Goal: Task Accomplishment & Management: Manage account settings

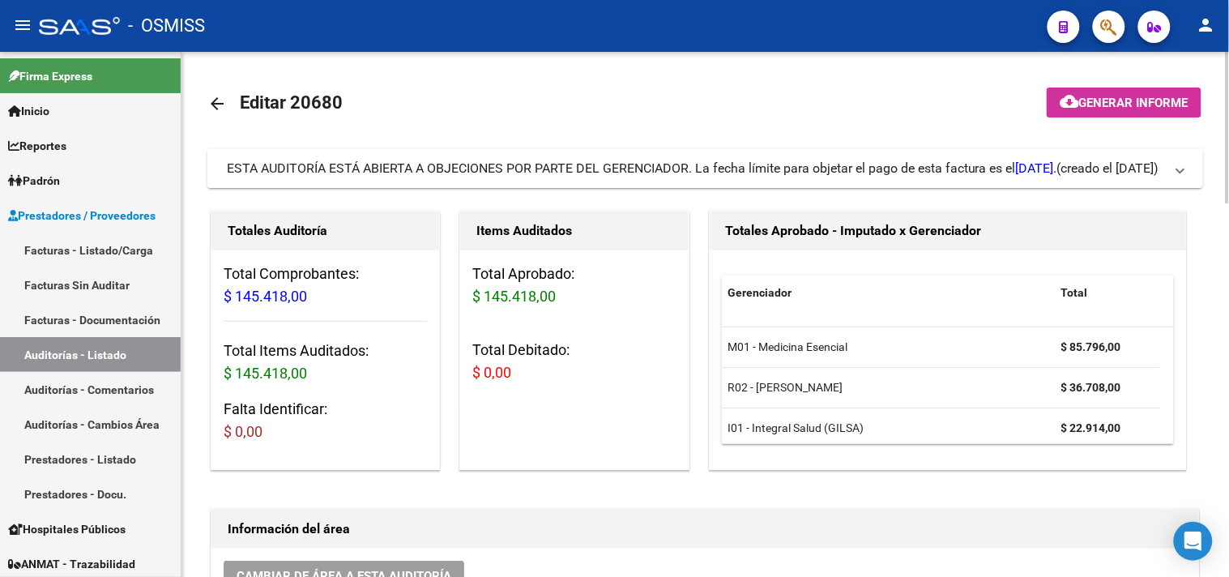
click at [866, 176] on div "ESTA AUDITORÍA ESTÁ ABIERTA A OBJECIONES POR PARTE DEL GERENCIADOR. La fecha lí…" at bounding box center [642, 169] width 831 height 18
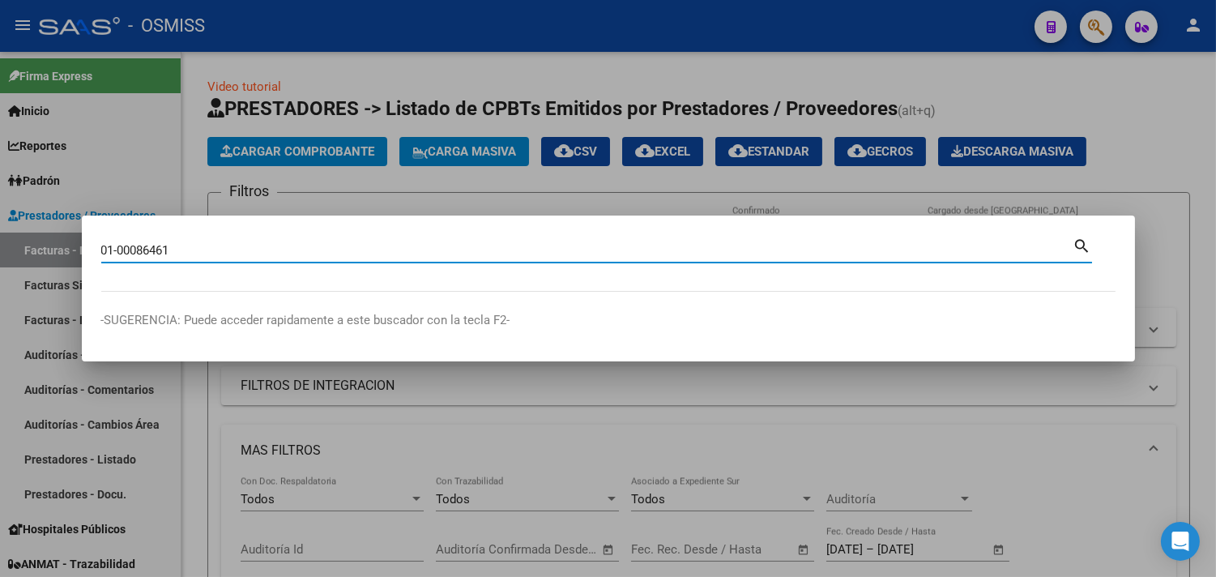
type input "01-00086461"
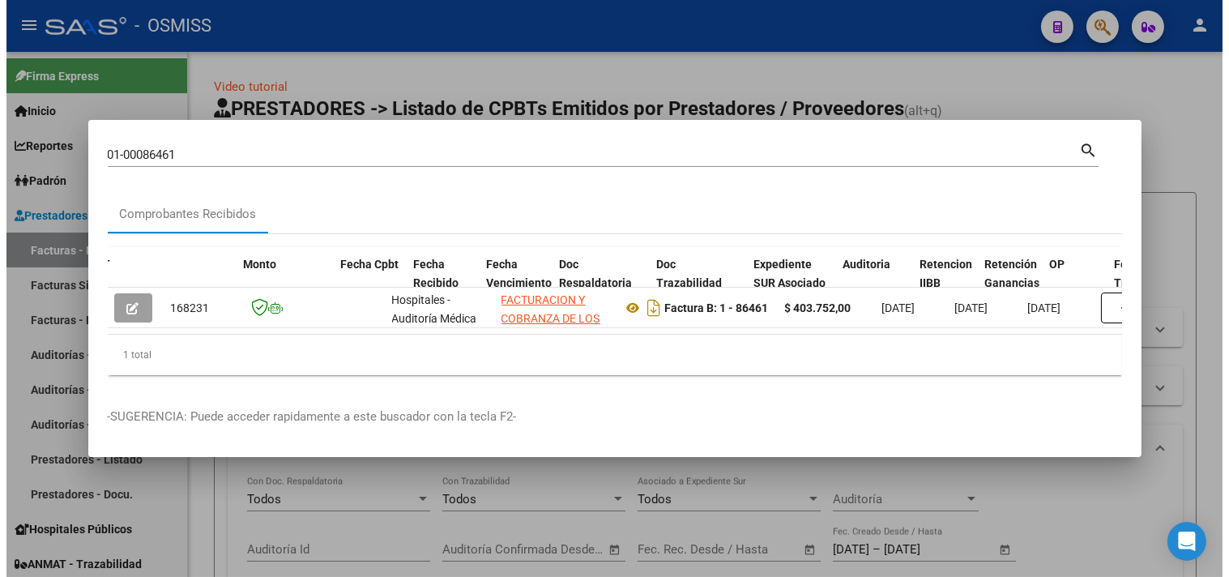
scroll to position [0, 541]
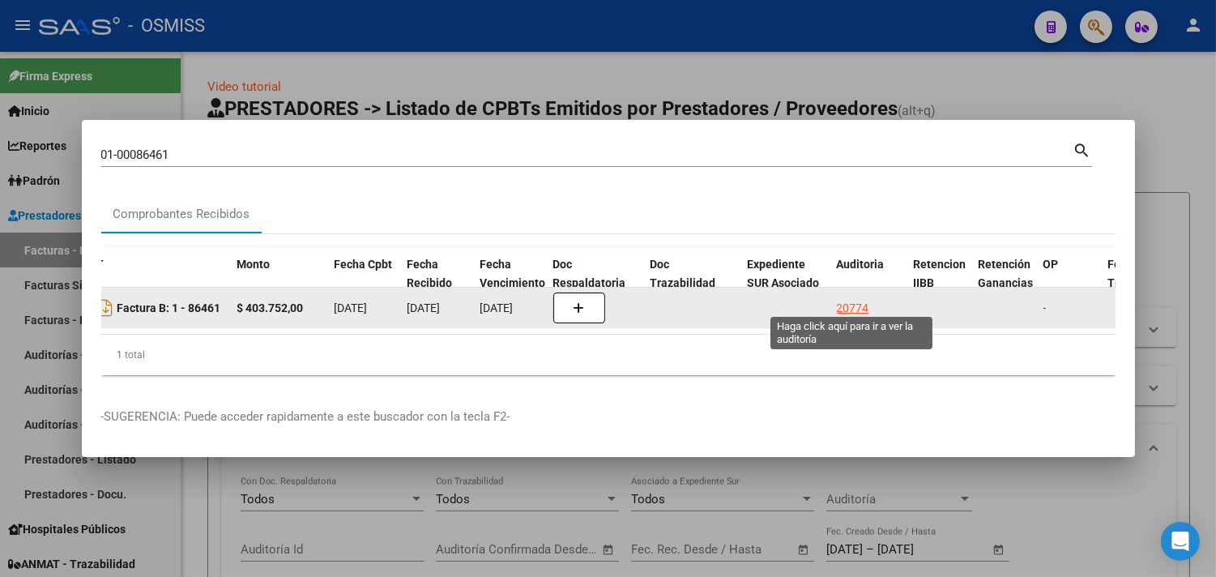
click at [849, 302] on div "20774" at bounding box center [853, 308] width 32 height 19
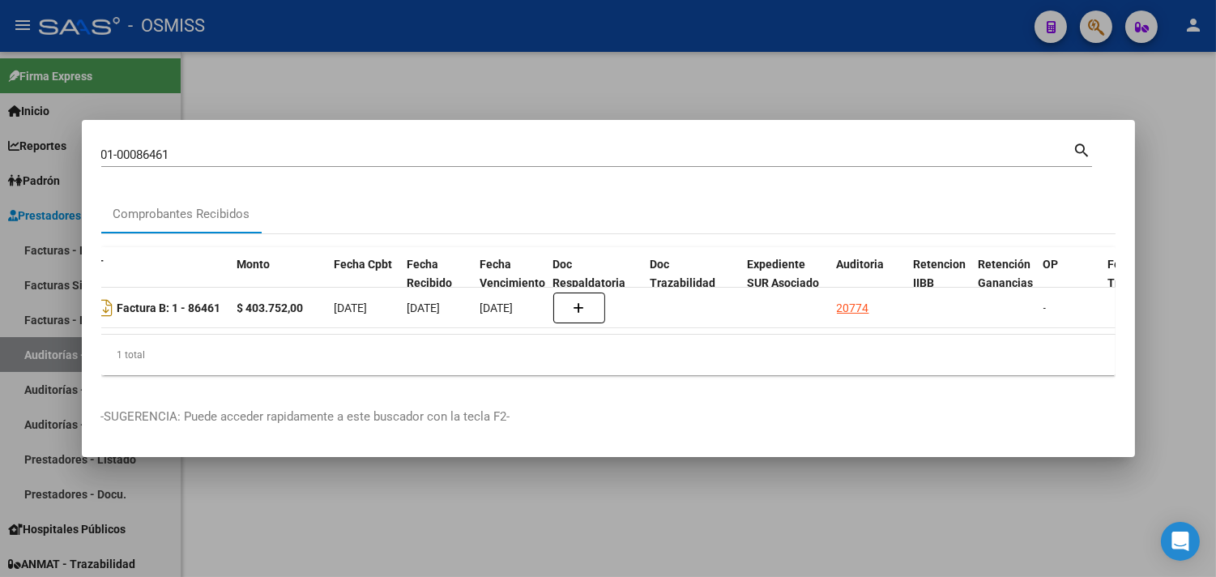
click at [1187, 266] on div at bounding box center [608, 288] width 1216 height 577
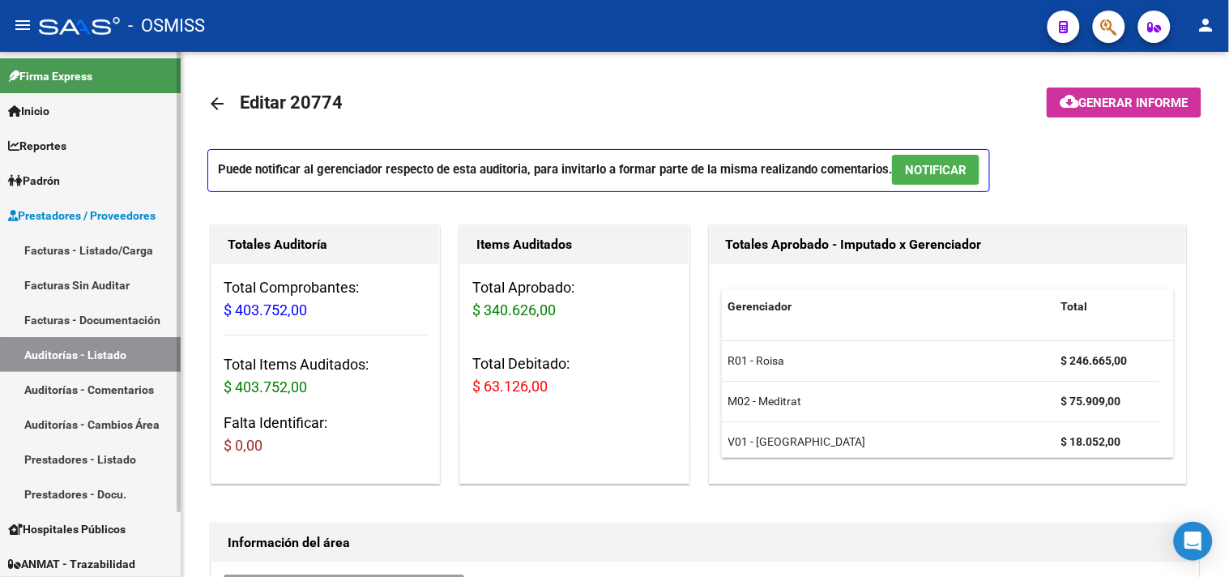
click at [97, 351] on link "Auditorías - Listado" at bounding box center [90, 354] width 181 height 35
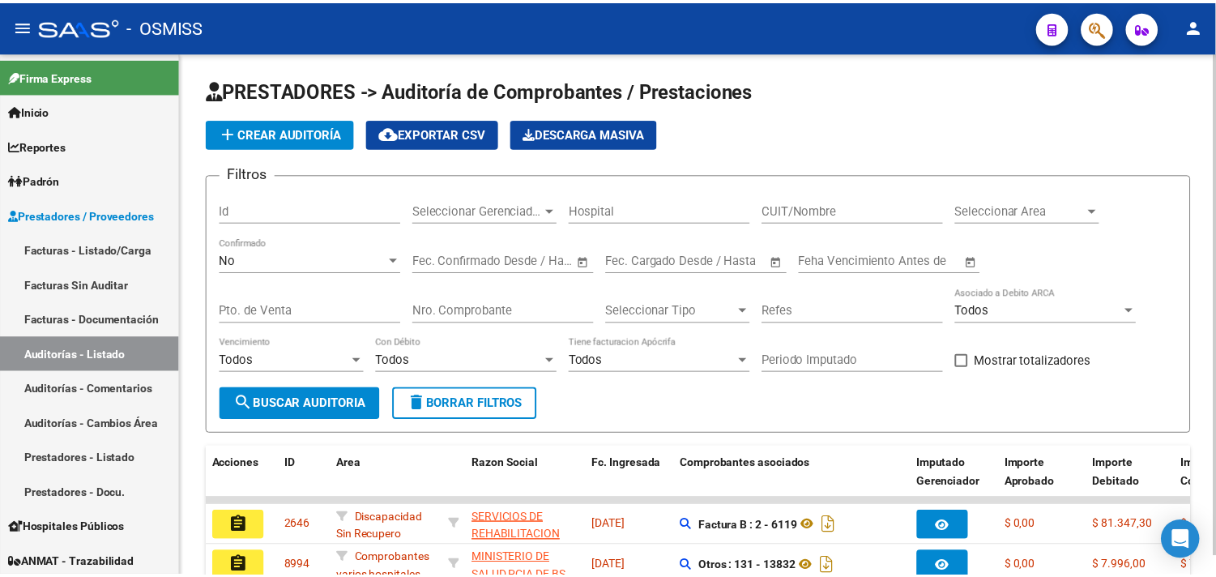
scroll to position [19, 0]
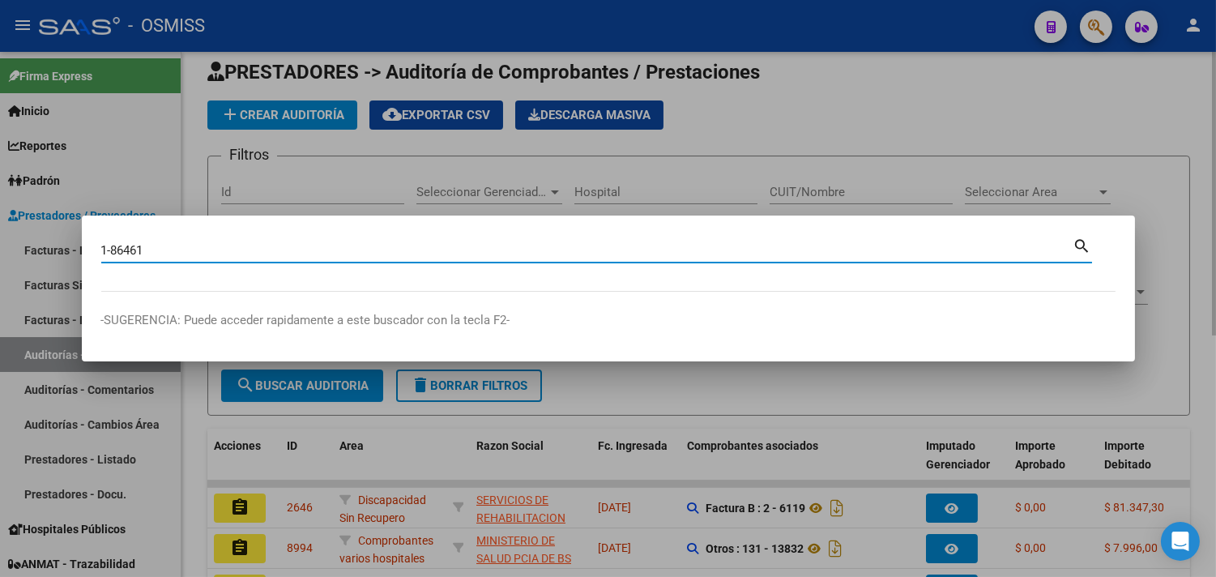
type input "1-86461"
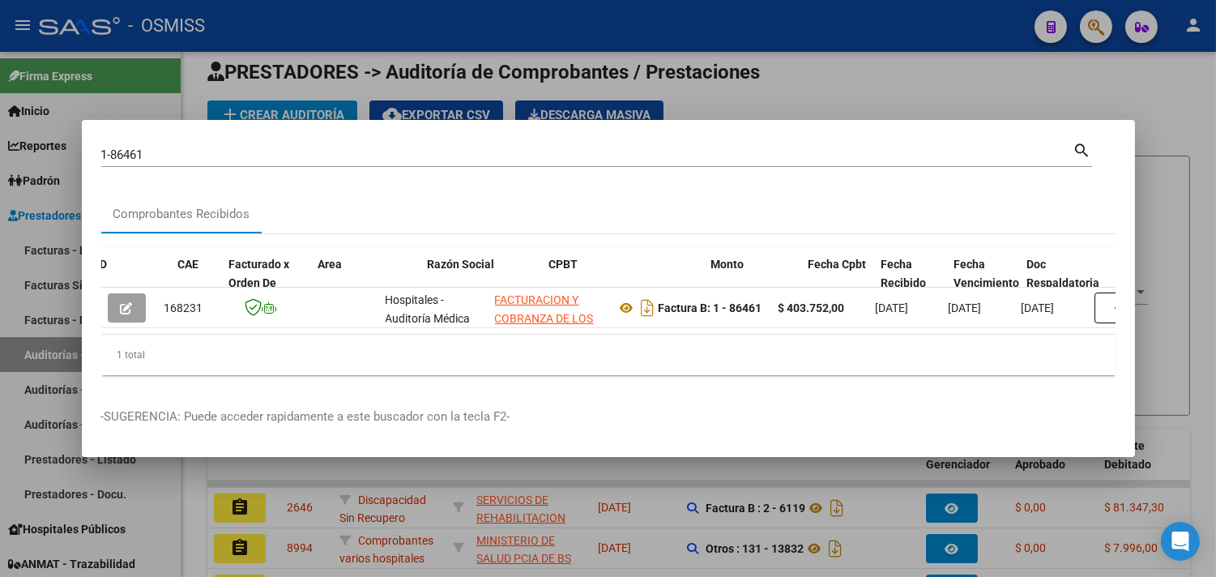
scroll to position [0, 562]
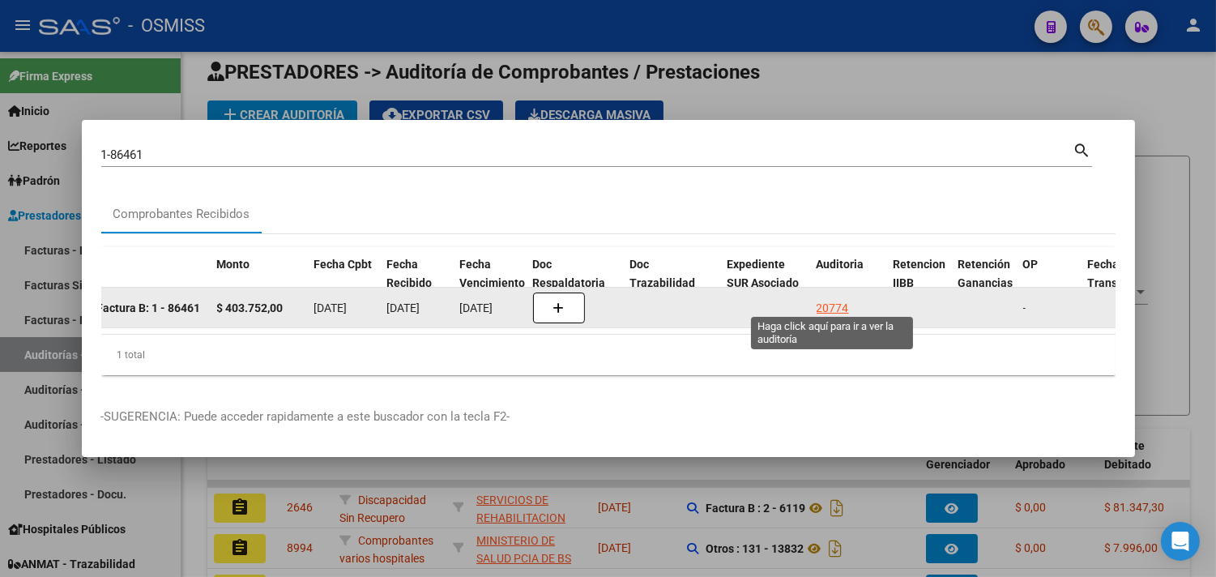
click at [831, 302] on div "20774" at bounding box center [833, 308] width 32 height 19
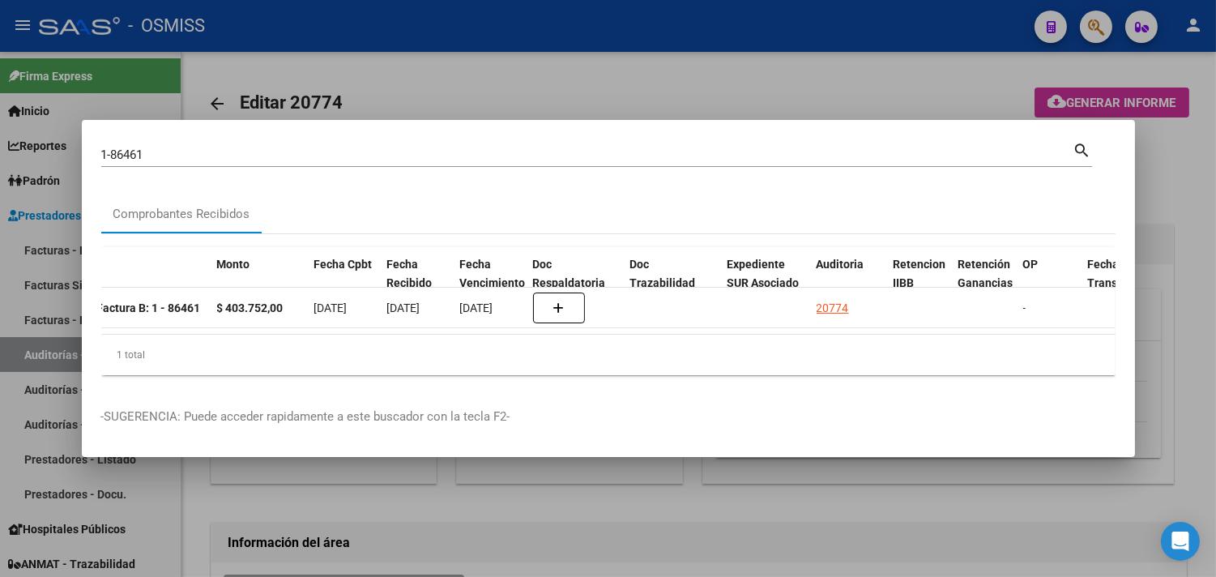
click at [1181, 216] on div at bounding box center [608, 288] width 1216 height 577
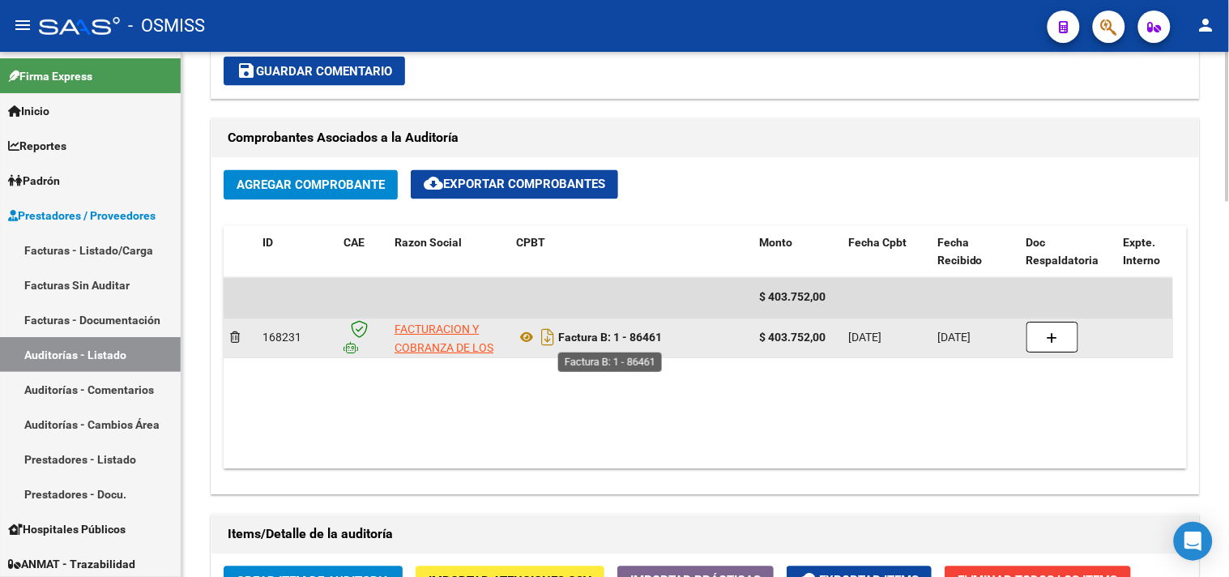
scroll to position [810, 0]
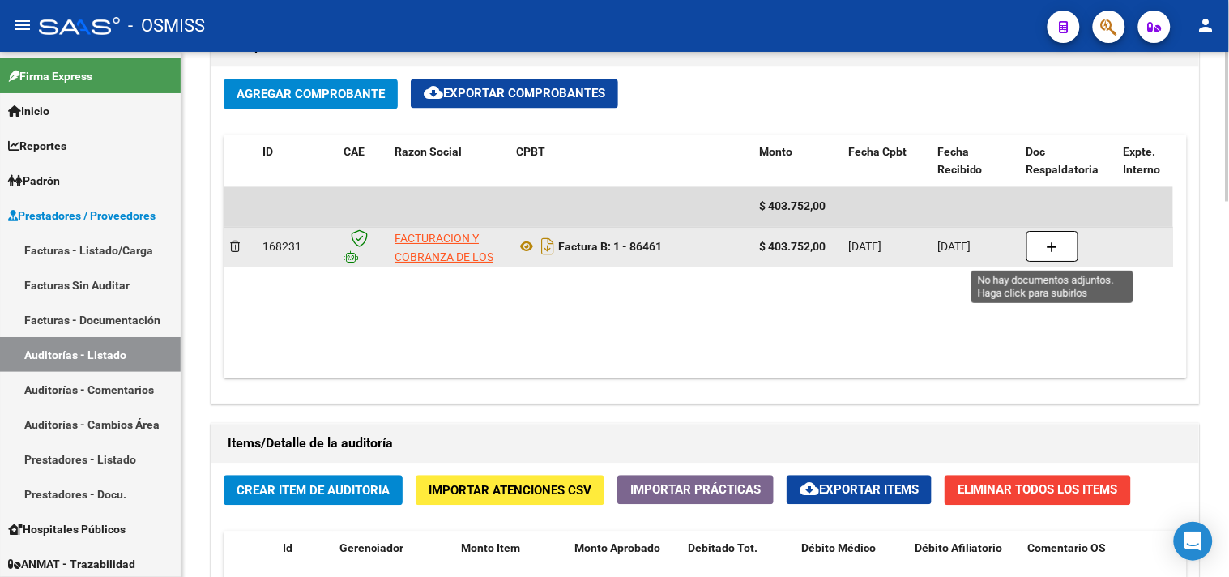
click at [1036, 250] on button "button" at bounding box center [1053, 247] width 52 height 31
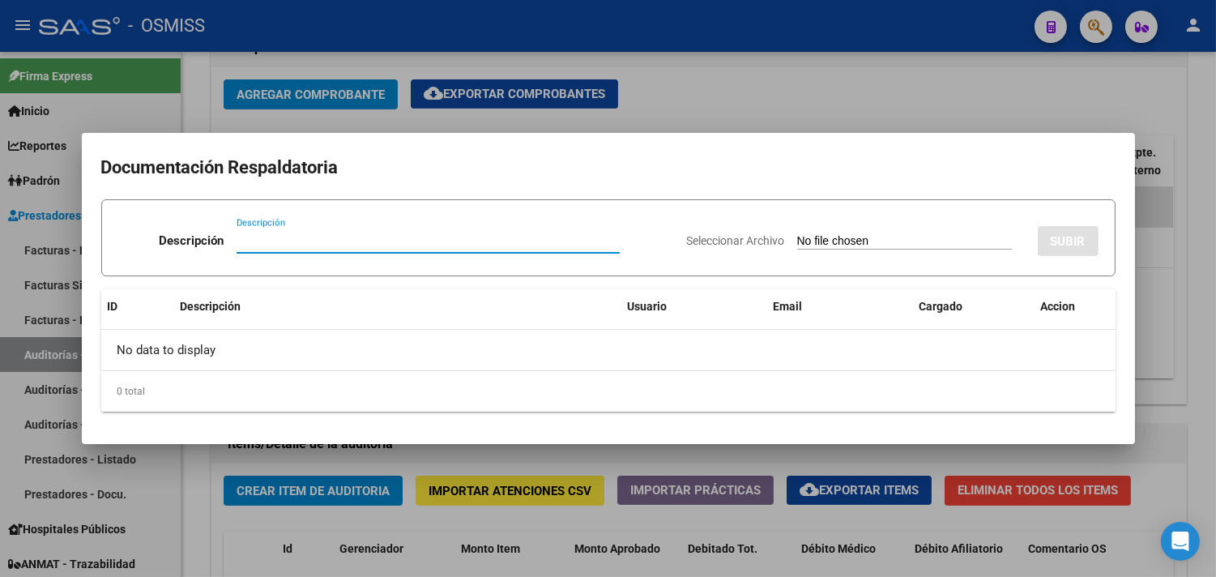
click at [267, 238] on input "Descripción" at bounding box center [428, 240] width 383 height 15
type input "a"
type input "A"
type input "NC ACEPTACION DEBITO"
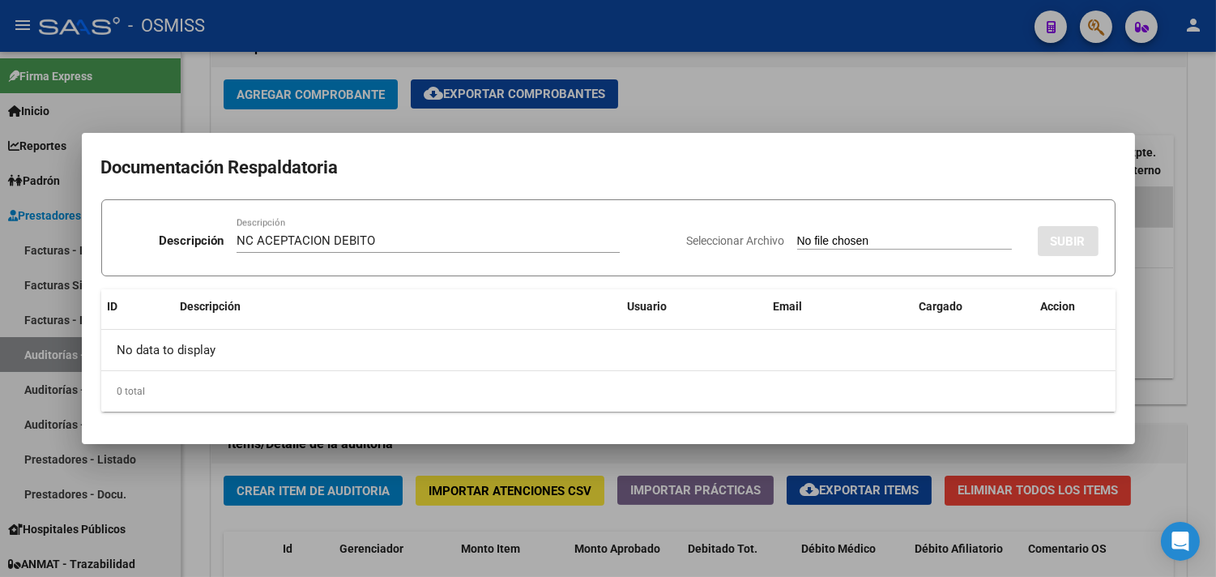
click at [804, 243] on input "Seleccionar Archivo" at bounding box center [904, 241] width 215 height 15
type input "C:\fakepath\NCB 0001-00046016 - FC 86461.pdf"
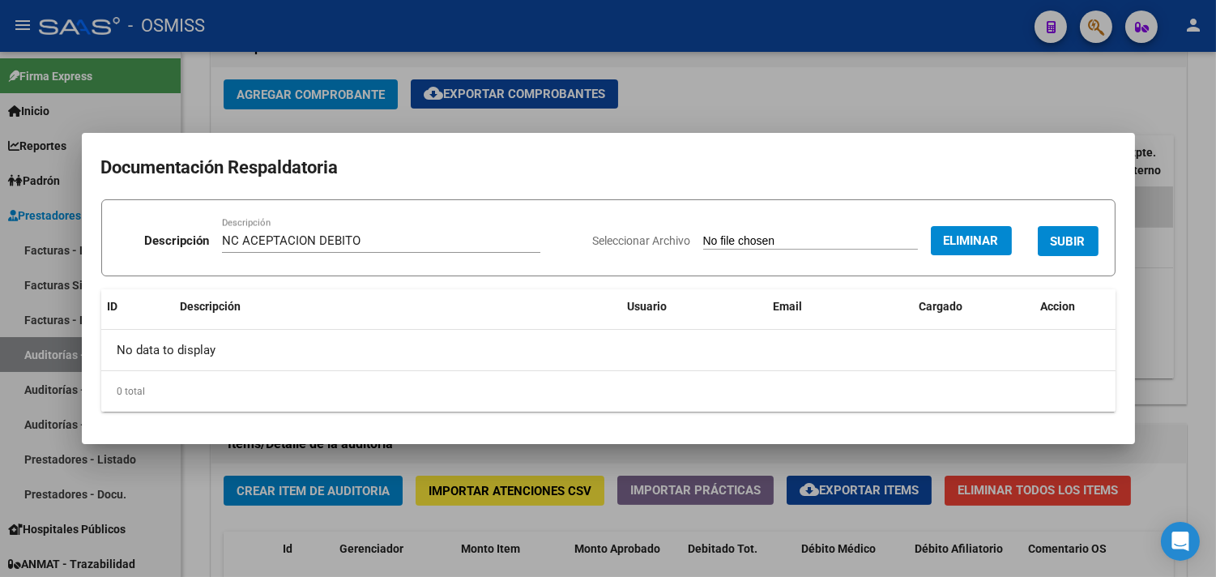
click at [1064, 240] on span "SUBIR" at bounding box center [1068, 241] width 35 height 15
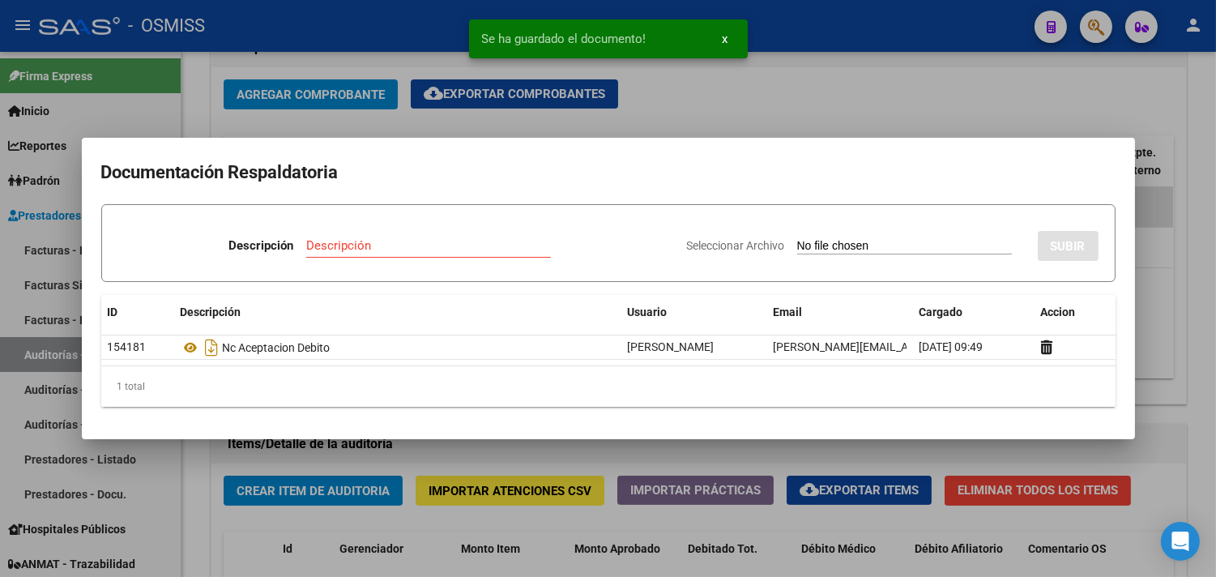
click at [1194, 303] on div at bounding box center [608, 288] width 1216 height 577
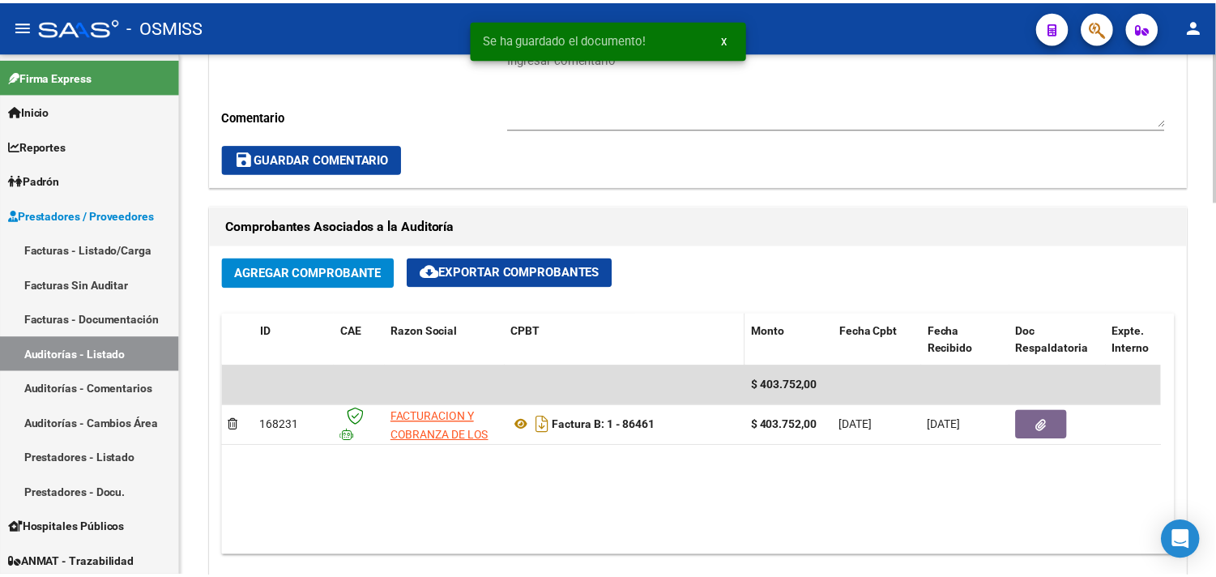
scroll to position [630, 0]
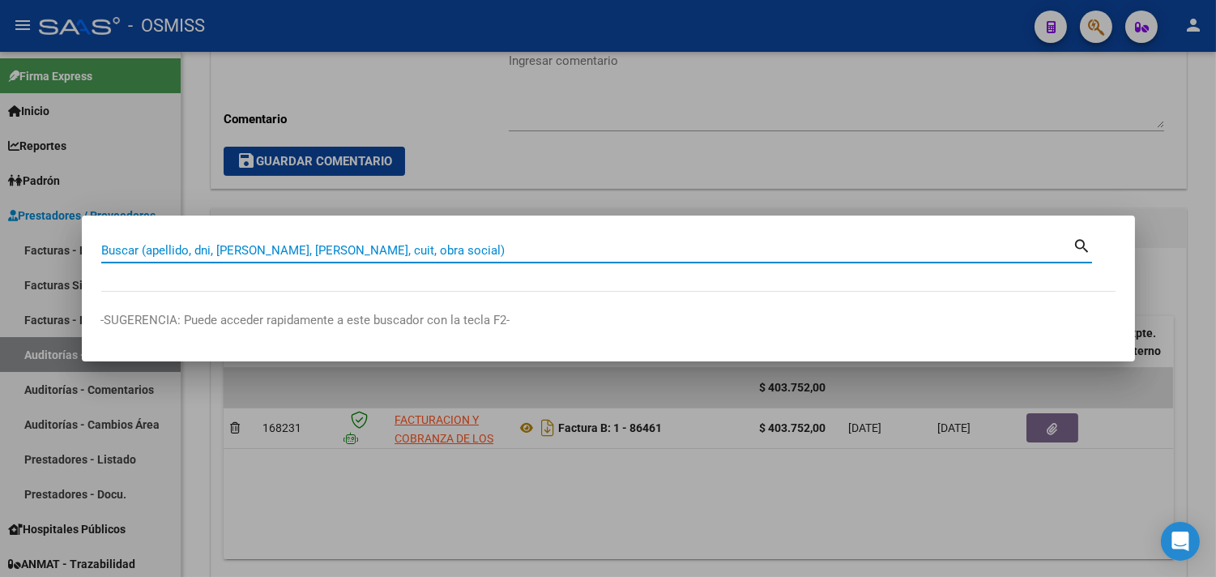
paste input "01-00086558"
type input "01-00086558"
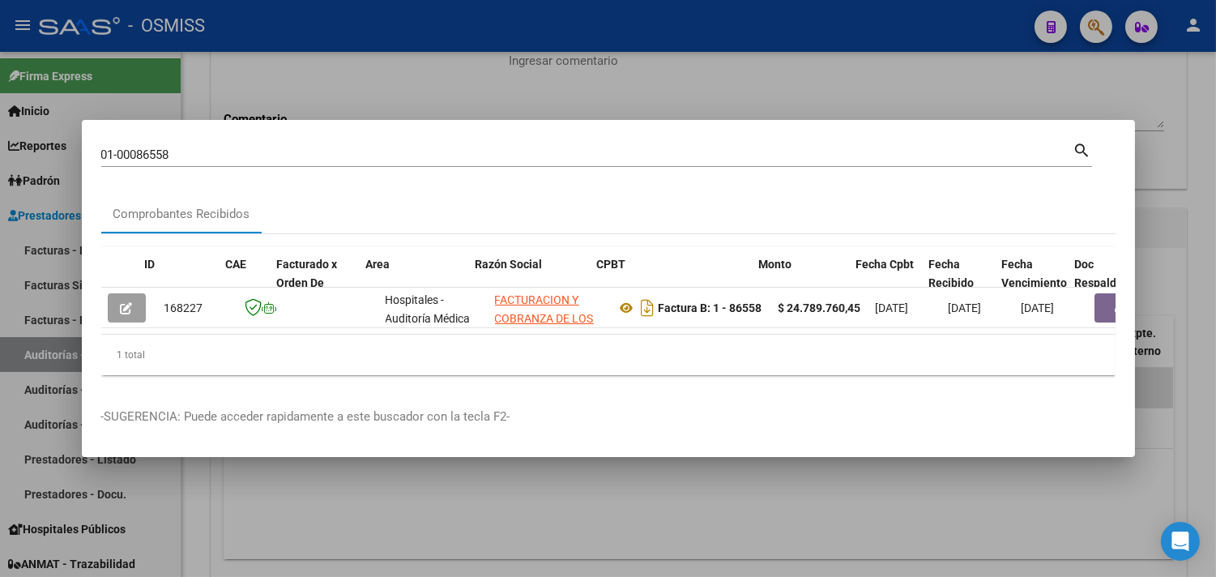
scroll to position [0, 409]
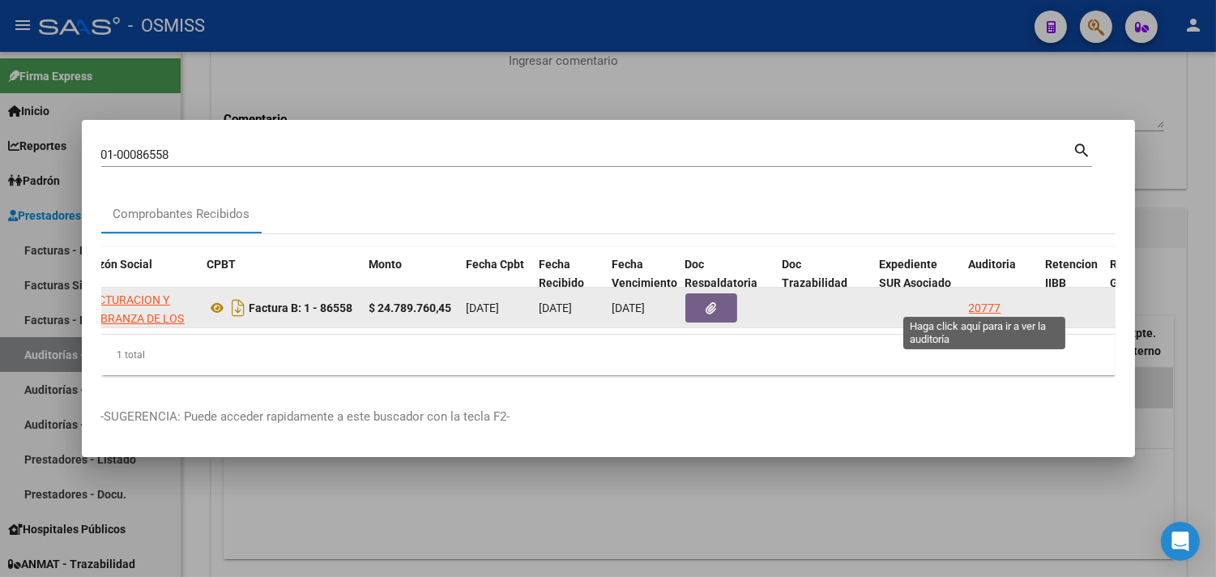
click at [974, 299] on div "20777" at bounding box center [985, 308] width 32 height 19
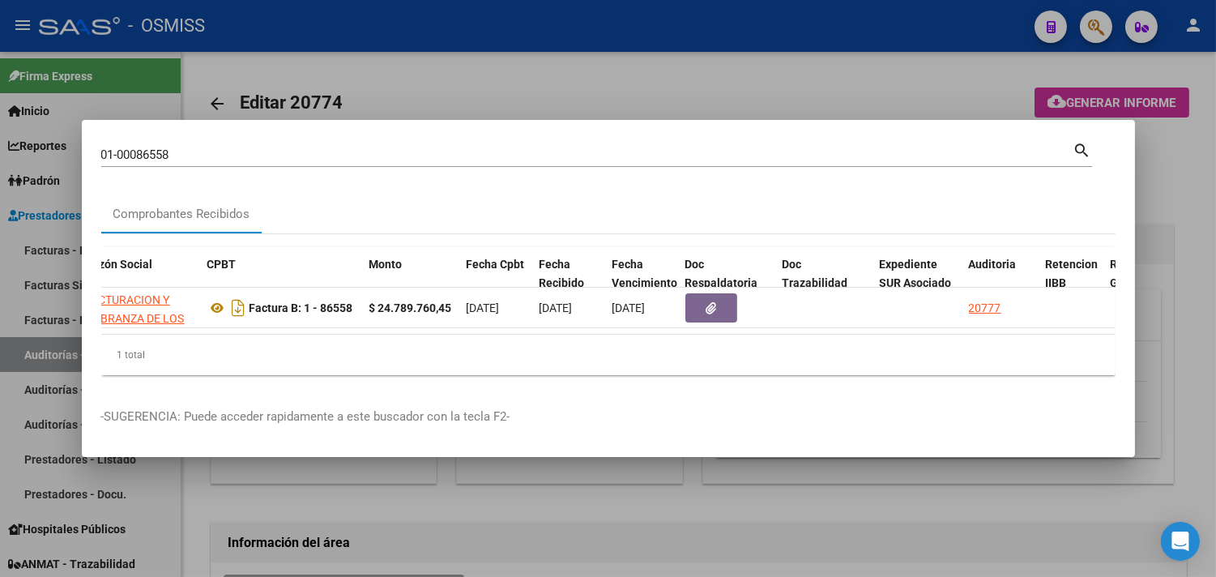
click at [1199, 224] on div at bounding box center [608, 288] width 1216 height 577
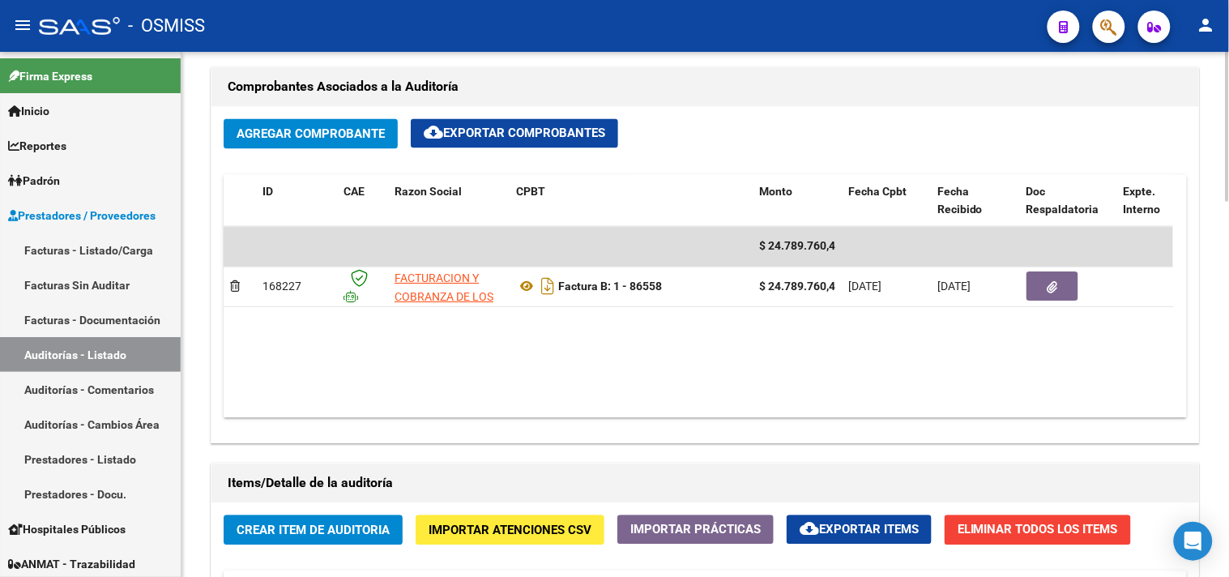
scroll to position [900, 0]
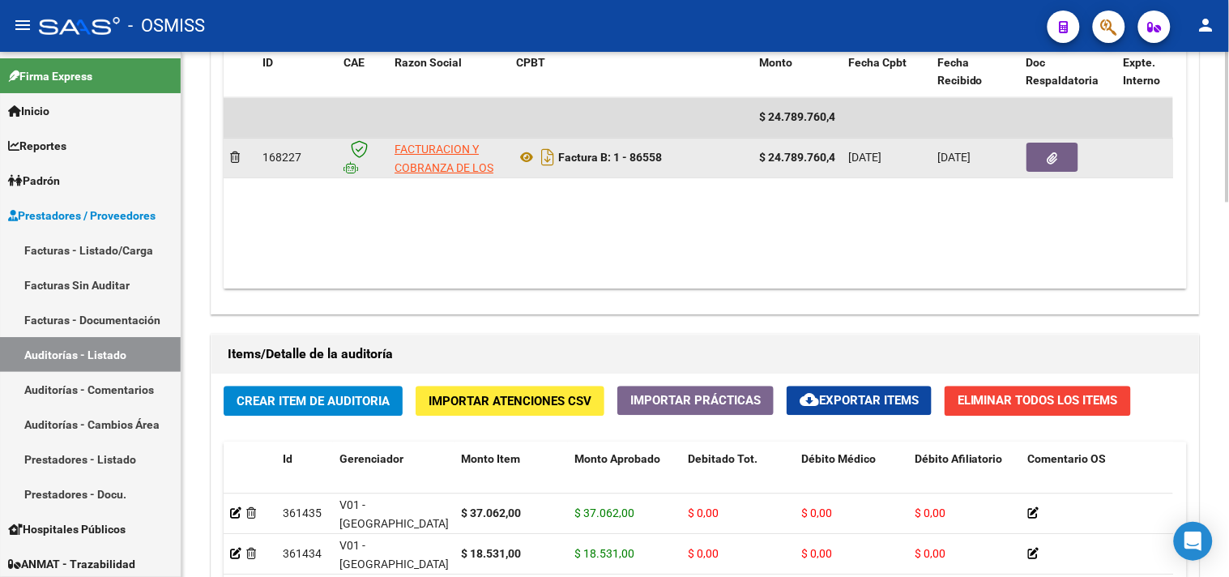
click at [1058, 165] on icon "button" at bounding box center [1053, 158] width 11 height 12
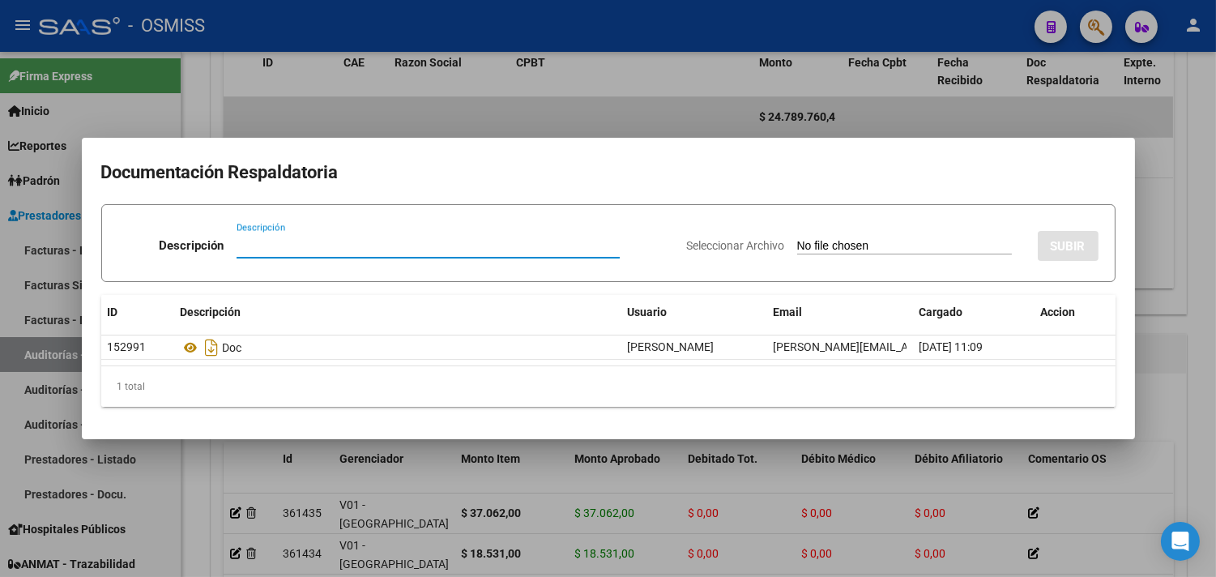
click at [242, 242] on input "Descripción" at bounding box center [428, 245] width 383 height 15
type input "NC ACEPTACION DEBITO"
click at [814, 238] on app-file-uploader "Seleccionar Archivo" at bounding box center [856, 245] width 338 height 15
click at [823, 247] on input "Seleccionar Archivo" at bounding box center [904, 246] width 215 height 15
type input "C:\fakepath\NCB 0001-00046017 - FC 86558.pdf"
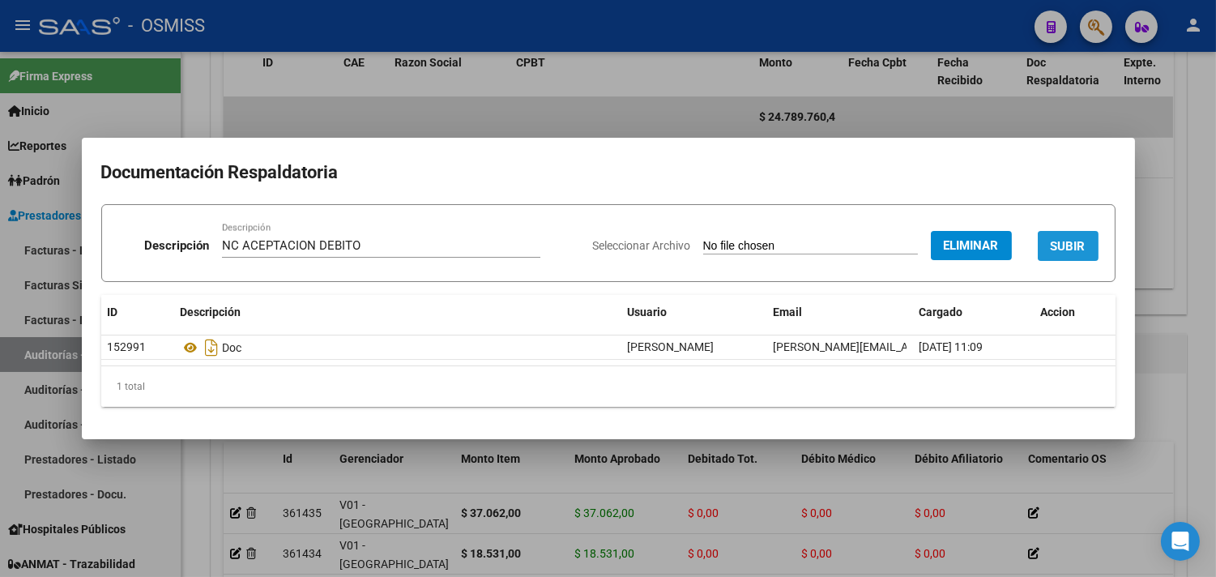
click at [1056, 237] on button "SUBIR" at bounding box center [1068, 246] width 61 height 30
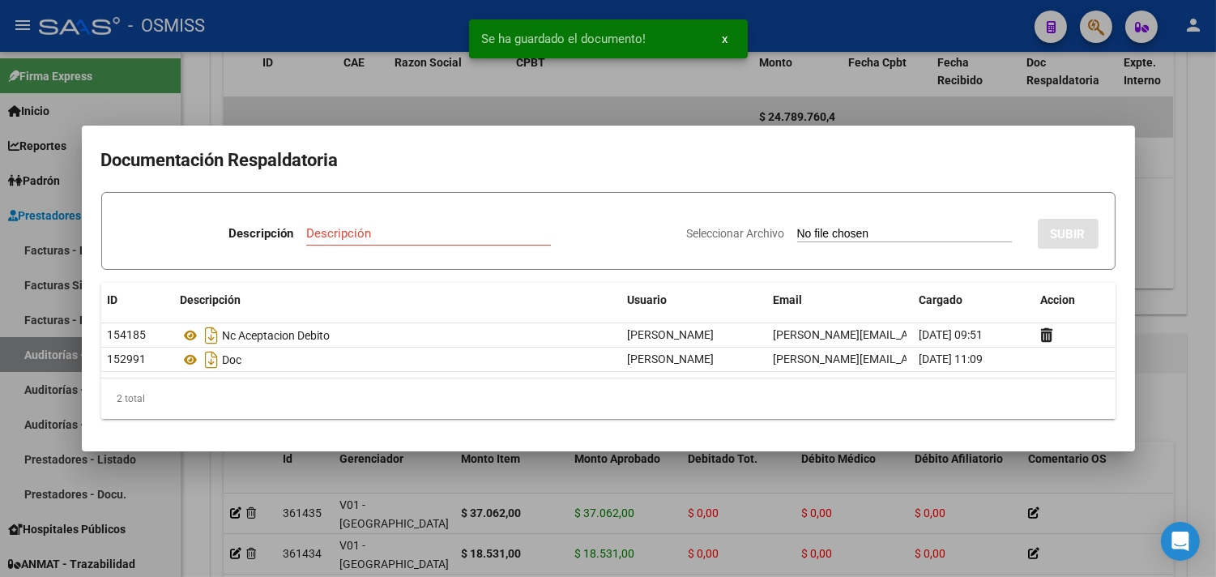
click at [1196, 179] on div at bounding box center [608, 288] width 1216 height 577
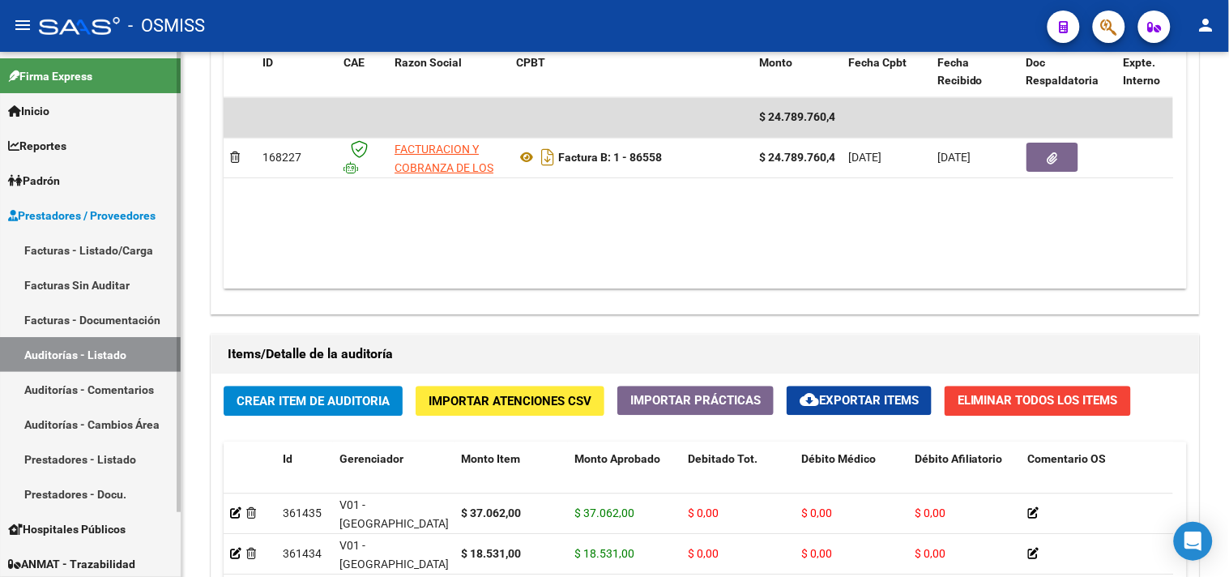
click at [100, 244] on link "Facturas - Listado/Carga" at bounding box center [90, 250] width 181 height 35
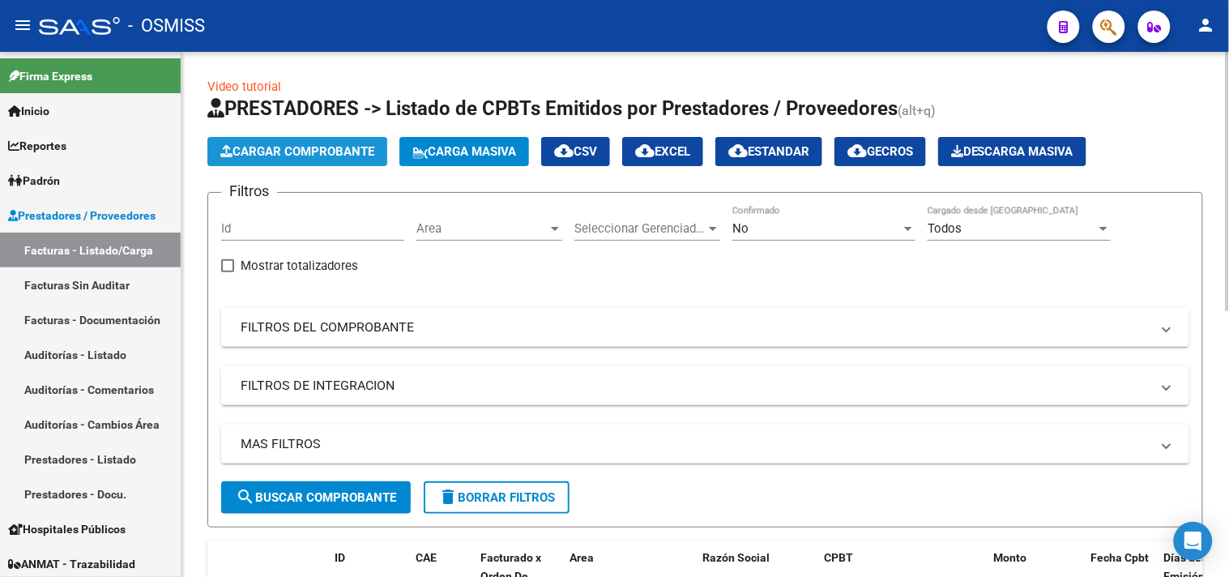
click at [282, 151] on span "Cargar Comprobante" at bounding box center [297, 151] width 154 height 15
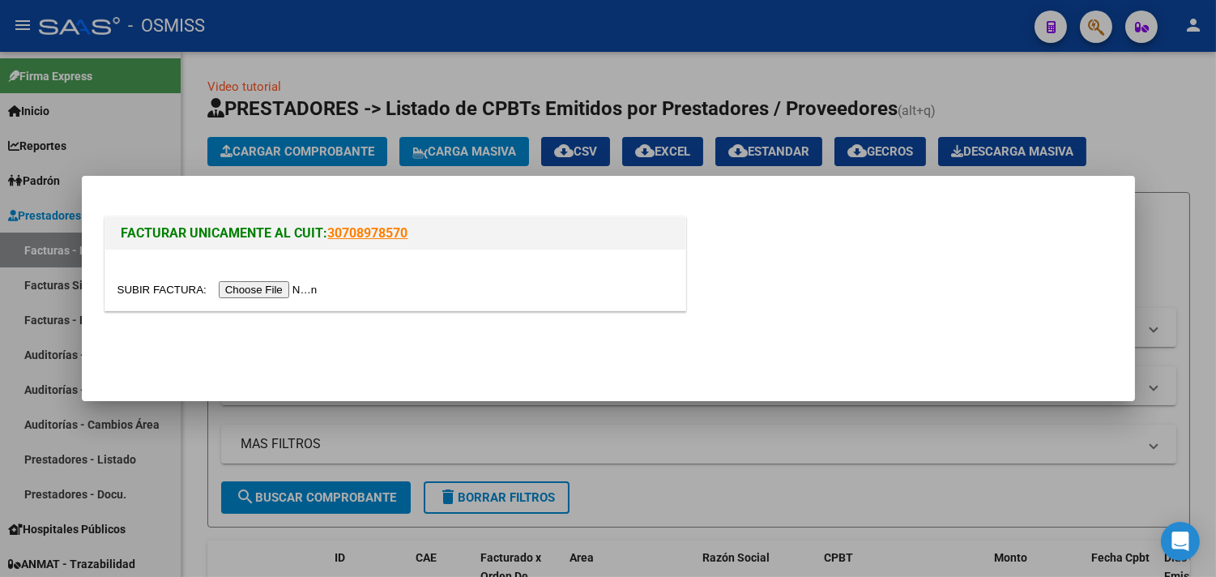
click at [301, 289] on input "file" at bounding box center [220, 289] width 205 height 17
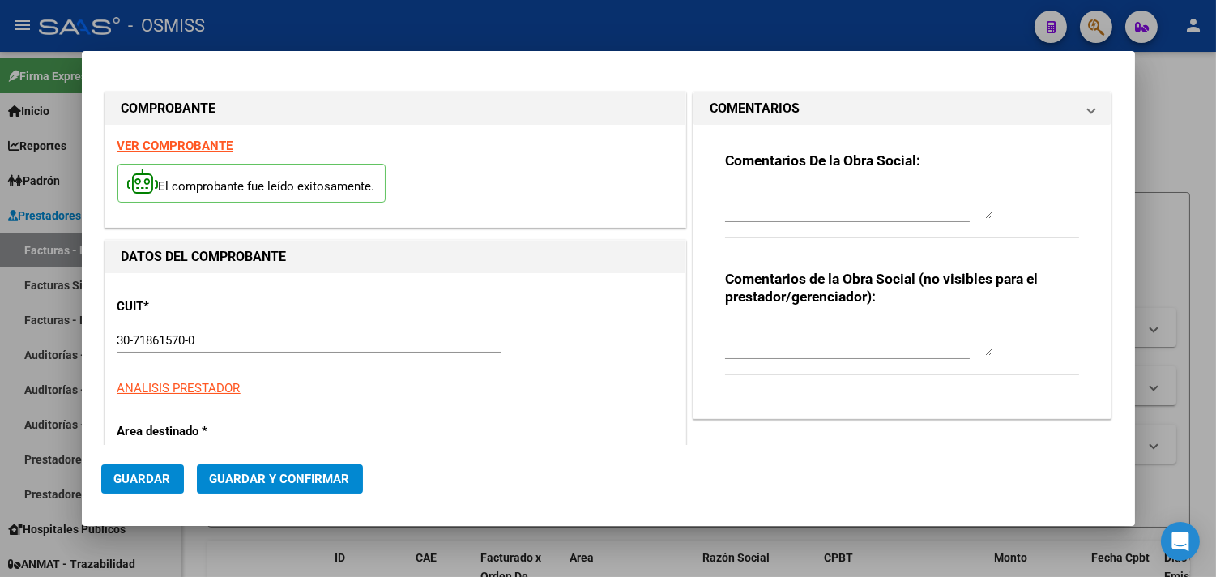
type input "2025-11-05"
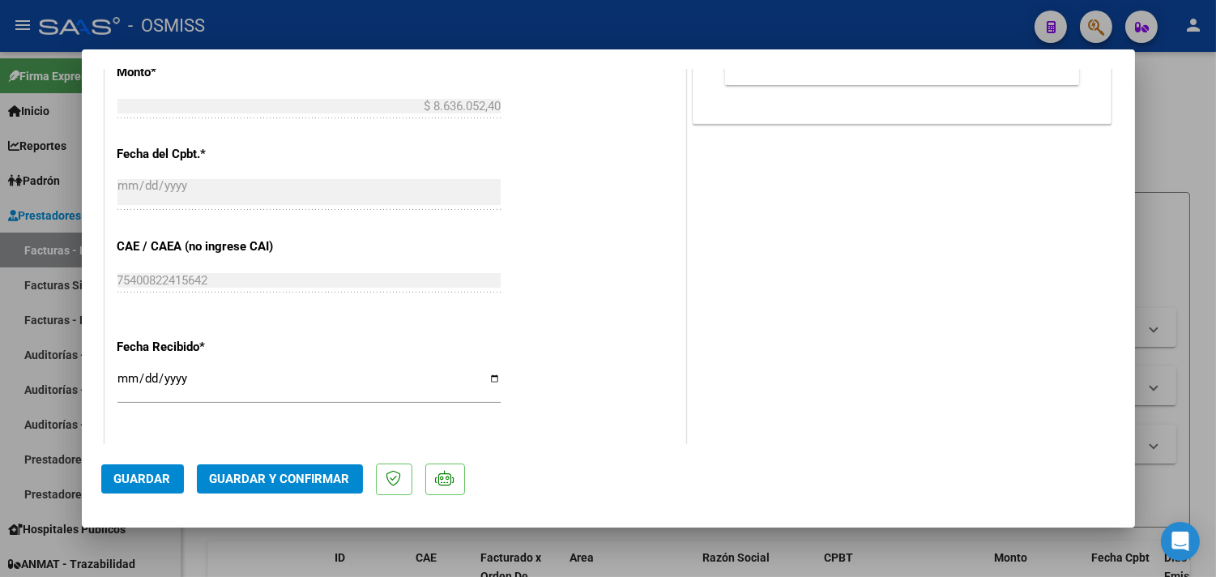
scroll to position [810, 0]
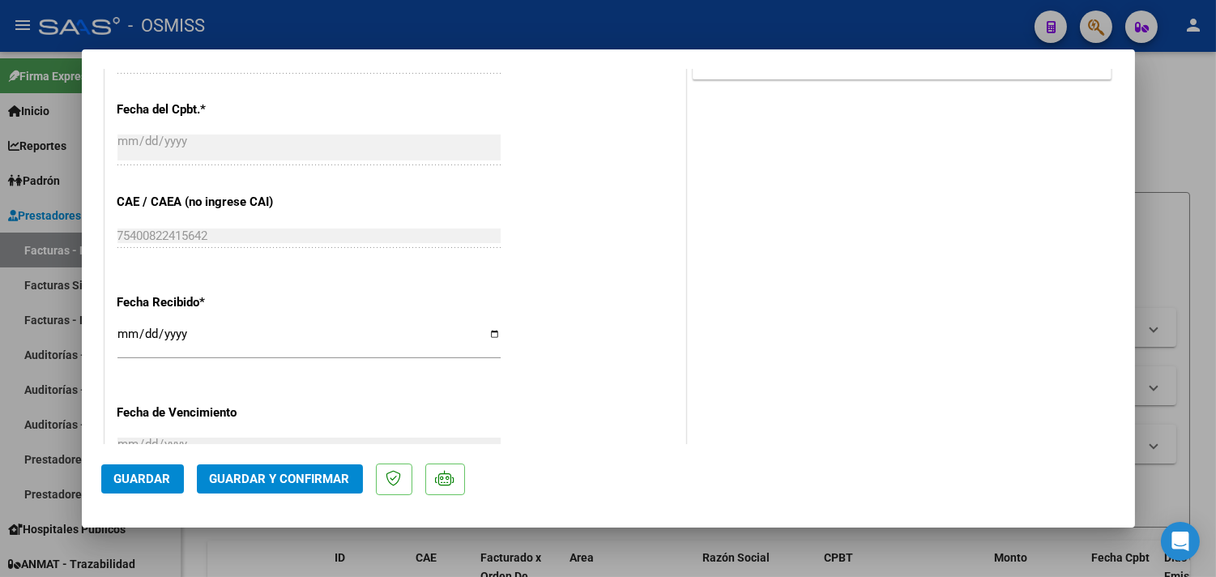
click at [296, 488] on button "Guardar y Confirmar" at bounding box center [280, 478] width 166 height 29
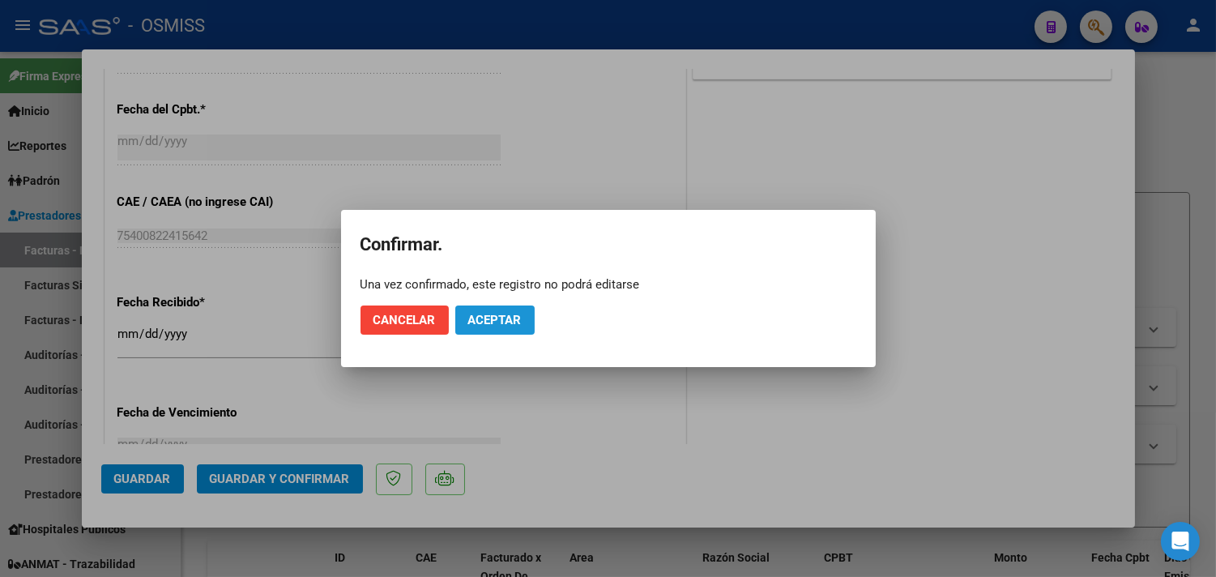
click at [455, 325] on button "Aceptar" at bounding box center [494, 320] width 79 height 29
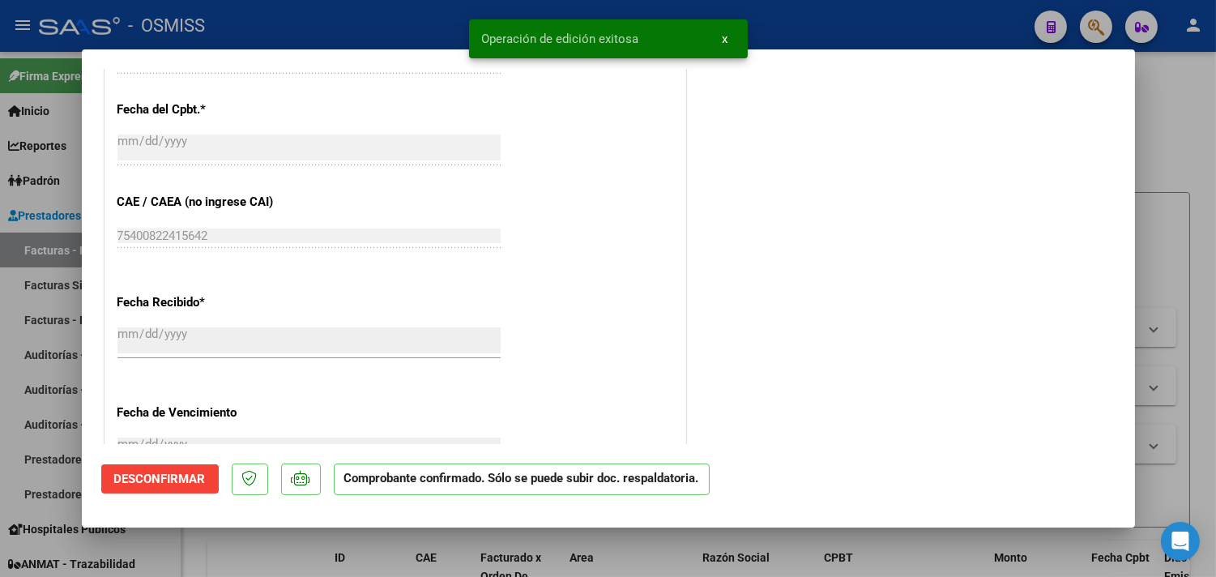
click at [1192, 186] on div at bounding box center [608, 288] width 1216 height 577
type input "$ 0,00"
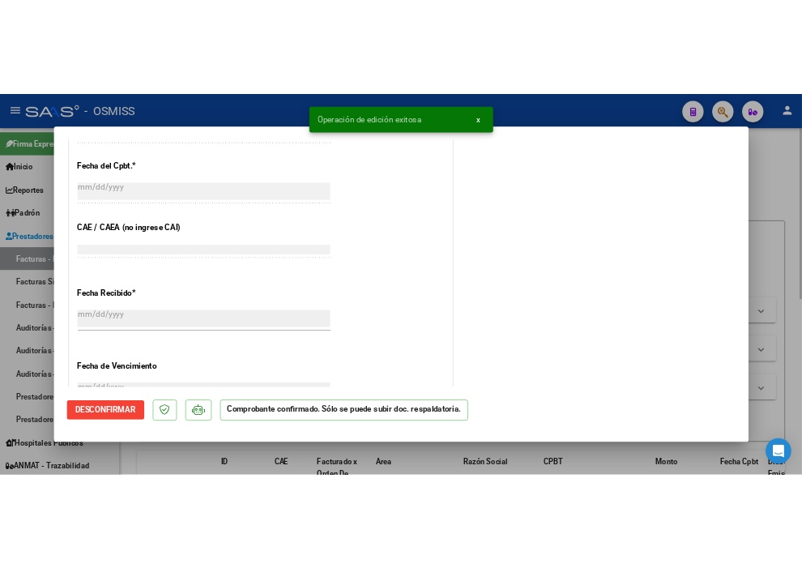
scroll to position [895, 0]
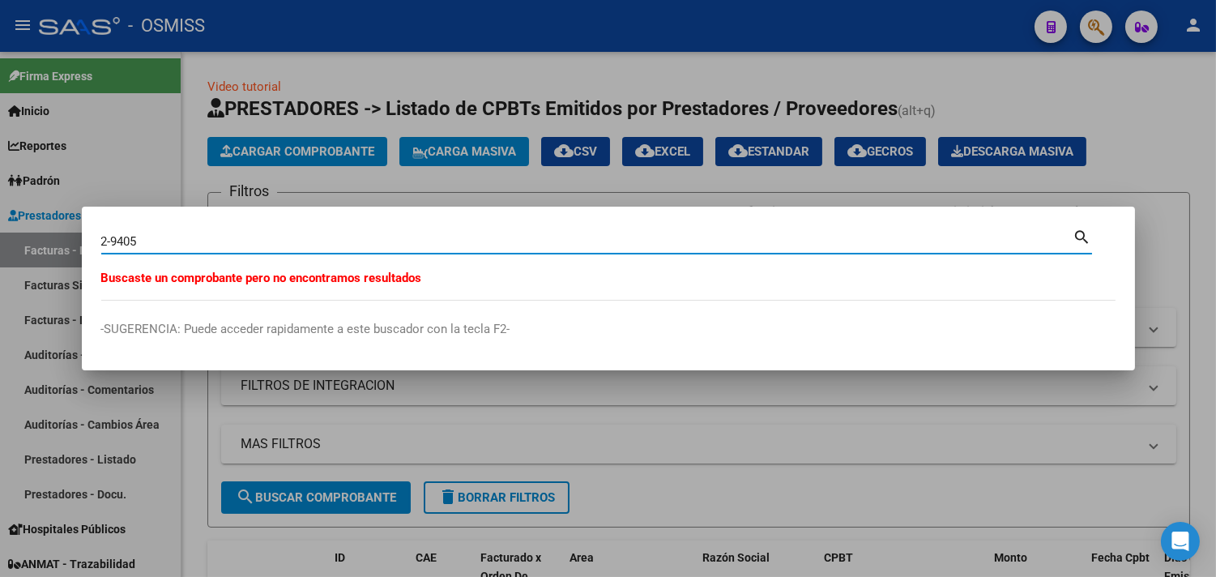
type input "2-9405"
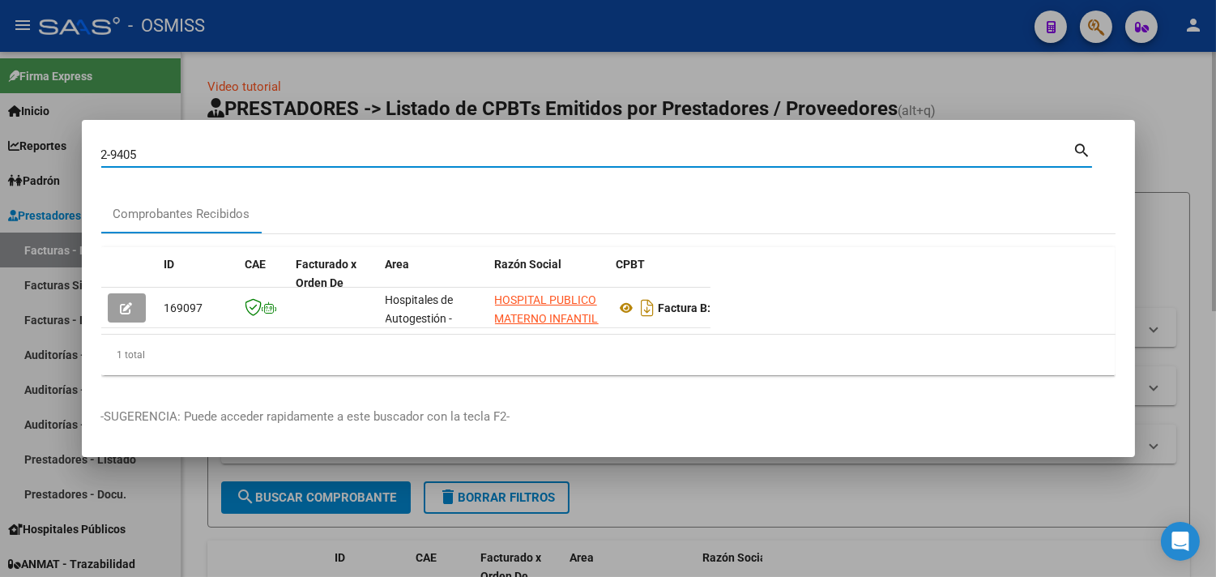
click at [395, 62] on div at bounding box center [608, 288] width 1216 height 577
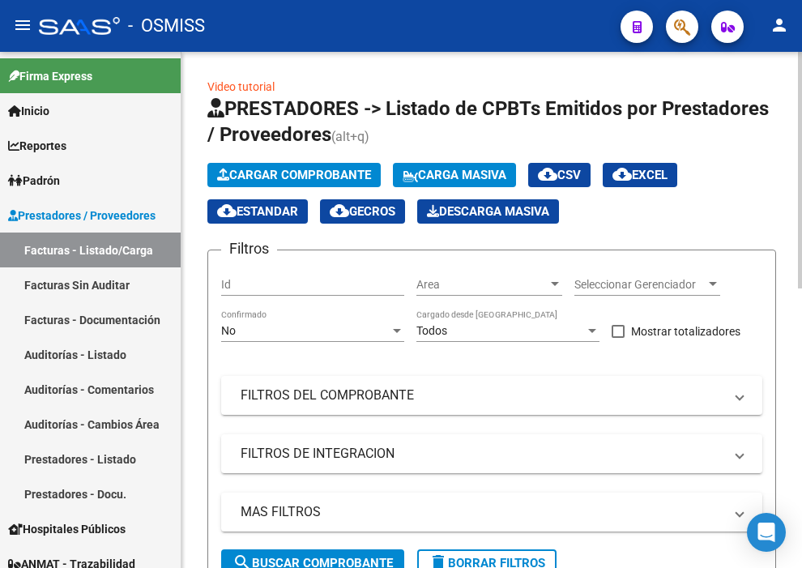
click at [289, 182] on button "Cargar Comprobante" at bounding box center [293, 175] width 173 height 24
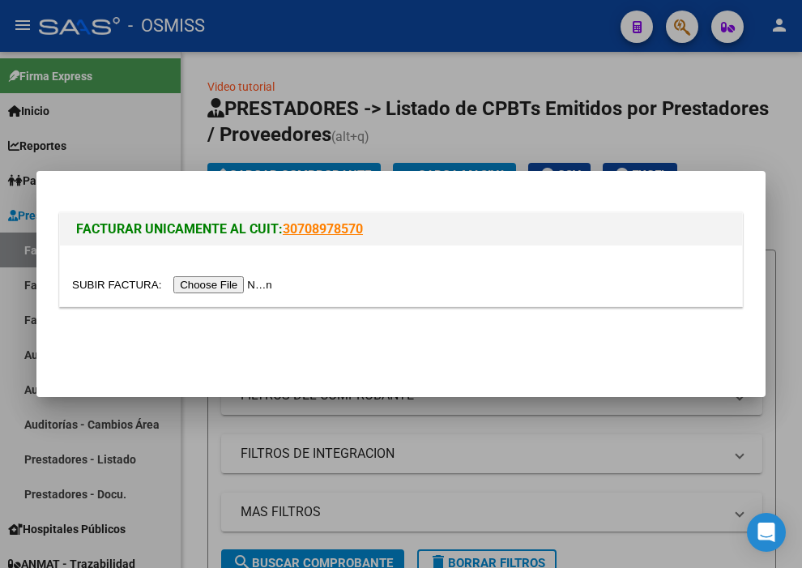
click at [235, 290] on input "file" at bounding box center [174, 284] width 205 height 17
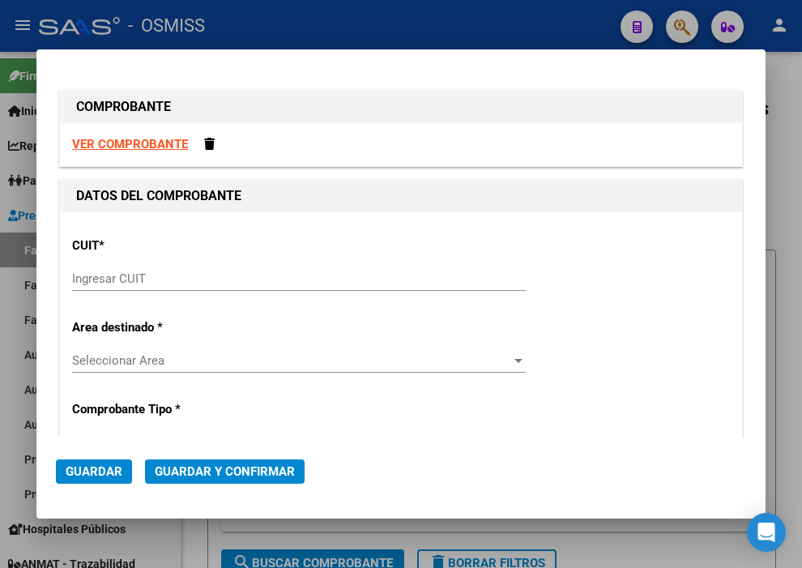
click at [160, 279] on input "Ingresar CUIT" at bounding box center [299, 279] width 454 height 15
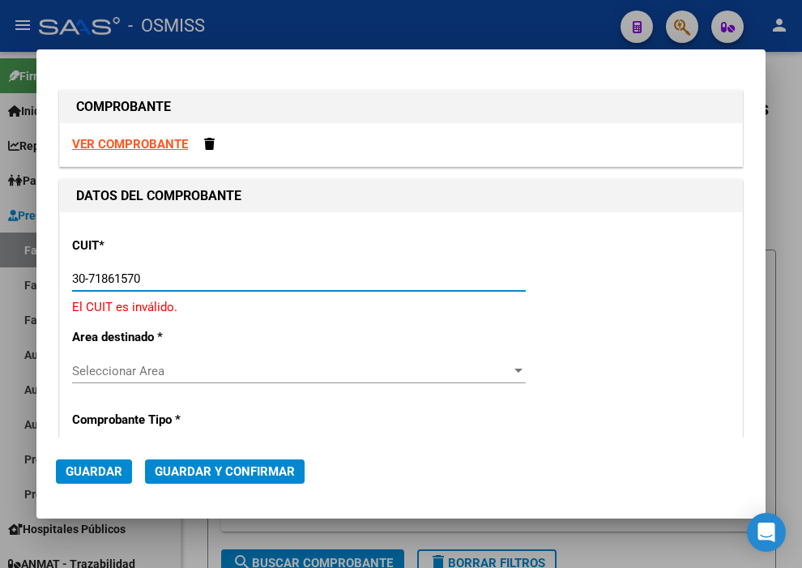
type input "30-71861570-0"
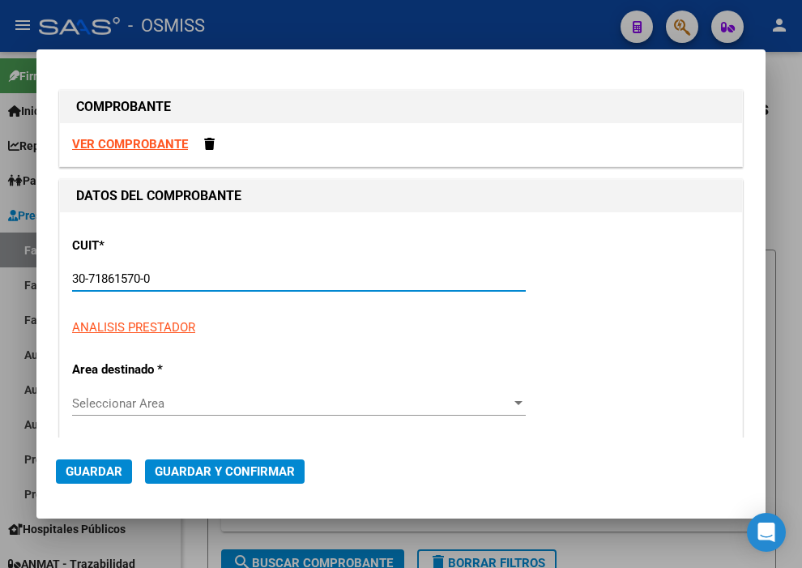
type input "108"
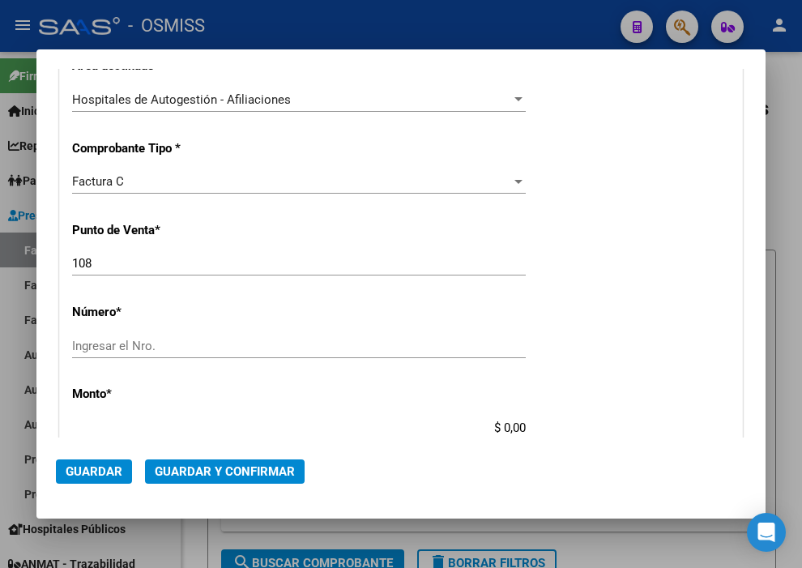
scroll to position [360, 0]
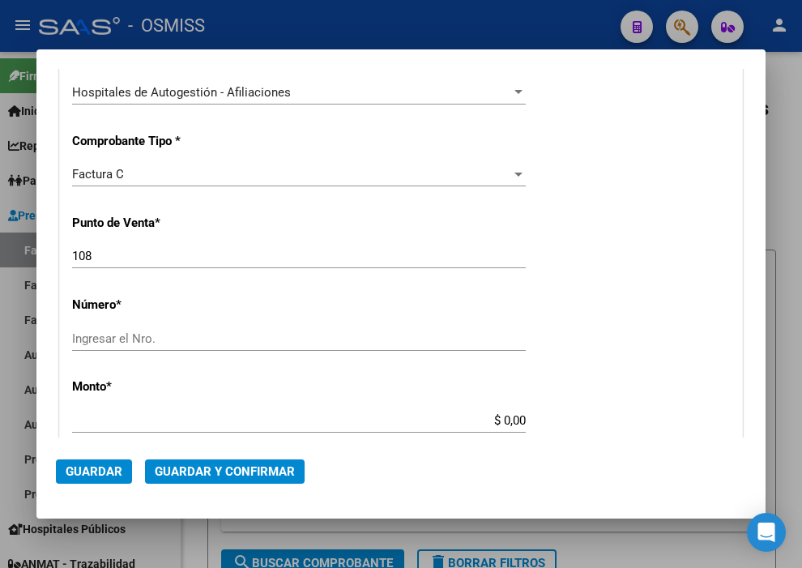
type input "30-71861570-0"
click at [141, 170] on div "Factura C" at bounding box center [291, 174] width 439 height 15
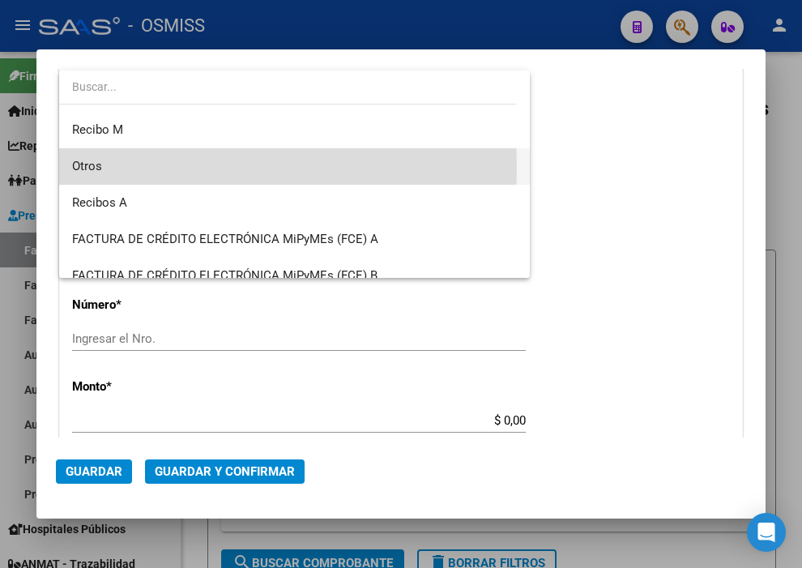
click at [113, 166] on span "Otros" at bounding box center [294, 166] width 445 height 36
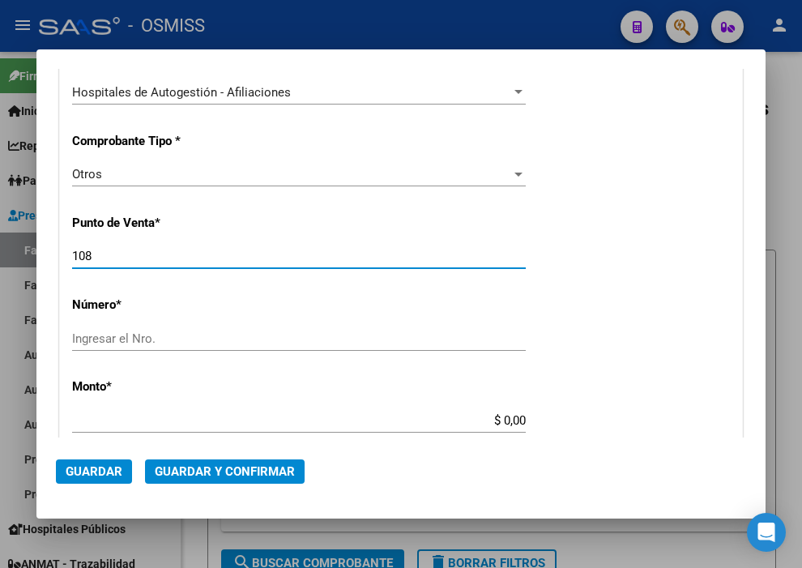
drag, startPoint x: 155, startPoint y: 249, endPoint x: -6, endPoint y: 266, distance: 161.4
click at [0, 266] on html "menu - OSMISS person Firma Express Inicio Calendario SSS Instructivos Contacto …" at bounding box center [401, 284] width 802 height 568
type input "0"
click at [144, 344] on input "Ingresar el Nro." at bounding box center [299, 338] width 454 height 15
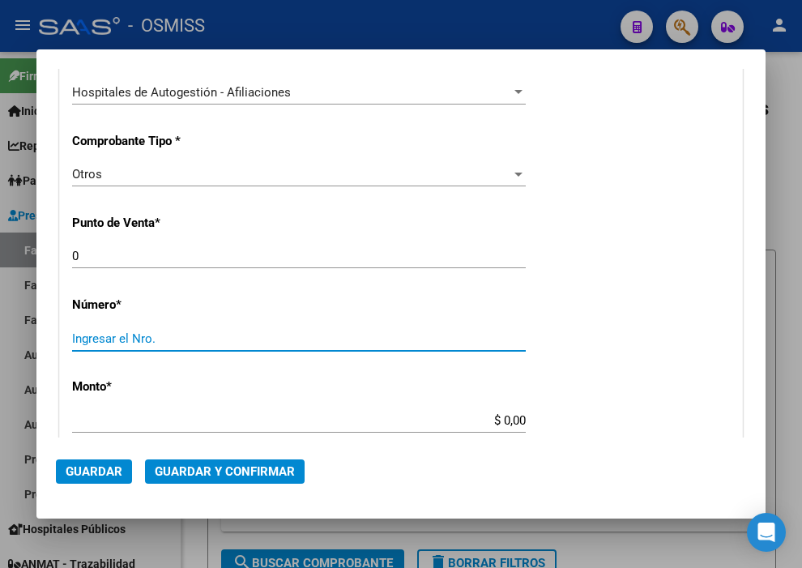
paste input "39753"
type input "39753"
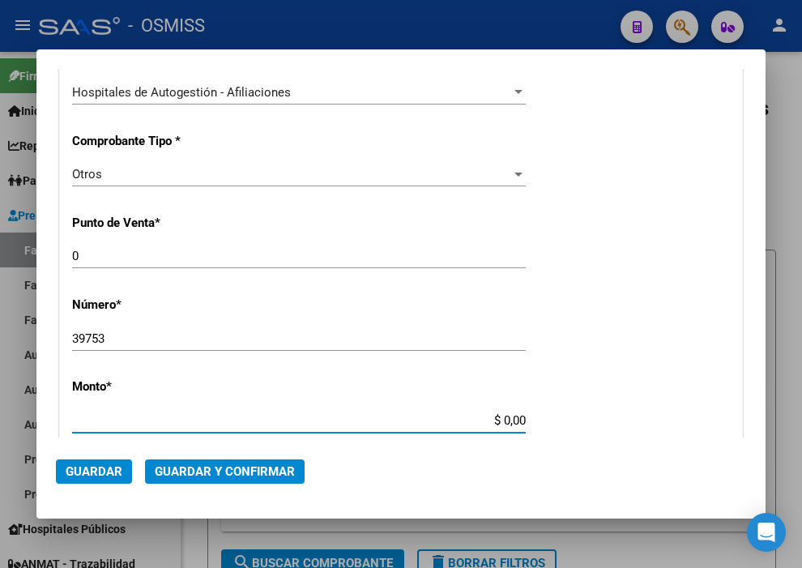
click at [492, 423] on input "$ 0,00" at bounding box center [299, 420] width 454 height 15
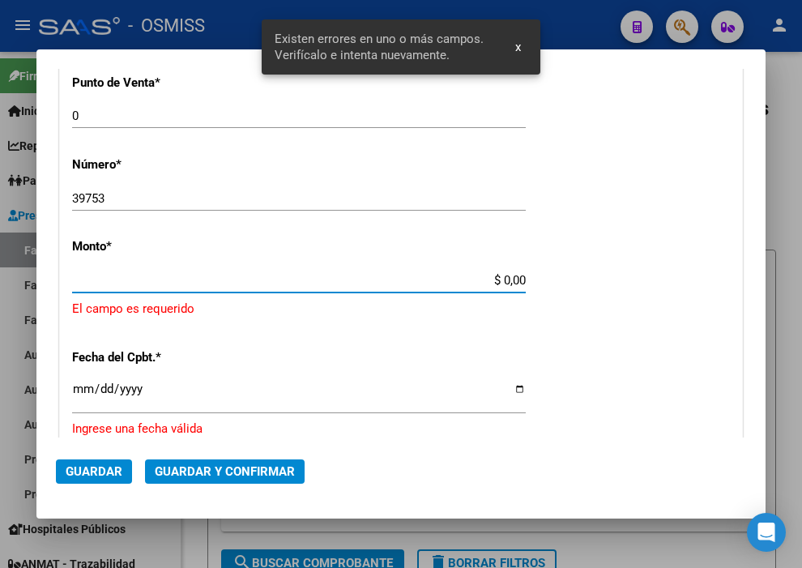
scroll to position [520, 0]
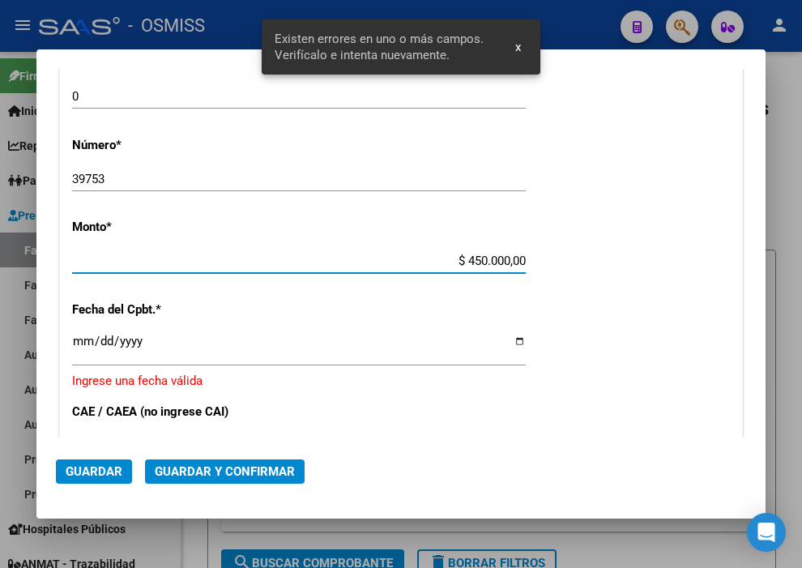
type input "$ 45.000,00"
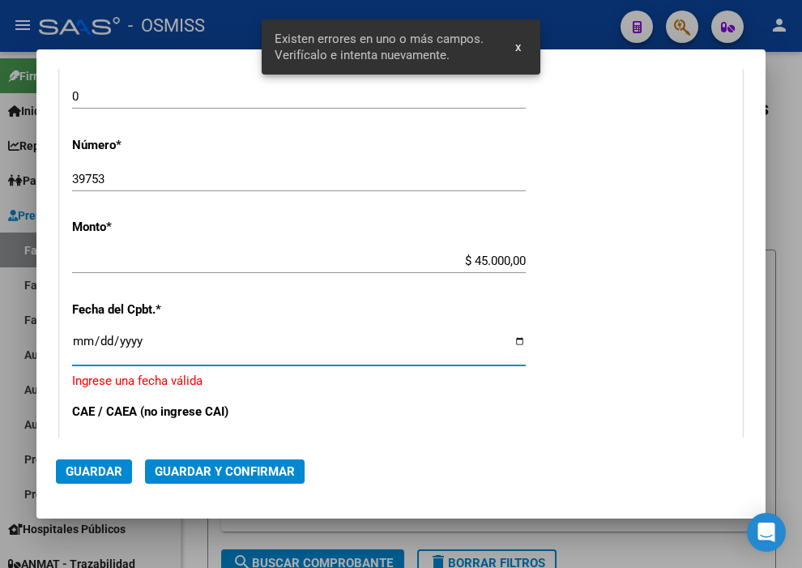
click at [83, 339] on input "Ingresar la fecha" at bounding box center [299, 348] width 454 height 26
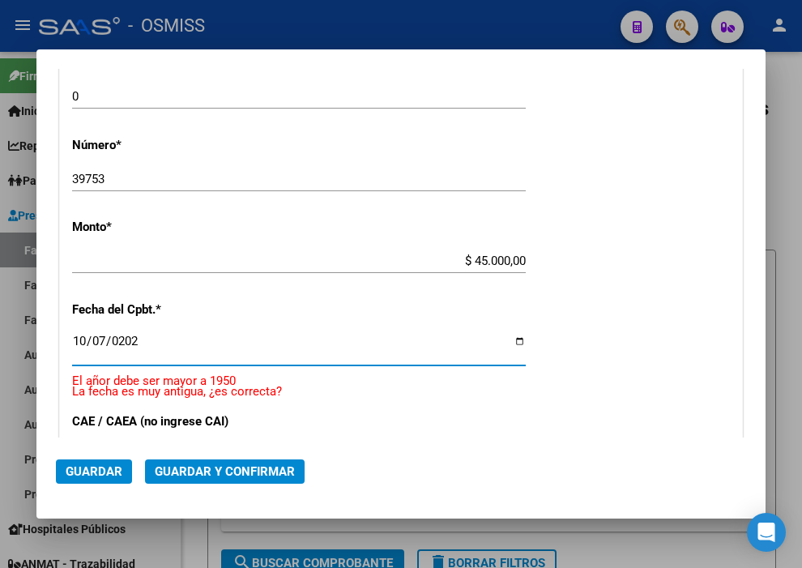
type input "2025-10-07"
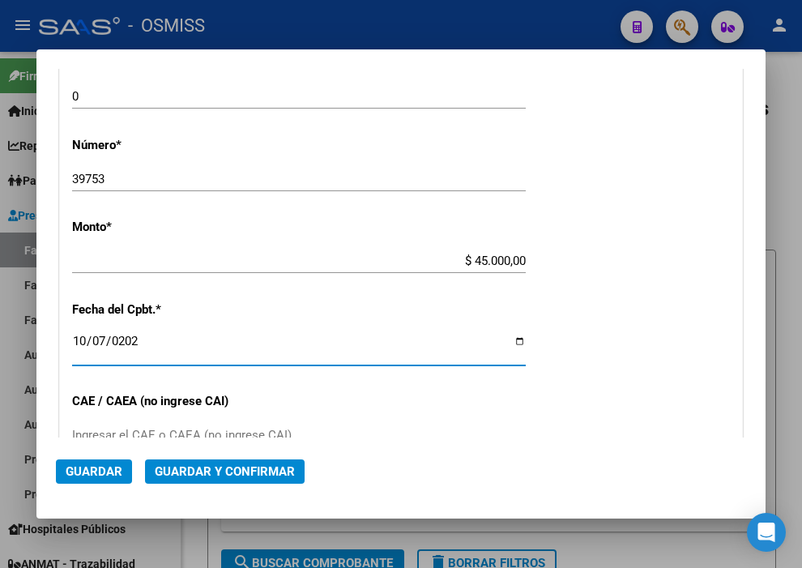
click at [212, 478] on span "Guardar y Confirmar" at bounding box center [225, 471] width 140 height 15
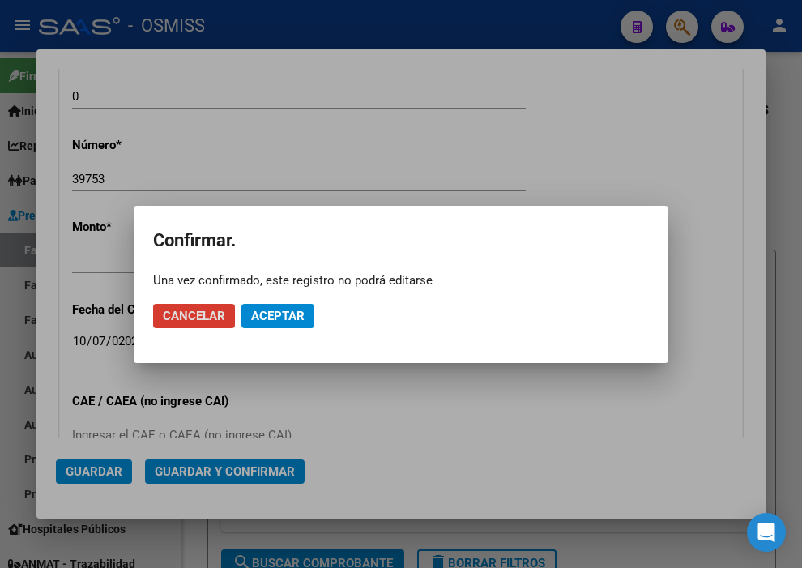
click at [300, 312] on span "Aceptar" at bounding box center [277, 316] width 53 height 15
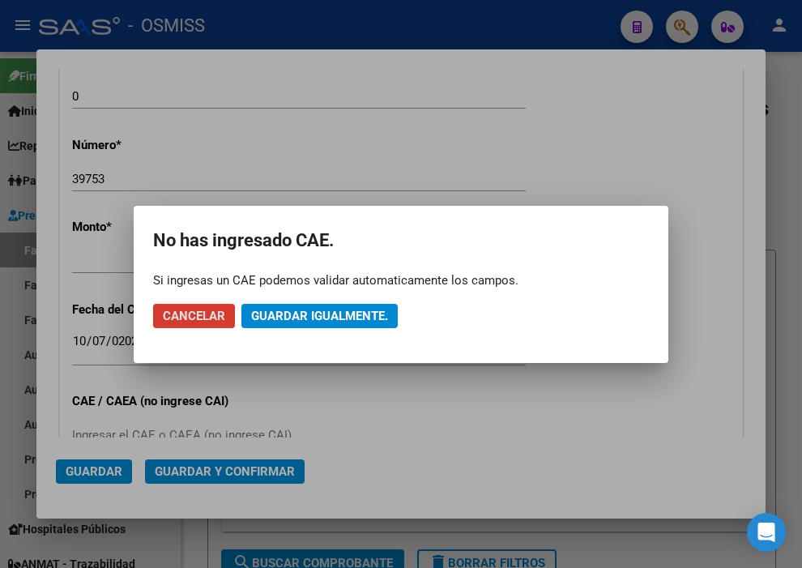
click at [300, 312] on span "Guardar igualmente." at bounding box center [319, 316] width 137 height 15
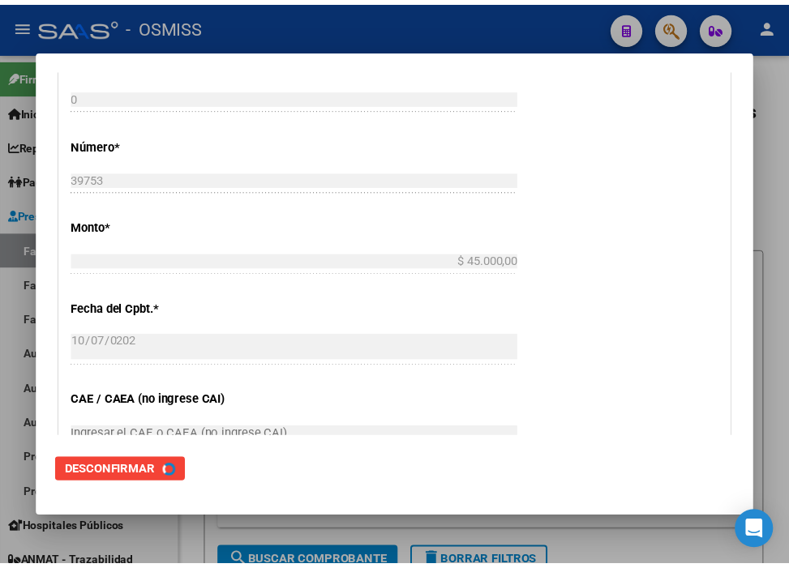
scroll to position [0, 0]
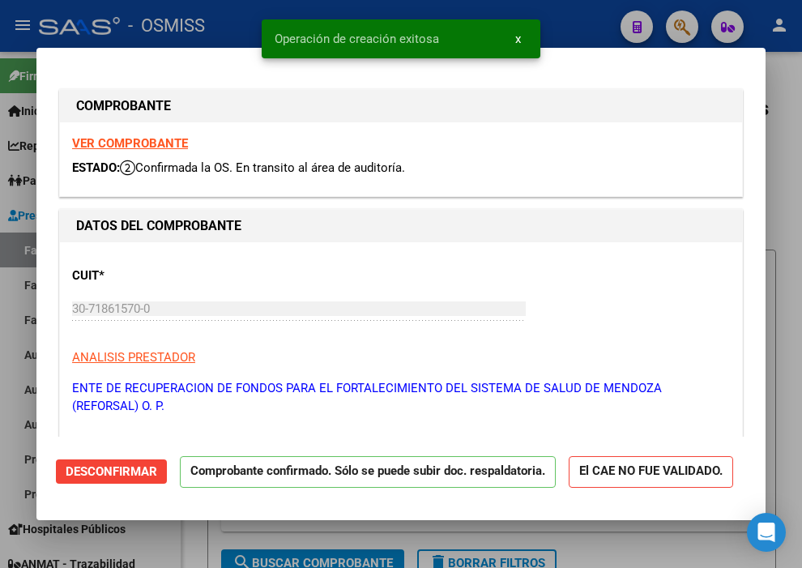
type input "2025-11-06"
click at [581, 10] on div at bounding box center [401, 284] width 802 height 568
type input "$ 0,00"
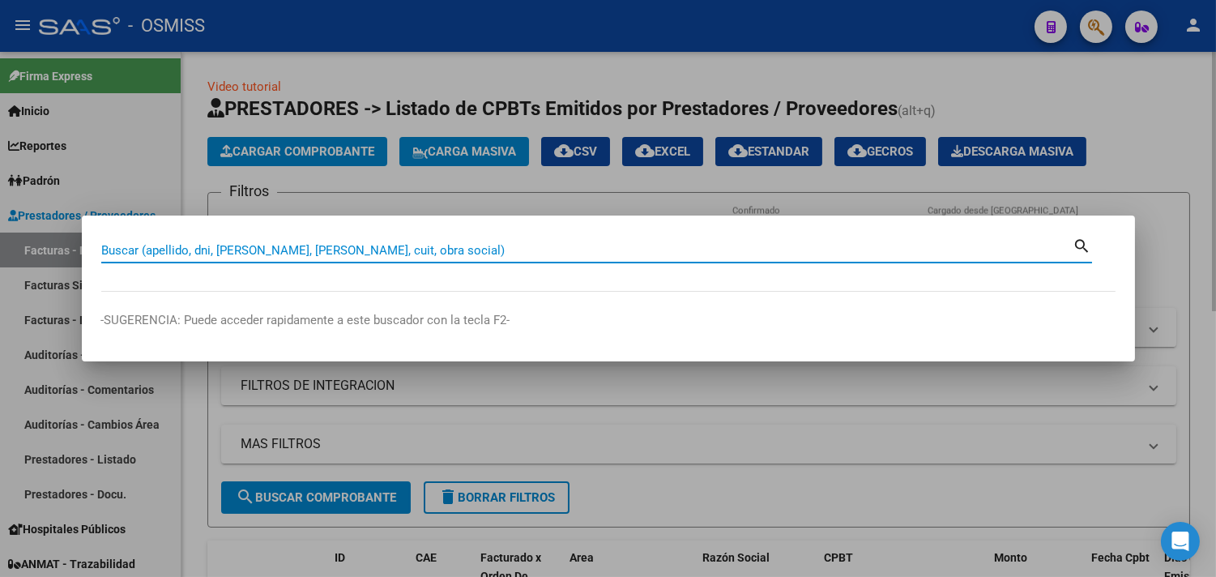
paste input "6-2176"
type input "6-2176"
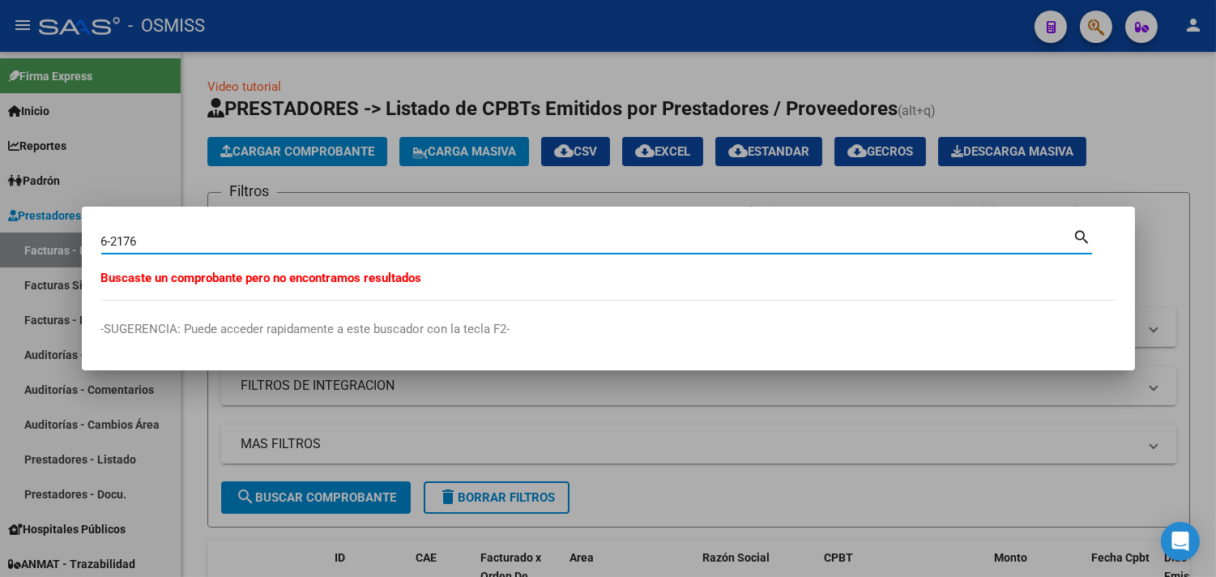
click at [1179, 182] on div at bounding box center [608, 288] width 1216 height 577
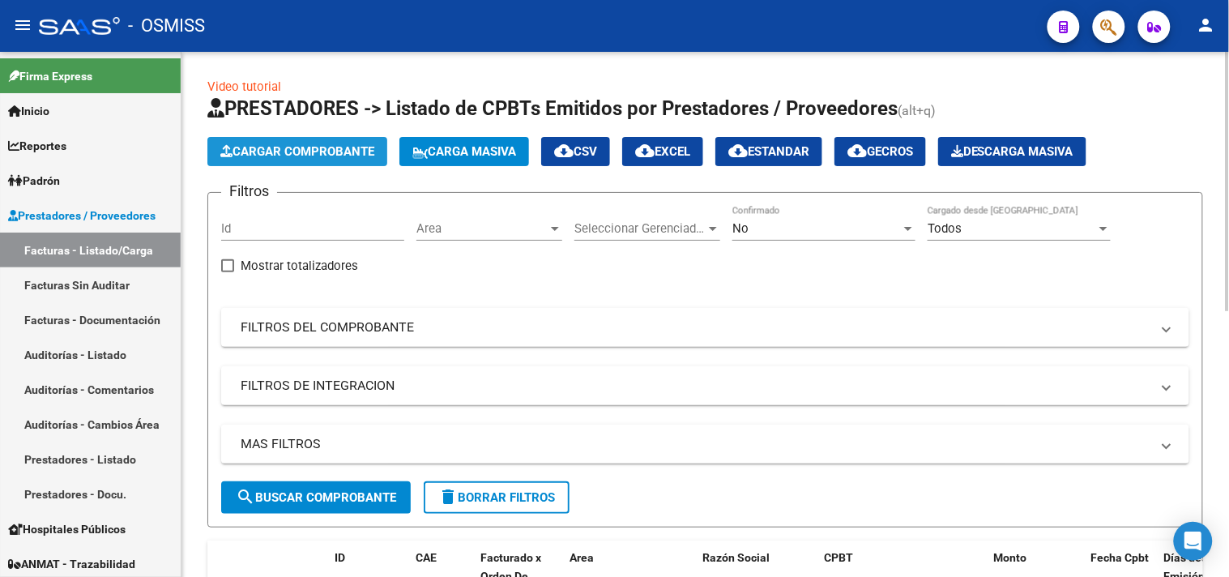
click at [266, 156] on span "Cargar Comprobante" at bounding box center [297, 151] width 154 height 15
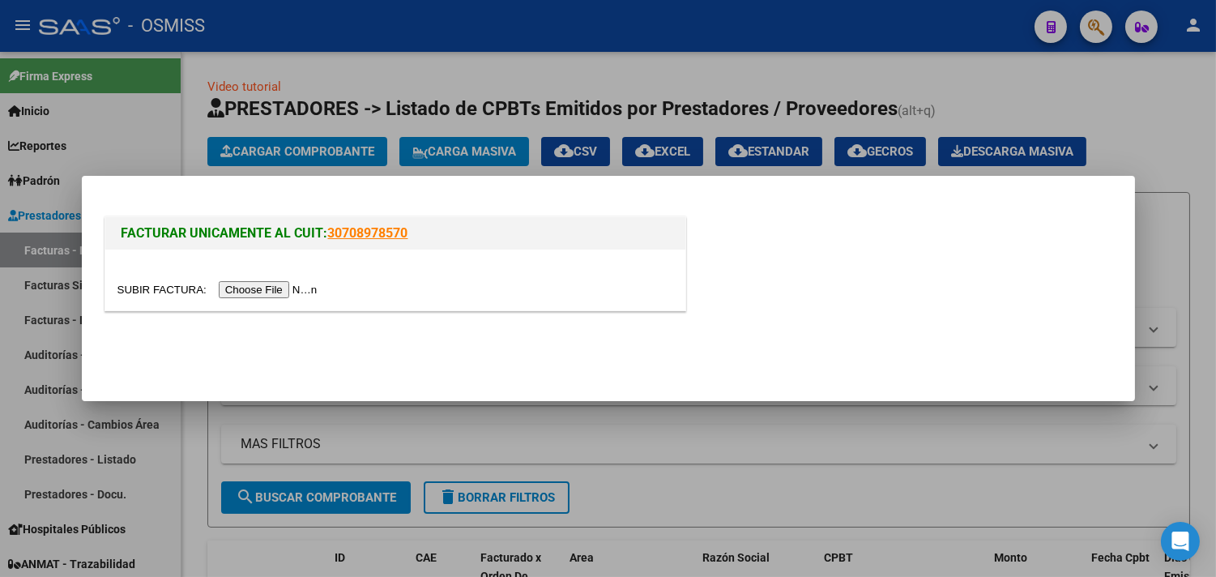
click at [276, 286] on input "file" at bounding box center [220, 289] width 205 height 17
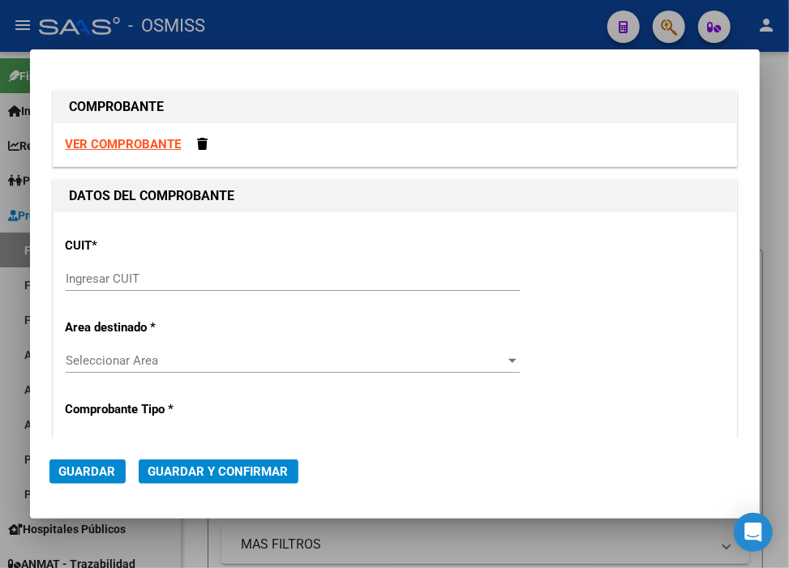
click at [122, 276] on input "Ingresar CUIT" at bounding box center [293, 279] width 454 height 15
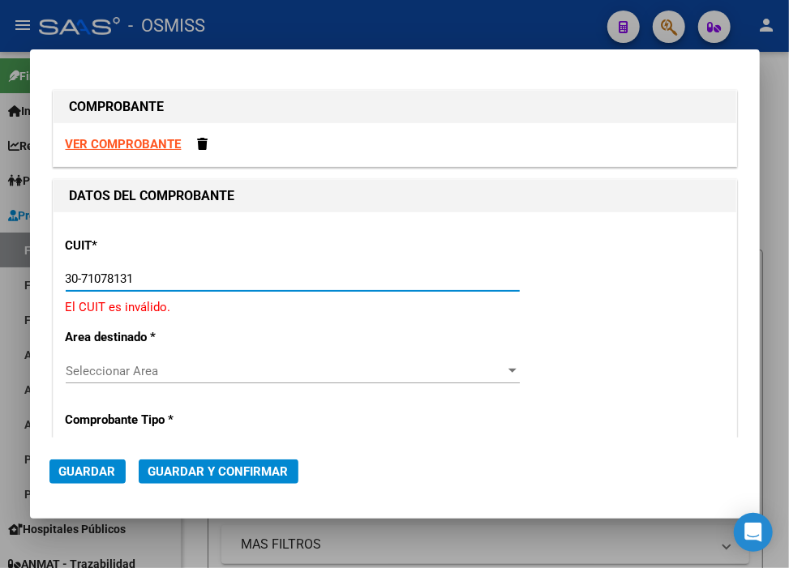
type input "30-71078131-8"
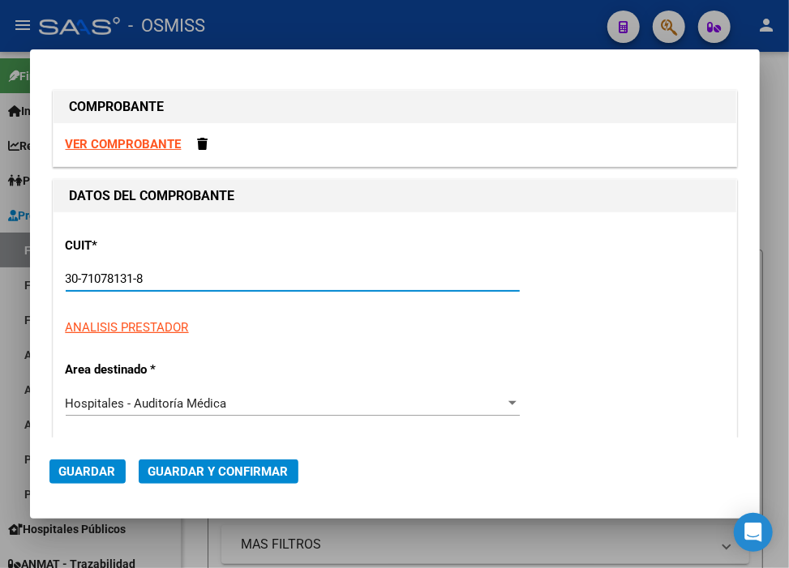
type input "6"
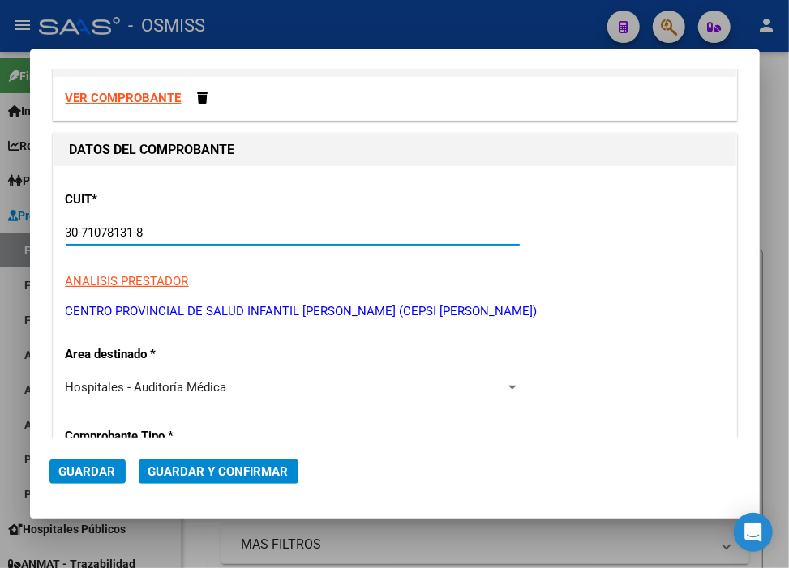
scroll to position [90, 0]
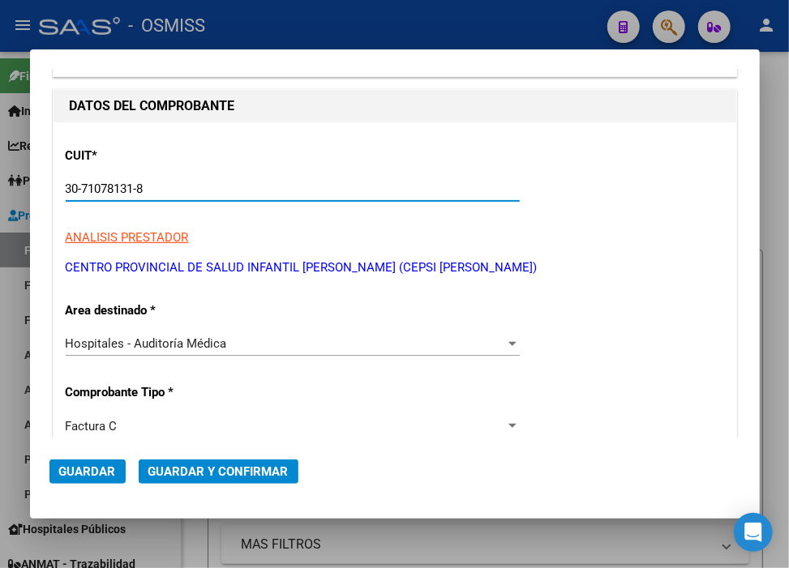
type input "30-71078131-8"
click at [201, 337] on span "Hospitales - Auditoría Médica" at bounding box center [146, 343] width 161 height 15
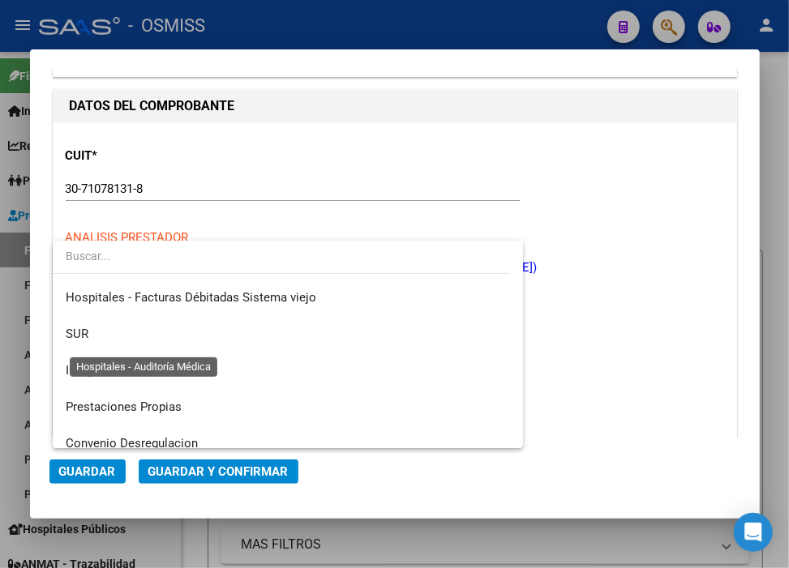
scroll to position [0, 0]
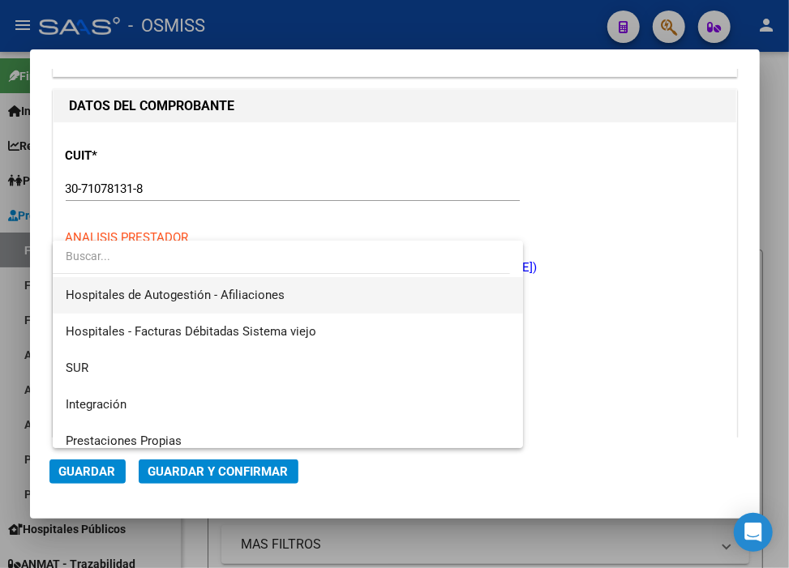
click at [206, 301] on span "Hospitales de Autogestión - Afiliaciones" at bounding box center [175, 295] width 219 height 15
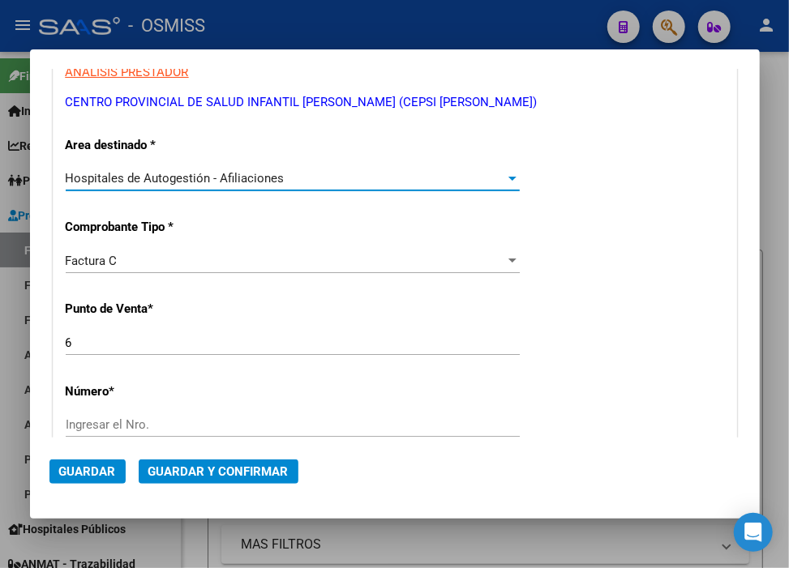
scroll to position [270, 0]
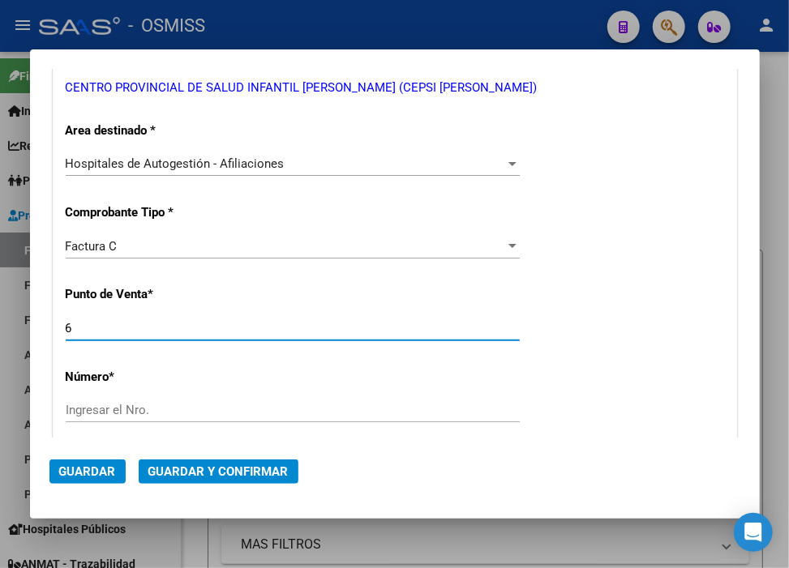
drag, startPoint x: 118, startPoint y: 327, endPoint x: 32, endPoint y: 327, distance: 85.1
click at [32, 327] on mat-dialog-content "COMPROBANTE VER COMPROBANTE DATOS DEL COMPROBANTE CUIT * 30-71078131-8 Ingresar…" at bounding box center [394, 254] width 729 height 370
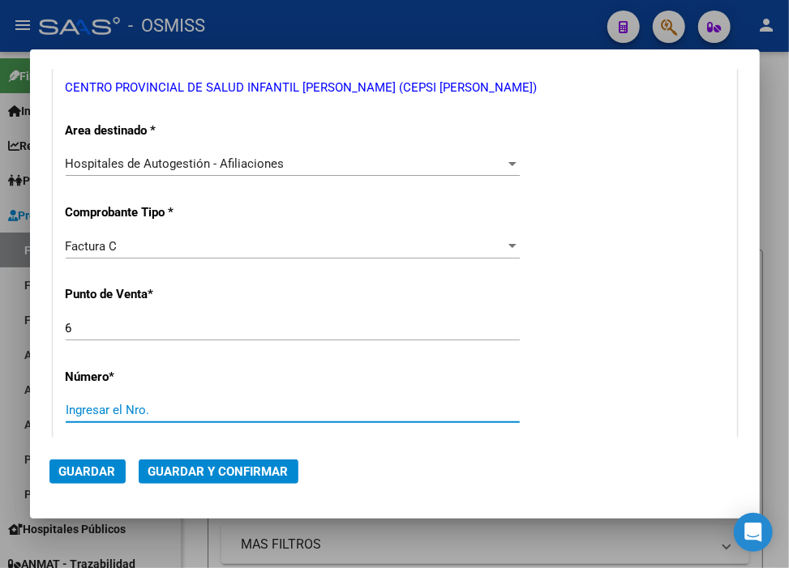
click at [118, 408] on input "Ingresar el Nro." at bounding box center [293, 410] width 454 height 15
type input "2176"
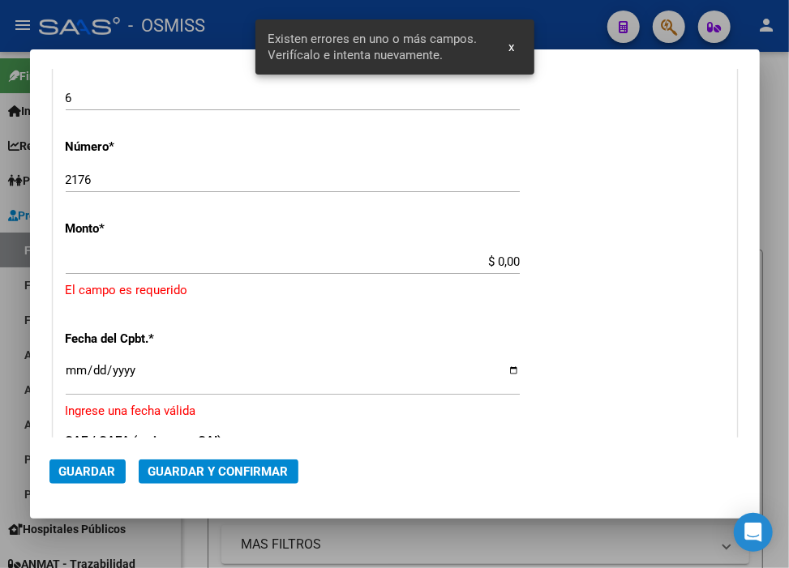
scroll to position [501, 0]
click at [489, 263] on input "$ 0,00" at bounding box center [293, 261] width 454 height 15
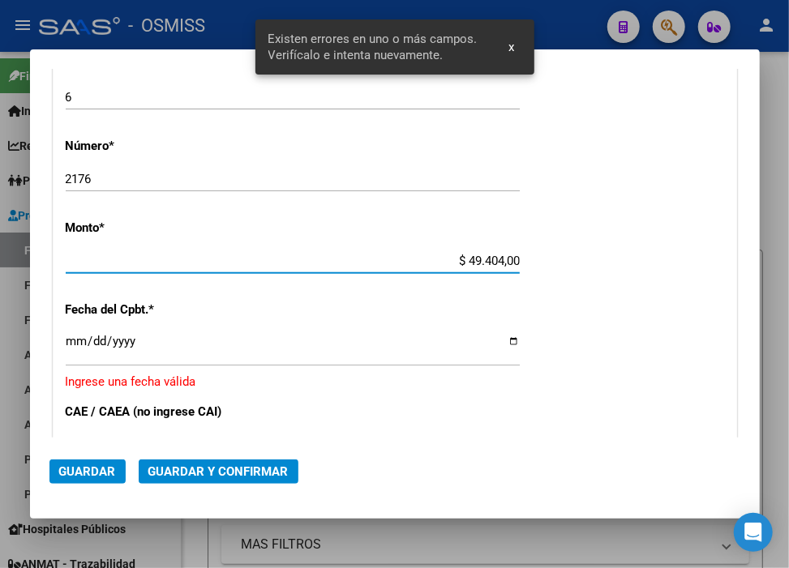
type input "$ 494.049,00"
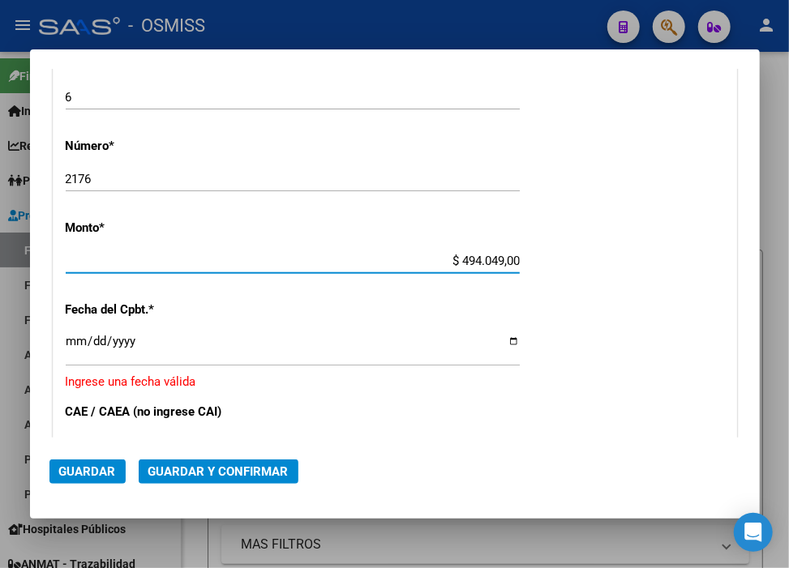
click at [76, 336] on input "Ingresar la fecha" at bounding box center [293, 348] width 454 height 26
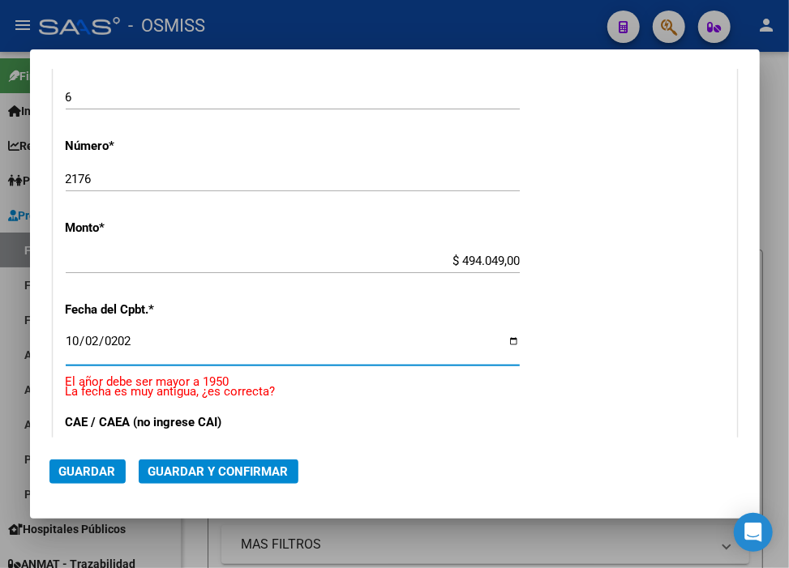
type input "2025-10-02"
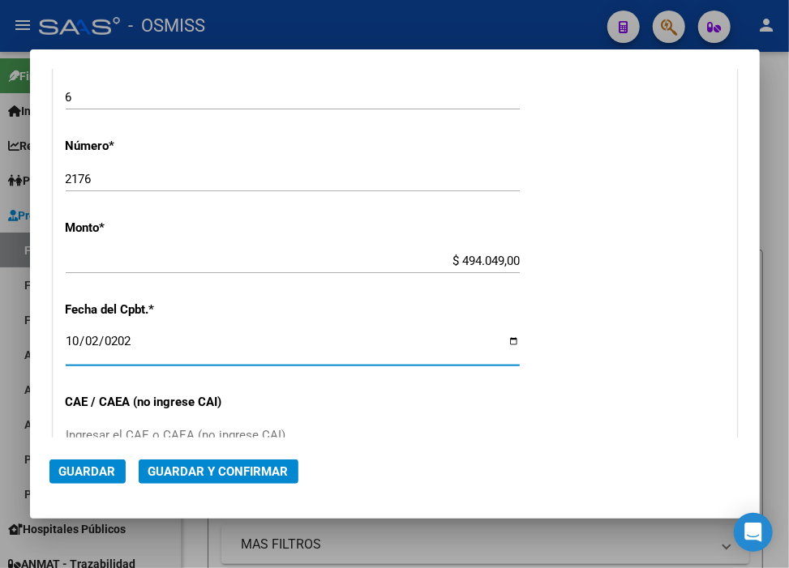
click at [184, 463] on button "Guardar y Confirmar" at bounding box center [219, 472] width 160 height 24
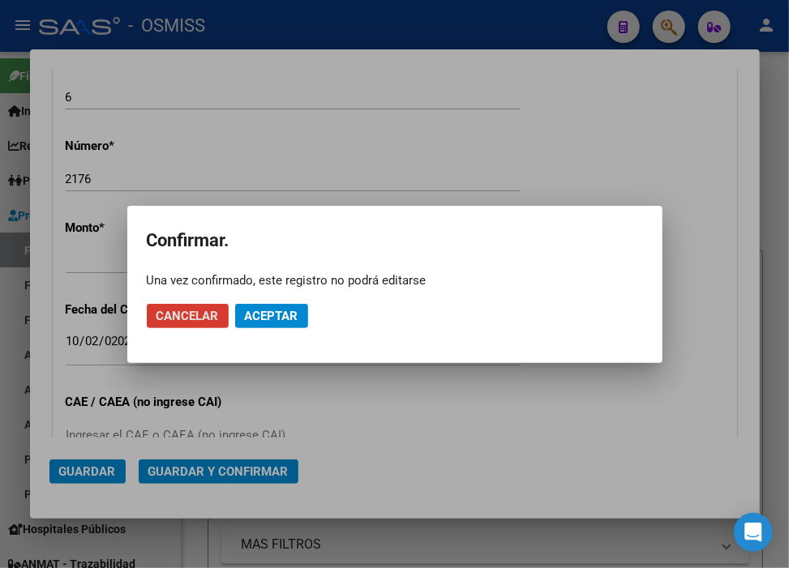
click at [271, 321] on span "Aceptar" at bounding box center [271, 316] width 53 height 15
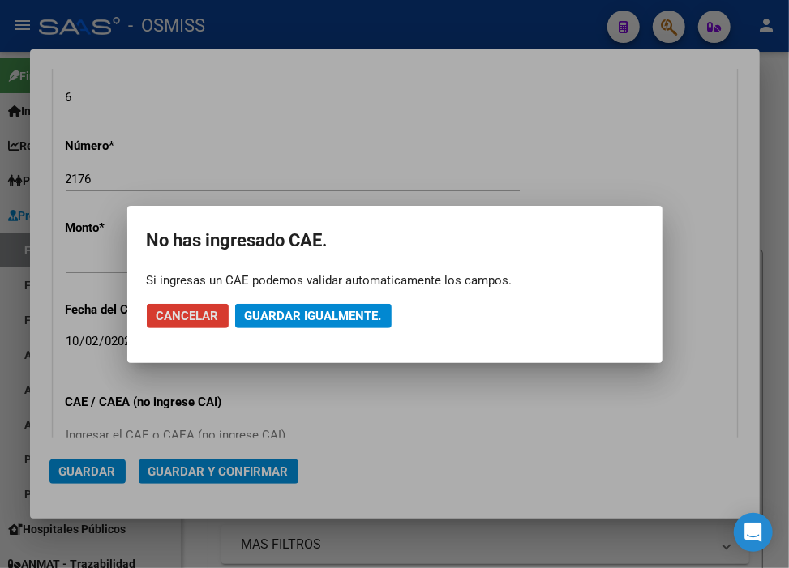
click at [271, 321] on span "Guardar igualmente." at bounding box center [313, 316] width 137 height 15
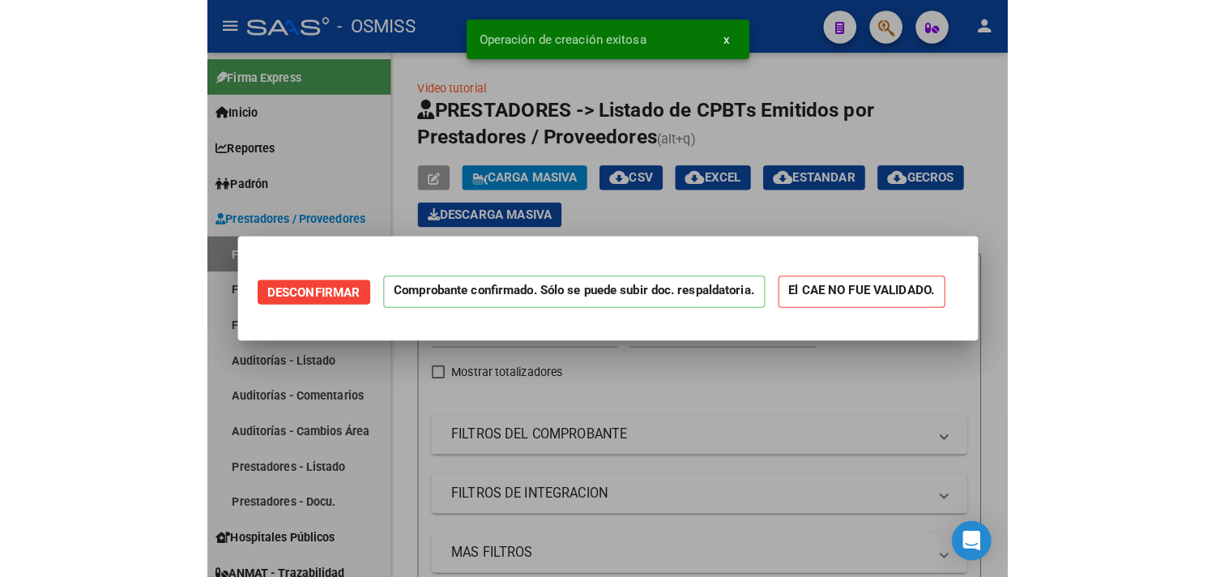
scroll to position [0, 0]
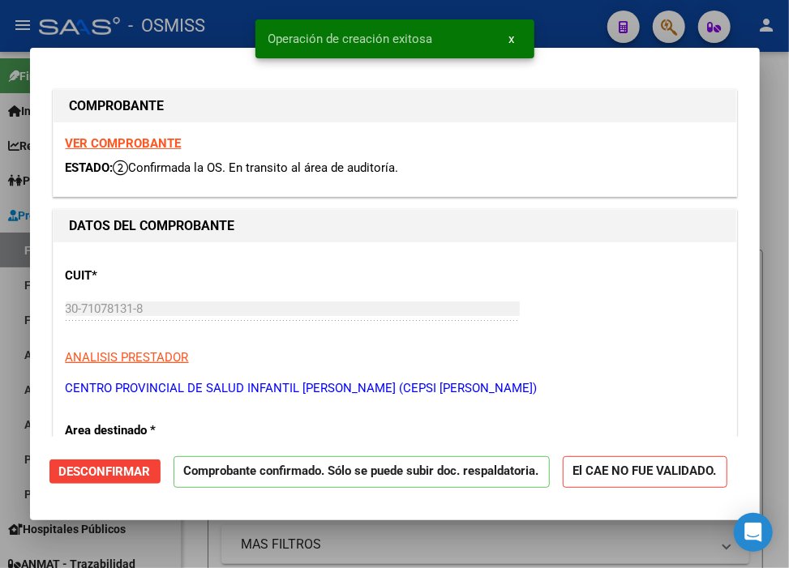
type input "2025-12-01"
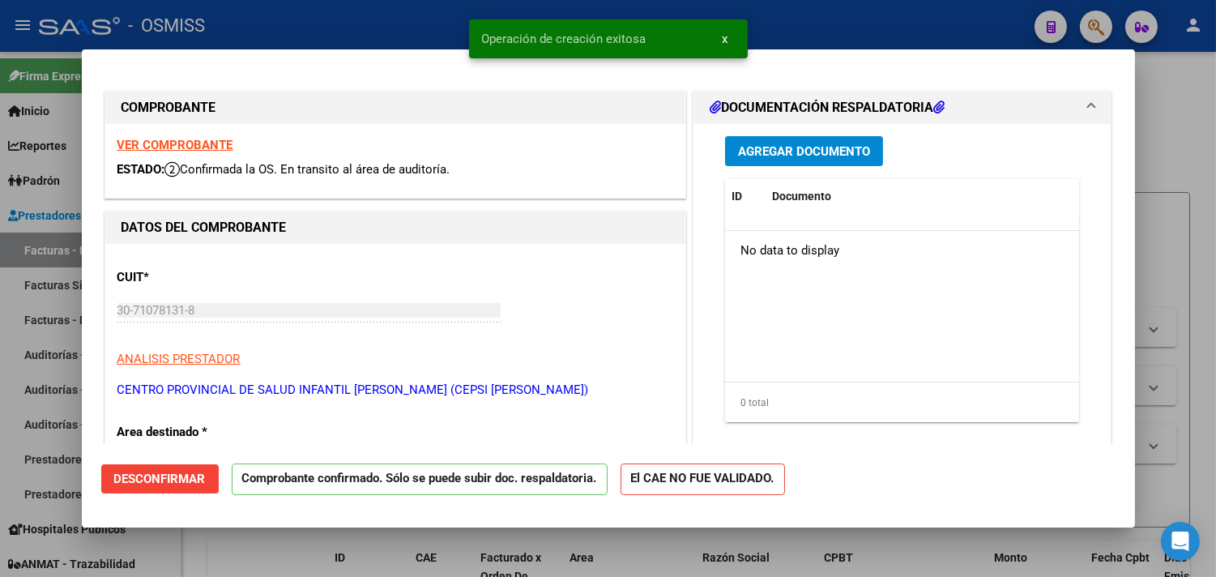
click at [796, 22] on div at bounding box center [608, 288] width 1216 height 577
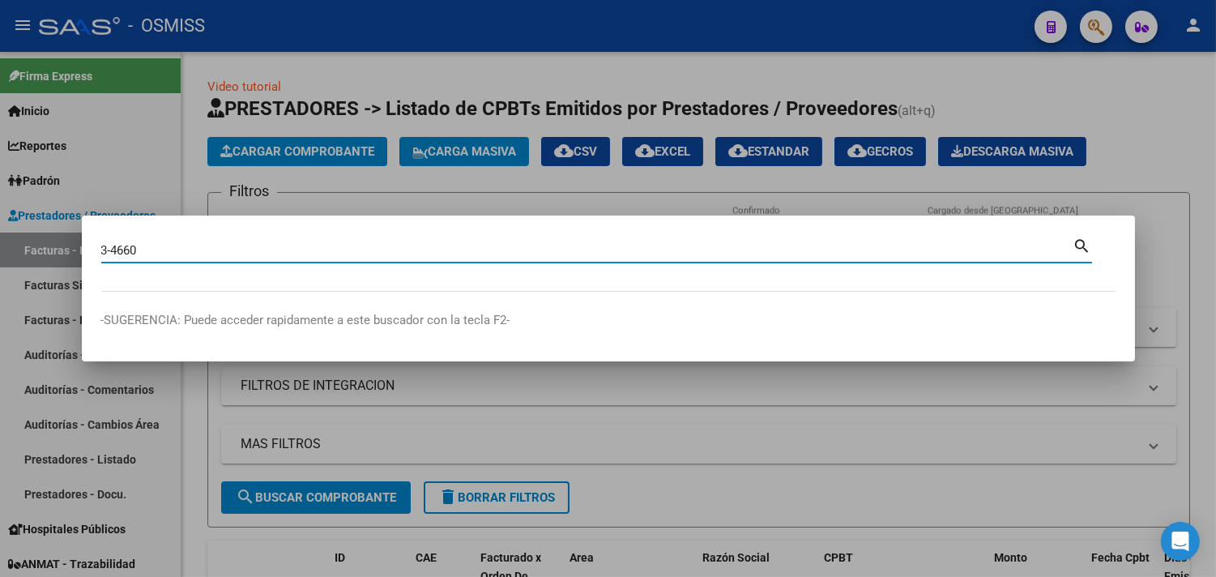
type input "3-4660"
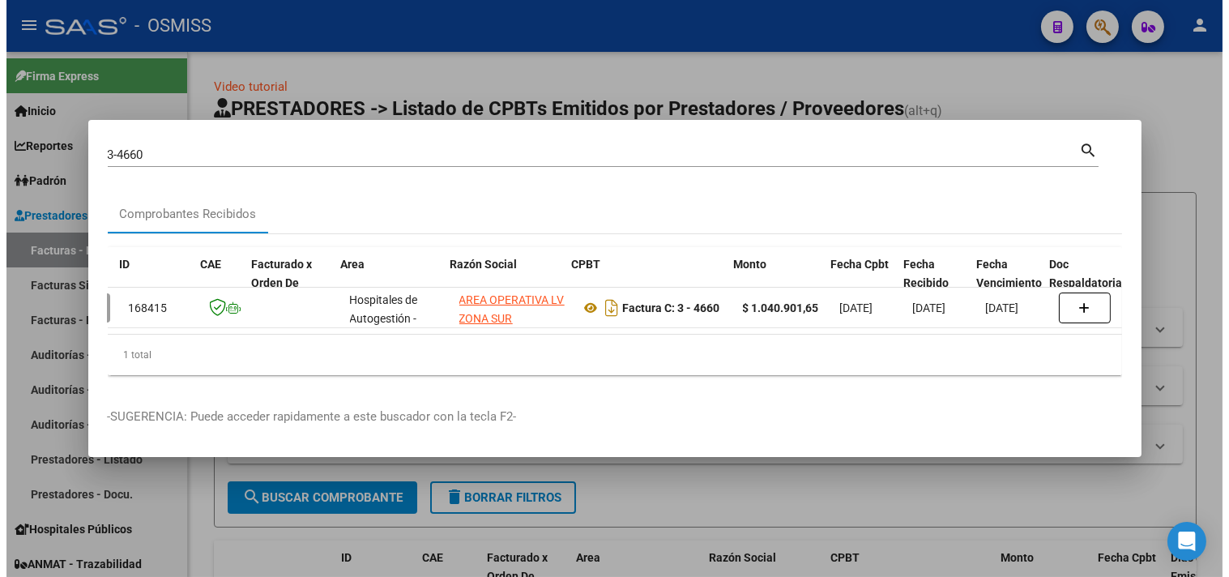
scroll to position [0, 61]
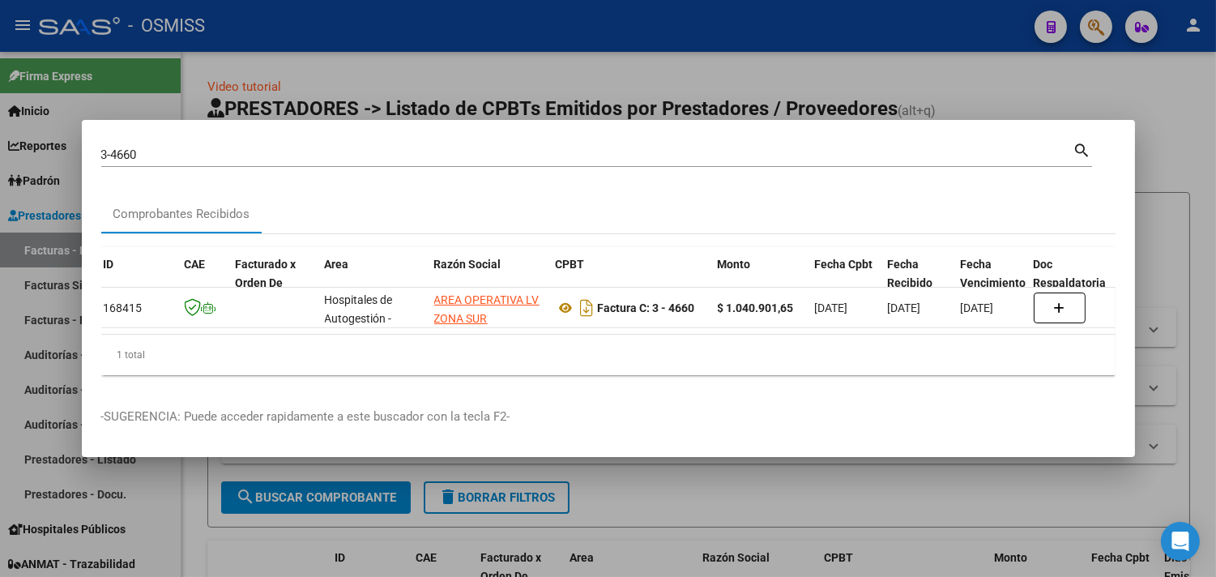
click at [1149, 150] on div at bounding box center [608, 288] width 1216 height 577
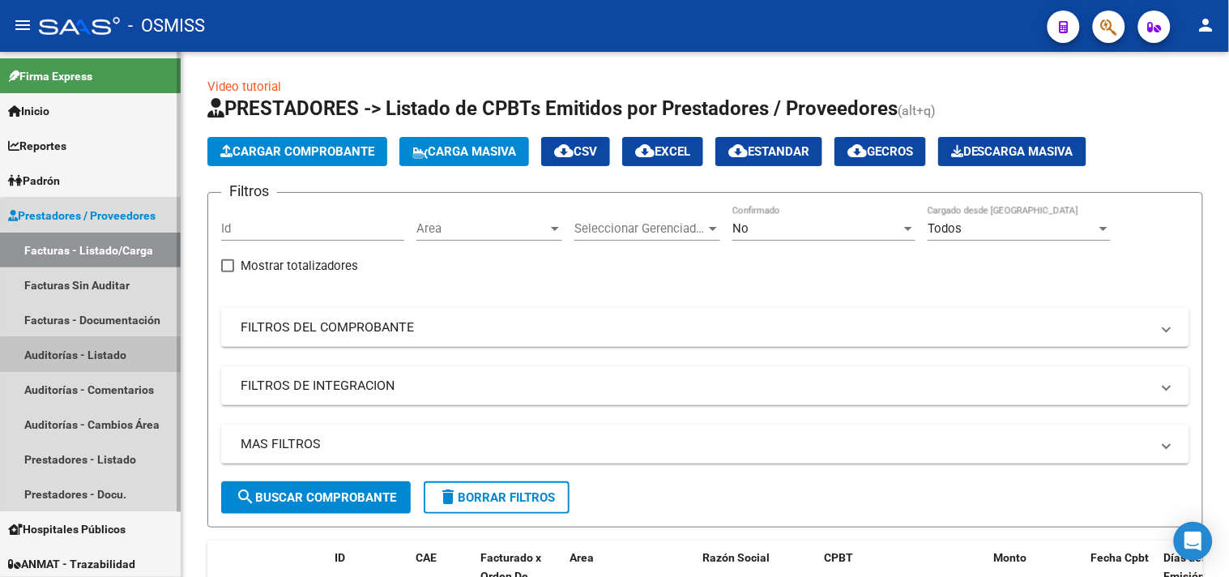
click at [111, 365] on link "Auditorías - Listado" at bounding box center [90, 354] width 181 height 35
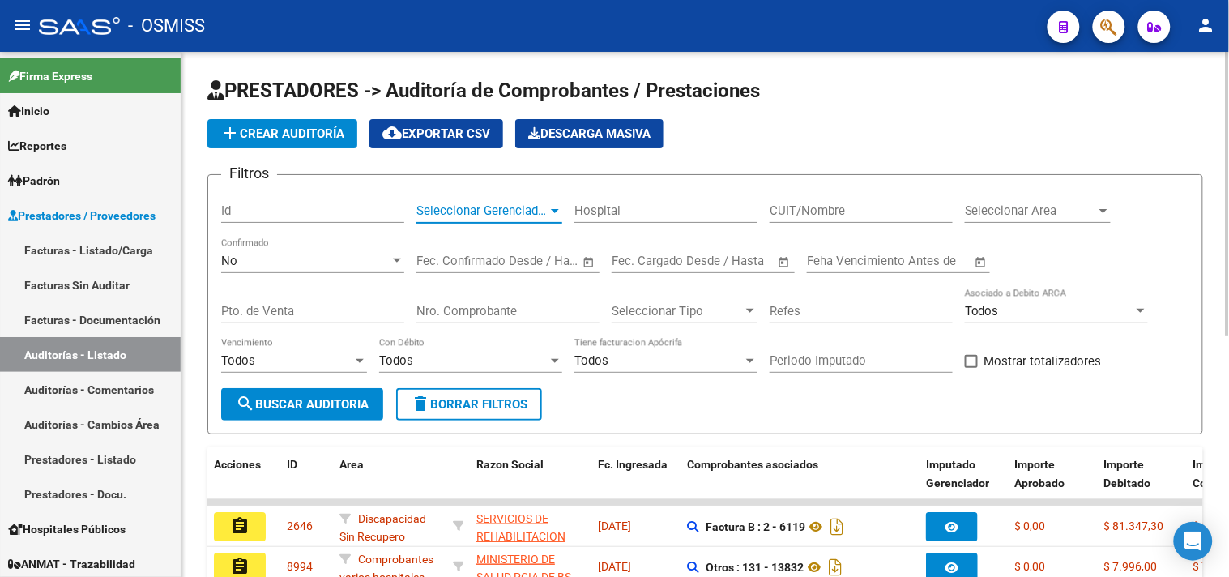
click at [533, 205] on span "Seleccionar Gerenciador" at bounding box center [482, 210] width 131 height 15
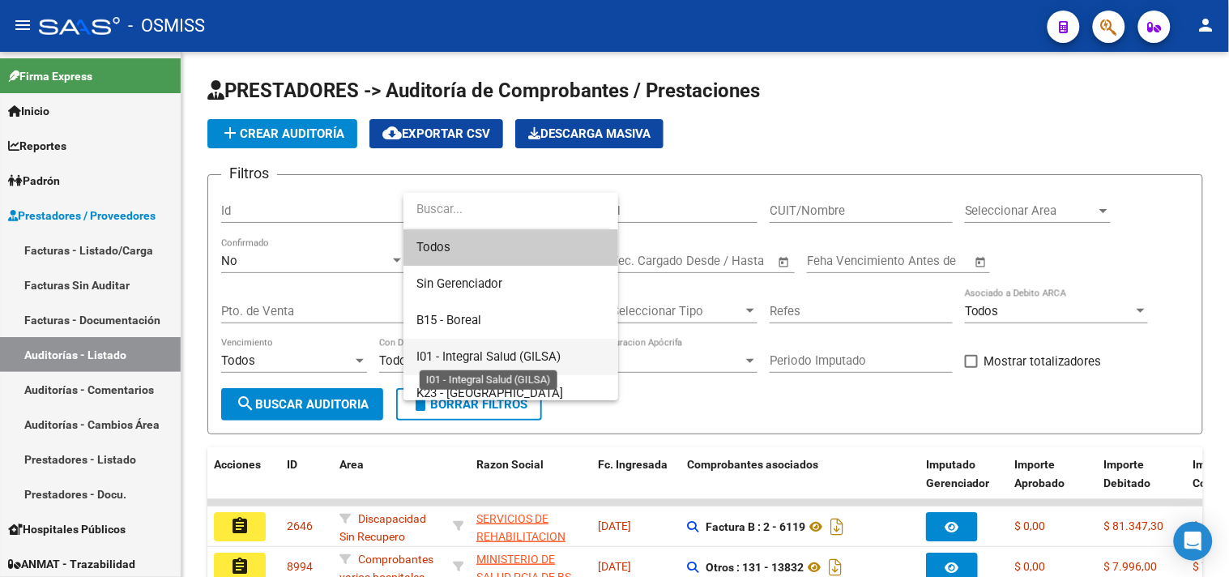
click at [530, 355] on span "I01 - Integral Salud (GILSA)" at bounding box center [489, 356] width 144 height 15
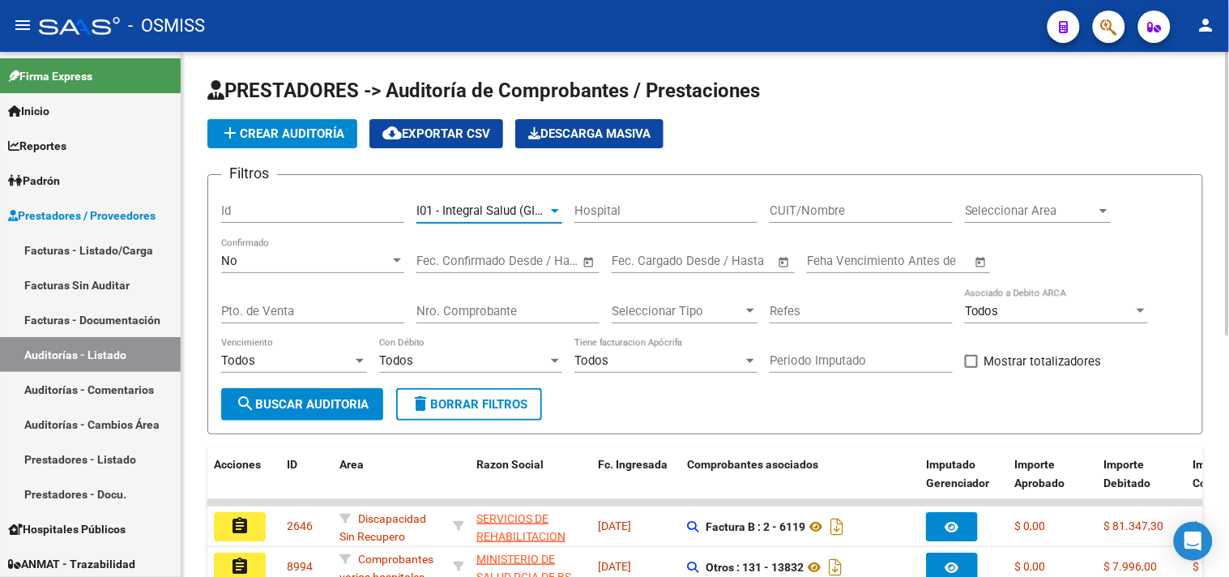
click at [336, 401] on span "search Buscar Auditoria" at bounding box center [302, 404] width 133 height 15
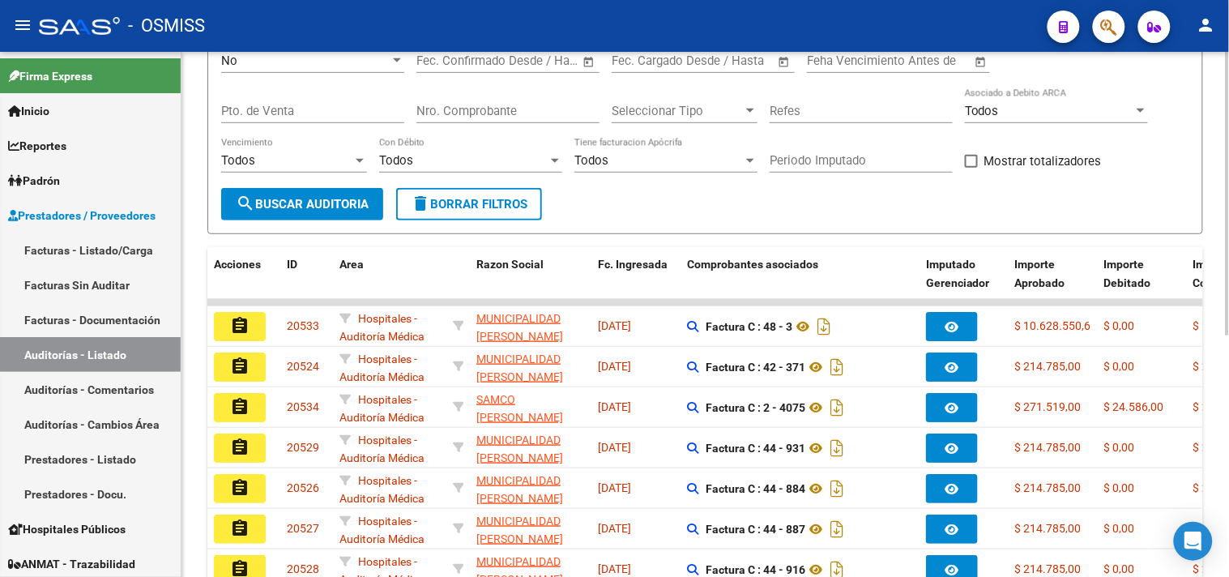
scroll to position [447, 0]
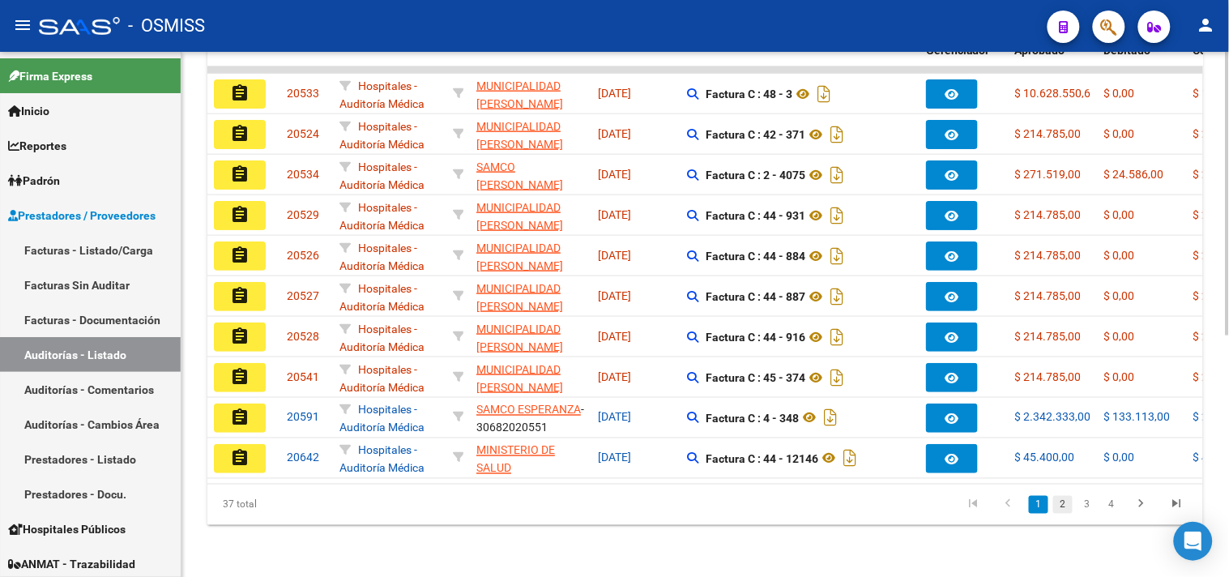
click at [1065, 507] on link "2" at bounding box center [1063, 505] width 19 height 18
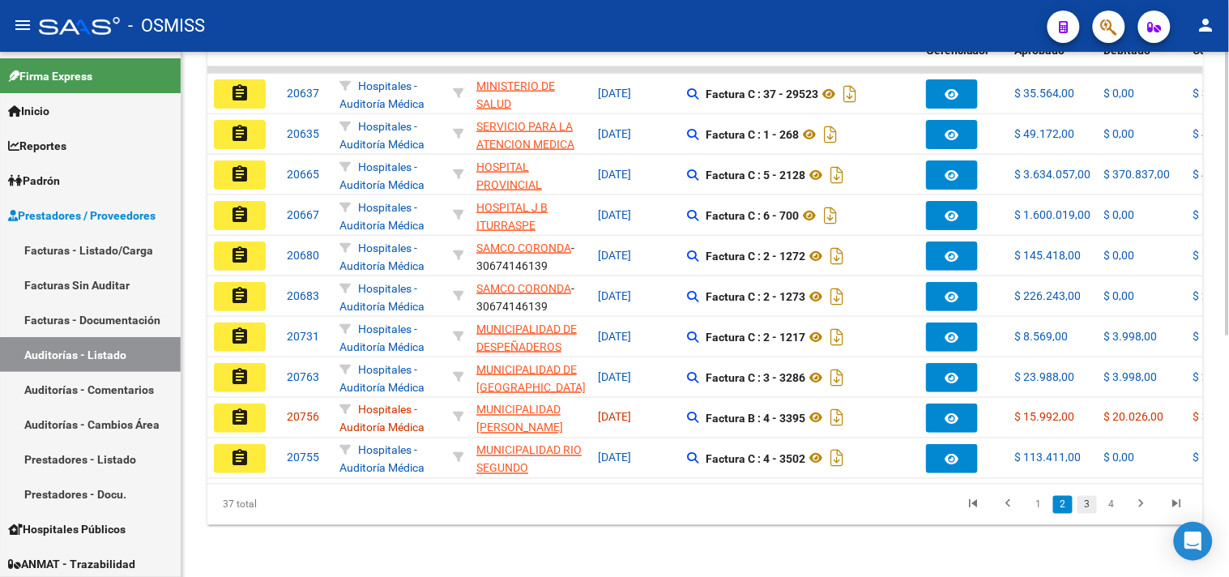
click at [1091, 511] on link "3" at bounding box center [1087, 505] width 19 height 18
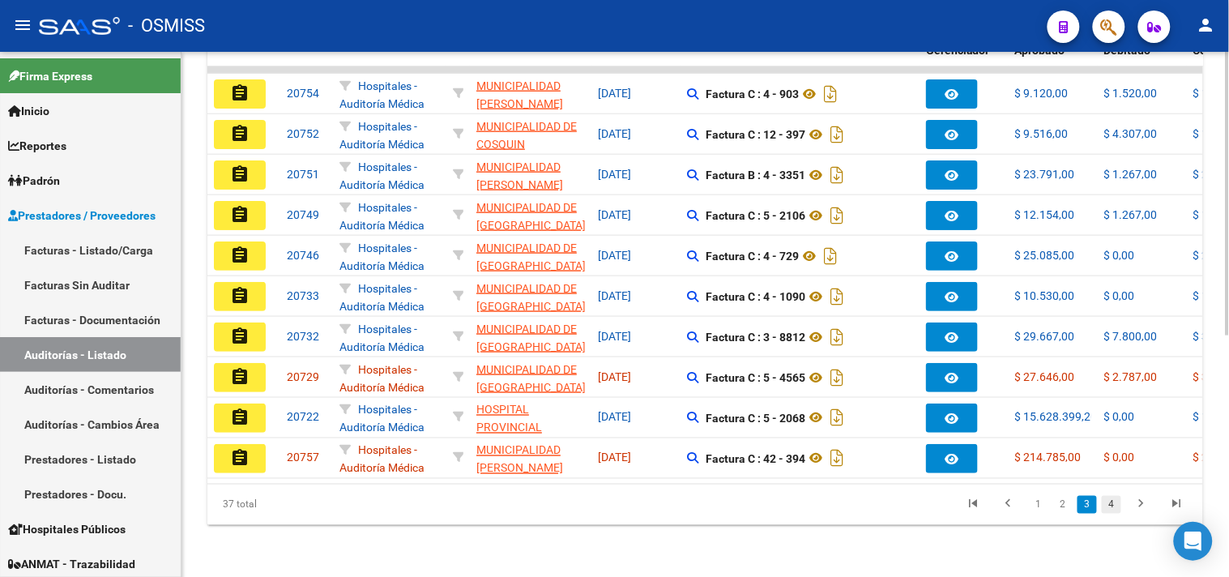
click at [1116, 507] on link "4" at bounding box center [1111, 505] width 19 height 18
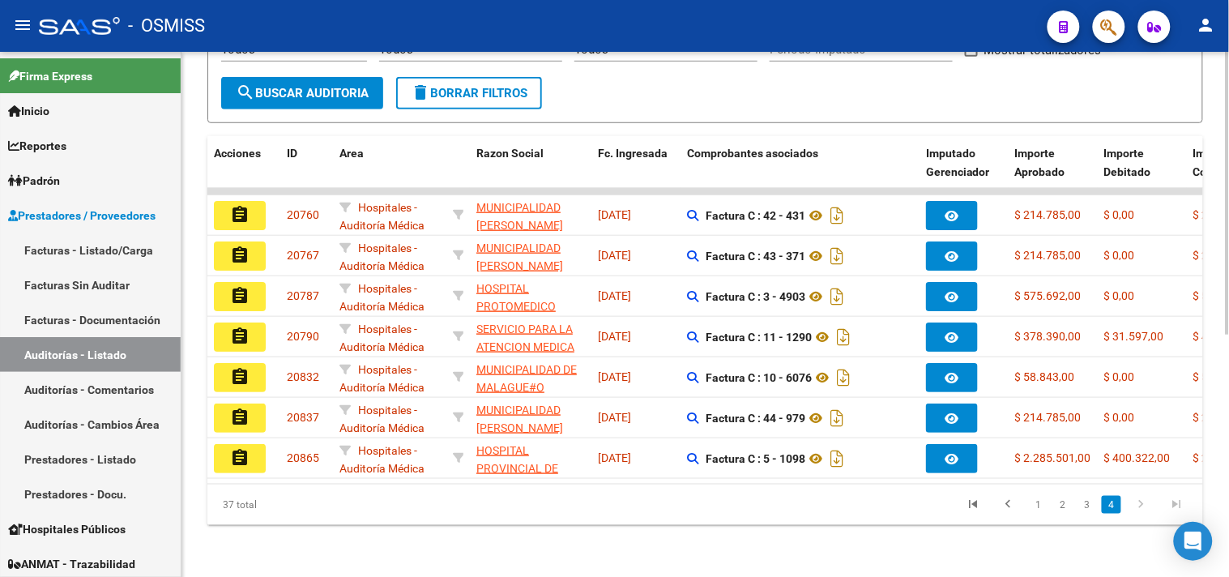
scroll to position [325, 0]
click at [1059, 505] on link "2" at bounding box center [1063, 505] width 19 height 18
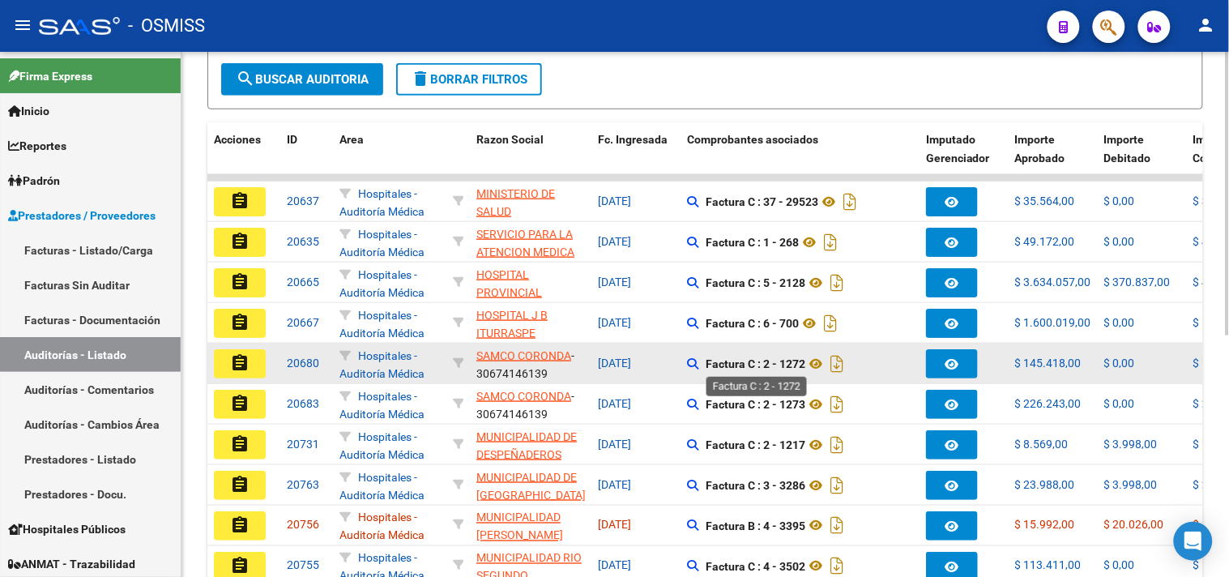
scroll to position [415, 0]
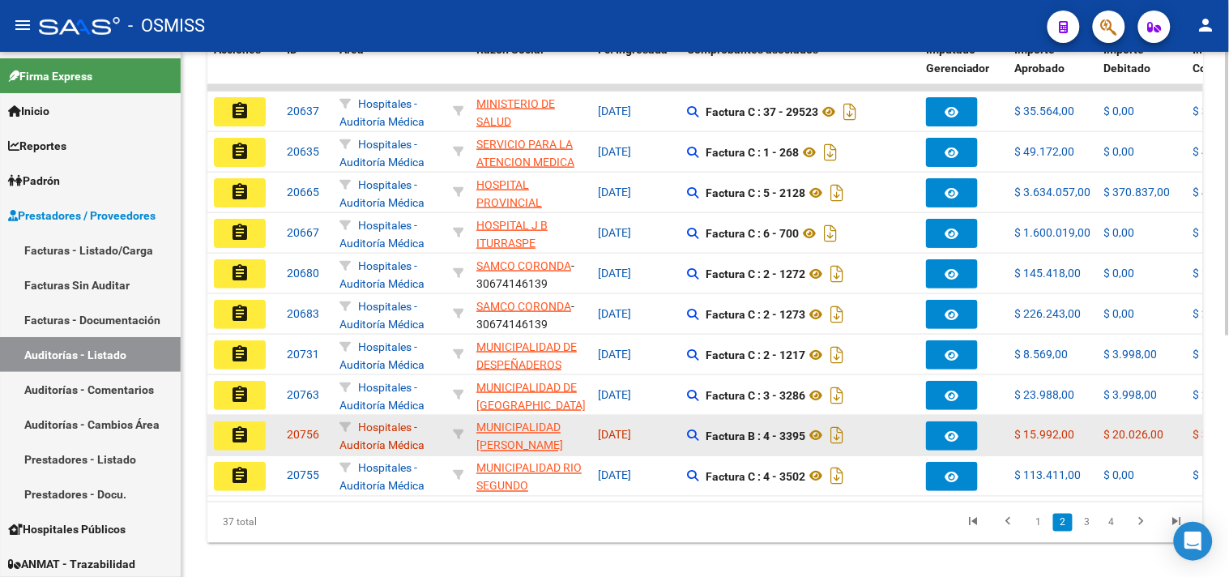
click at [236, 435] on mat-icon "assignment" at bounding box center [239, 434] width 19 height 19
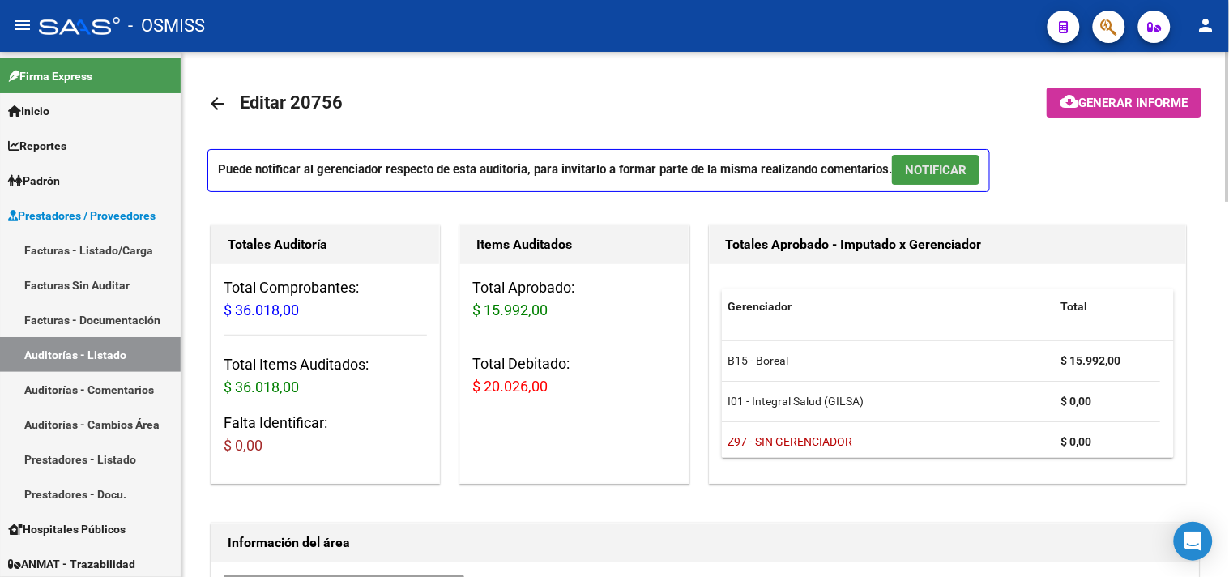
click at [948, 163] on span "NOTIFICAR" at bounding box center [936, 170] width 62 height 15
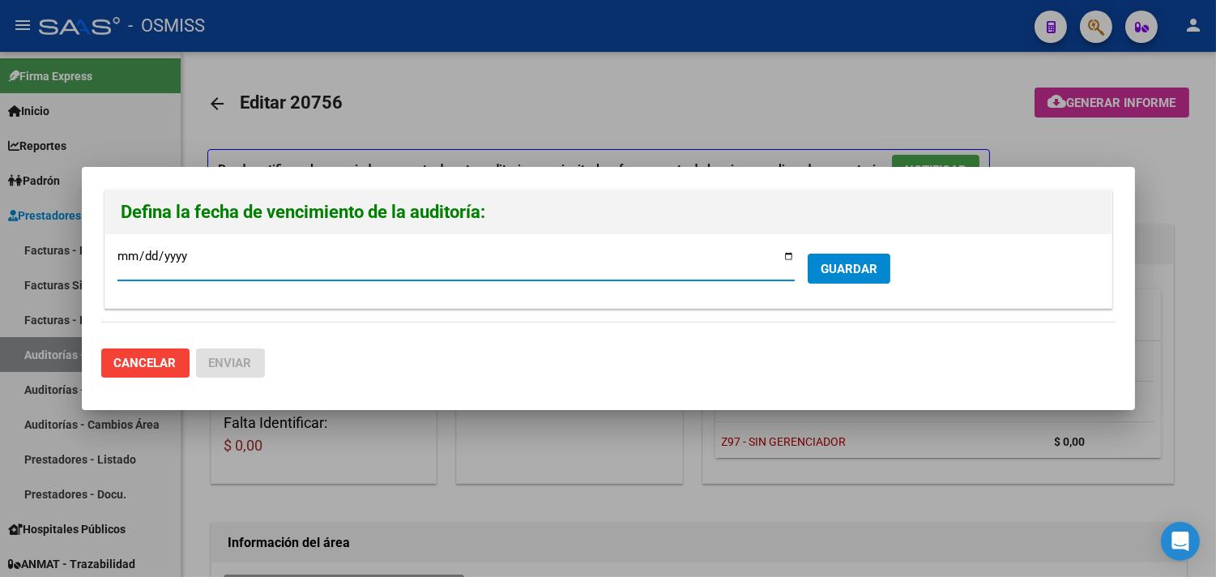
type input "2025-10-13"
click at [869, 267] on span "GUARDAR" at bounding box center [849, 269] width 57 height 15
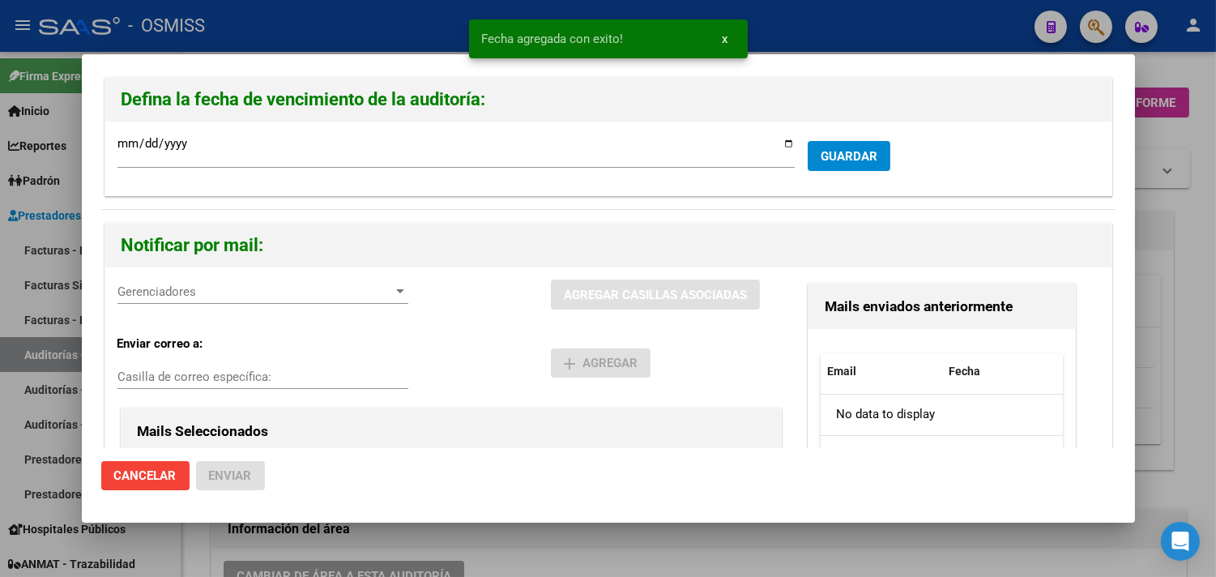
click at [224, 296] on span "Gerenciadores" at bounding box center [256, 291] width 276 height 15
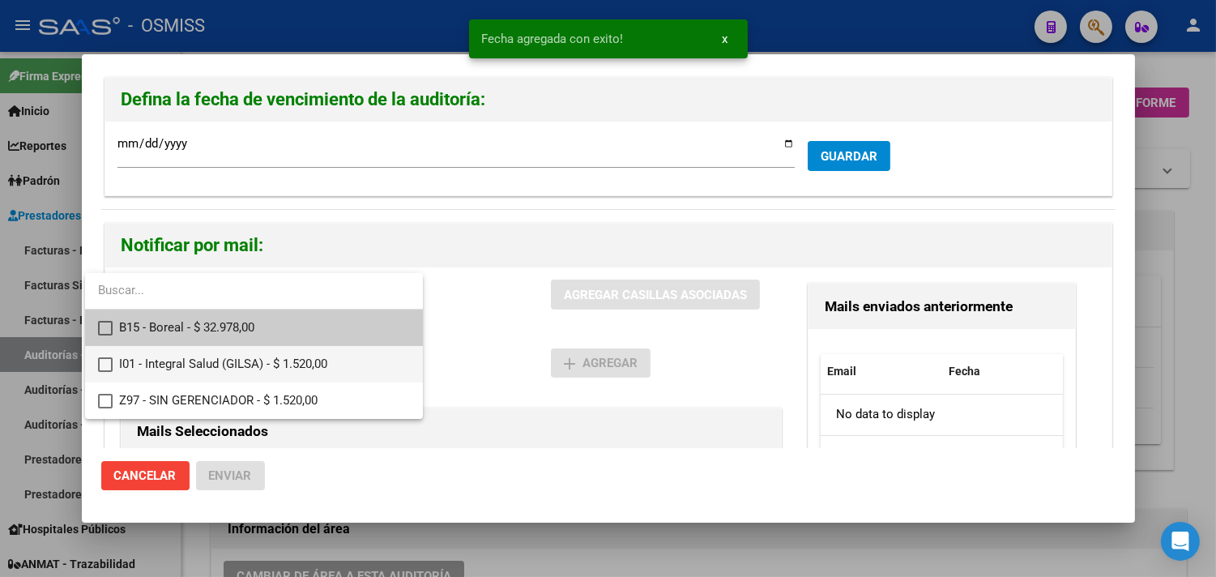
click at [242, 366] on span "I01 - Integral Salud (GILSA) - $ 1.520,00" at bounding box center [264, 364] width 291 height 36
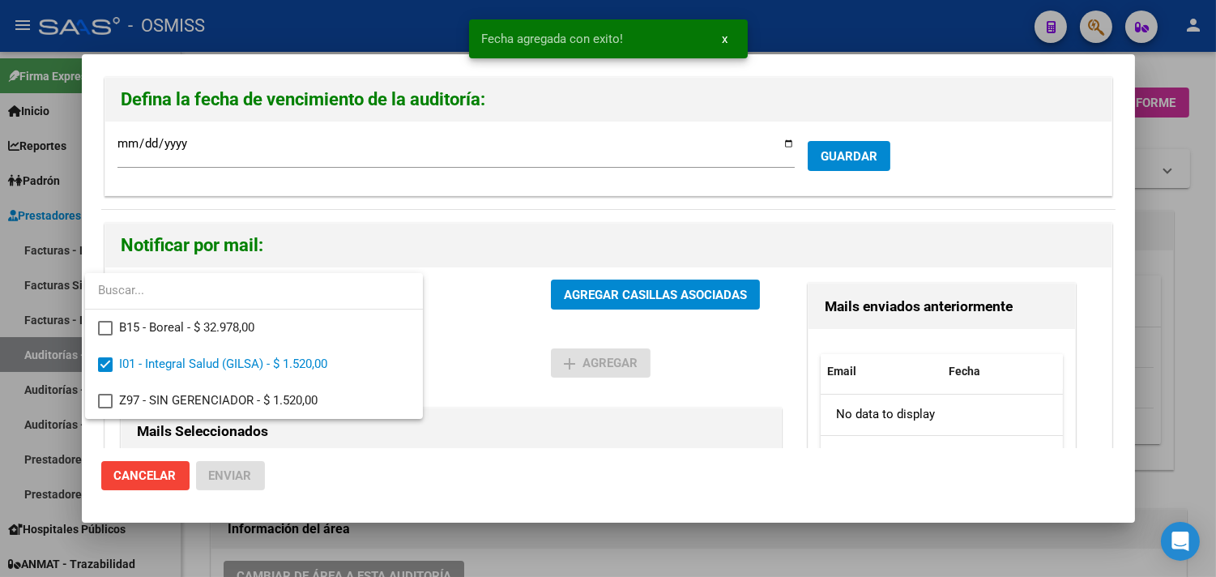
click at [430, 462] on div at bounding box center [608, 288] width 1216 height 577
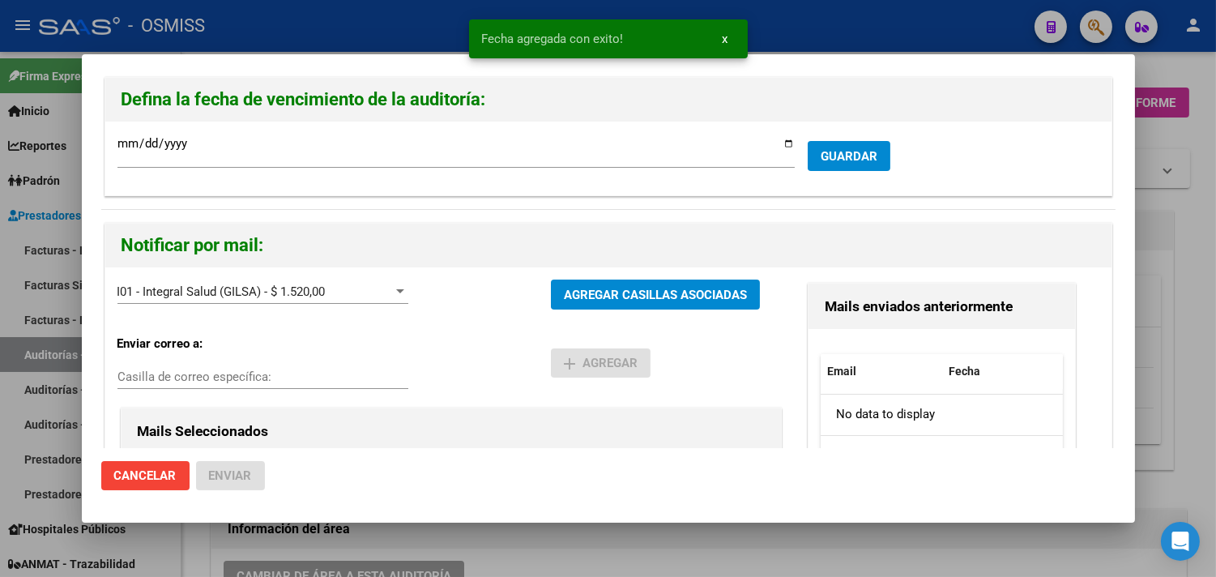
click at [221, 379] on input "Casilla de correo específica:" at bounding box center [263, 377] width 291 height 15
paste input "alejandral@integralsalud.com.ar"
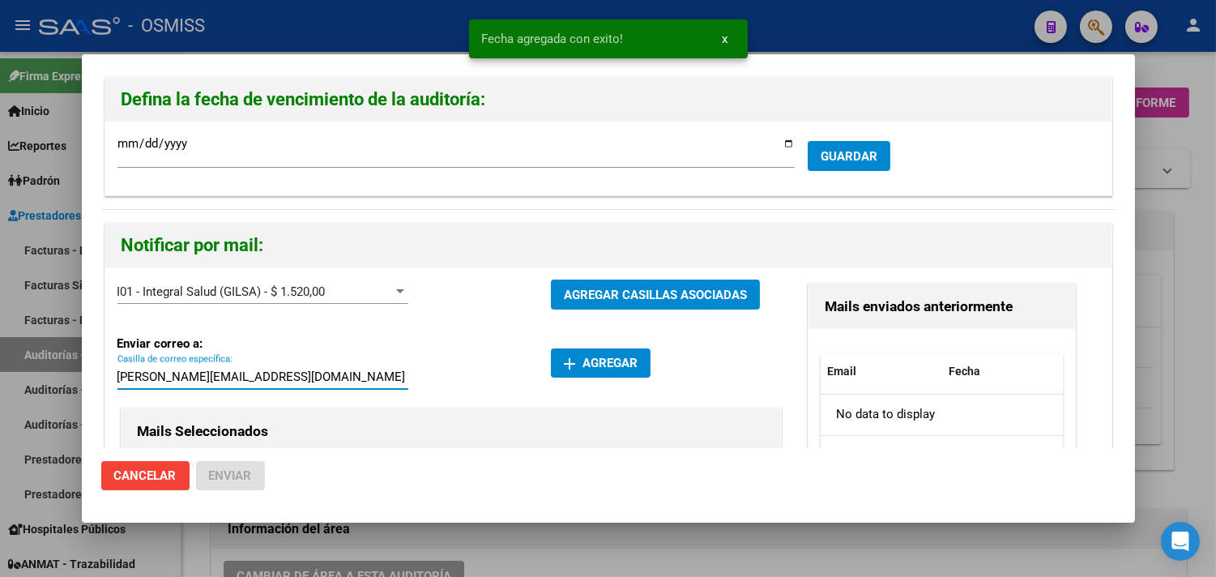
type input "alejandral@integralsalud.com.ar"
click at [586, 357] on span "add Agregar" at bounding box center [601, 363] width 74 height 15
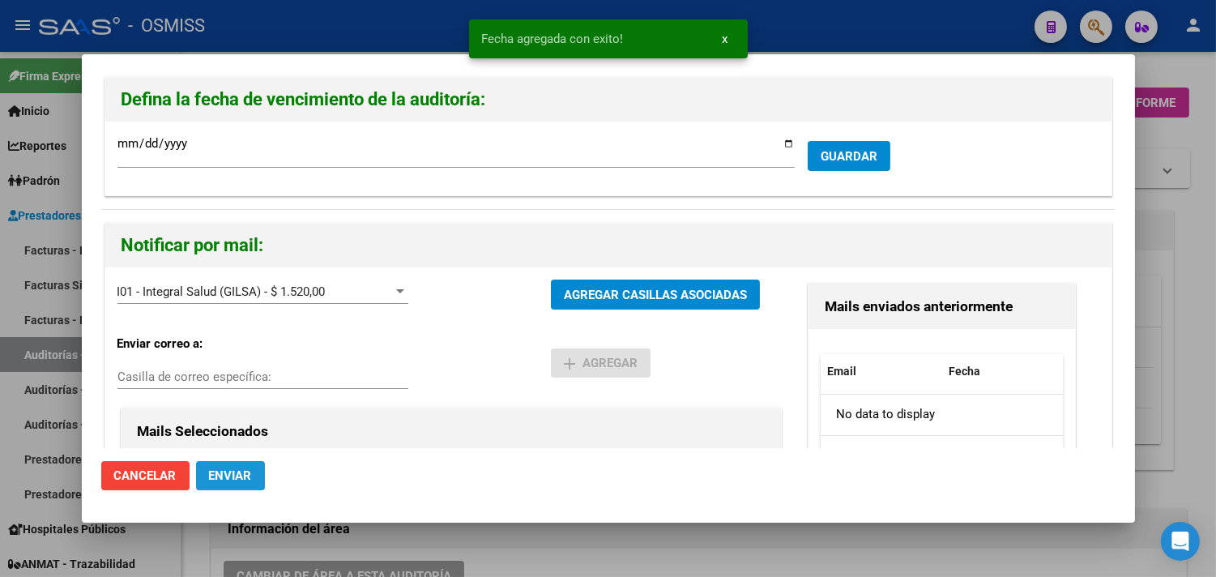
click at [239, 476] on span "Enviar" at bounding box center [230, 475] width 43 height 15
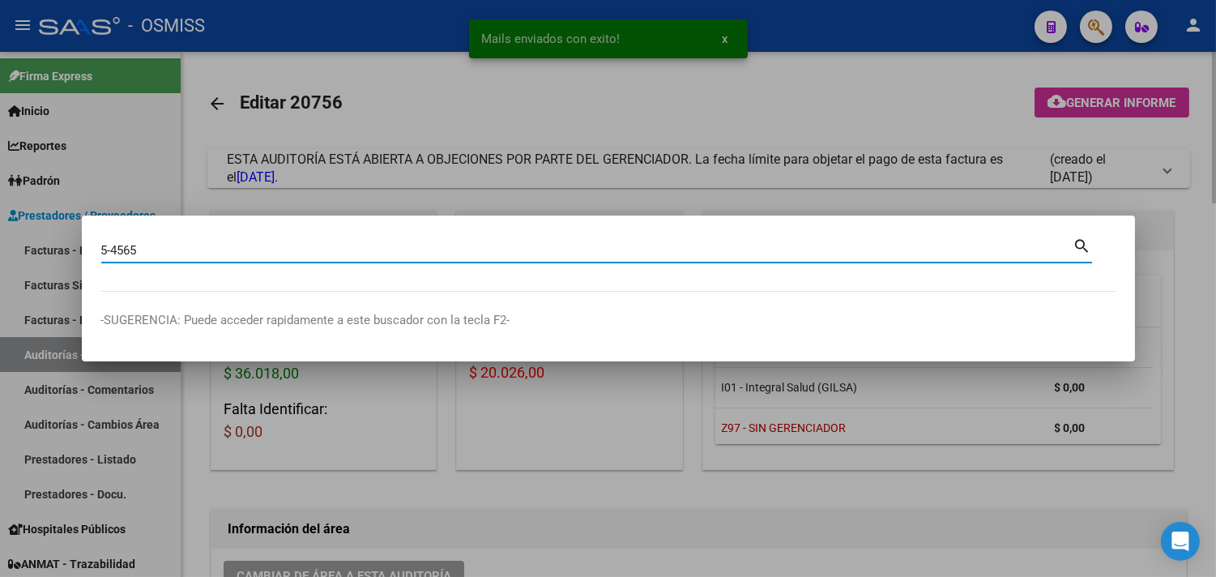
type input "5-4565"
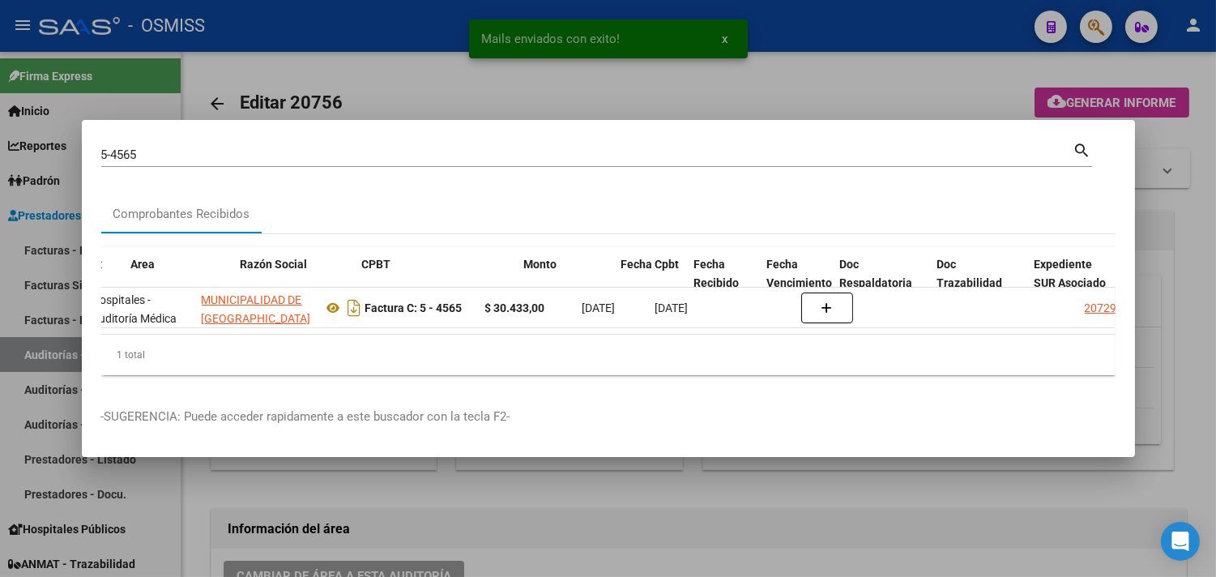
scroll to position [0, 387]
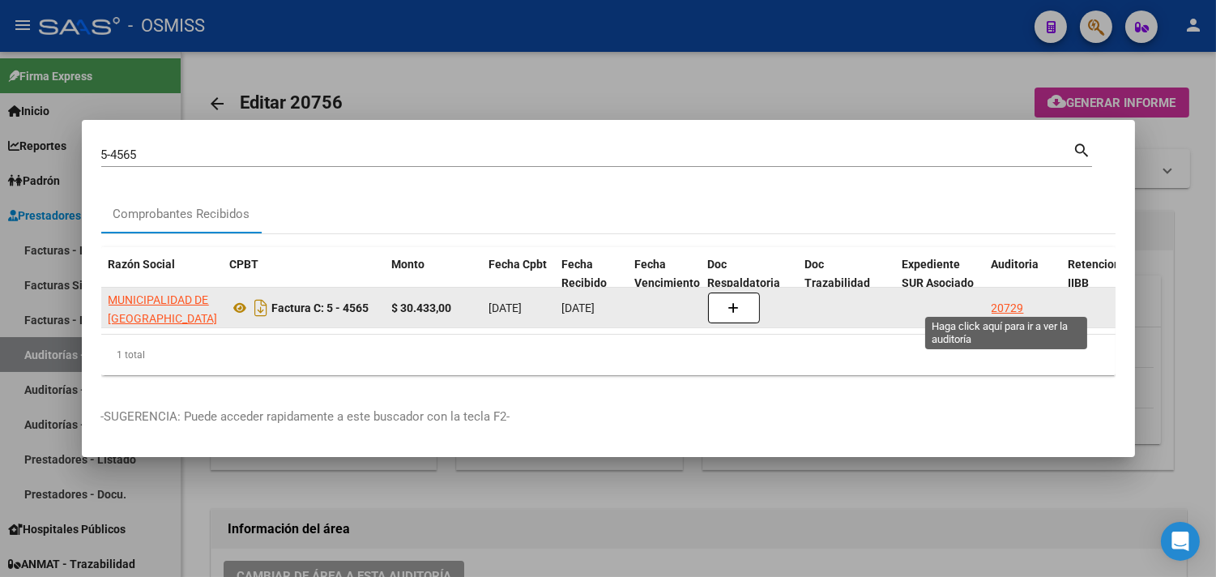
click at [1007, 299] on div "20729" at bounding box center [1008, 308] width 32 height 19
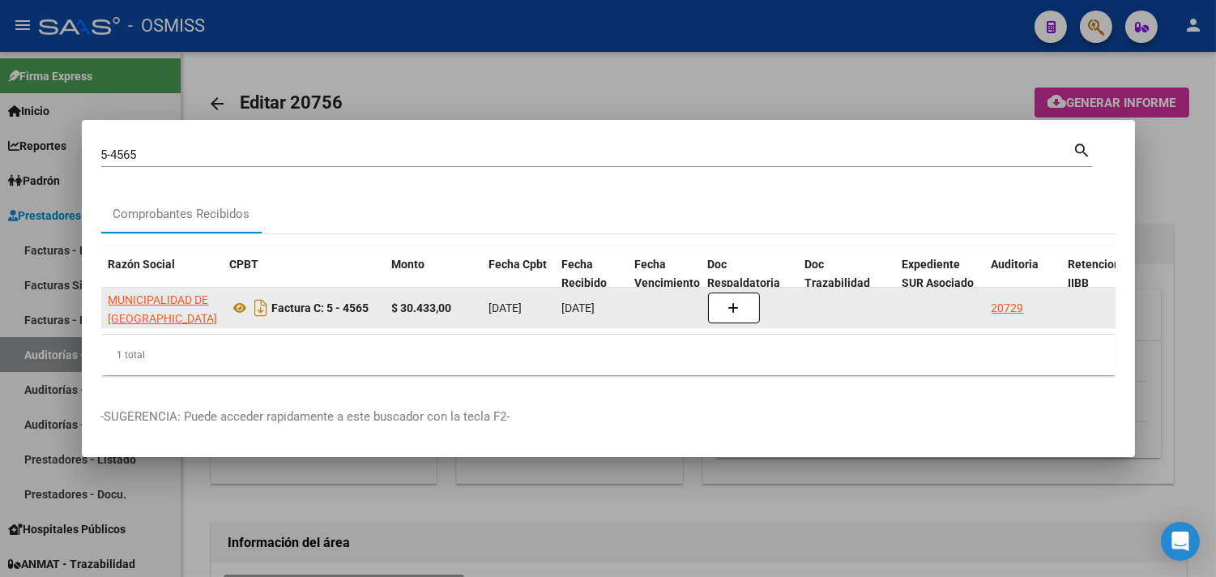
click at [1009, 301] on div "20729" at bounding box center [1008, 308] width 32 height 19
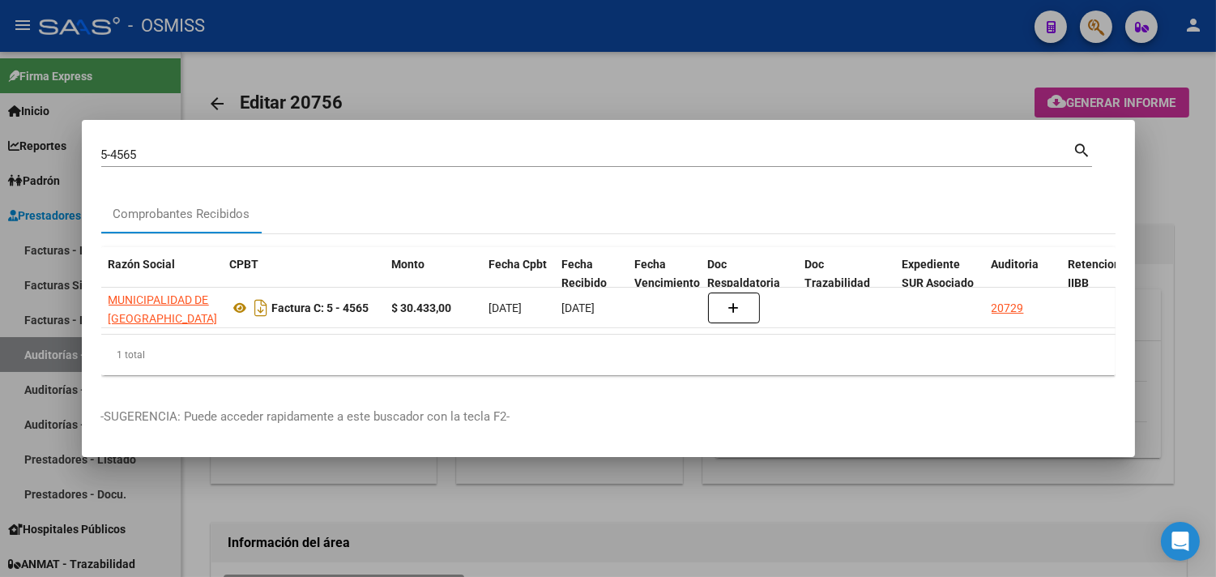
click at [1192, 193] on div at bounding box center [608, 288] width 1216 height 577
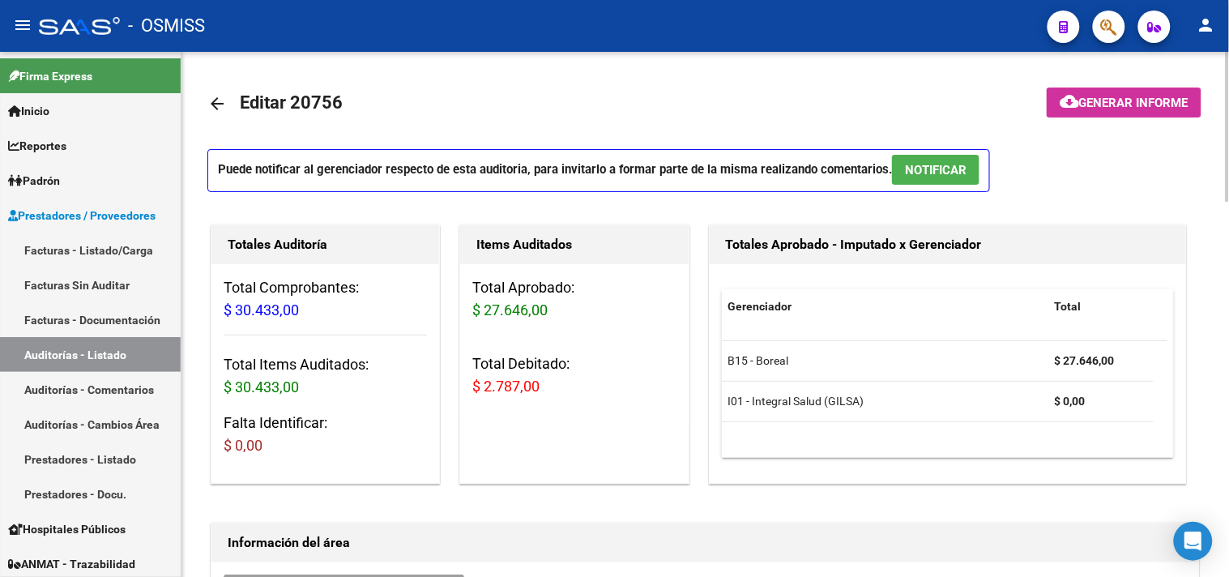
click at [927, 166] on span "NOTIFICAR" at bounding box center [936, 170] width 62 height 15
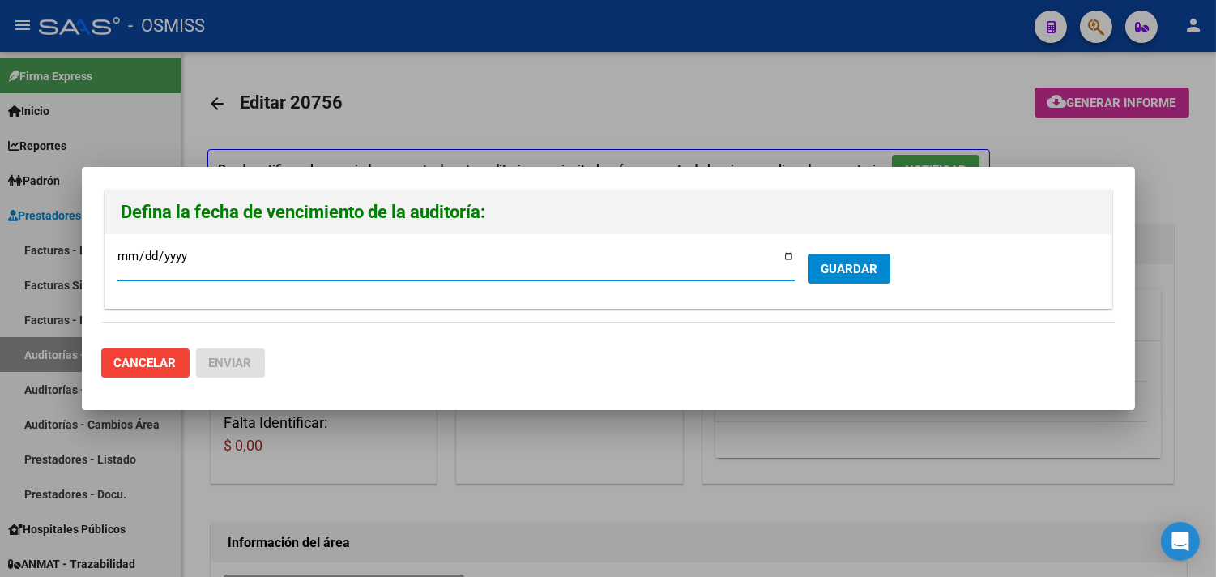
type input "2025-10-15"
click at [849, 267] on span "GUARDAR" at bounding box center [849, 269] width 57 height 15
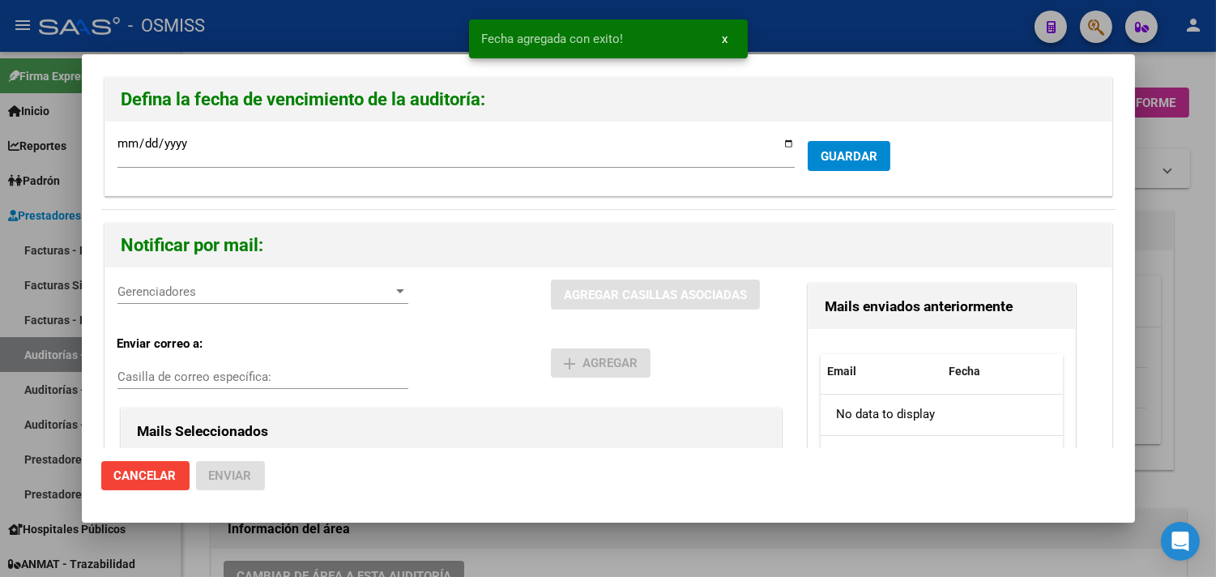
click at [282, 292] on span "Gerenciadores" at bounding box center [256, 291] width 276 height 15
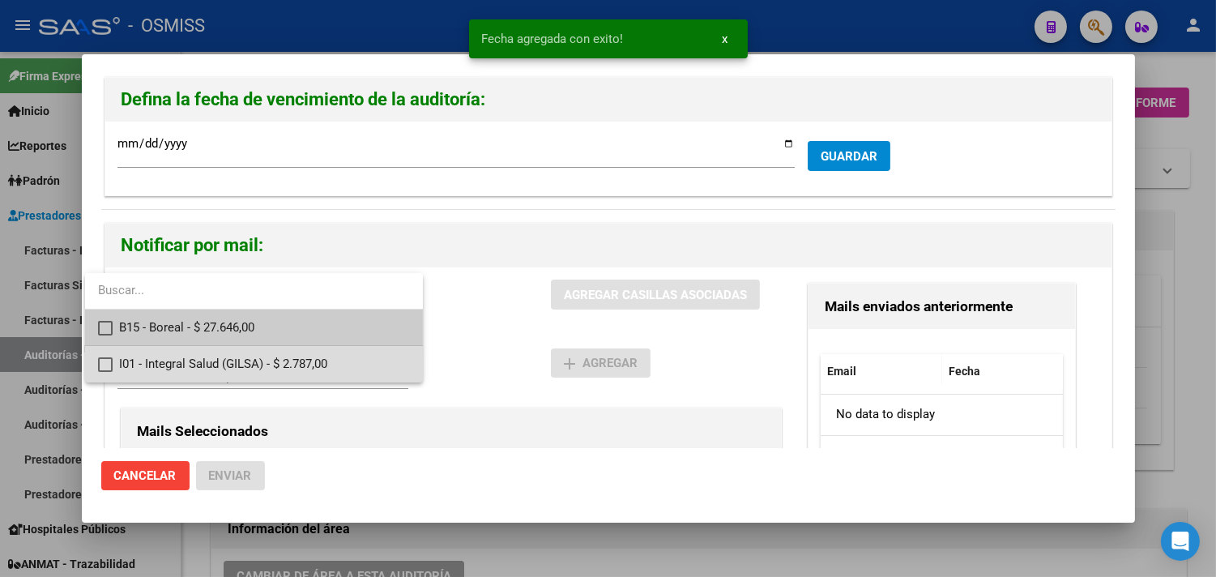
click at [212, 358] on span "I01 - Integral Salud (GILSA) - $ 2.787,00" at bounding box center [264, 364] width 291 height 36
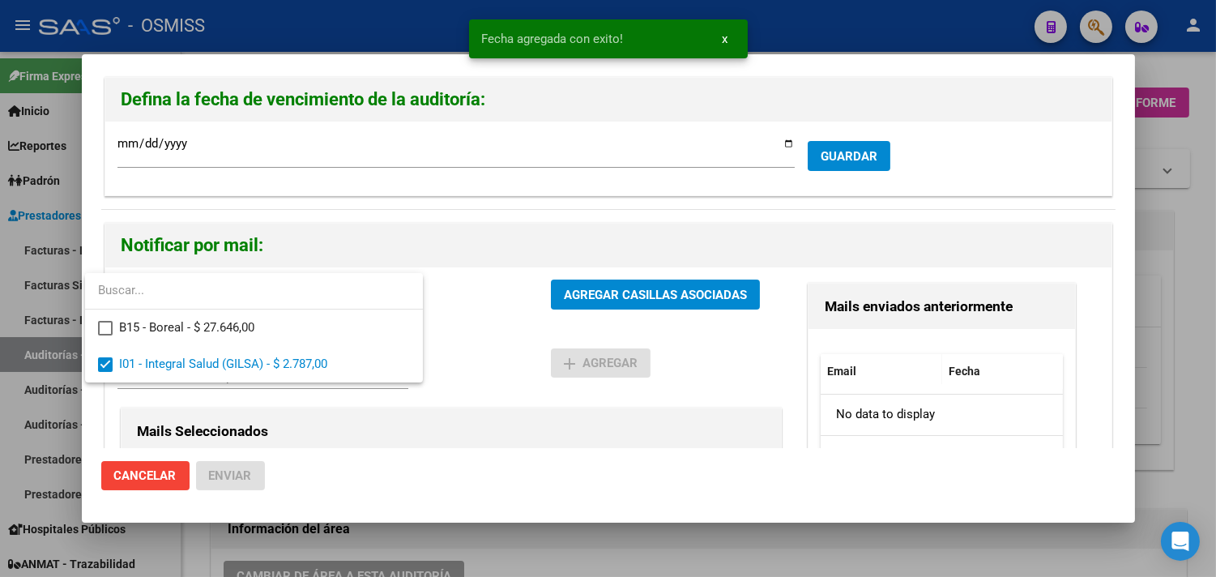
click at [491, 447] on div at bounding box center [608, 288] width 1216 height 577
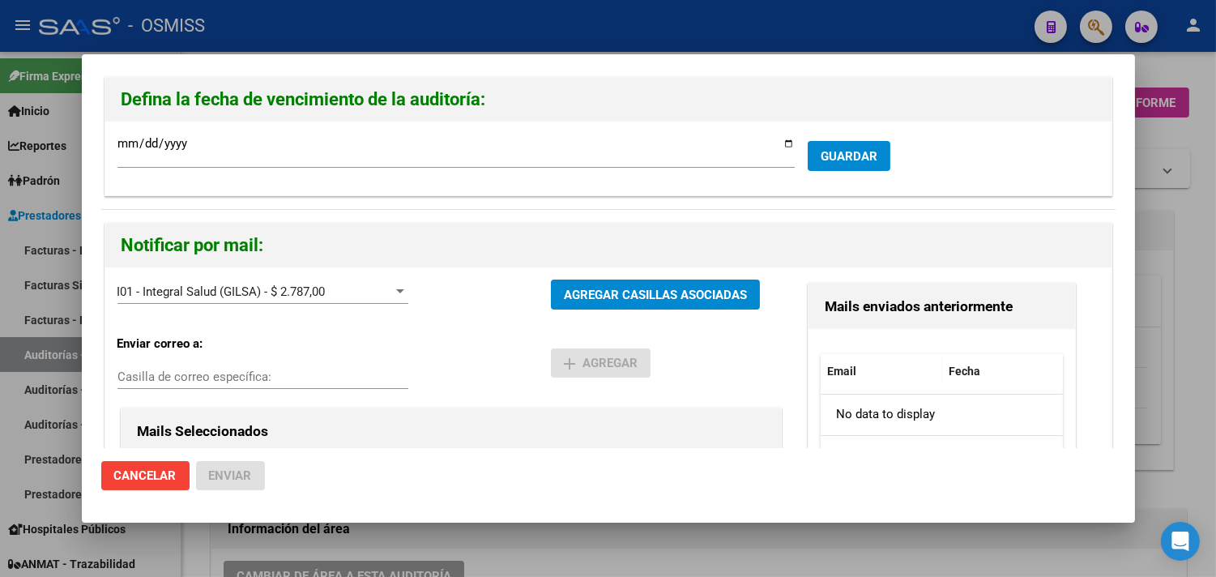
click at [254, 374] on input "Casilla de correo específica:" at bounding box center [263, 377] width 291 height 15
paste input "alejandral@integralsalud.com.ar"
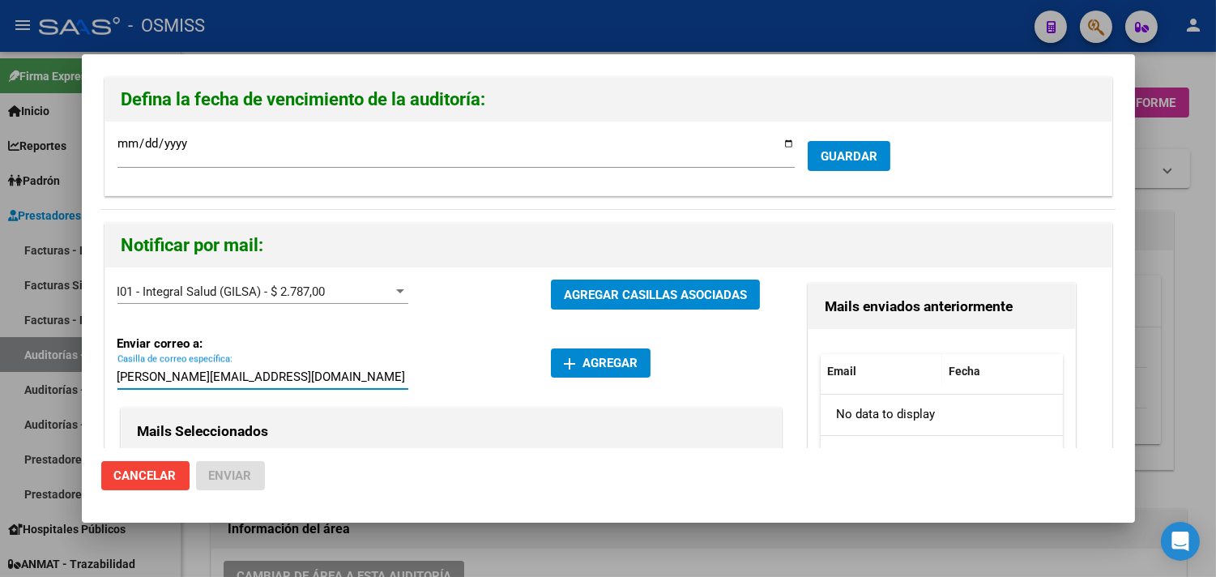
type input "alejandral@integralsalud.com.ar"
click at [626, 361] on span "add Agregar" at bounding box center [601, 363] width 74 height 15
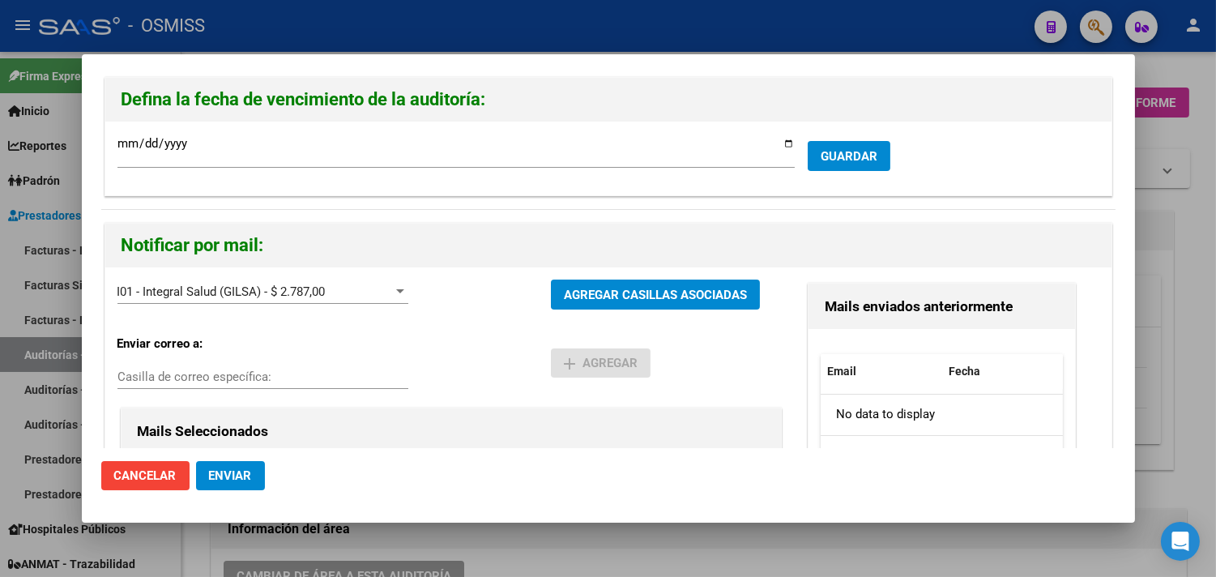
click at [238, 473] on span "Enviar" at bounding box center [230, 475] width 43 height 15
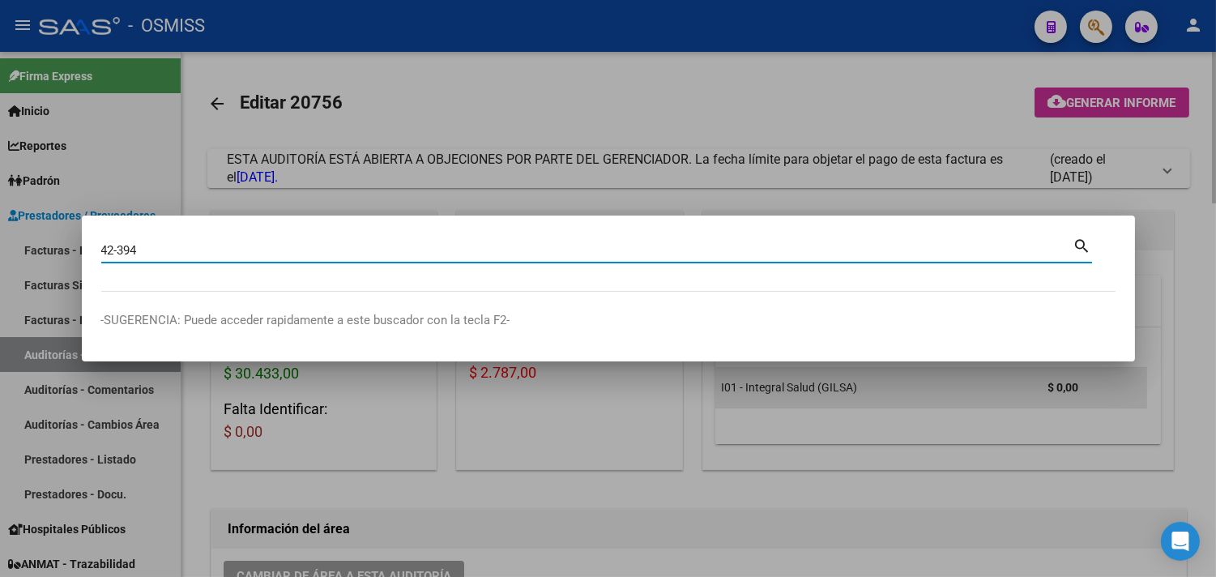
type input "42-394"
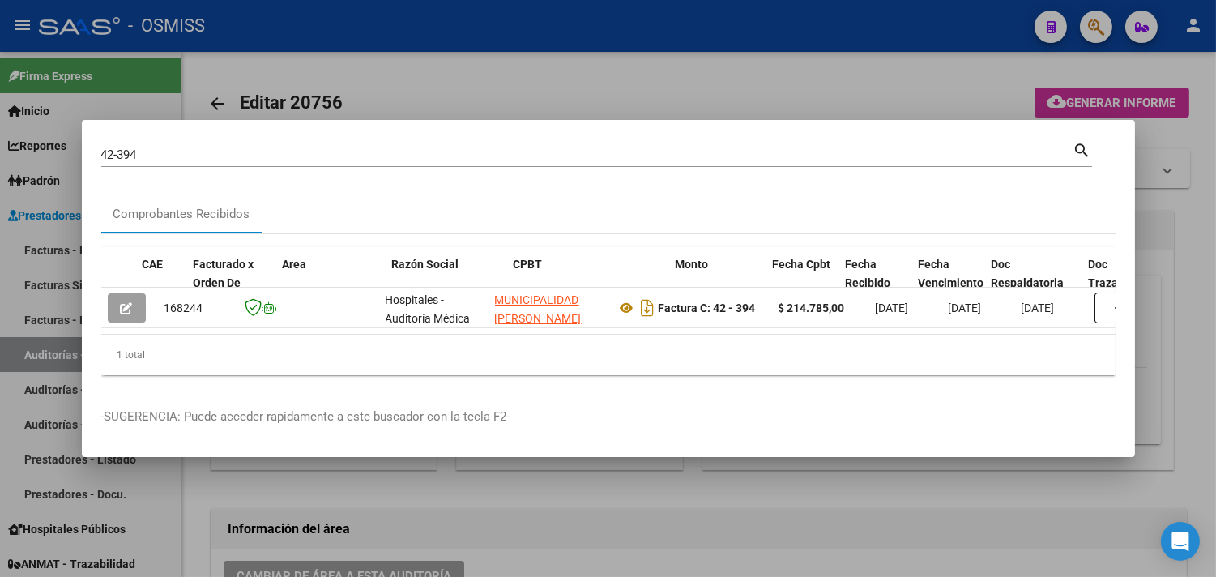
scroll to position [0, 645]
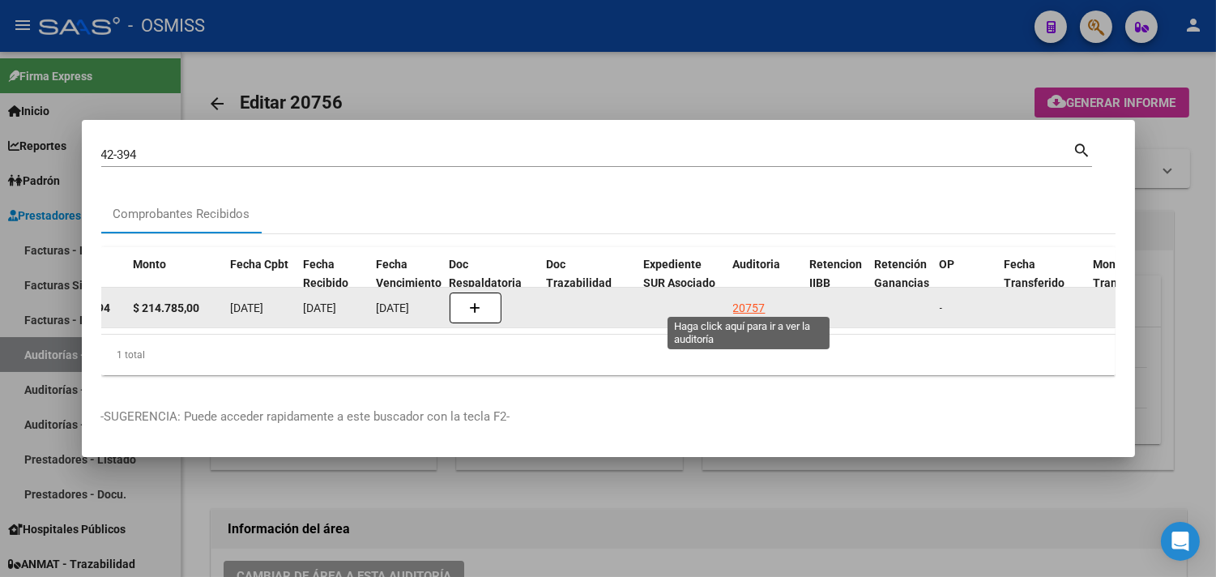
click at [747, 299] on div "20757" at bounding box center [749, 308] width 32 height 19
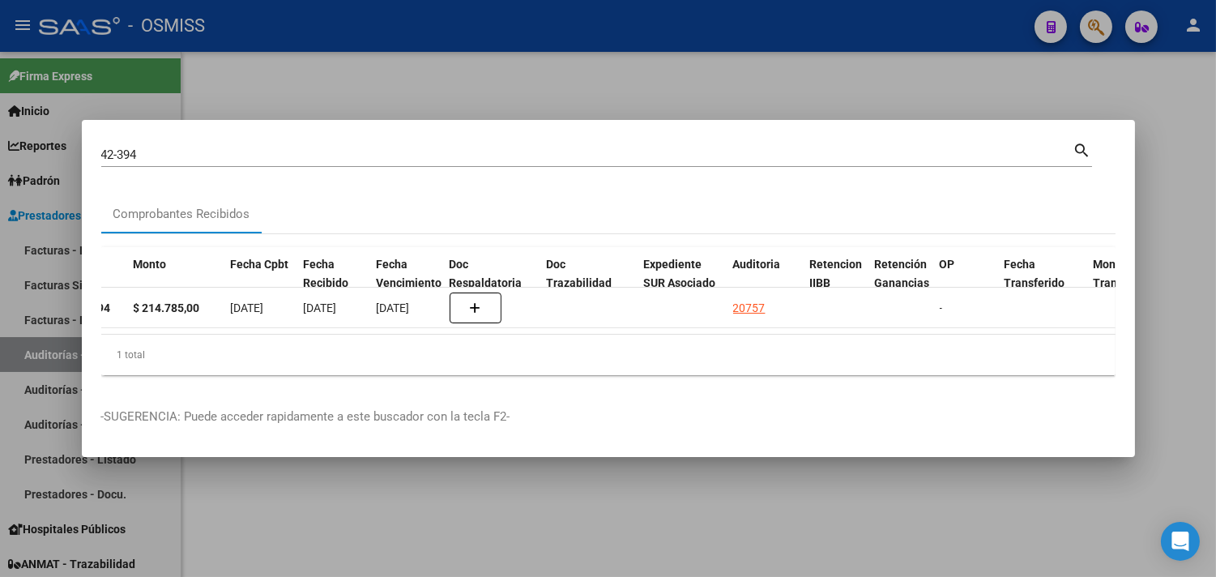
click at [1176, 276] on div at bounding box center [608, 288] width 1216 height 577
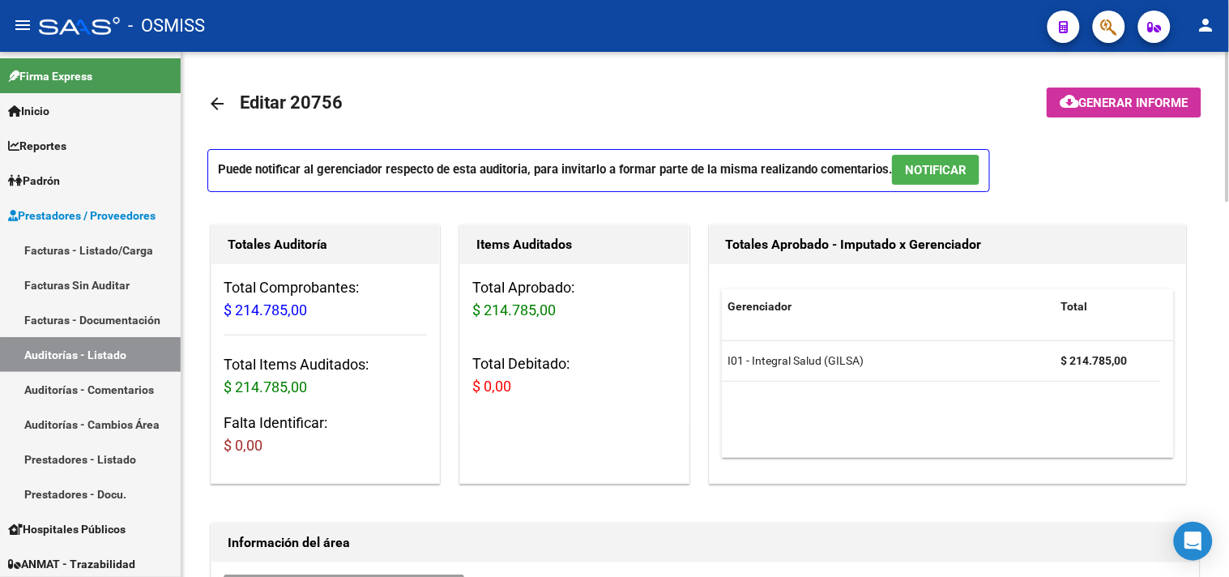
click at [948, 174] on span "NOTIFICAR" at bounding box center [936, 170] width 62 height 15
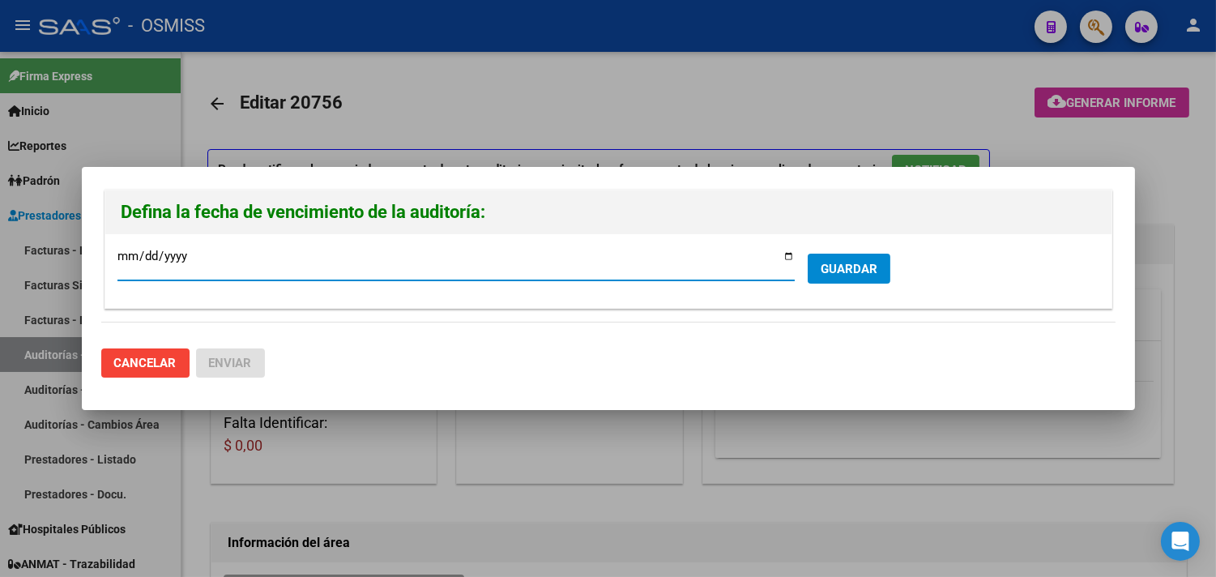
type input "2025-10-15"
click at [853, 263] on span "GUARDAR" at bounding box center [849, 269] width 57 height 15
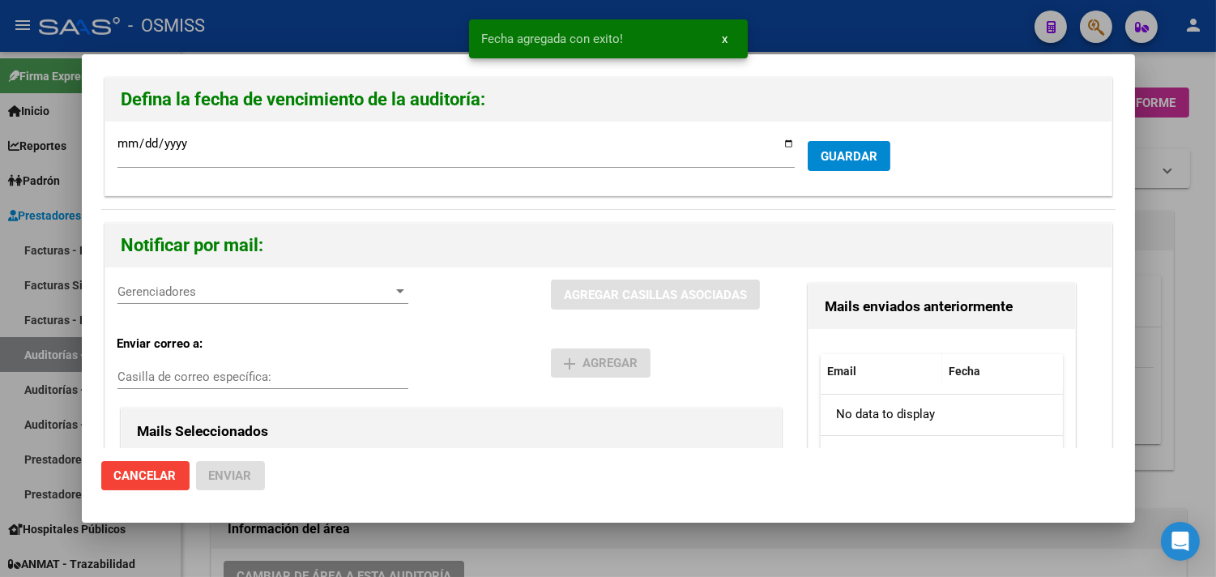
click at [199, 278] on div "Gerenciadores Gerenciadores AGREGAR CASILLAS ASOCIADAS Enviar correo a: Casilla…" at bounding box center [608, 454] width 1007 height 375
click at [198, 294] on span "Gerenciadores" at bounding box center [256, 291] width 276 height 15
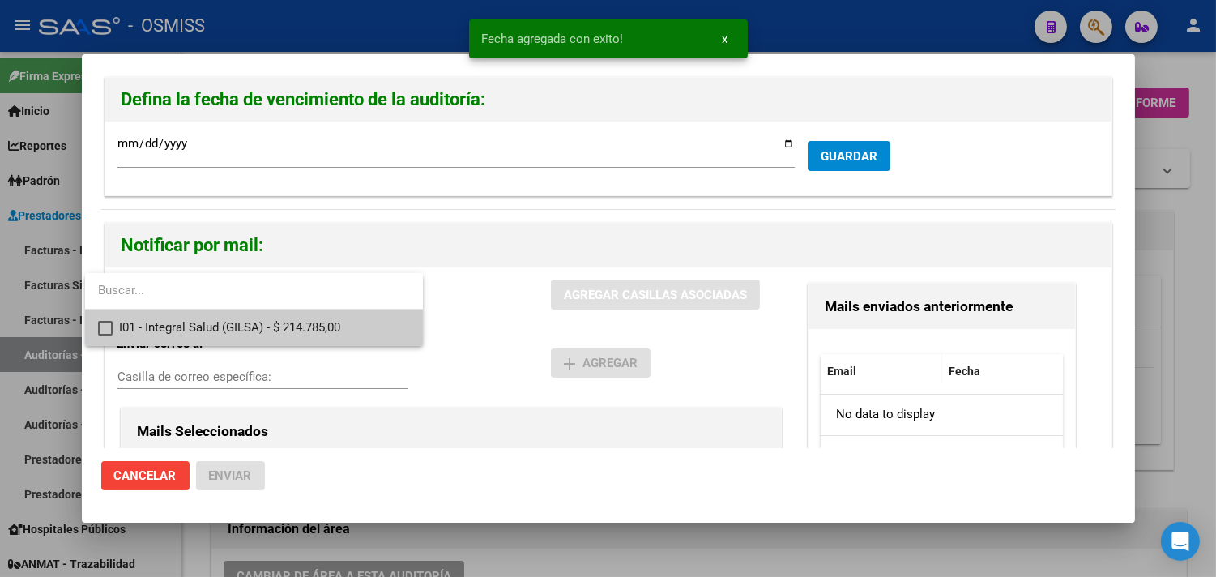
click at [198, 328] on span "I01 - Integral Salud (GILSA) - $ 214.785,00" at bounding box center [264, 328] width 291 height 36
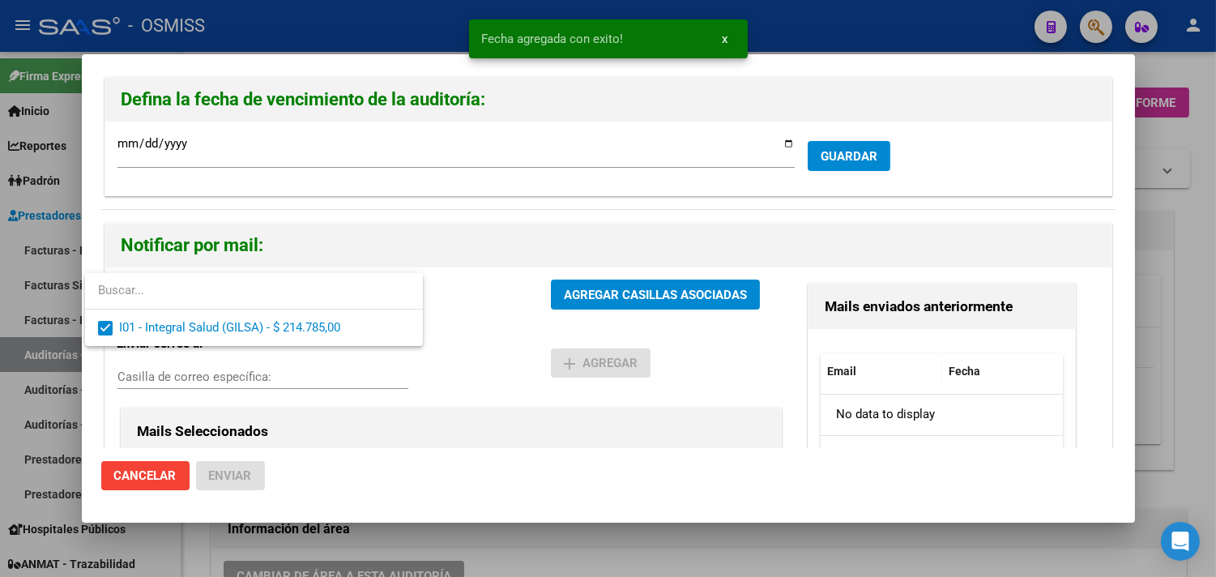
click at [209, 378] on div at bounding box center [608, 288] width 1216 height 577
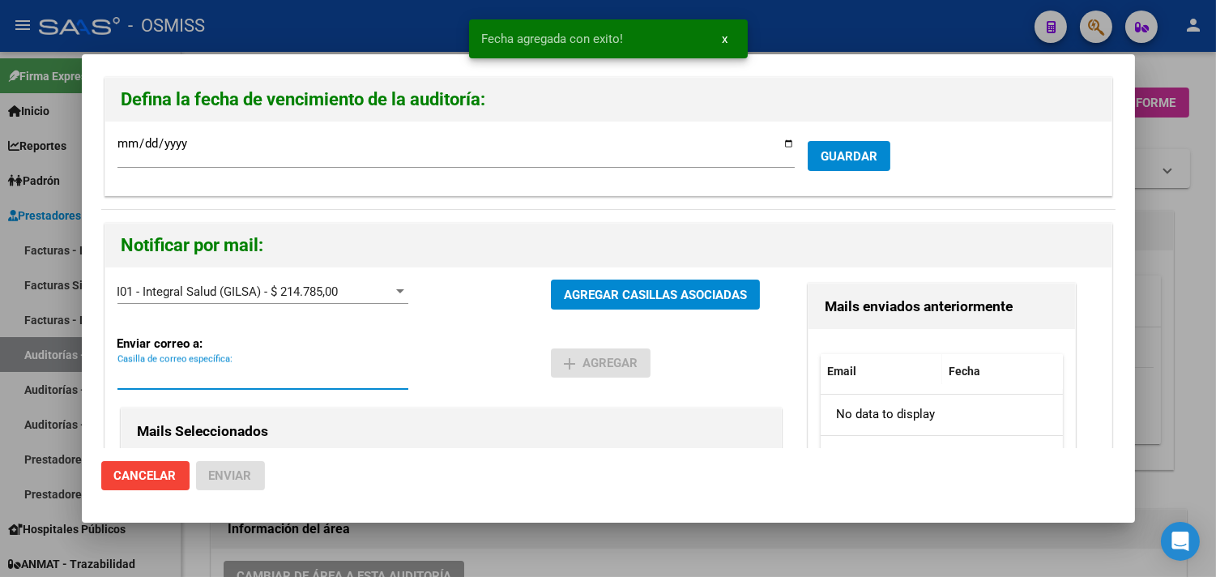
click at [209, 378] on input "Casilla de correo específica:" at bounding box center [263, 377] width 291 height 15
paste input "alejandral@integralsalud.com.ar"
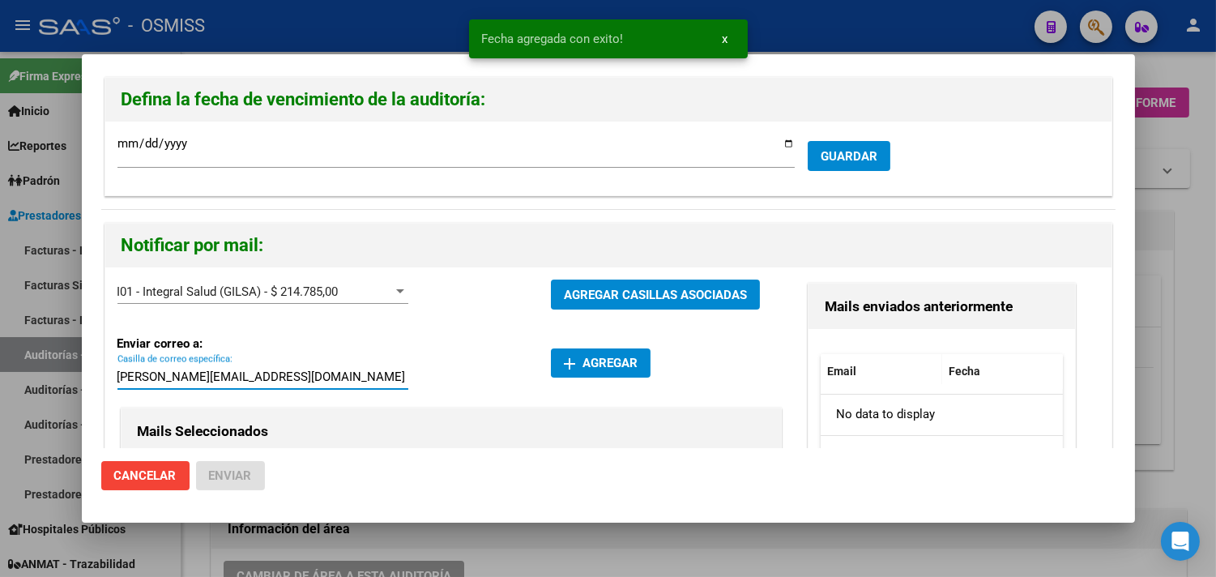
type input "alejandral@integralsalud.com.ar"
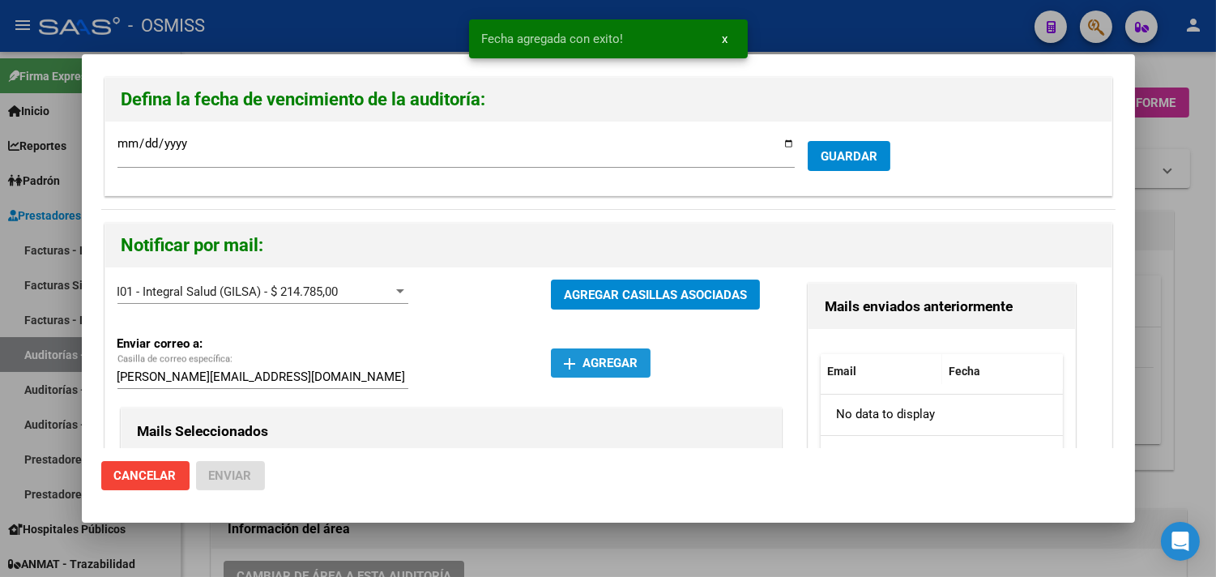
click at [596, 377] on button "add Agregar" at bounding box center [601, 362] width 100 height 29
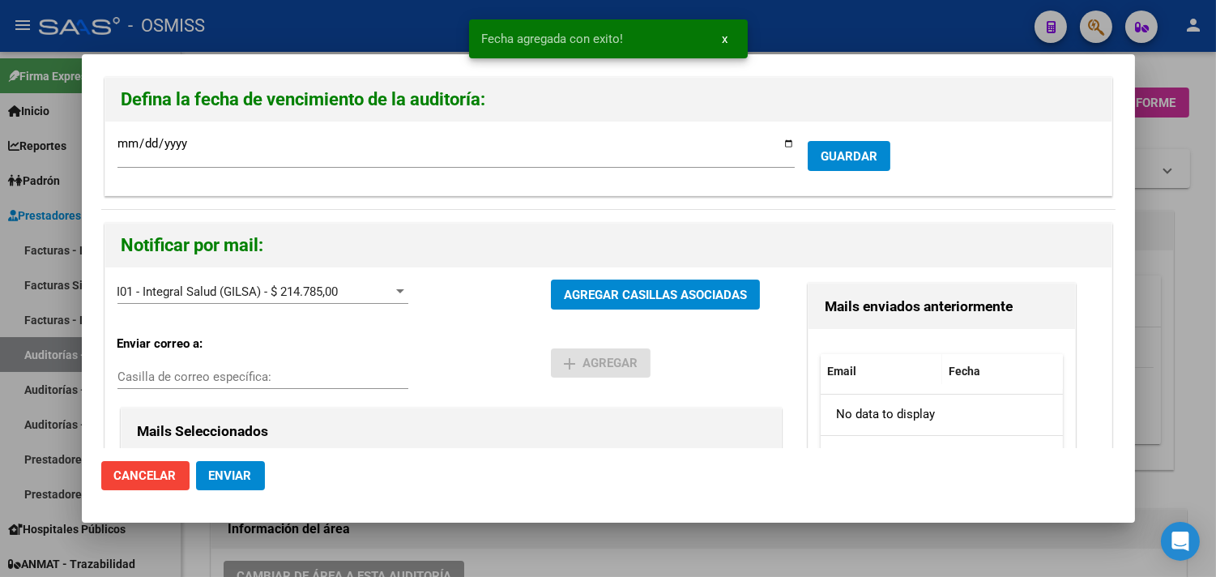
click at [235, 468] on span "Enviar" at bounding box center [230, 475] width 43 height 15
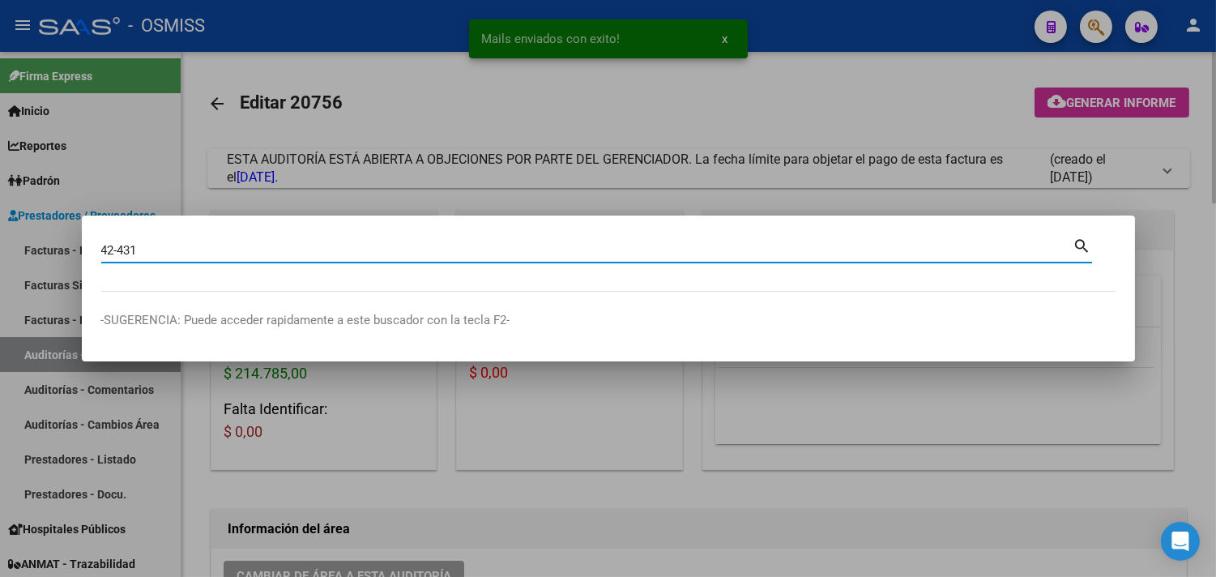
type input "42-431"
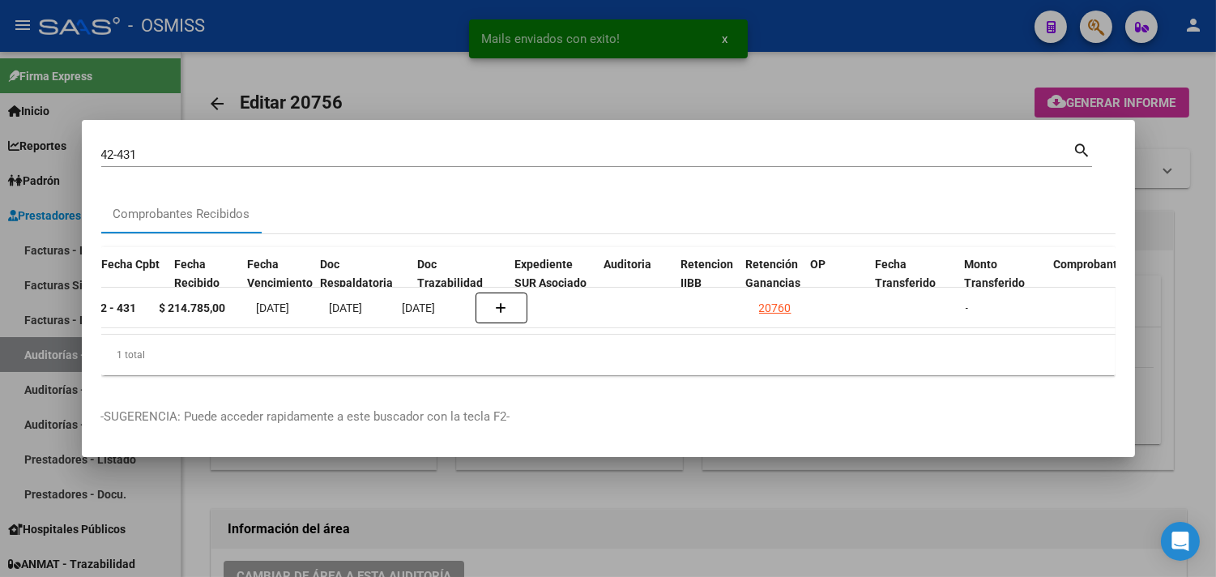
scroll to position [0, 774]
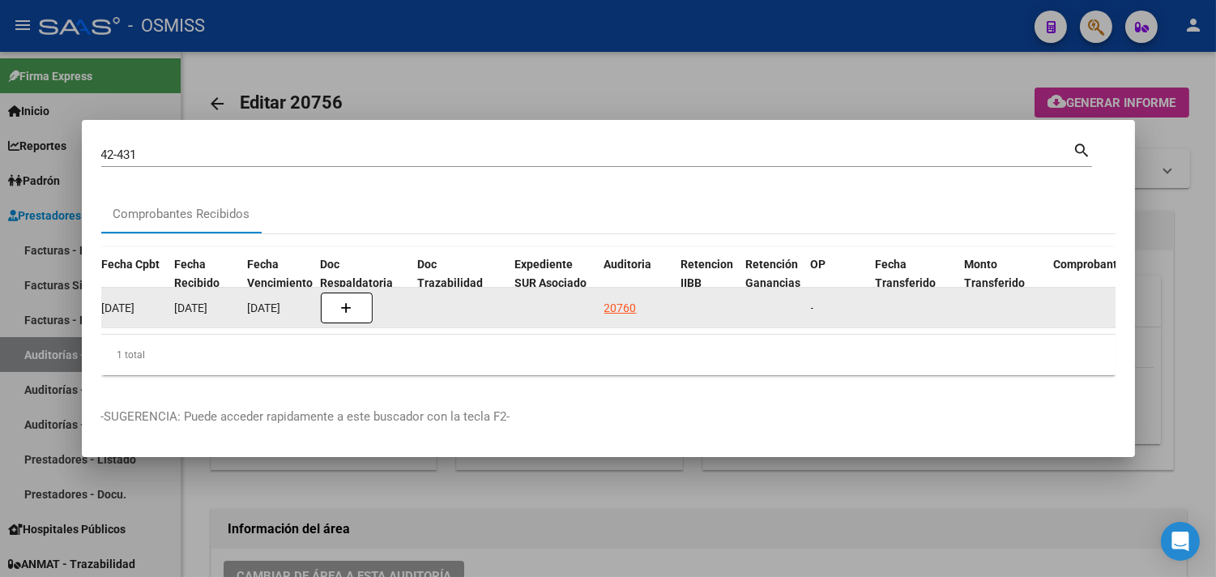
click at [636, 302] on div "20760" at bounding box center [637, 308] width 64 height 19
click at [633, 299] on div "20760" at bounding box center [621, 308] width 32 height 19
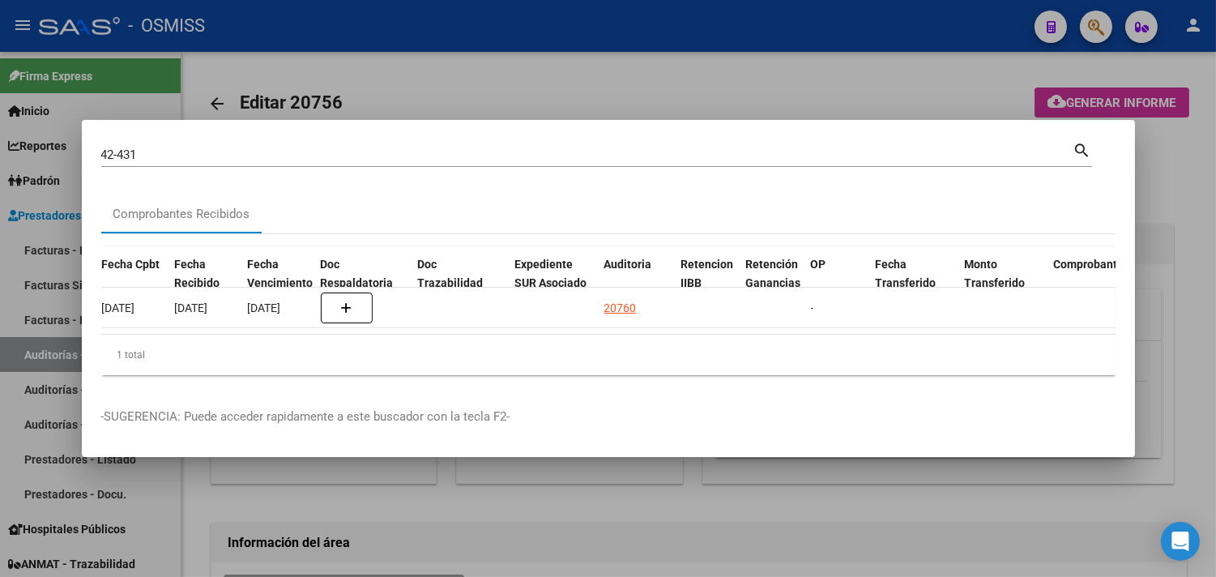
click at [1195, 266] on div at bounding box center [608, 288] width 1216 height 577
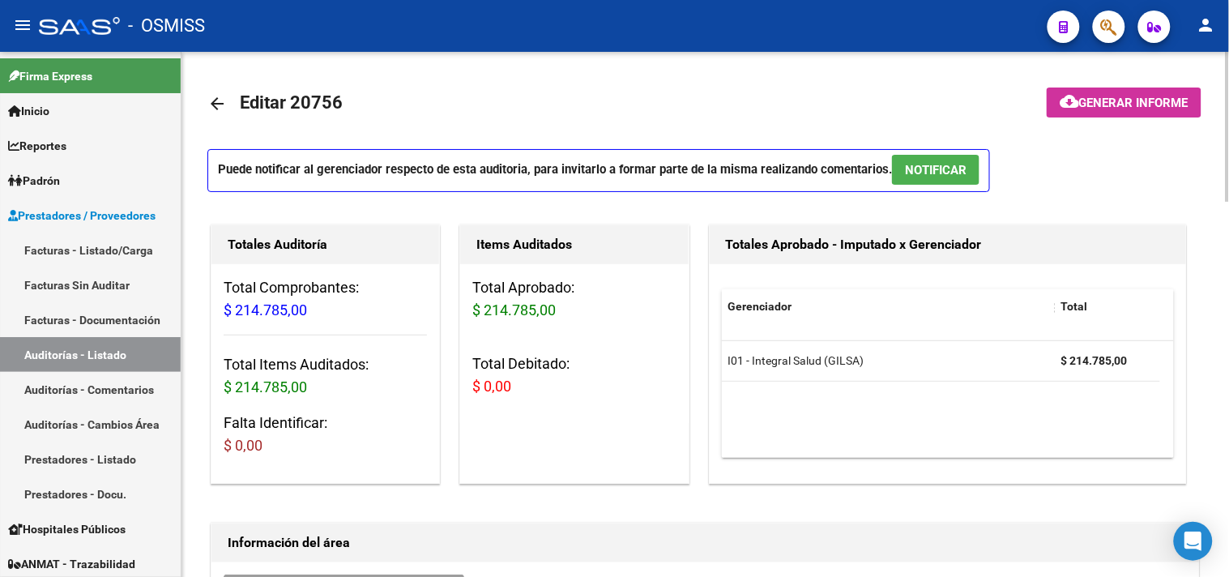
click at [977, 162] on button "NOTIFICAR" at bounding box center [936, 170] width 88 height 30
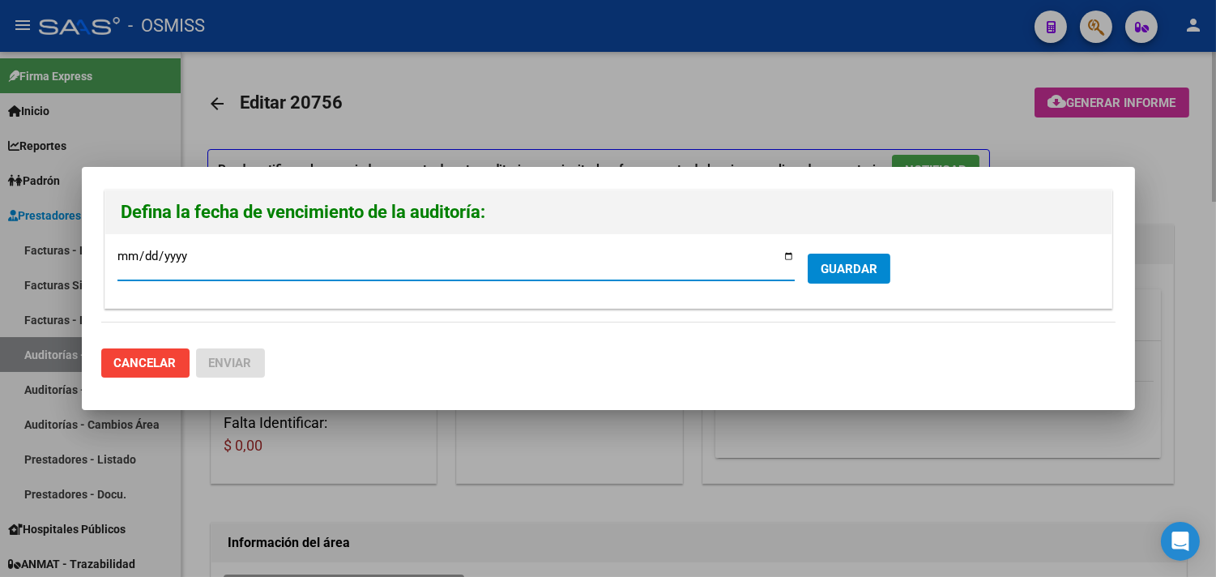
type input "2025-10-15"
click at [824, 273] on span "GUARDAR" at bounding box center [849, 269] width 57 height 15
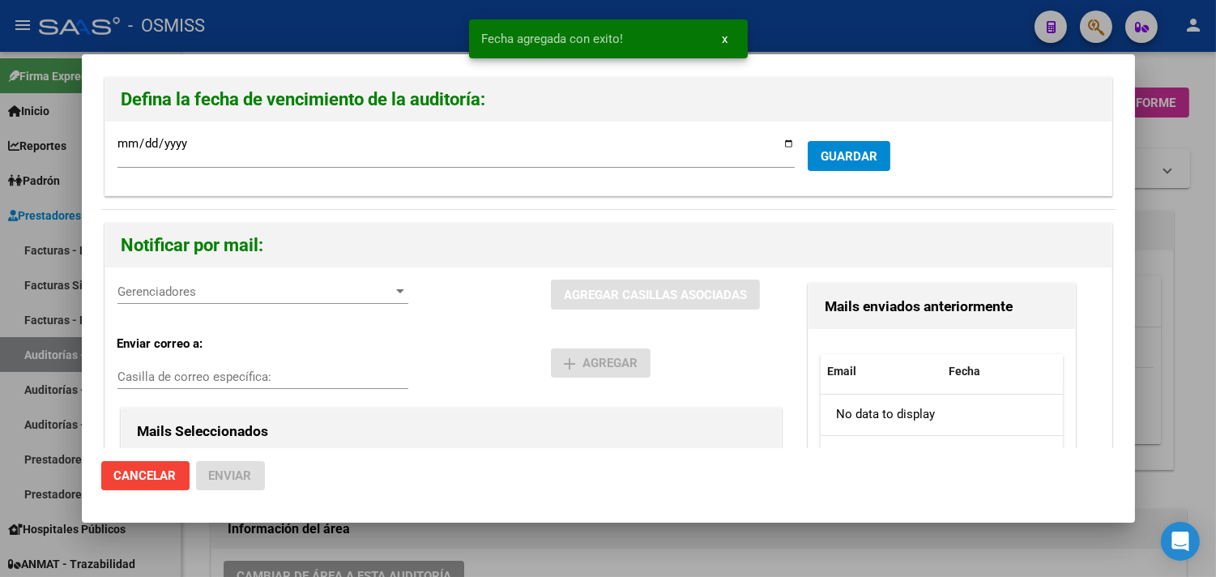
click at [214, 297] on span "Gerenciadores" at bounding box center [256, 291] width 276 height 15
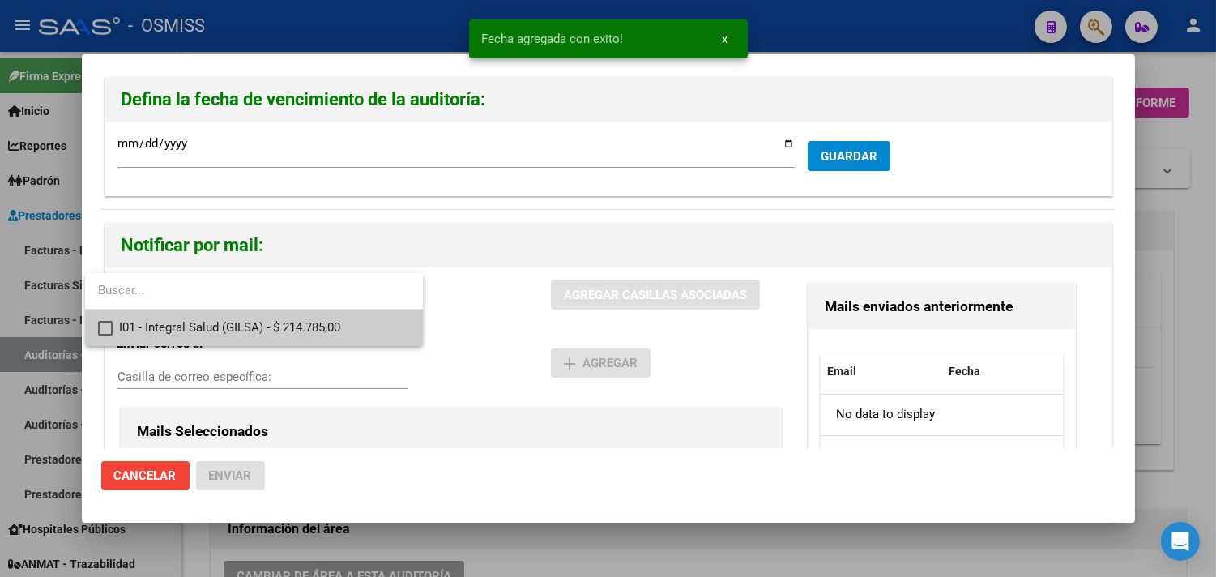
click at [197, 335] on span "I01 - Integral Salud (GILSA) - $ 214.785,00" at bounding box center [264, 328] width 291 height 36
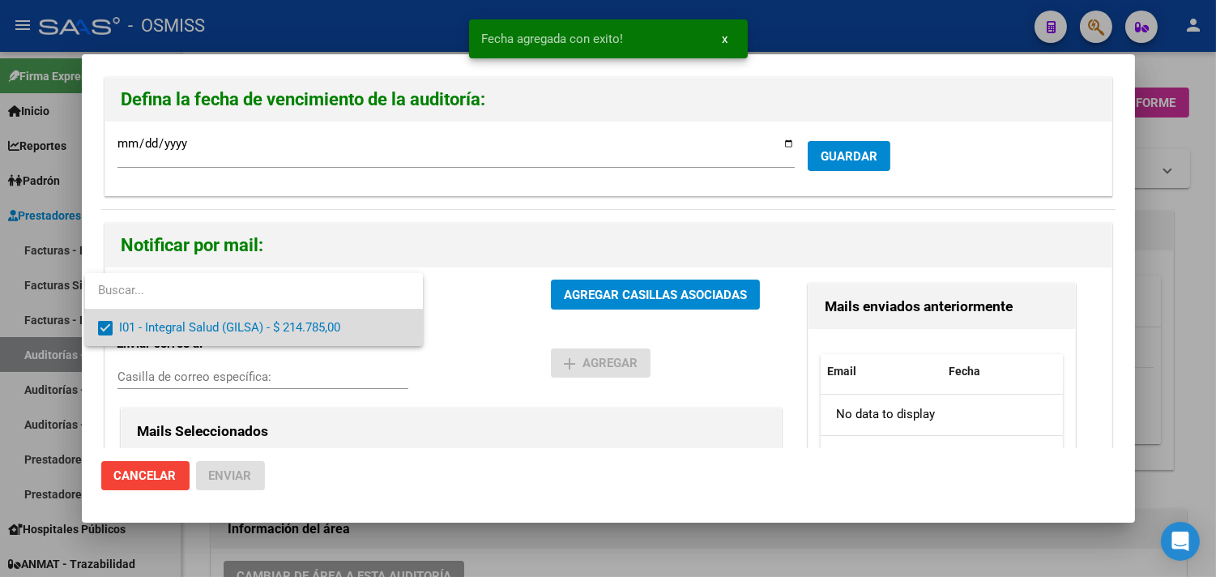
click at [199, 336] on span "I01 - Integral Salud (GILSA) - $ 214.785,00" at bounding box center [264, 328] width 291 height 36
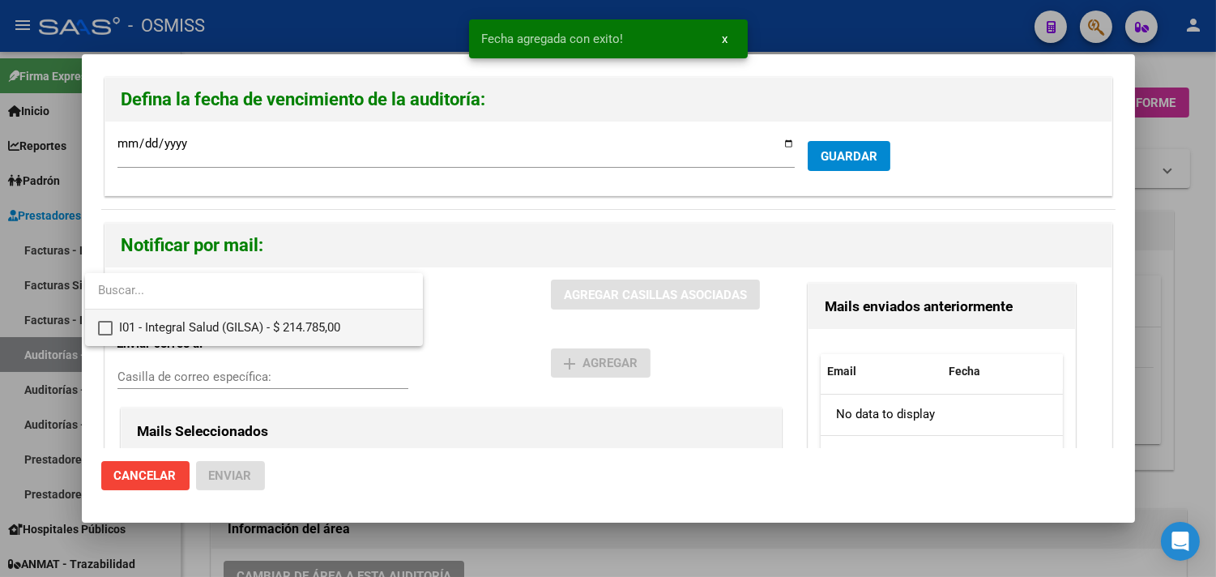
click at [179, 327] on span "I01 - Integral Salud (GILSA) - $ 214.785,00" at bounding box center [264, 328] width 291 height 36
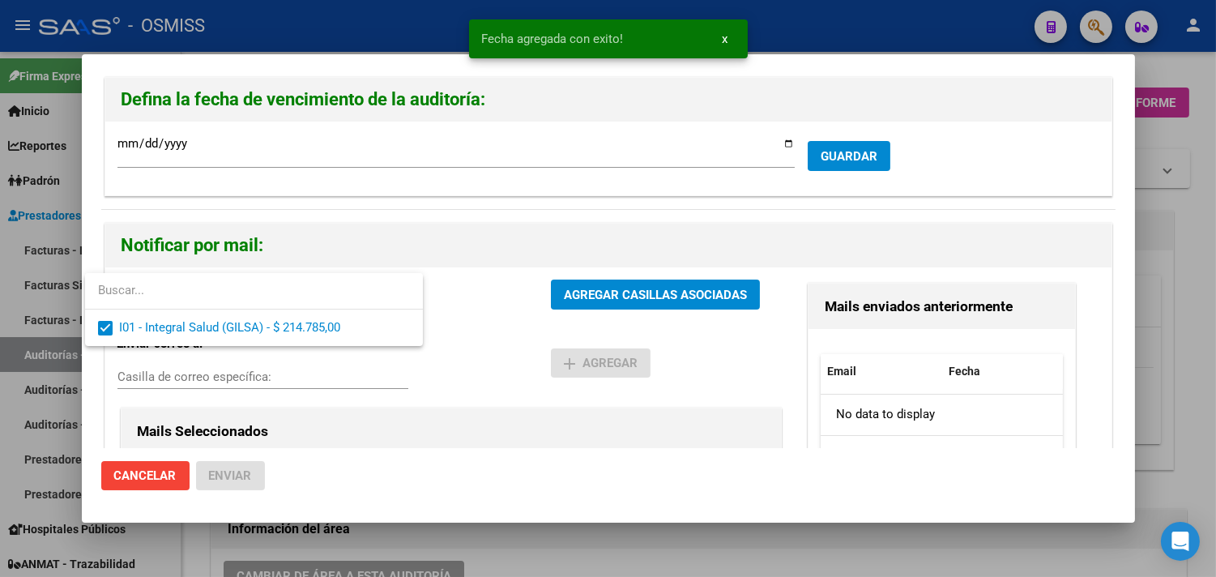
click at [170, 369] on div at bounding box center [608, 288] width 1216 height 577
click at [170, 369] on div "Casilla de correo específica:" at bounding box center [263, 377] width 291 height 24
click at [176, 381] on input "Casilla de correo específica:" at bounding box center [263, 377] width 291 height 15
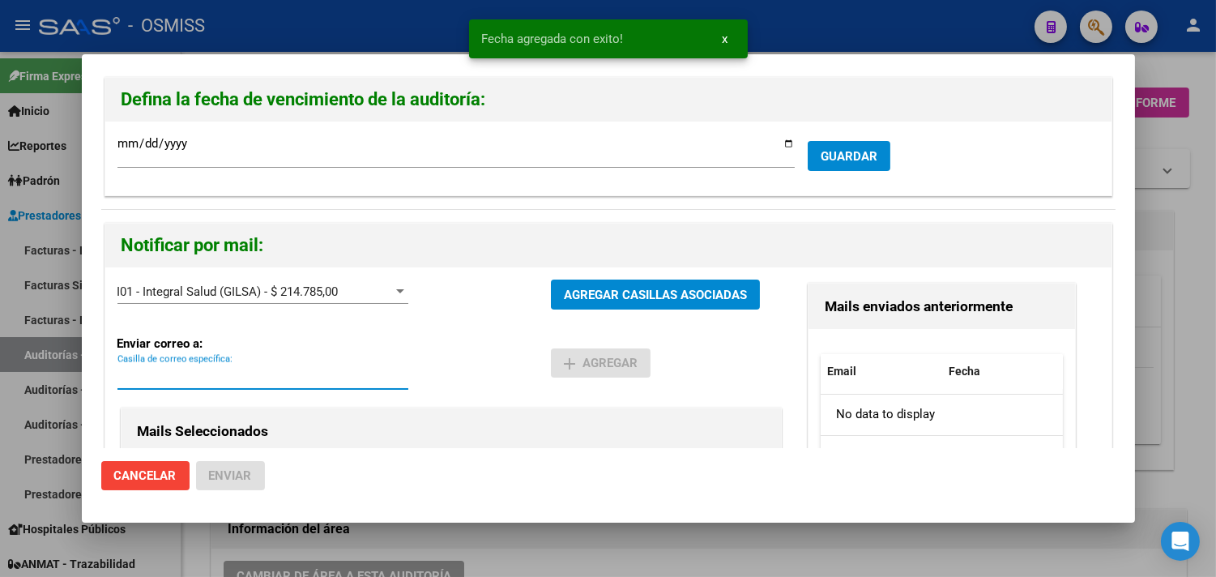
paste input "alejandral@integralsalud.com.ar"
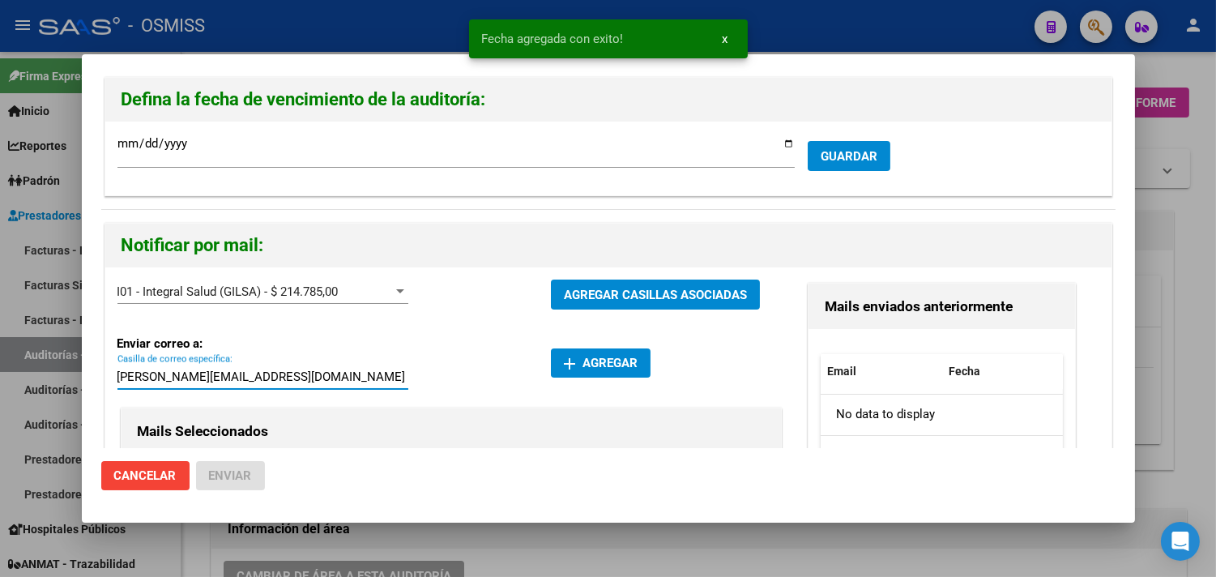
type input "alejandral@integralsalud.com.ar"
click at [637, 363] on button "add Agregar" at bounding box center [601, 362] width 100 height 29
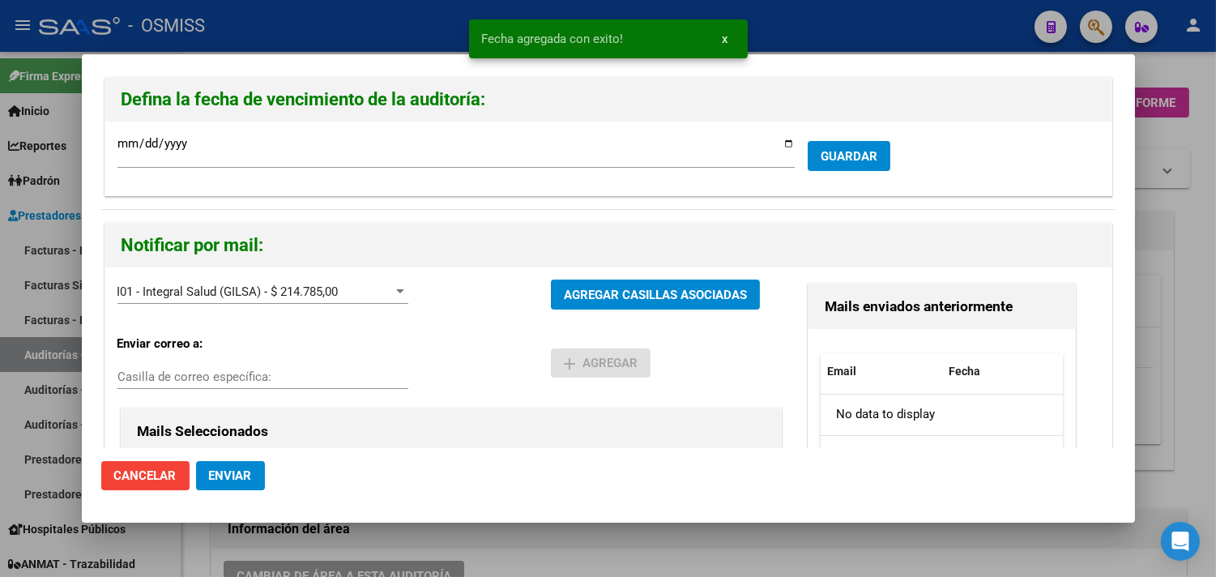
click at [246, 475] on span "Enviar" at bounding box center [230, 475] width 43 height 15
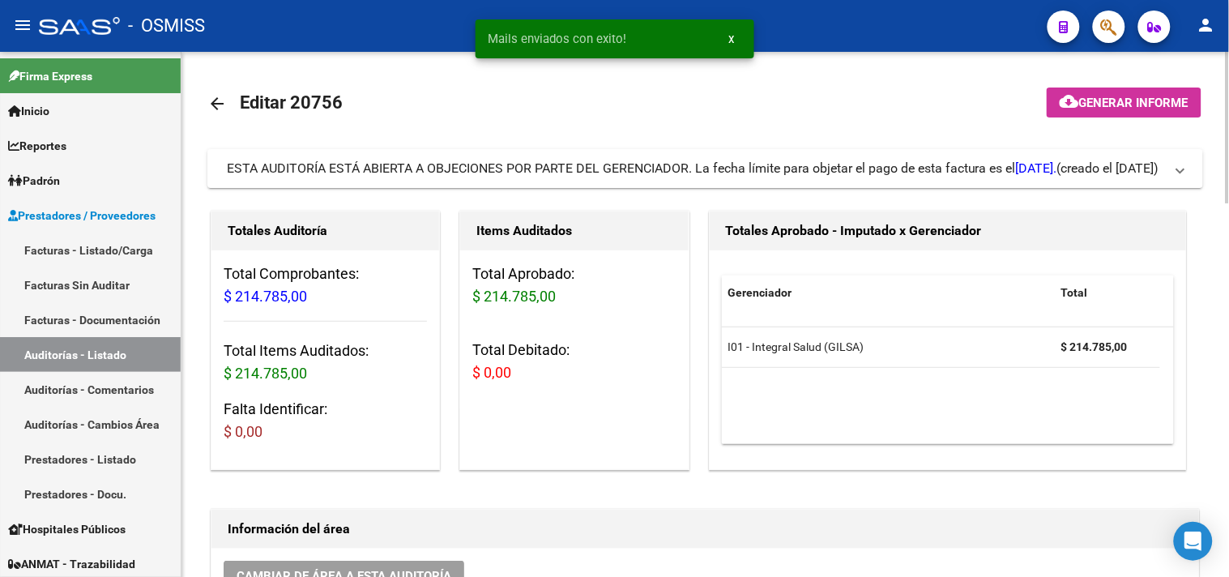
click at [1194, 240] on div "Totales Aprobado - Imputado x Gerenciador Gerenciador Total I01 - Integral Salu…" at bounding box center [955, 340] width 498 height 266
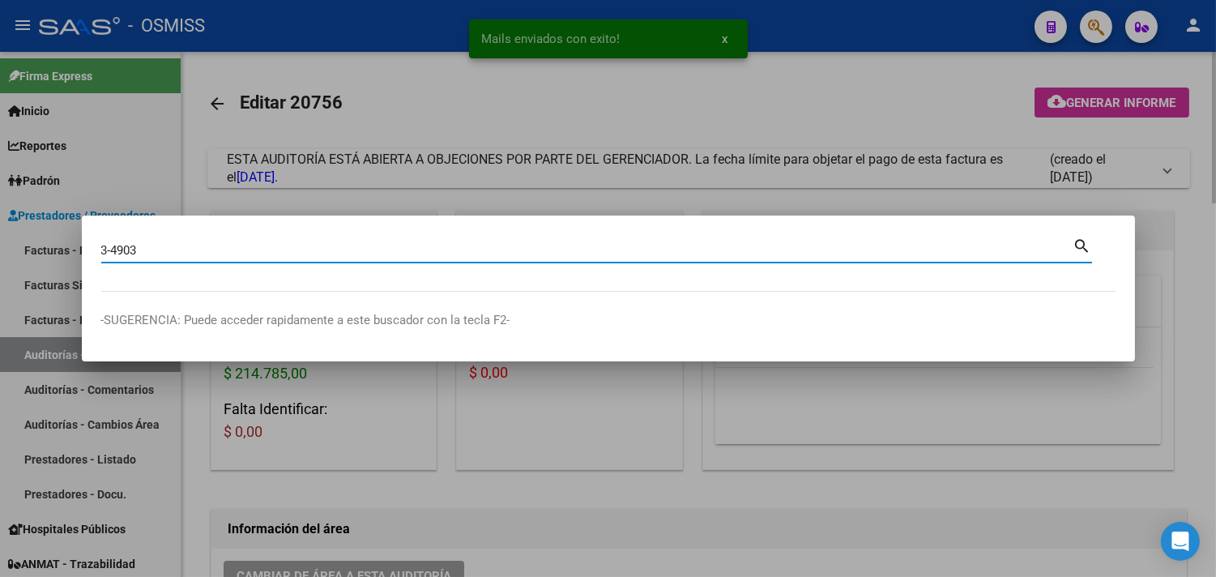
type input "3-4903"
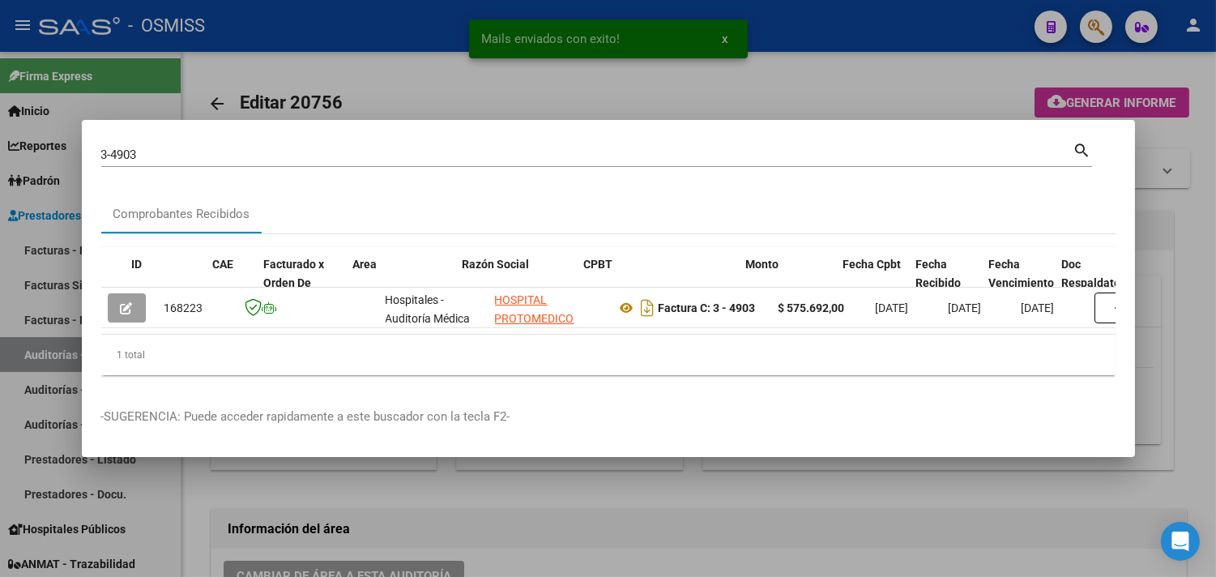
scroll to position [0, 613]
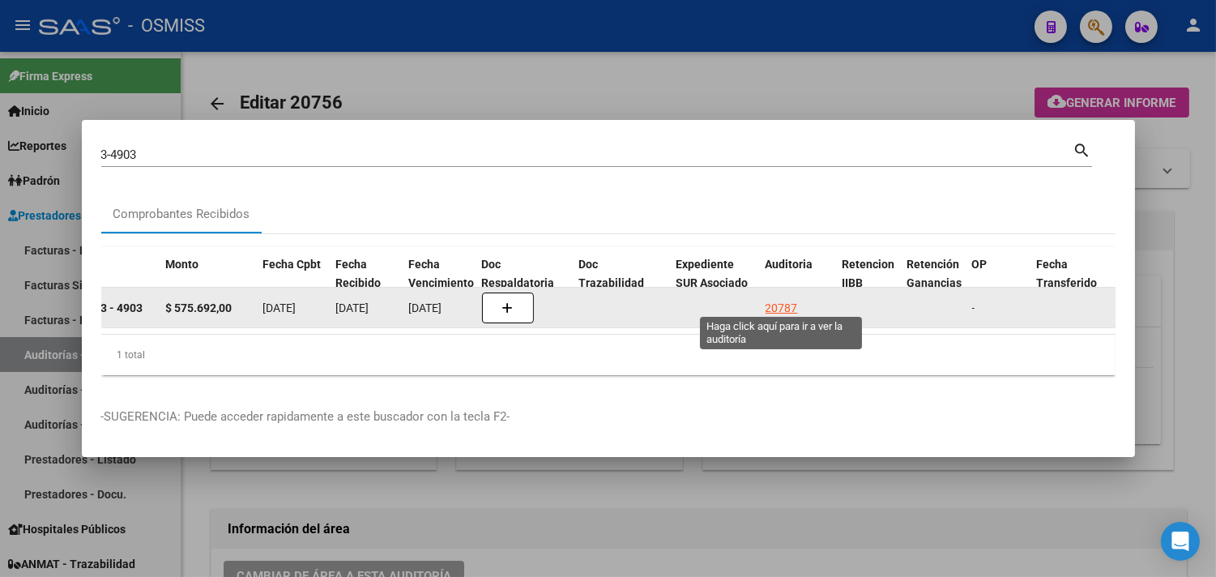
click at [783, 300] on div "20787" at bounding box center [782, 308] width 32 height 19
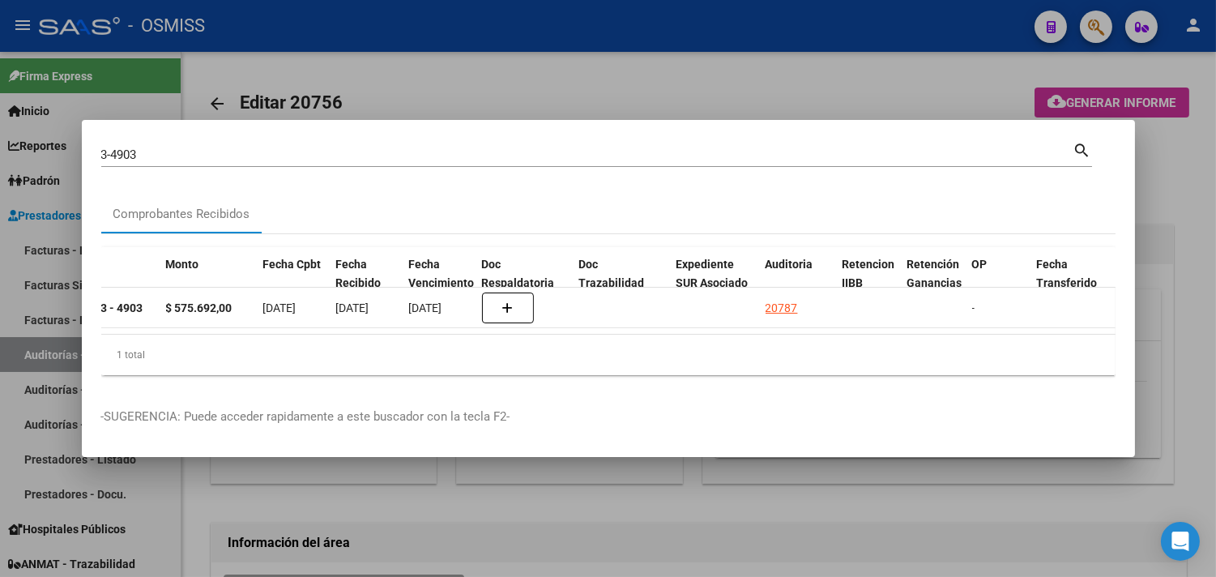
click at [1190, 211] on div at bounding box center [608, 288] width 1216 height 577
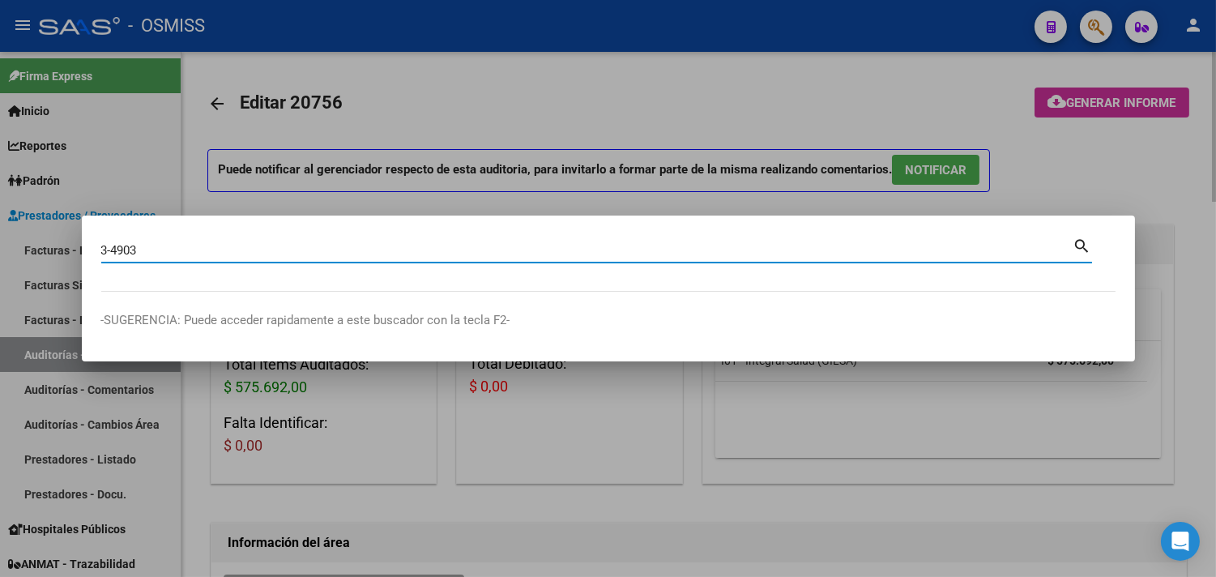
type input "3-4903"
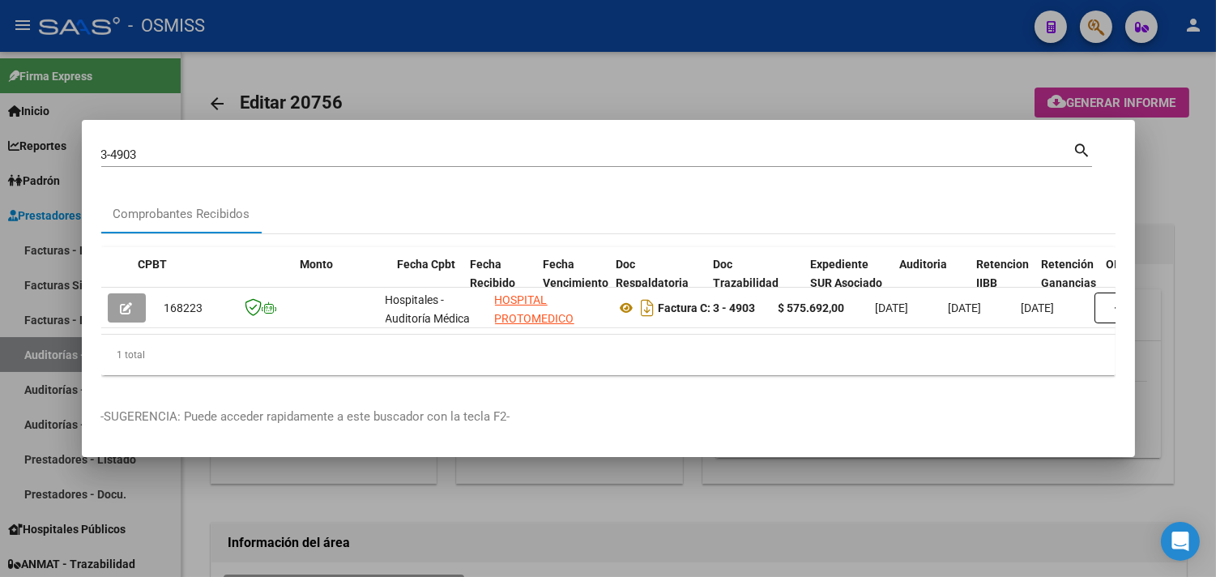
scroll to position [0, 541]
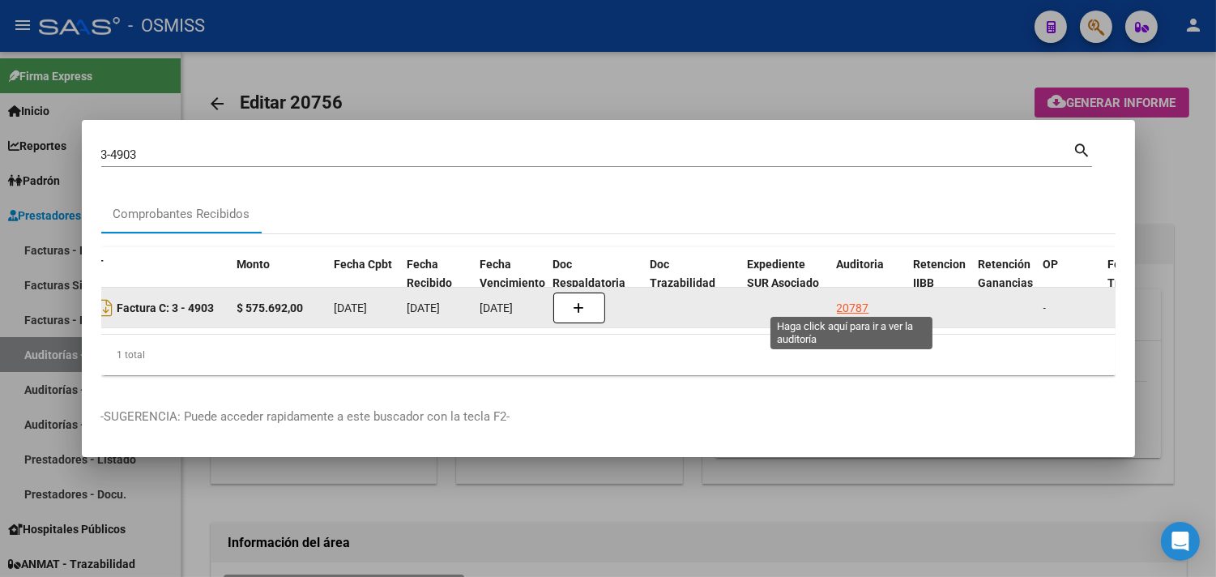
click at [856, 300] on div "20787" at bounding box center [853, 308] width 32 height 19
click at [856, 299] on div "20787" at bounding box center [853, 308] width 32 height 19
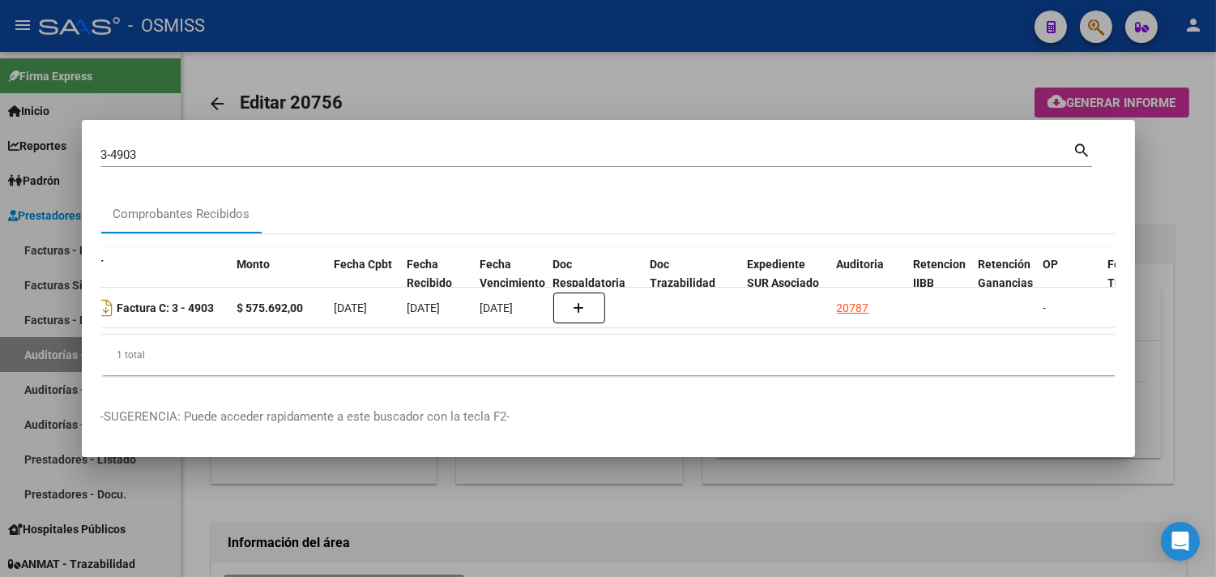
click at [1185, 253] on div at bounding box center [608, 288] width 1216 height 577
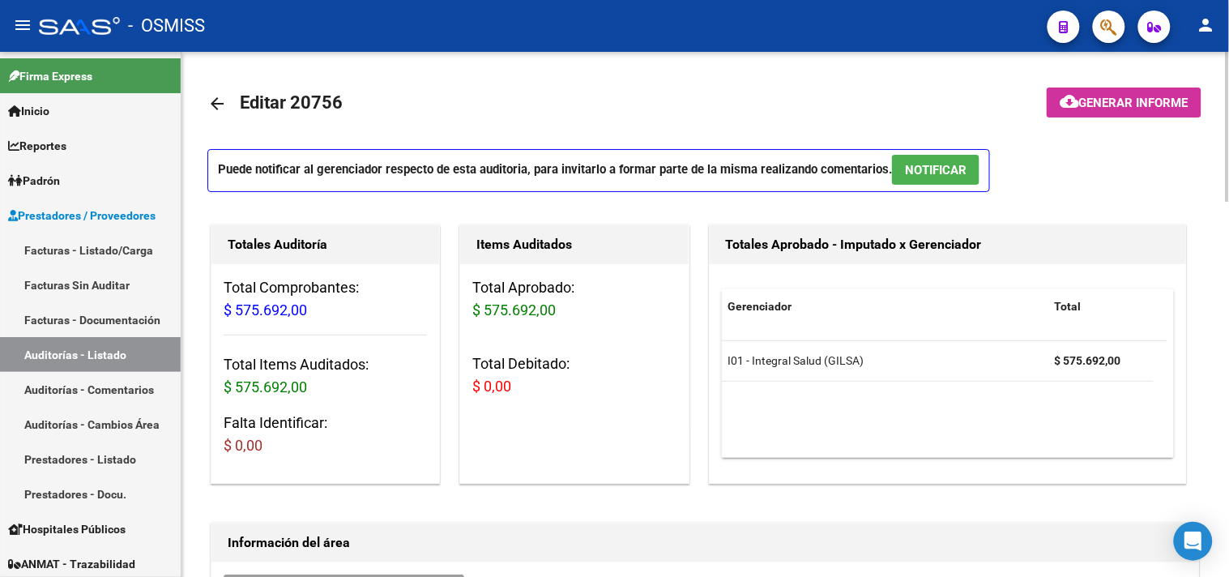
click at [918, 182] on button "NOTIFICAR" at bounding box center [936, 170] width 88 height 30
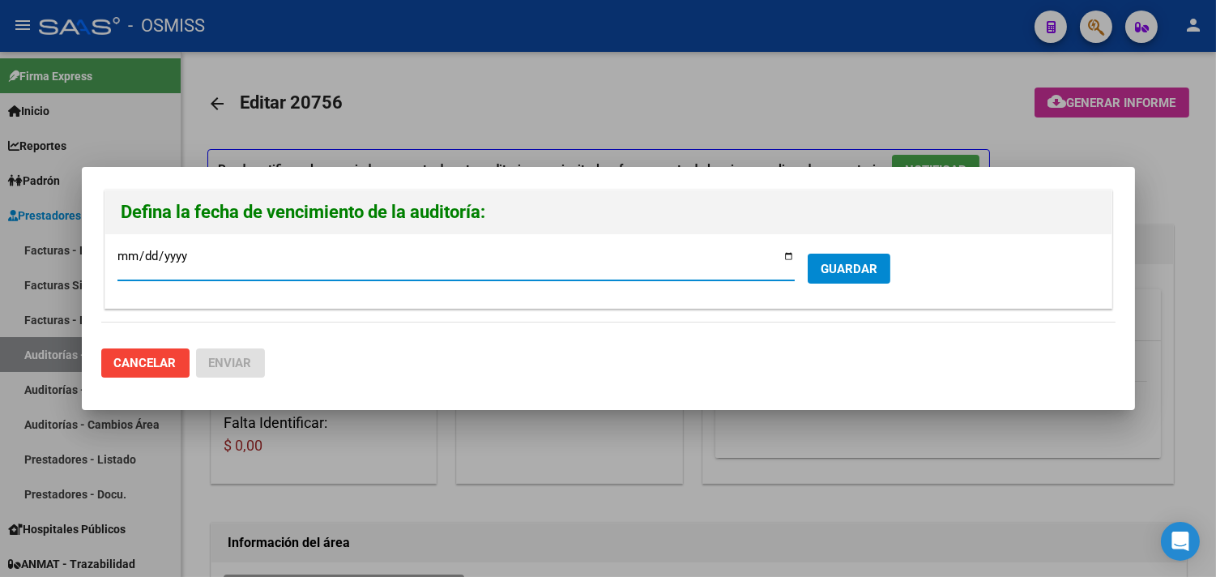
type input "2025-10-15"
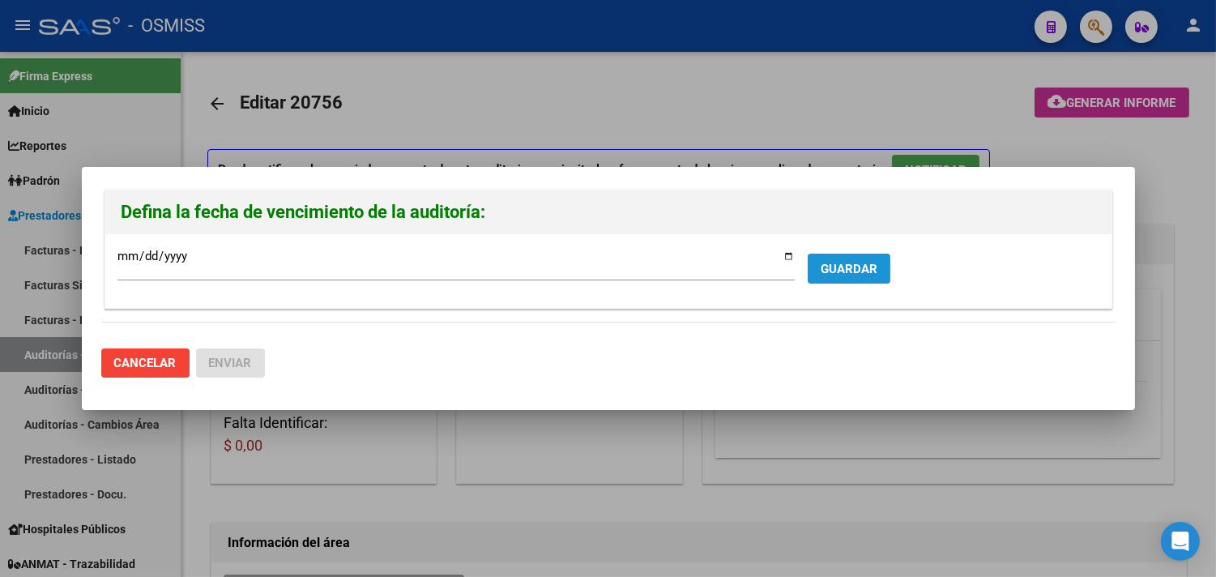
click at [821, 258] on button "GUARDAR" at bounding box center [849, 269] width 83 height 30
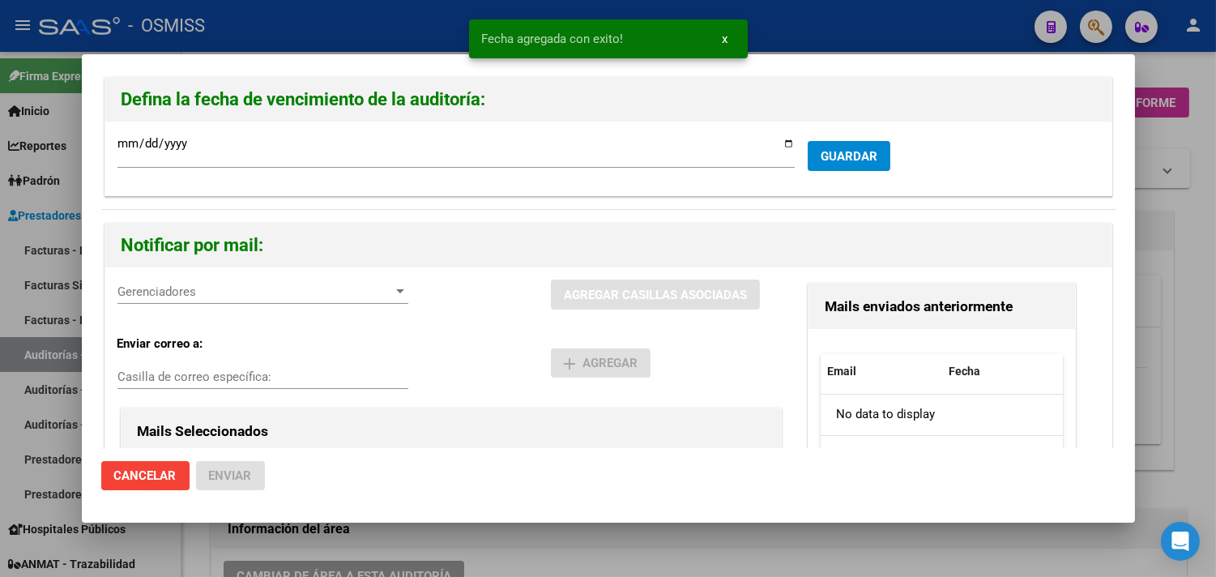
click at [223, 366] on div "Casilla de correo específica:" at bounding box center [263, 377] width 291 height 24
click at [246, 284] on span "Gerenciadores" at bounding box center [256, 291] width 276 height 15
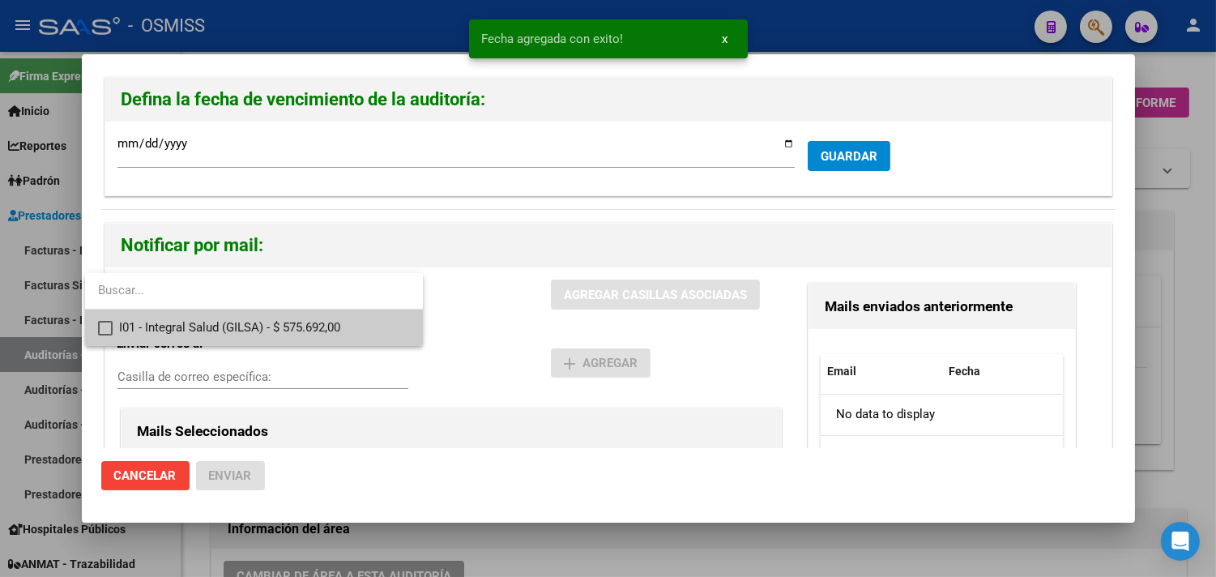
click at [271, 330] on span "I01 - Integral Salud (GILSA) - $ 575.692,00" at bounding box center [264, 328] width 291 height 36
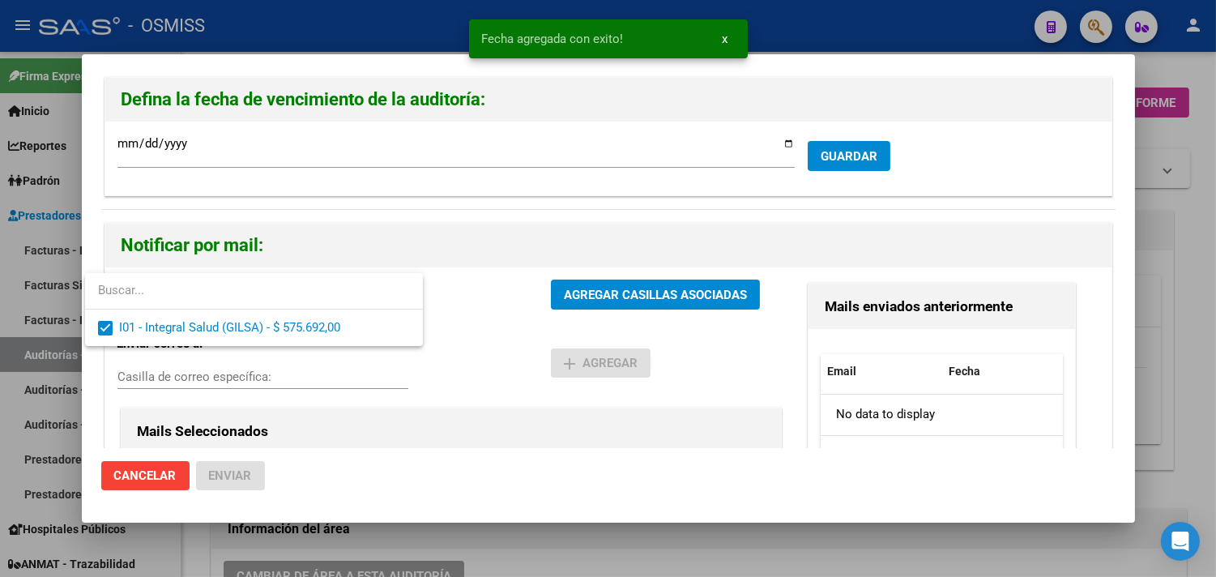
click at [267, 373] on div at bounding box center [608, 288] width 1216 height 577
click at [271, 381] on input "Casilla de correo específica:" at bounding box center [263, 377] width 291 height 15
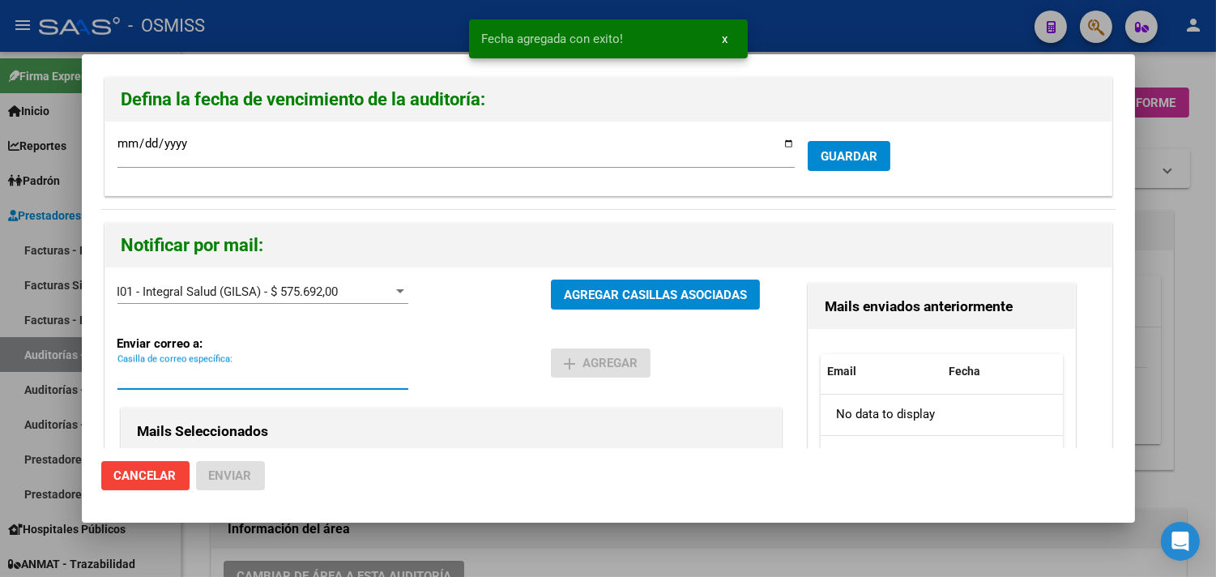
paste input "alejandral@integralsalud.com.ar"
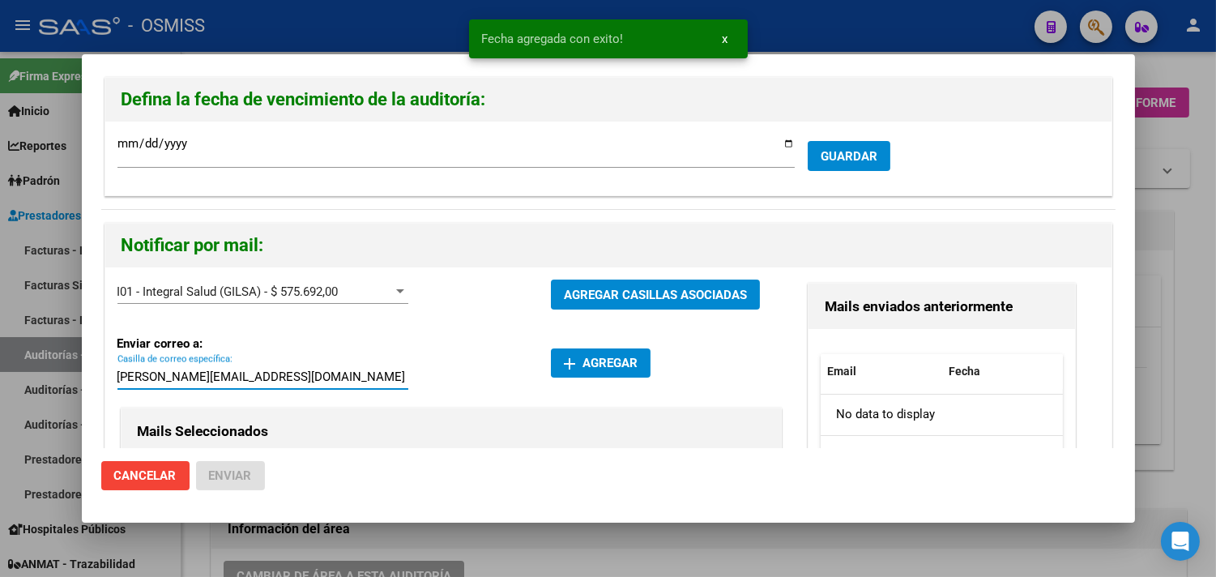
type input "alejandral@integralsalud.com.ar"
click at [620, 366] on span "add Agregar" at bounding box center [601, 363] width 74 height 15
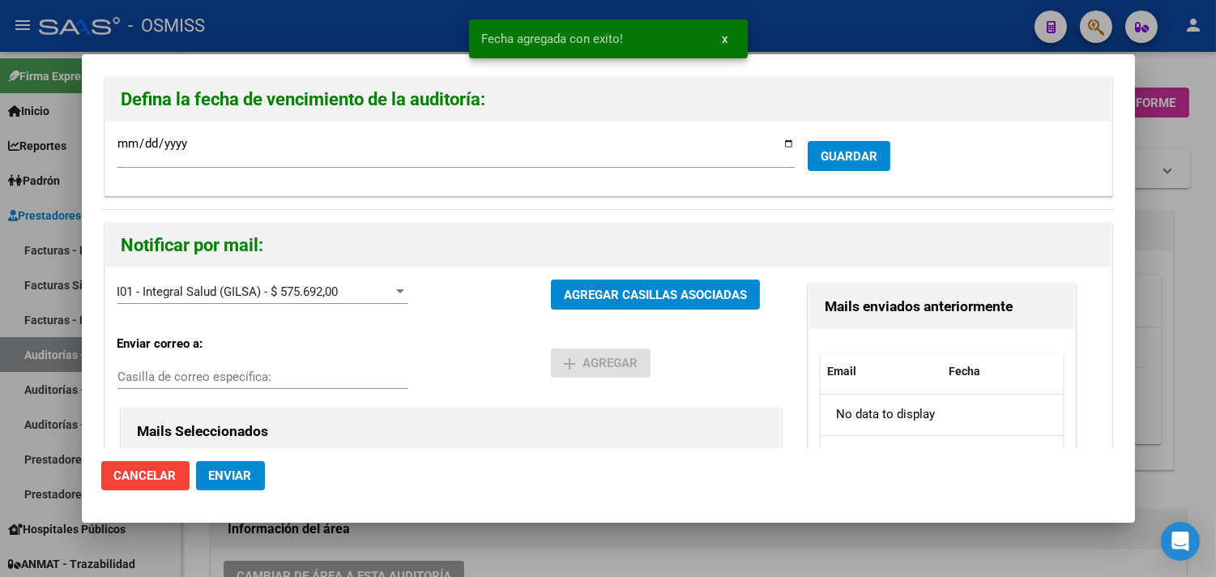
click at [245, 465] on button "Enviar" at bounding box center [230, 475] width 69 height 29
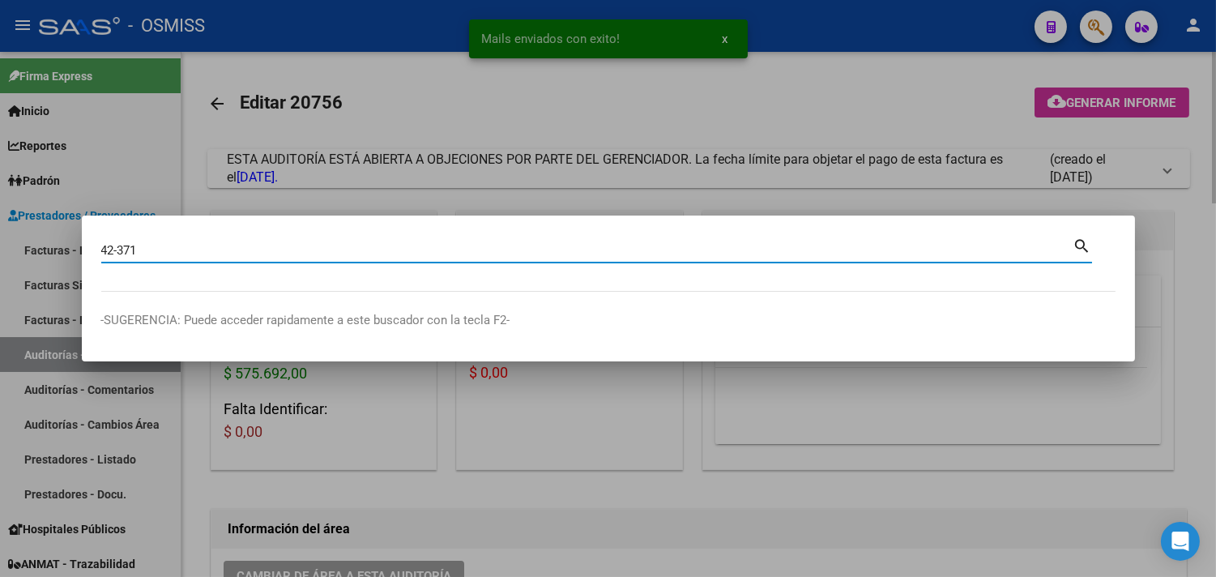
type input "42-371"
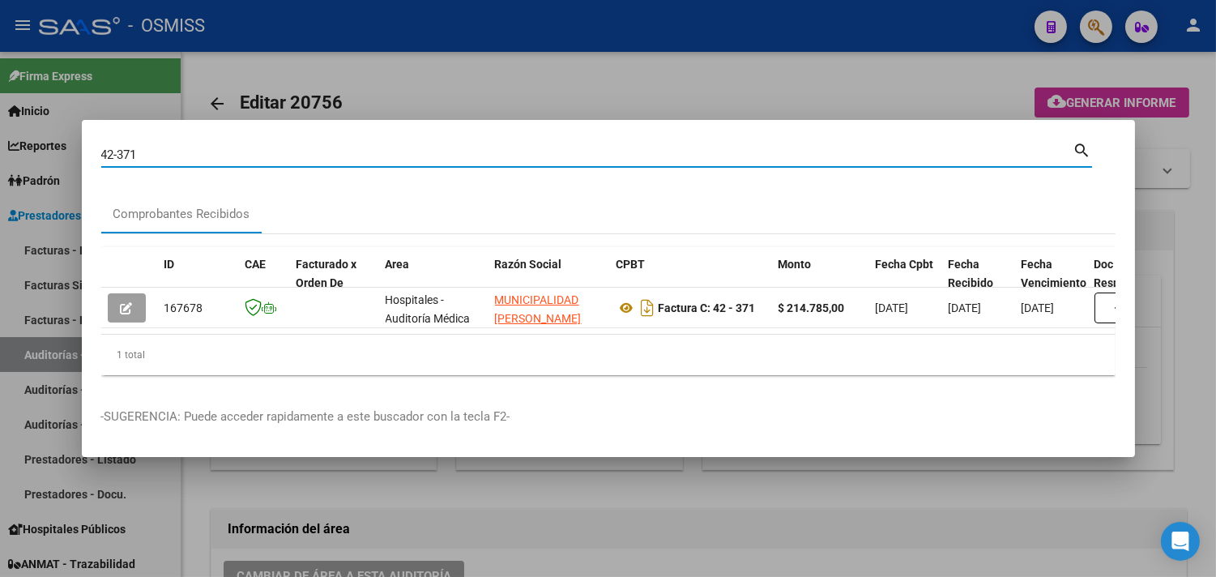
click at [378, 324] on datatable-selection "167678 Hospitales - Auditoría Médica MUNICIPALIDAD DE ROSARIO 30999003156 Factu…" at bounding box center [608, 324] width 1015 height 15
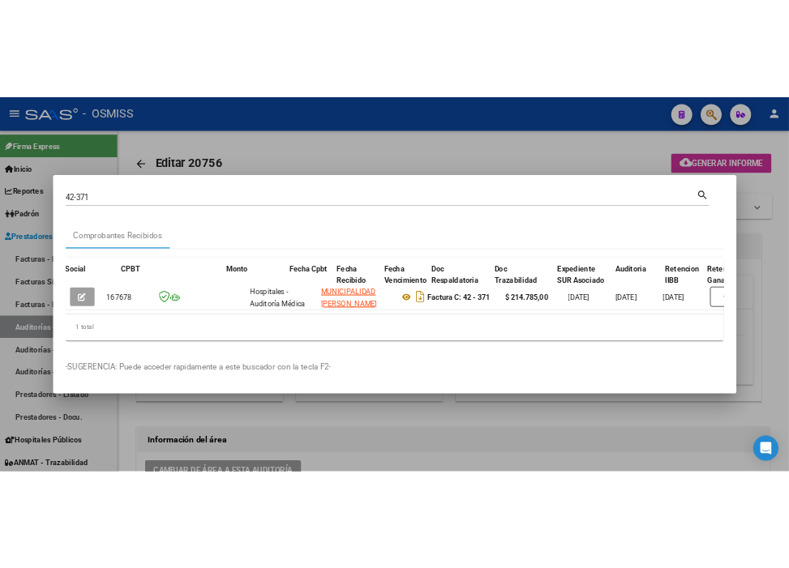
scroll to position [0, 439]
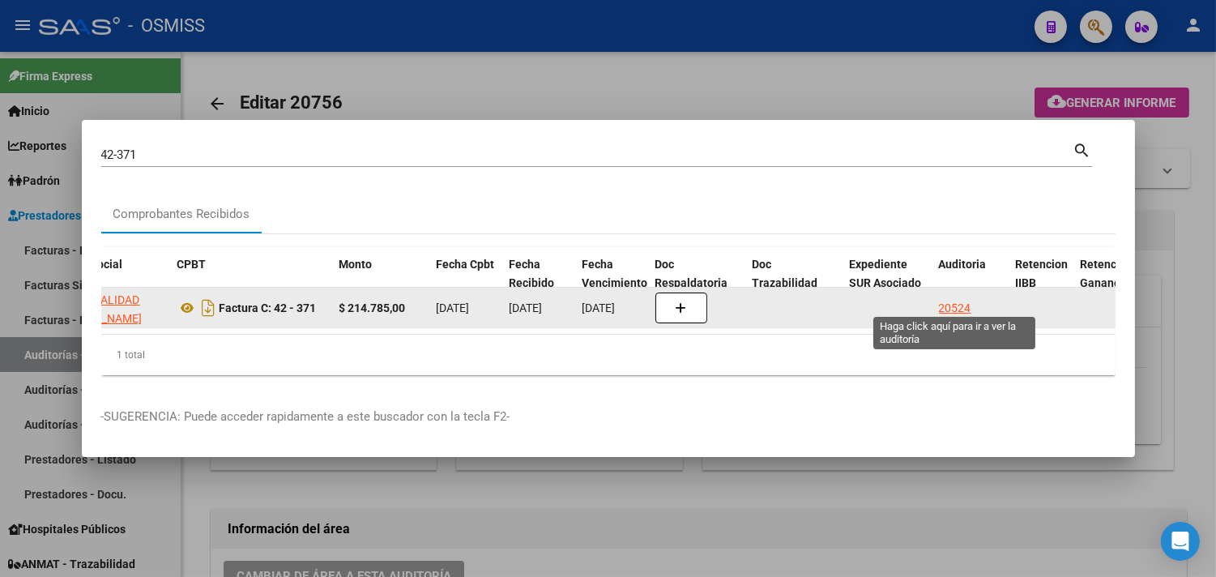
click at [943, 299] on div "20524" at bounding box center [955, 308] width 32 height 19
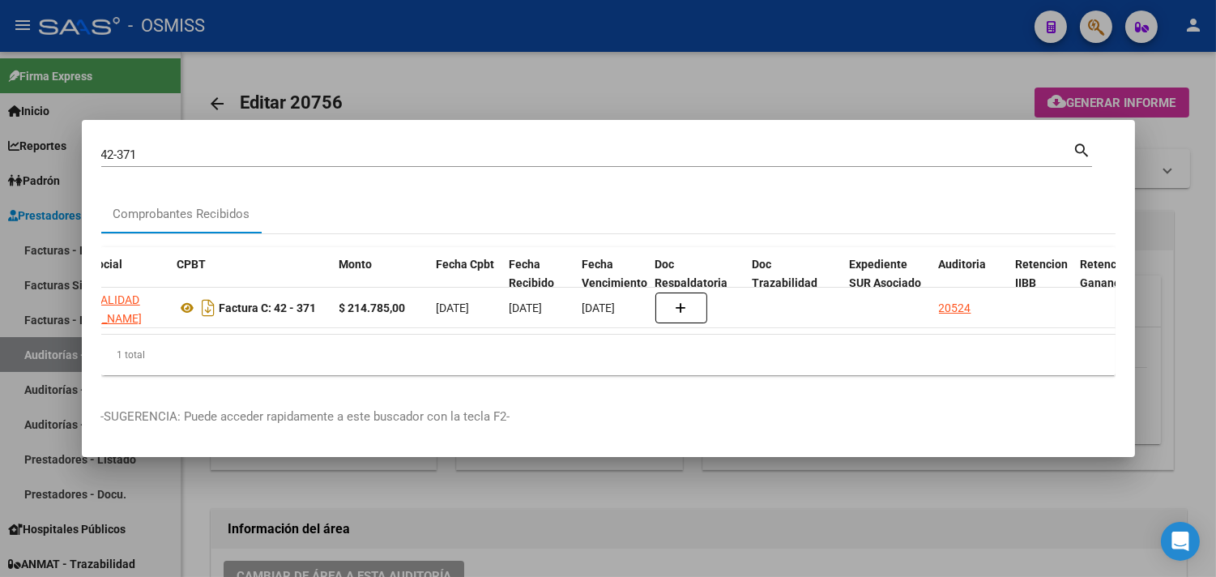
click at [1201, 261] on div at bounding box center [608, 288] width 1216 height 577
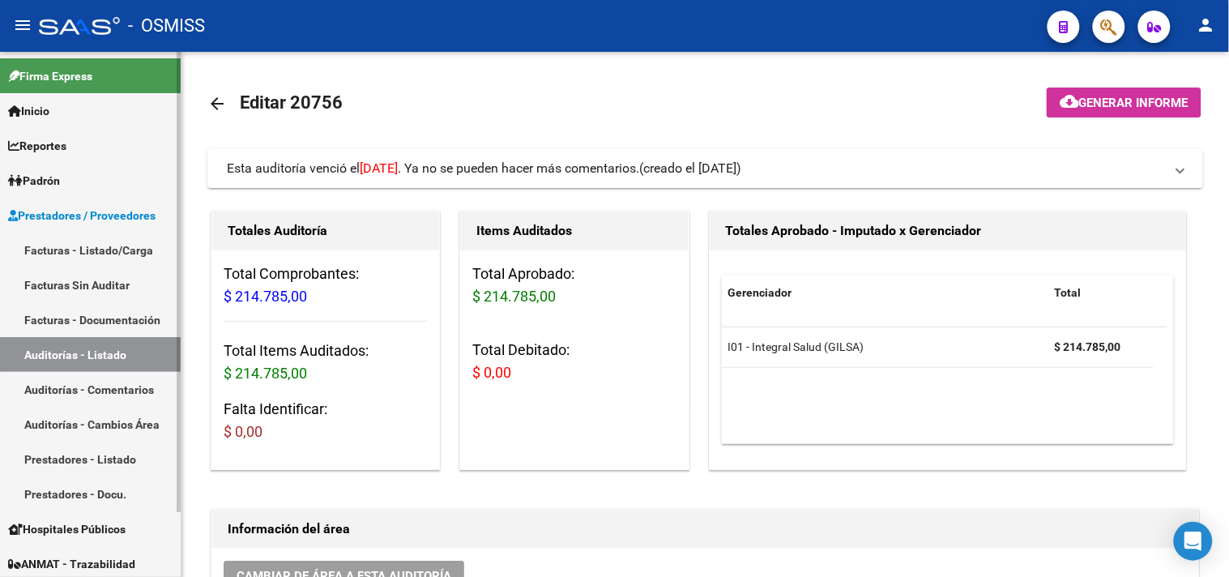
click at [128, 244] on link "Facturas - Listado/Carga" at bounding box center [90, 250] width 181 height 35
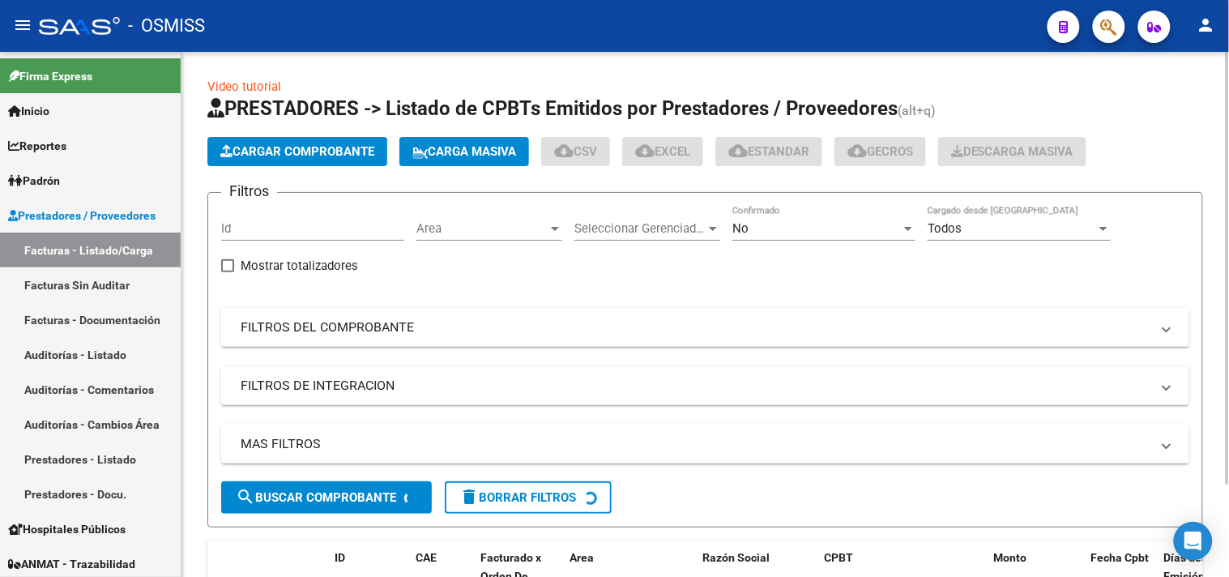
click at [296, 156] on span "Cargar Comprobante" at bounding box center [297, 151] width 154 height 15
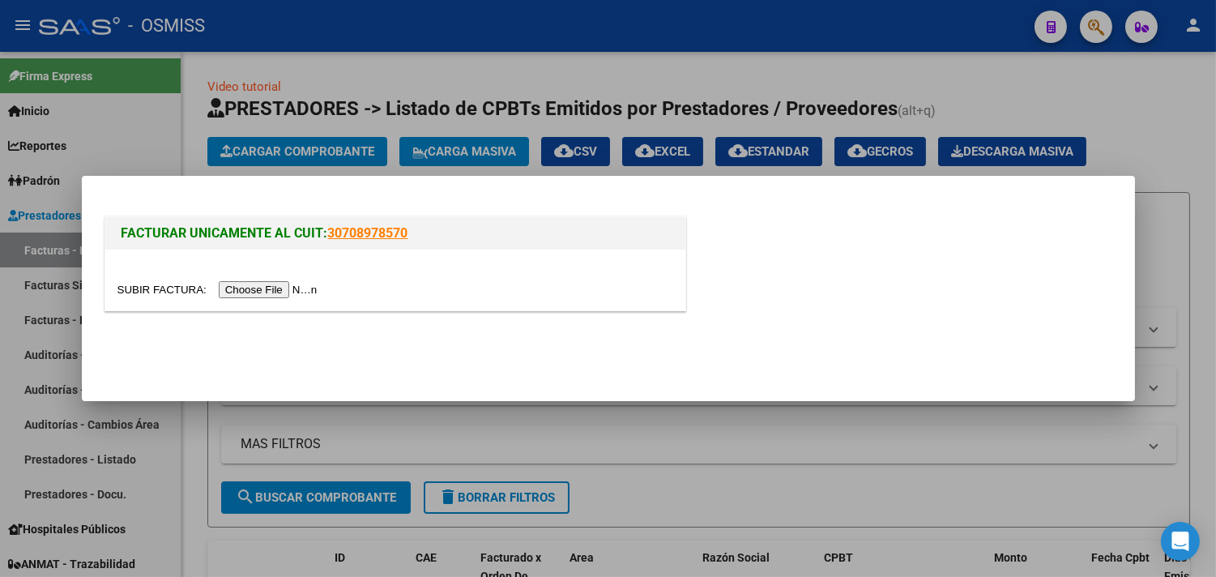
click at [303, 289] on input "file" at bounding box center [220, 289] width 205 height 17
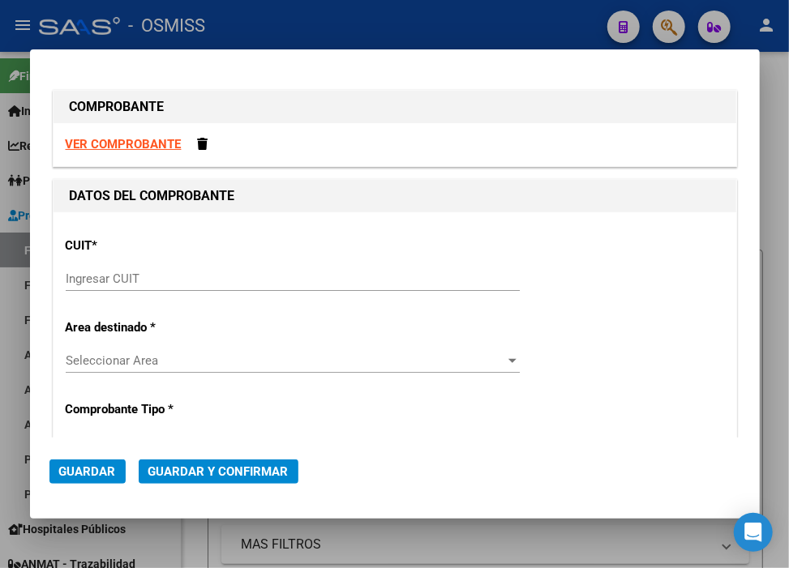
click at [249, 282] on input "Ingresar CUIT" at bounding box center [293, 279] width 454 height 15
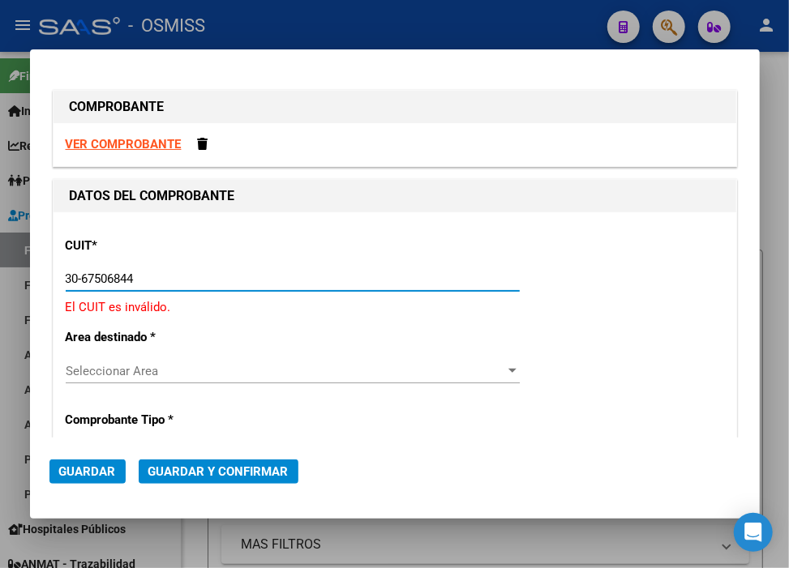
type input "30-67506844-1"
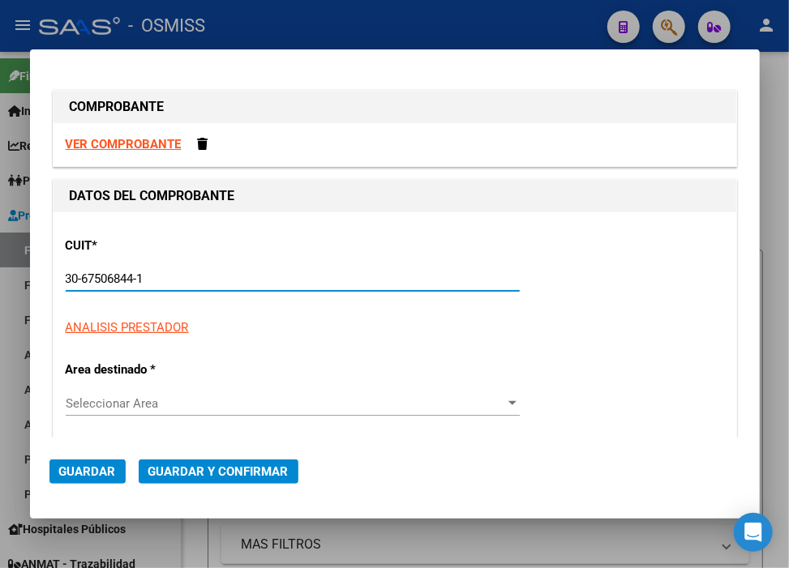
type input "113"
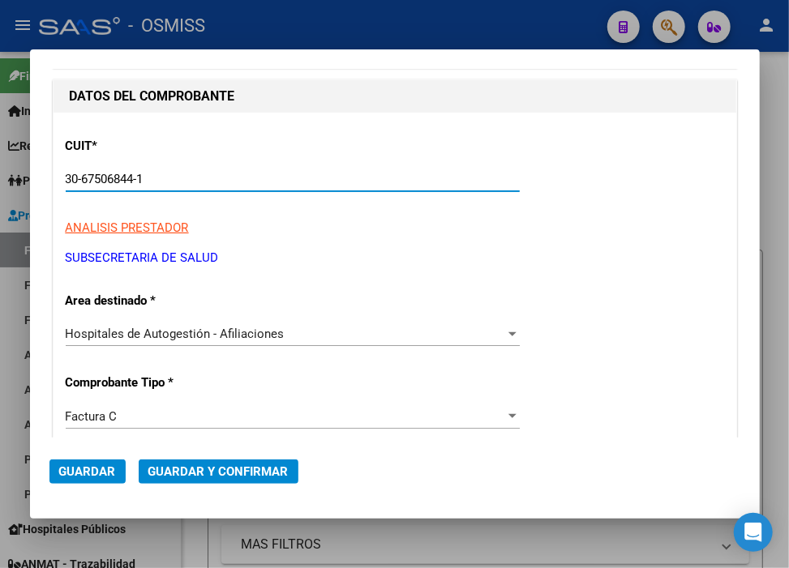
scroll to position [270, 0]
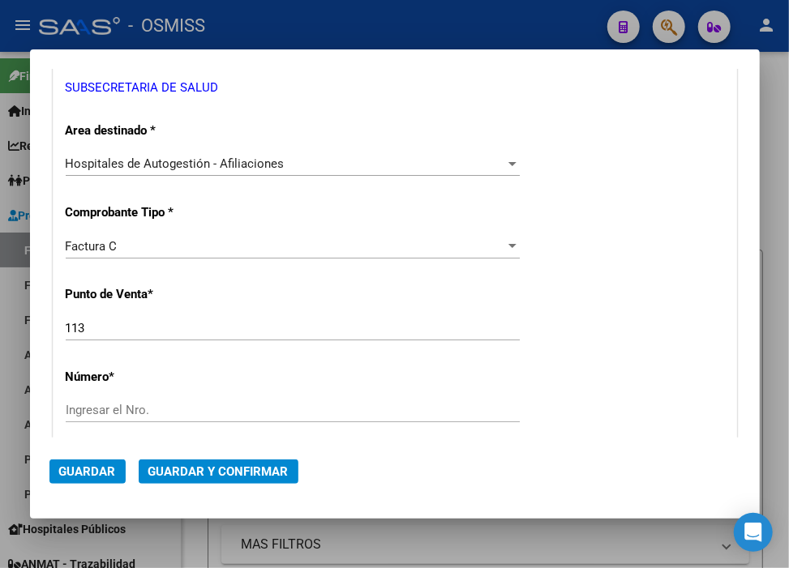
type input "30-67506844-1"
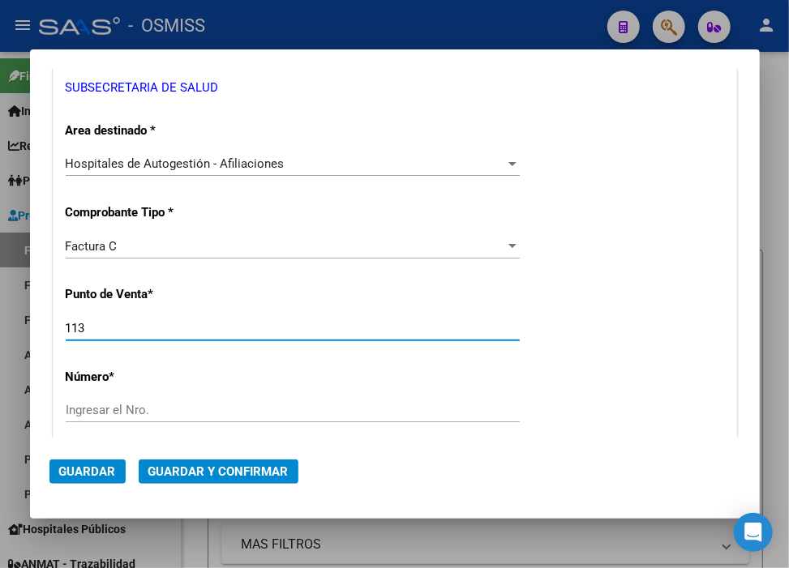
drag, startPoint x: 46, startPoint y: 327, endPoint x: 18, endPoint y: 323, distance: 28.7
click at [18, 323] on div "COMPROBANTE VER COMPROBANTE DATOS DEL COMPROBANTE CUIT * 30-67506844-1 Ingresar…" at bounding box center [394, 284] width 789 height 568
type input "8089"
click at [97, 410] on input "Ingresar el Nro." at bounding box center [293, 410] width 454 height 15
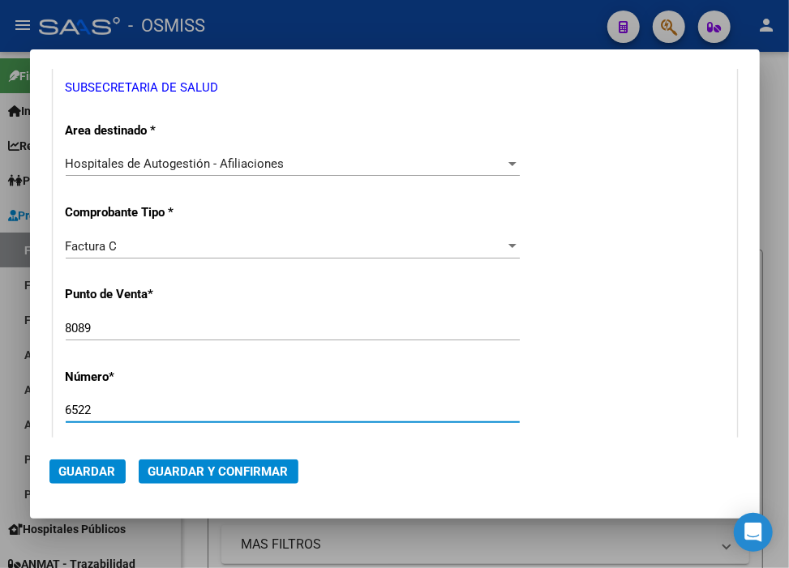
type input "6522"
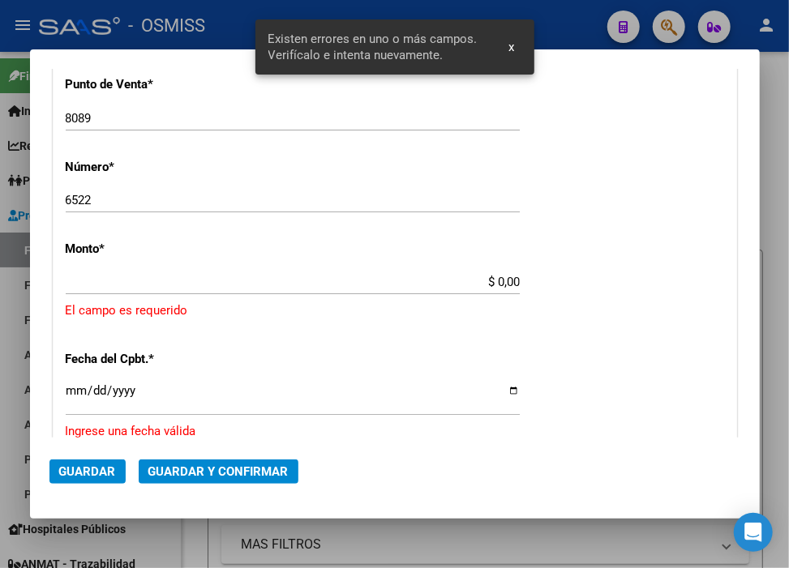
scroll to position [501, 0]
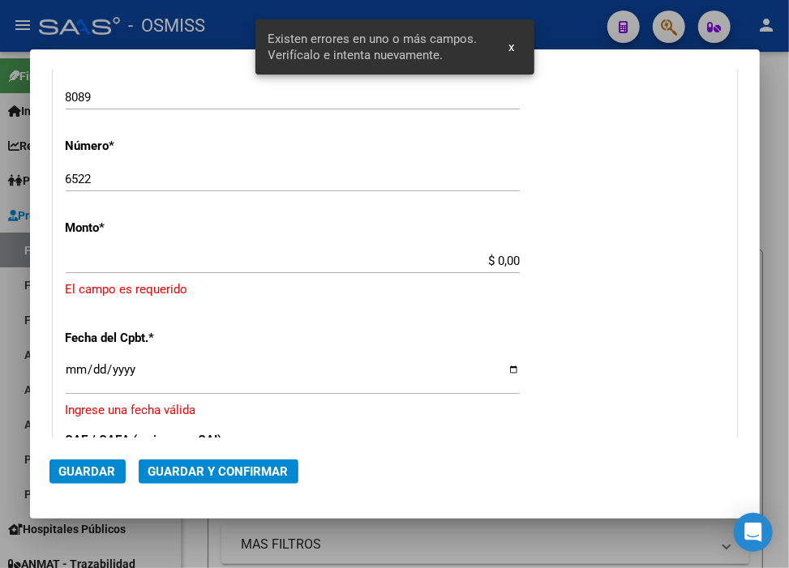
click at [490, 260] on input "$ 0,00" at bounding box center [293, 261] width 454 height 15
drag, startPoint x: 127, startPoint y: 182, endPoint x: -7, endPoint y: 166, distance: 135.4
click at [0, 166] on html "menu - OSMISS person Firma Express Inicio Calendario SSS Instructivos Contacto …" at bounding box center [394, 284] width 789 height 568
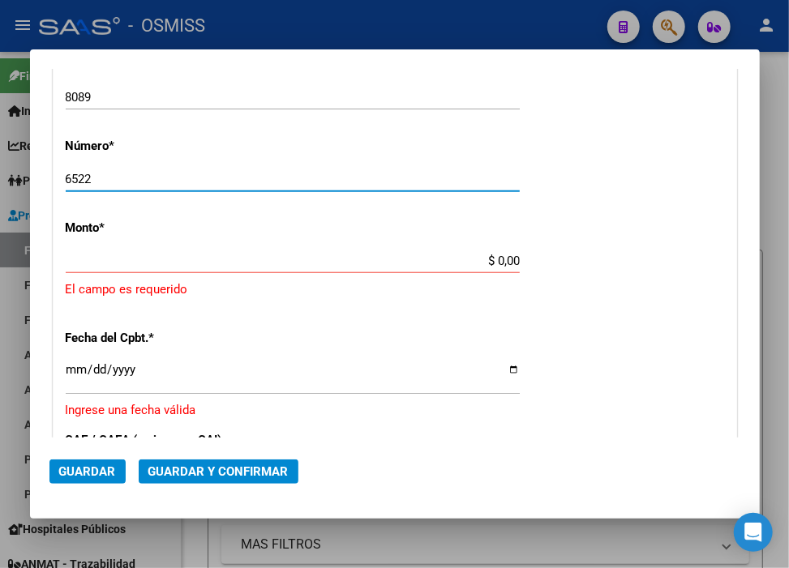
scroll to position [411, 0]
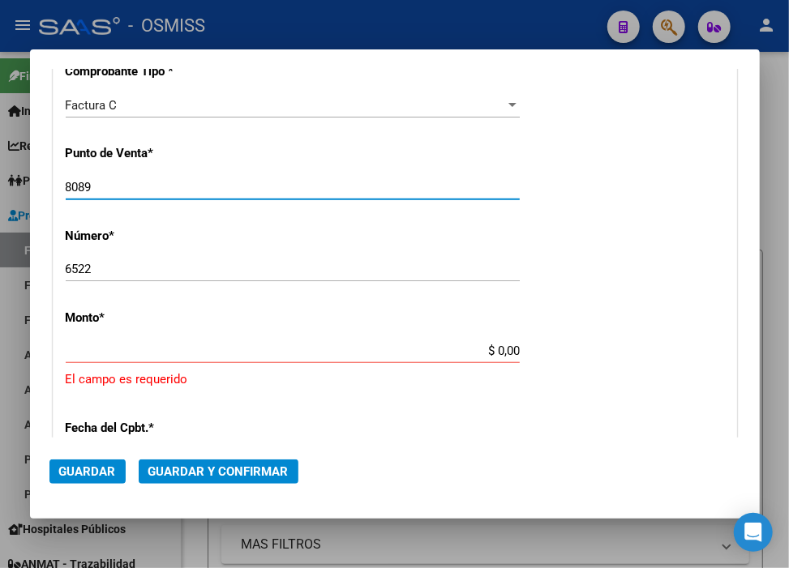
drag, startPoint x: 92, startPoint y: 183, endPoint x: 9, endPoint y: 181, distance: 82.7
click at [9, 181] on div "COMPROBANTE VER COMPROBANTE DATOS DEL COMPROBANTE CUIT * 30-67506844-1 Ingresar…" at bounding box center [394, 284] width 789 height 568
type input "113"
drag, startPoint x: 107, startPoint y: 269, endPoint x: 13, endPoint y: 267, distance: 94.0
click at [13, 267] on div "COMPROBANTE VER COMPROBANTE DATOS DEL COMPROBANTE CUIT * 30-67506844-1 Ingresar…" at bounding box center [394, 284] width 789 height 568
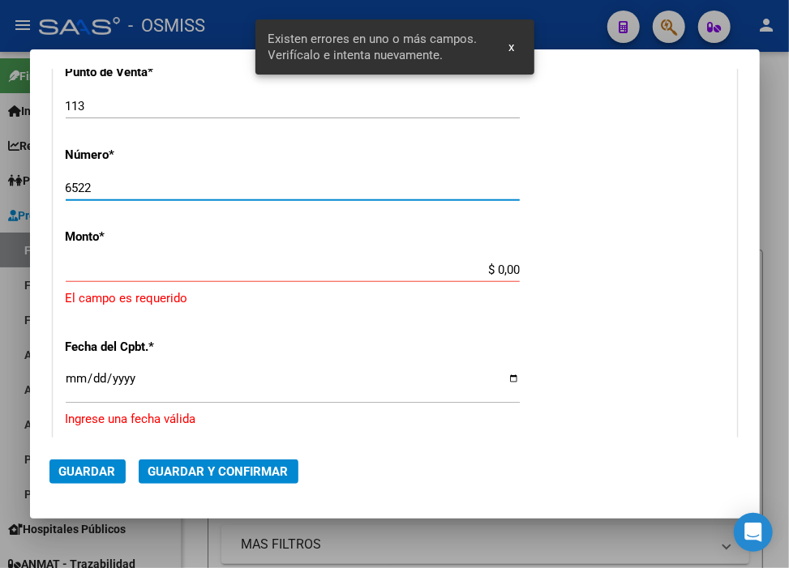
scroll to position [506, 0]
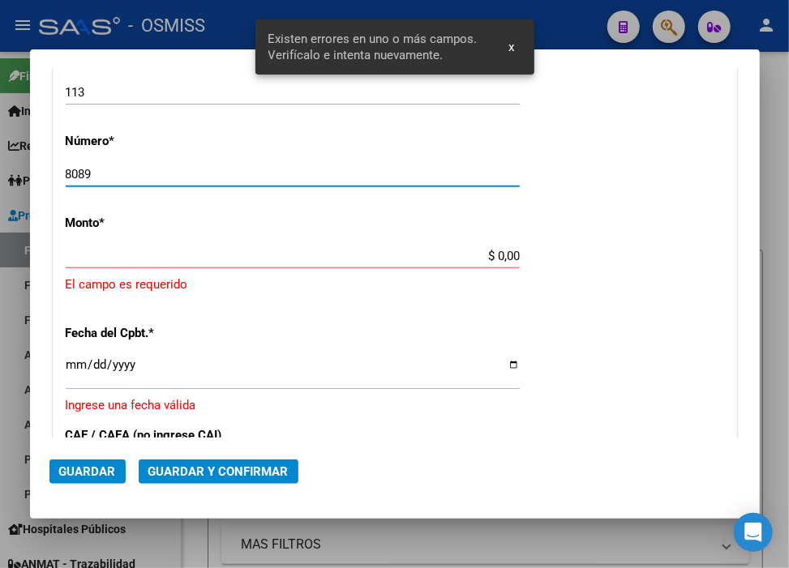
type input "8089"
click at [490, 260] on input "$ 0,00" at bounding box center [293, 256] width 454 height 15
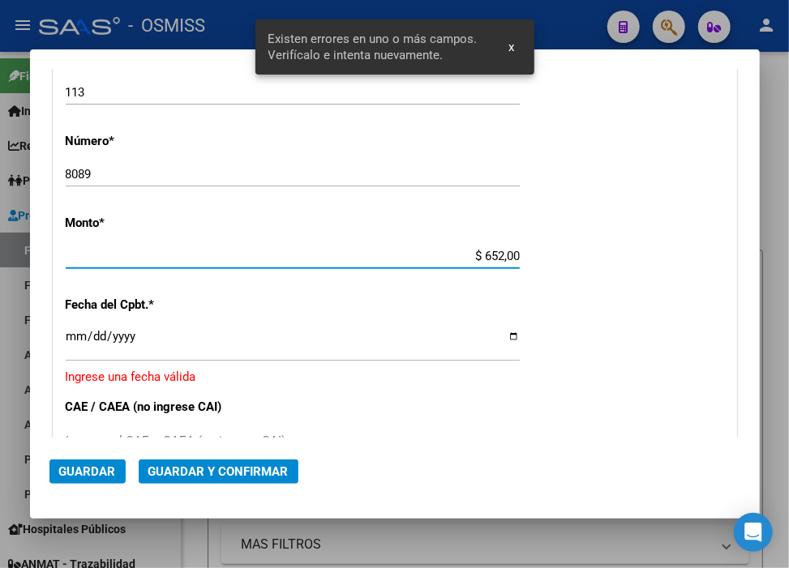
type input "$ 6.522,00"
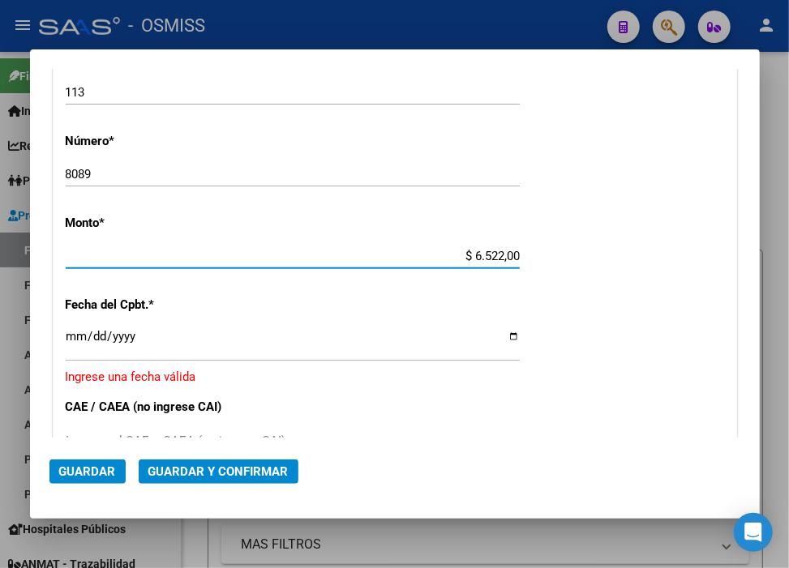
click at [76, 331] on input "Ingresar la fecha" at bounding box center [293, 343] width 454 height 26
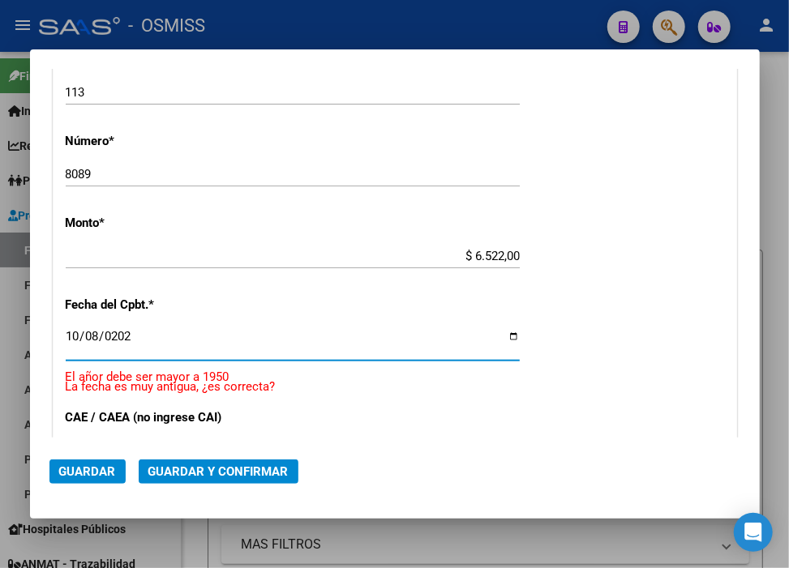
type input "2025-10-08"
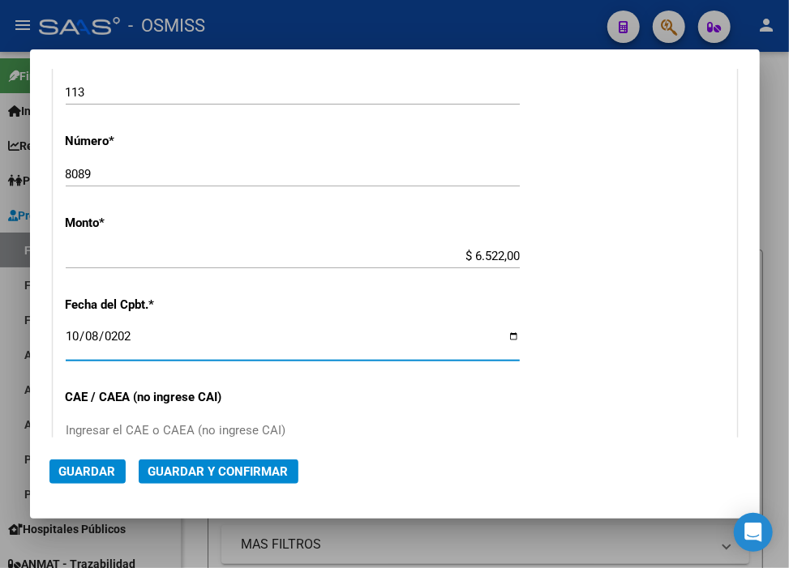
click at [240, 481] on button "Guardar y Confirmar" at bounding box center [219, 472] width 160 height 24
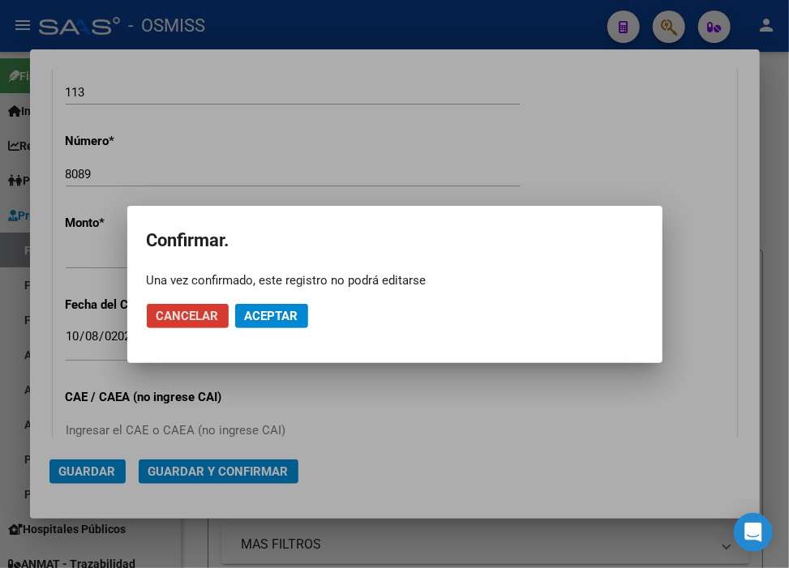
click at [260, 319] on span "Aceptar" at bounding box center [271, 316] width 53 height 15
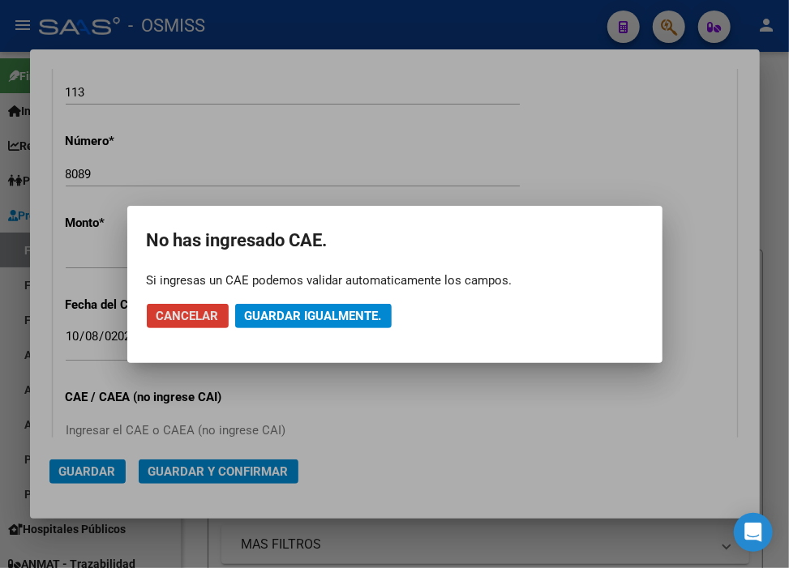
click at [260, 319] on span "Guardar igualmente." at bounding box center [313, 316] width 137 height 15
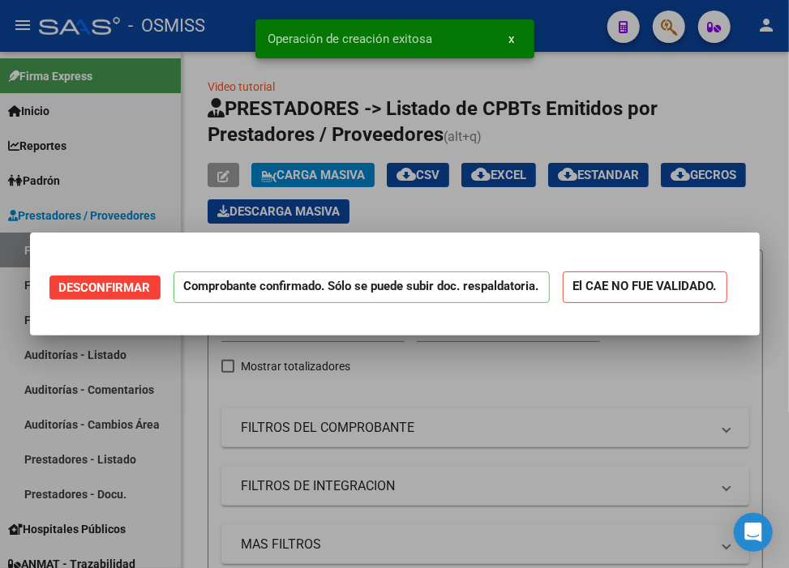
scroll to position [0, 0]
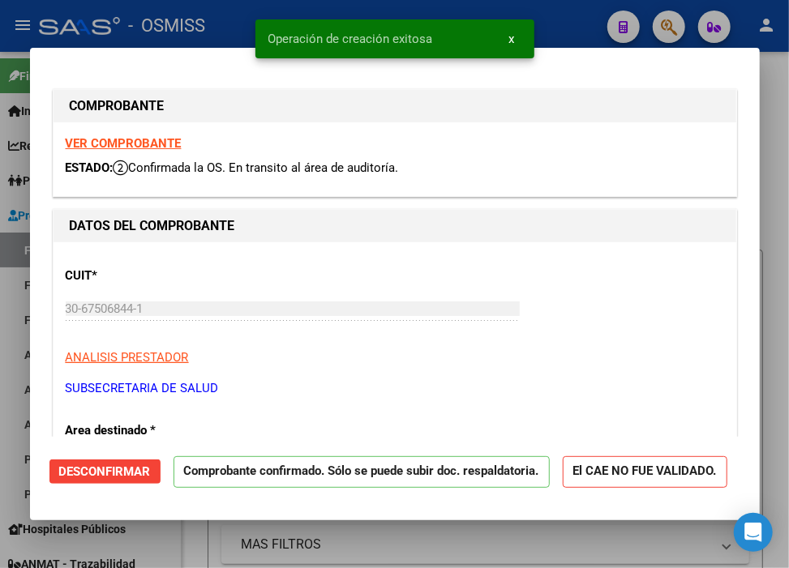
type input "2025-12-07"
click at [545, 10] on div "Operación de creación exitosa x" at bounding box center [395, 39] width 318 height 78
click at [579, 17] on div at bounding box center [394, 284] width 789 height 568
type input "$ 0,00"
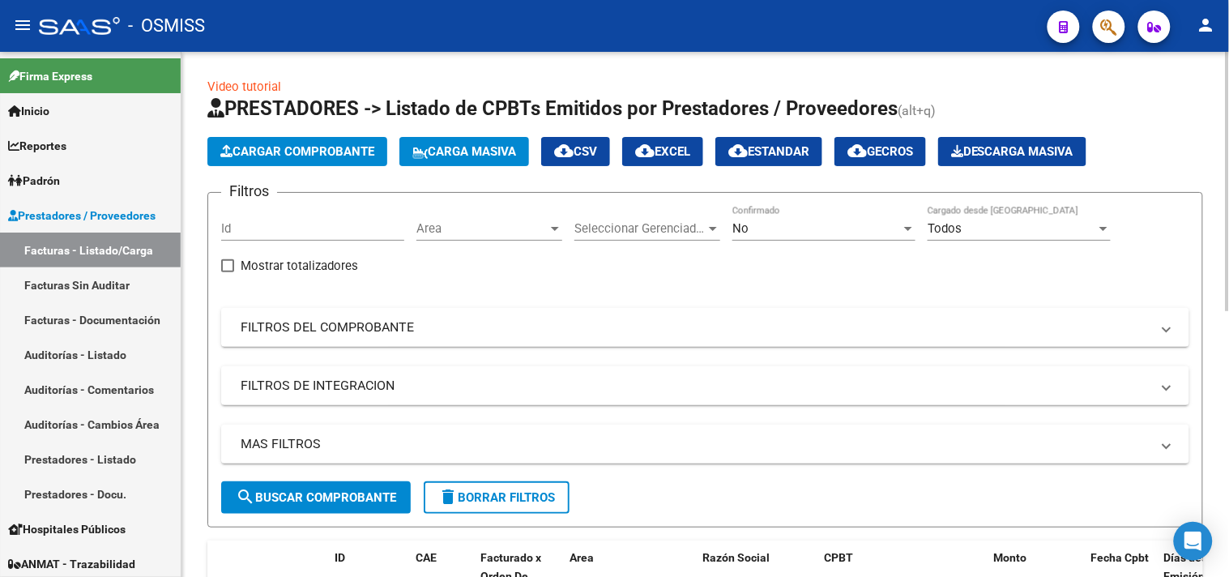
click at [243, 155] on span "Cargar Comprobante" at bounding box center [297, 151] width 154 height 15
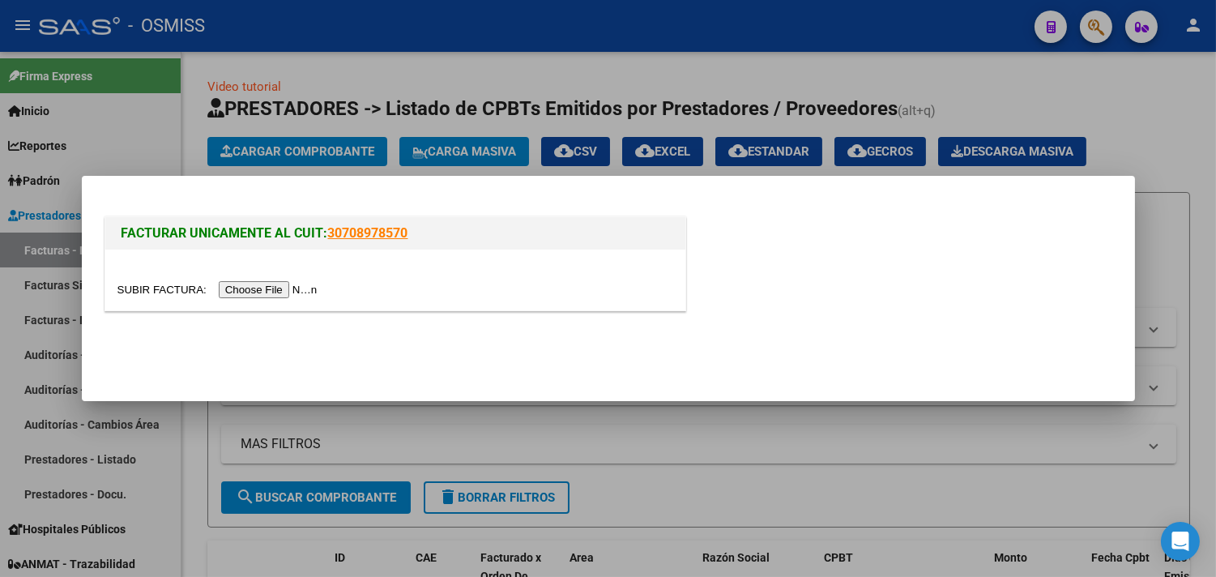
click at [293, 289] on input "file" at bounding box center [220, 289] width 205 height 17
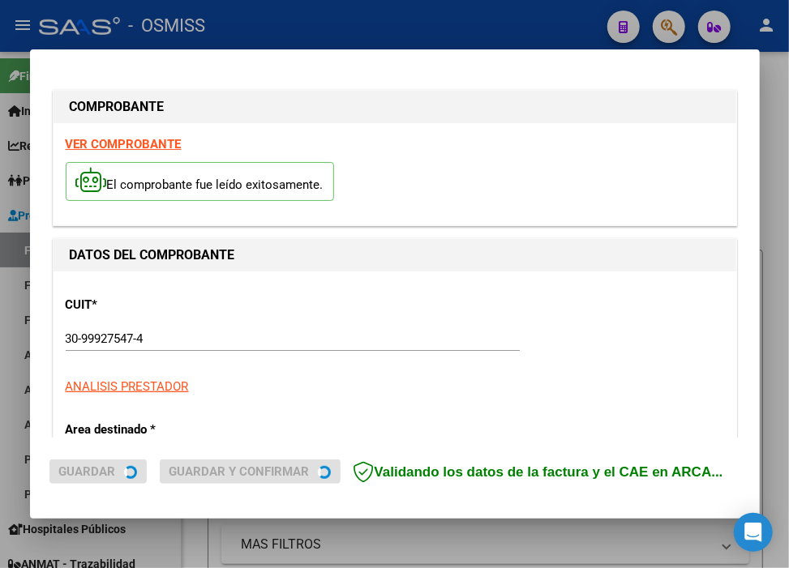
type input "2025-12-07"
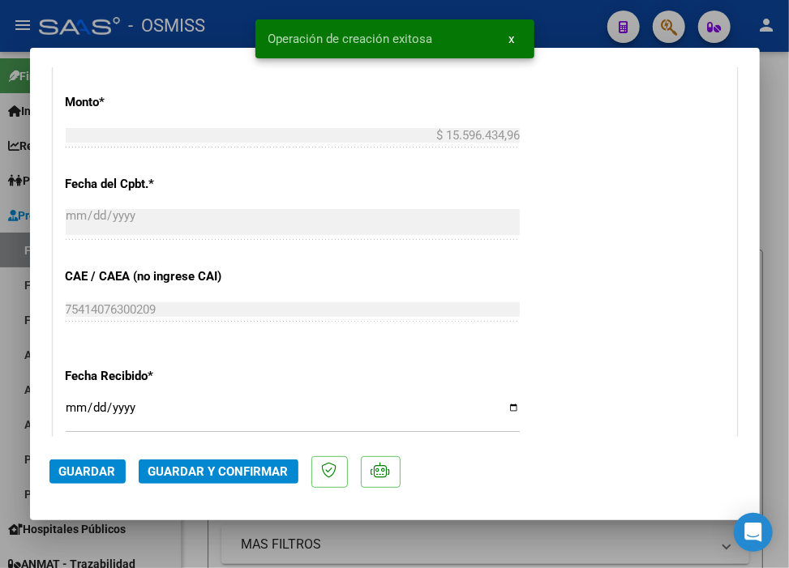
scroll to position [720, 0]
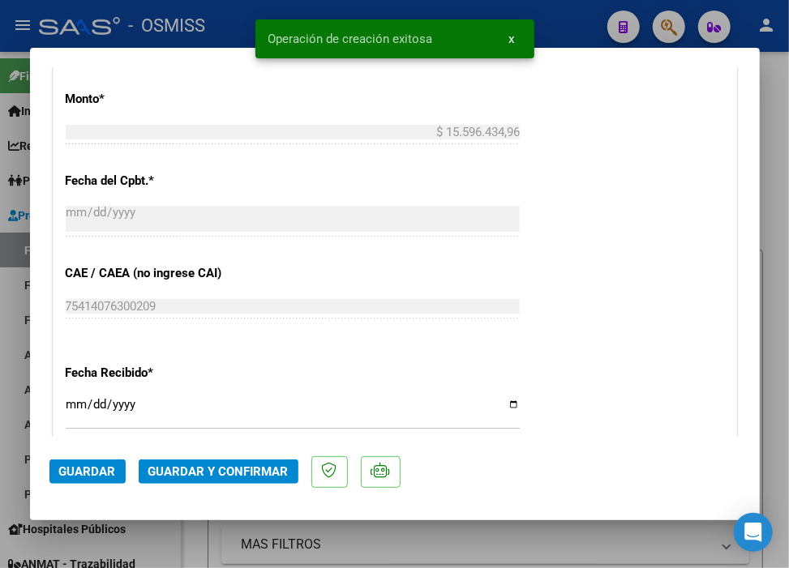
click at [237, 471] on span "Guardar y Confirmar" at bounding box center [218, 471] width 140 height 15
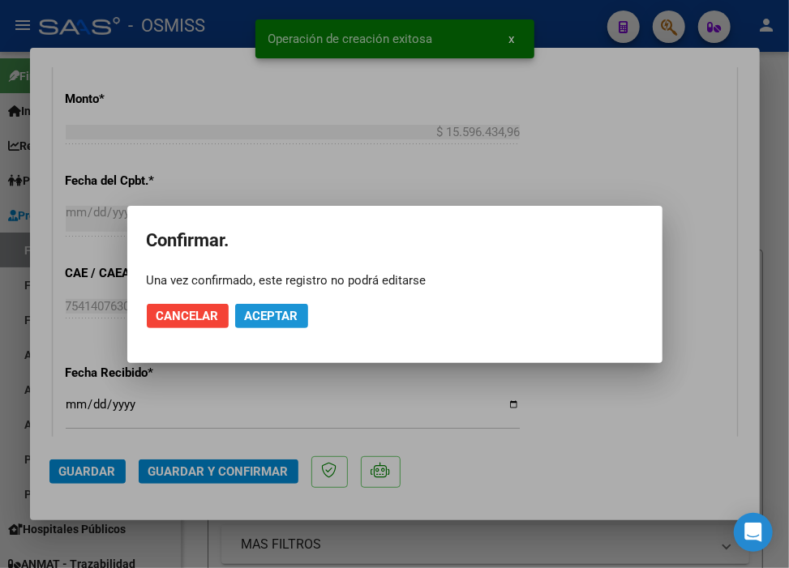
click at [281, 318] on span "Aceptar" at bounding box center [271, 316] width 53 height 15
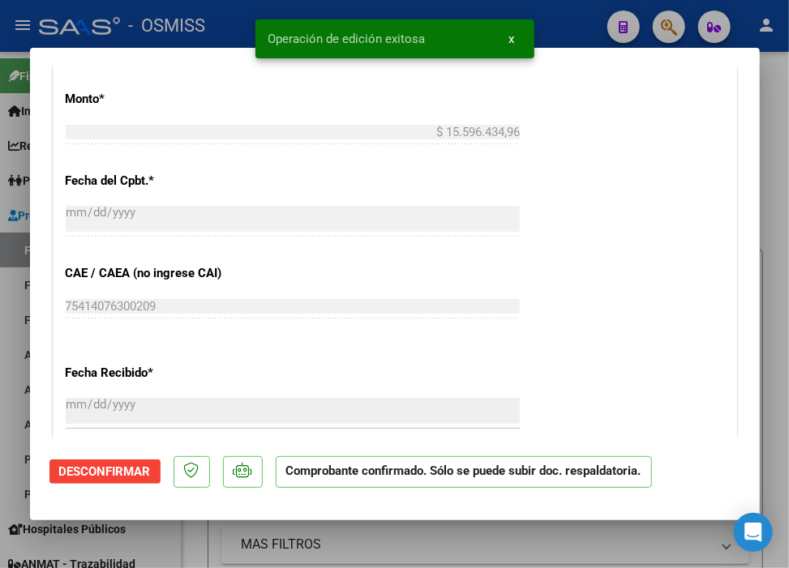
click at [568, 26] on div at bounding box center [394, 284] width 789 height 568
type input "$ 0,00"
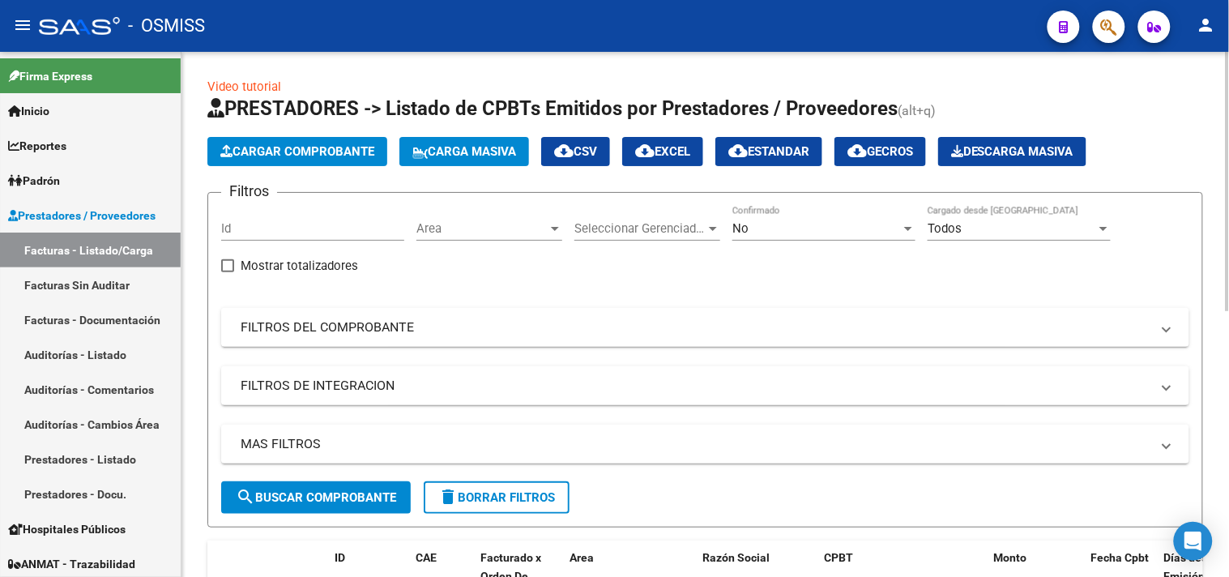
click at [308, 152] on span "Cargar Comprobante" at bounding box center [297, 151] width 154 height 15
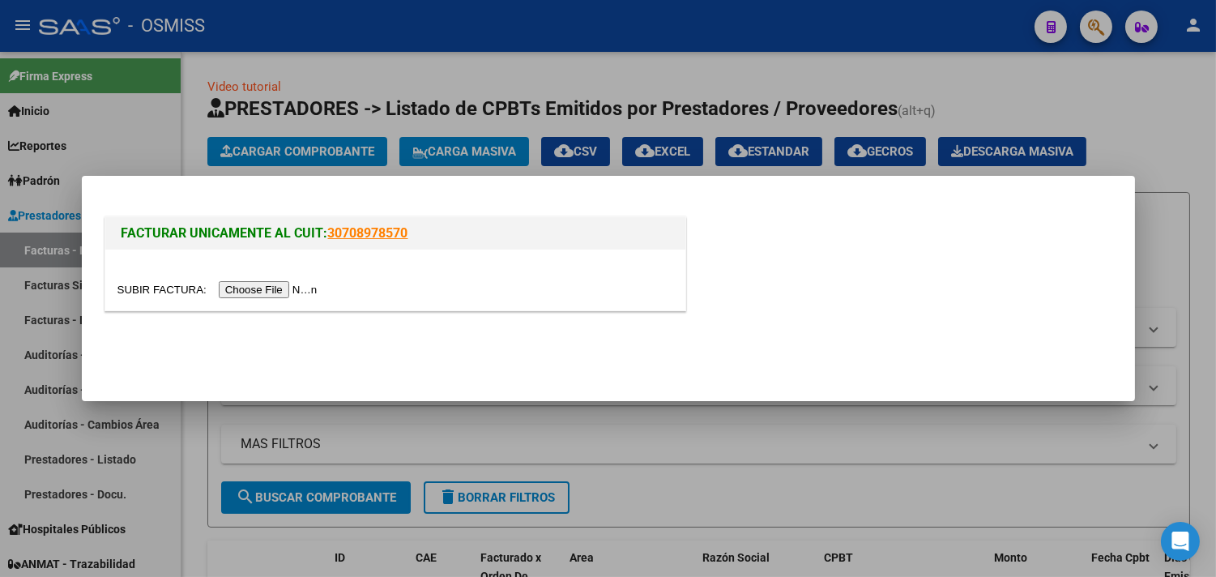
click at [264, 288] on input "file" at bounding box center [220, 289] width 205 height 17
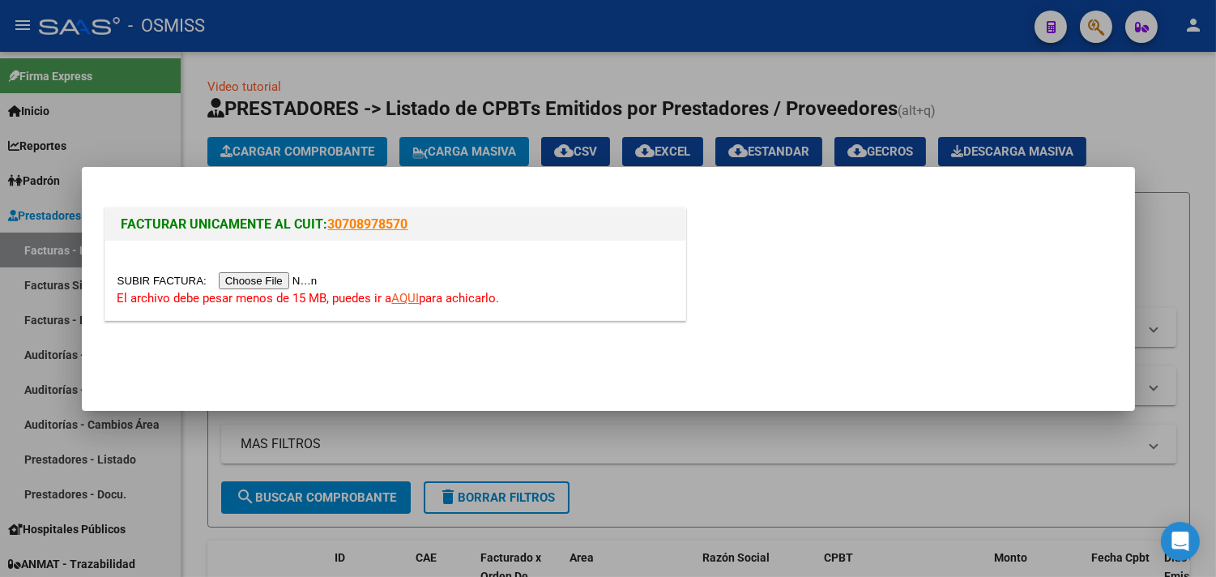
click at [408, 297] on link "AQUI" at bounding box center [406, 298] width 28 height 15
click at [300, 280] on input "file" at bounding box center [220, 280] width 205 height 17
type input "C:\fakepath\MUNICIPALIDAD DE TIGRE FC. 0010-00001250_compressed.pdf"
click at [303, 279] on input "file" at bounding box center [220, 280] width 205 height 17
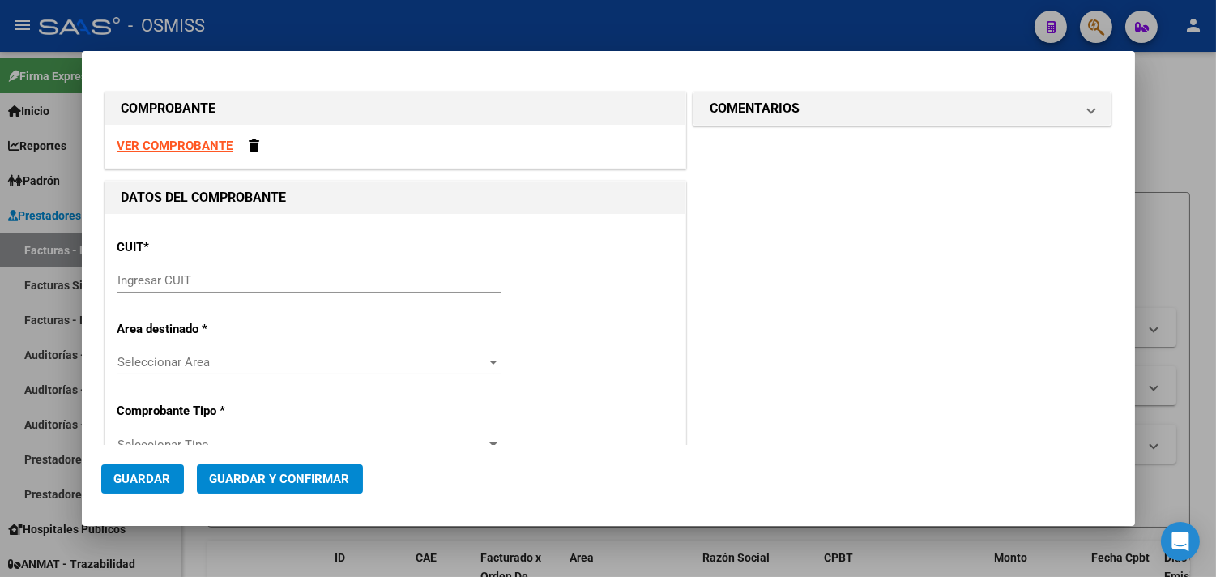
click at [192, 284] on input "Ingresar CUIT" at bounding box center [309, 280] width 383 height 15
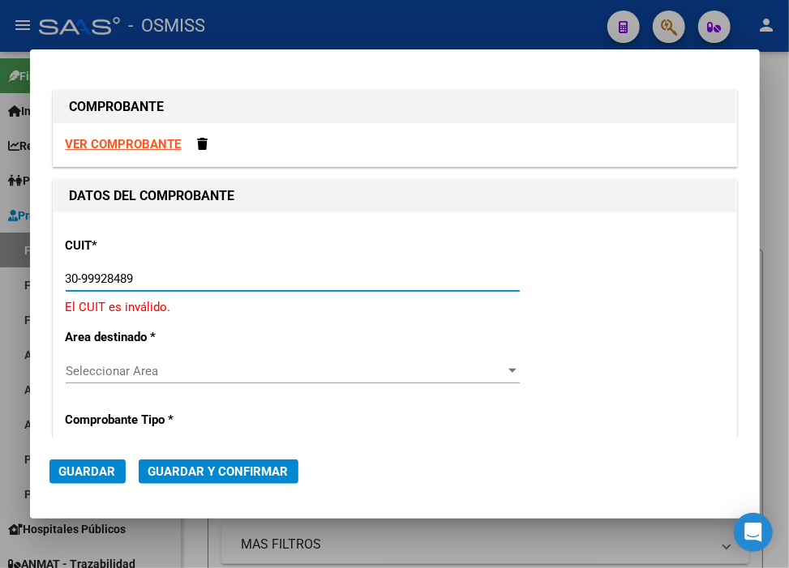
type input "30-99928489-9"
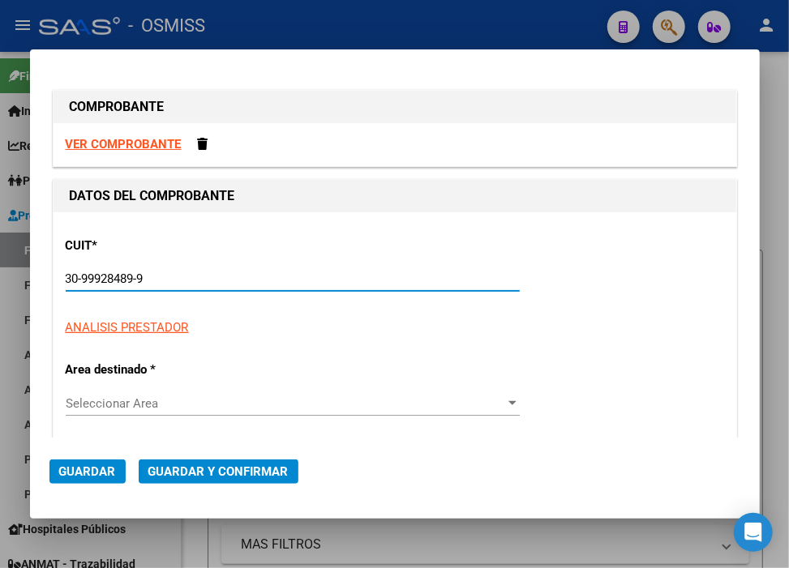
type input "3"
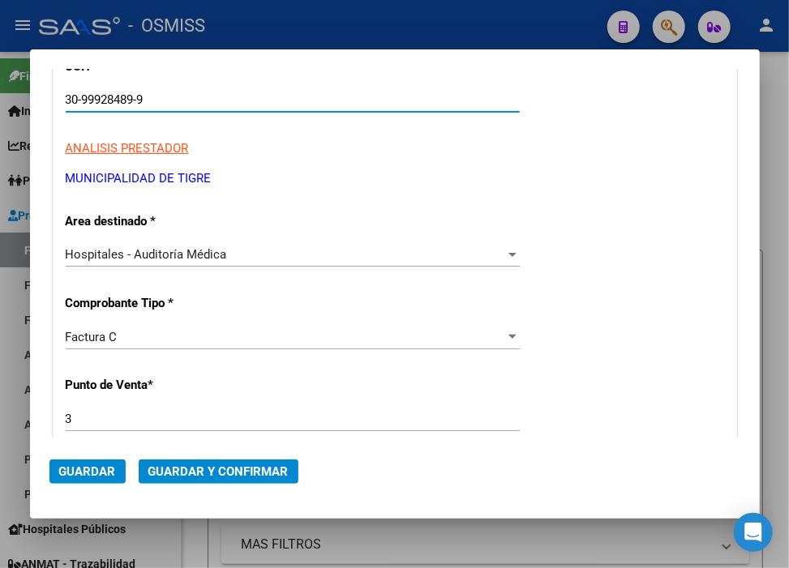
scroll to position [180, 0]
type input "30-99928489-9"
click at [182, 254] on span "Hospitales - Auditoría Médica" at bounding box center [146, 253] width 161 height 15
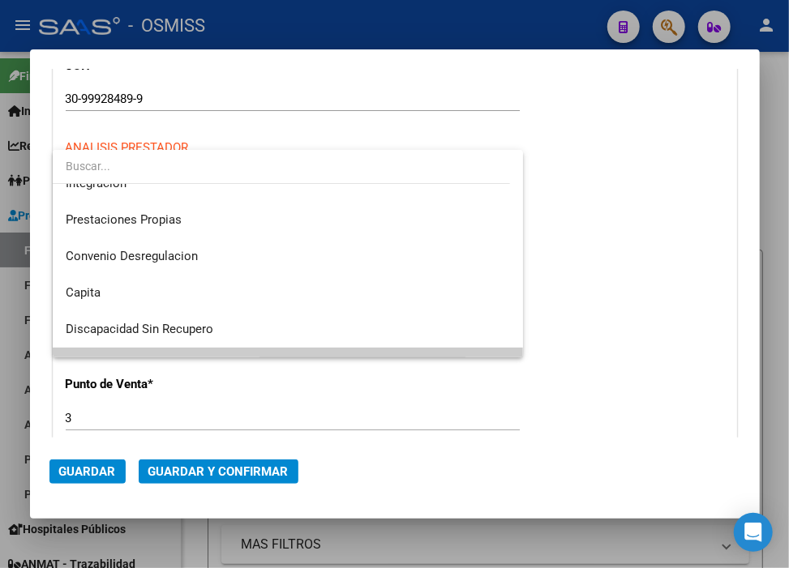
scroll to position [0, 0]
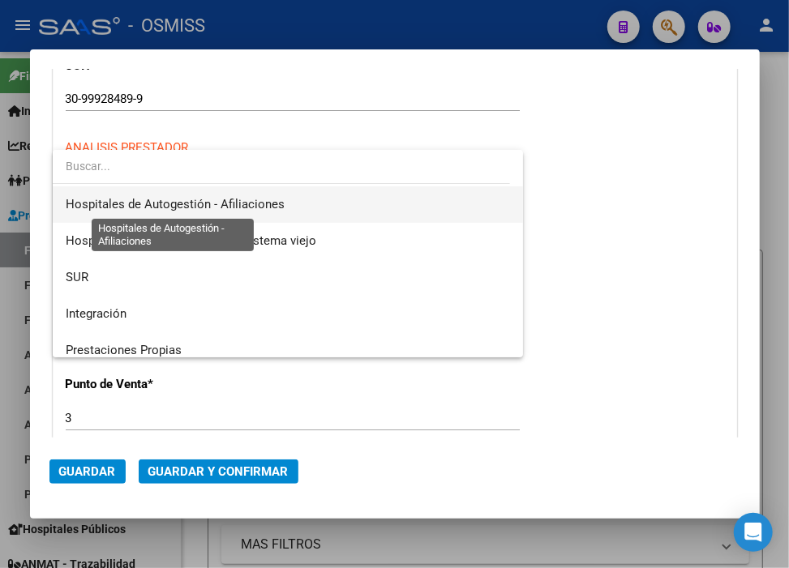
click at [179, 208] on span "Hospitales de Autogestión - Afiliaciones" at bounding box center [175, 204] width 219 height 15
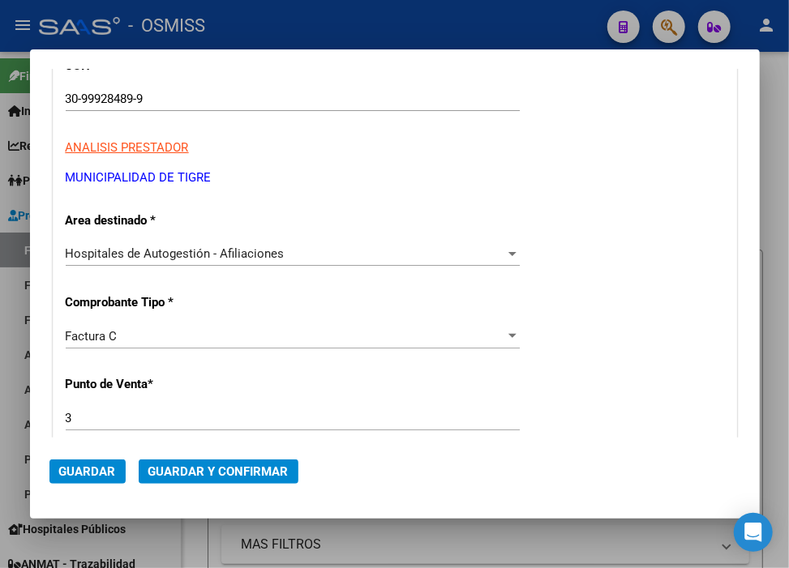
drag, startPoint x: 159, startPoint y: 401, endPoint x: -2, endPoint y: 387, distance: 161.1
click at [0, 387] on html "menu - OSMISS person Firma Express Inicio Calendario SSS Instructivos Contacto …" at bounding box center [394, 284] width 789 height 568
click at [88, 425] on div "3 Ingresar el Nro." at bounding box center [293, 418] width 454 height 24
drag, startPoint x: 96, startPoint y: 414, endPoint x: -28, endPoint y: 391, distance: 125.3
click at [0, 391] on html "menu - OSMISS person Firma Express Inicio Calendario SSS Instructivos Contacto …" at bounding box center [394, 284] width 789 height 568
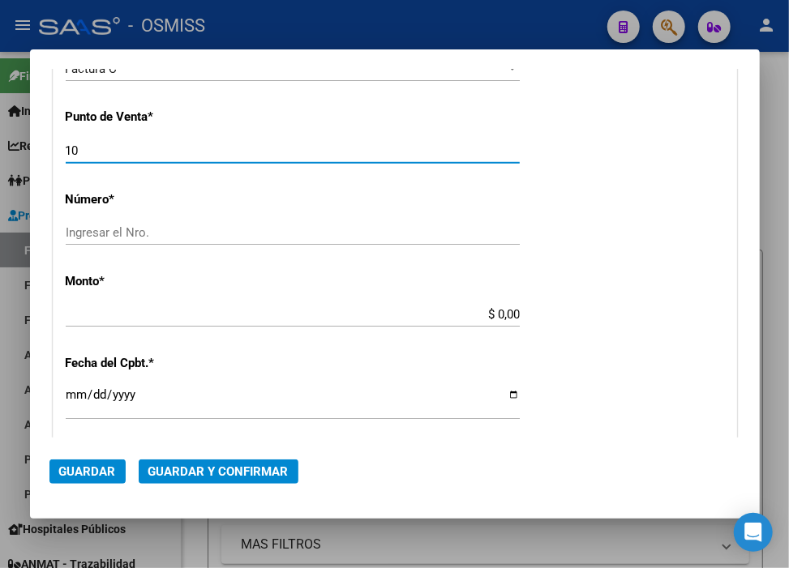
scroll to position [450, 0]
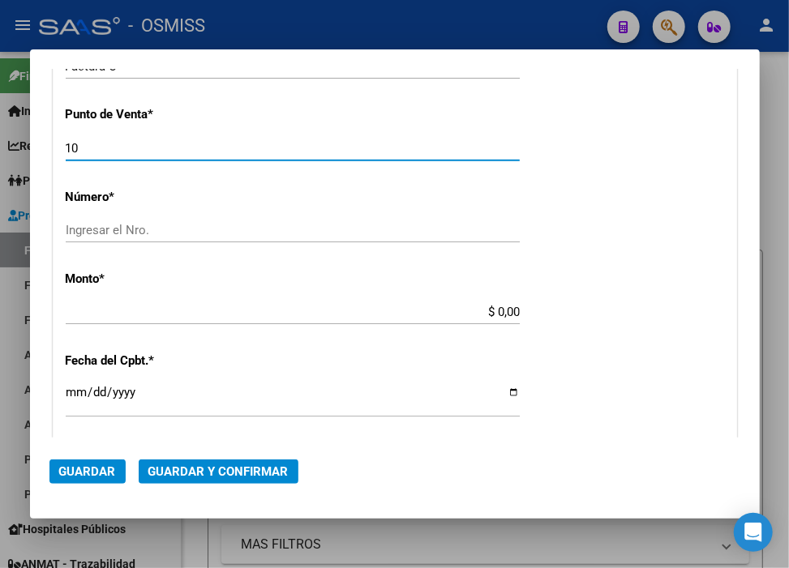
type input "10"
click at [135, 233] on input "Ingresar el Nro." at bounding box center [293, 230] width 454 height 15
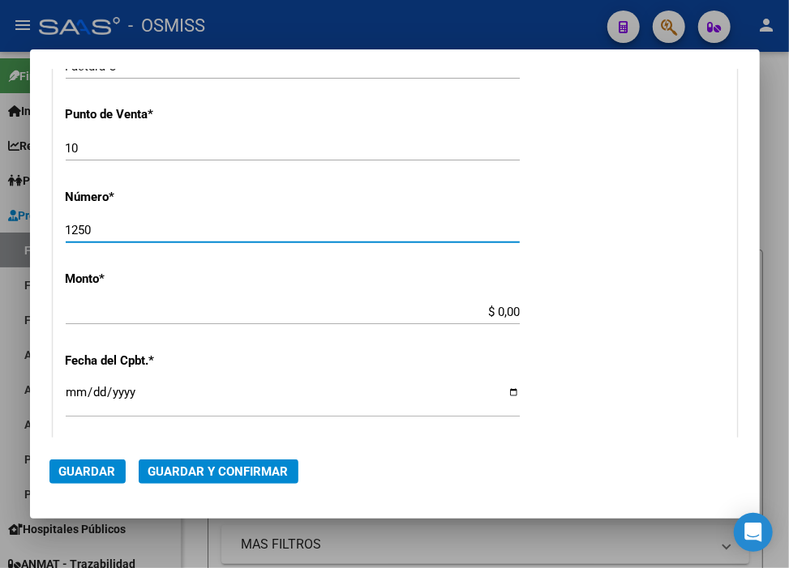
type input "1250"
click at [490, 312] on input "$ 0,00" at bounding box center [293, 312] width 454 height 15
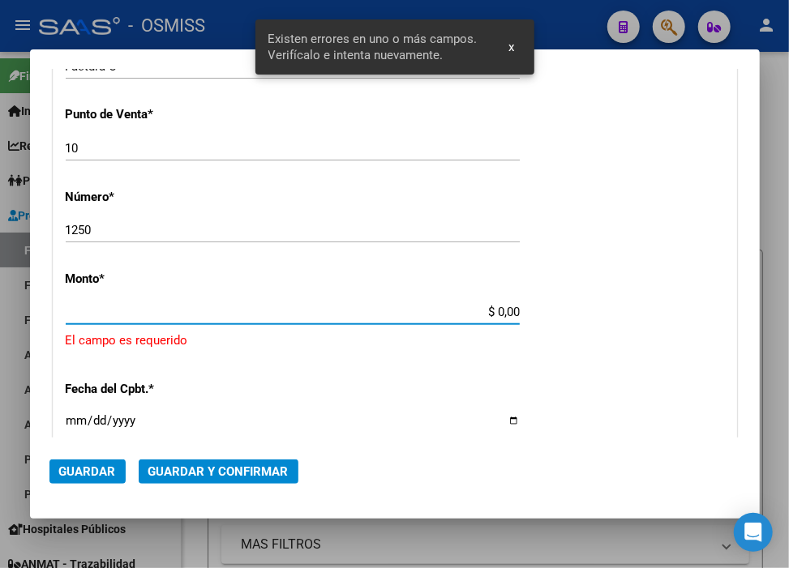
scroll to position [501, 0]
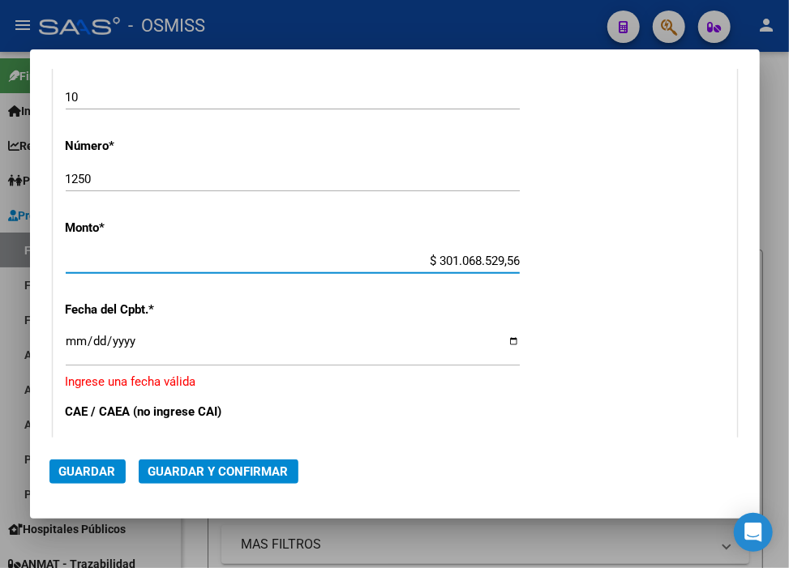
type input "$ 30.106.852,95"
click at [69, 342] on input "Ingresar la fecha" at bounding box center [293, 348] width 454 height 26
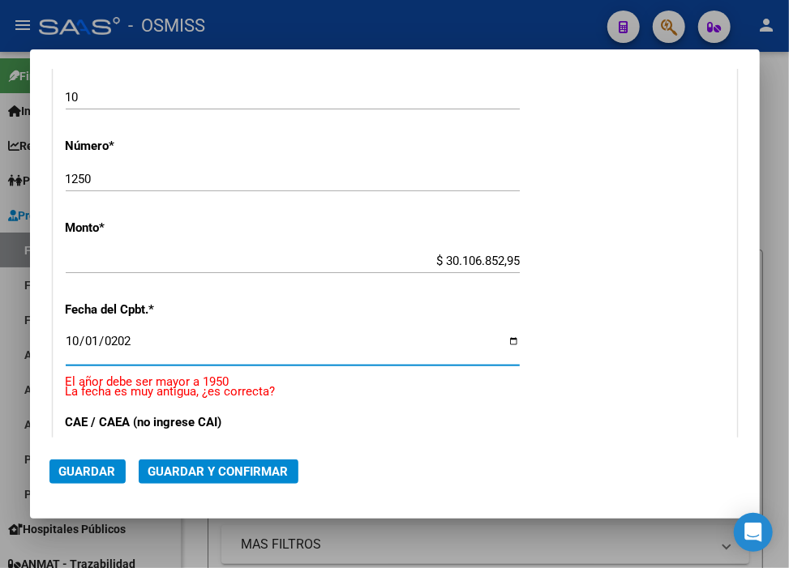
type input "2025-10-01"
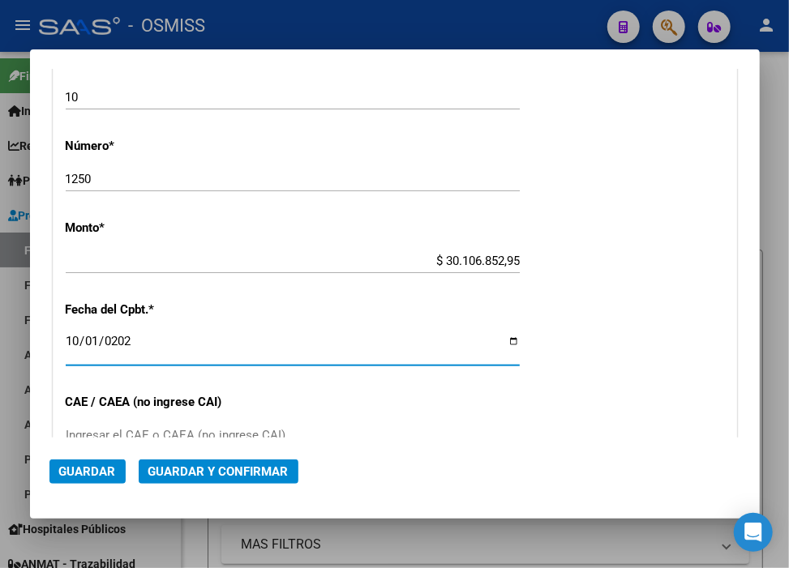
click at [168, 470] on span "Guardar y Confirmar" at bounding box center [218, 471] width 140 height 15
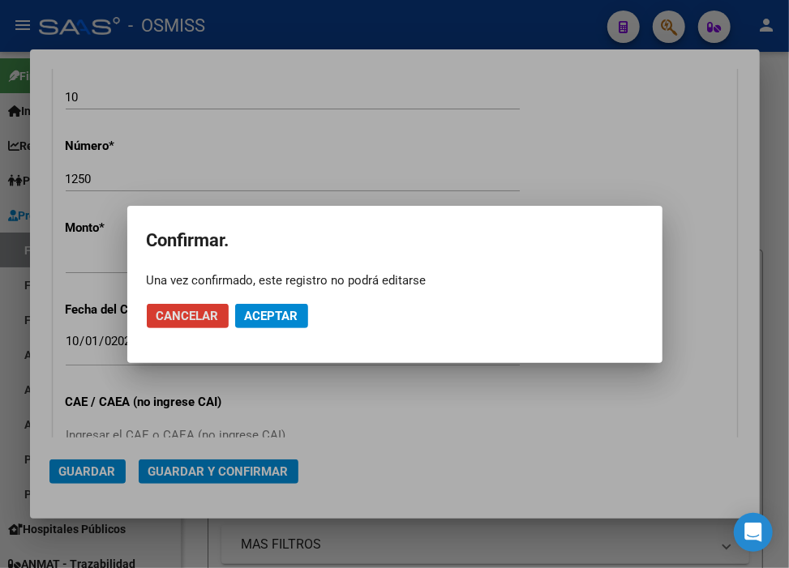
click at [257, 314] on span "Aceptar" at bounding box center [271, 316] width 53 height 15
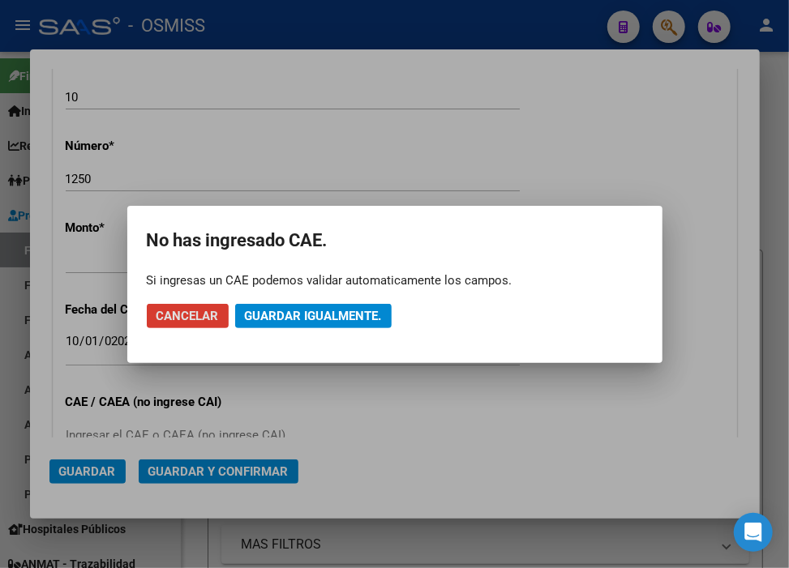
click at [257, 314] on span "Guardar igualmente." at bounding box center [313, 316] width 137 height 15
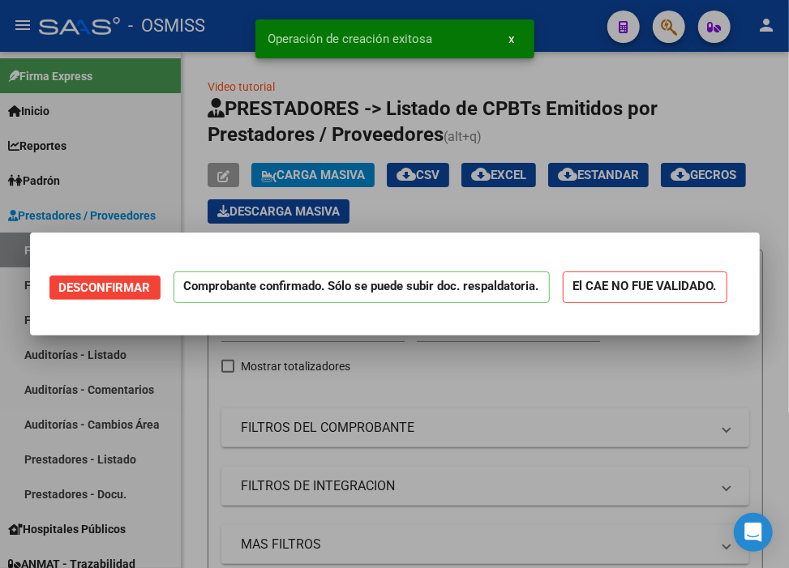
scroll to position [0, 0]
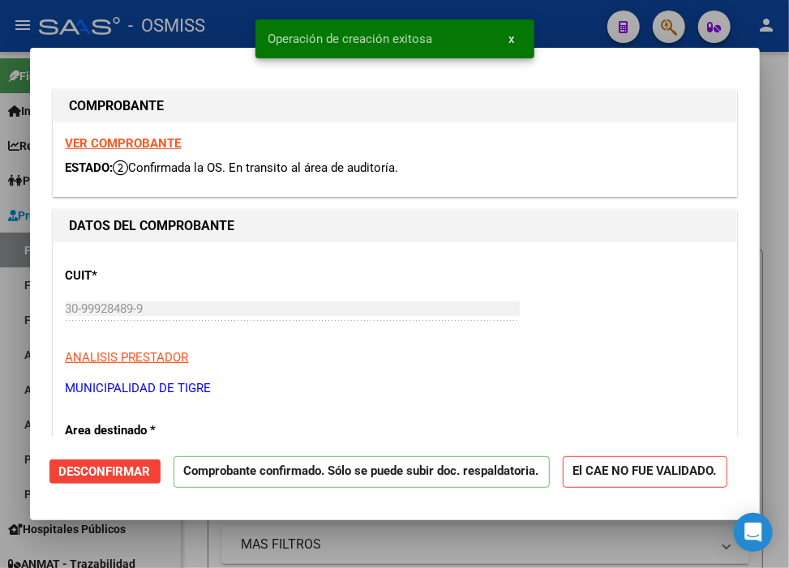
type input "2025-11-30"
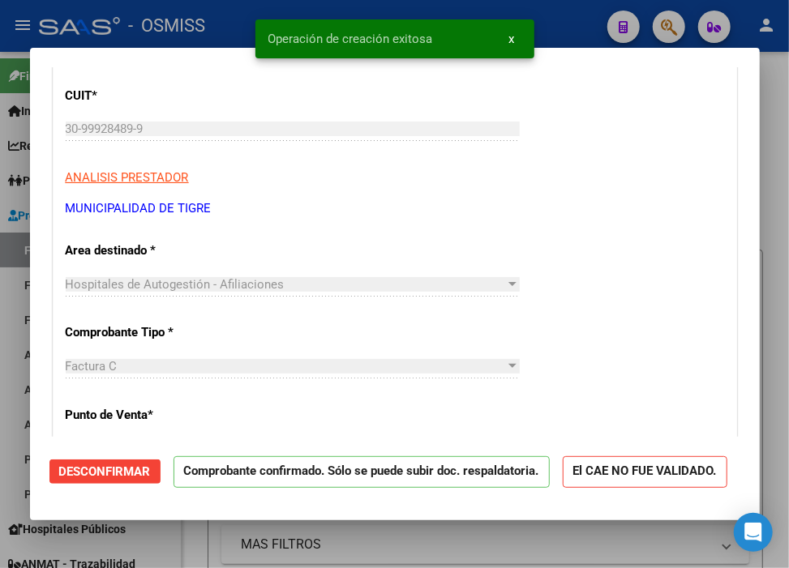
click at [579, 13] on div at bounding box center [394, 284] width 789 height 568
type input "$ 0,00"
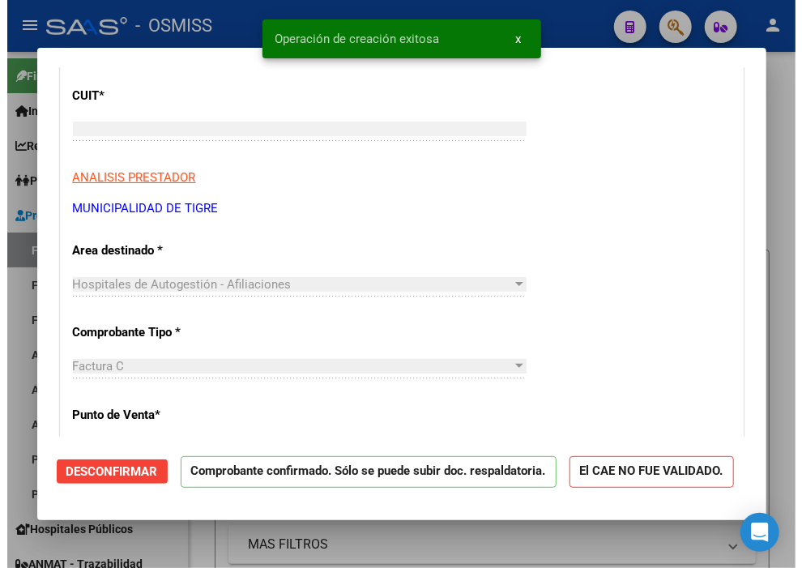
scroll to position [190, 0]
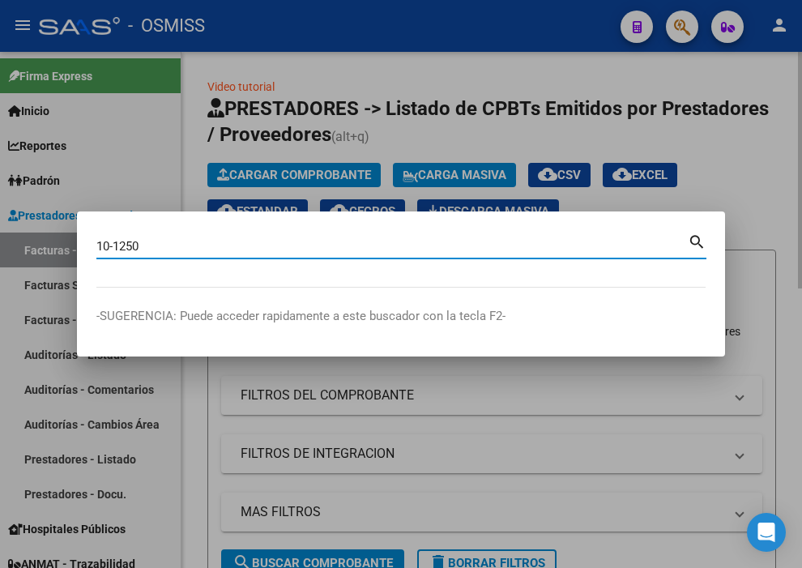
type input "10-1250"
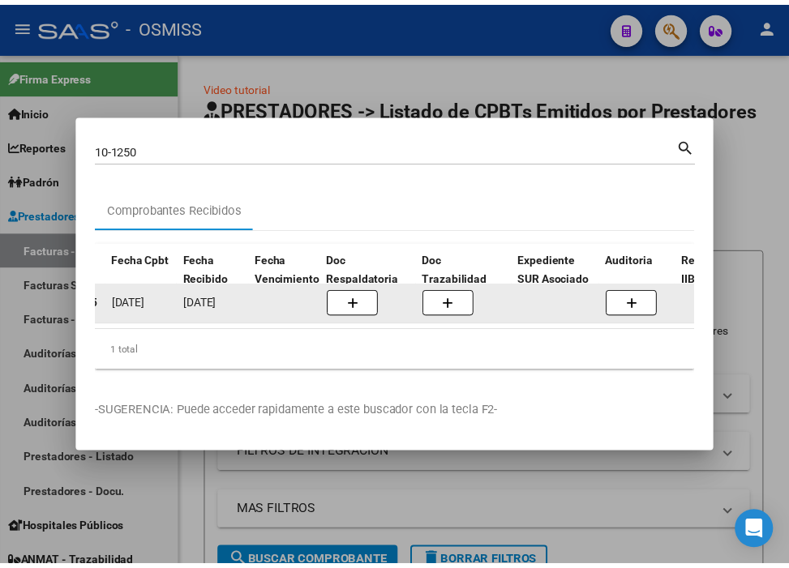
scroll to position [0, 746]
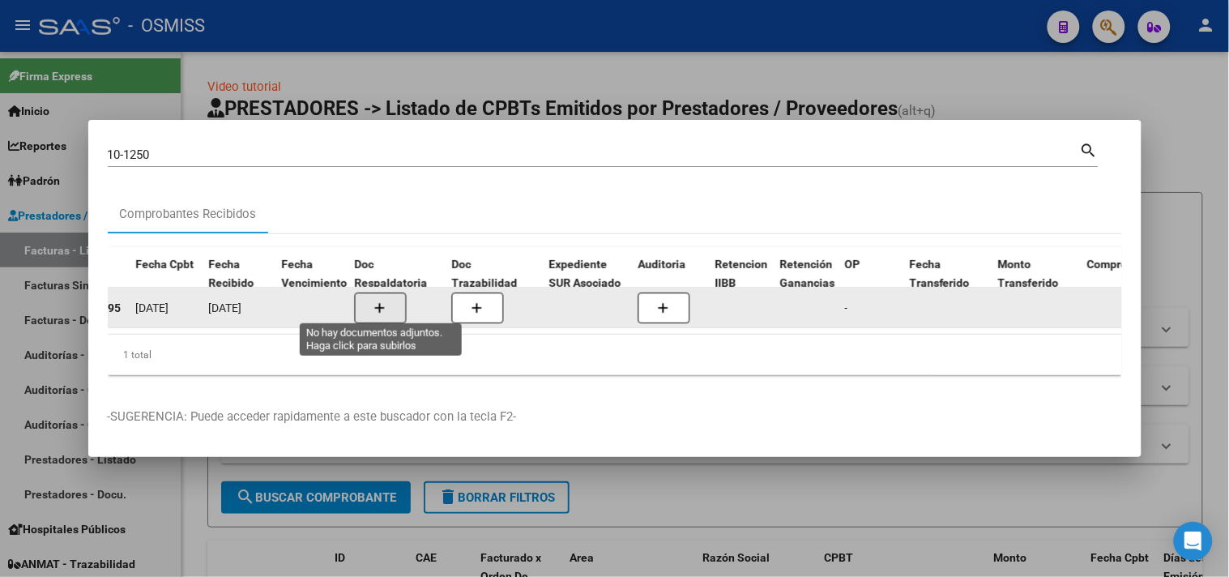
click at [383, 297] on button "button" at bounding box center [381, 308] width 52 height 31
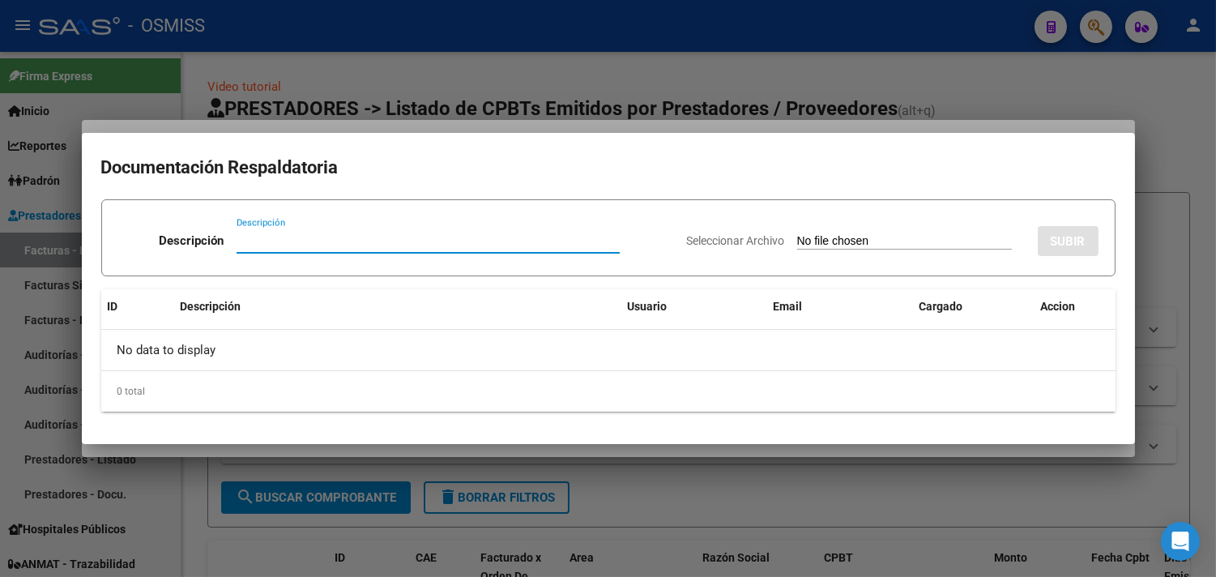
click at [274, 241] on input "Descripción" at bounding box center [428, 240] width 383 height 15
type input "1 PARTE DOCU RESPALDATORIA"
click at [814, 246] on input "Seleccionar Archivo" at bounding box center [904, 241] width 215 height 15
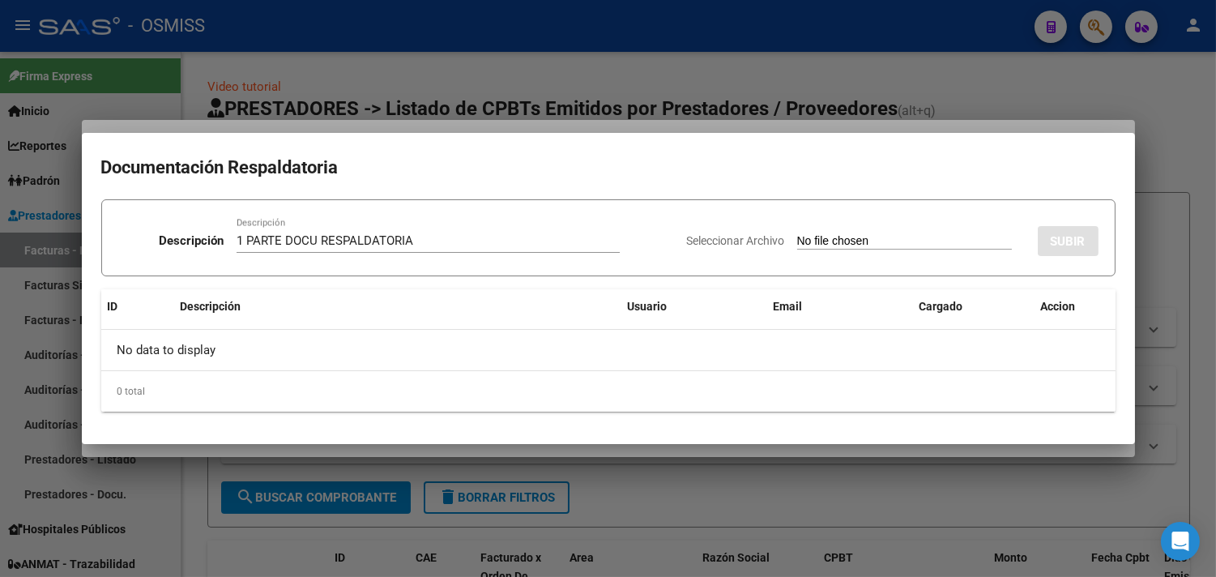
type input "C:\fakepath\1 PARTE DOCU RESPALDATORIA.pdf"
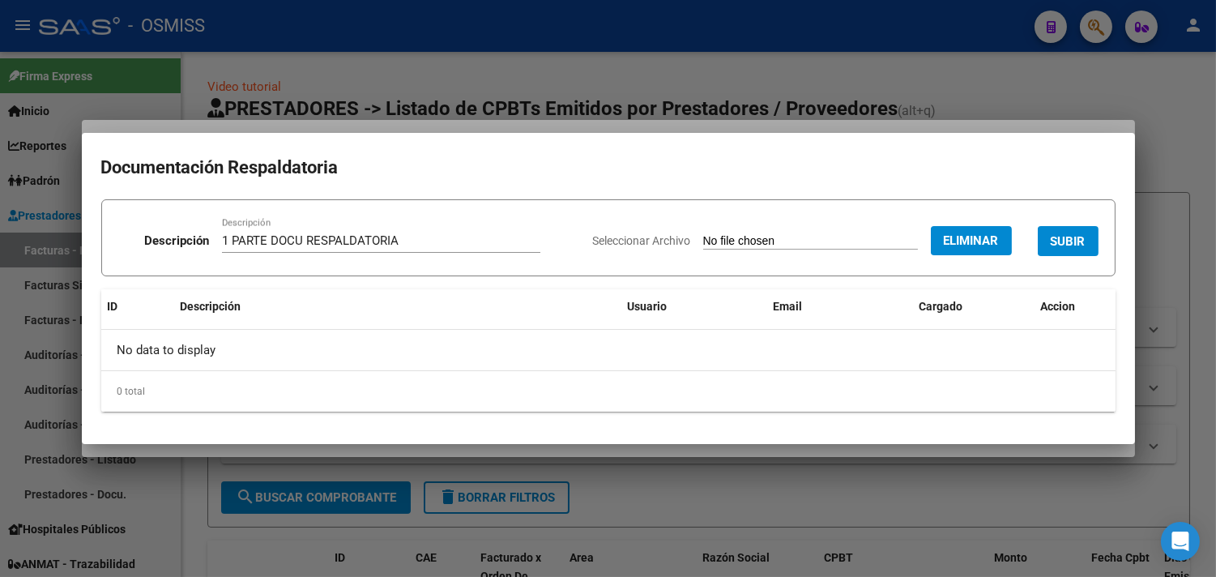
click at [1052, 230] on button "SUBIR" at bounding box center [1068, 241] width 61 height 30
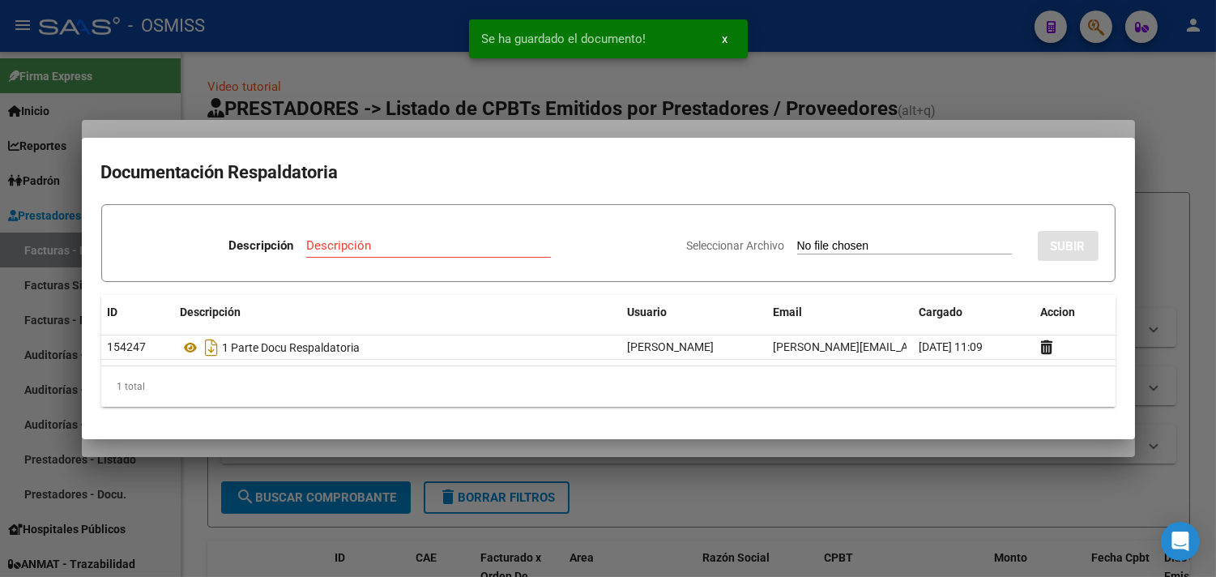
click at [366, 253] on input "Descripción" at bounding box center [428, 245] width 245 height 15
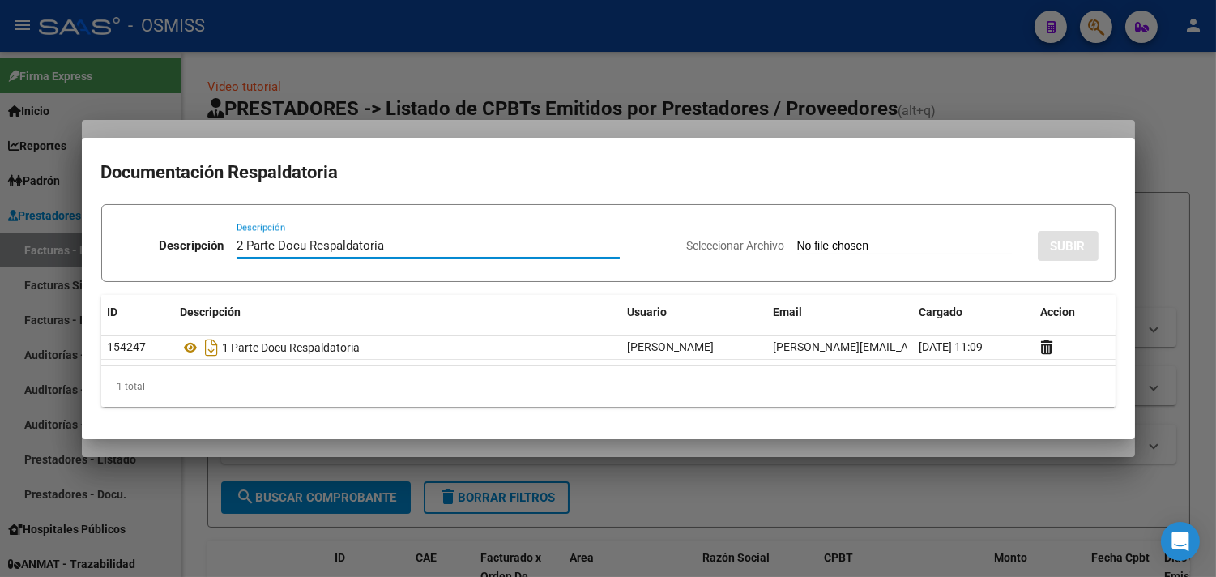
type input "2 Parte Docu Respaldatoria"
click at [797, 251] on input "Seleccionar Archivo" at bounding box center [904, 246] width 215 height 15
type input "C:\fakepath\2 PARTE DOCU RESPALDATORIA.pdf"
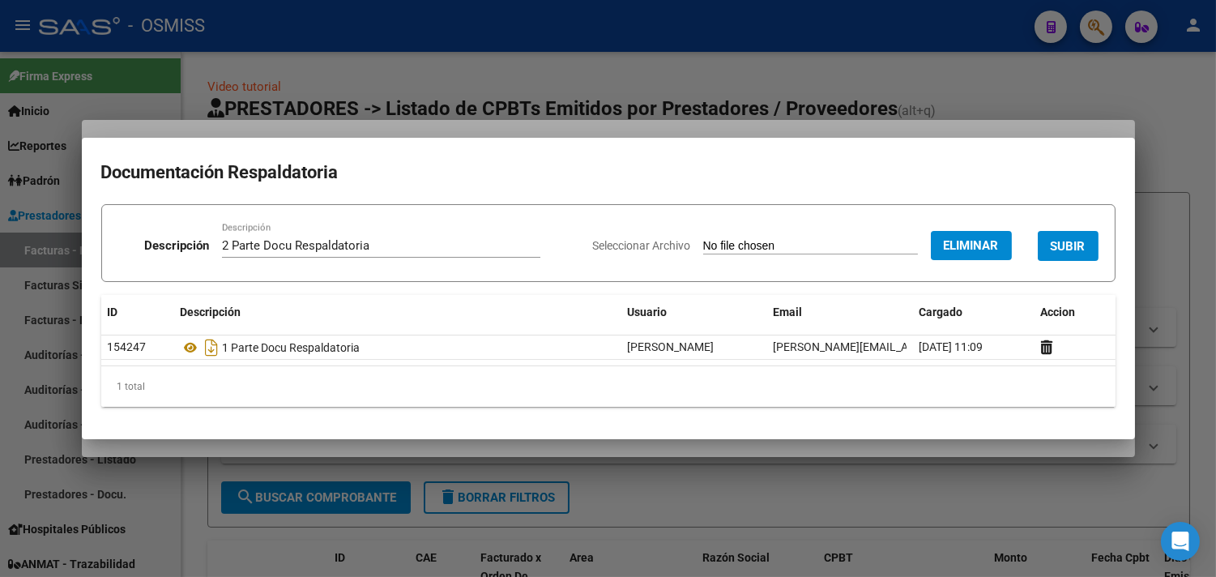
click at [1067, 247] on span "SUBIR" at bounding box center [1068, 246] width 35 height 15
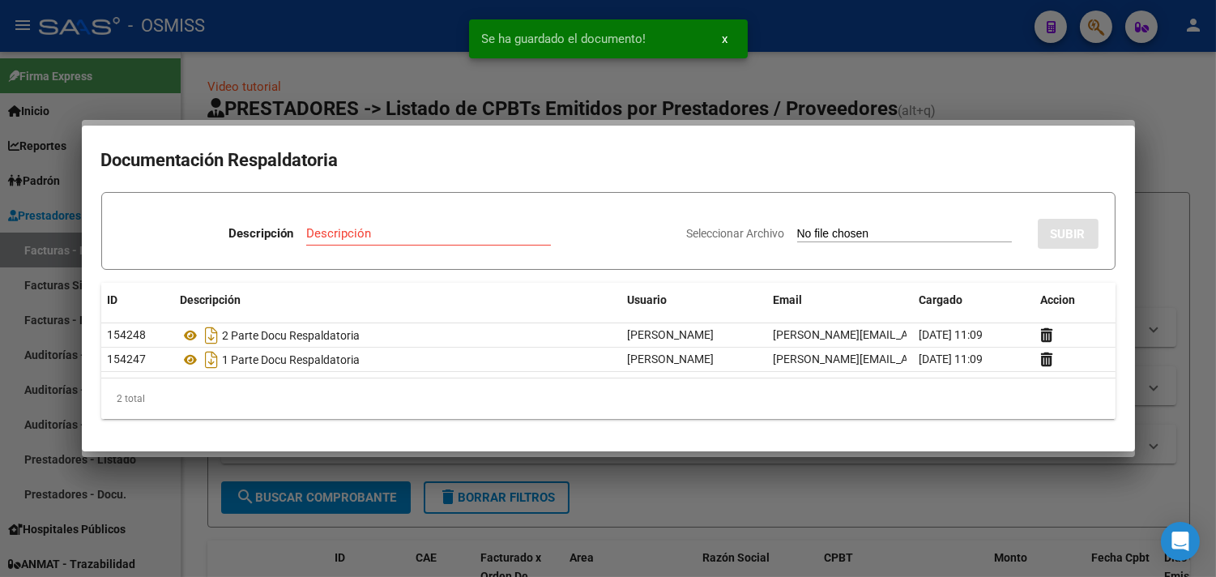
click at [1187, 212] on div at bounding box center [608, 288] width 1216 height 577
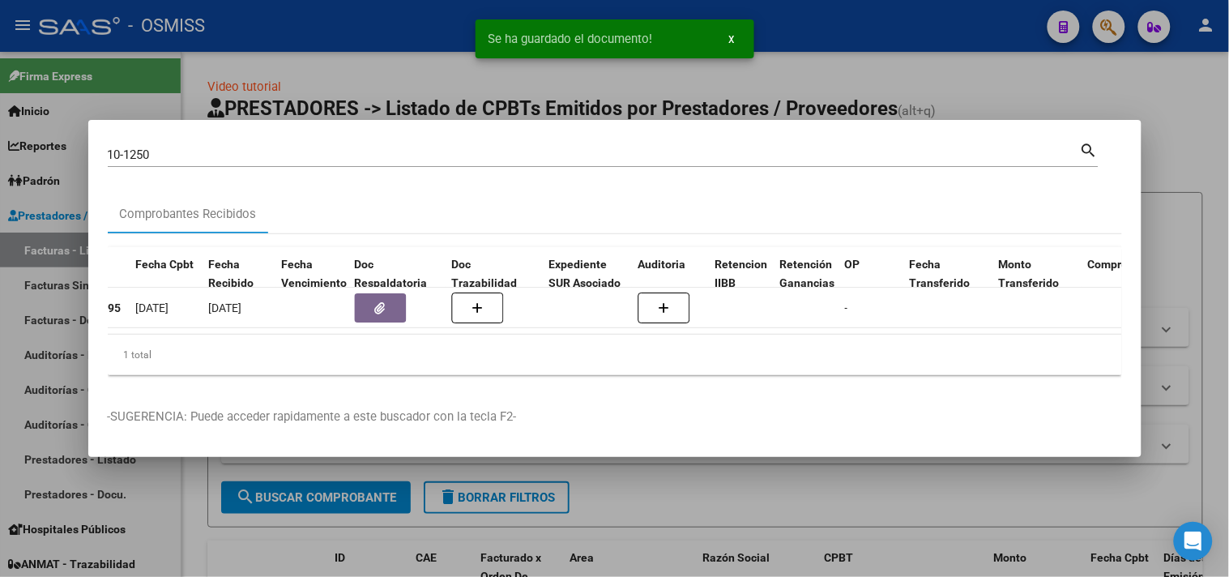
click at [1187, 212] on div at bounding box center [614, 288] width 1229 height 577
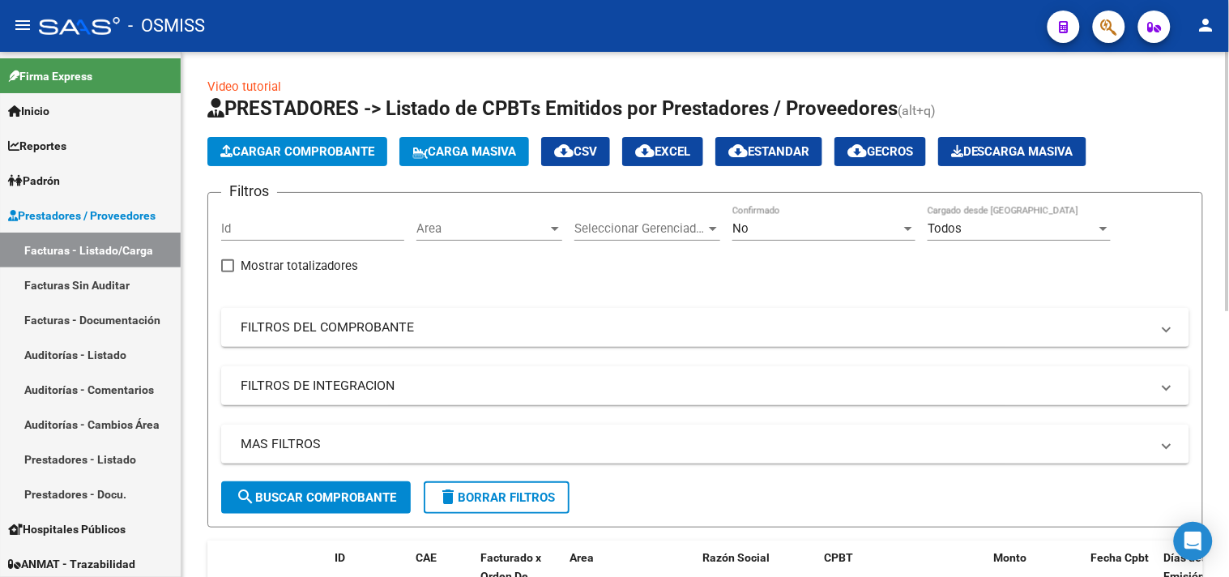
click at [261, 158] on span "Cargar Comprobante" at bounding box center [297, 151] width 154 height 15
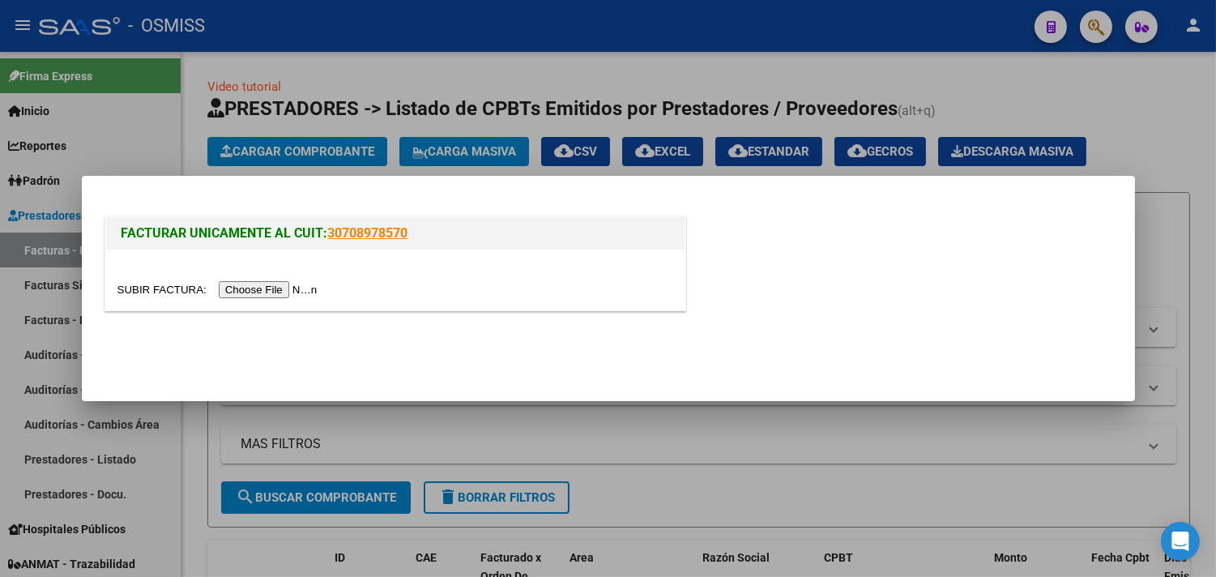
click at [306, 289] on input "file" at bounding box center [220, 289] width 205 height 17
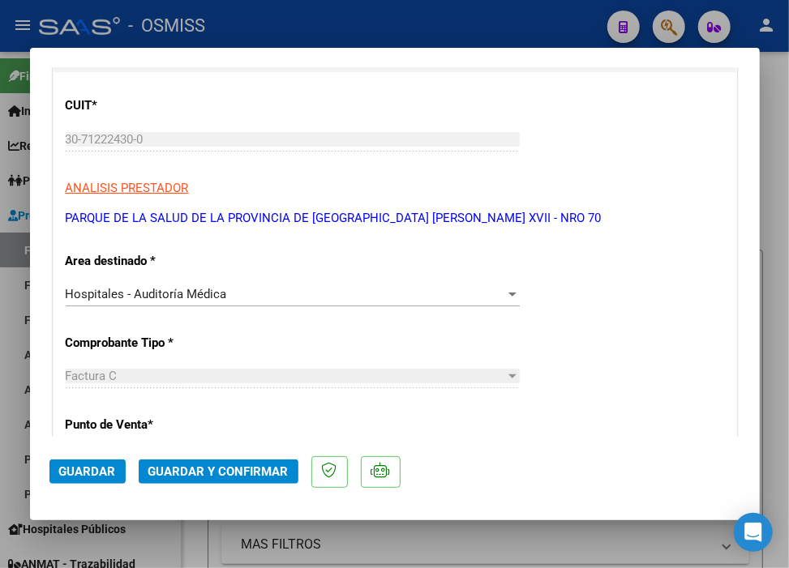
scroll to position [270, 0]
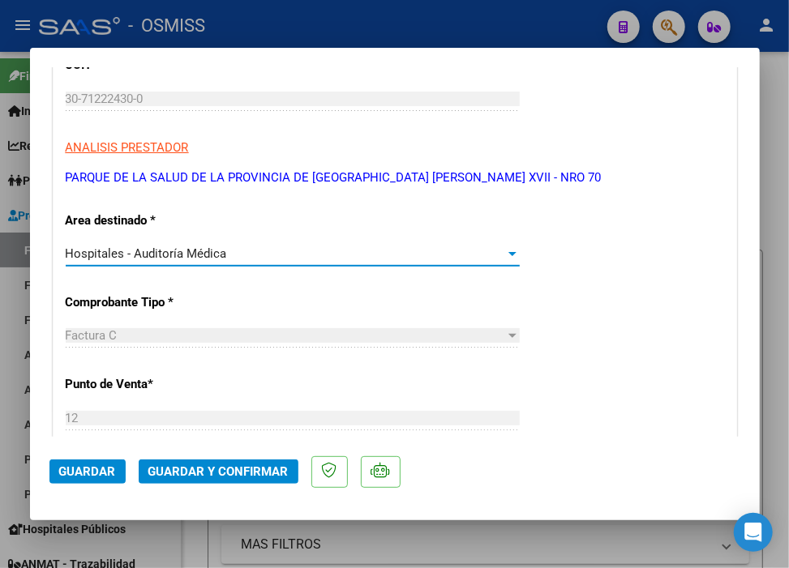
click at [224, 258] on div "Hospitales - Auditoría Médica" at bounding box center [285, 253] width 439 height 15
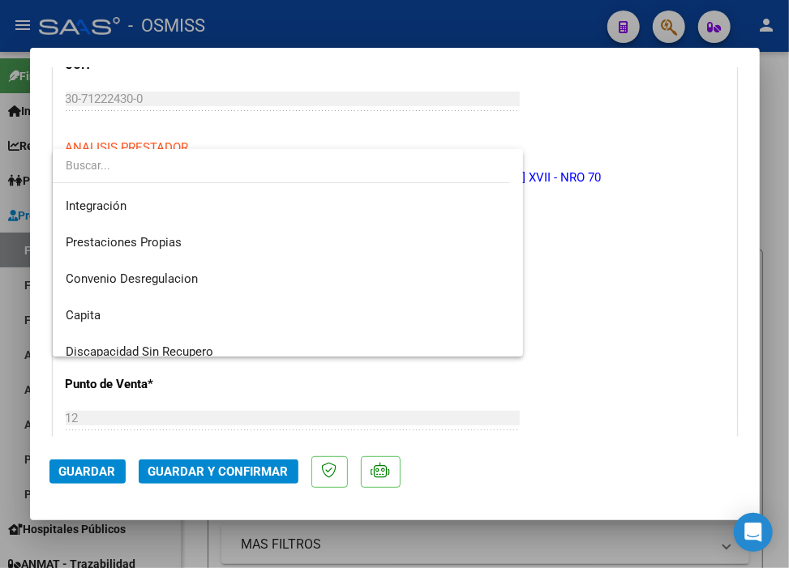
scroll to position [0, 0]
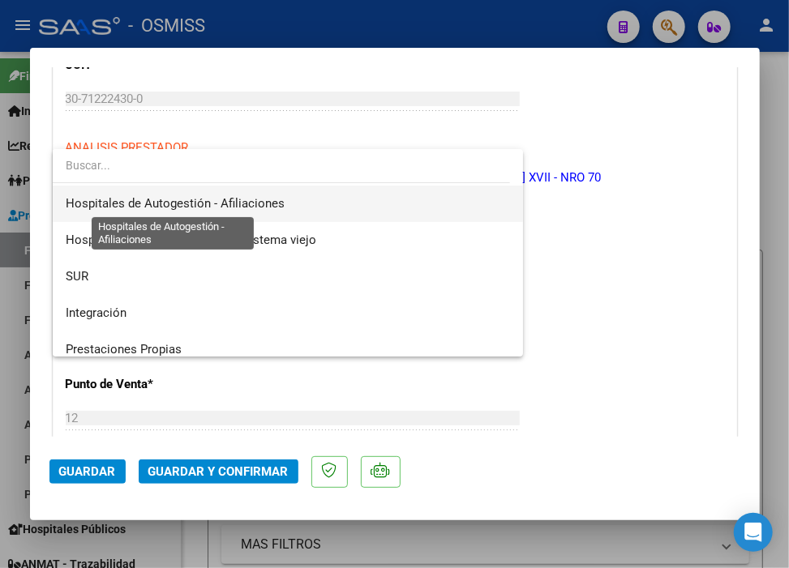
click at [225, 205] on span "Hospitales de Autogestión - Afiliaciones" at bounding box center [175, 203] width 219 height 15
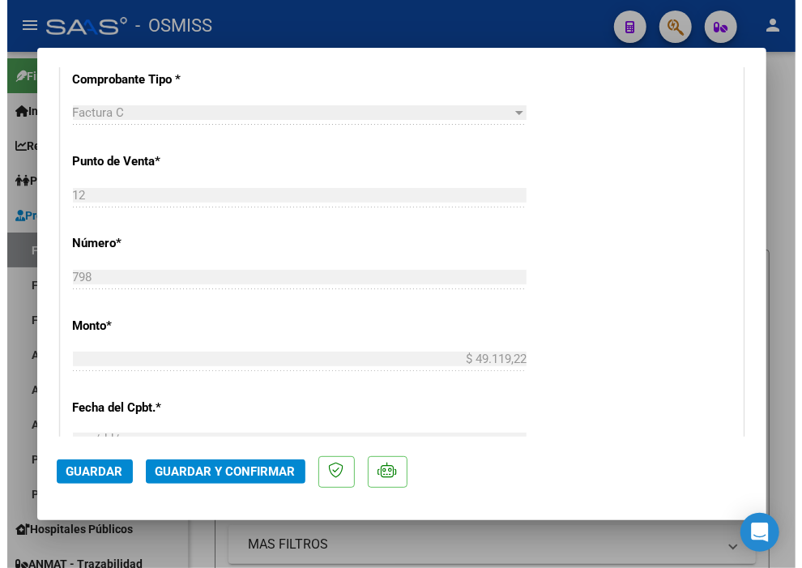
scroll to position [540, 0]
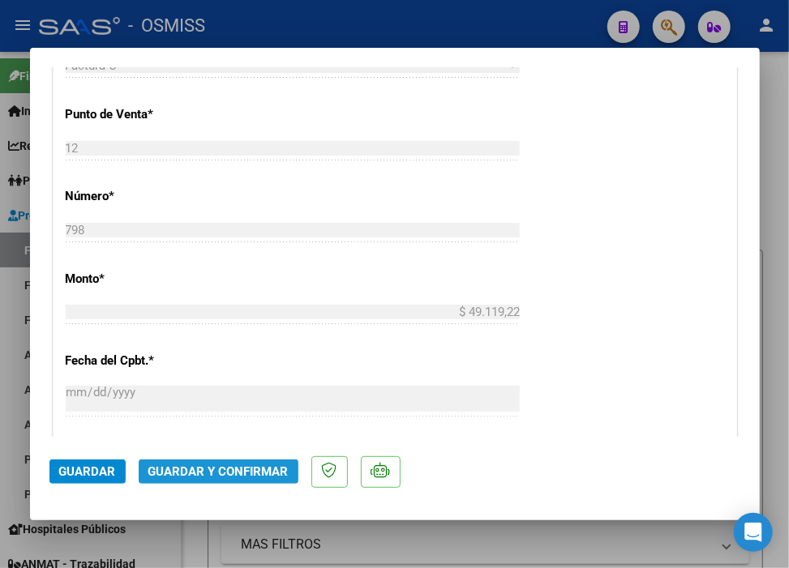
click at [236, 474] on span "Guardar y Confirmar" at bounding box center [218, 471] width 140 height 15
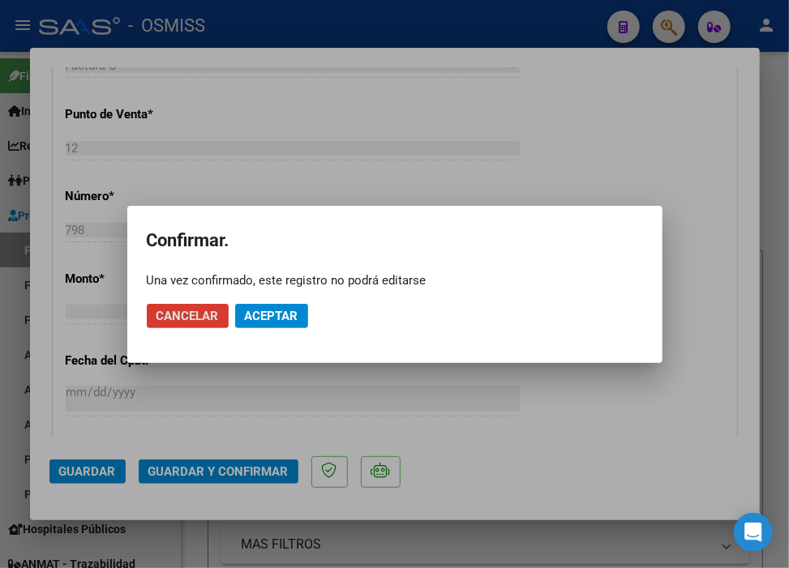
click at [288, 305] on button "Aceptar" at bounding box center [271, 316] width 73 height 24
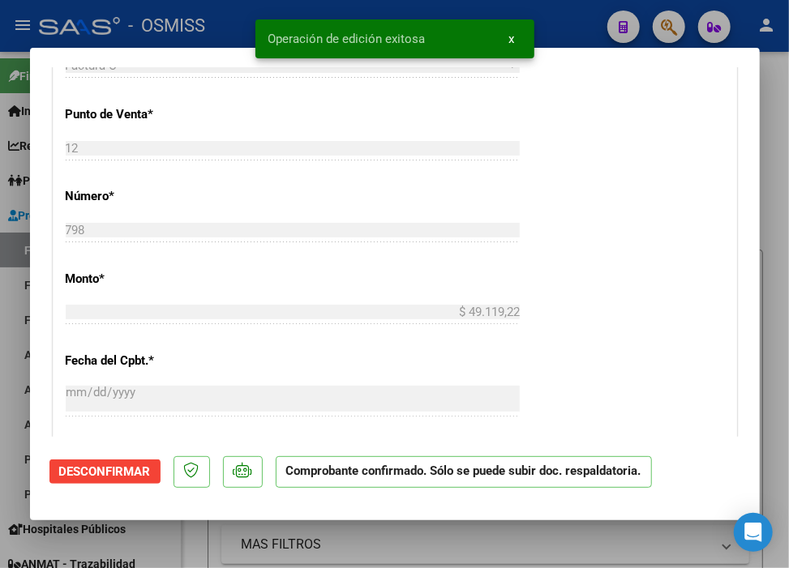
click at [571, 23] on div at bounding box center [394, 284] width 789 height 568
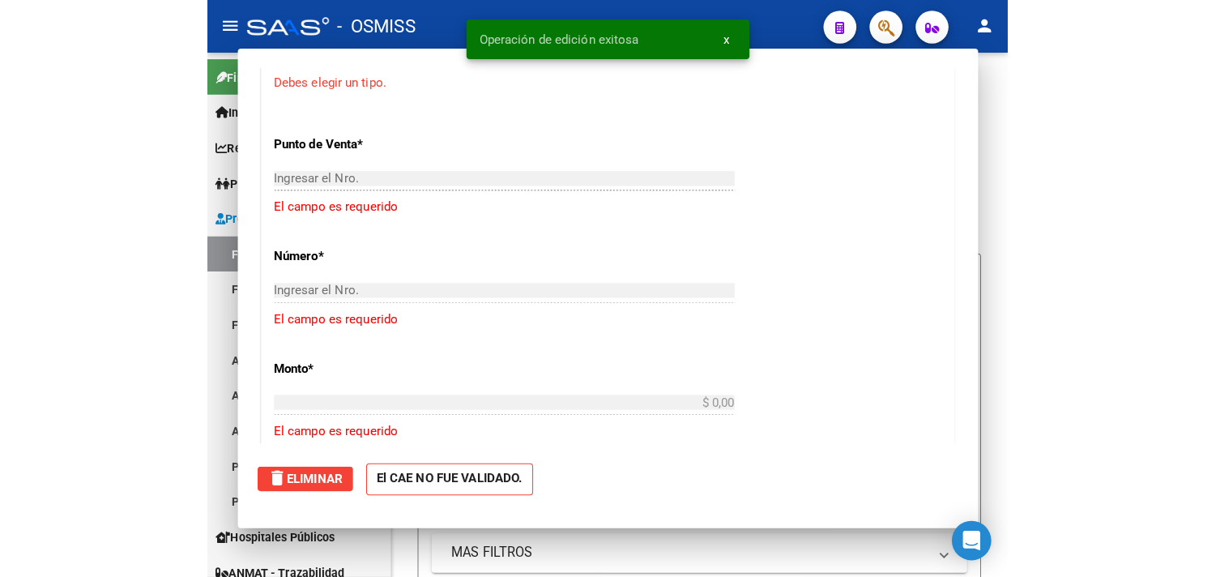
scroll to position [0, 0]
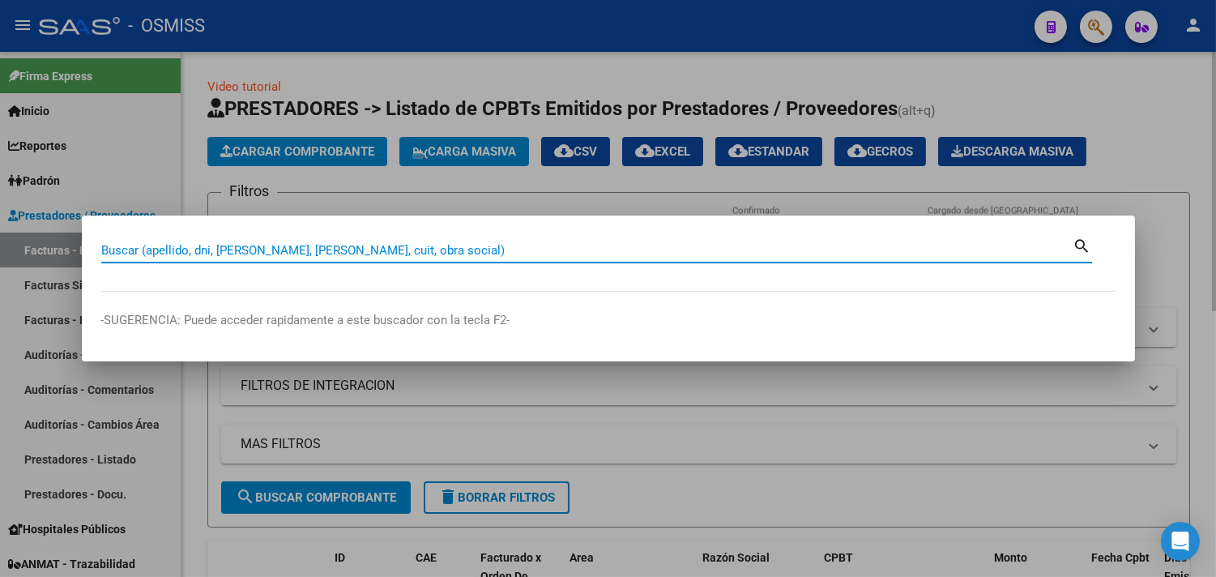
paste input "108-00013166"
type input "108-00013166"
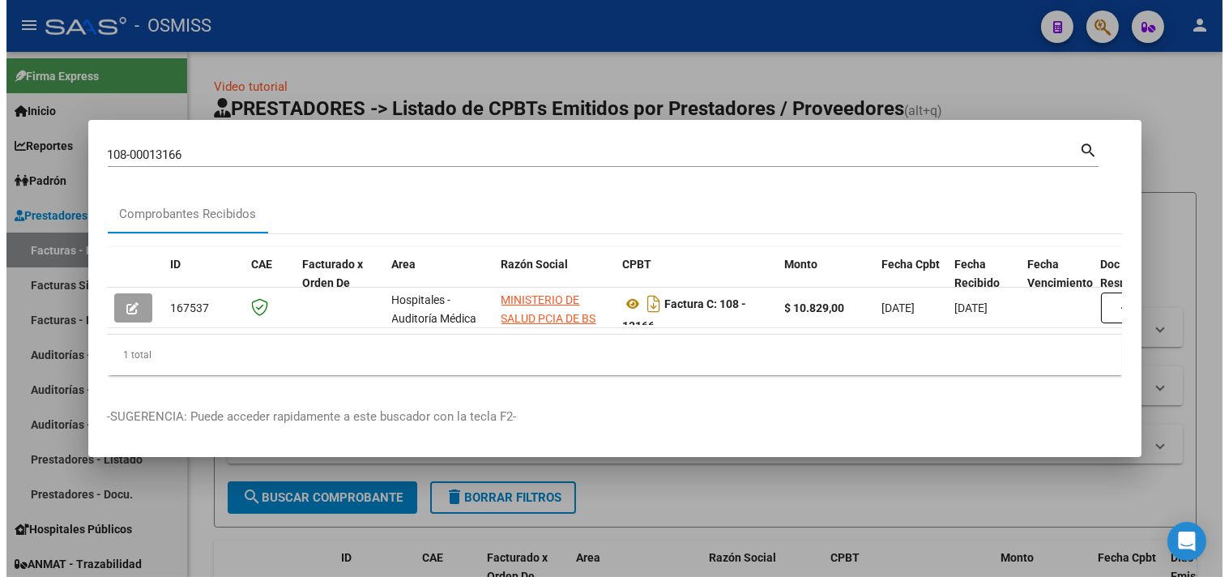
scroll to position [0, 681]
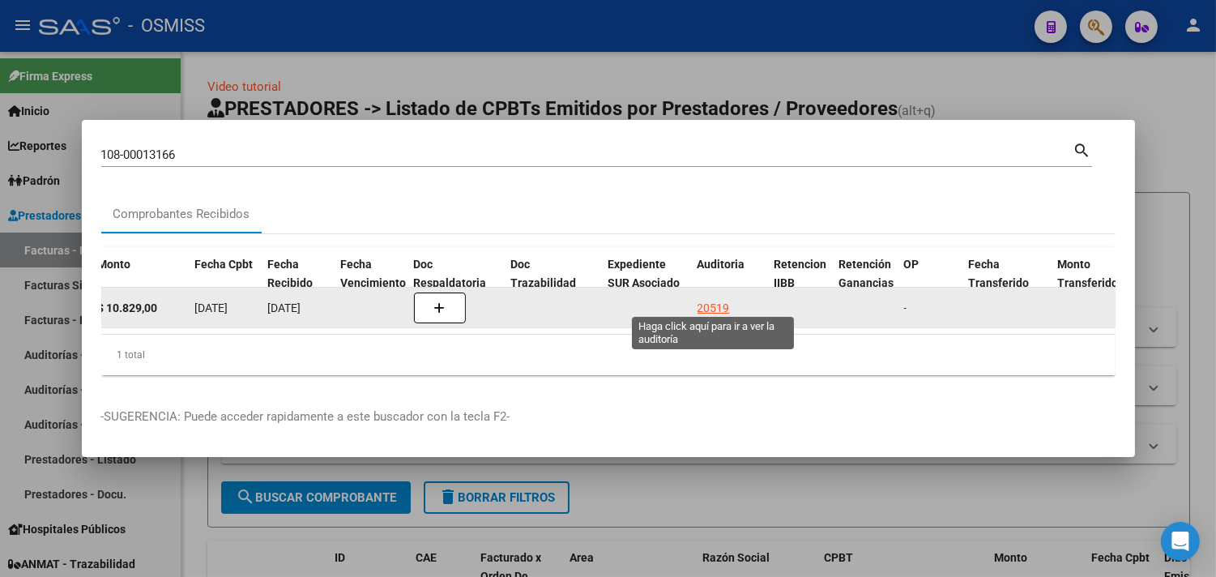
click at [719, 299] on div "20519" at bounding box center [714, 308] width 32 height 19
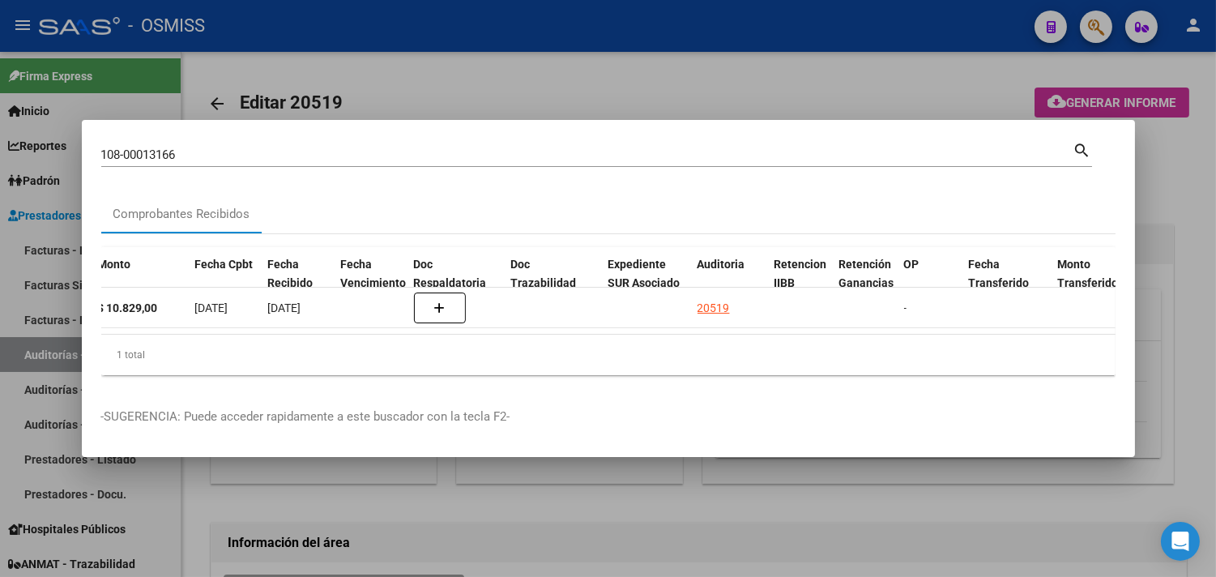
click at [1165, 156] on div at bounding box center [608, 288] width 1216 height 577
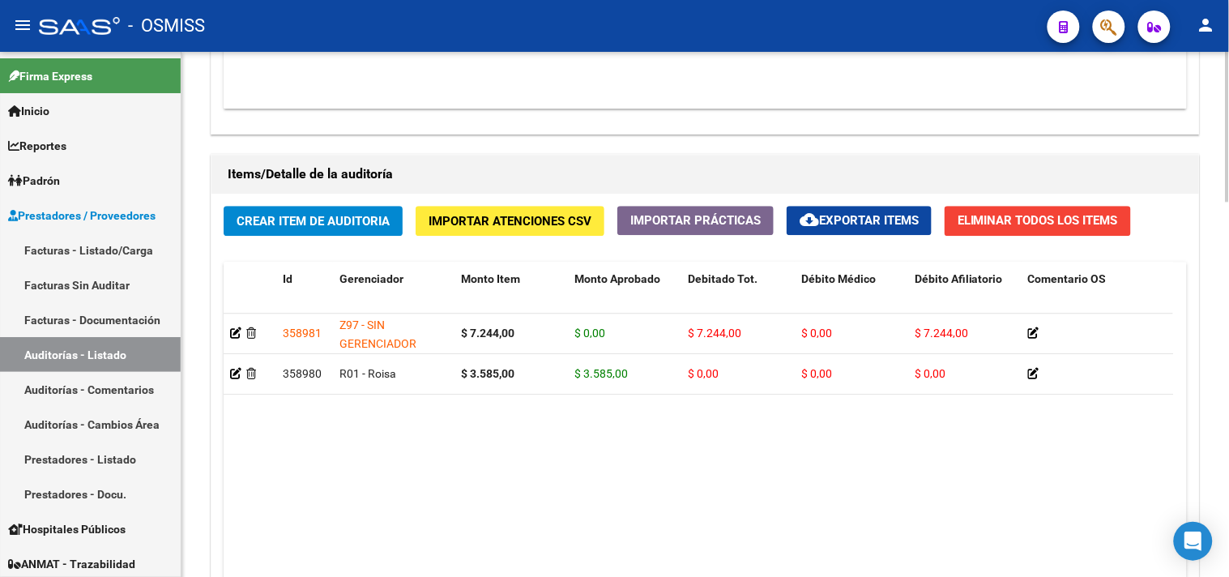
scroll to position [1311, 0]
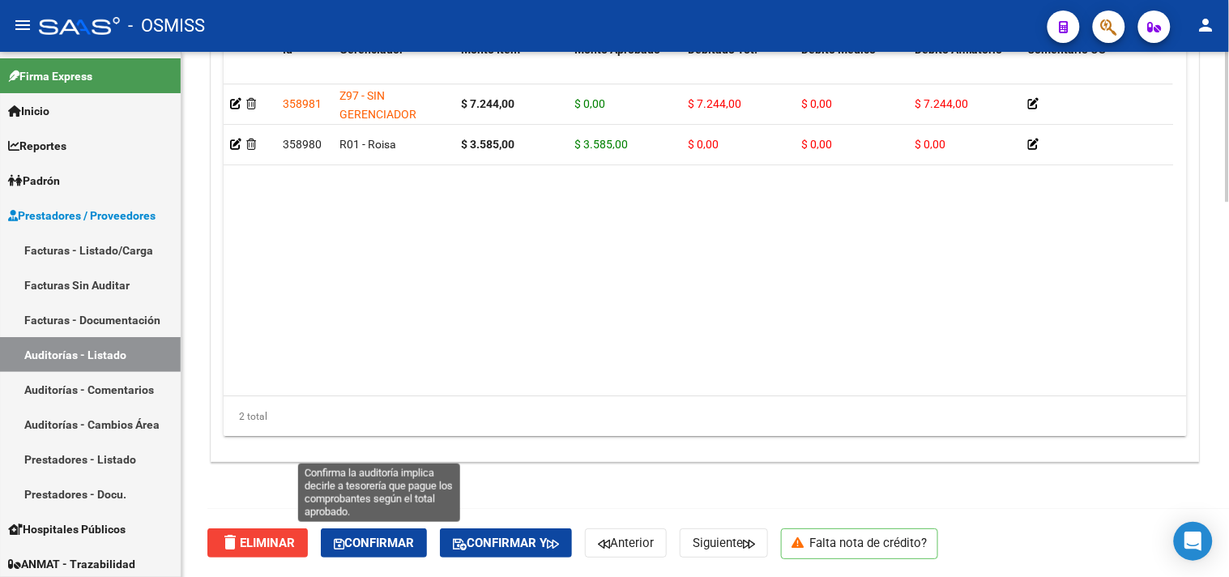
click at [409, 536] on span "Confirmar" at bounding box center [374, 543] width 80 height 15
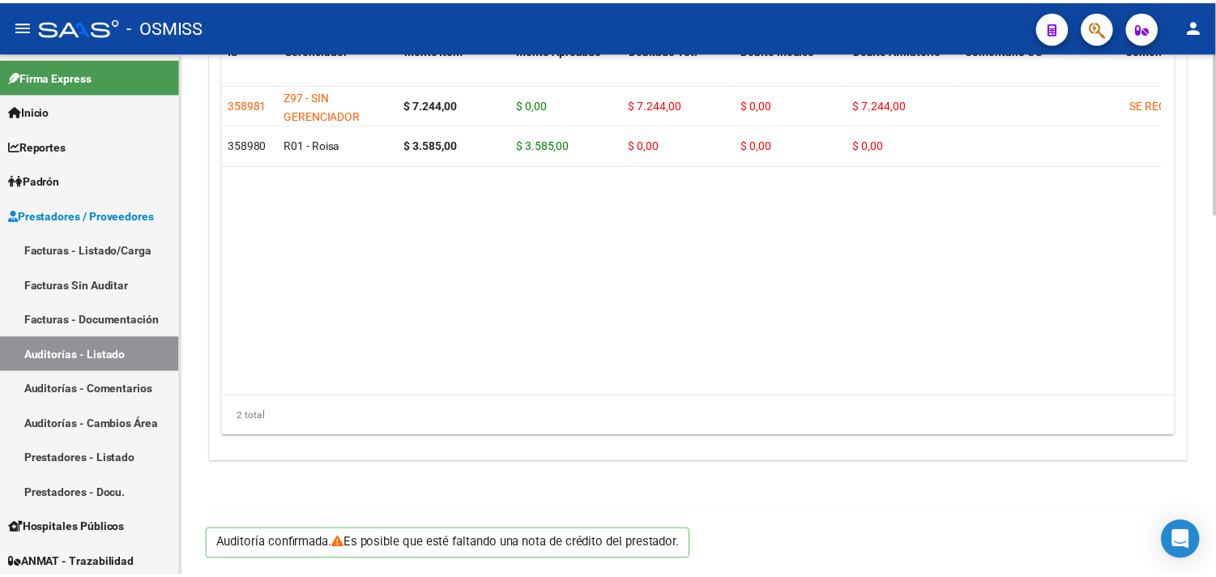
scroll to position [1165, 0]
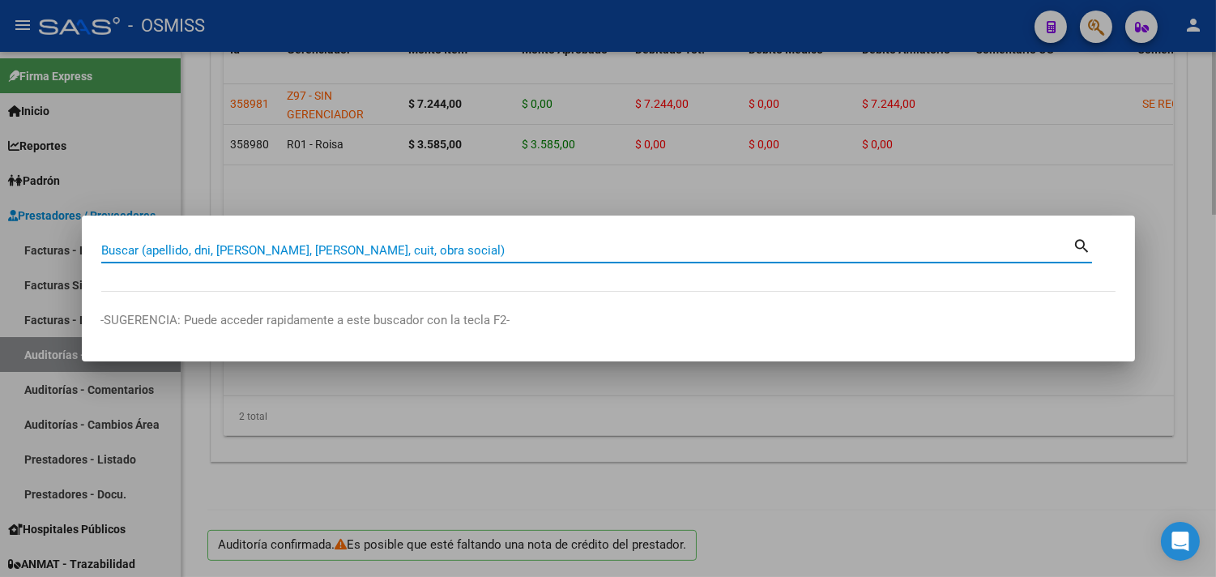
paste input "0123-0009892"
type input "0123-0009892"
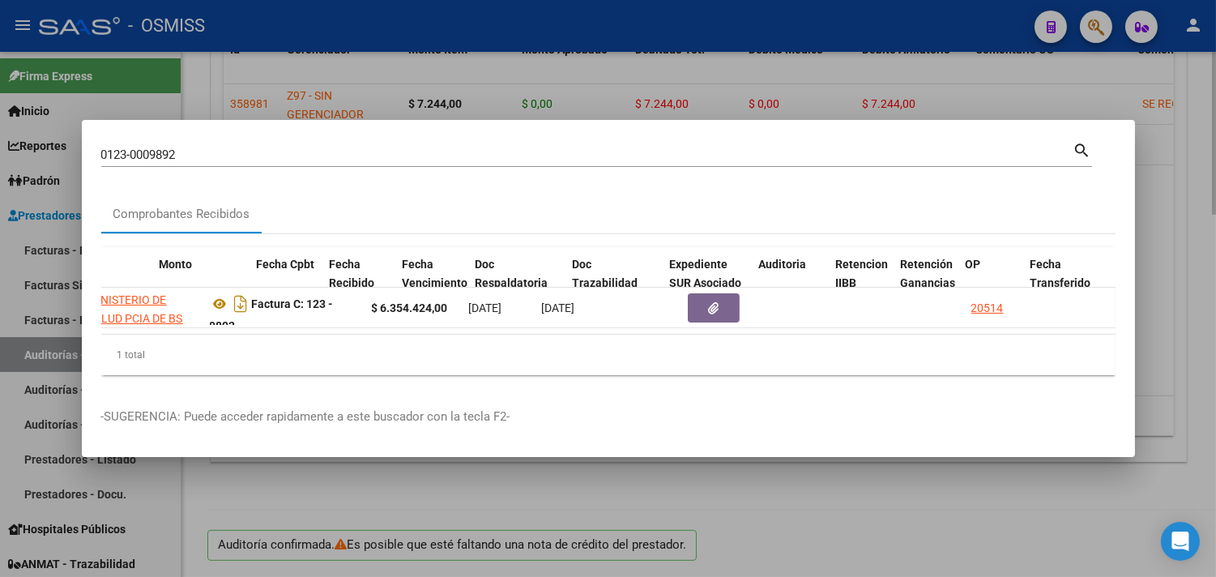
scroll to position [0, 700]
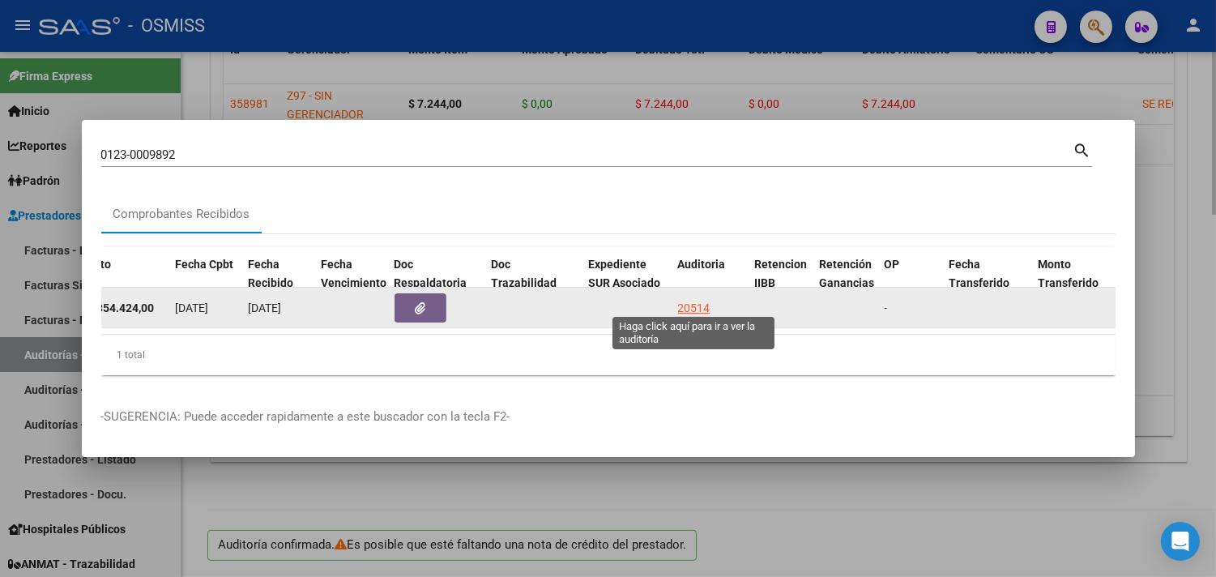
click at [694, 299] on div "20514" at bounding box center [694, 308] width 32 height 19
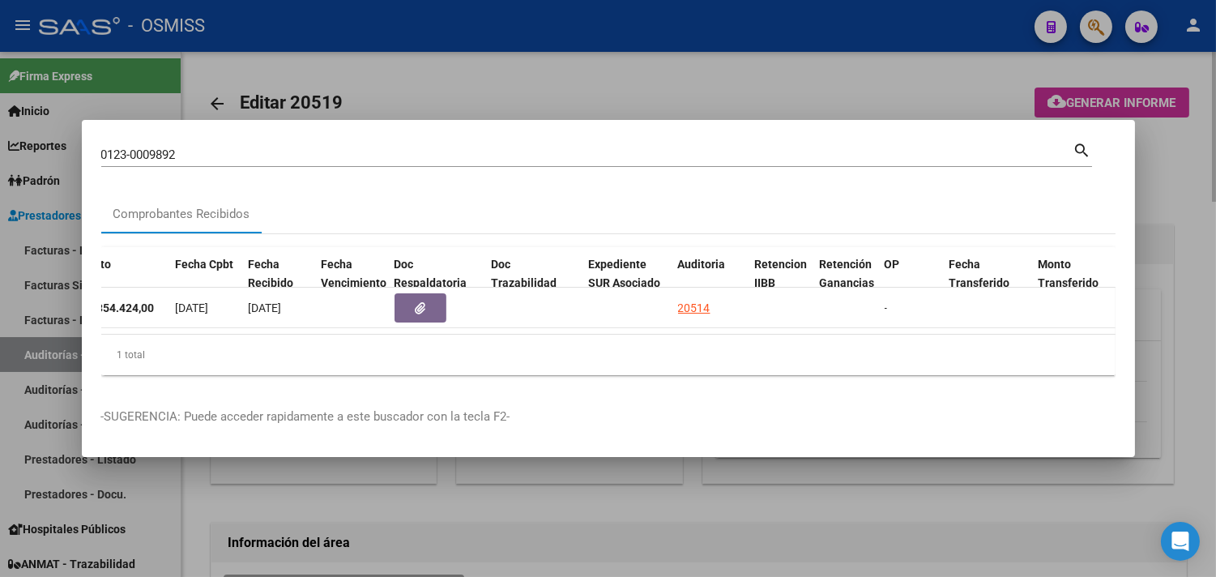
click at [1171, 190] on div at bounding box center [608, 288] width 1216 height 577
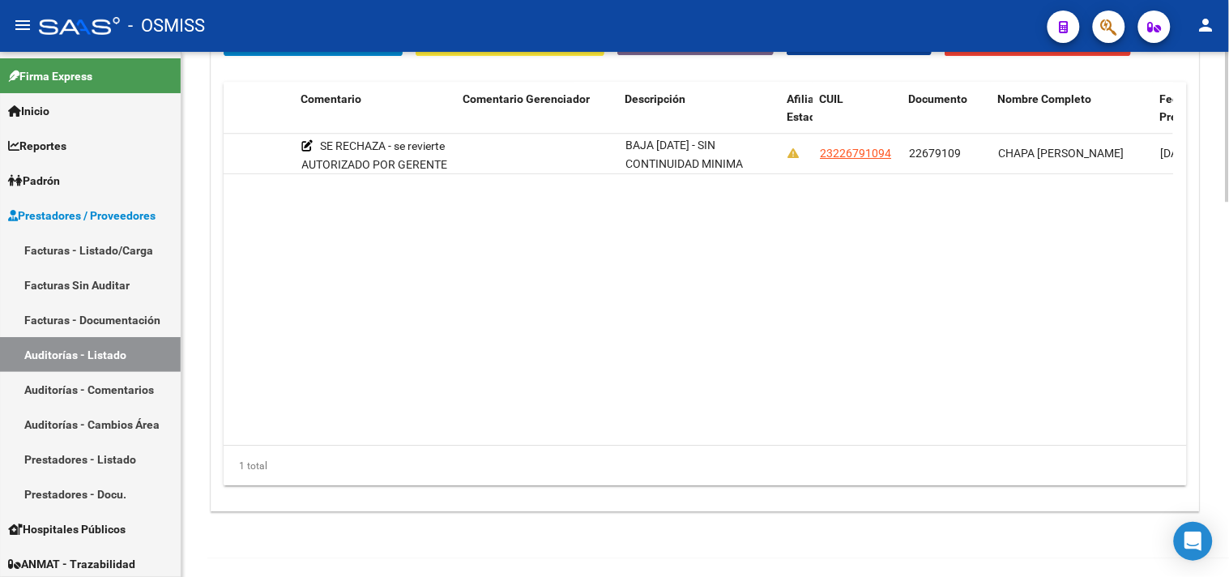
scroll to position [0, 893]
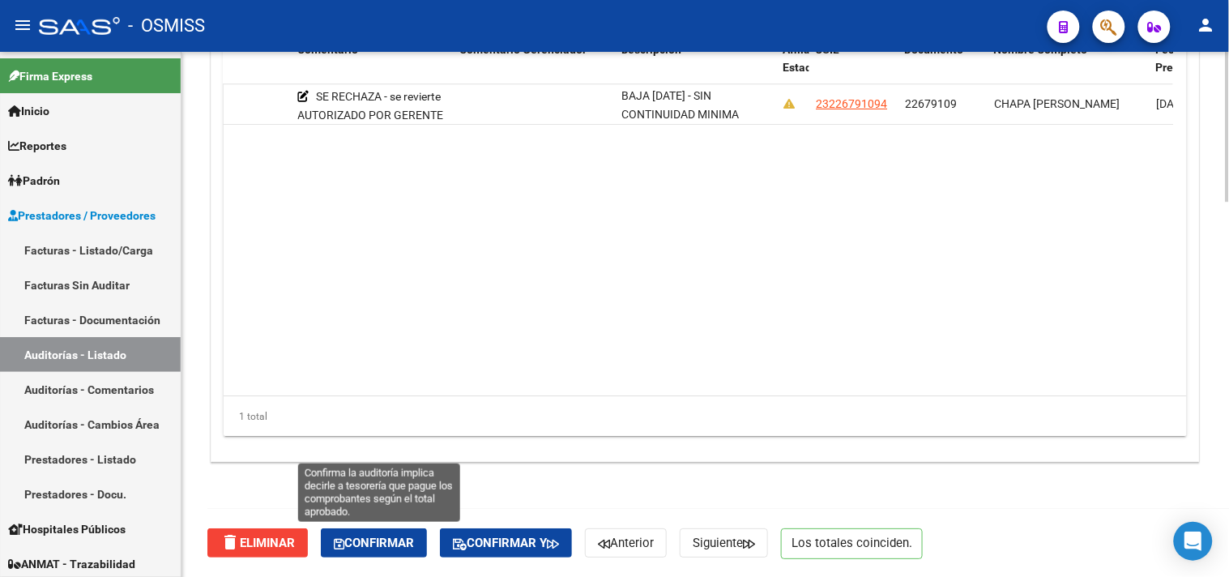
click at [391, 544] on span "Confirmar" at bounding box center [374, 543] width 80 height 15
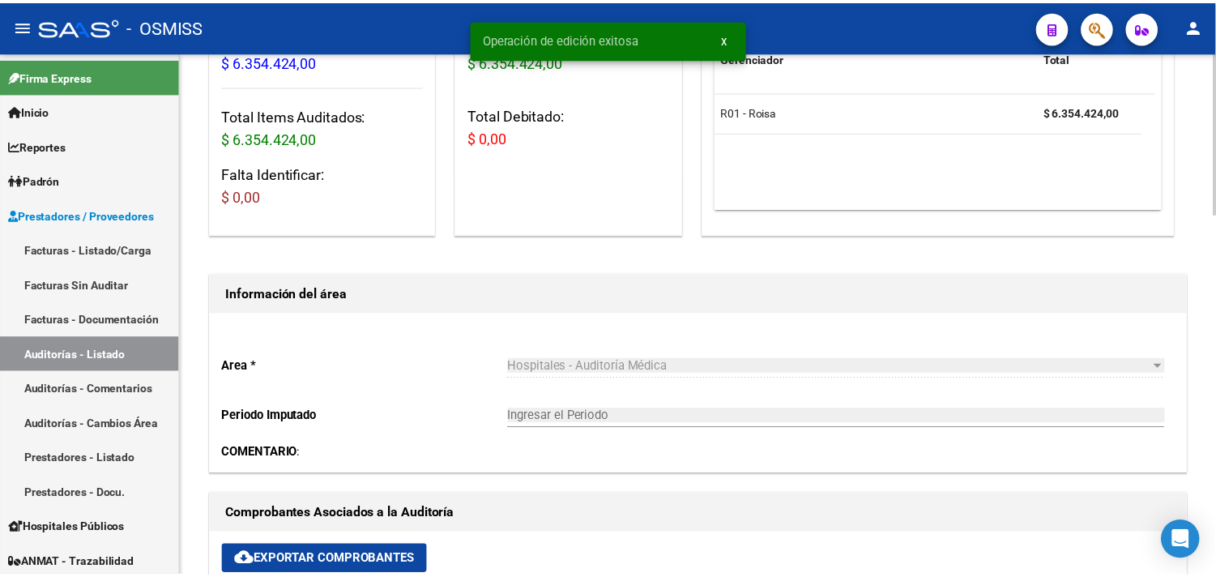
scroll to position [0, 0]
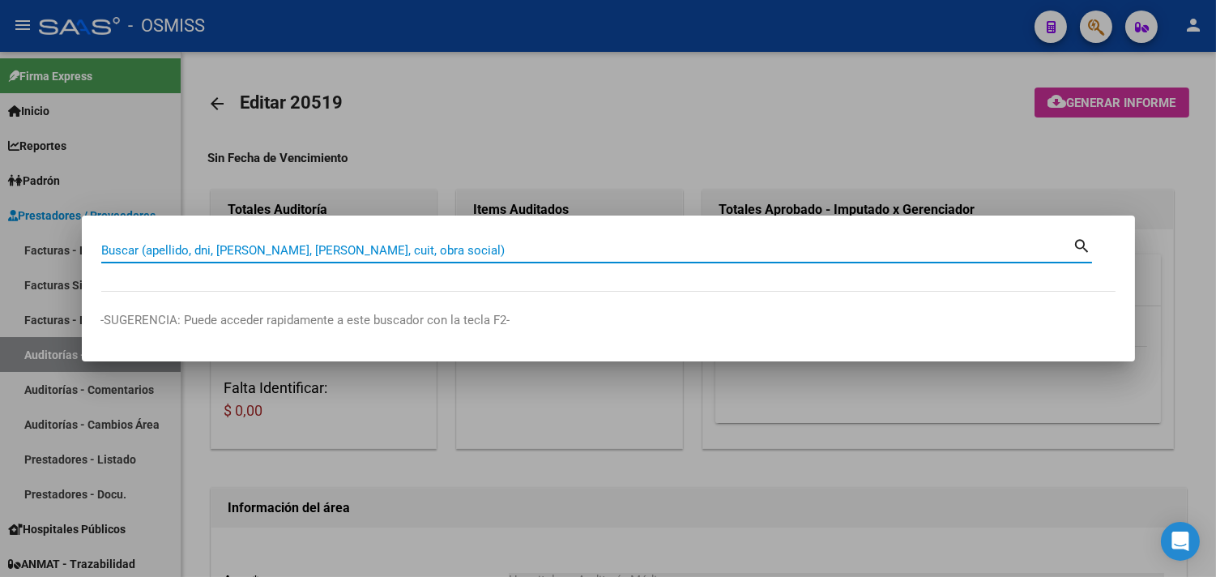
paste input "0123-0009892"
type input "0123-0009892"
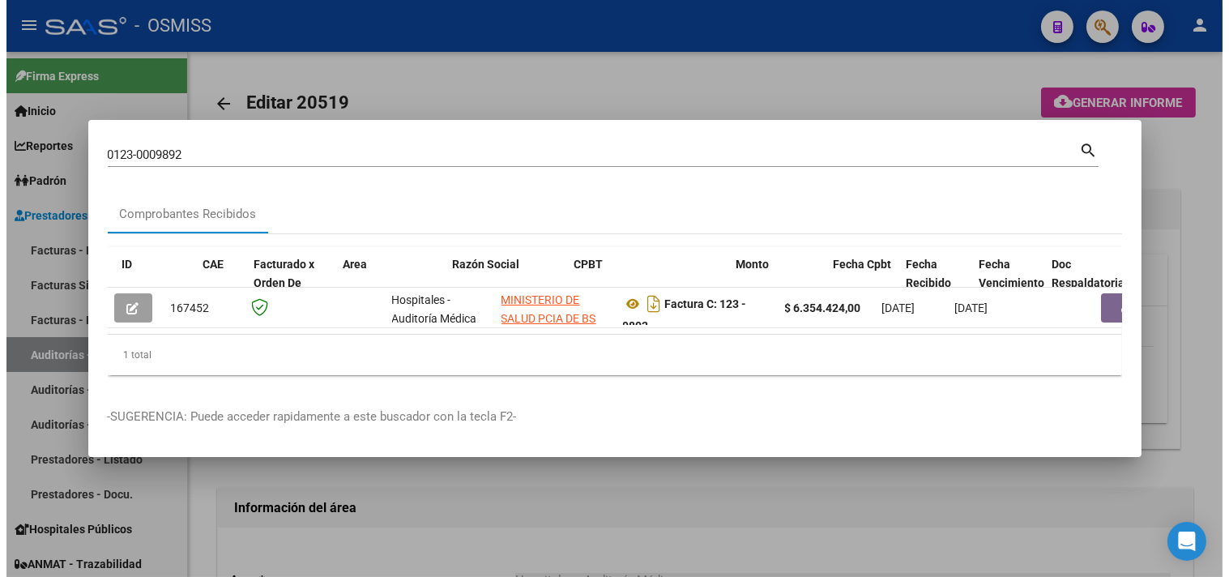
scroll to position [0, 652]
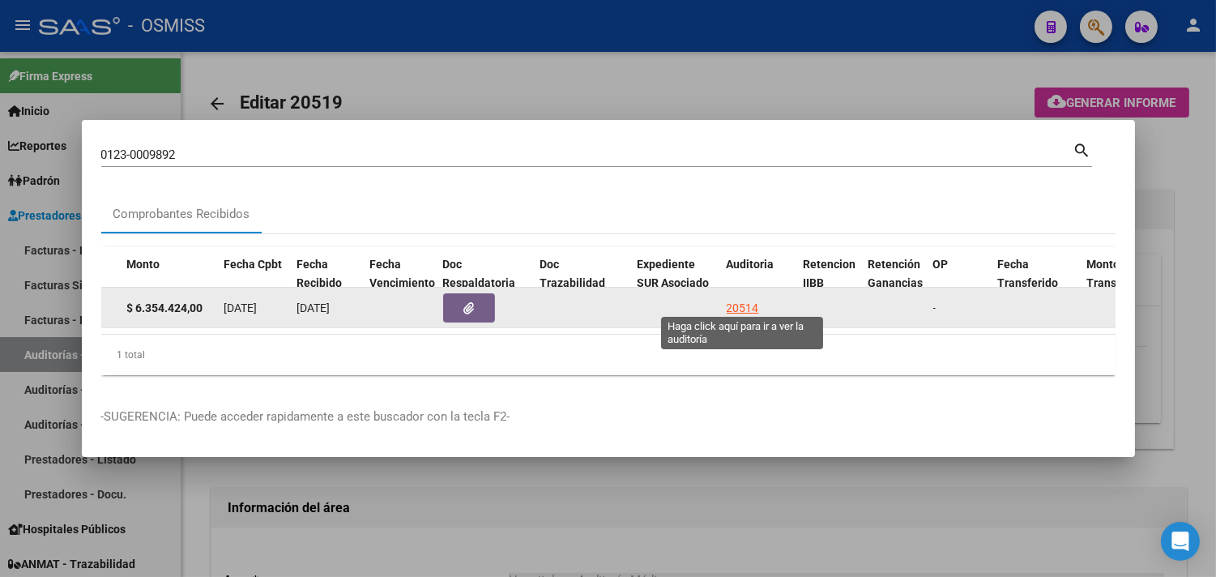
click at [744, 299] on div "20514" at bounding box center [743, 308] width 32 height 19
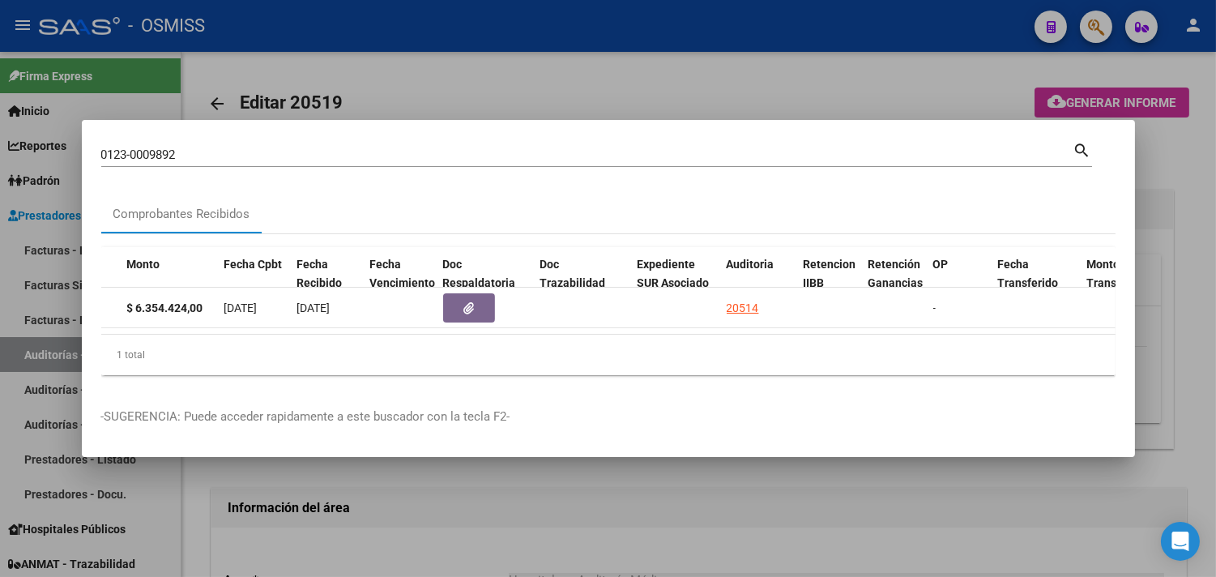
click at [1181, 200] on div at bounding box center [608, 288] width 1216 height 577
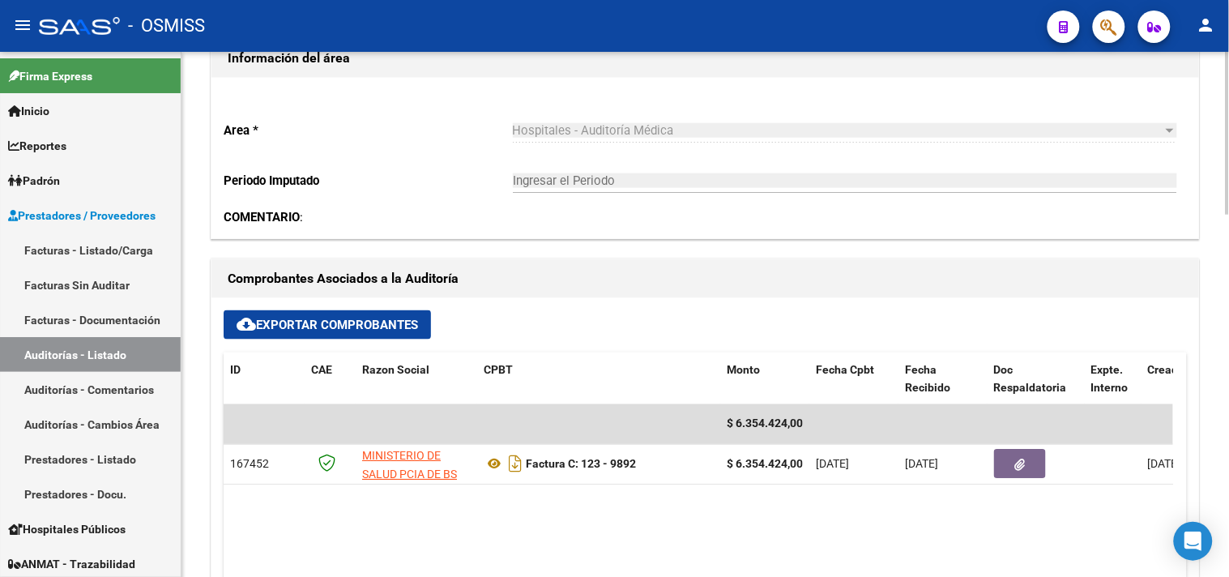
scroll to position [990, 0]
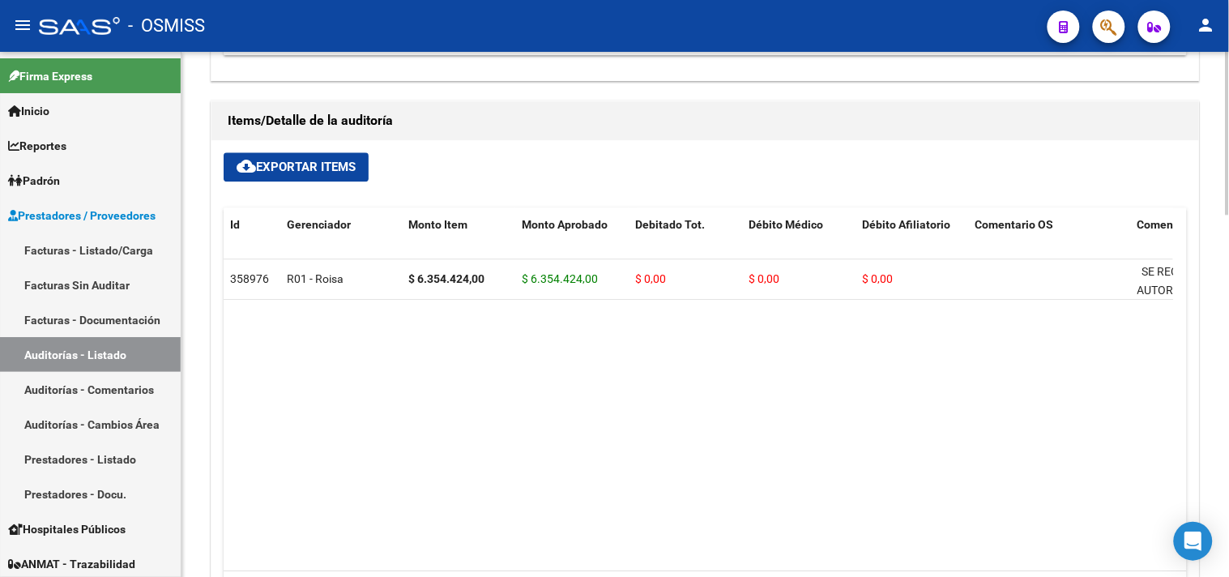
drag, startPoint x: 552, startPoint y: 555, endPoint x: 566, endPoint y: 555, distance: 13.8
click at [566, 555] on datatable-body "358976 R01 - Roisa $ 6.354.424,00 $ 6.354.424,00 $ 0,00 $ 0,00 $ 0,00 SE RECHAZ…" at bounding box center [699, 415] width 950 height 312
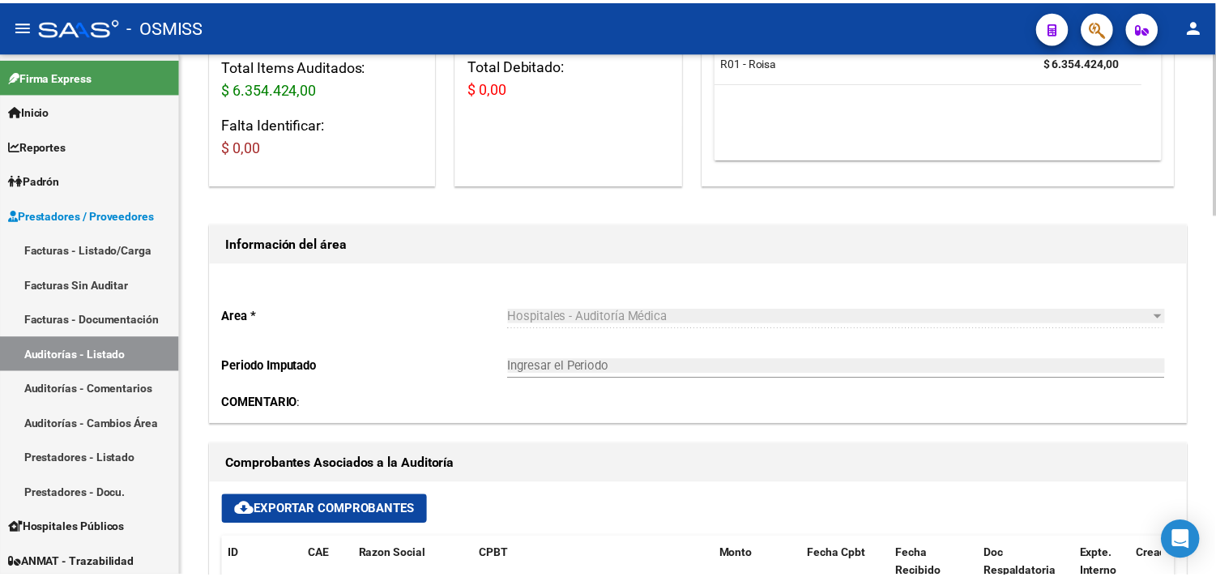
scroll to position [540, 0]
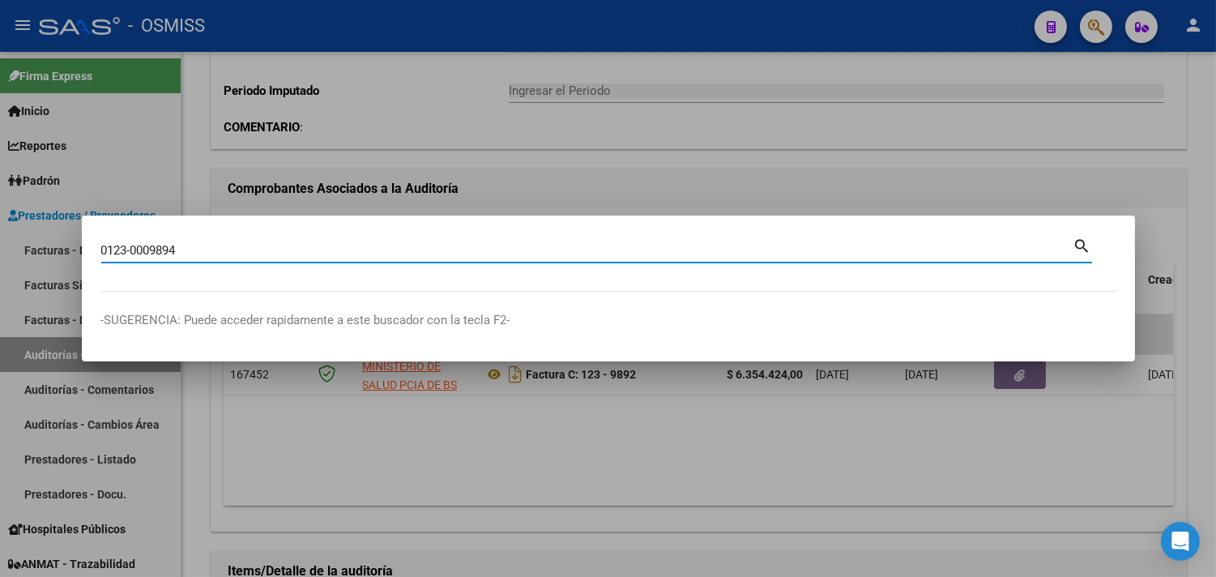
type input "0123-0009894"
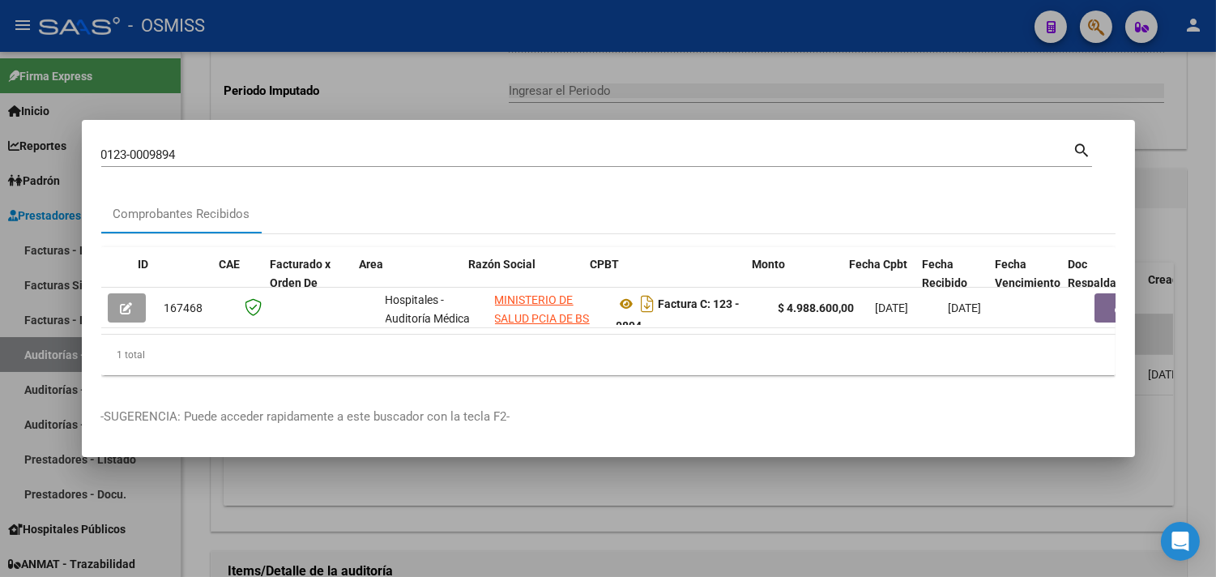
scroll to position [0, 490]
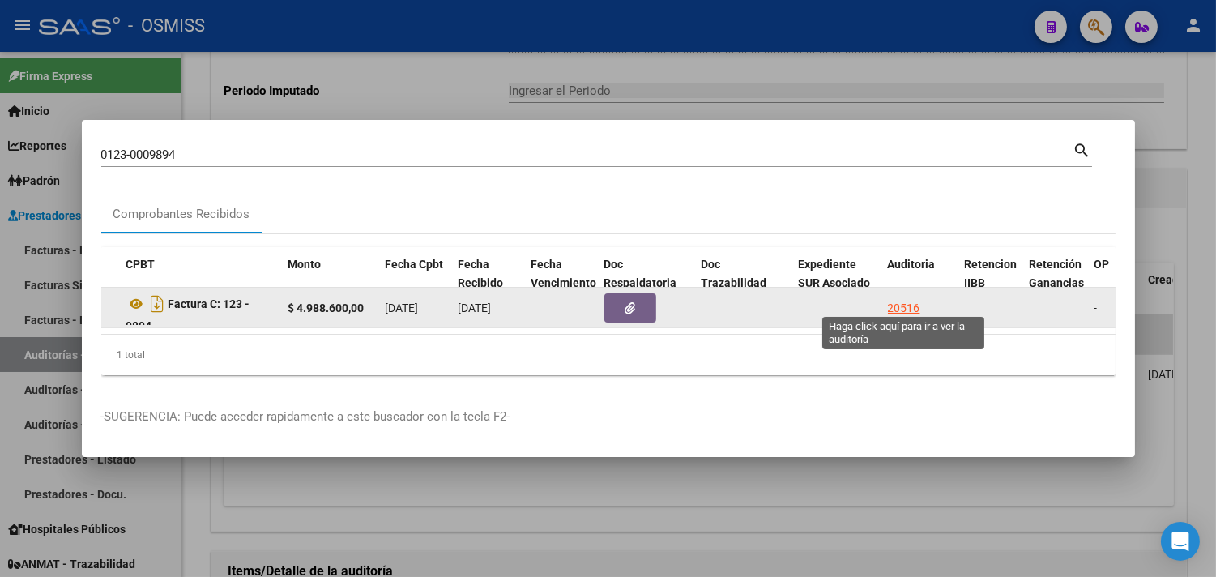
click at [909, 299] on div "20516" at bounding box center [904, 308] width 32 height 19
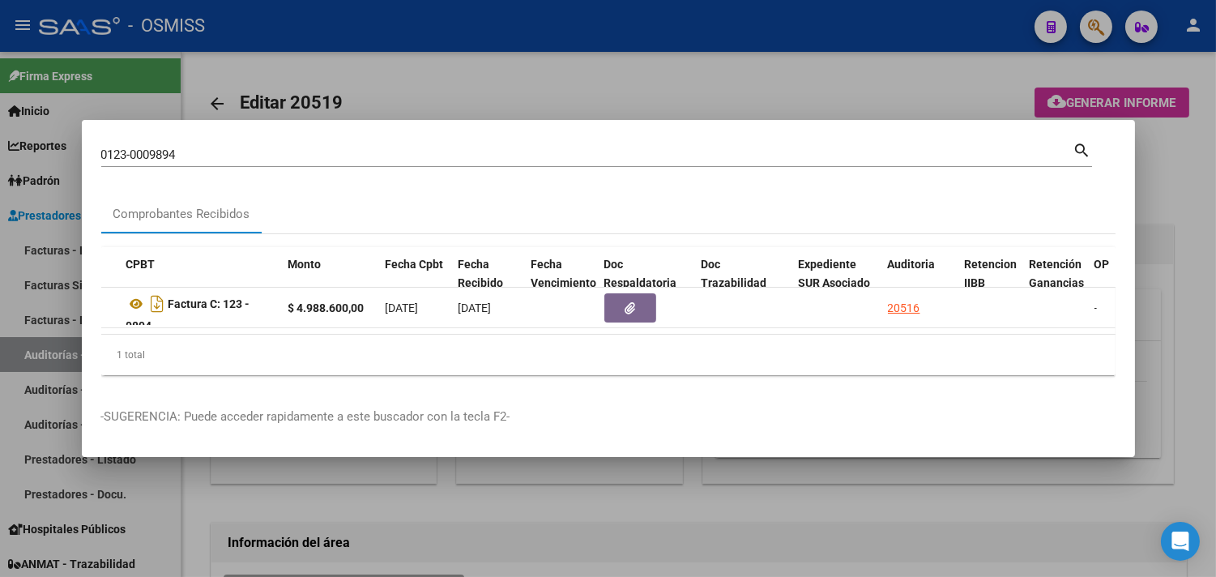
click at [1173, 199] on div at bounding box center [608, 288] width 1216 height 577
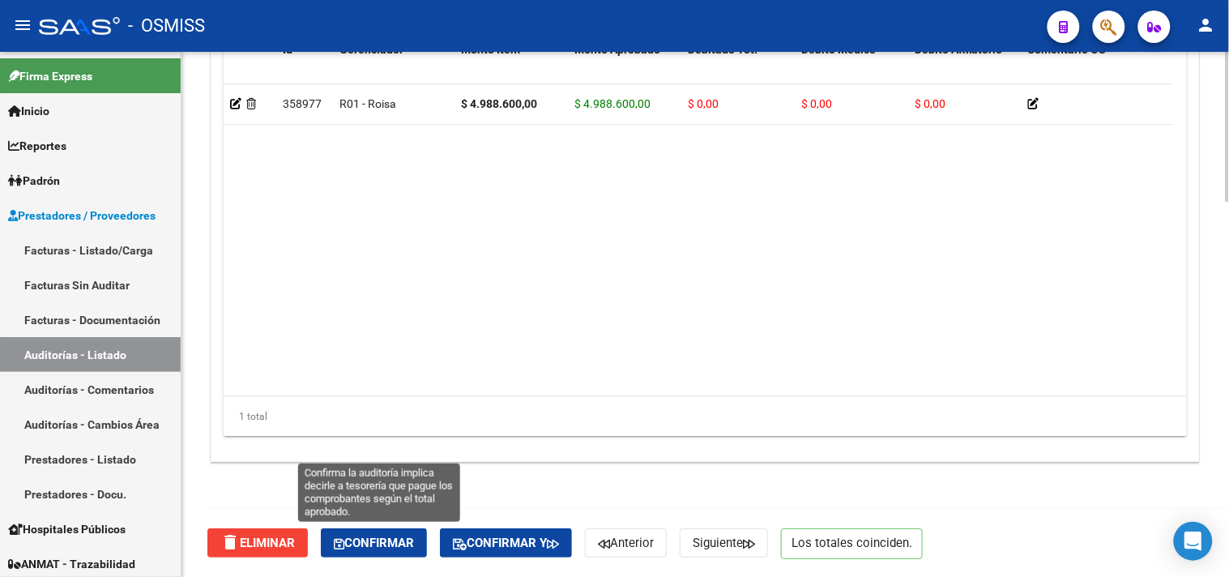
click at [370, 544] on span "Confirmar" at bounding box center [374, 543] width 80 height 15
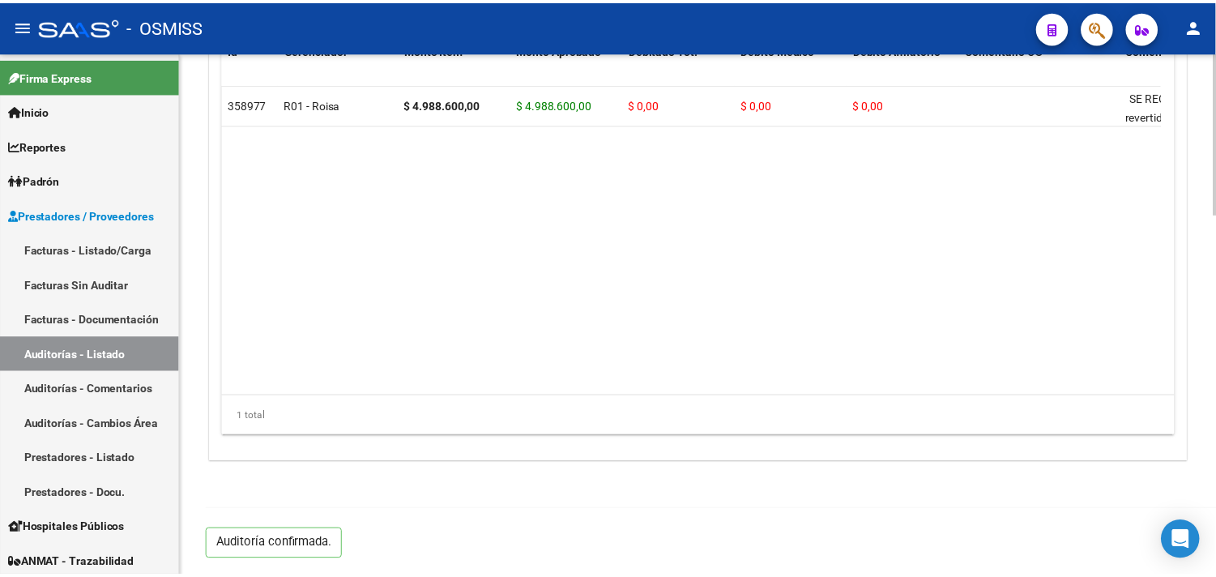
scroll to position [1165, 0]
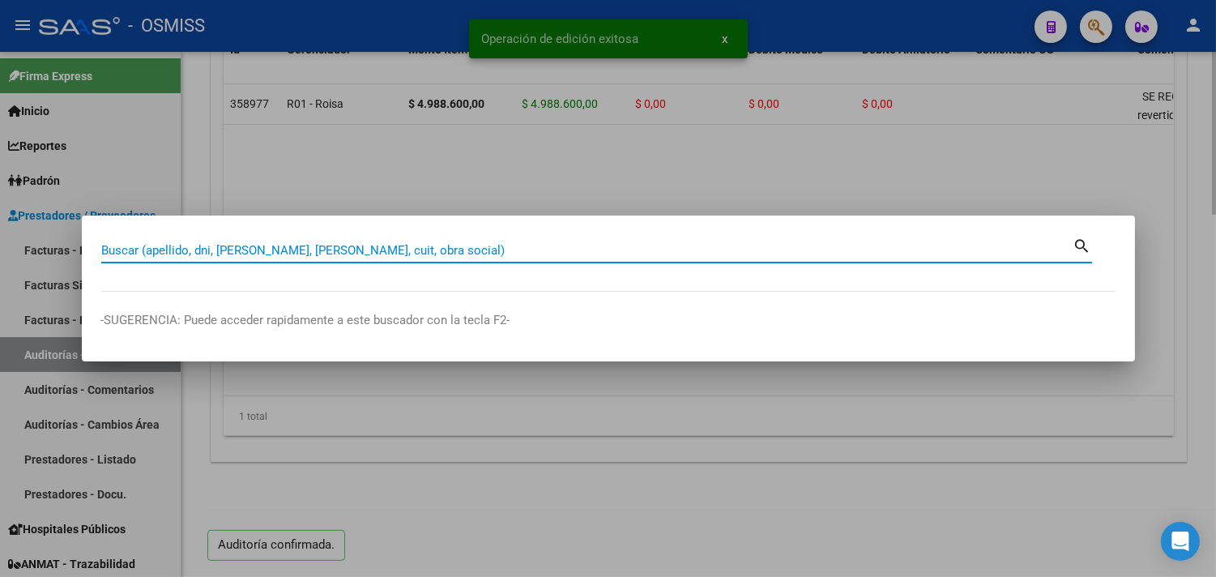
paste input "130-00016777"
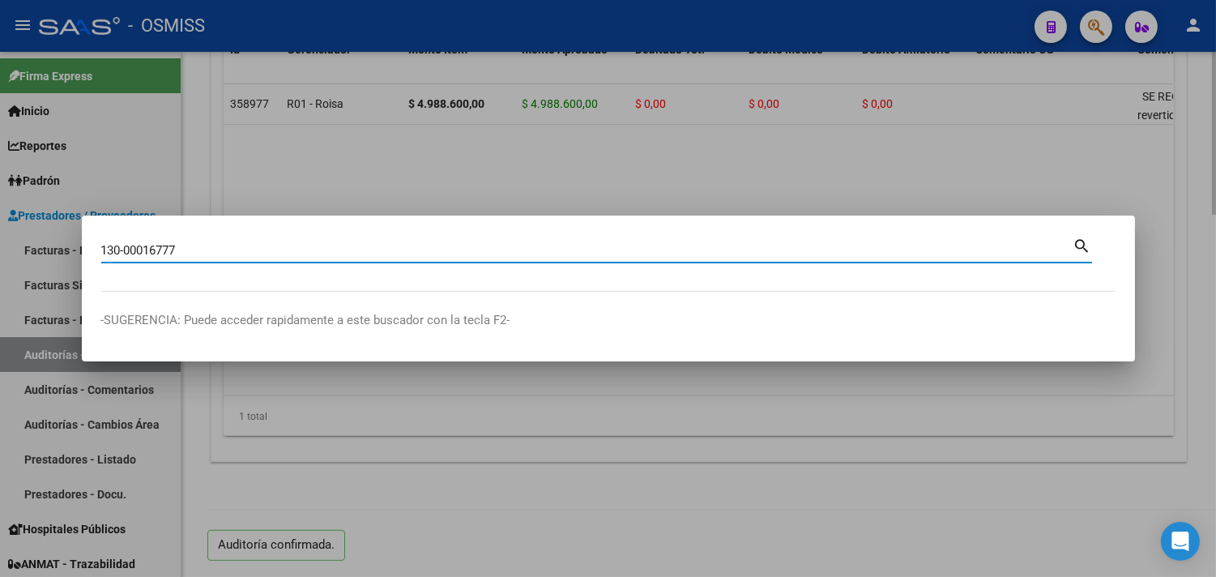
type input "130-00016777"
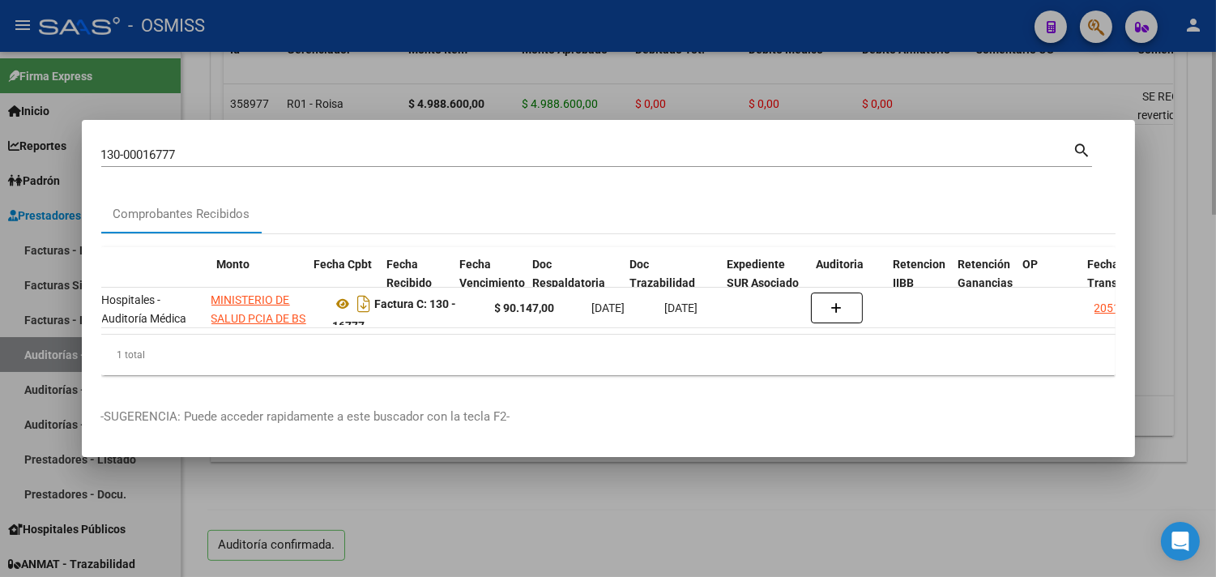
scroll to position [0, 587]
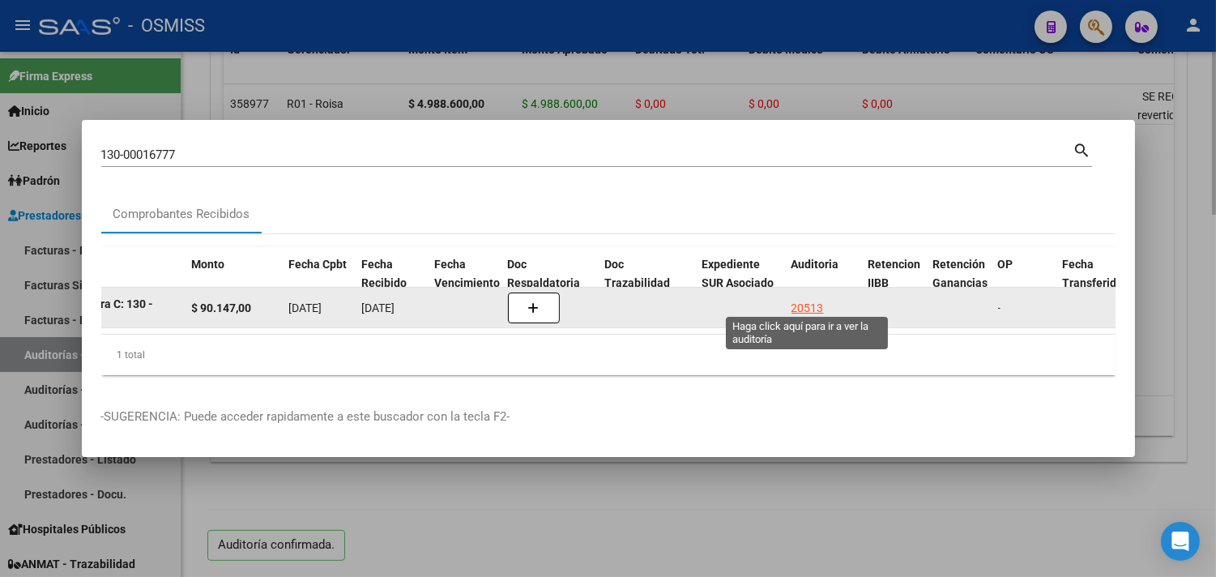
click at [806, 299] on div "20513" at bounding box center [808, 308] width 32 height 19
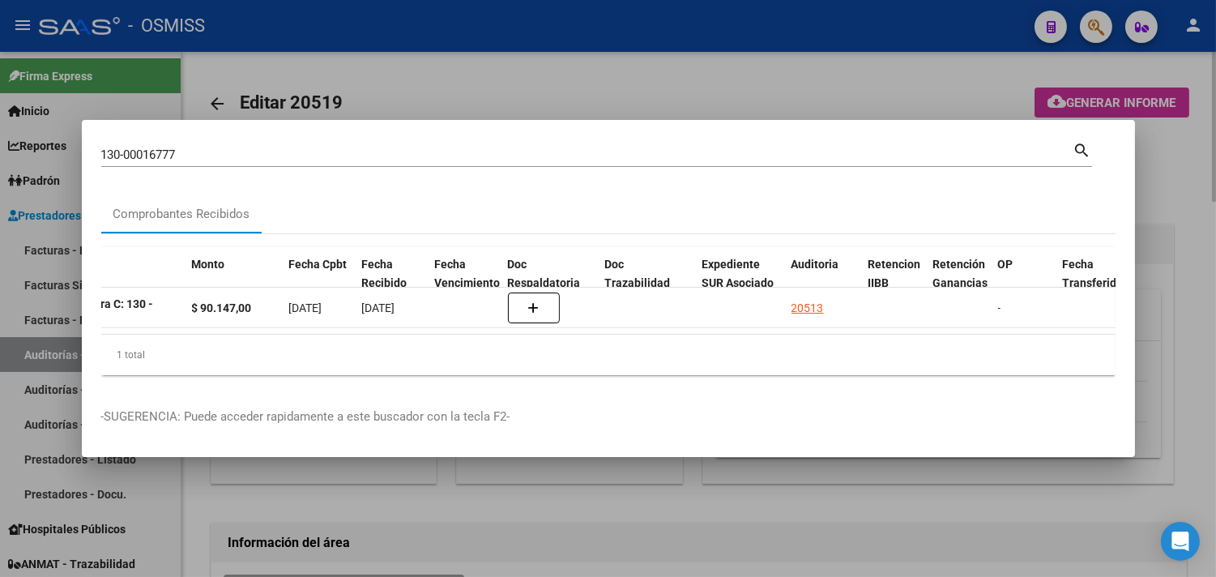
click at [1177, 144] on div at bounding box center [608, 288] width 1216 height 577
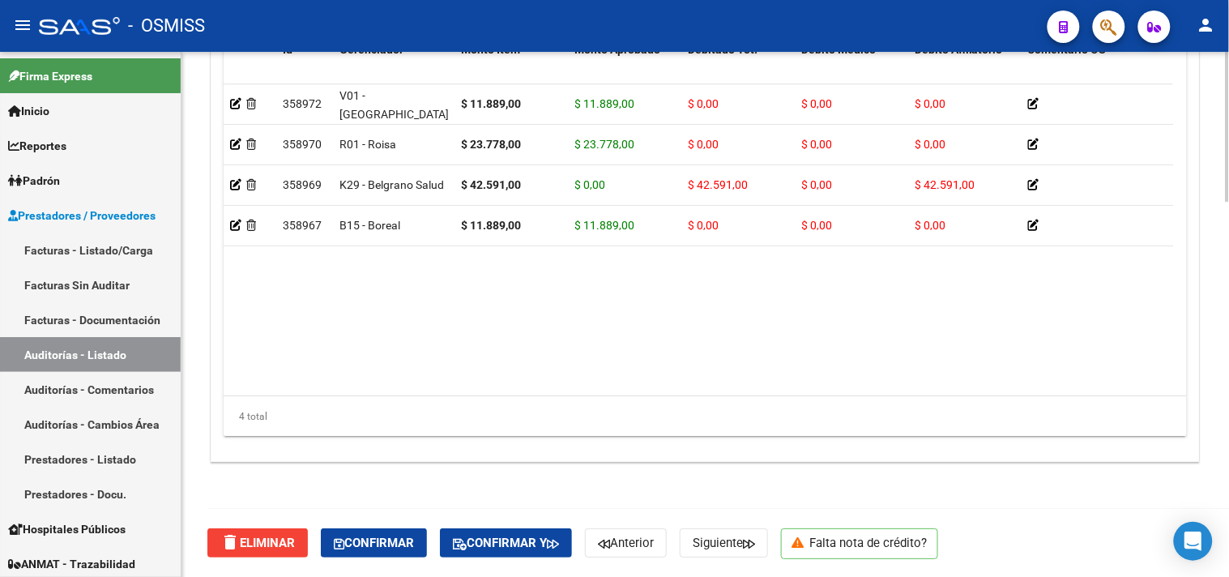
click at [384, 532] on button "Confirmar" at bounding box center [374, 542] width 106 height 29
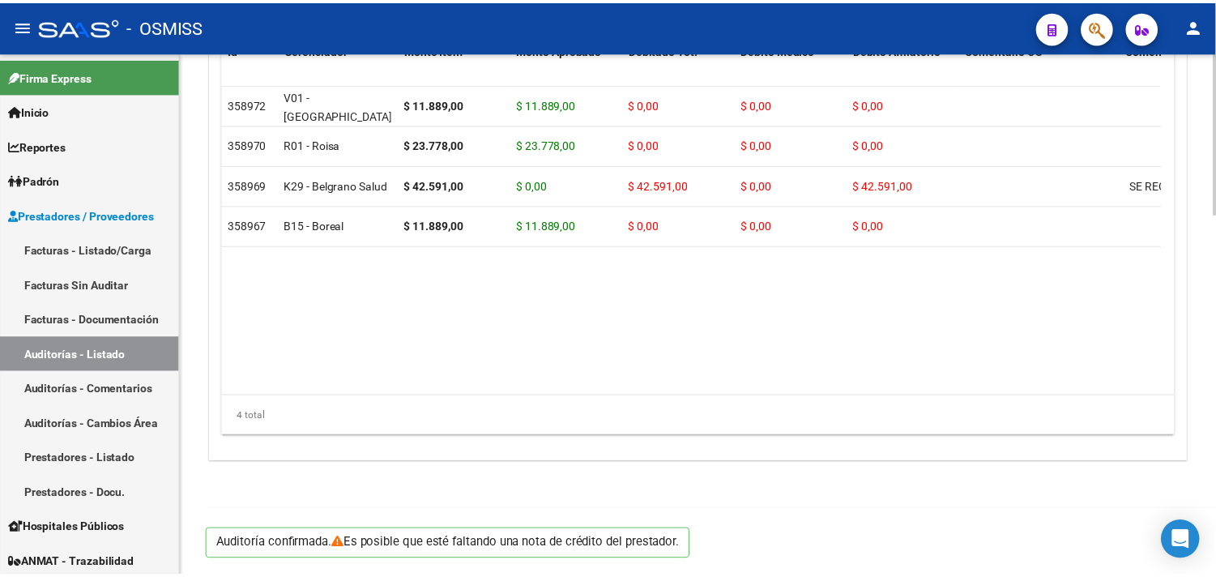
scroll to position [1165, 0]
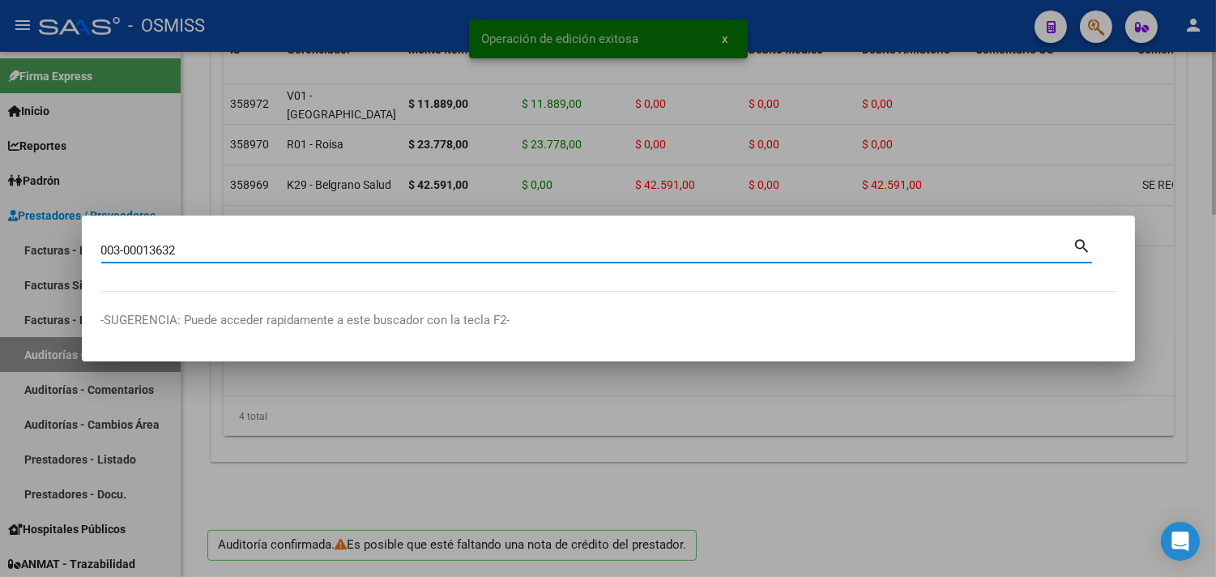
type input "003-00013632"
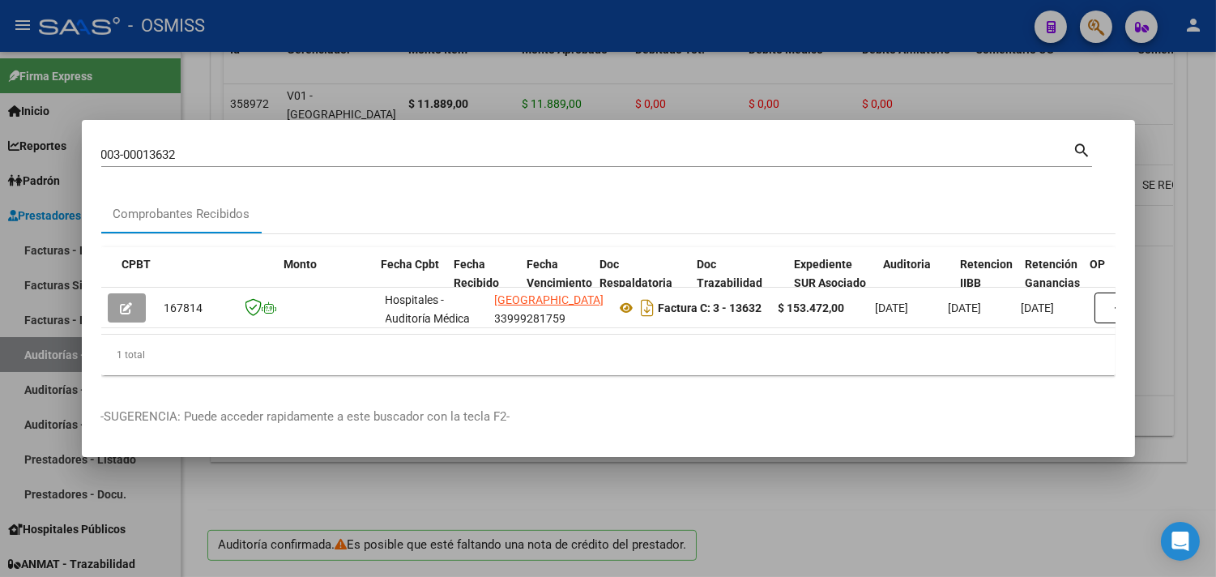
scroll to position [0, 587]
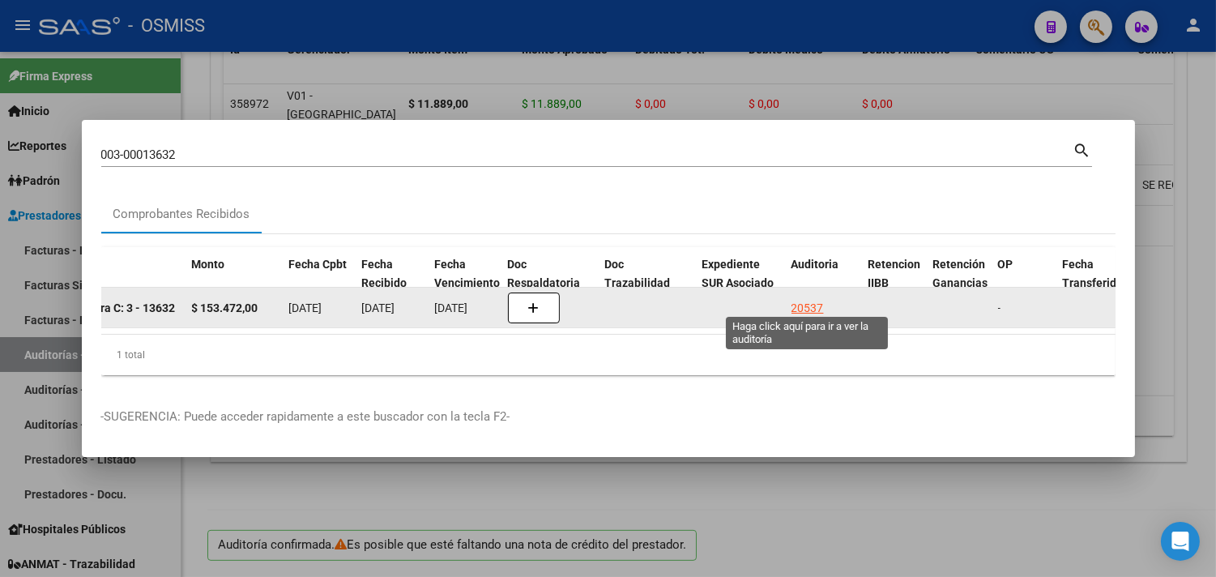
click at [806, 299] on div "20537" at bounding box center [808, 308] width 32 height 19
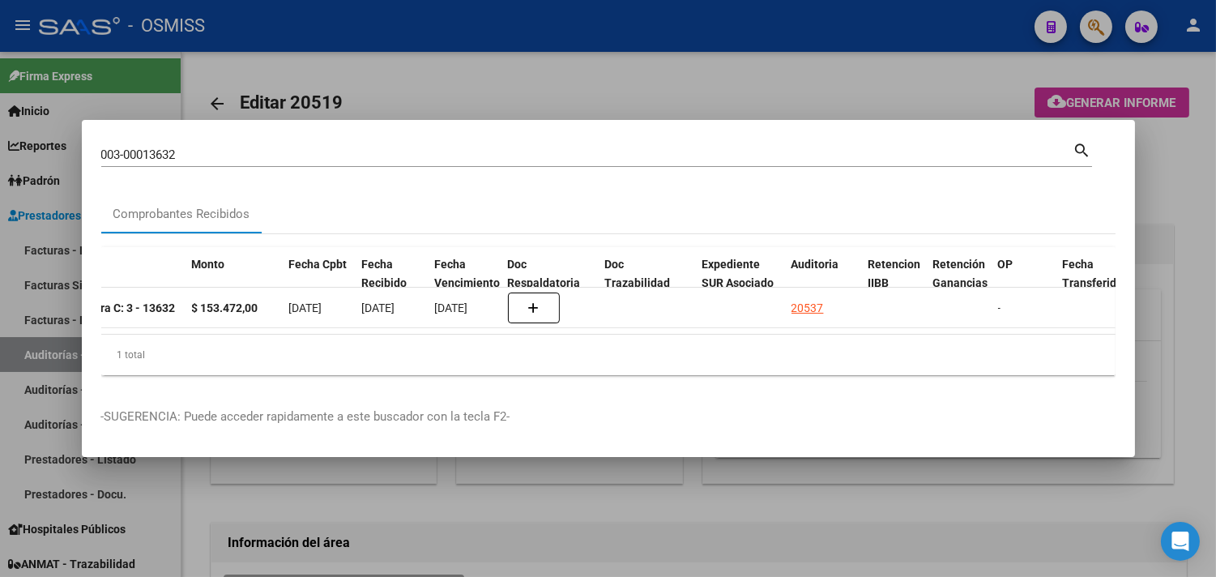
click at [1185, 195] on div at bounding box center [608, 288] width 1216 height 577
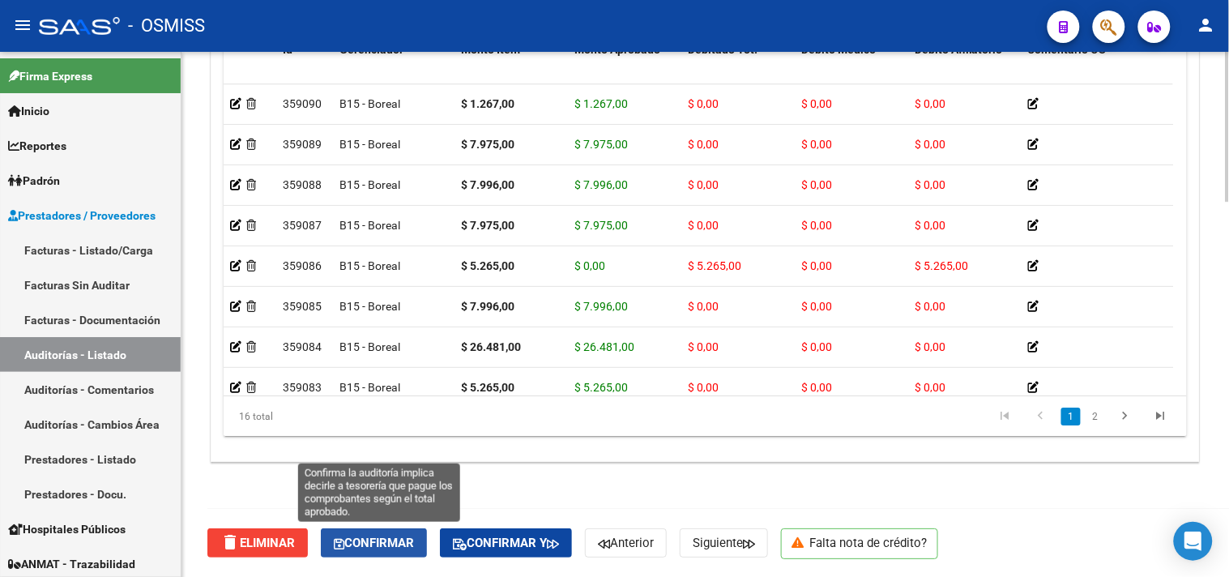
click at [397, 537] on button "Confirmar" at bounding box center [374, 542] width 106 height 29
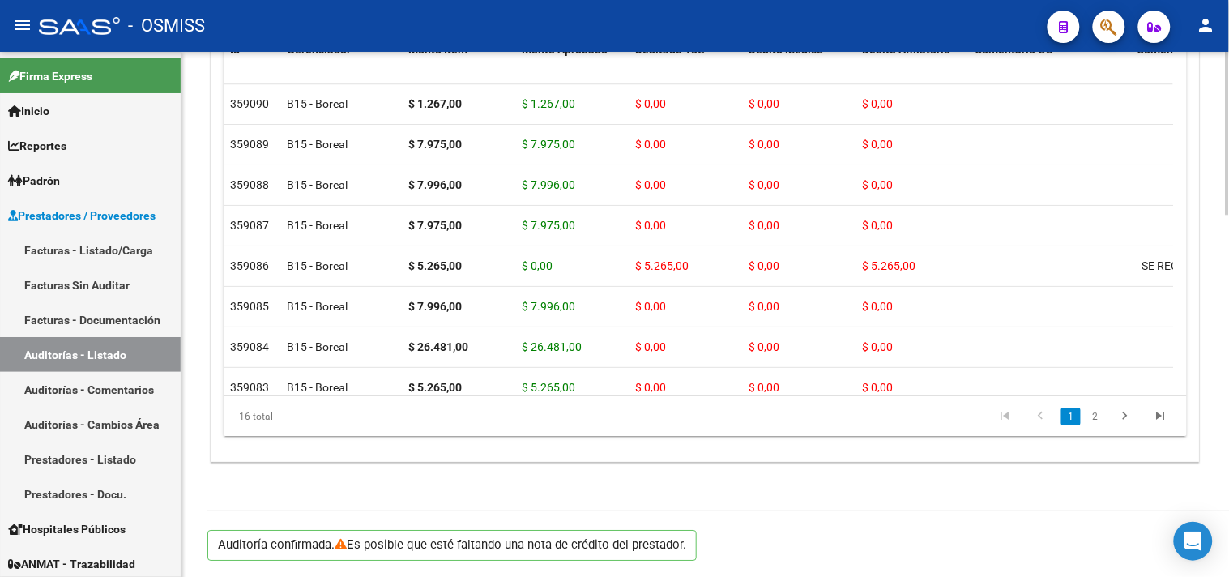
scroll to position [1165, 0]
click at [95, 251] on link "Facturas - Listado/Carga" at bounding box center [90, 250] width 181 height 35
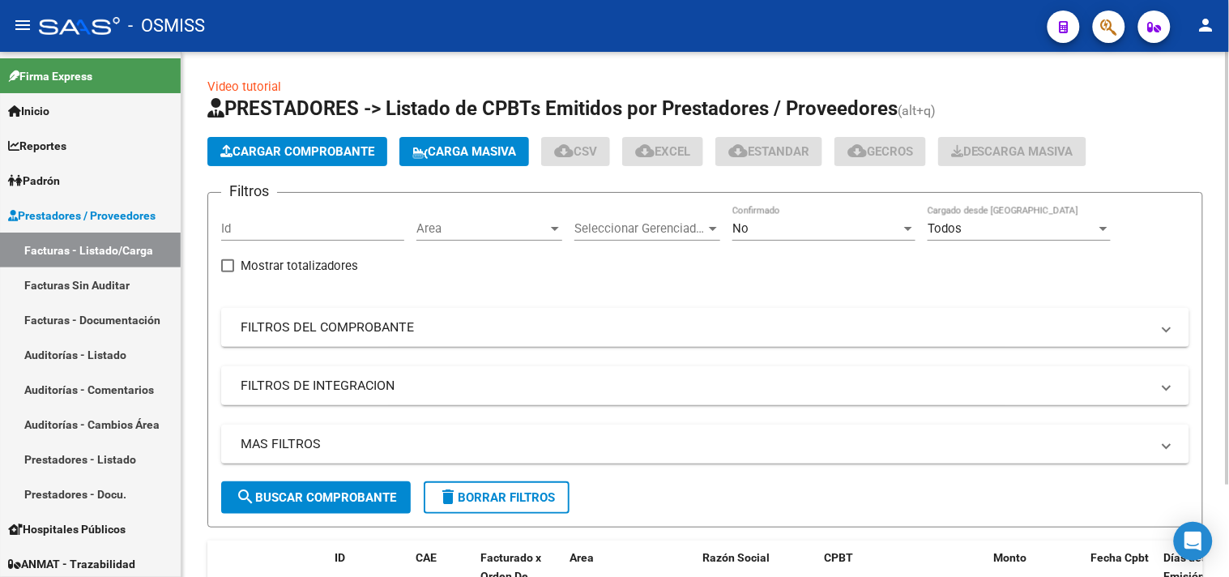
click at [298, 152] on span "Cargar Comprobante" at bounding box center [297, 151] width 154 height 15
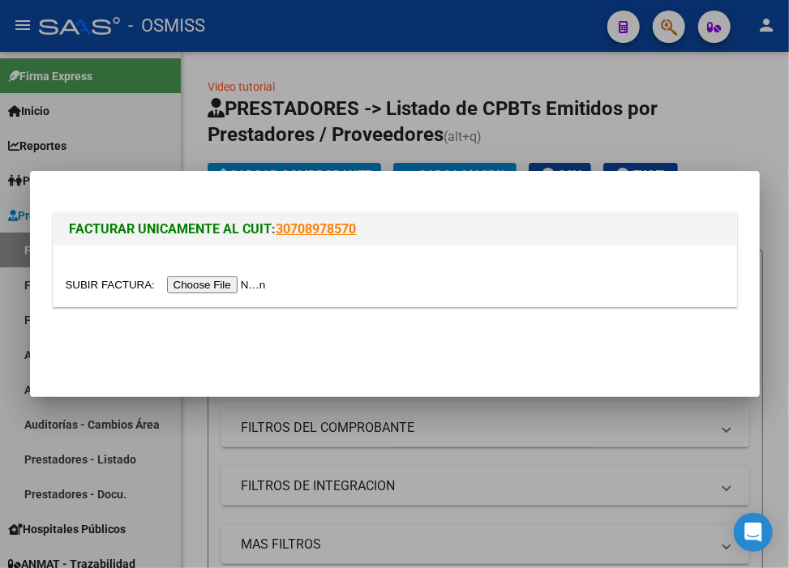
click at [271, 288] on input "file" at bounding box center [168, 284] width 205 height 17
type input "C:\fakepath\MUNICIPALIDAD DE TIGRE FC. 0010-00001599.pdf"
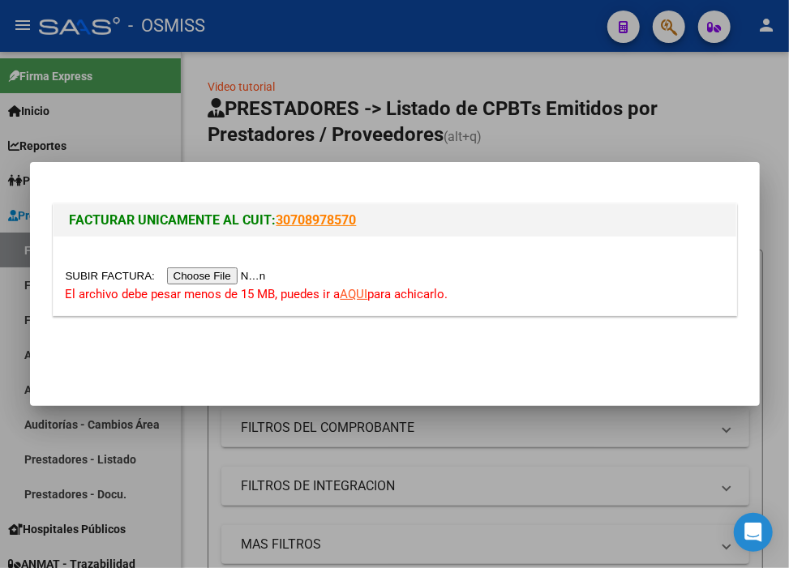
click at [238, 269] on input "file" at bounding box center [168, 275] width 205 height 17
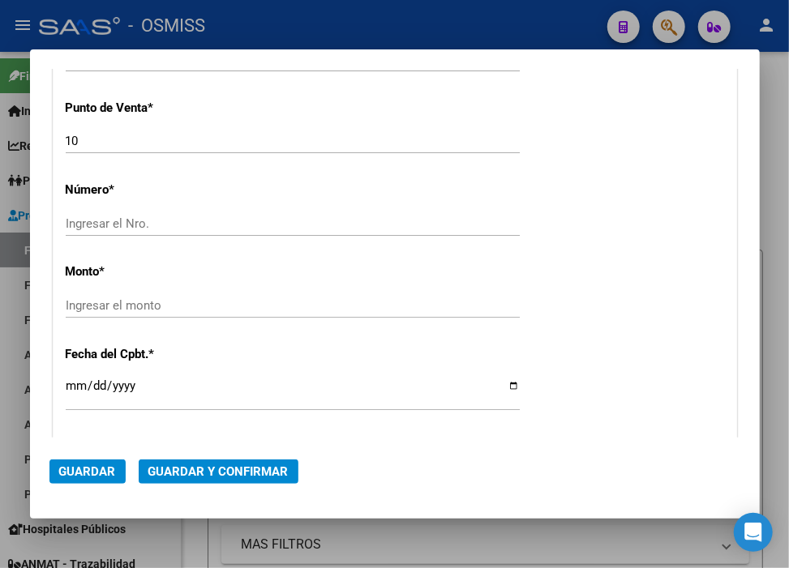
scroll to position [540, 0]
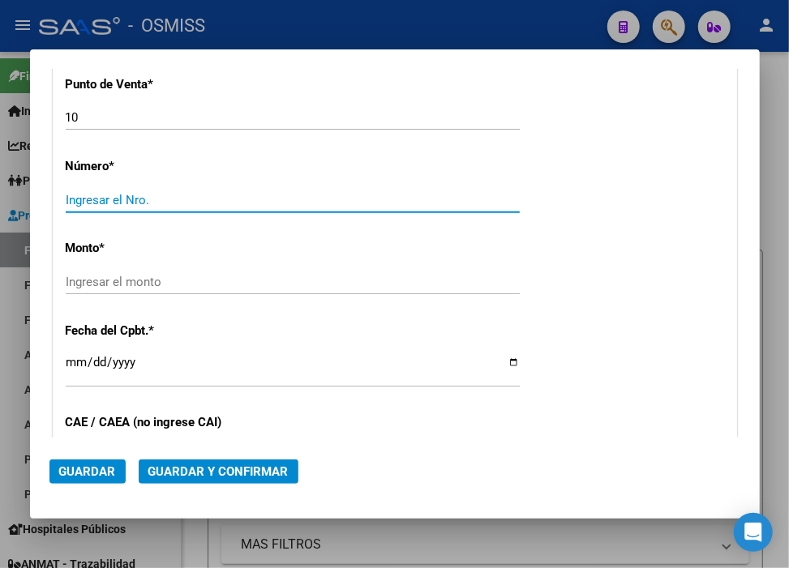
click at [115, 201] on input "Ingresar el Nro." at bounding box center [293, 200] width 454 height 15
type input "1599"
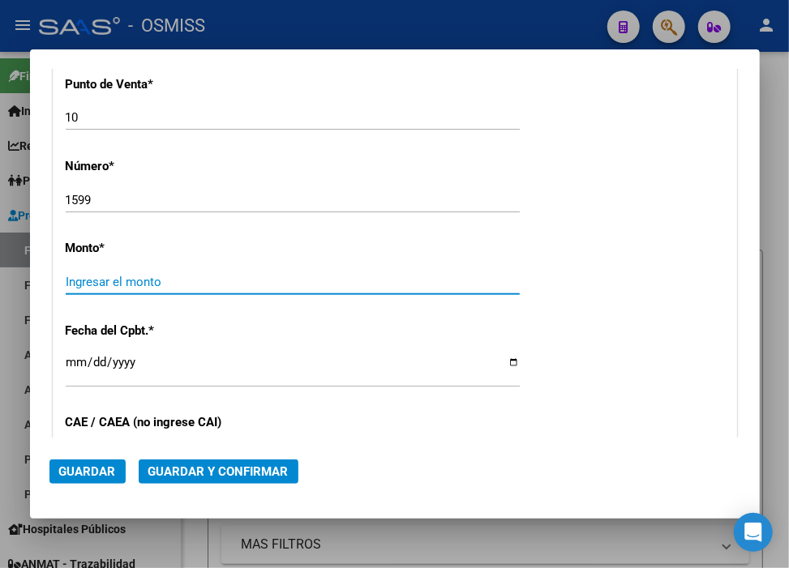
click at [123, 284] on input "Ingresar el monto" at bounding box center [293, 282] width 454 height 15
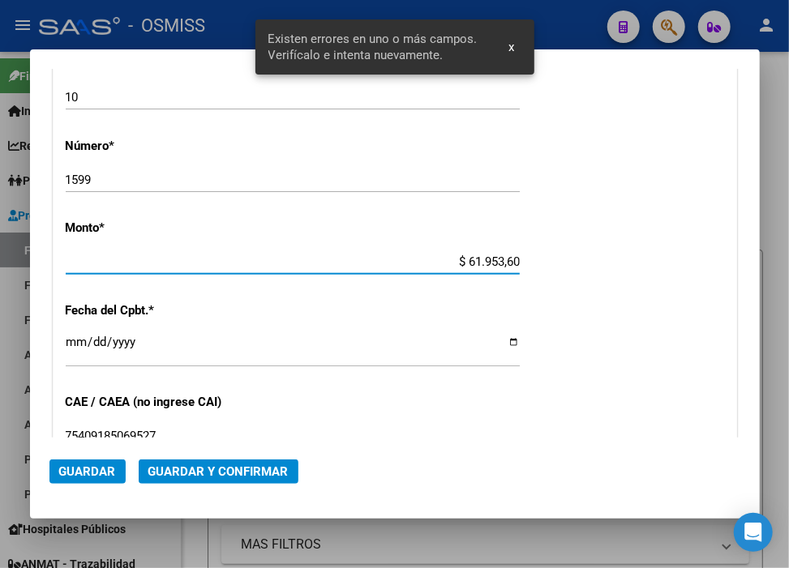
type input "$ 619.536,00"
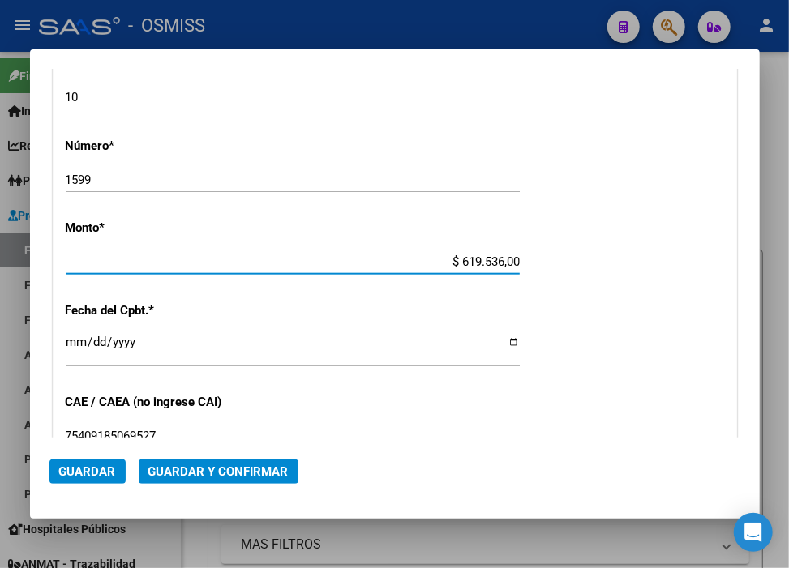
click at [70, 339] on input "Ingresar la fecha" at bounding box center [293, 349] width 454 height 26
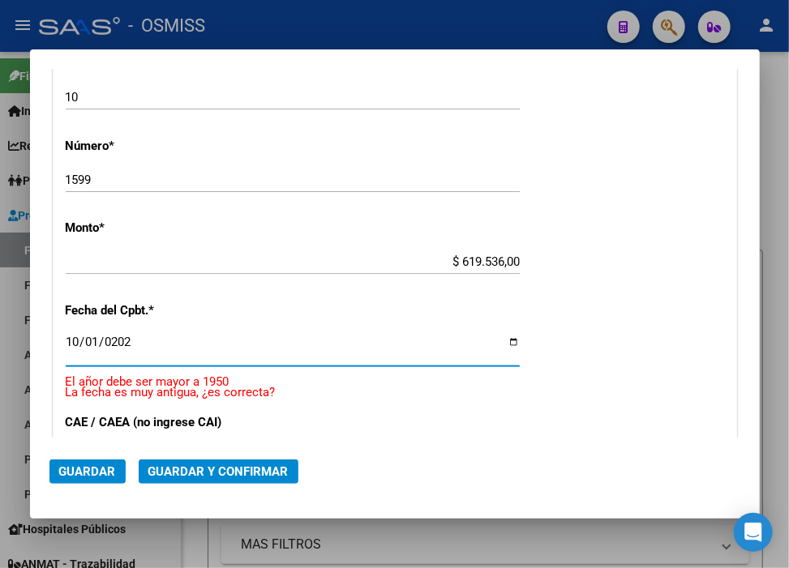
type input "2025-10-01"
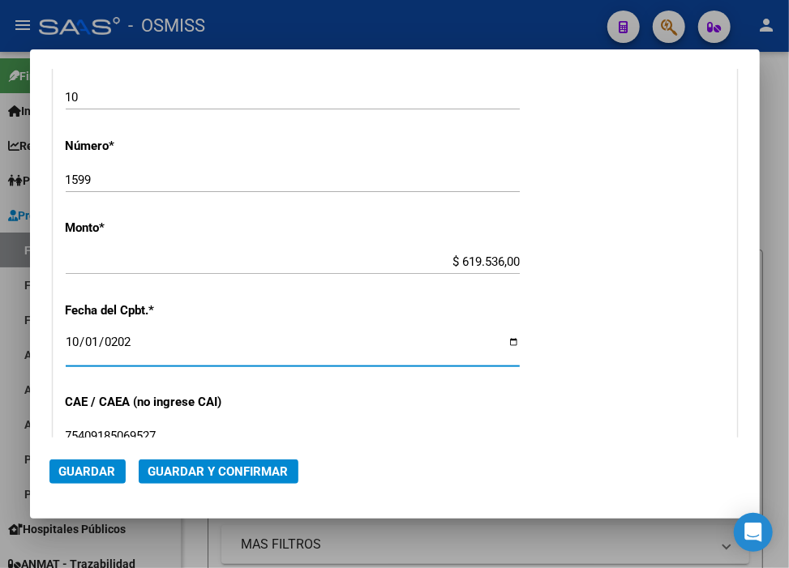
click at [220, 470] on span "Guardar y Confirmar" at bounding box center [218, 471] width 140 height 15
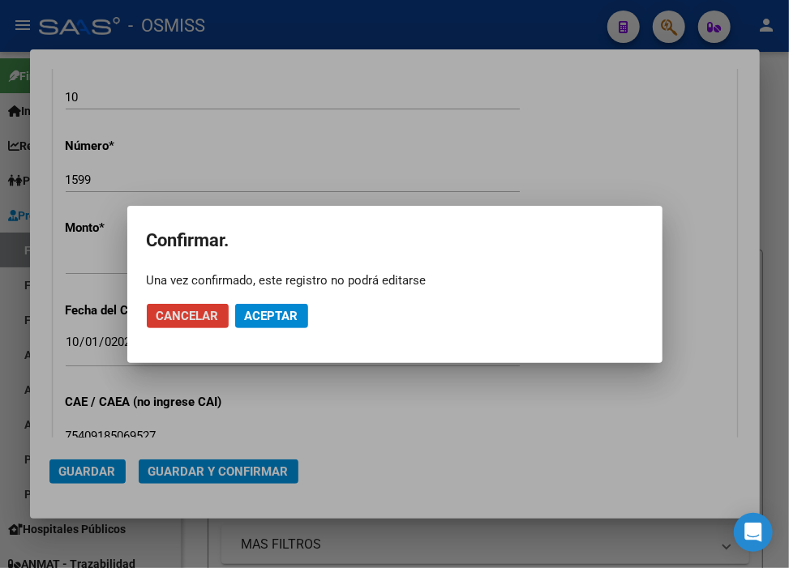
click at [262, 319] on span "Aceptar" at bounding box center [271, 316] width 53 height 15
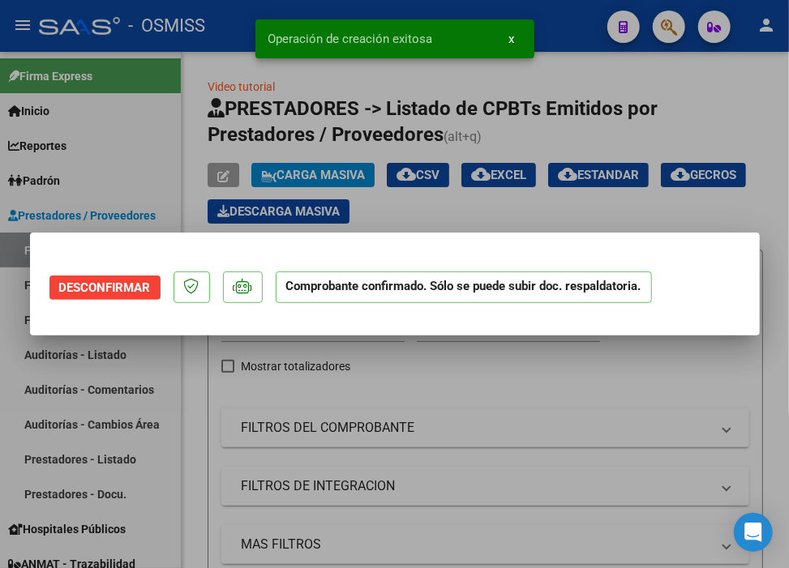
scroll to position [0, 0]
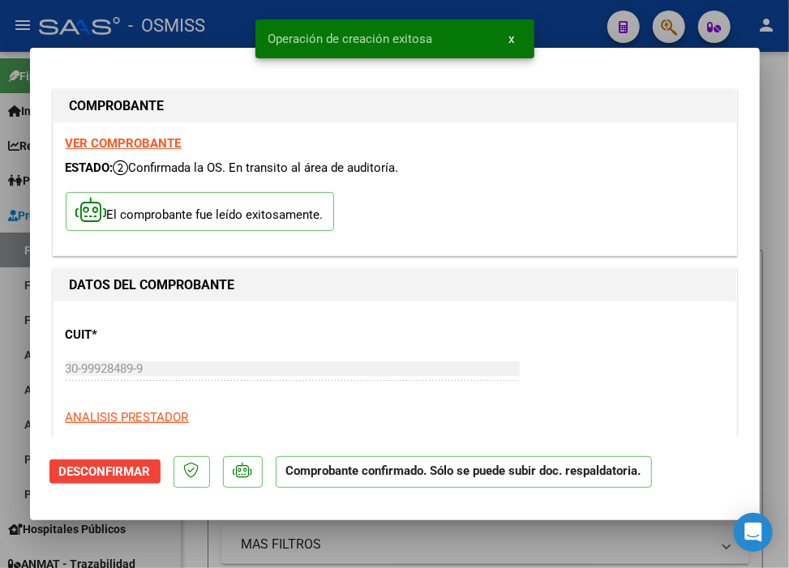
type input "2025-11-30"
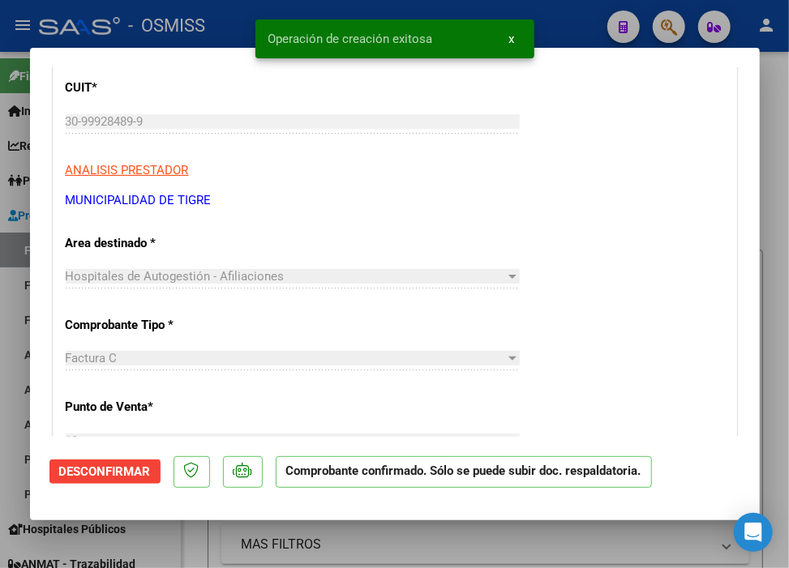
scroll to position [270, 0]
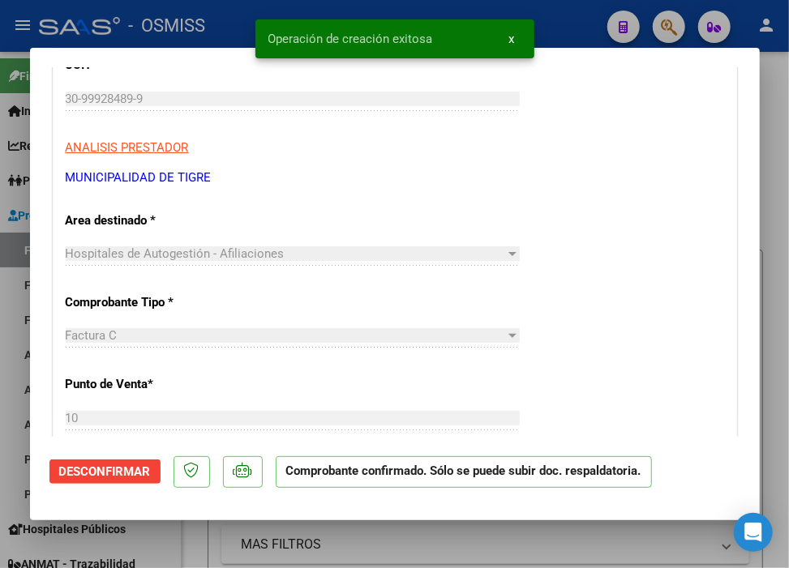
click at [573, 28] on div at bounding box center [394, 284] width 789 height 568
type input "$ 0,00"
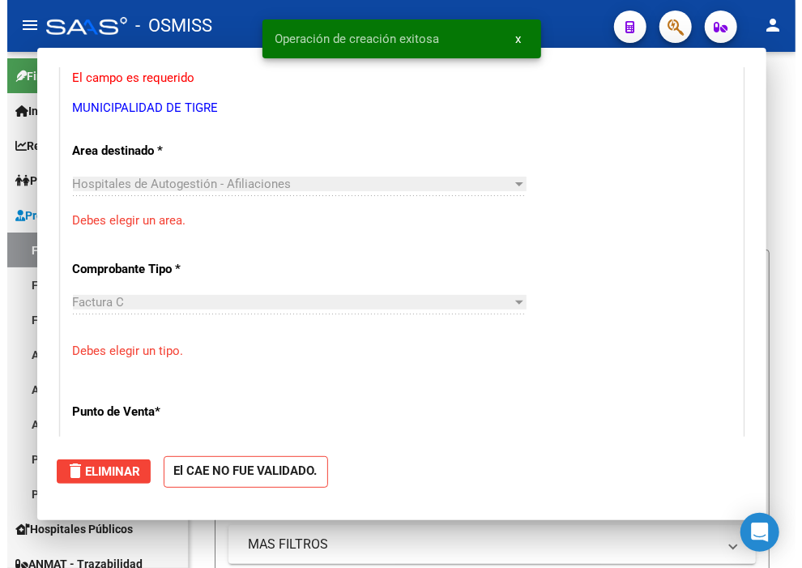
scroll to position [220, 0]
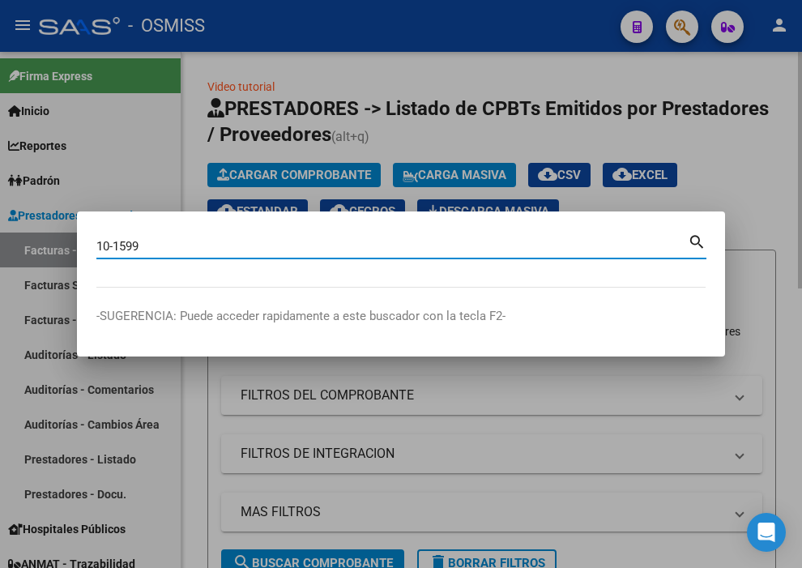
type input "10-1599"
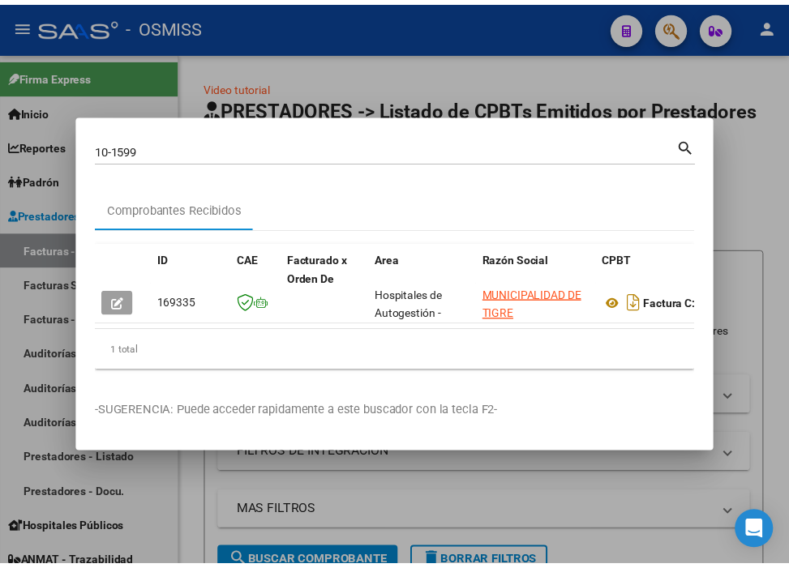
scroll to position [0, 966]
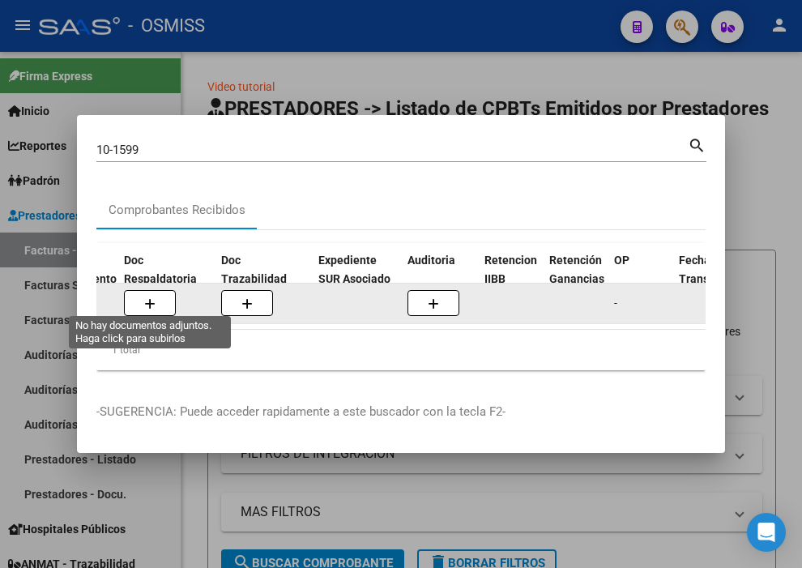
click at [152, 298] on icon "button" at bounding box center [149, 304] width 11 height 12
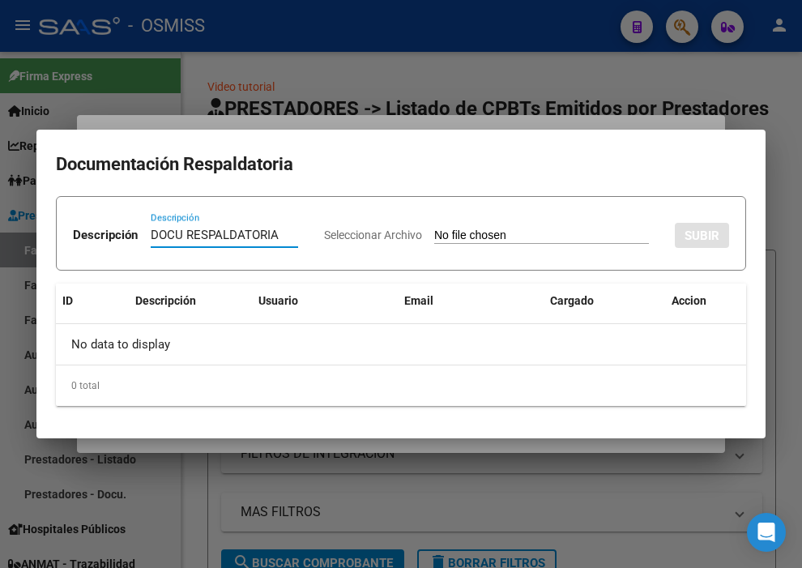
type input "DOCU RESPALDATORIA"
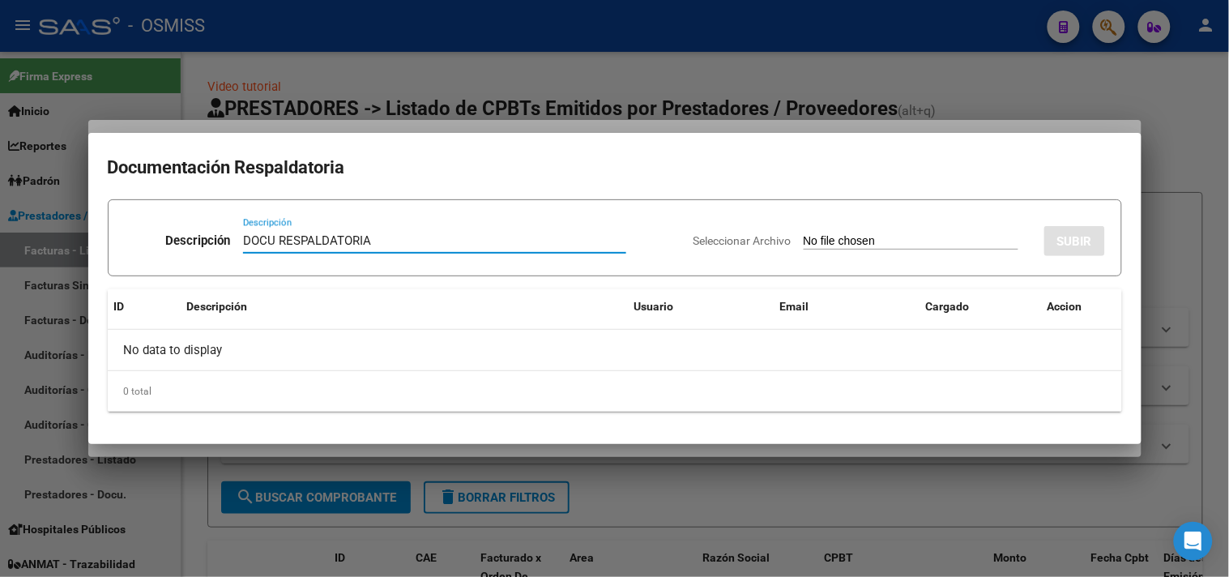
click at [835, 244] on input "Seleccionar Archivo" at bounding box center [911, 241] width 215 height 15
type input "C:\fakepath\DOCU RESPALDATORIA FC. 0010-00001599.pdf"
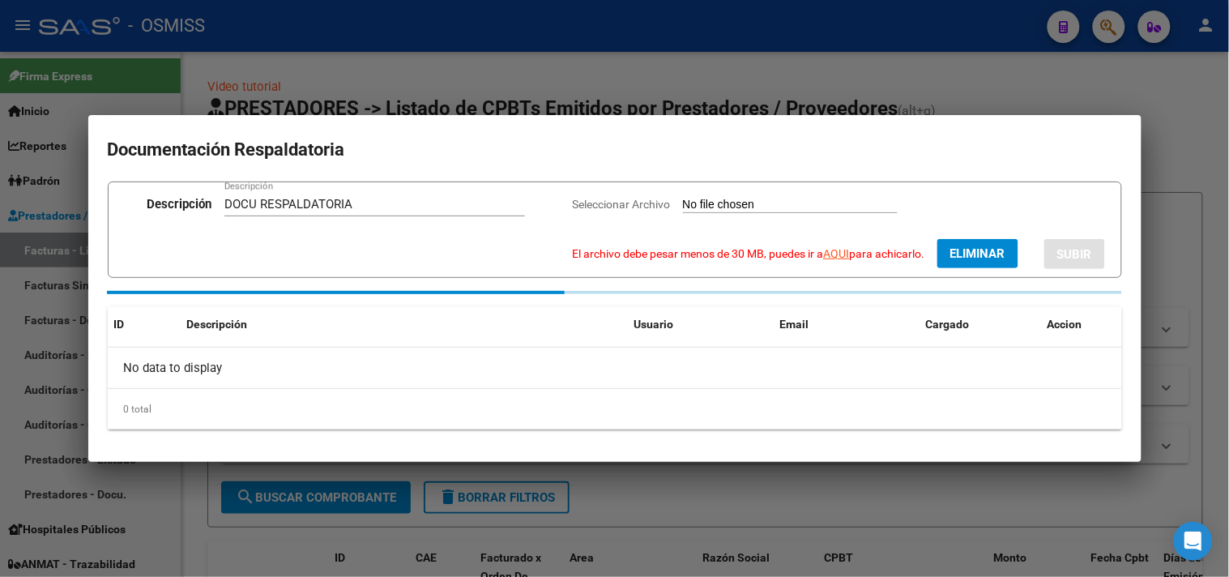
click at [832, 250] on link "AQUI" at bounding box center [837, 253] width 26 height 13
click at [963, 259] on span "Eliminar" at bounding box center [978, 253] width 55 height 15
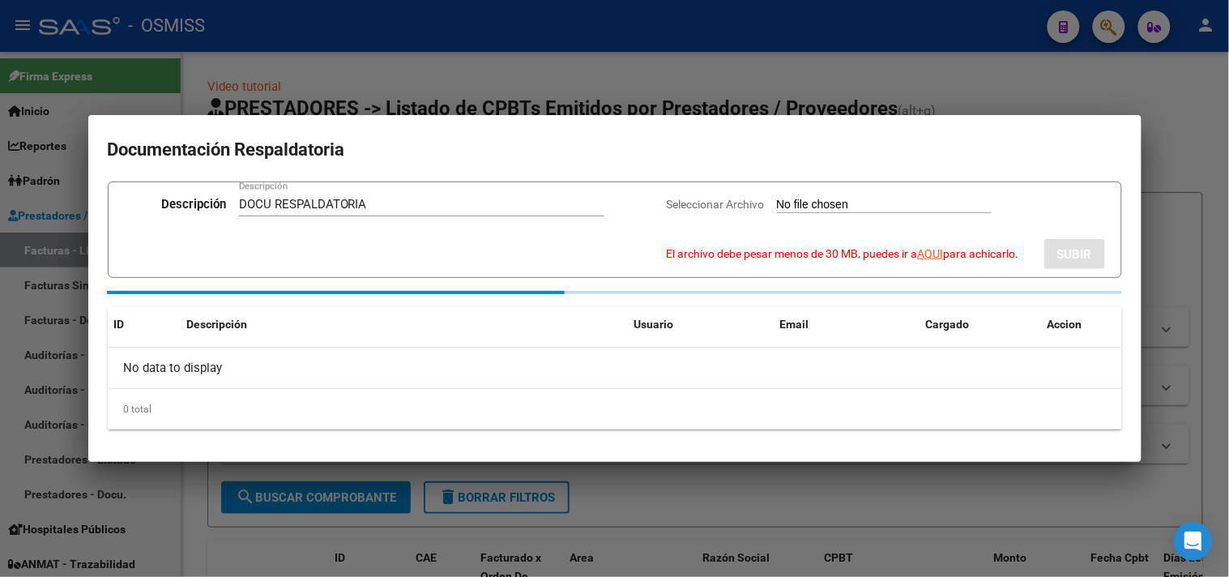
click at [813, 203] on input "Seleccionar Archivo El archivo debe pesar menos de 30 MB, puedes ir a AQUI para…" at bounding box center [884, 205] width 215 height 15
type input "C:\fakepath\DOCU RESPALDATORIA FC. 0010-00001599_compressed.pdf"
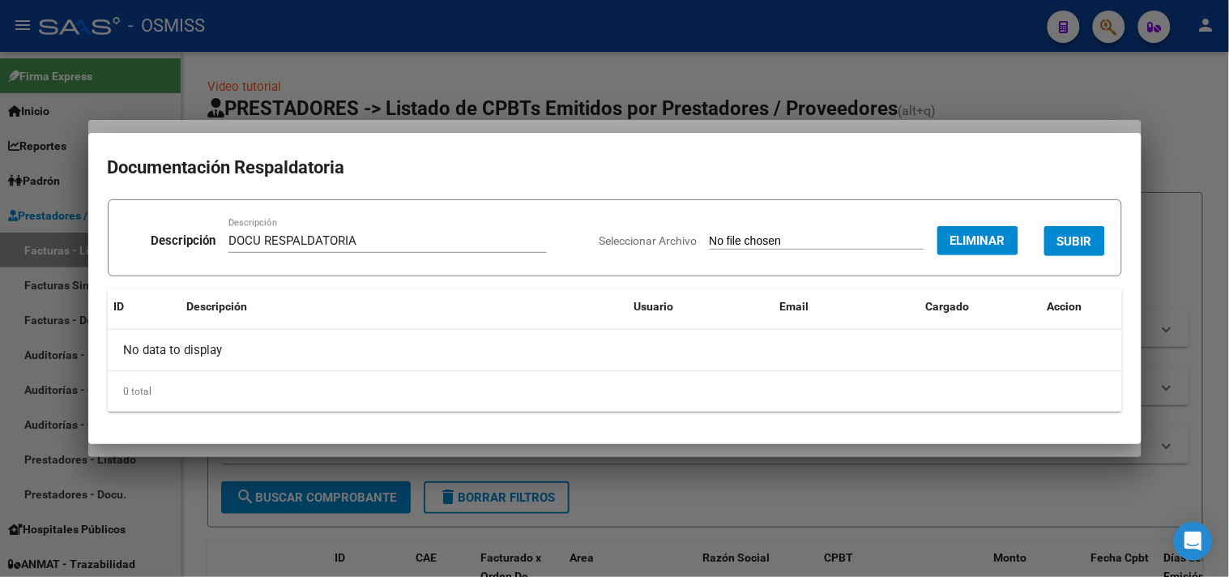
click at [1084, 243] on span "SUBIR" at bounding box center [1075, 241] width 35 height 15
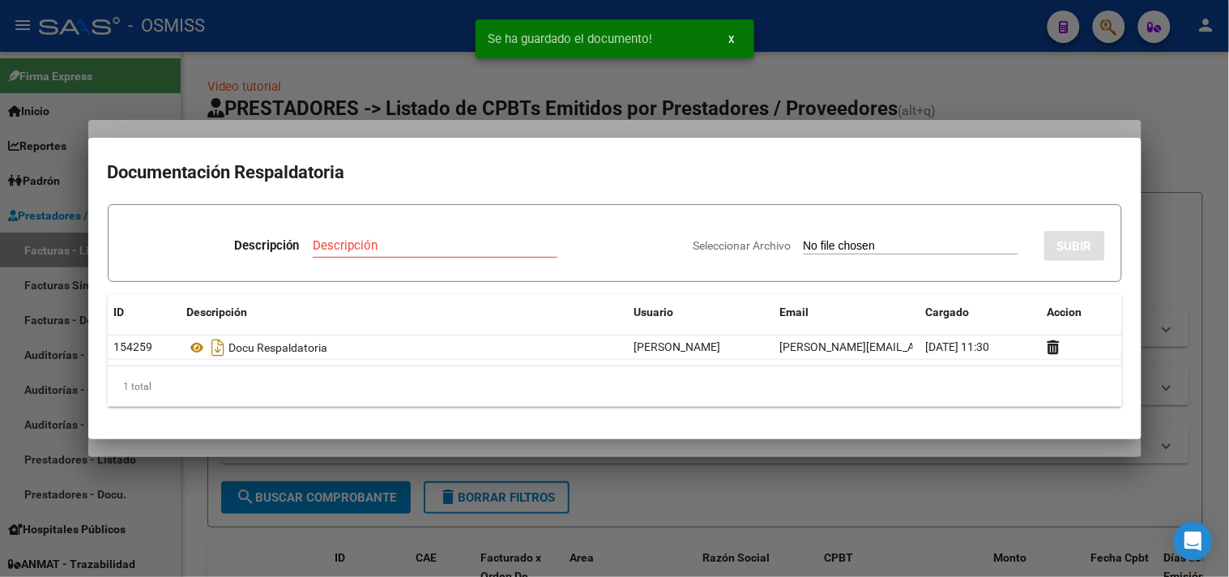
click at [1169, 143] on div at bounding box center [614, 288] width 1229 height 577
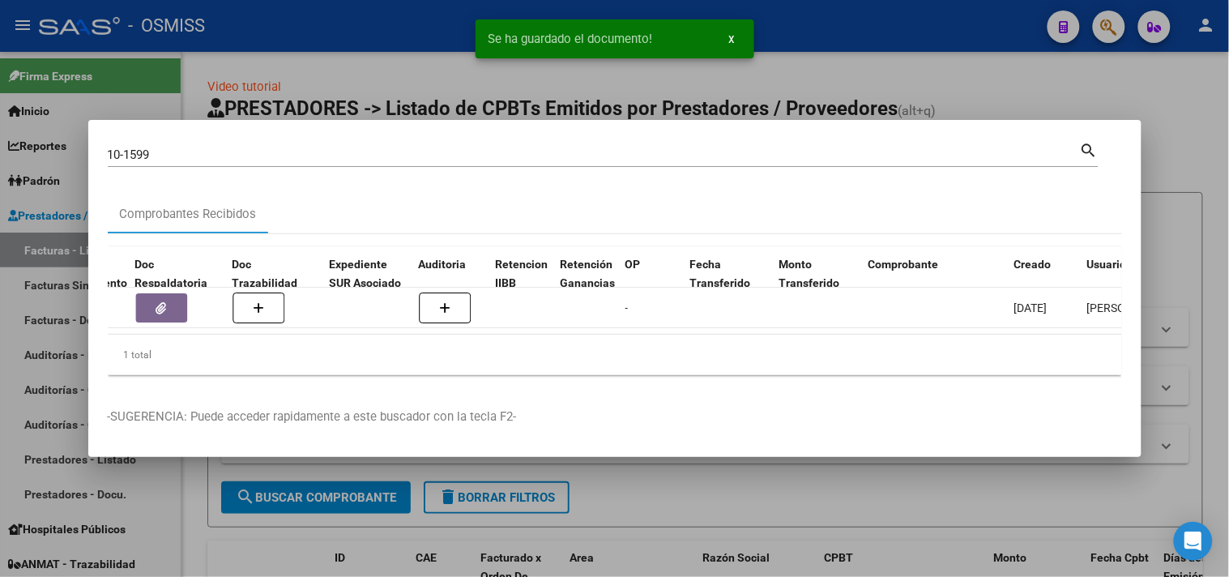
click at [1183, 139] on div at bounding box center [614, 288] width 1229 height 577
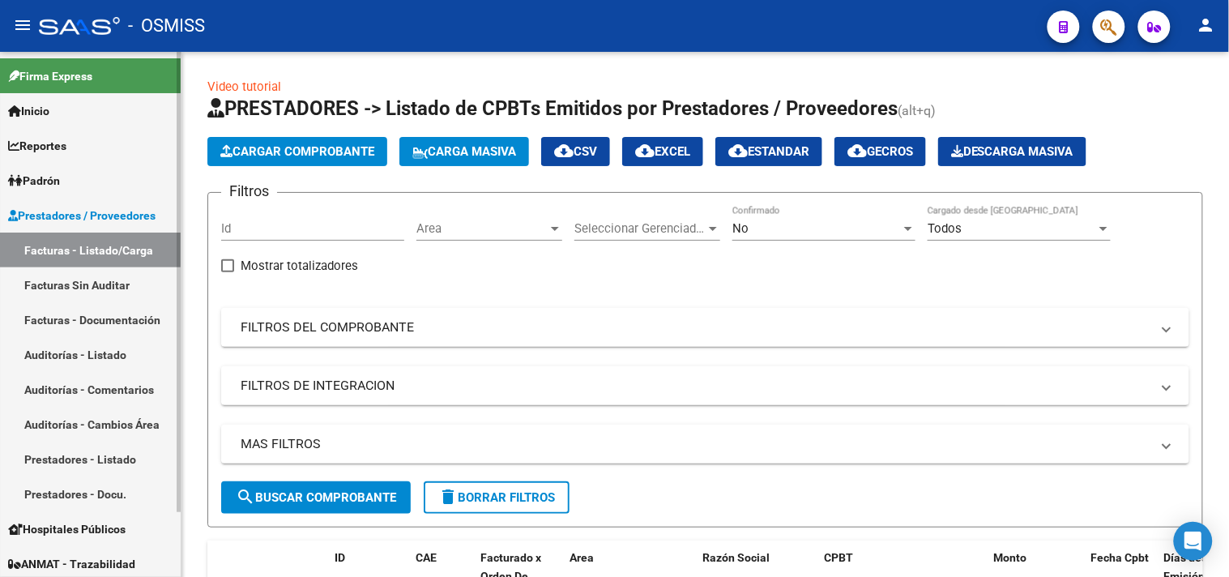
click at [126, 361] on link "Auditorías - Listado" at bounding box center [90, 354] width 181 height 35
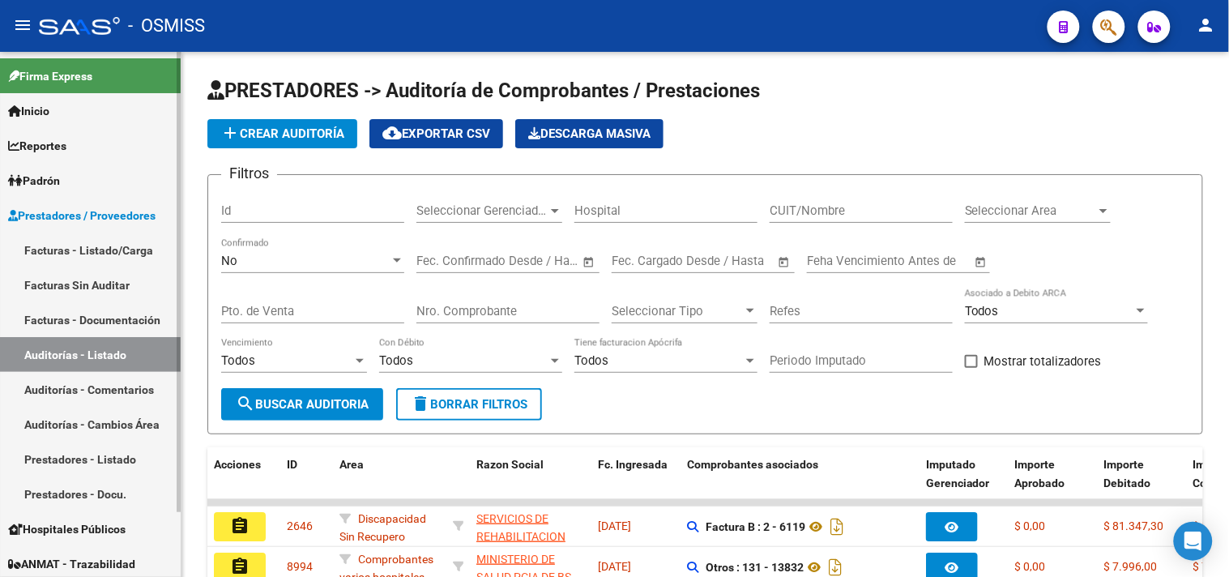
click at [91, 246] on link "Facturas - Listado/Carga" at bounding box center [90, 250] width 181 height 35
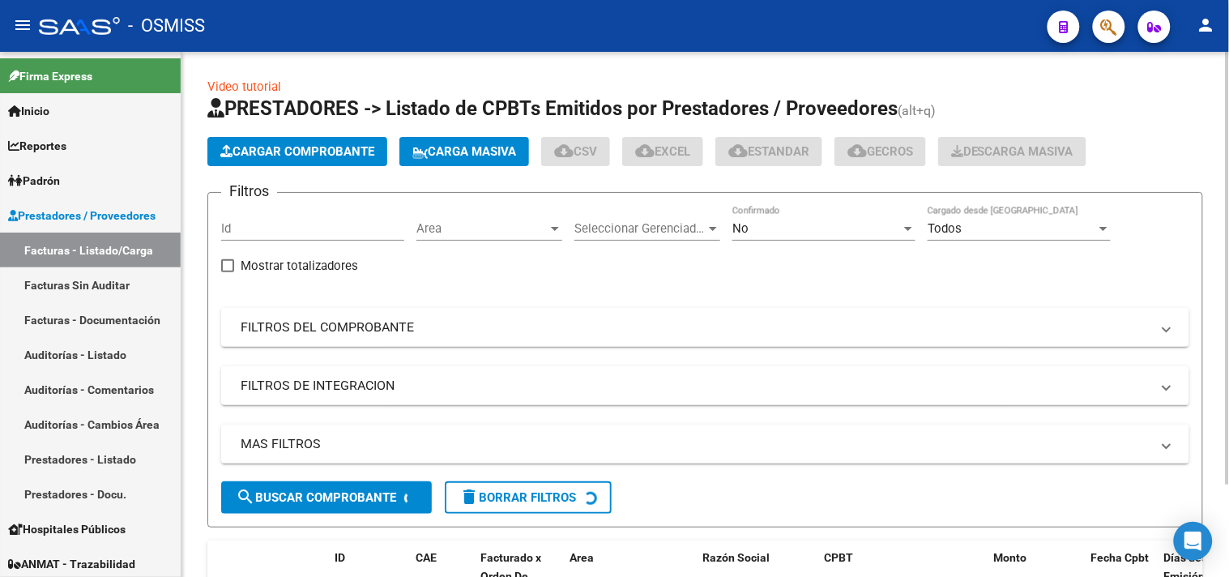
click at [297, 146] on span "Cargar Comprobante" at bounding box center [297, 151] width 154 height 15
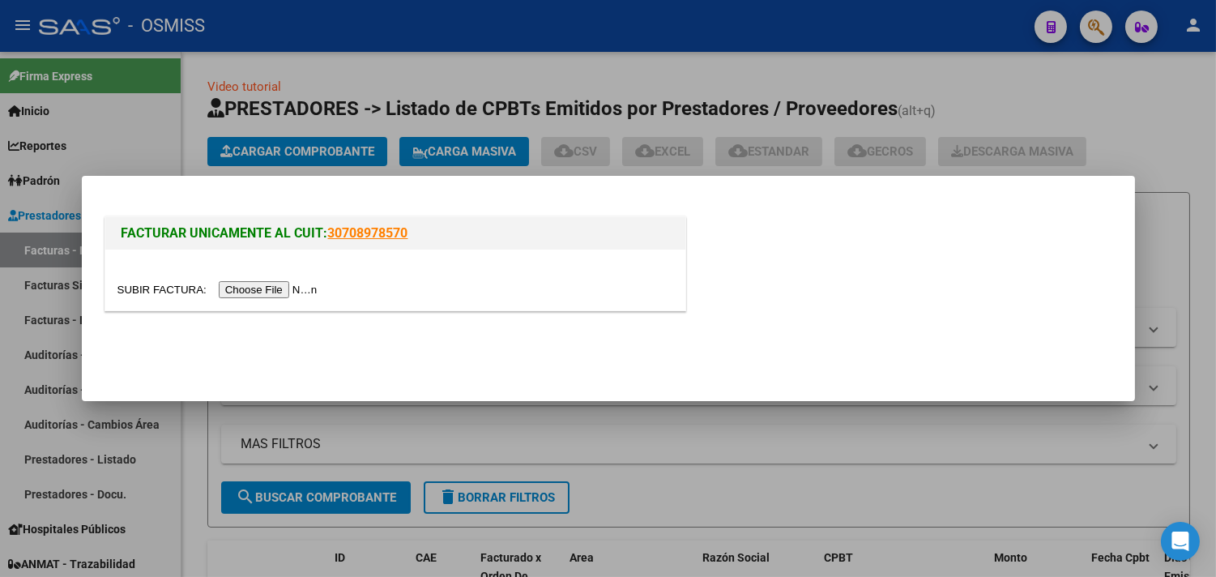
click at [277, 297] on input "file" at bounding box center [220, 289] width 205 height 17
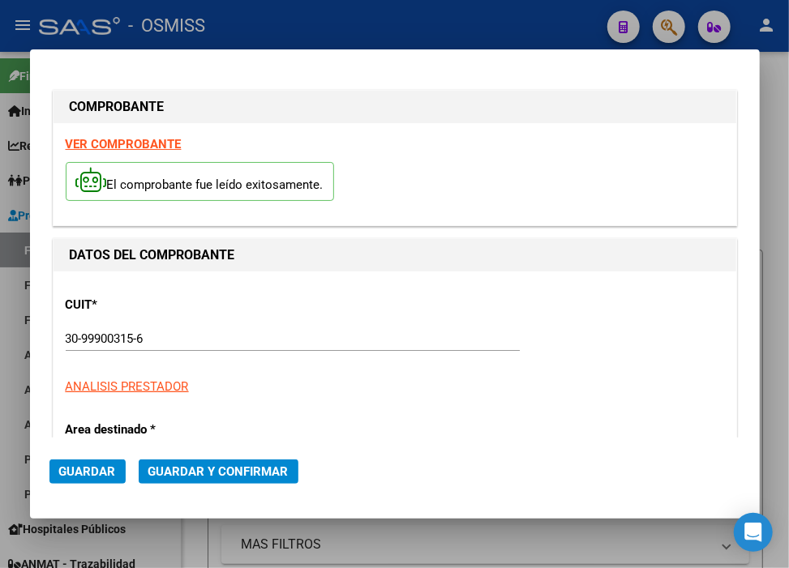
type input "2025-10-19"
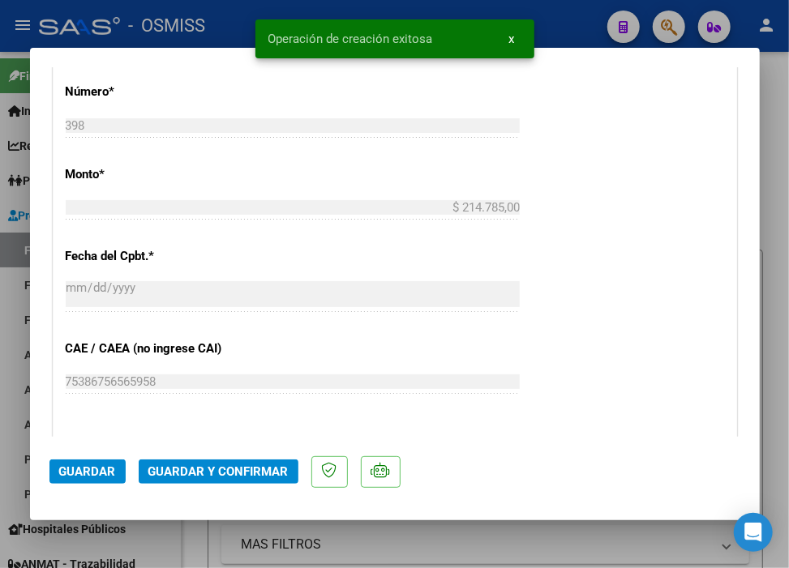
scroll to position [720, 0]
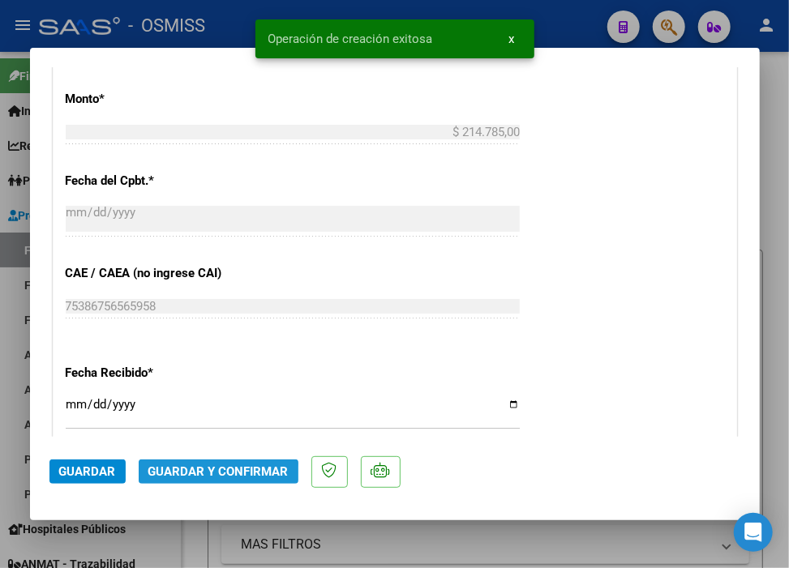
click at [216, 478] on span "Guardar y Confirmar" at bounding box center [218, 471] width 140 height 15
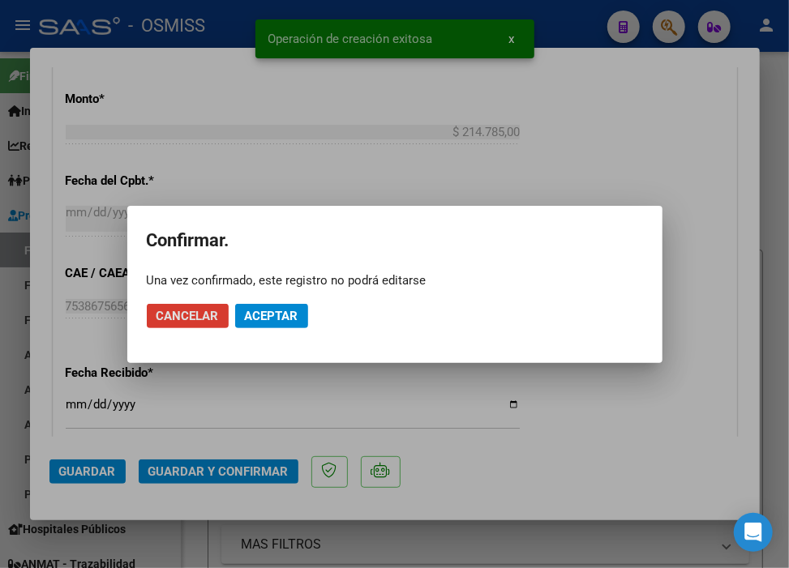
click at [281, 316] on span "Aceptar" at bounding box center [271, 316] width 53 height 15
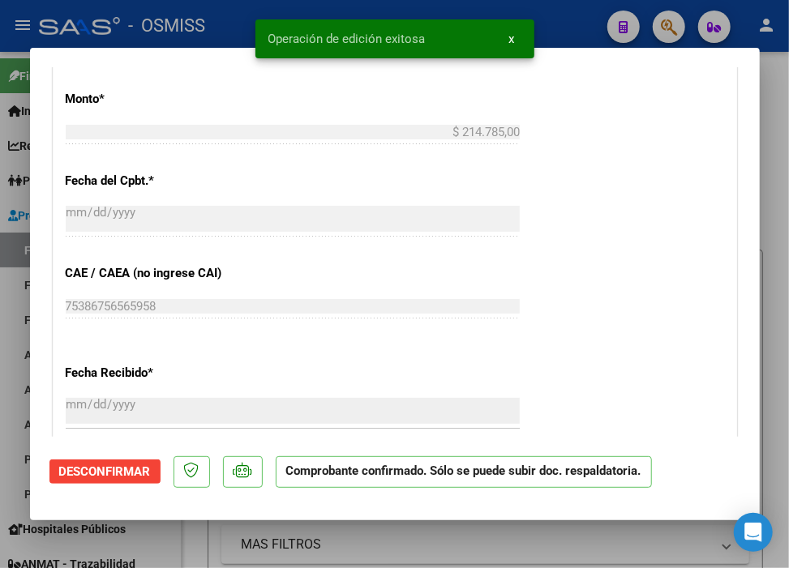
click at [587, 15] on div at bounding box center [394, 284] width 789 height 568
type input "$ 0,00"
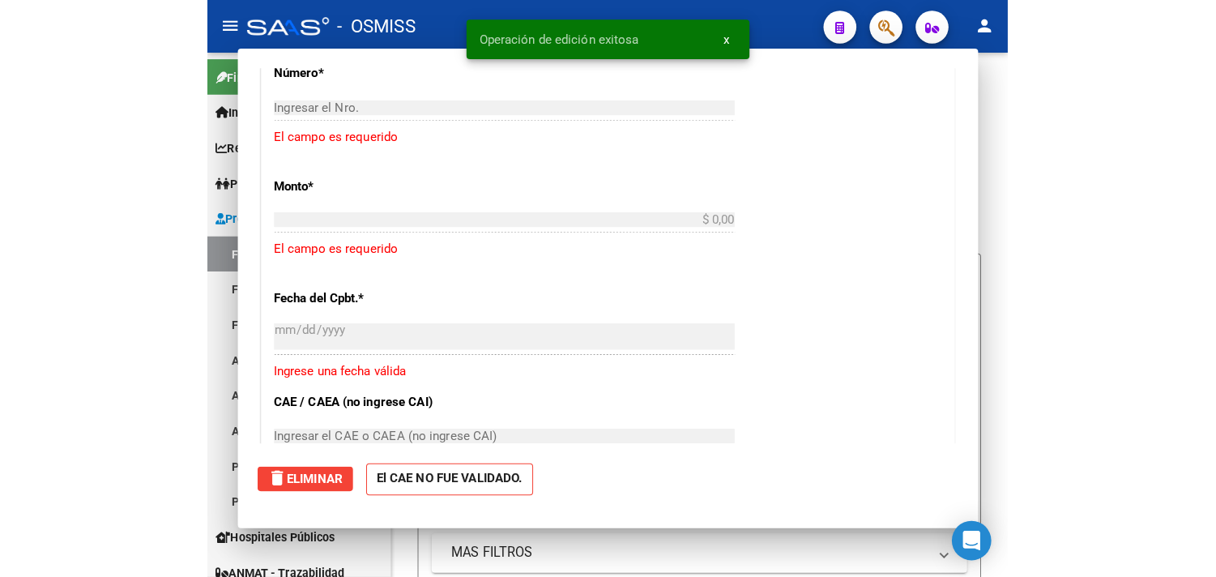
scroll to position [776, 0]
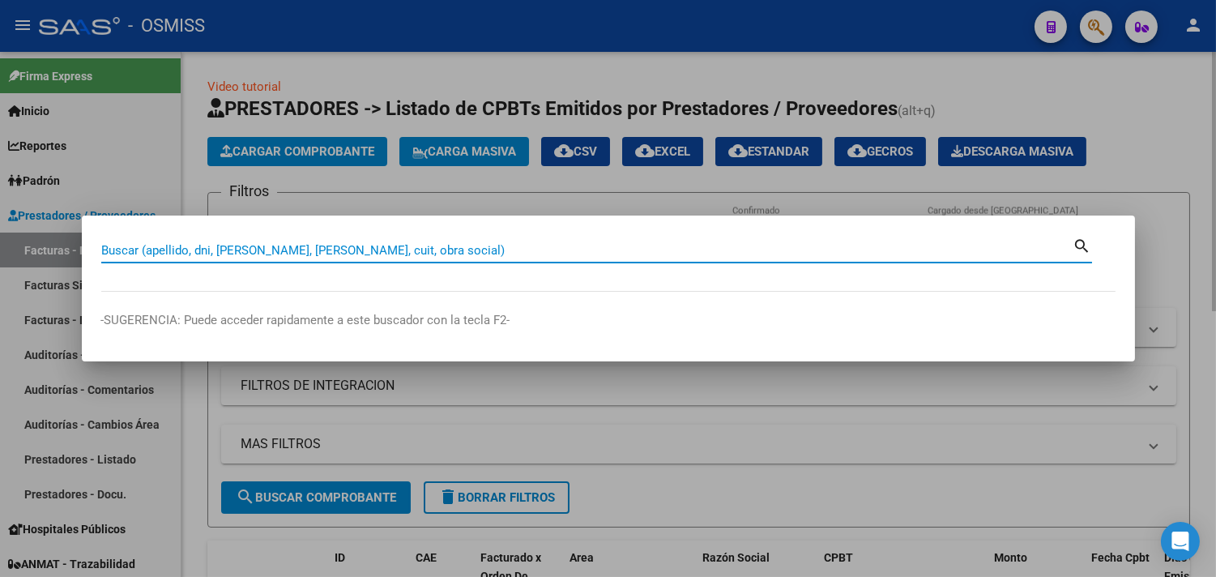
paste input "003-00003242"
type input "003-00003242"
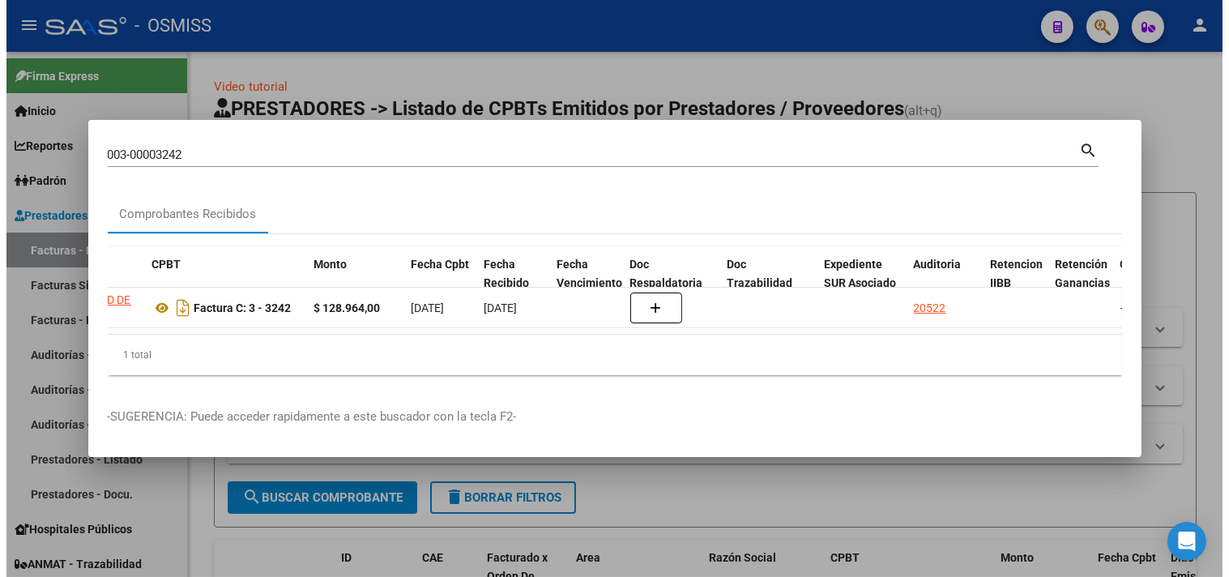
scroll to position [0, 788]
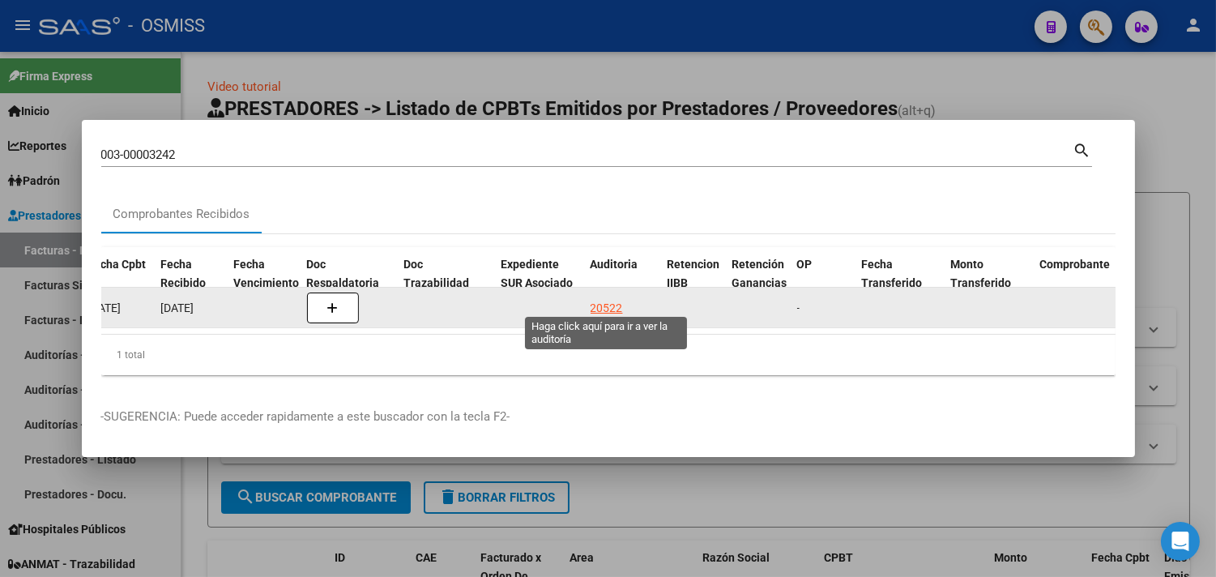
click at [614, 299] on div "20522" at bounding box center [607, 308] width 32 height 19
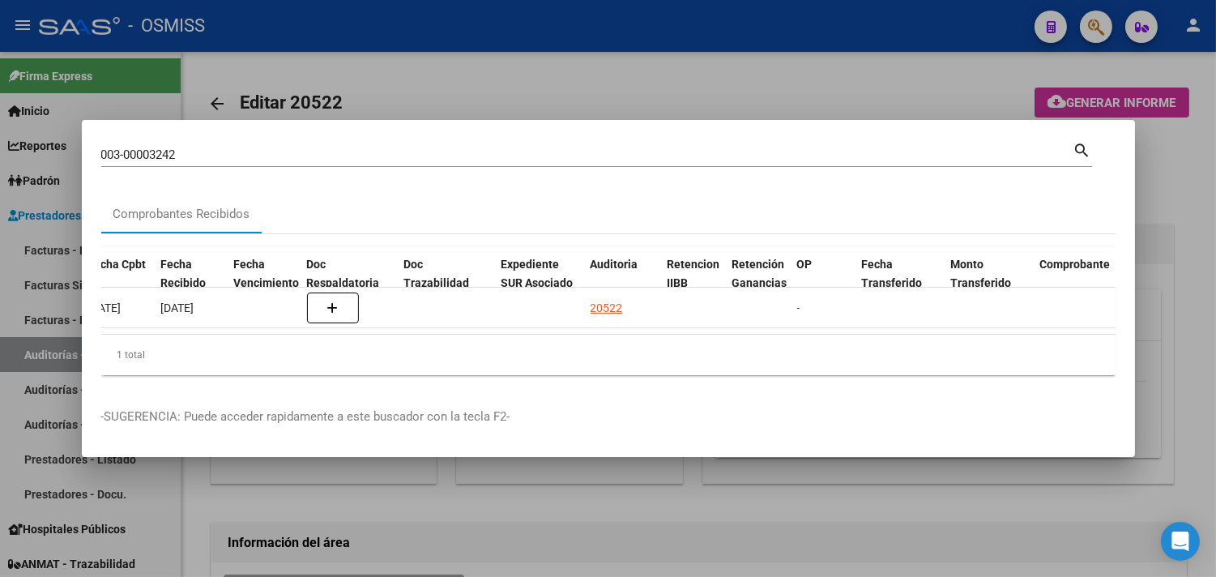
click at [1195, 184] on div at bounding box center [608, 288] width 1216 height 577
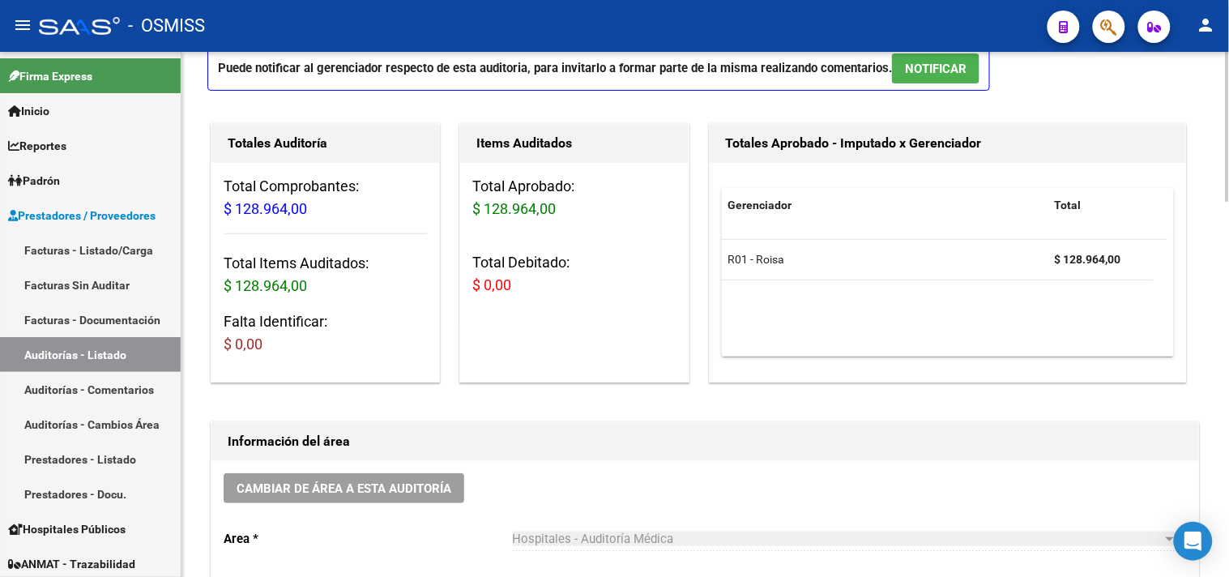
scroll to position [540, 0]
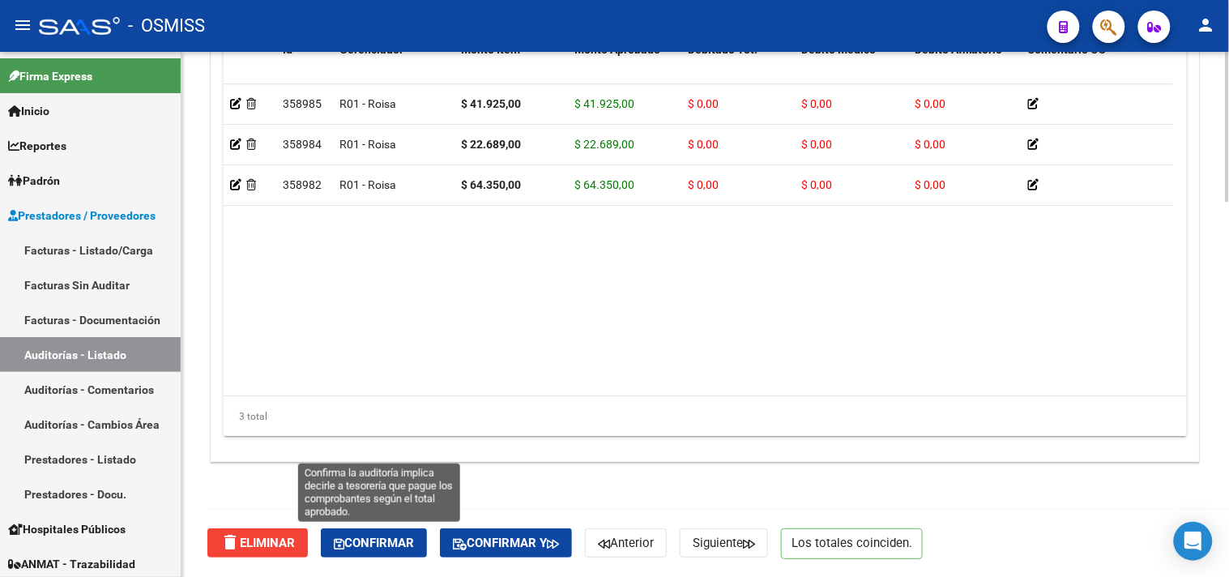
click at [397, 545] on span "Confirmar" at bounding box center [374, 543] width 80 height 15
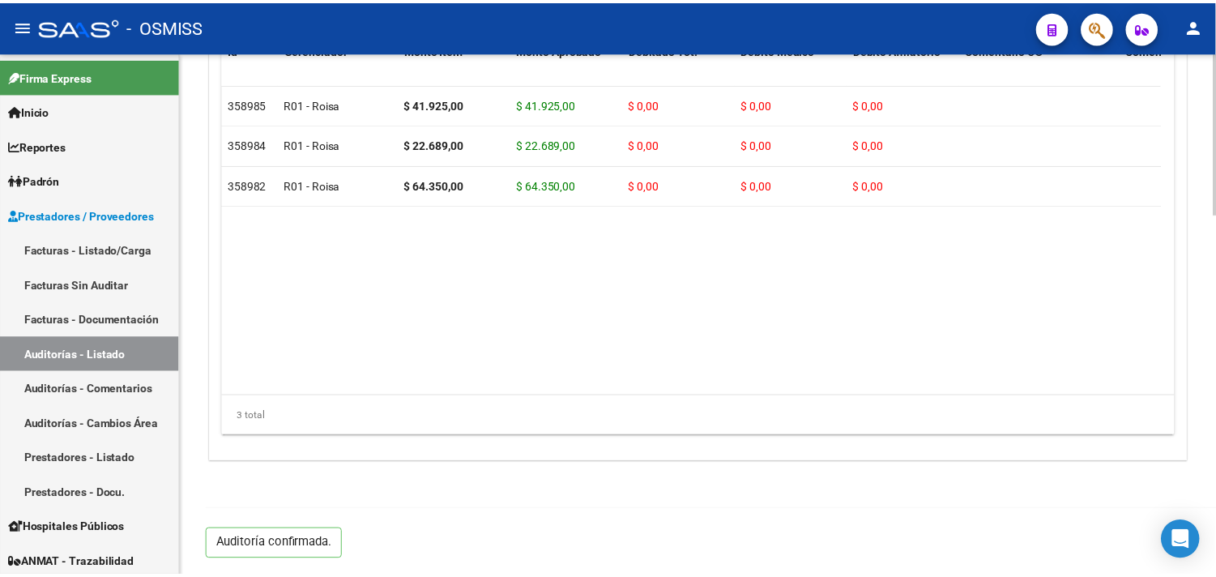
scroll to position [1165, 0]
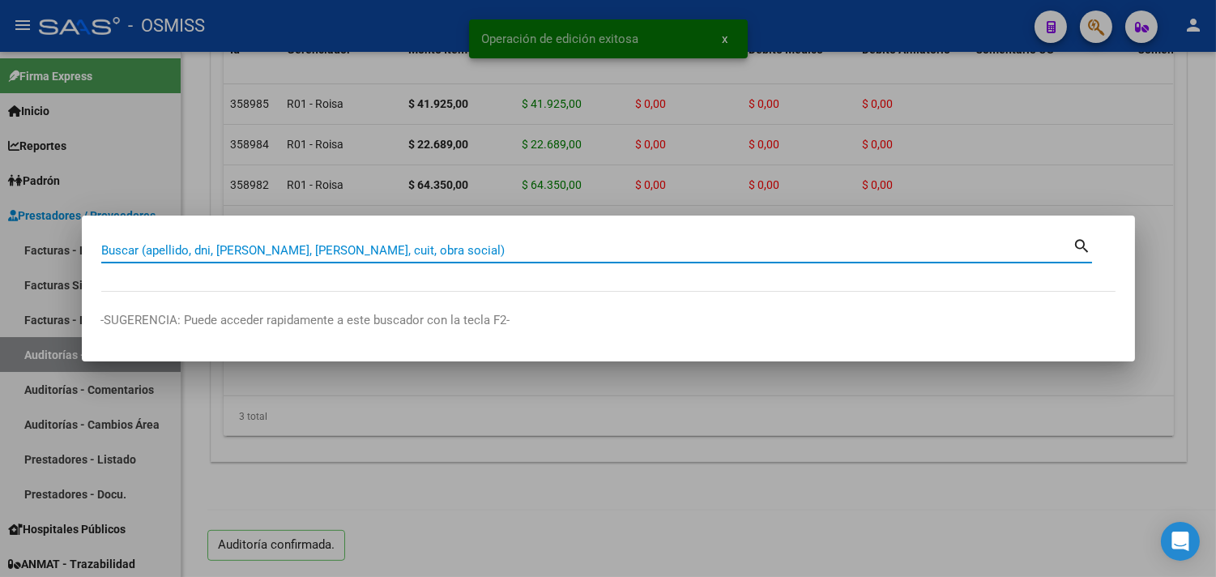
paste input "07-00000228"
type input "07-00000228"
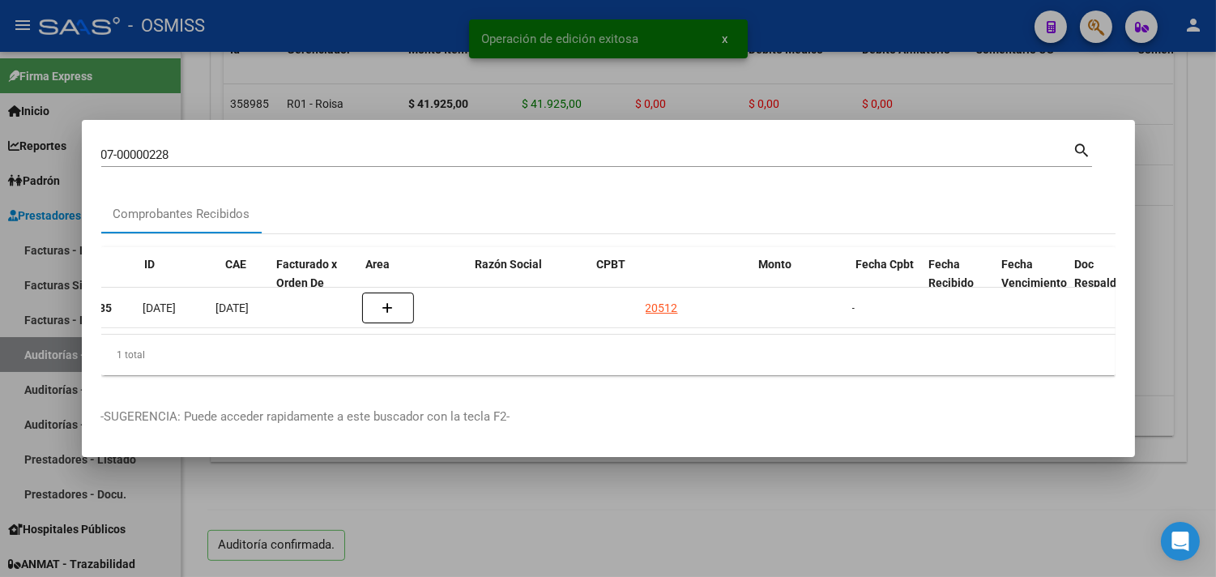
scroll to position [0, 746]
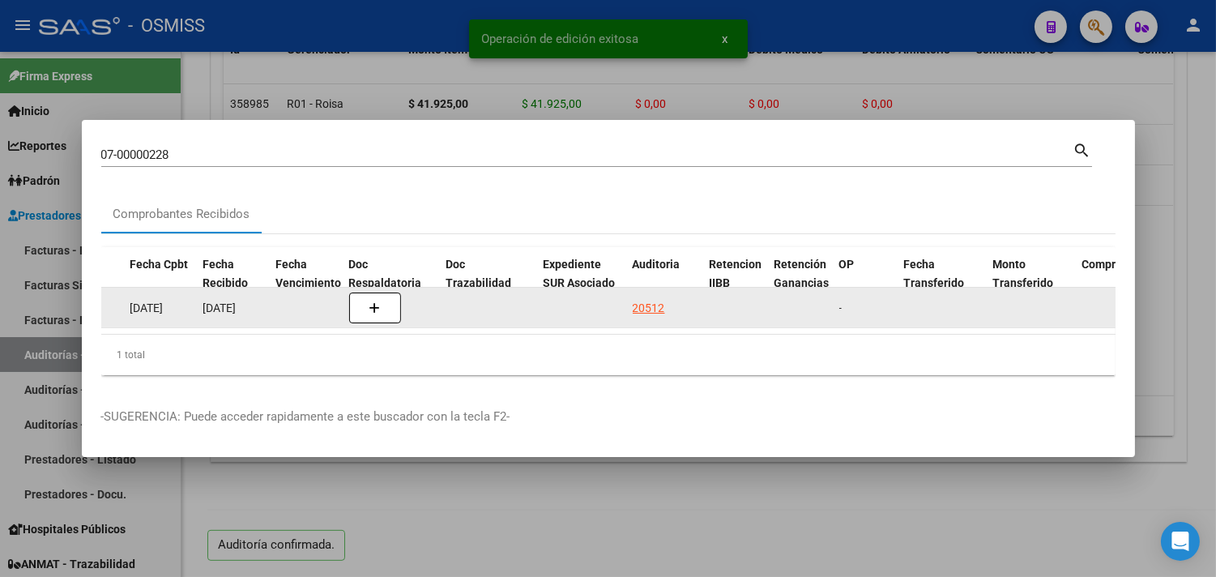
click at [644, 299] on div "20512" at bounding box center [649, 308] width 32 height 19
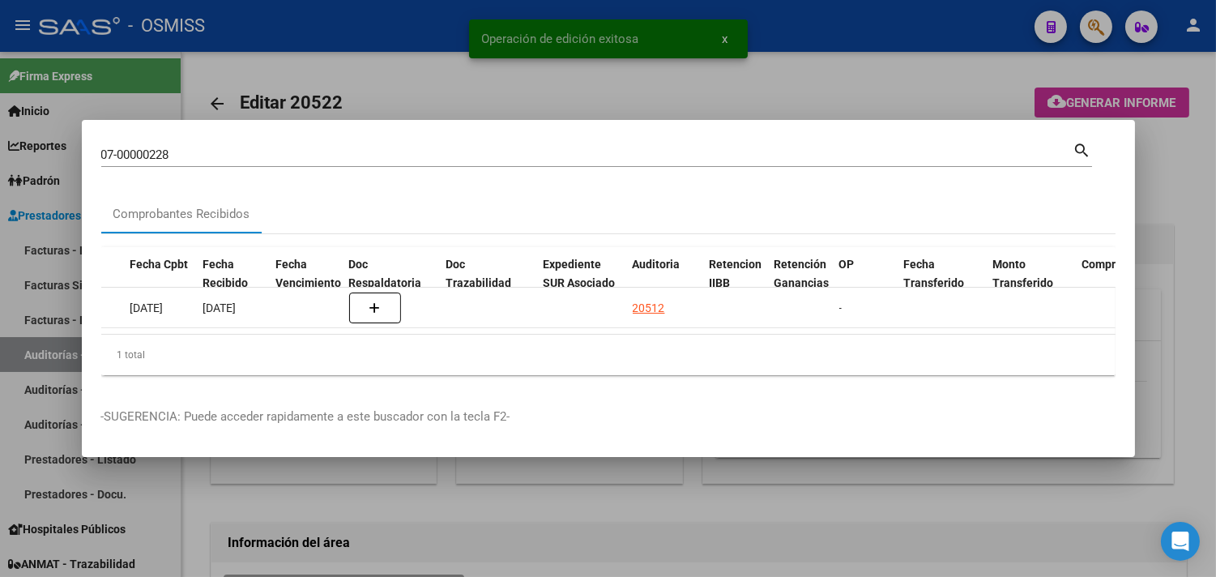
click at [1171, 165] on div at bounding box center [608, 288] width 1216 height 577
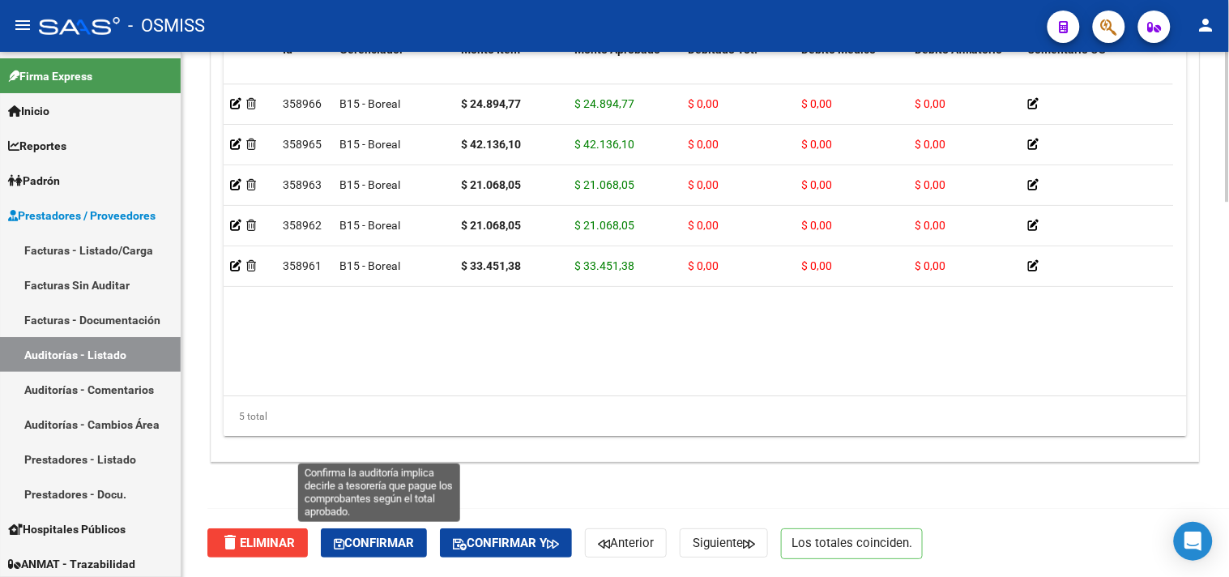
click at [427, 530] on button "Confirmar" at bounding box center [374, 542] width 106 height 29
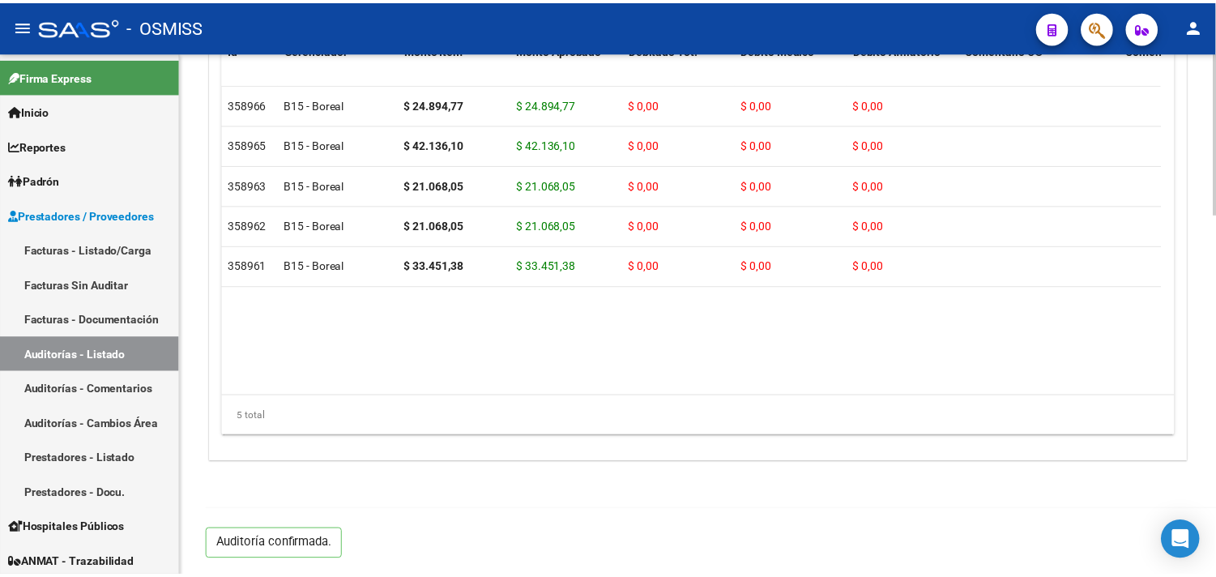
scroll to position [1165, 0]
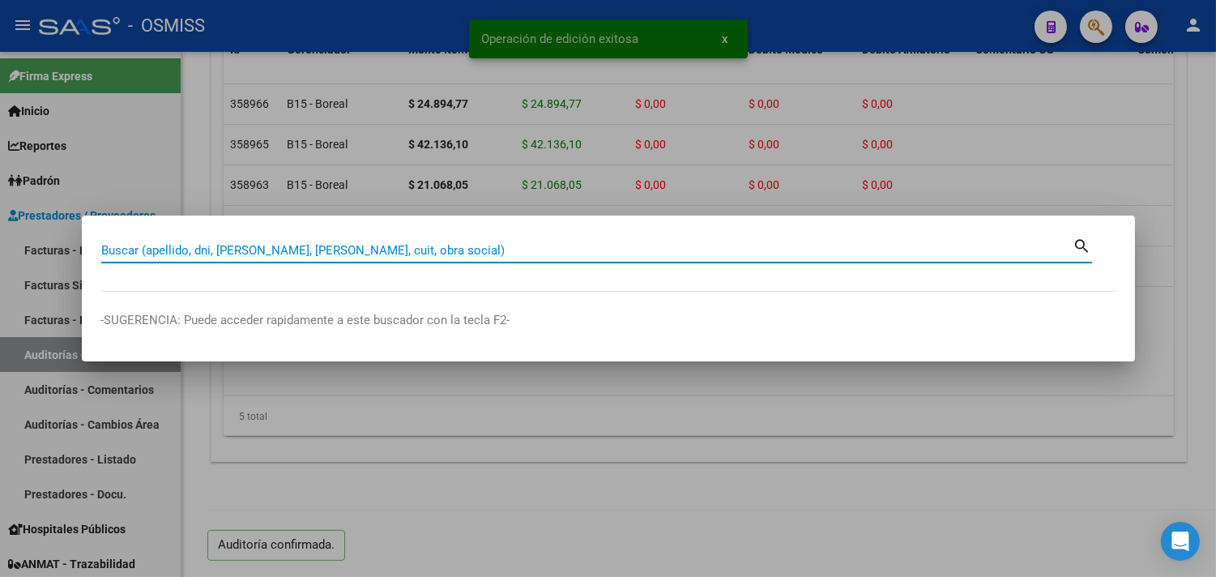
paste input "002-00004075"
type input "002-00004075"
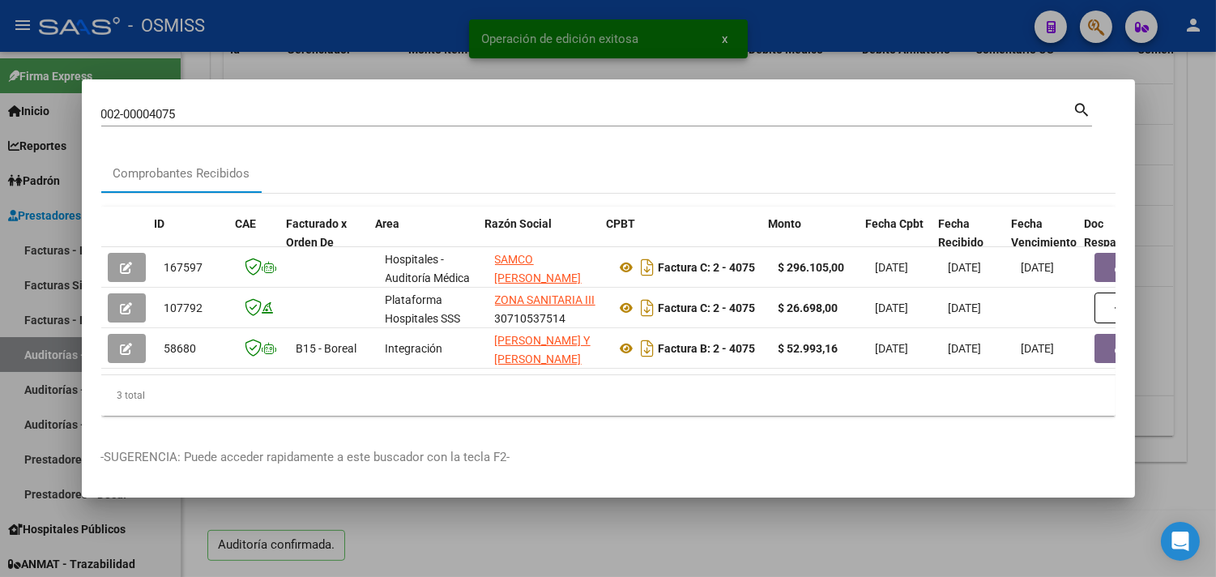
scroll to position [0, 626]
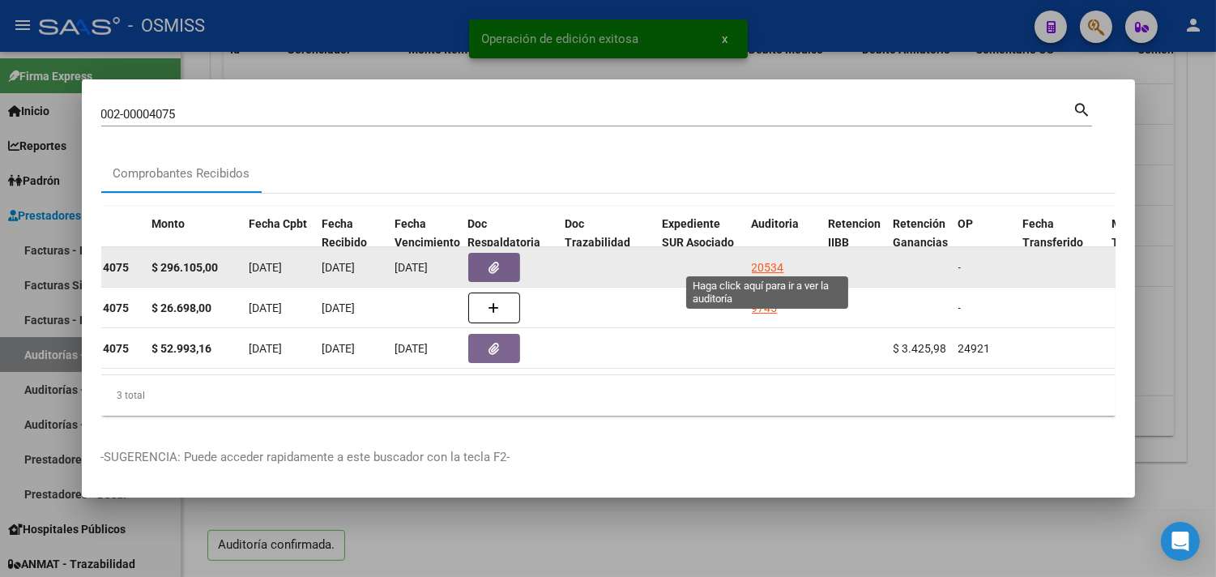
click at [764, 259] on div "20534" at bounding box center [768, 268] width 32 height 19
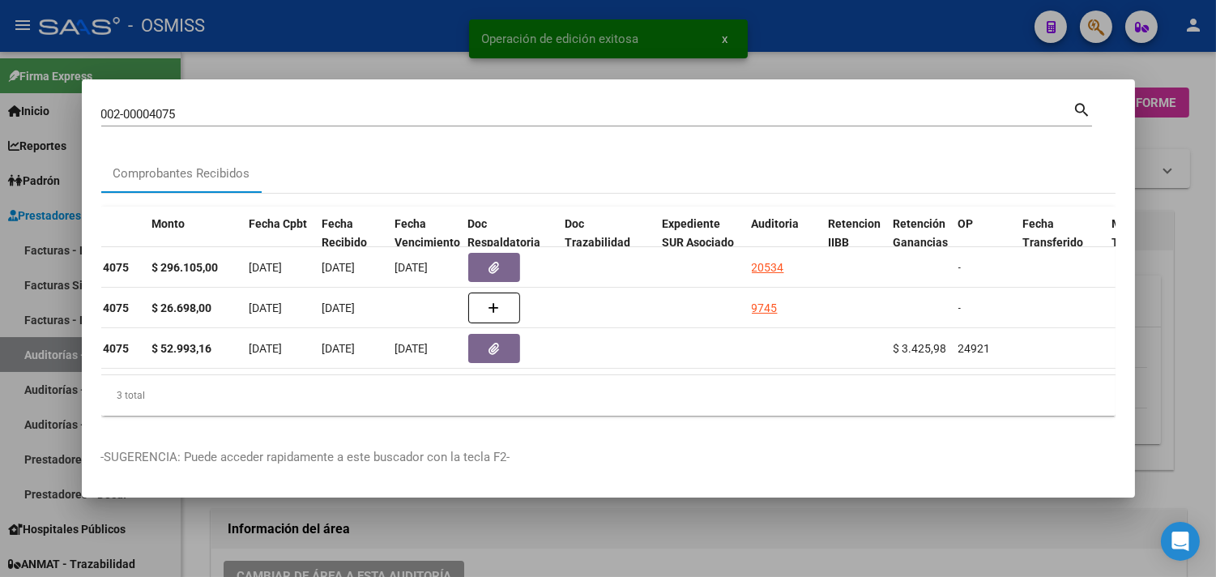
click at [1175, 243] on div at bounding box center [608, 288] width 1216 height 577
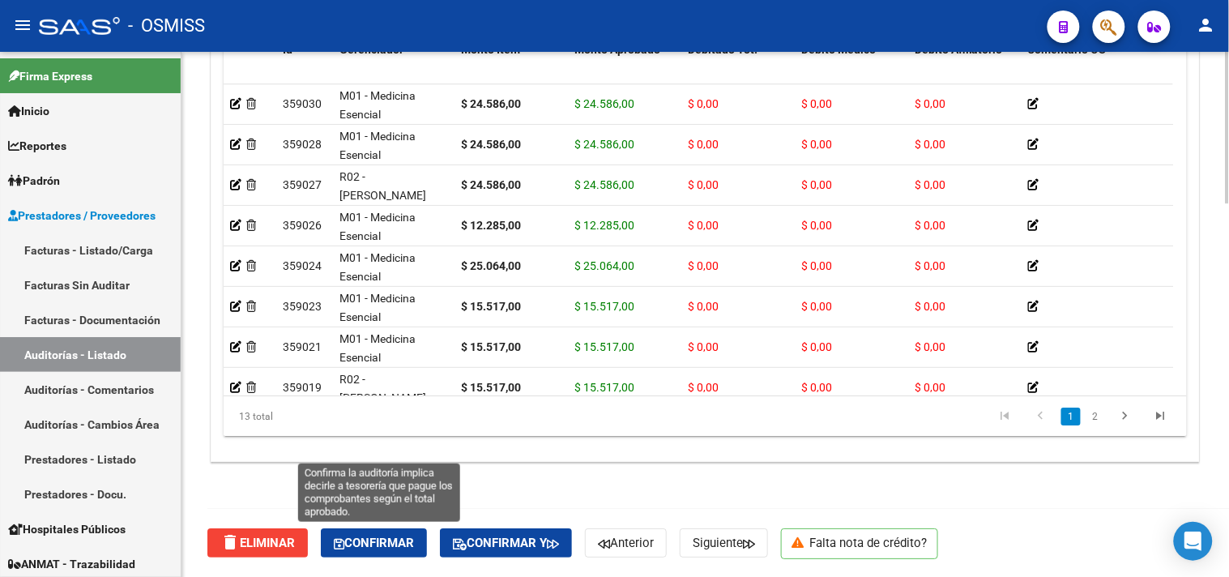
click at [385, 549] on span "Confirmar" at bounding box center [374, 543] width 80 height 15
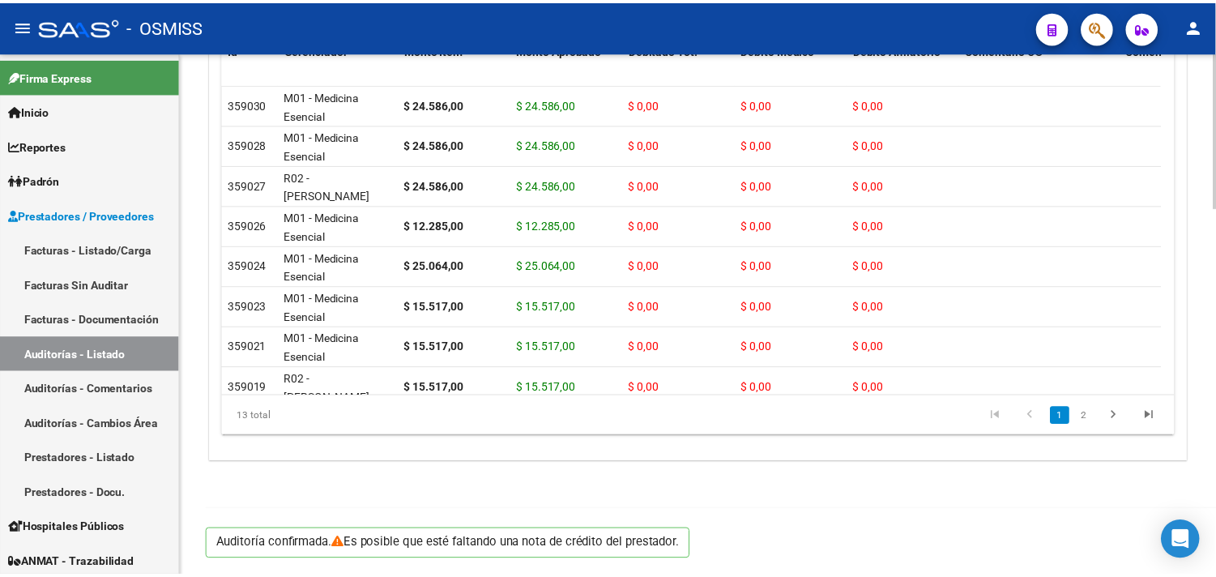
scroll to position [1241, 0]
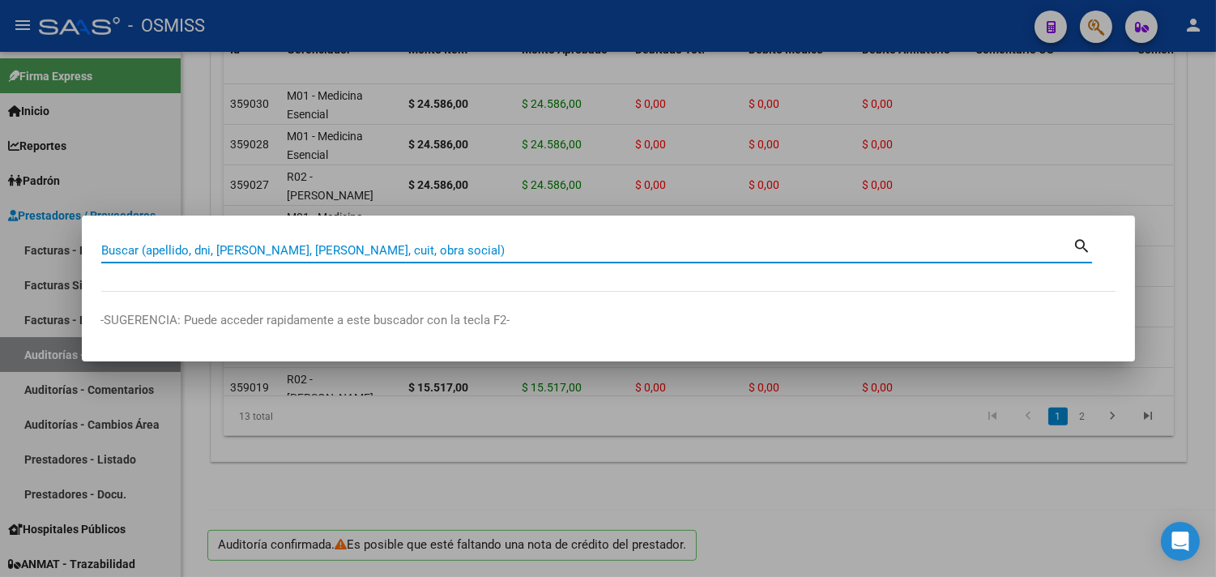
paste input "011-00004611"
type input "011-00004611"
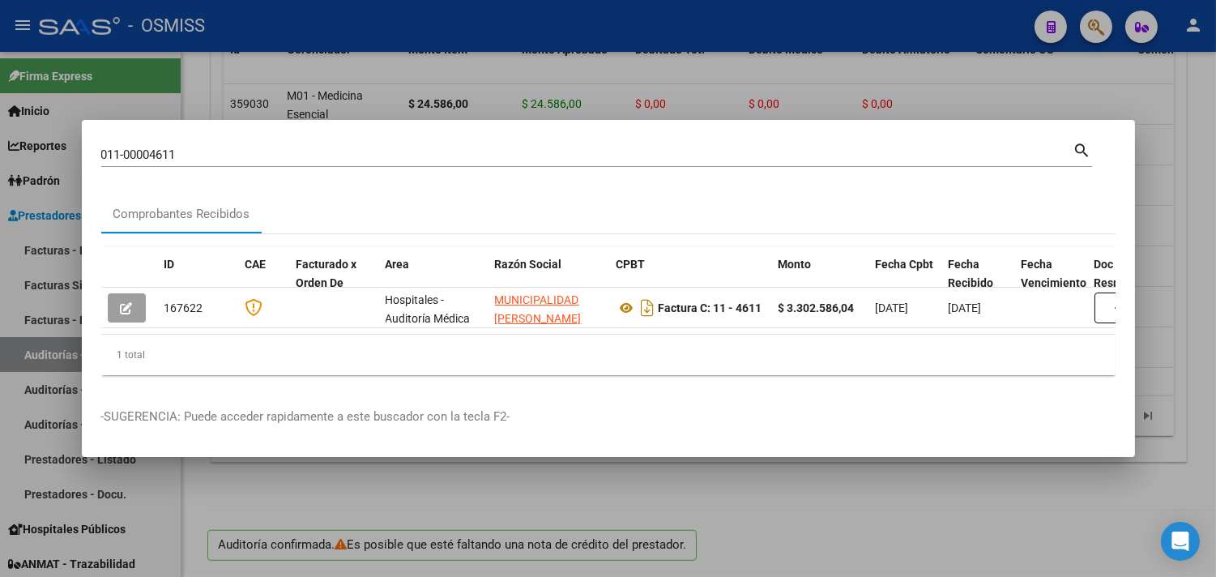
scroll to position [0, 352]
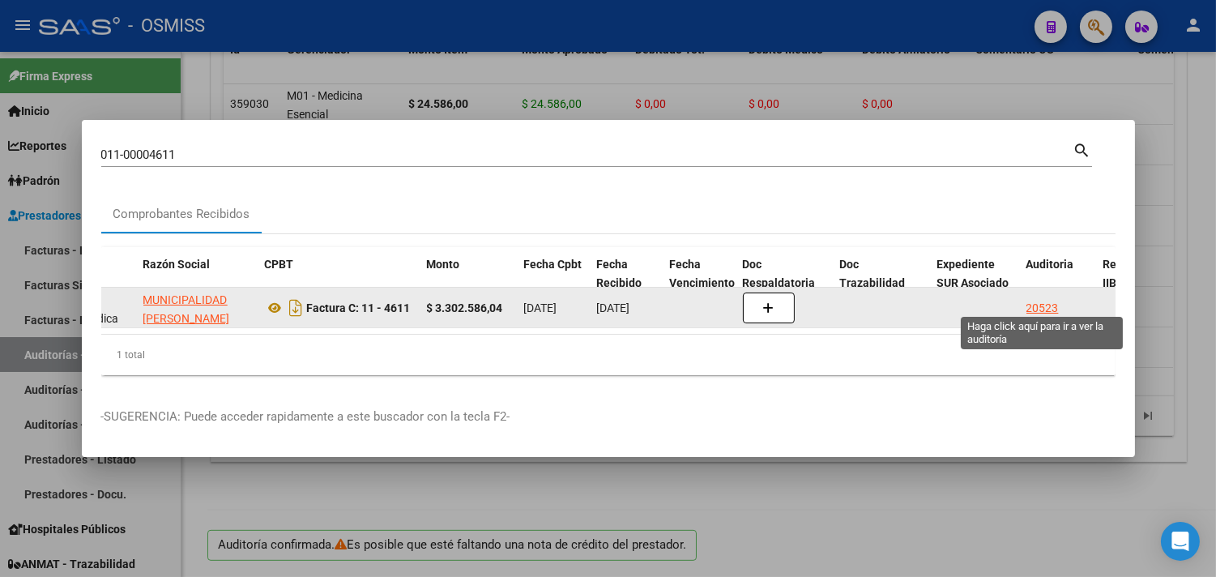
click at [1045, 299] on div "20523" at bounding box center [1043, 308] width 32 height 19
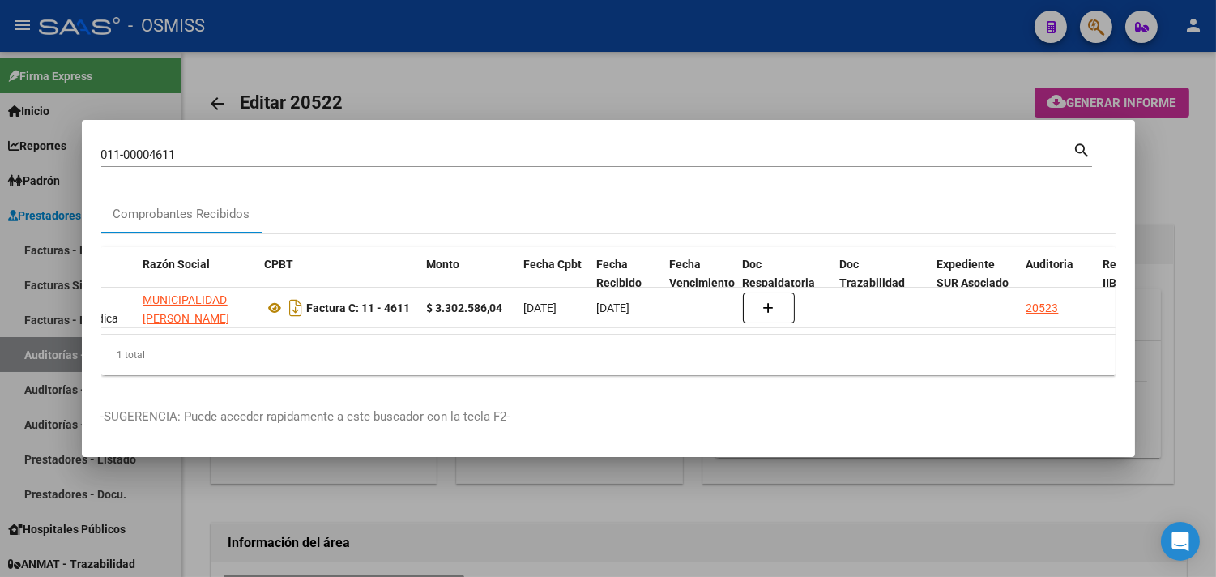
click at [1178, 286] on div at bounding box center [608, 288] width 1216 height 577
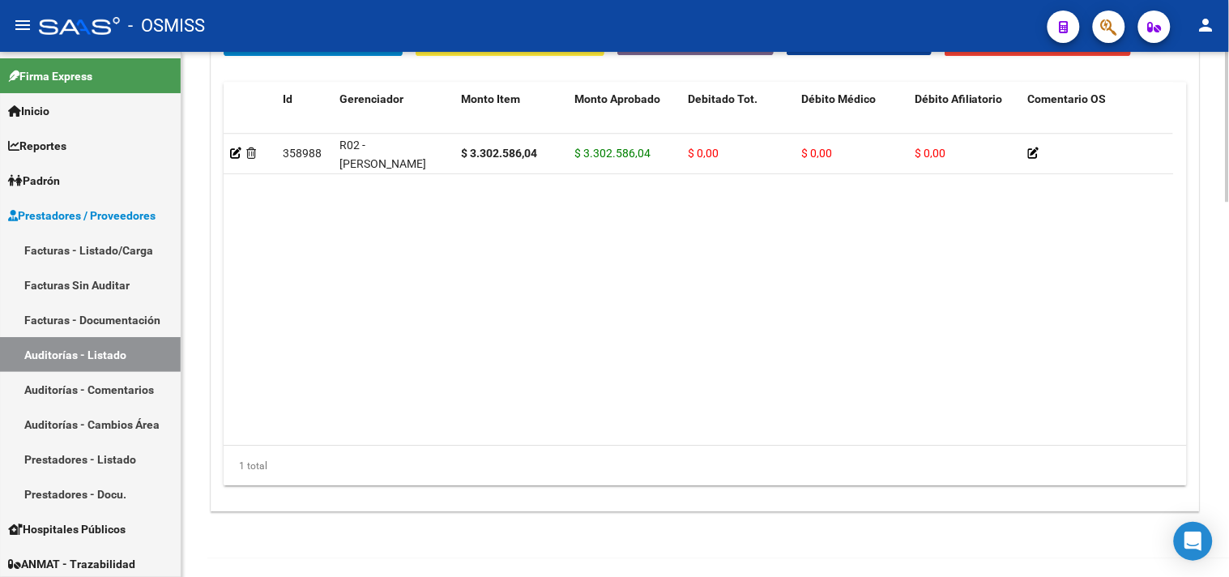
scroll to position [1311, 0]
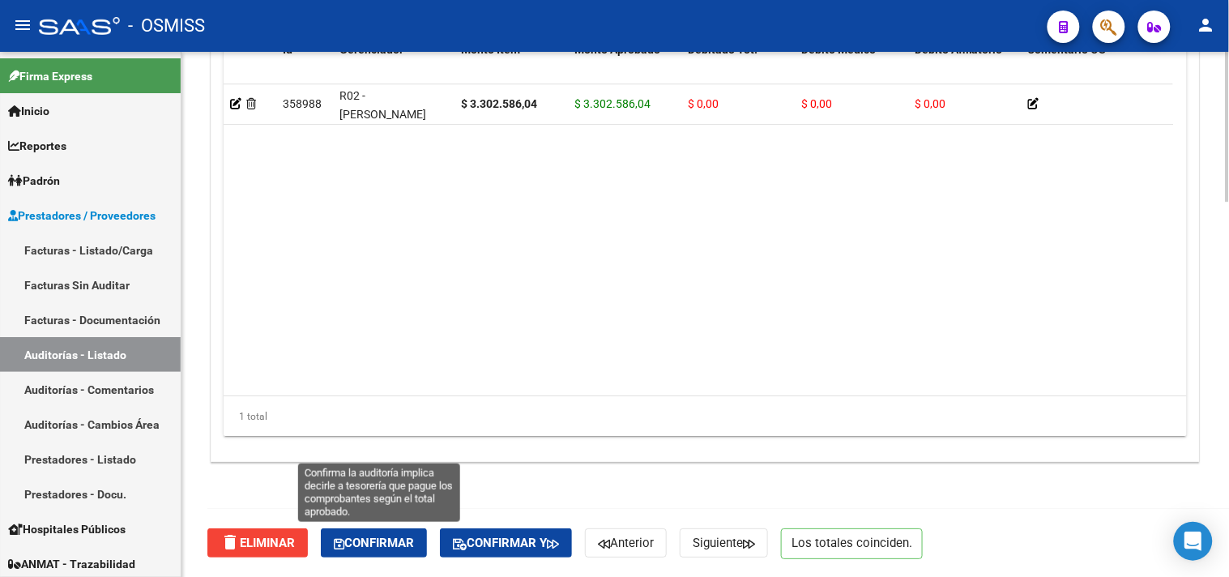
click at [378, 544] on span "Confirmar" at bounding box center [374, 543] width 80 height 15
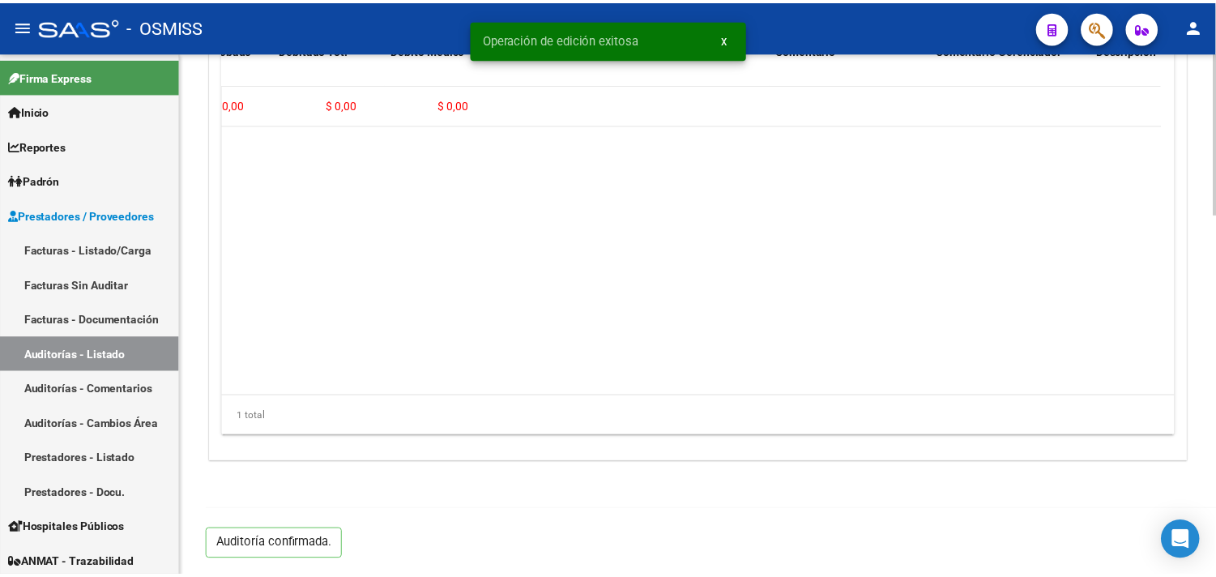
scroll to position [0, 0]
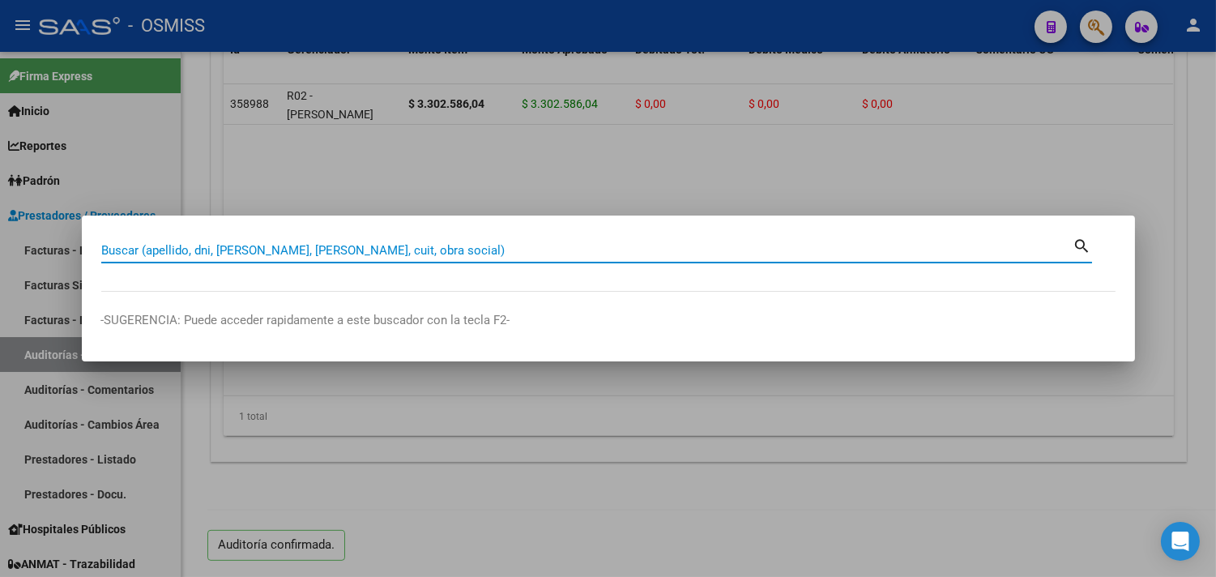
paste input "042-00000371"
type input "042-00000371"
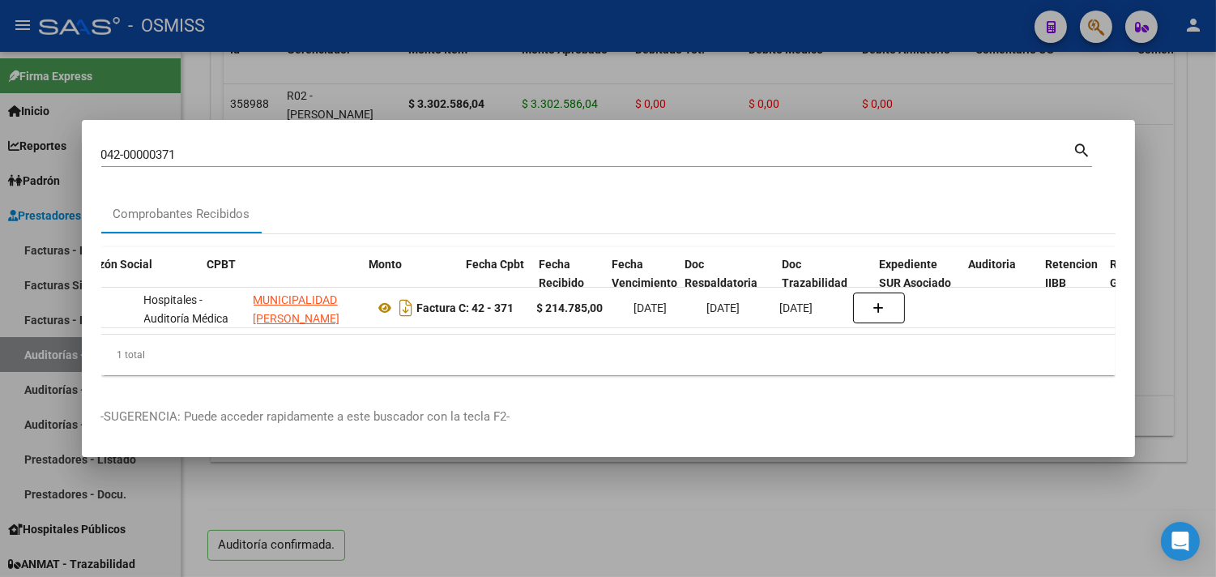
scroll to position [0, 765]
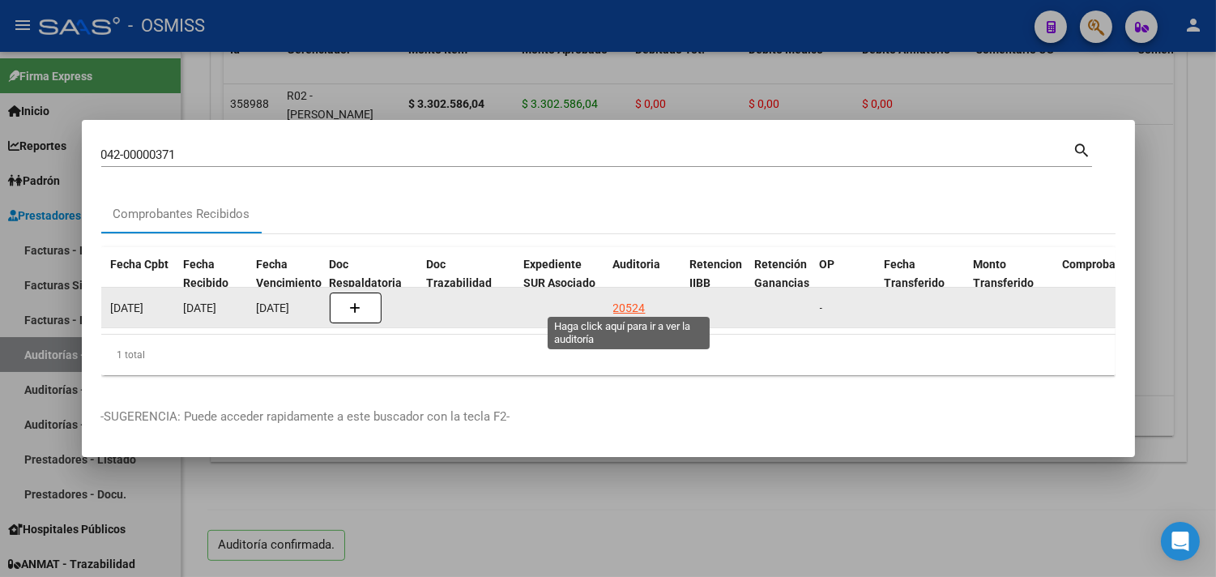
click at [636, 299] on div "20524" at bounding box center [630, 308] width 32 height 19
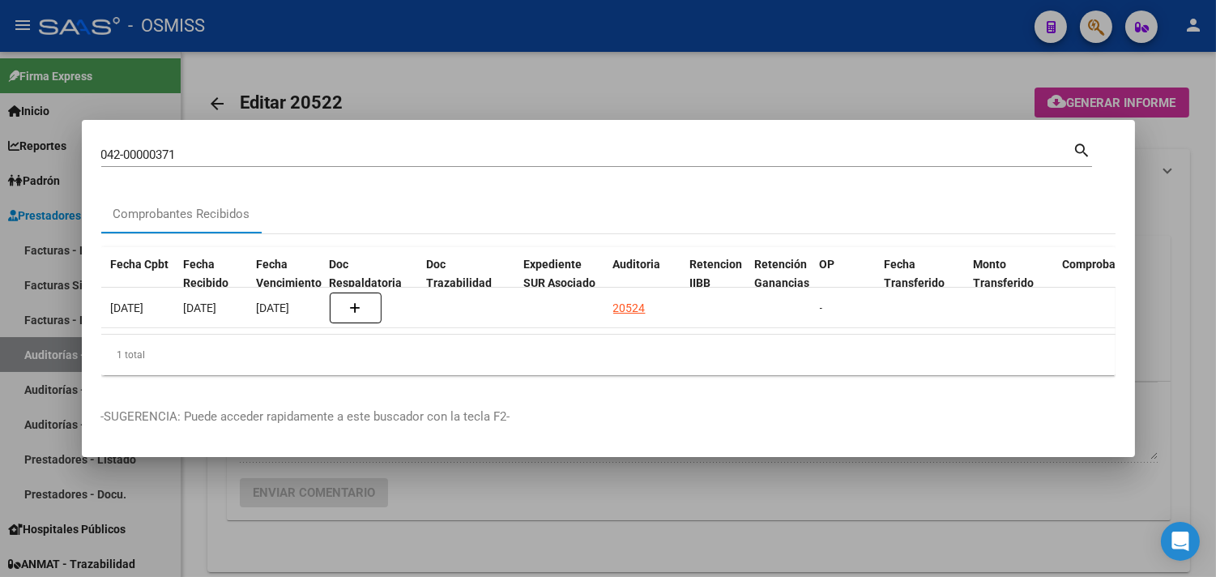
click at [1195, 213] on div at bounding box center [608, 288] width 1216 height 577
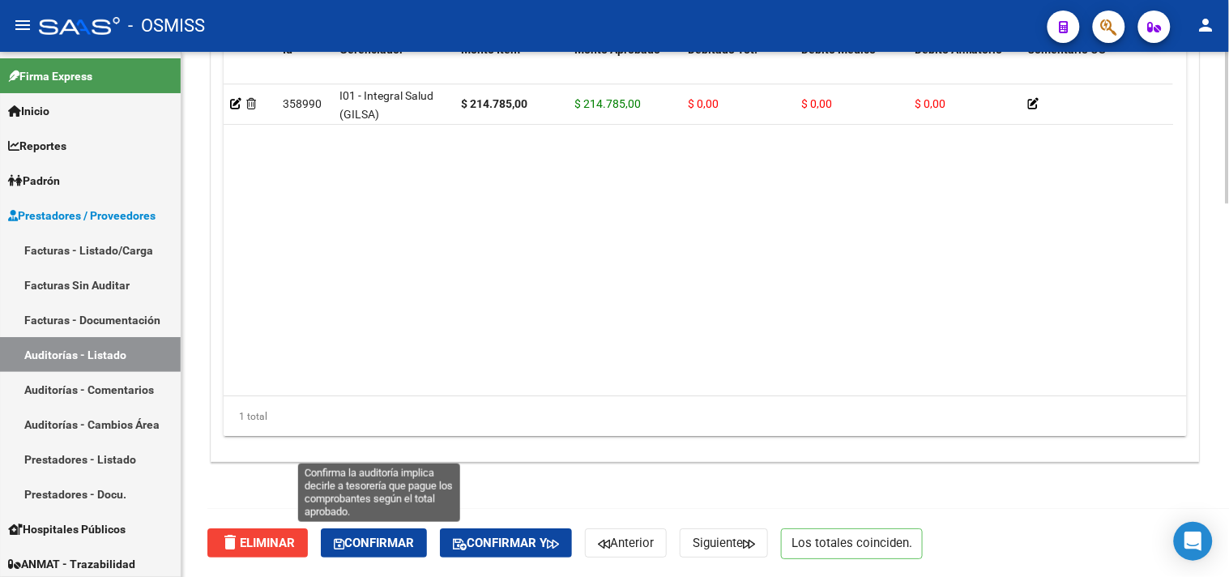
click at [371, 533] on button "Confirmar" at bounding box center [374, 542] width 106 height 29
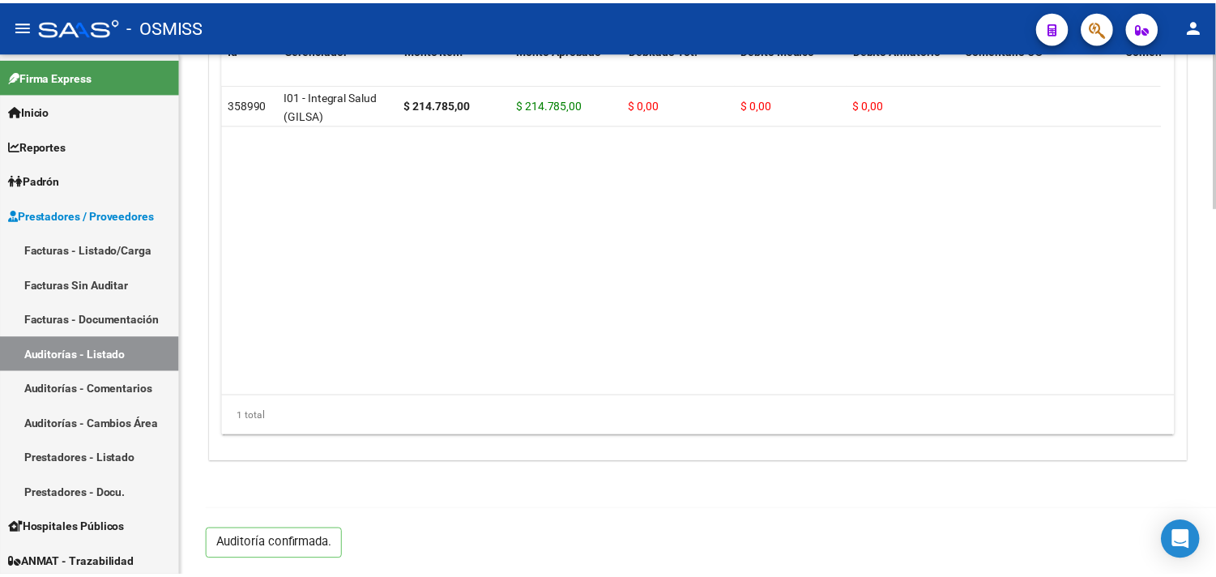
scroll to position [1241, 0]
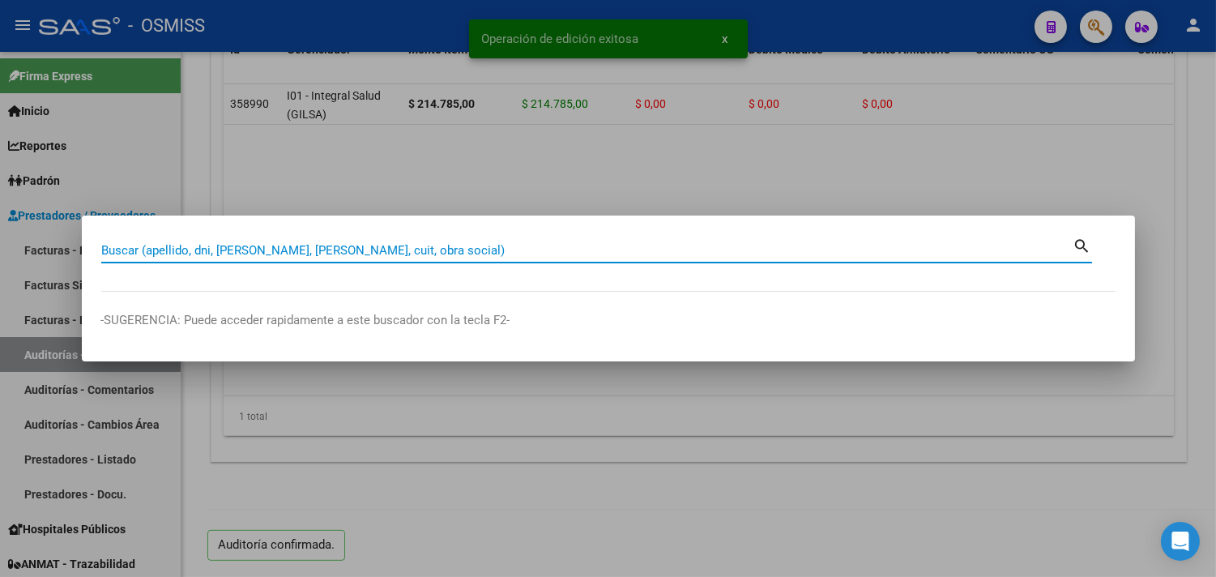
paste input "044-00000874"
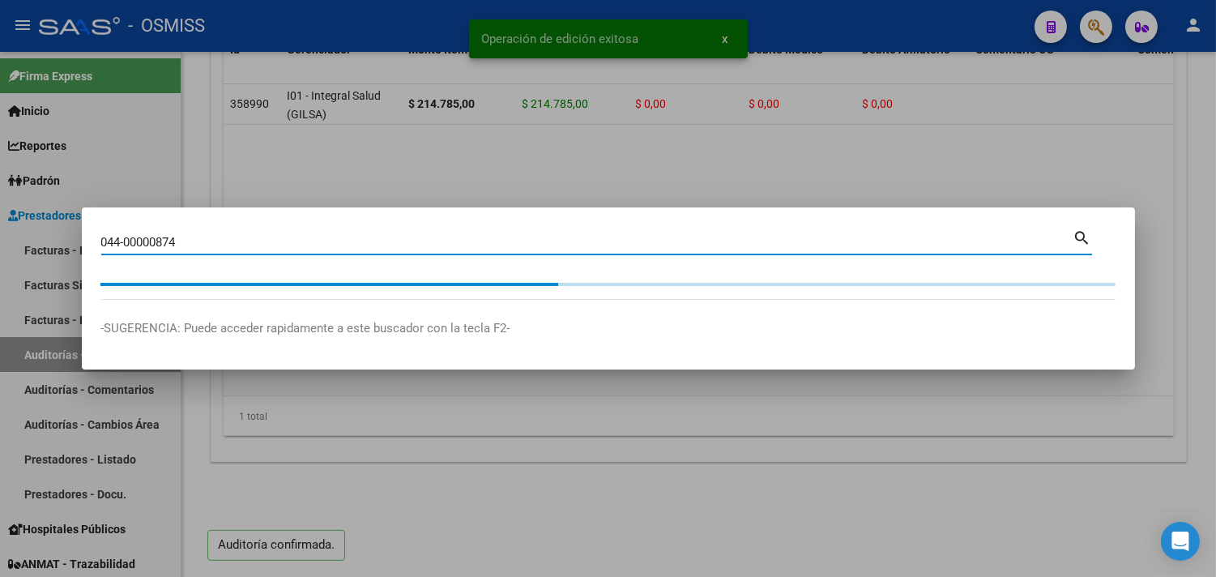
type input "044-00000874"
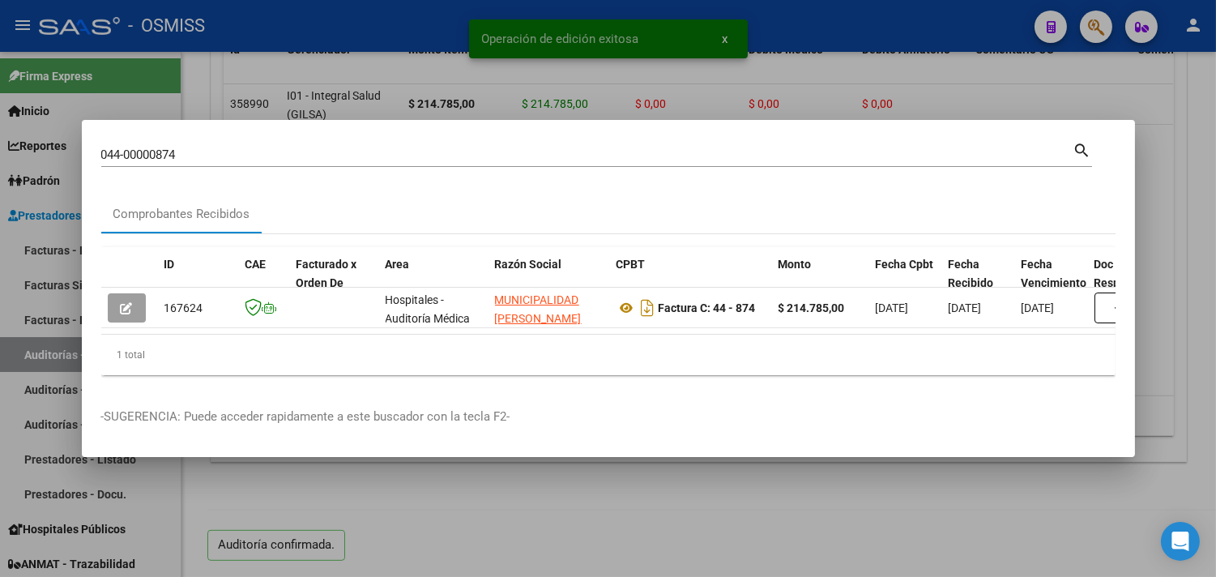
scroll to position [0, 746]
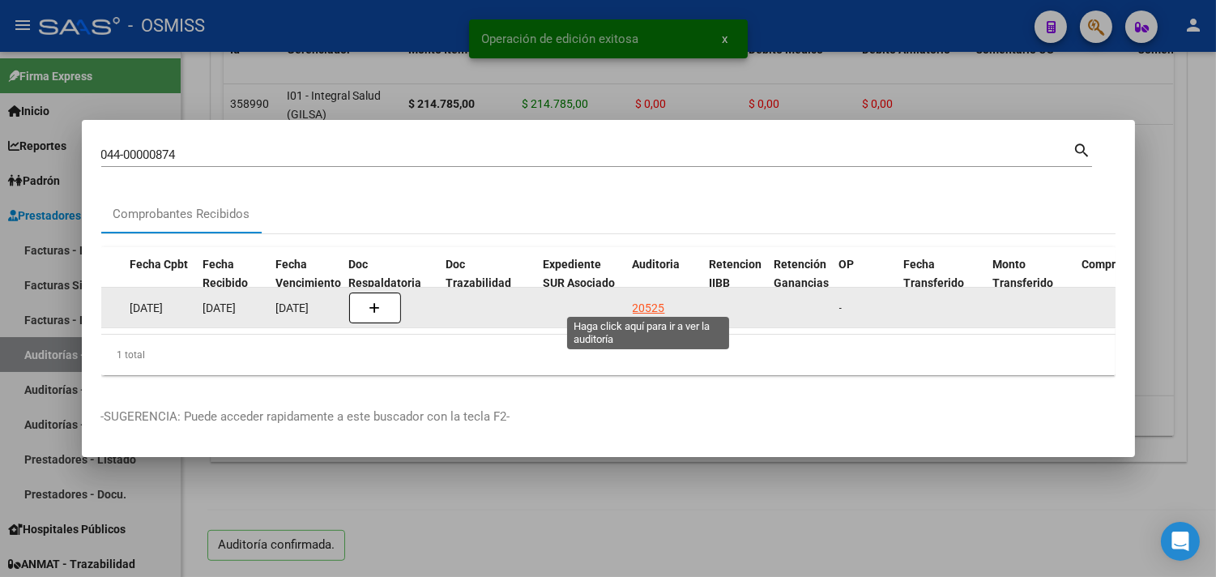
click at [661, 299] on div "20525" at bounding box center [649, 308] width 32 height 19
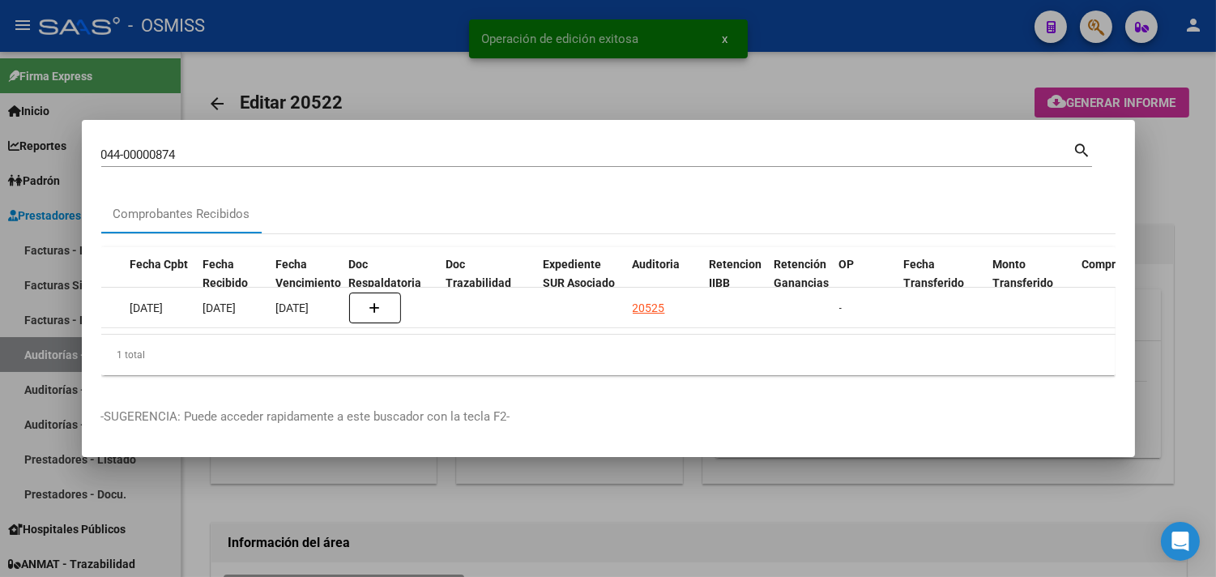
click at [1178, 195] on div at bounding box center [608, 288] width 1216 height 577
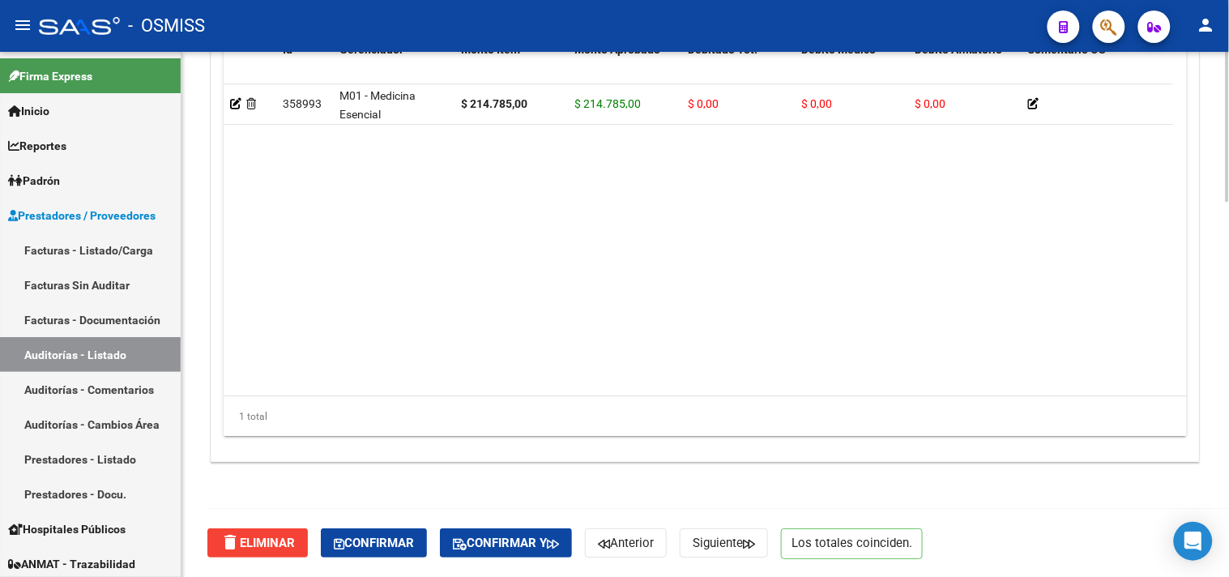
click at [387, 520] on div "delete Eliminar Confirmar Confirmar y Anterior Siguiente Los totales coinciden." at bounding box center [712, 543] width 1010 height 68
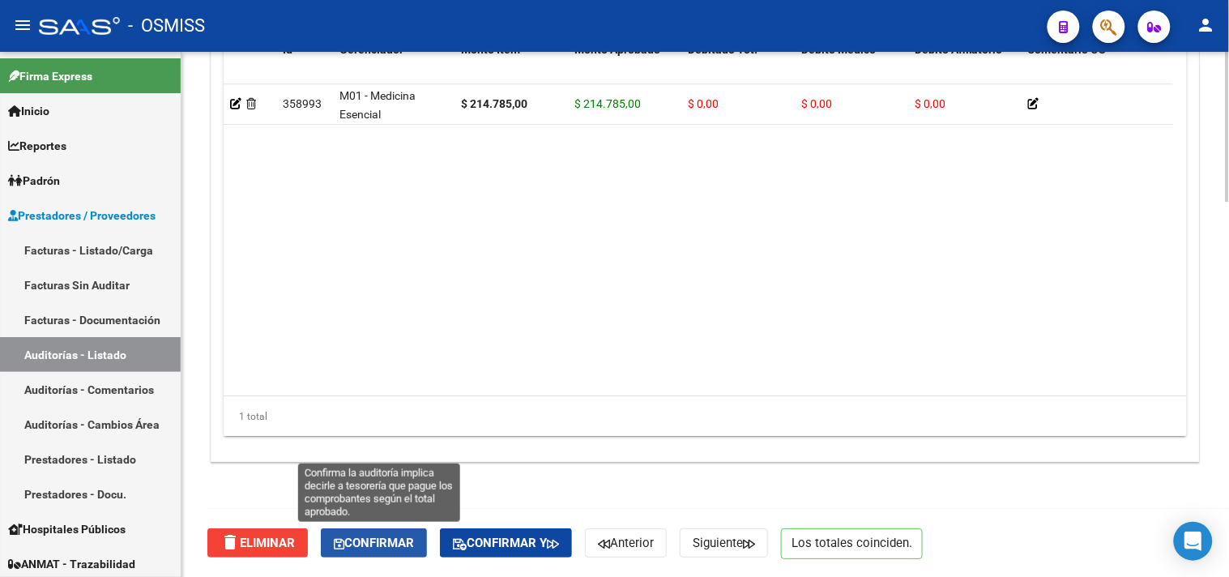
click at [391, 541] on span "Confirmar" at bounding box center [374, 543] width 80 height 15
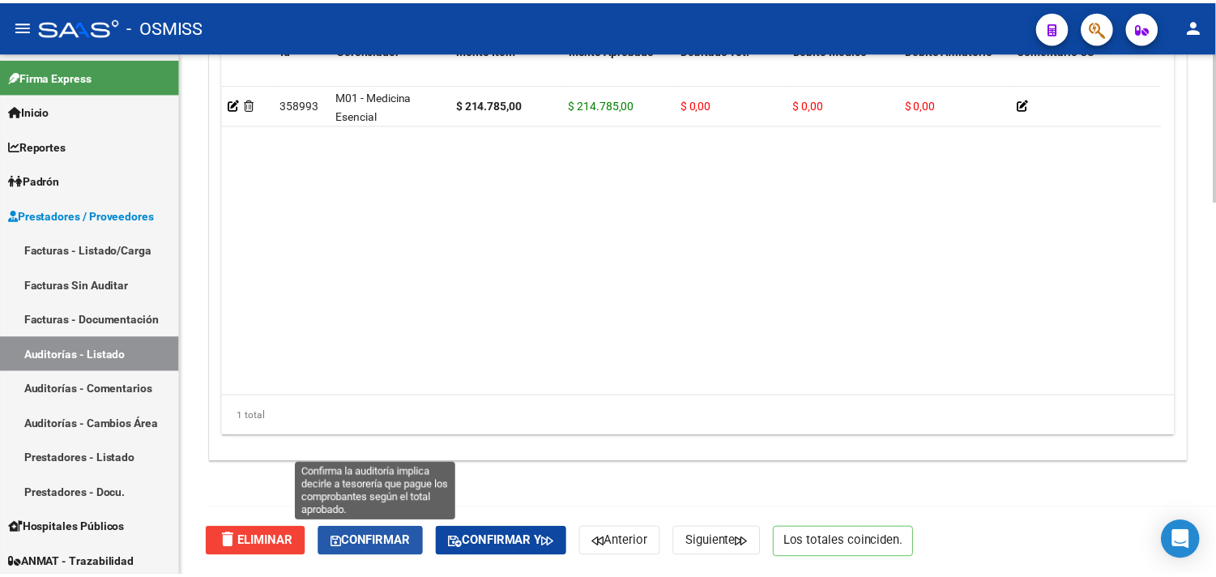
scroll to position [1165, 0]
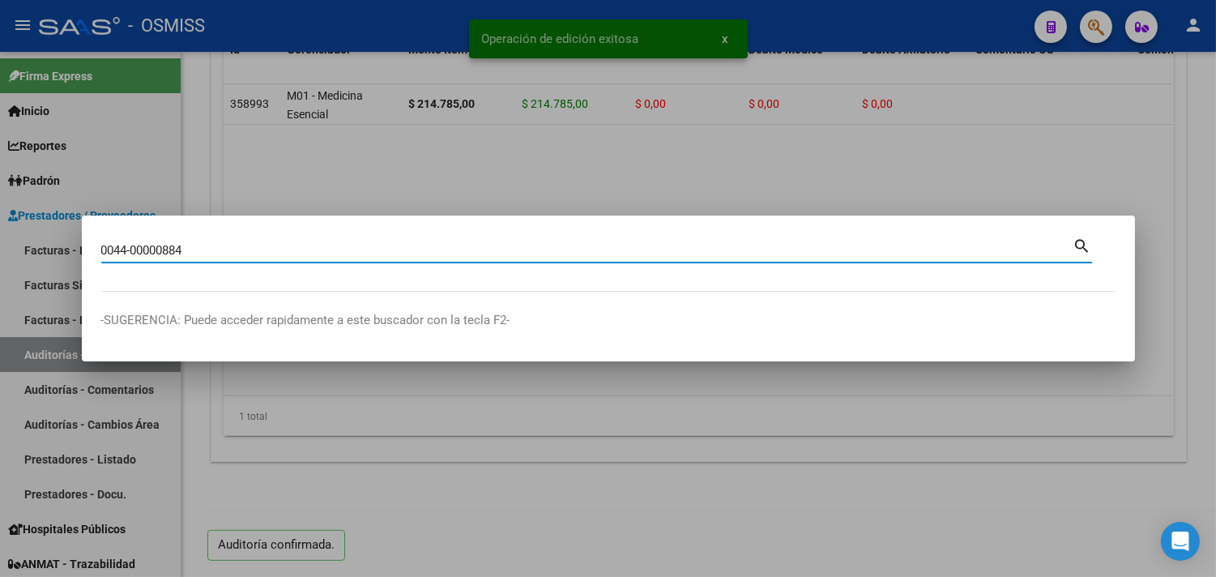
type input "0044-00000884"
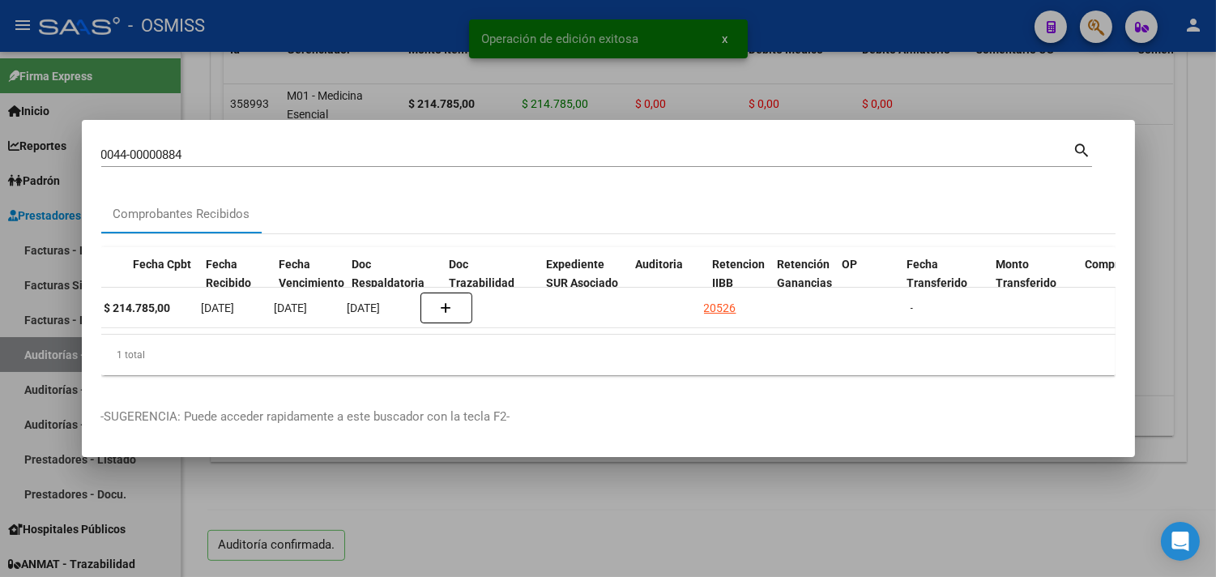
scroll to position [0, 742]
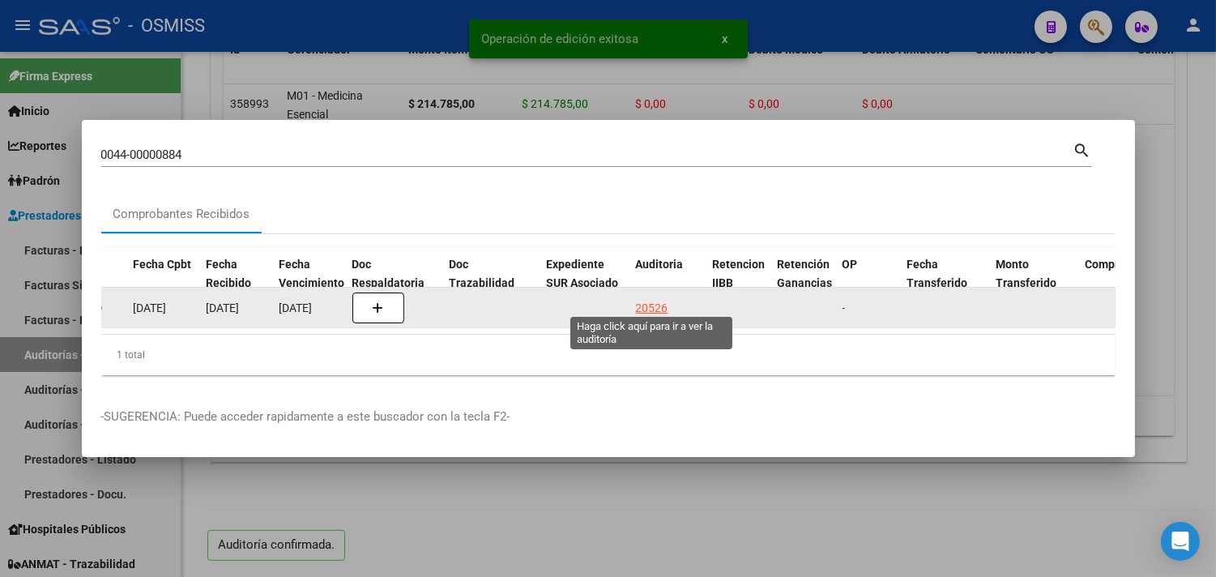
click at [655, 299] on div "20526" at bounding box center [652, 308] width 32 height 19
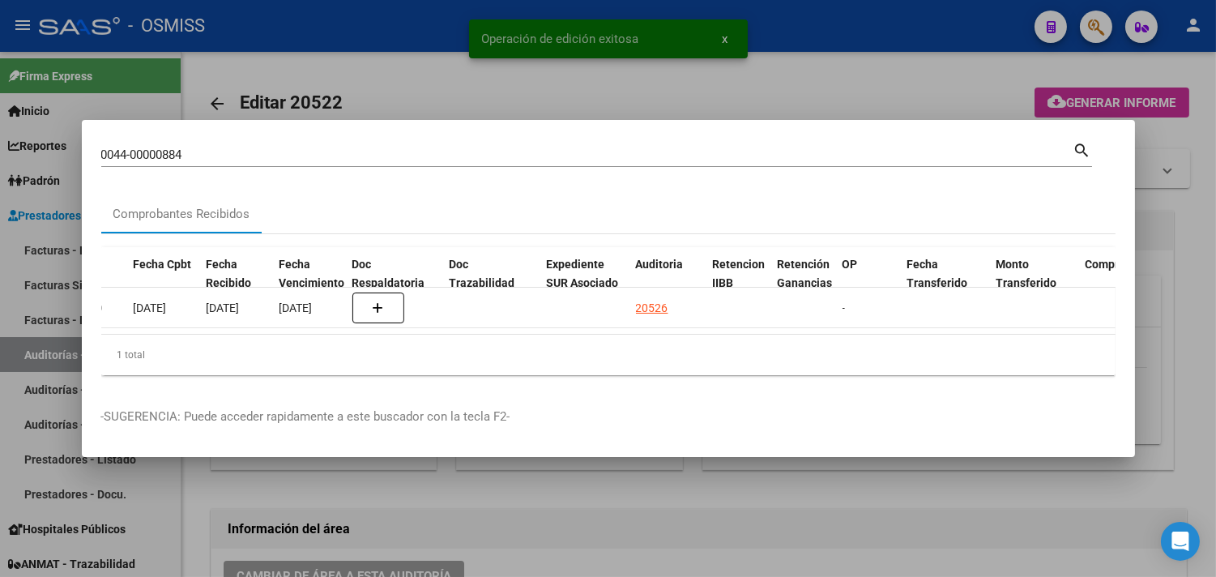
click at [1167, 196] on div at bounding box center [608, 288] width 1216 height 577
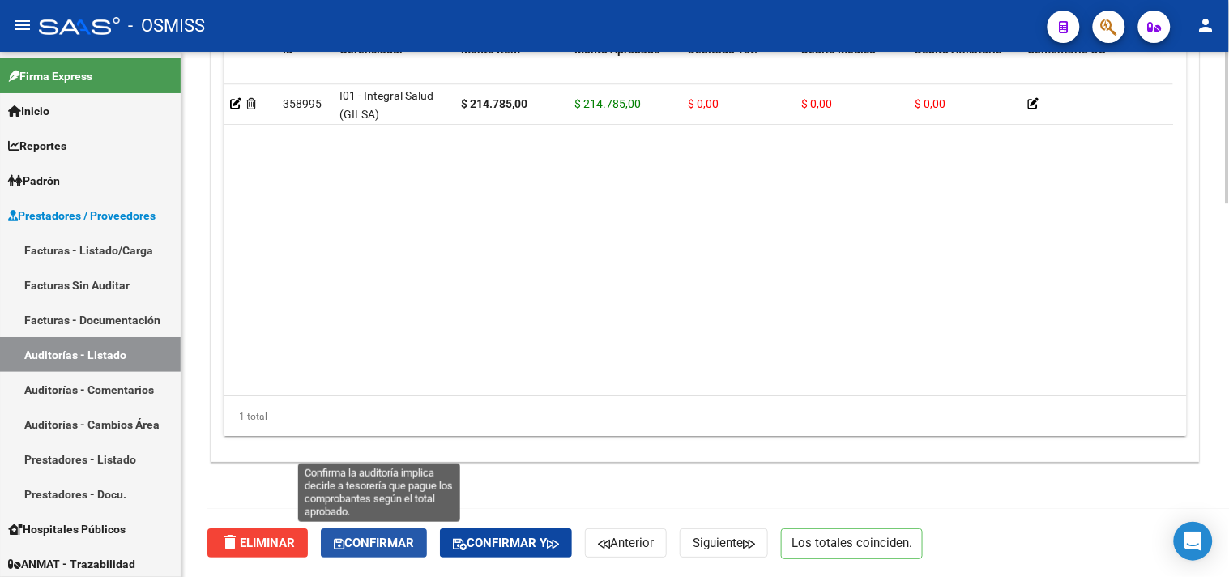
click at [371, 536] on span "Confirmar" at bounding box center [374, 543] width 80 height 15
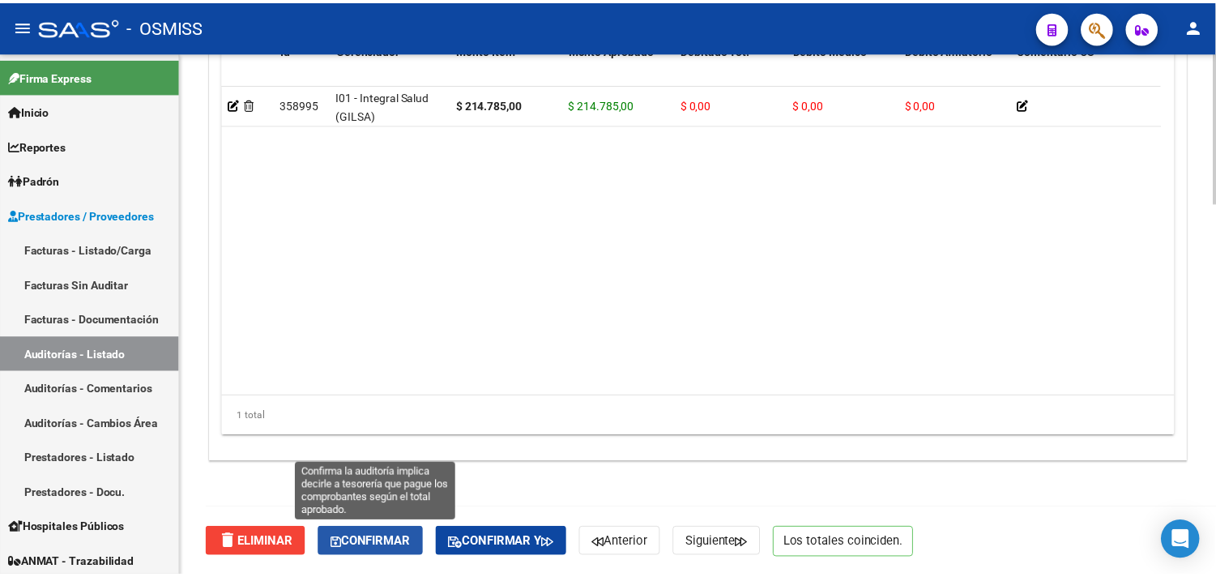
scroll to position [1241, 0]
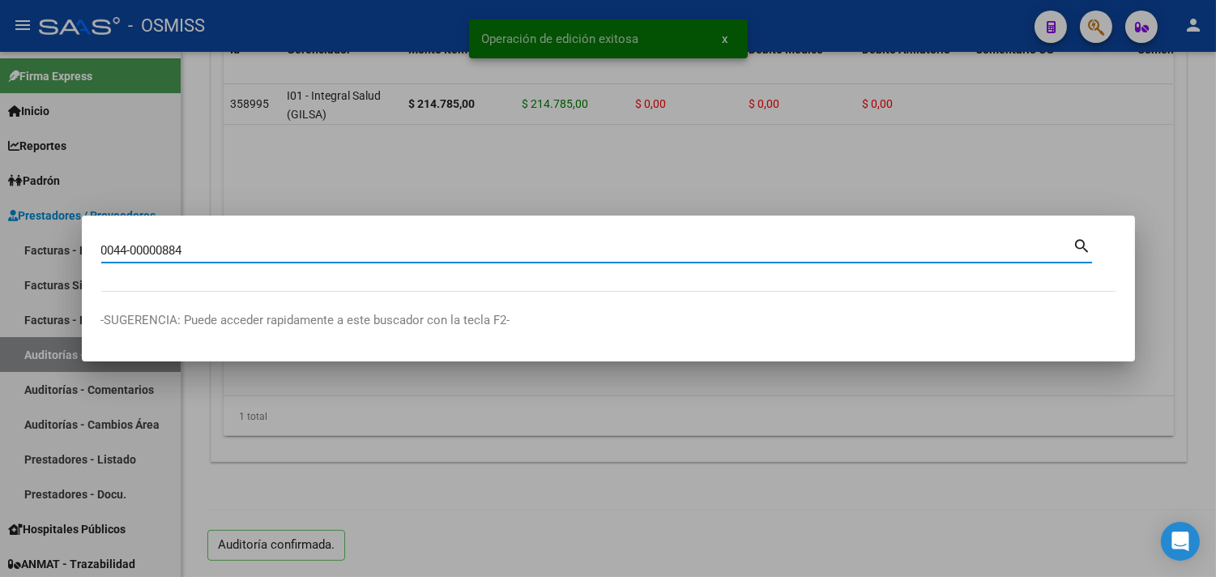
type input "0044-00000884"
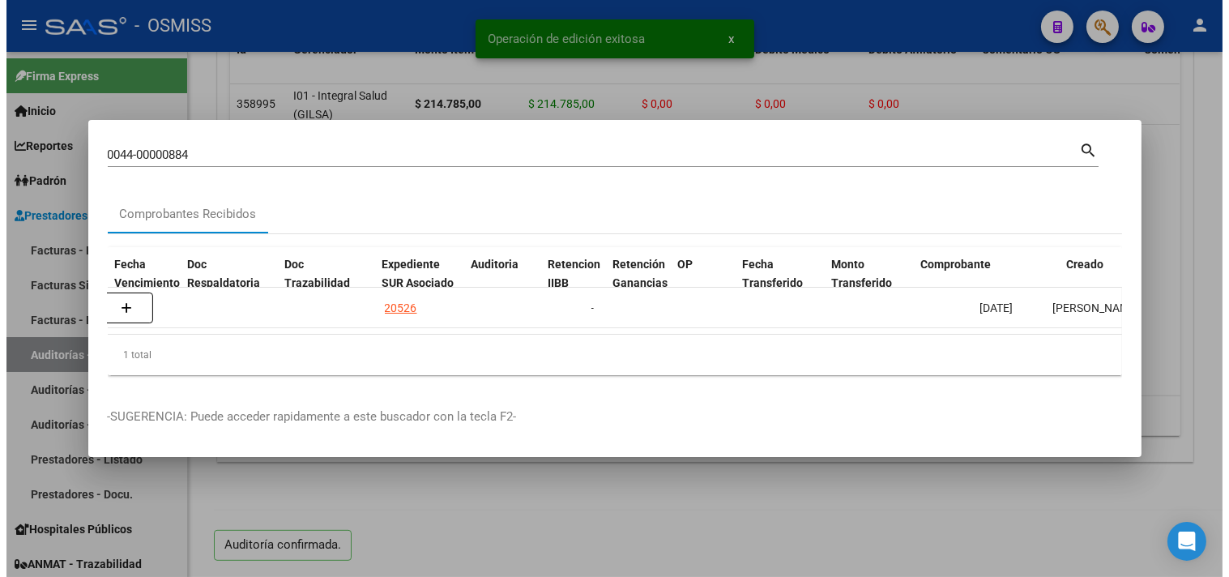
scroll to position [0, 1036]
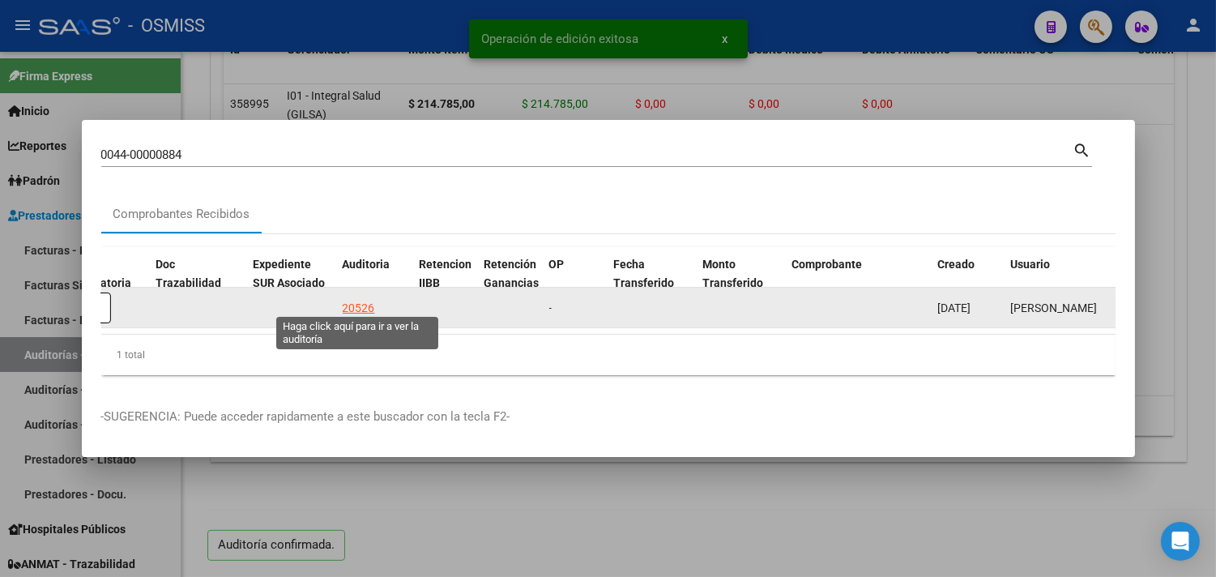
click at [360, 302] on div "20526" at bounding box center [359, 308] width 32 height 19
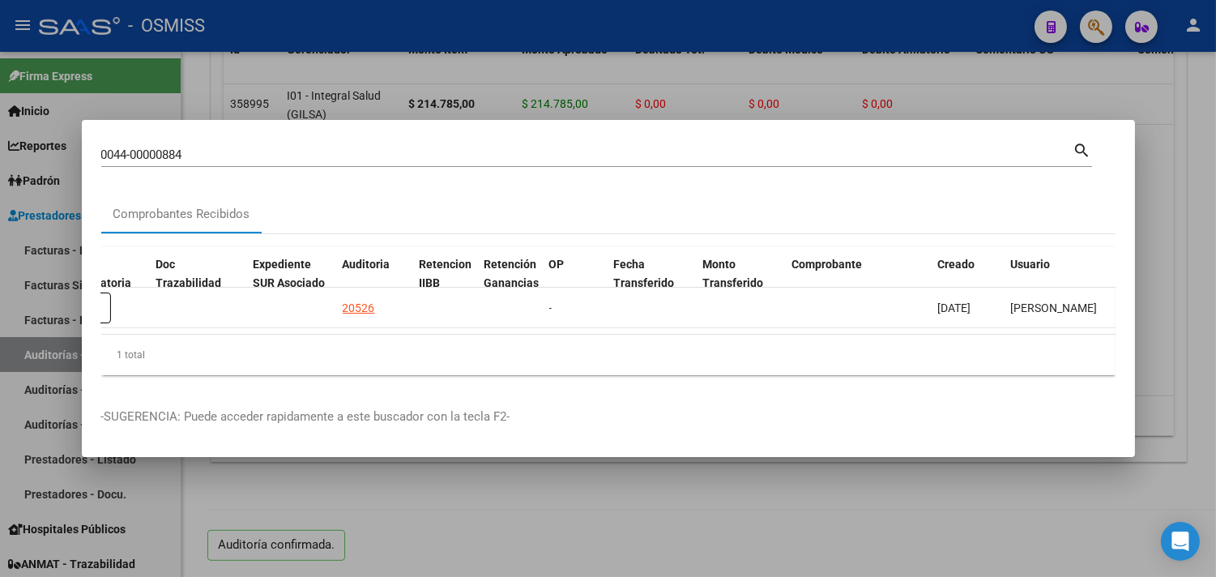
click at [1196, 148] on div at bounding box center [608, 288] width 1216 height 577
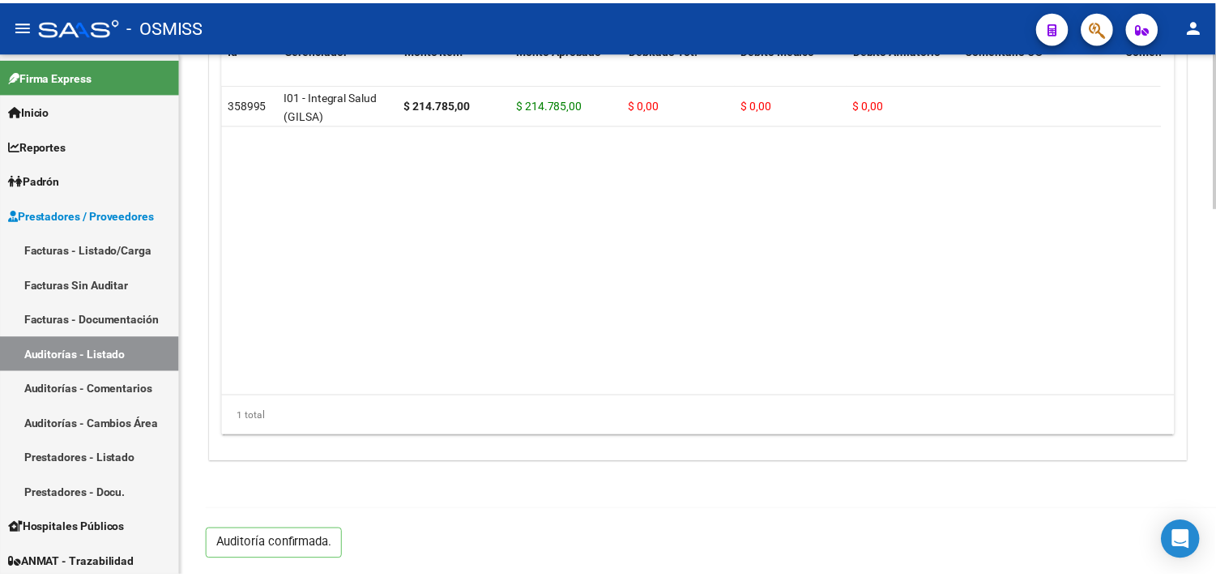
scroll to position [1240, 0]
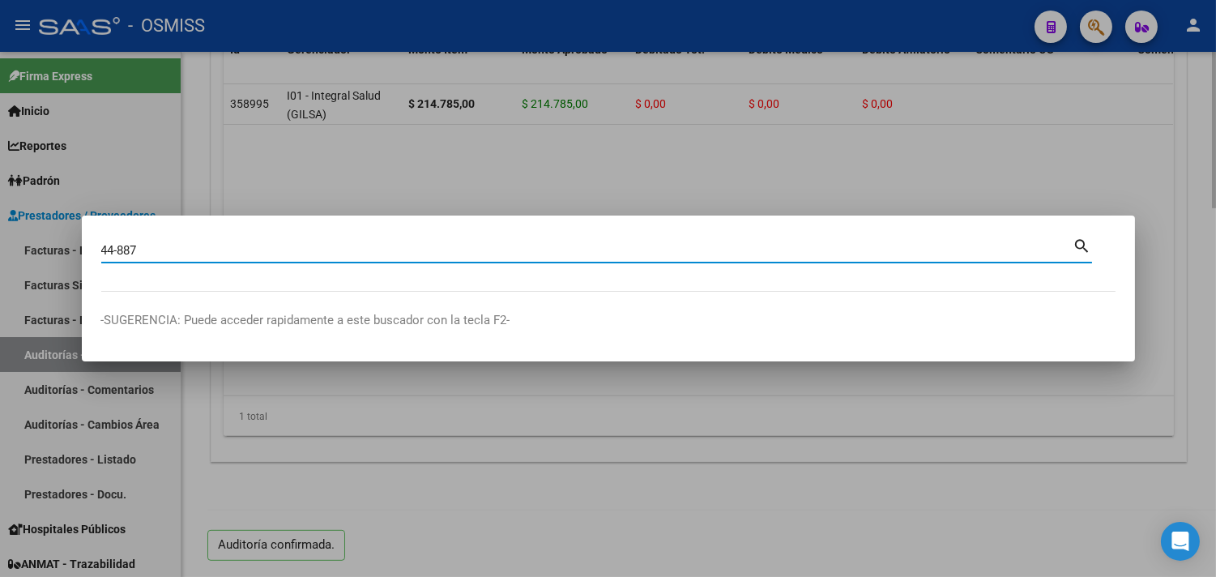
type input "44-887"
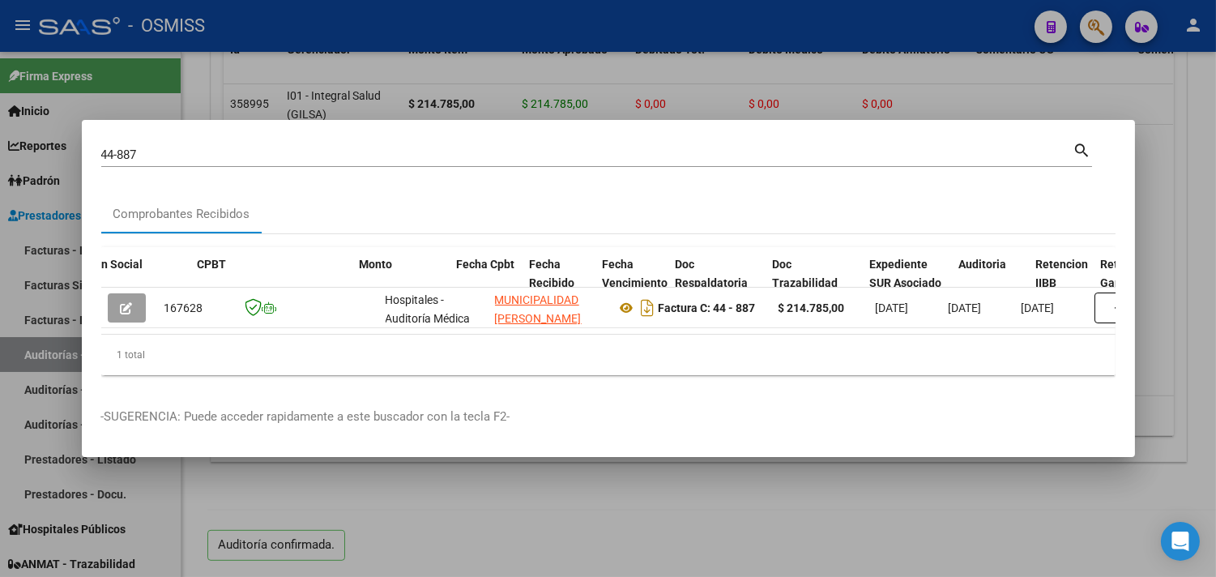
scroll to position [0, 419]
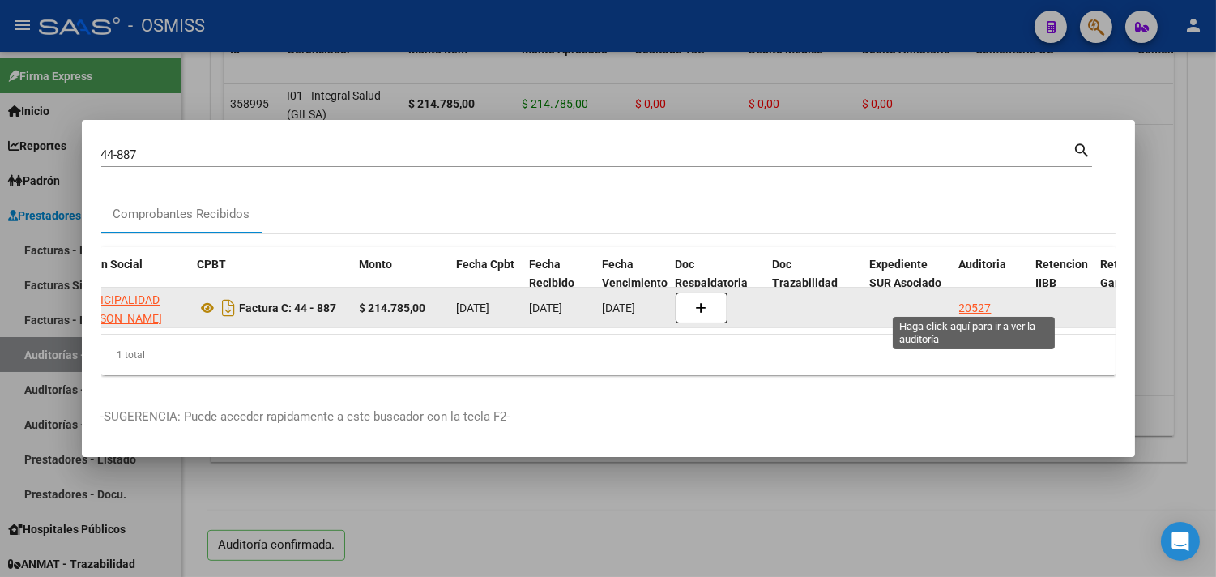
click at [963, 301] on div "20527" at bounding box center [976, 308] width 32 height 19
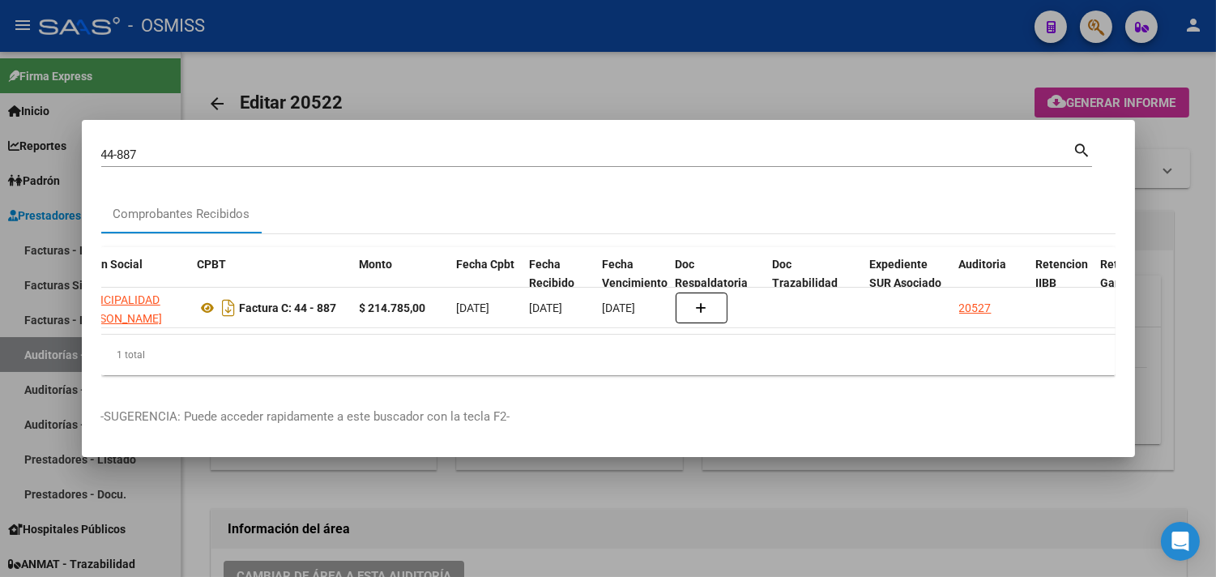
click at [1197, 222] on div at bounding box center [608, 288] width 1216 height 577
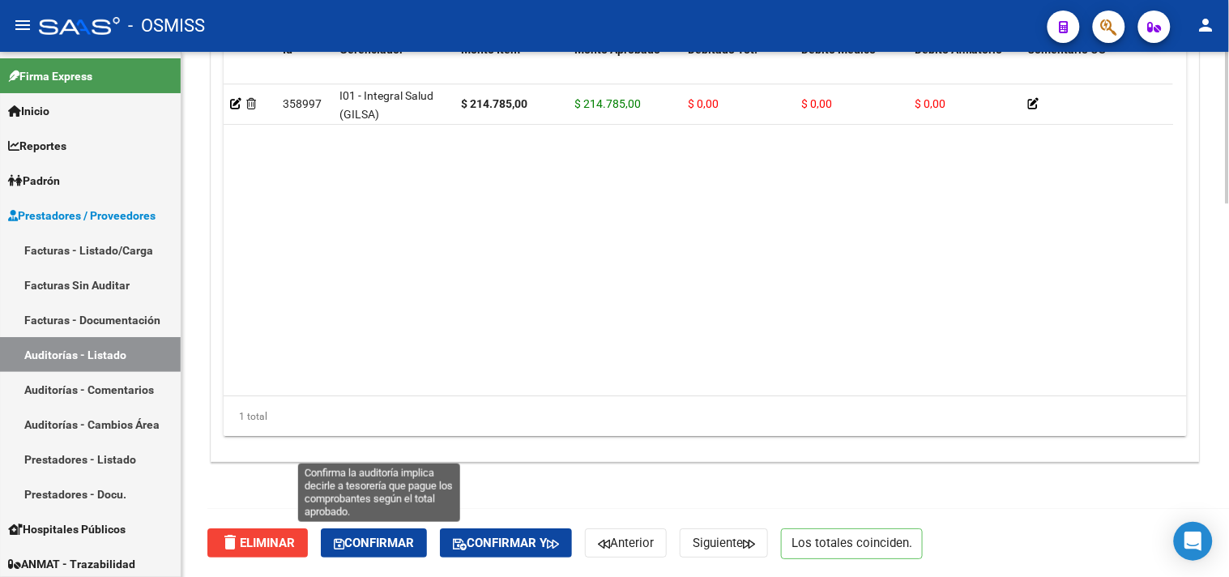
click at [410, 537] on span "Confirmar" at bounding box center [374, 543] width 80 height 15
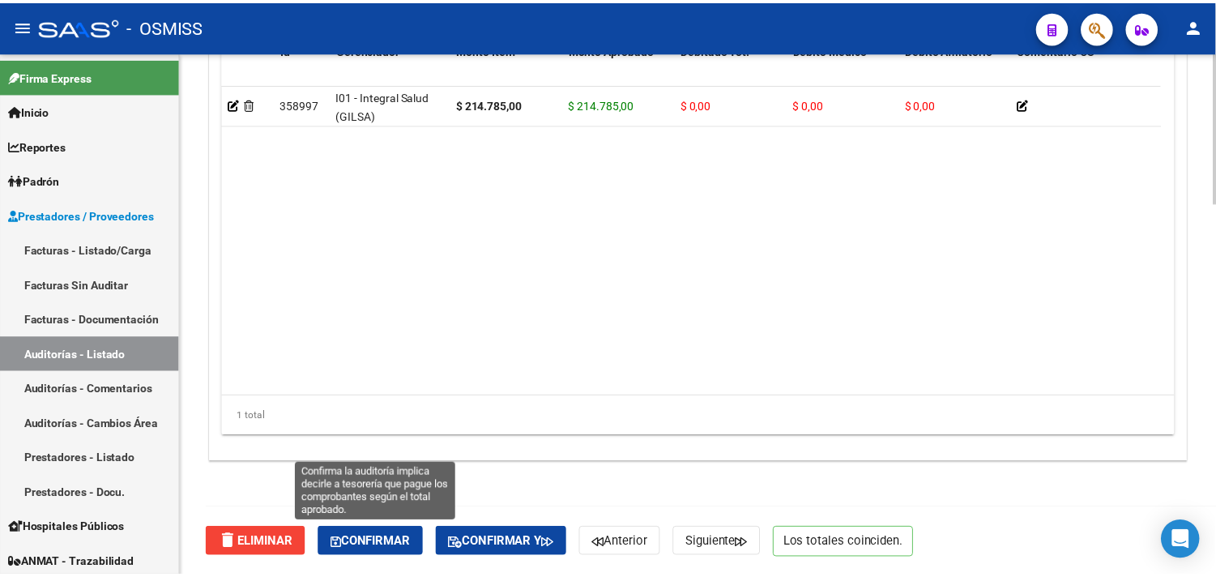
scroll to position [1241, 0]
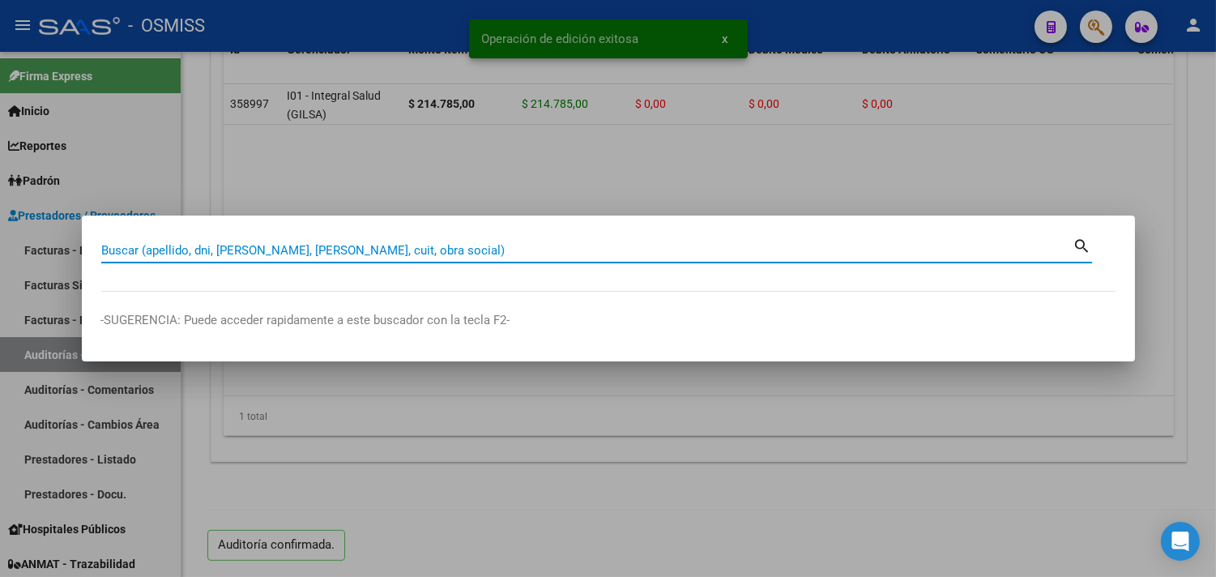
paste input "44-00000916"
type input "44-00000916"
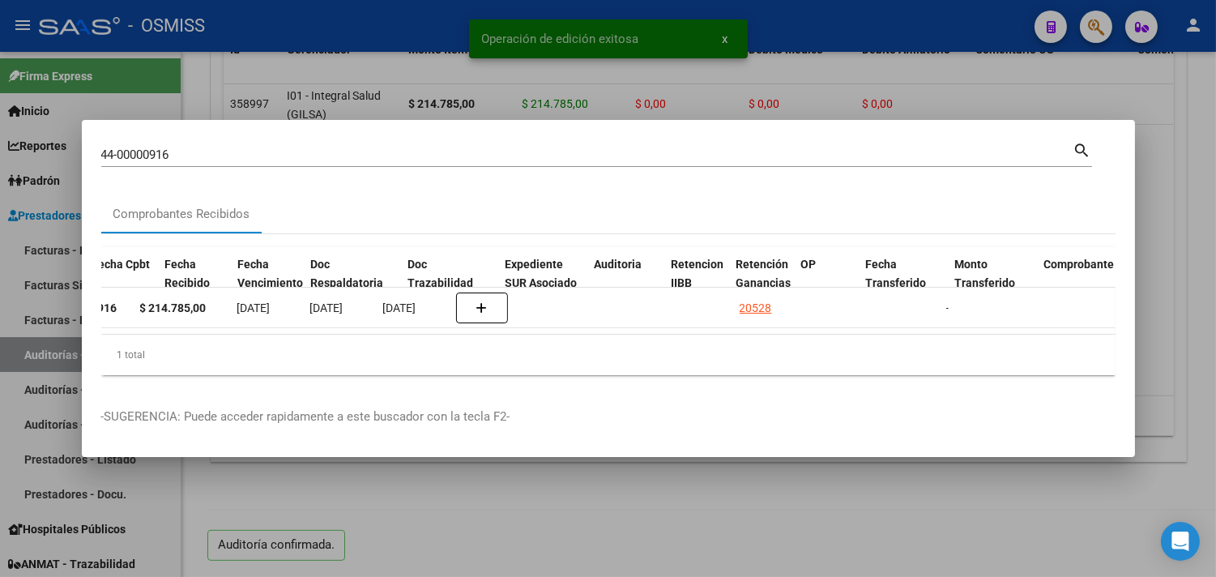
scroll to position [0, 784]
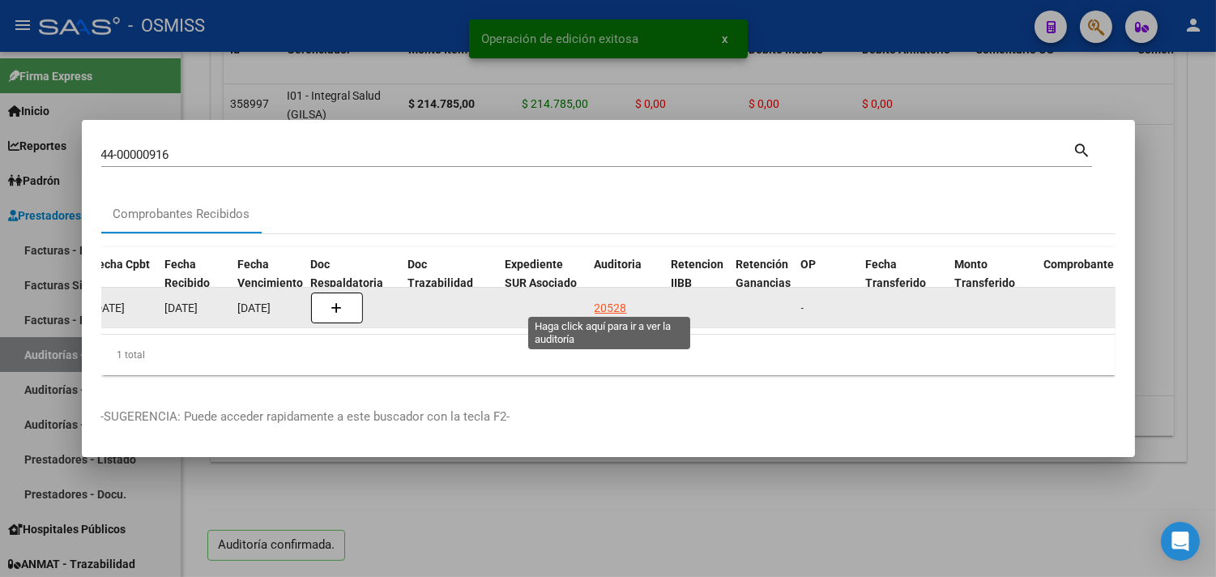
click at [613, 306] on div "20528" at bounding box center [611, 308] width 32 height 19
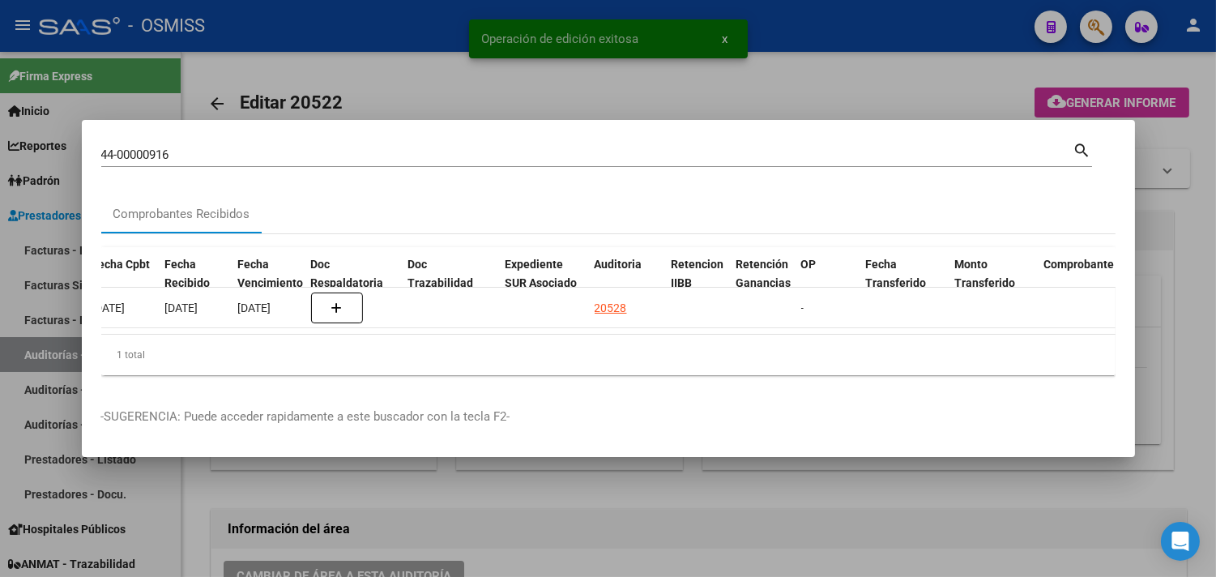
click at [1181, 165] on div at bounding box center [608, 288] width 1216 height 577
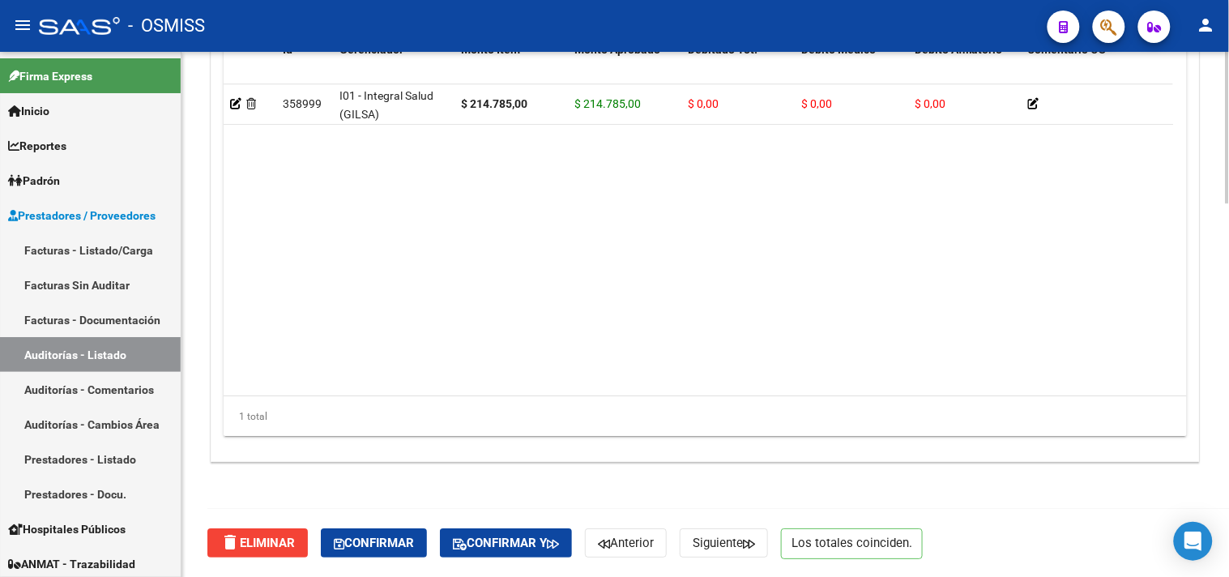
click at [376, 537] on span "Confirmar" at bounding box center [374, 543] width 80 height 15
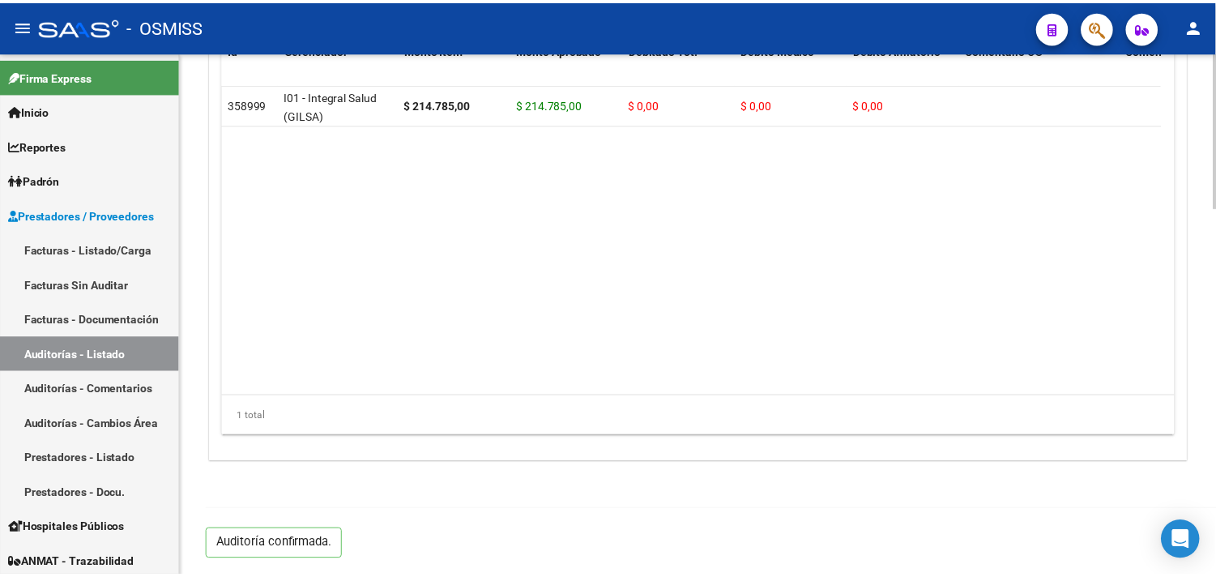
scroll to position [1241, 0]
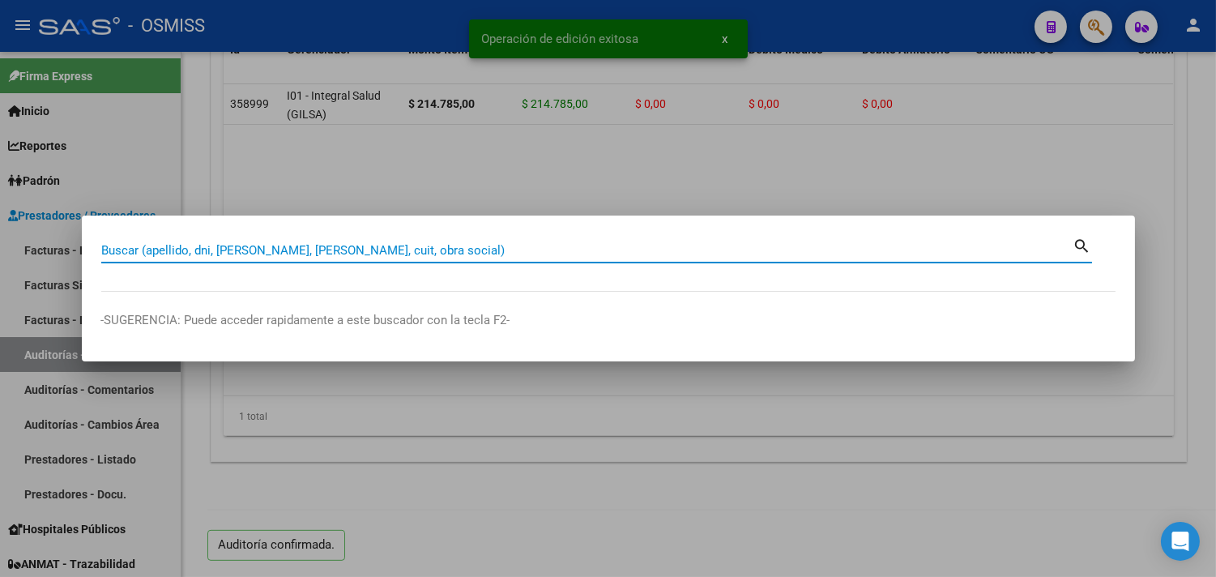
paste input "044-00000931"
type input "044-00000931"
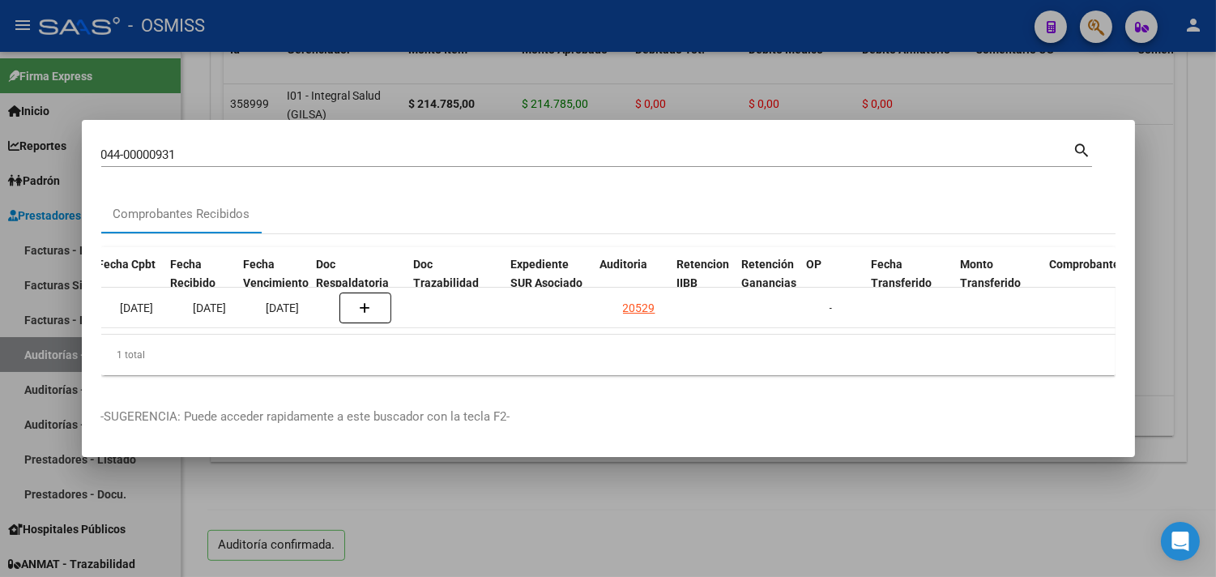
scroll to position [0, 778]
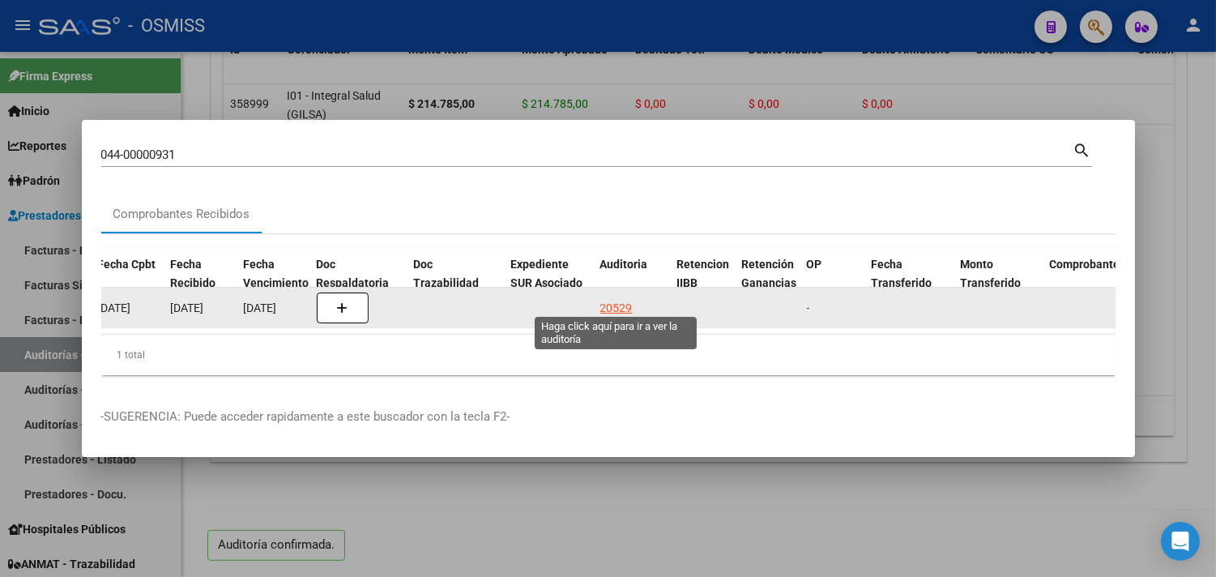
click at [610, 299] on div "20529" at bounding box center [617, 308] width 32 height 19
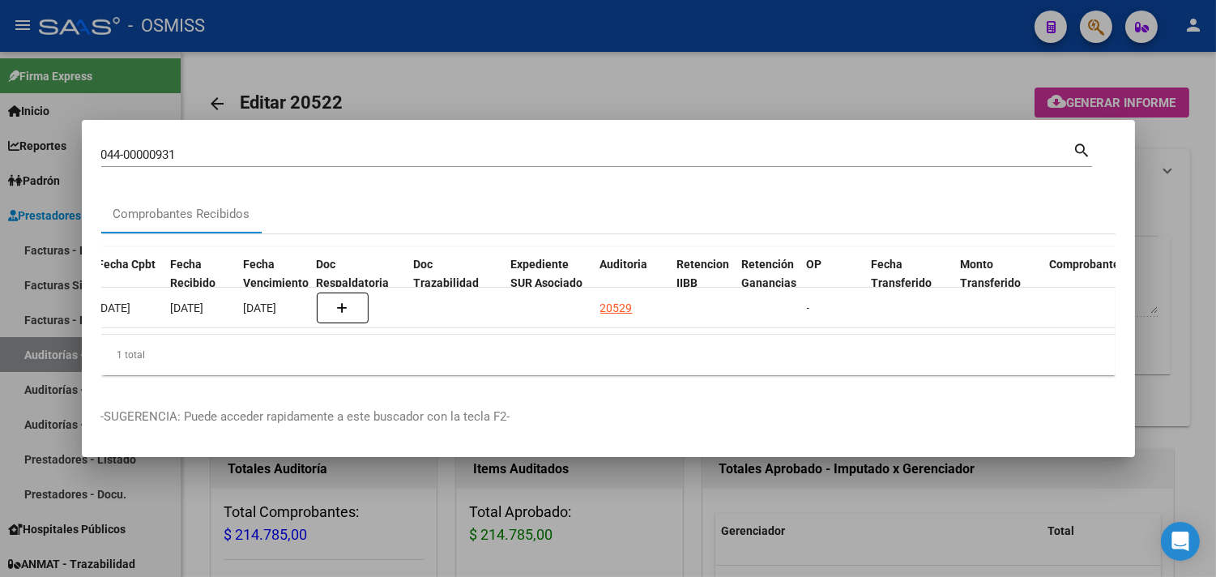
click at [1180, 160] on div at bounding box center [608, 288] width 1216 height 577
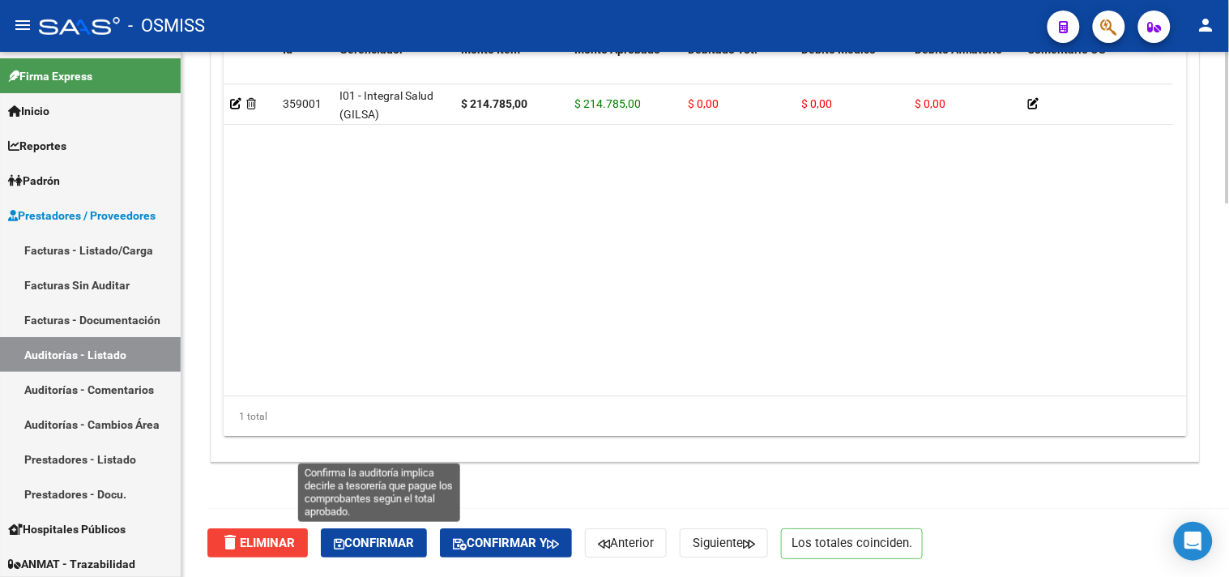
click at [414, 535] on button "Confirmar" at bounding box center [374, 542] width 106 height 29
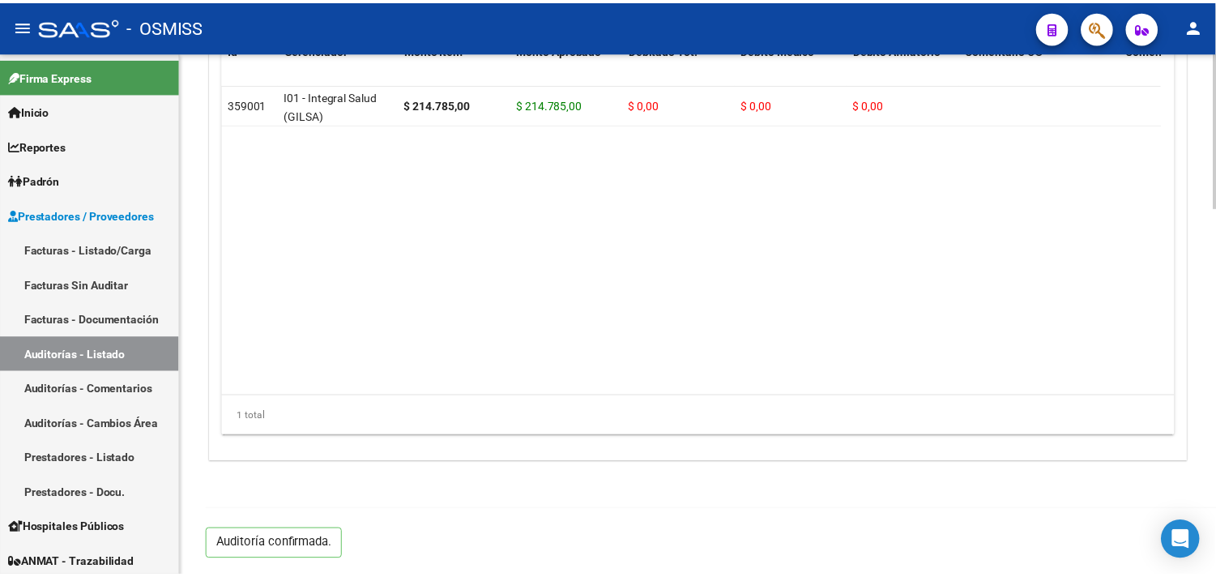
scroll to position [1241, 0]
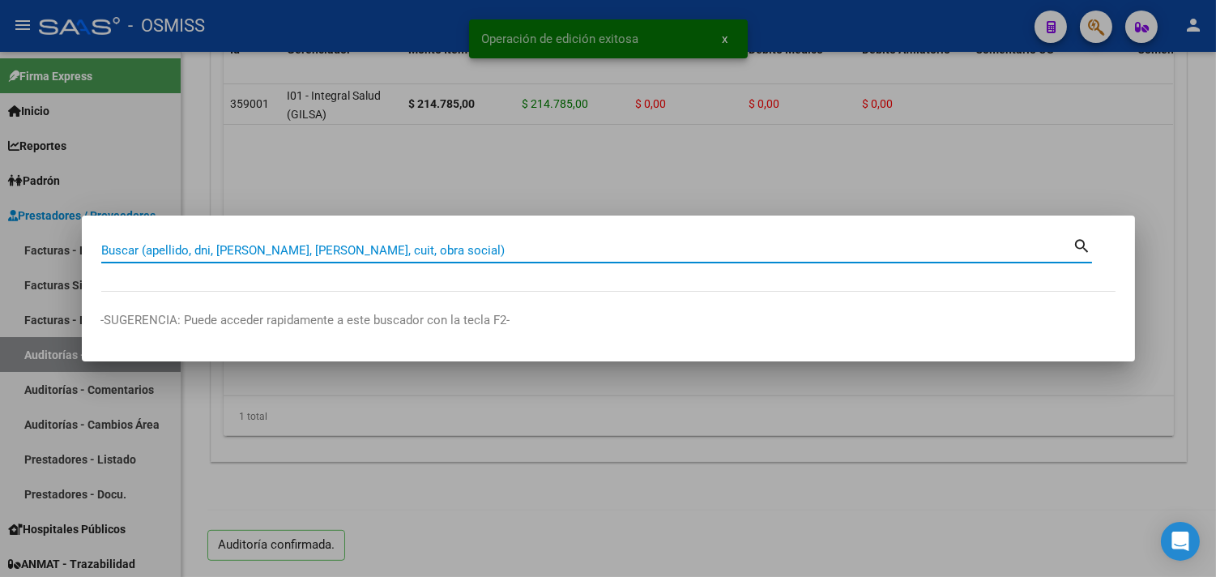
paste input "45-00000325"
type input "45-00000325"
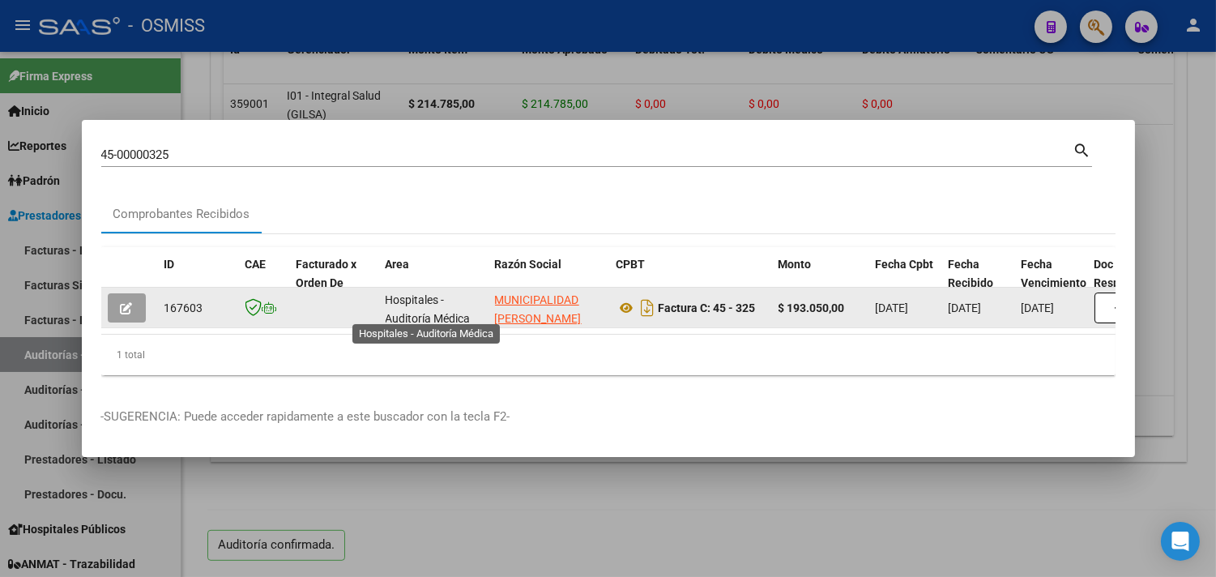
drag, startPoint x: 379, startPoint y: 340, endPoint x: 538, endPoint y: 311, distance: 161.5
click at [538, 311] on div "ID CAE Facturado x Orden De Area Razón Social CPBT Monto Fecha Cpbt Fecha Recib…" at bounding box center [608, 311] width 1015 height 128
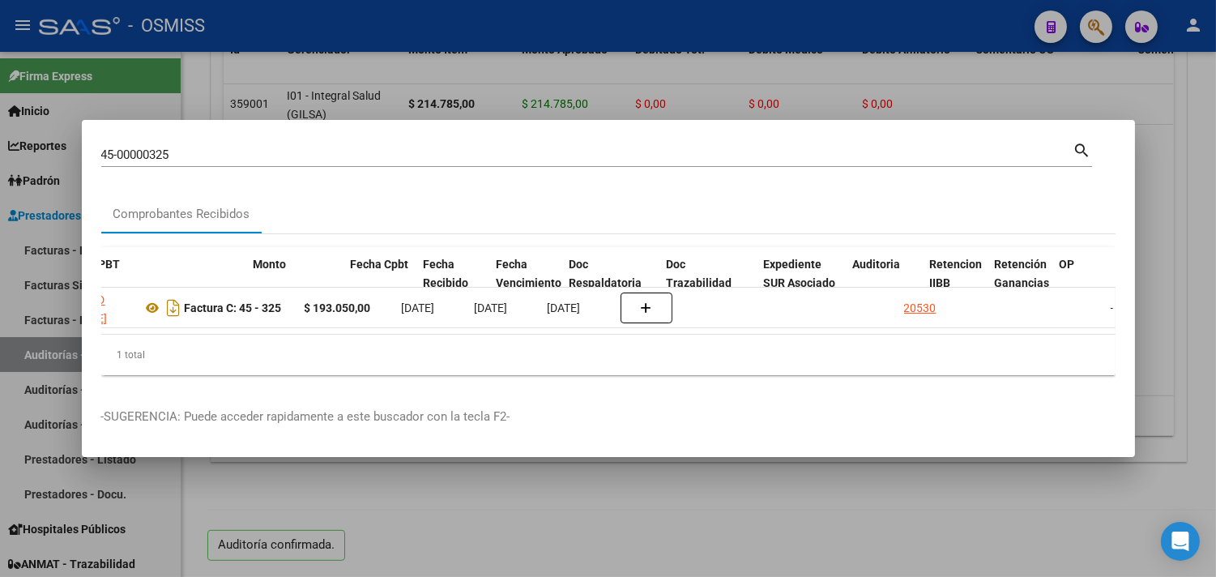
scroll to position [0, 525]
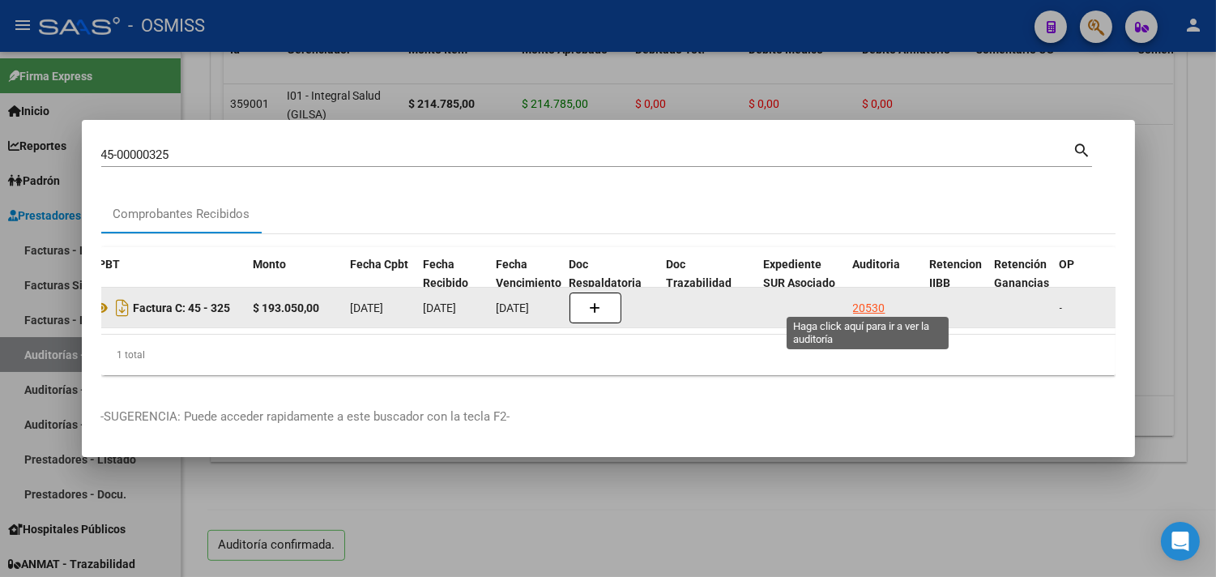
click at [874, 299] on div "20530" at bounding box center [869, 308] width 32 height 19
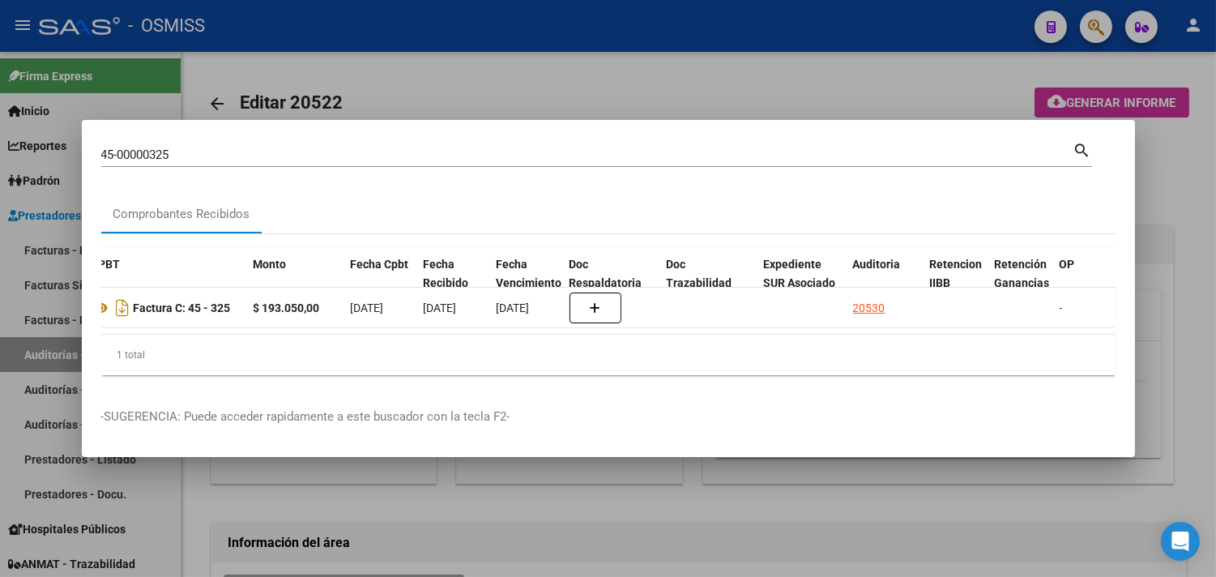
click at [1198, 160] on div at bounding box center [608, 288] width 1216 height 577
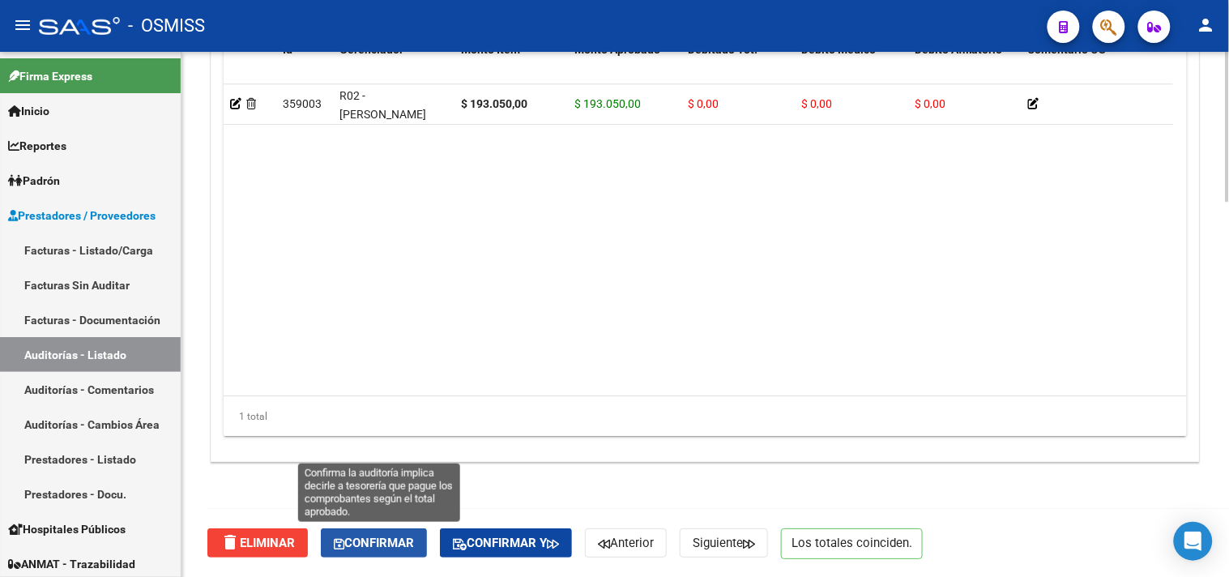
click at [384, 536] on span "Confirmar" at bounding box center [374, 543] width 80 height 15
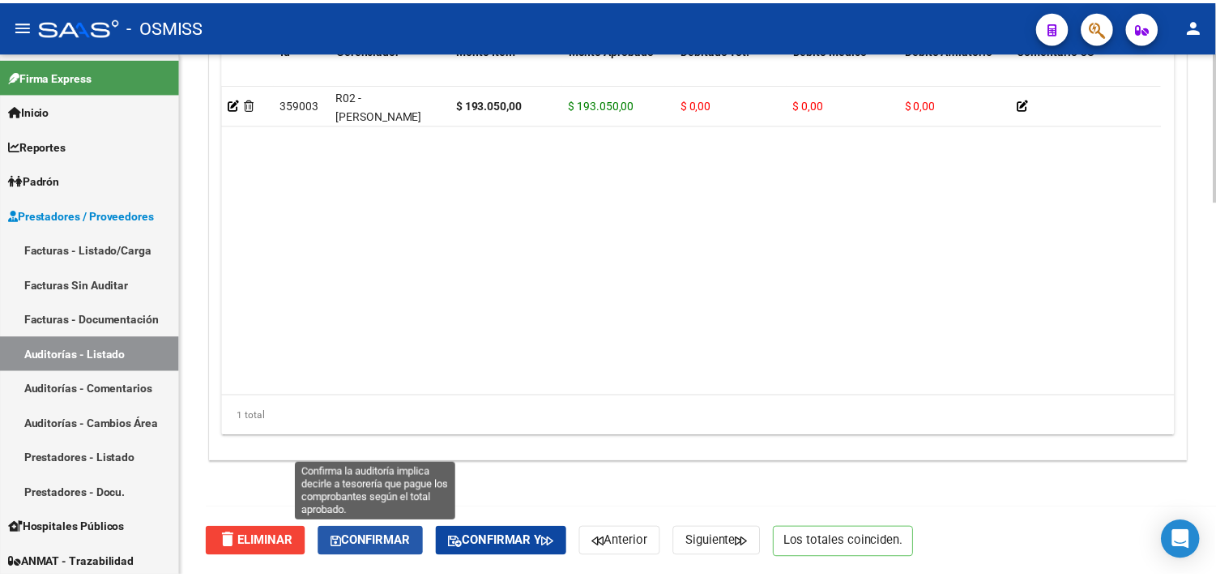
scroll to position [1165, 0]
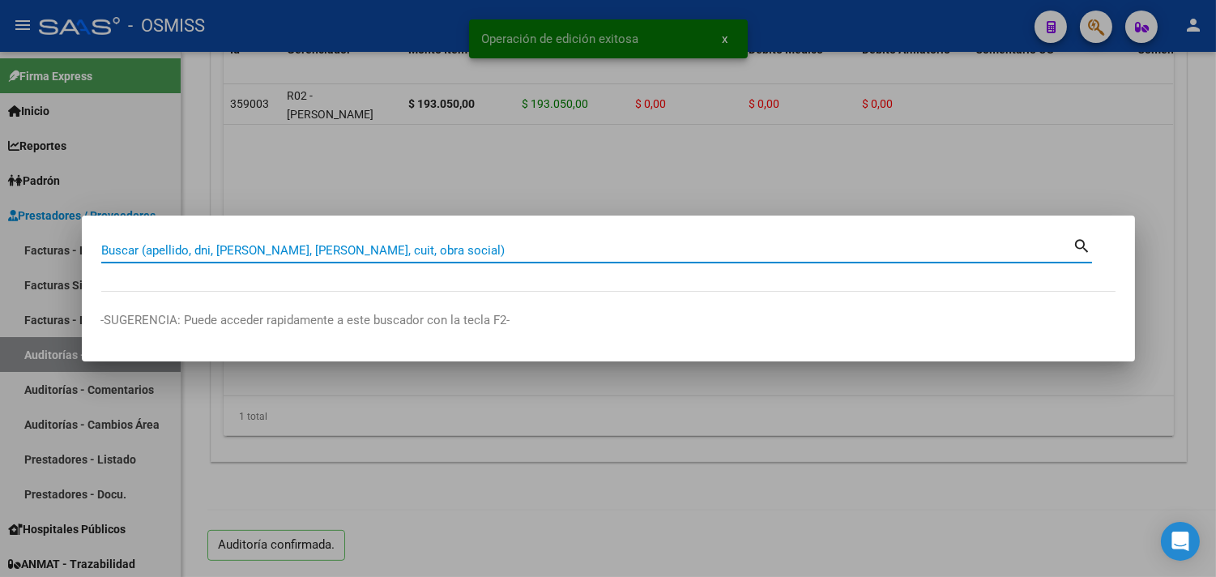
paste input "46-00000320"
type input "46-00000320"
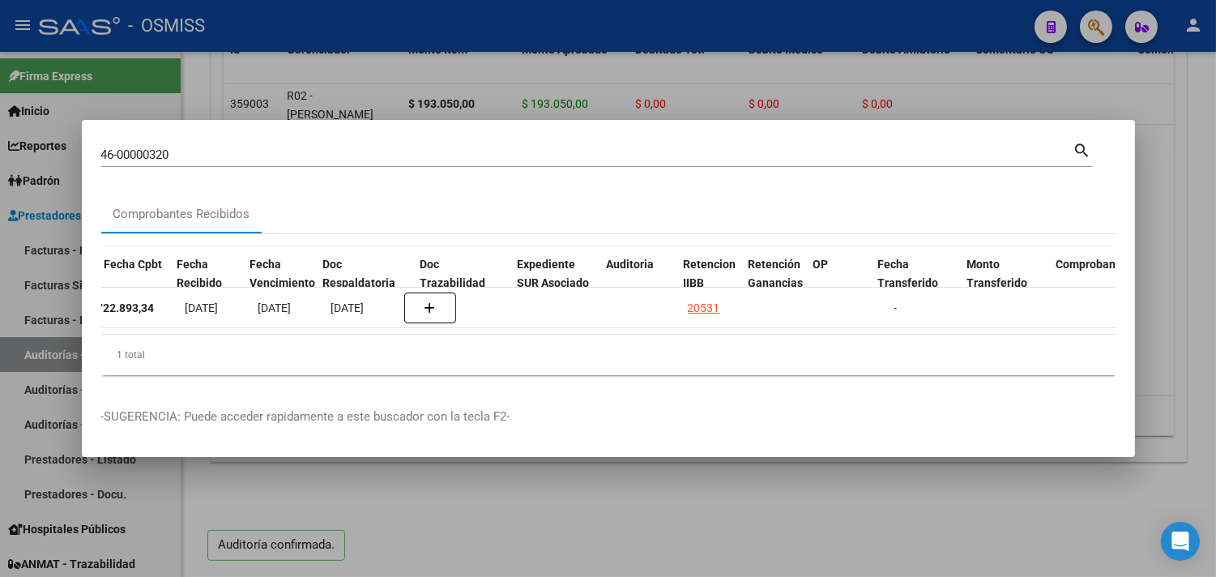
scroll to position [0, 772]
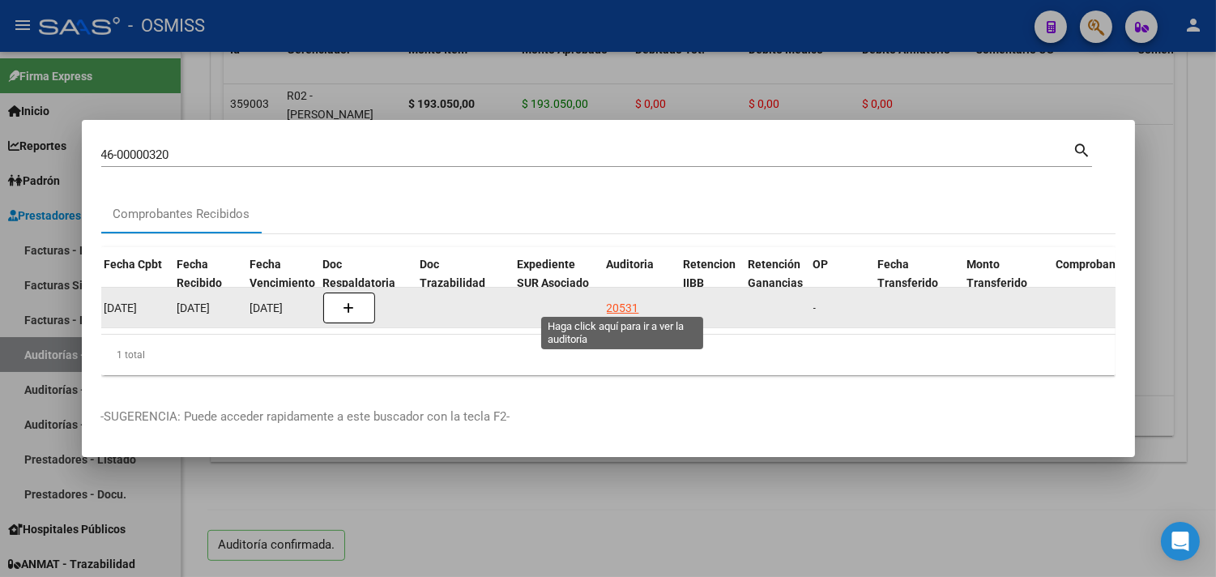
click at [618, 301] on div "20531" at bounding box center [623, 308] width 32 height 19
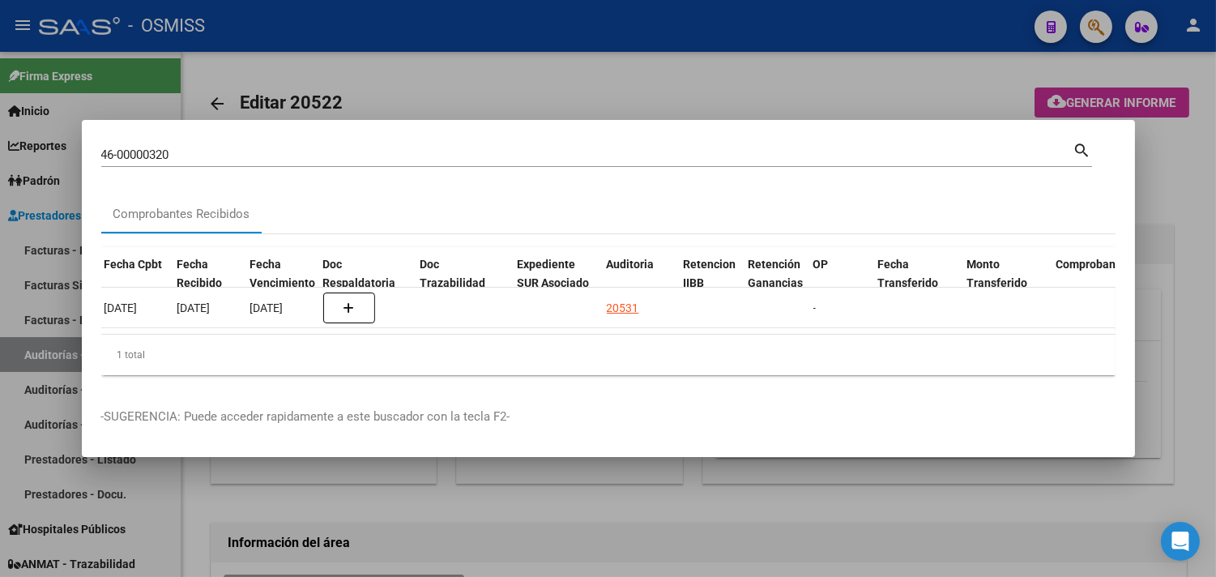
click at [1179, 221] on div at bounding box center [608, 288] width 1216 height 577
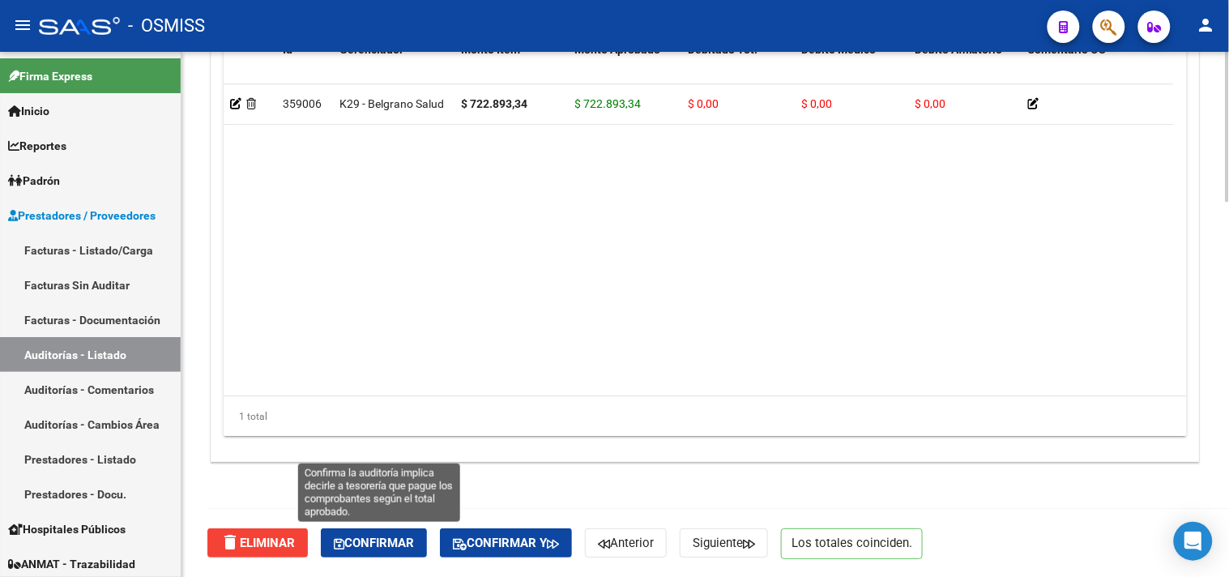
click at [412, 537] on span "Confirmar" at bounding box center [374, 543] width 80 height 15
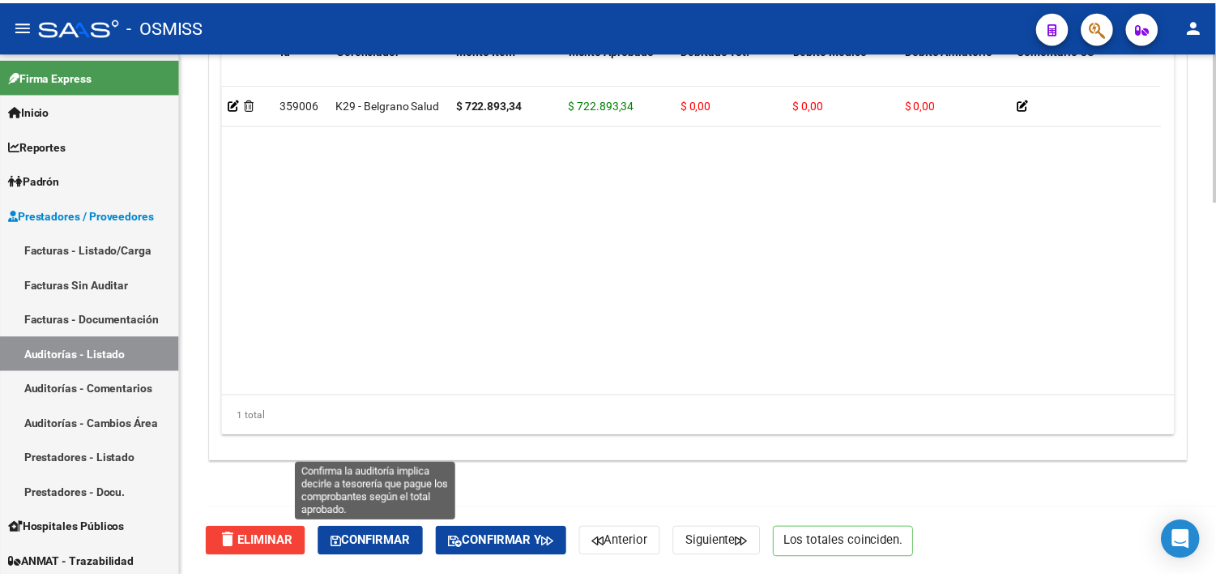
scroll to position [1165, 0]
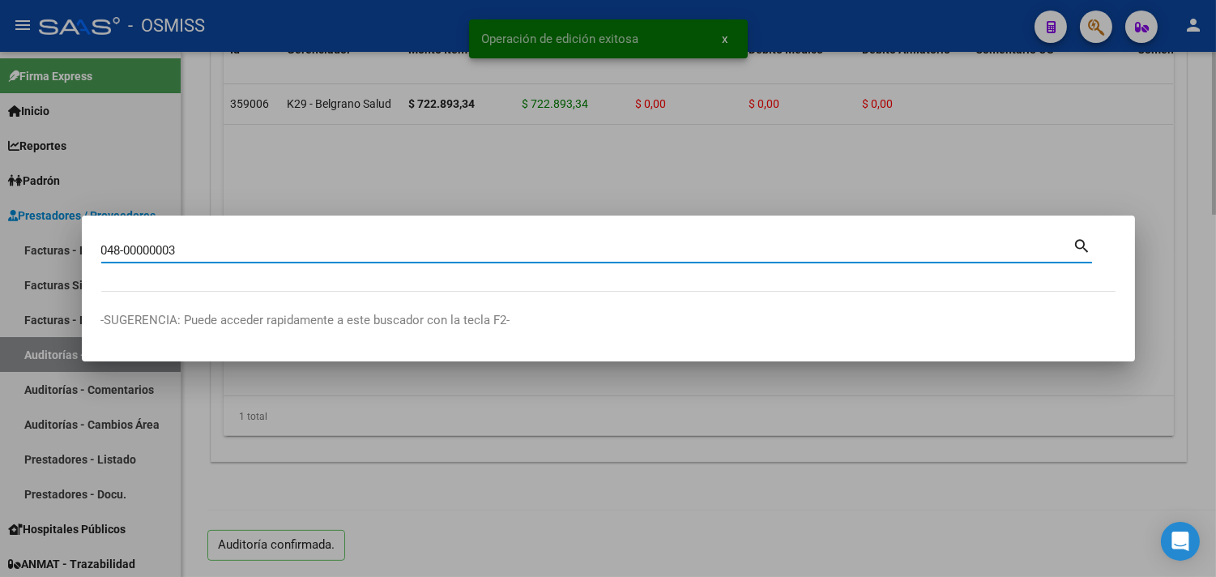
type input "048-00000003"
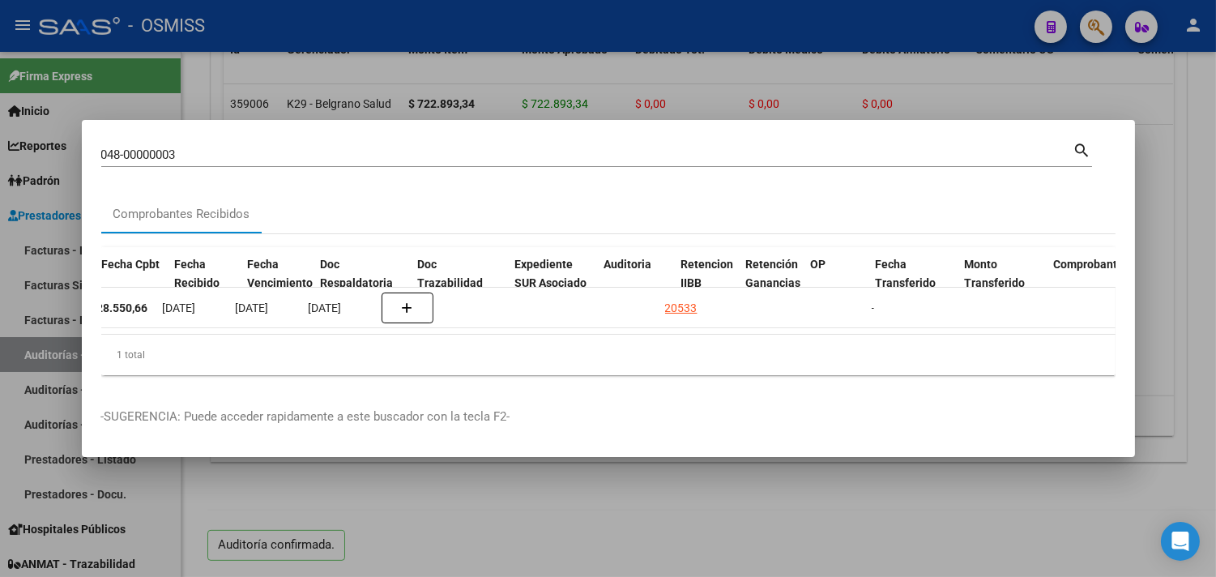
scroll to position [0, 774]
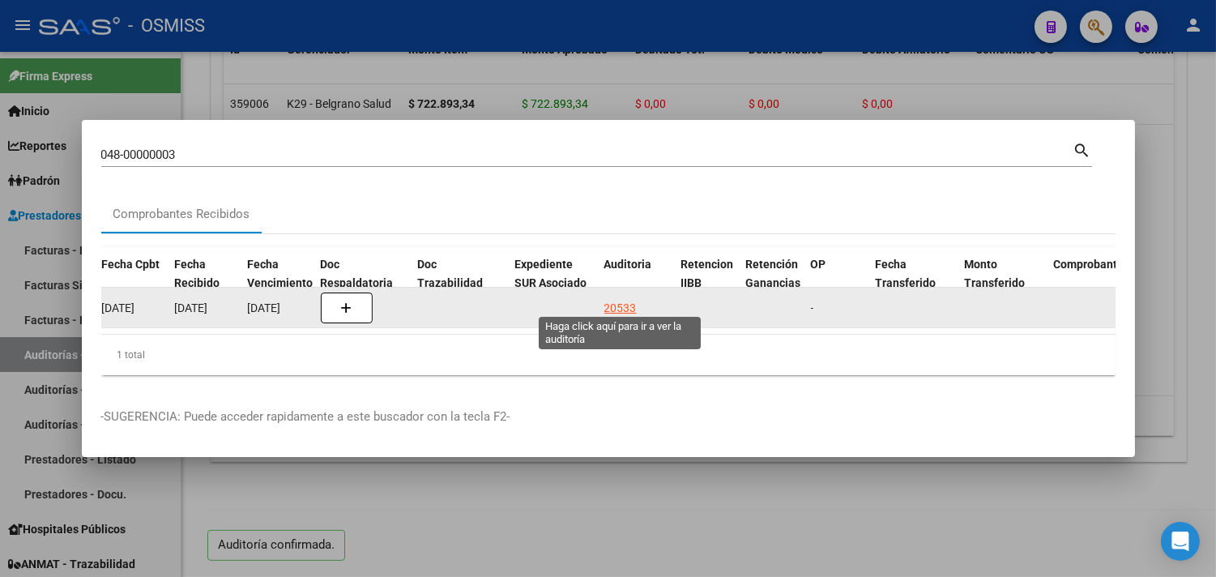
click at [618, 299] on div "20533" at bounding box center [621, 308] width 32 height 19
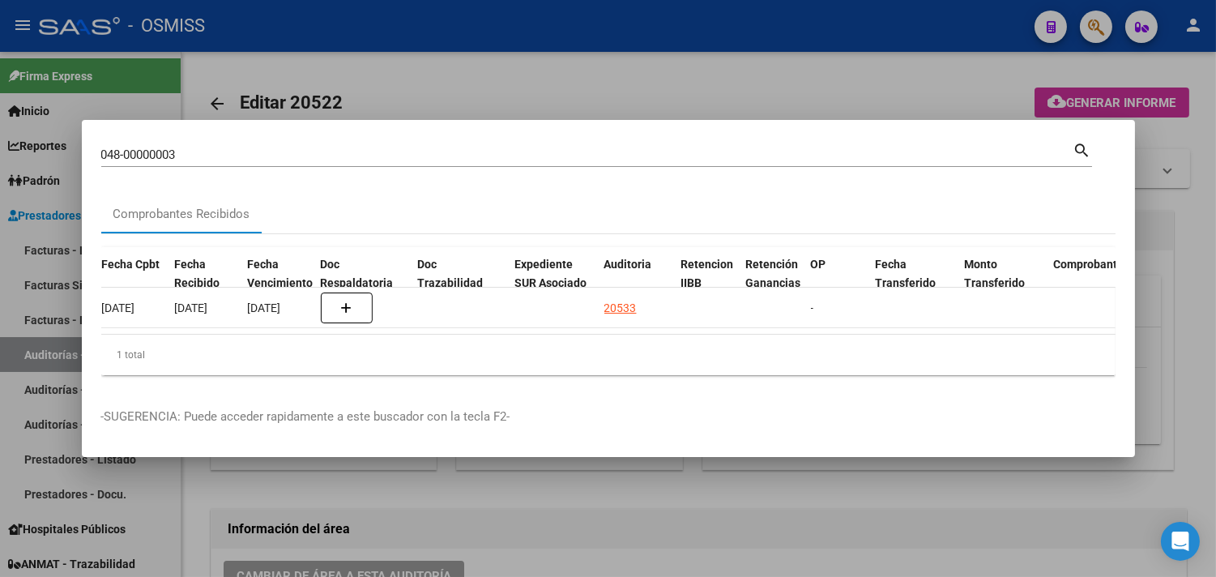
click at [1187, 254] on div at bounding box center [608, 288] width 1216 height 577
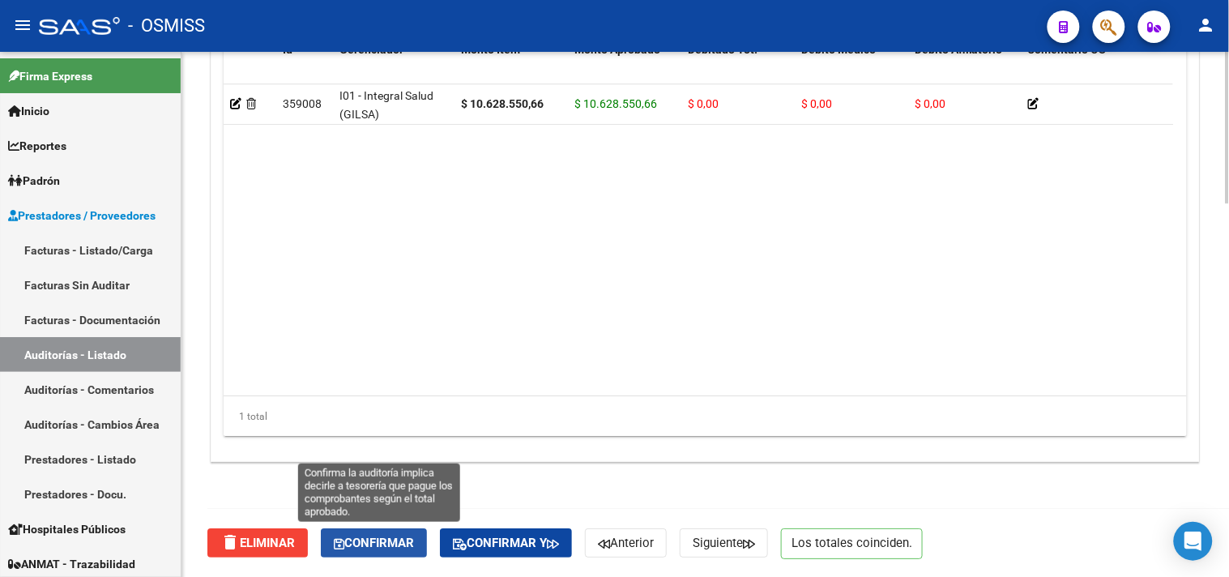
drag, startPoint x: 404, startPoint y: 545, endPoint x: 417, endPoint y: 545, distance: 13.8
click at [404, 545] on span "Confirmar" at bounding box center [374, 543] width 80 height 15
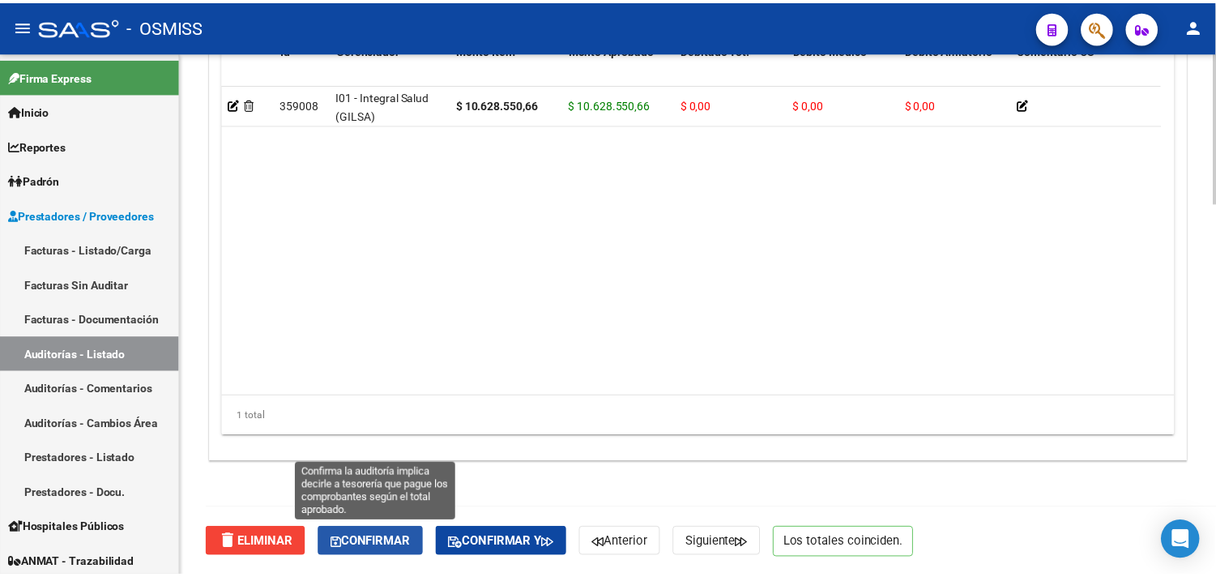
scroll to position [1241, 0]
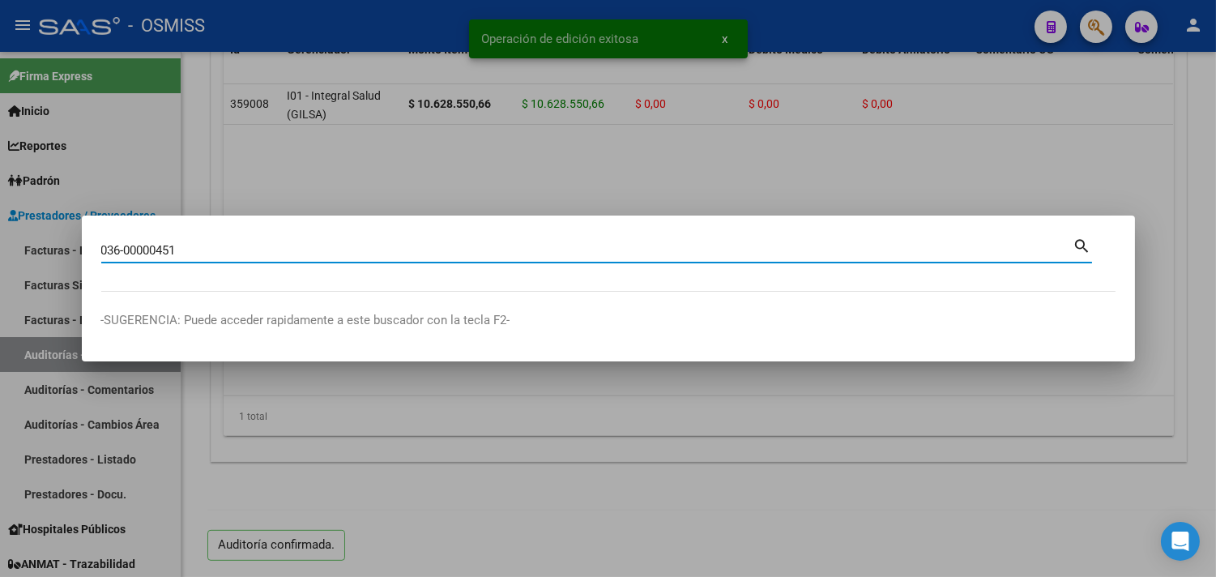
type input "036-00000451"
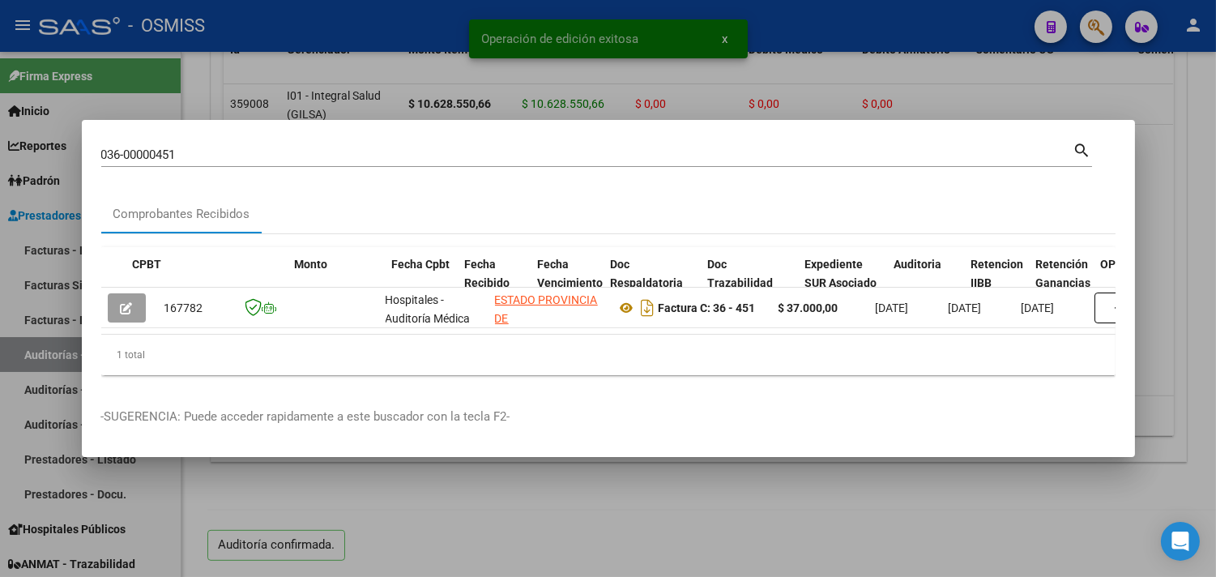
scroll to position [0, 800]
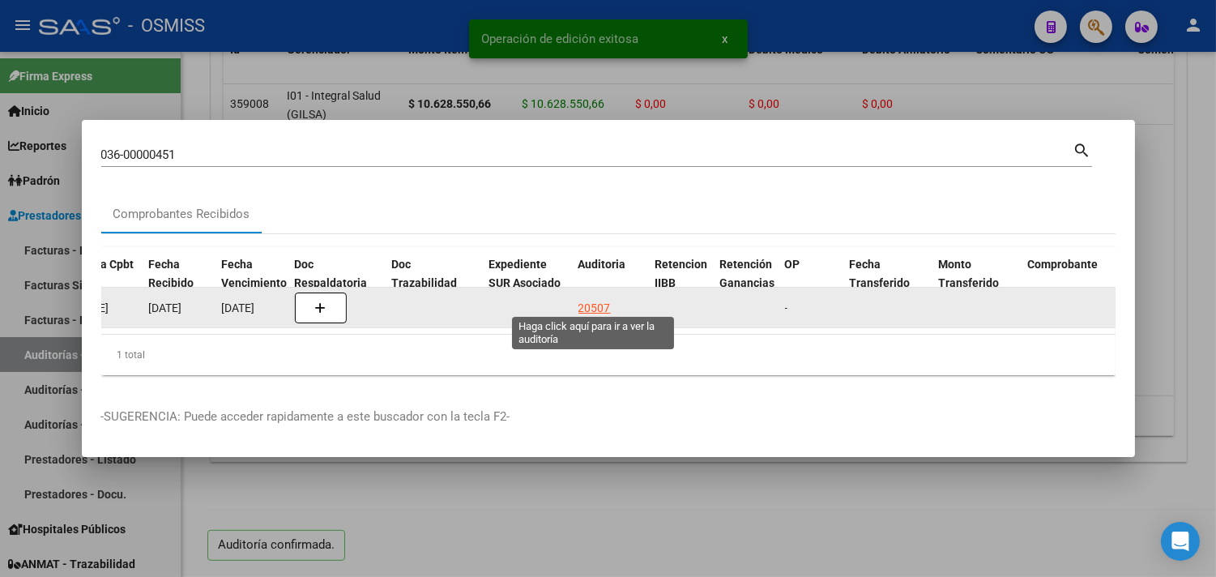
click at [604, 299] on div "20507" at bounding box center [595, 308] width 32 height 19
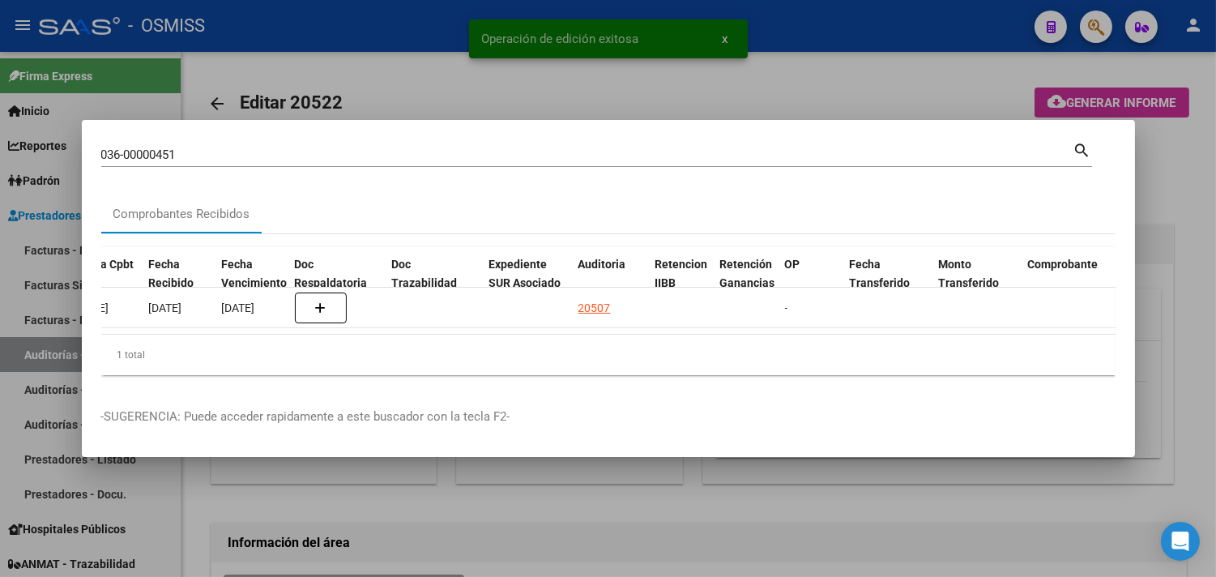
click at [1167, 245] on div at bounding box center [608, 288] width 1216 height 577
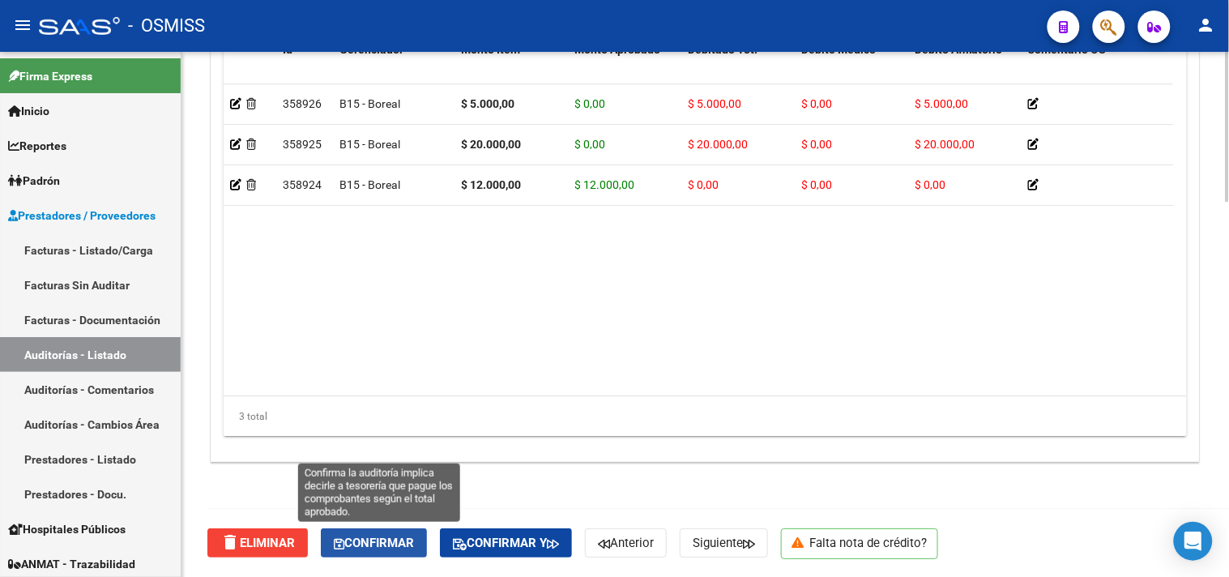
click at [405, 547] on span "Confirmar" at bounding box center [374, 543] width 80 height 15
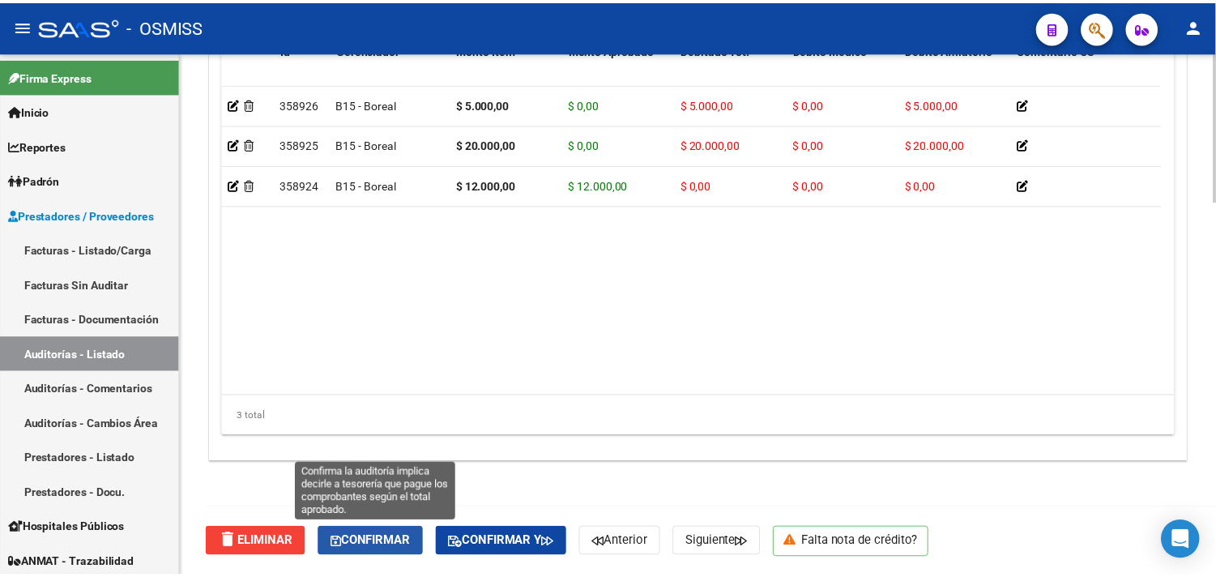
scroll to position [1165, 0]
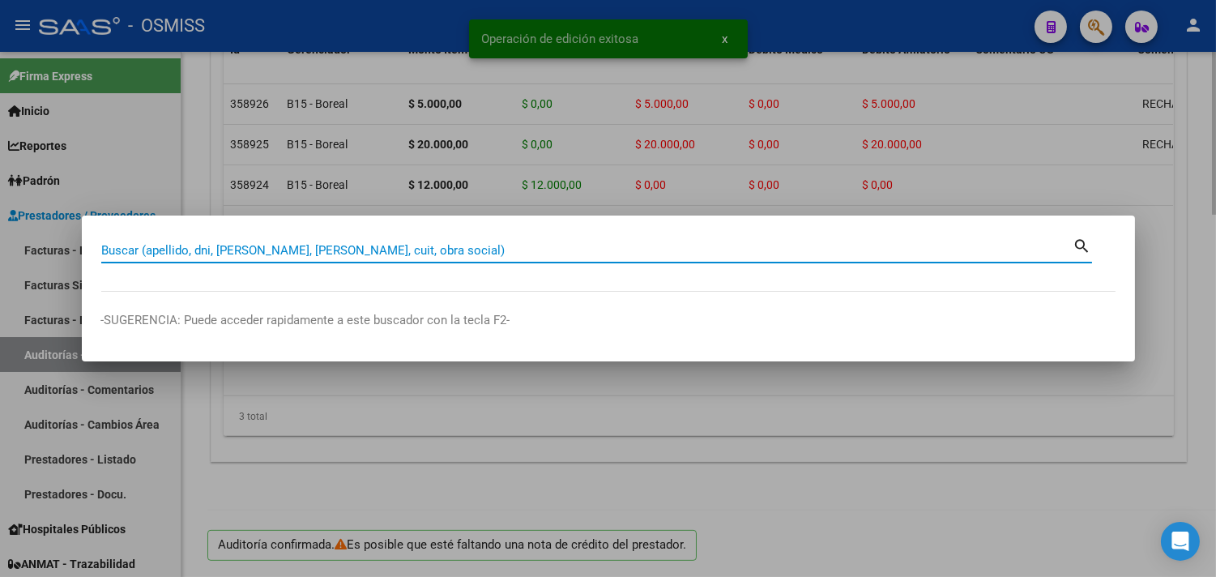
paste input "036-00000451"
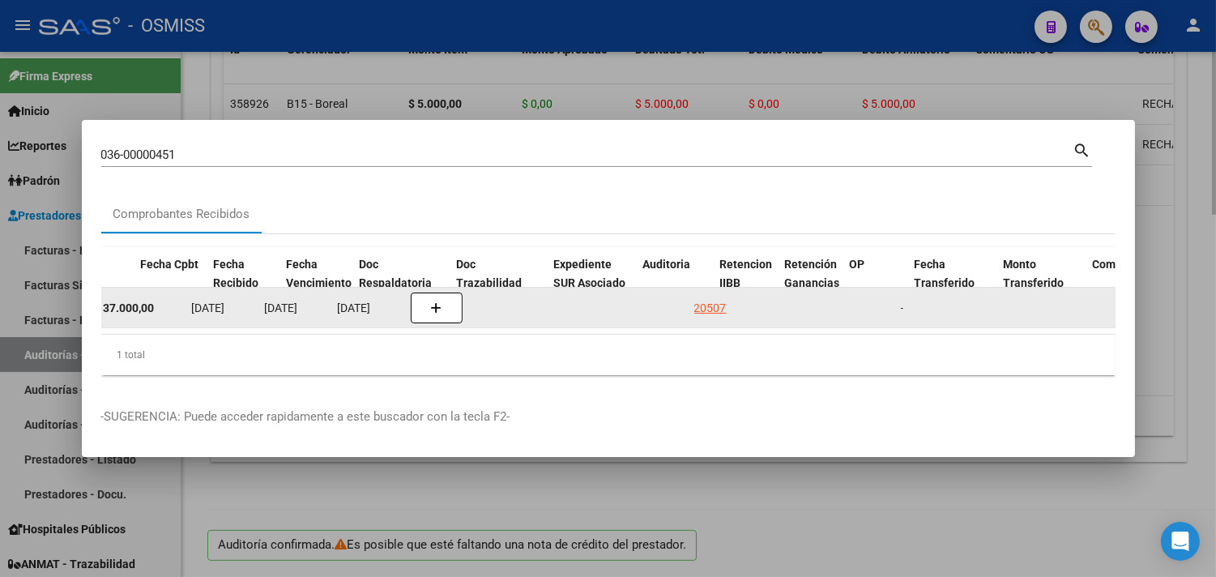
scroll to position [0, 735]
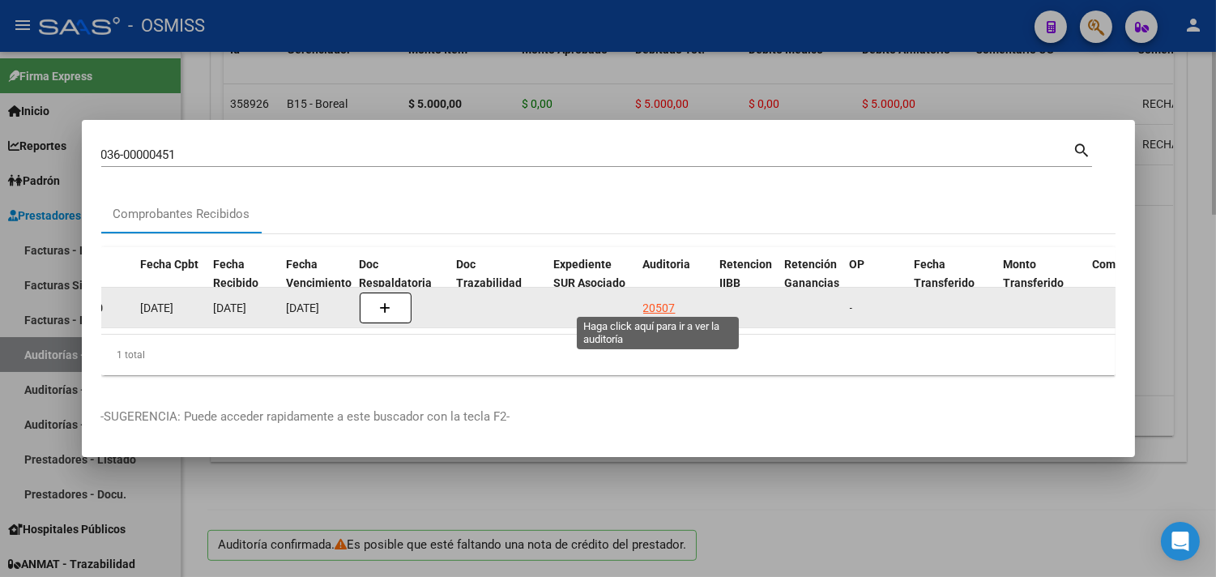
click at [666, 299] on div "20507" at bounding box center [660, 308] width 32 height 19
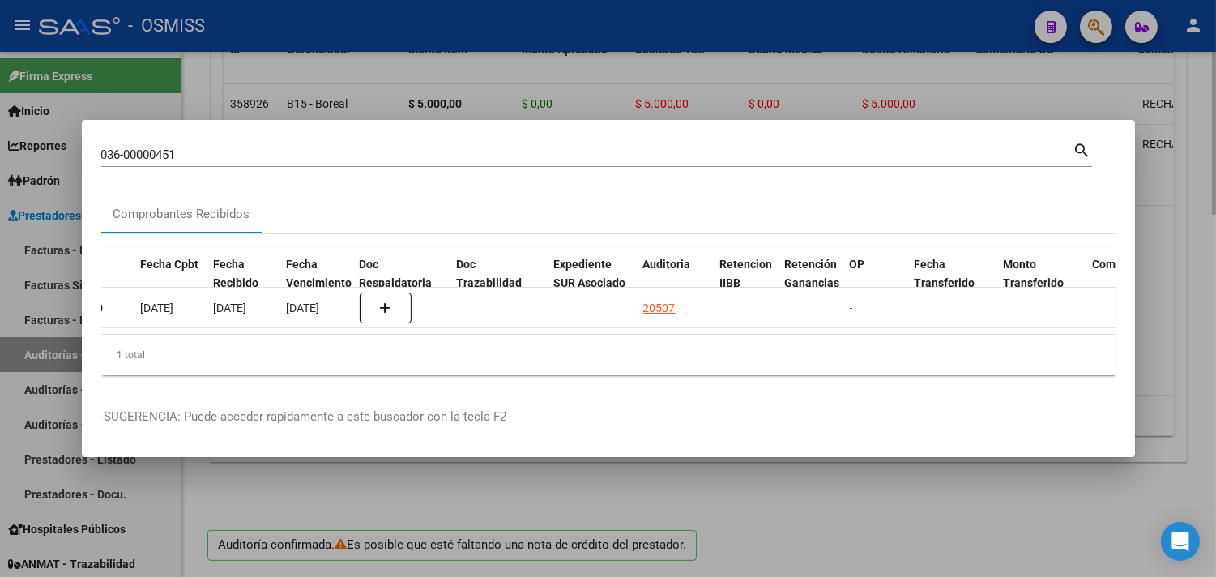
click at [1196, 276] on div at bounding box center [608, 288] width 1216 height 577
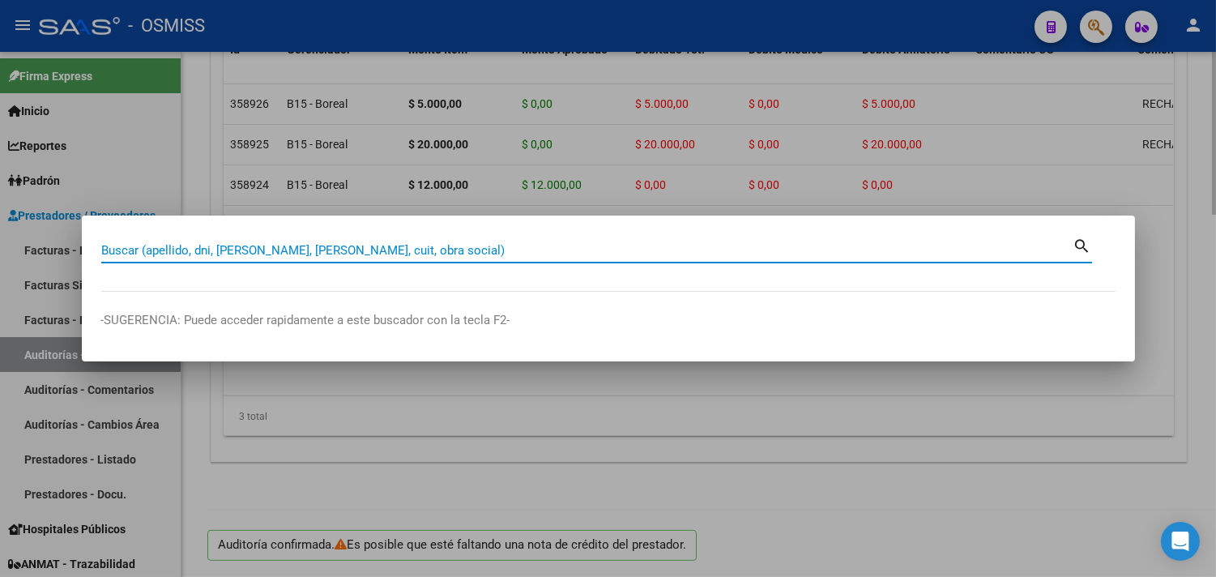
paste input "FC. 00056-00000829"
drag, startPoint x: 133, startPoint y: 246, endPoint x: 18, endPoint y: 242, distance: 115.2
click at [18, 242] on div "FC. 00056-00000829 Buscar (apellido, dni, cuil, nro traspaso, cuit, obra social…" at bounding box center [608, 288] width 1216 height 577
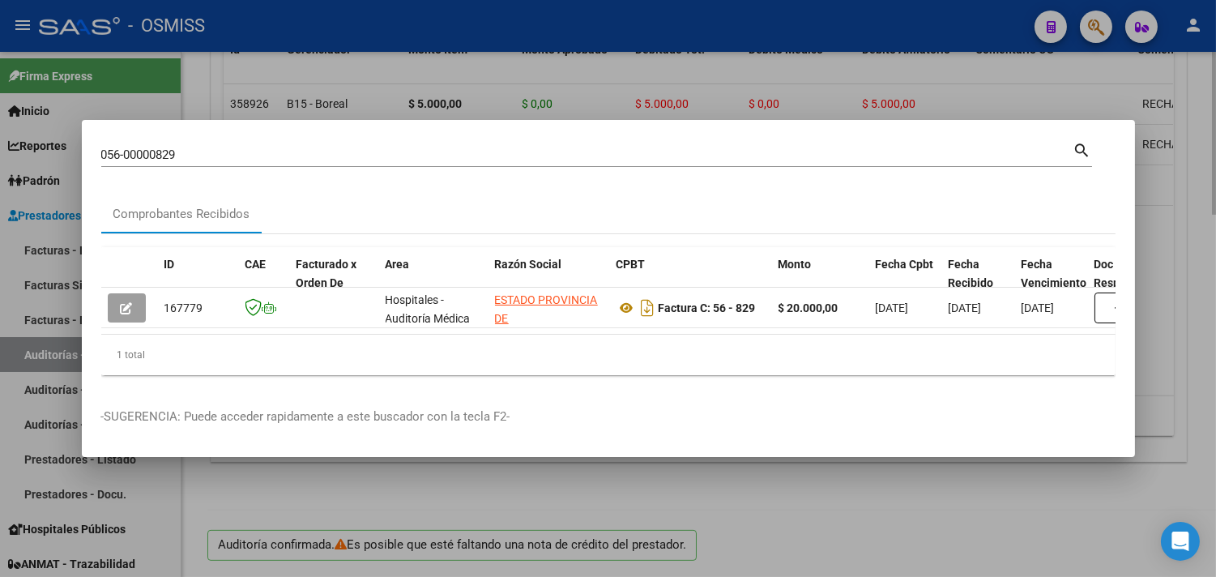
scroll to position [0, 707]
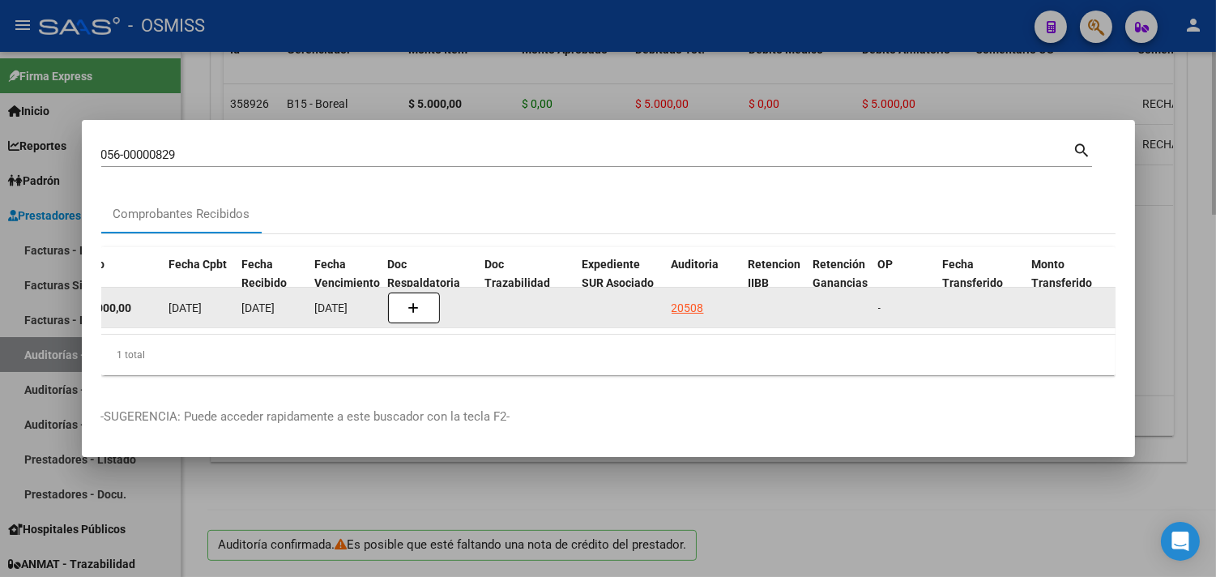
click at [686, 299] on div "20508" at bounding box center [688, 308] width 32 height 19
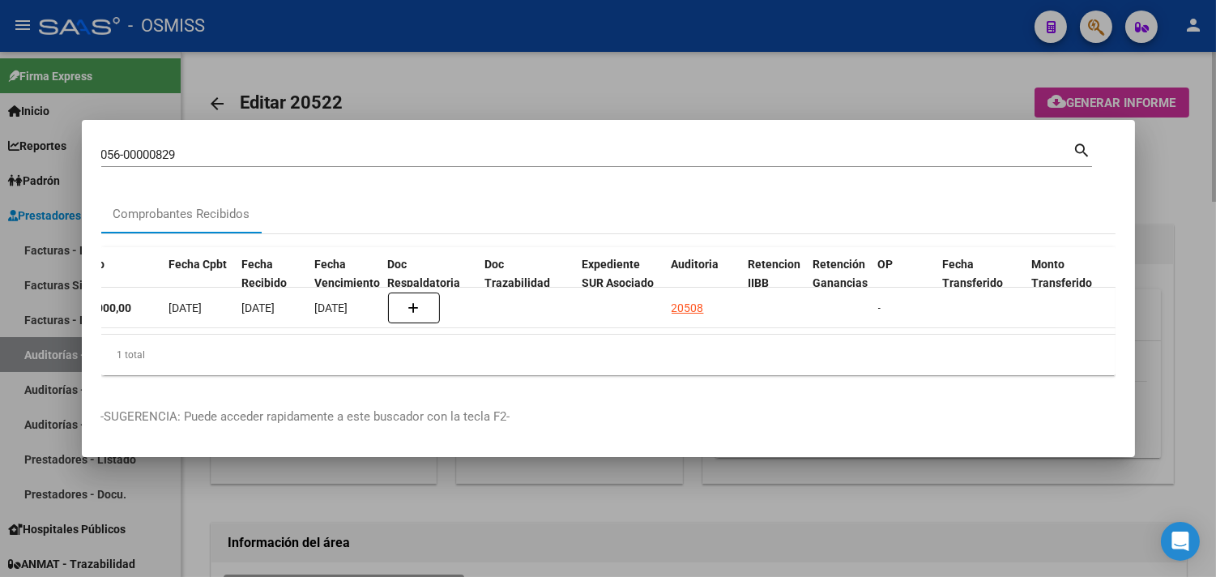
click at [1174, 251] on div at bounding box center [608, 288] width 1216 height 577
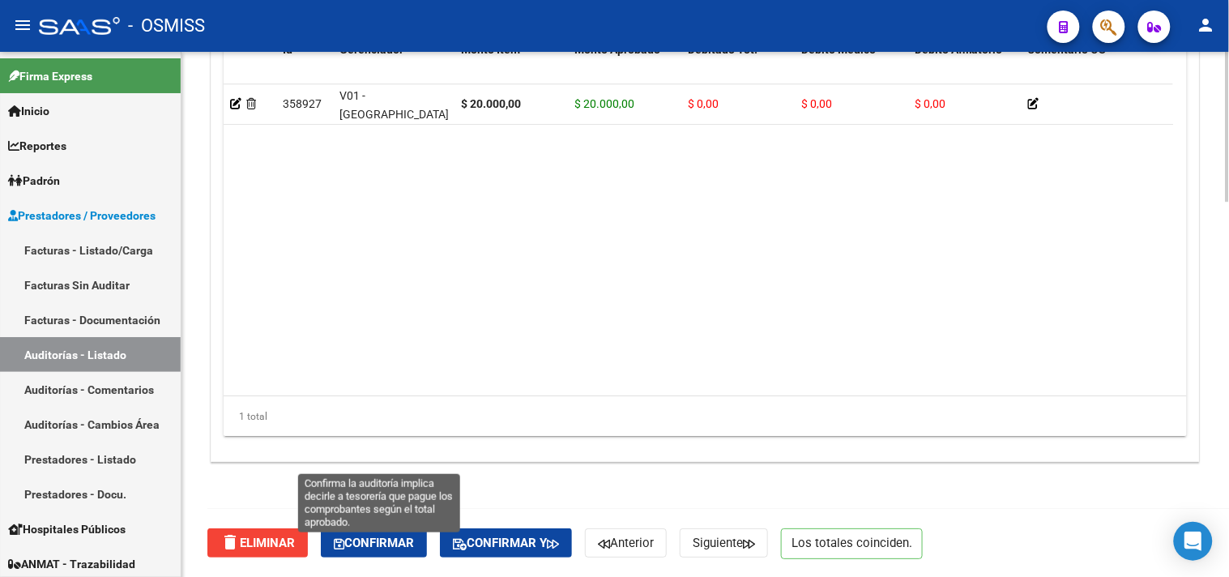
click at [393, 540] on span "Confirmar" at bounding box center [374, 543] width 80 height 15
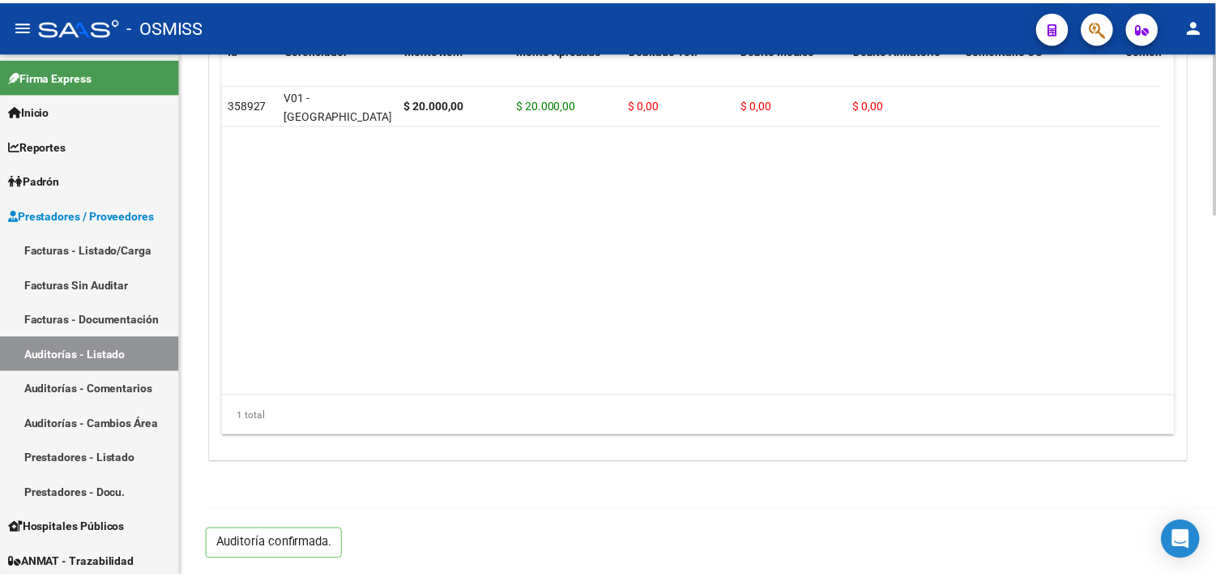
scroll to position [1165, 0]
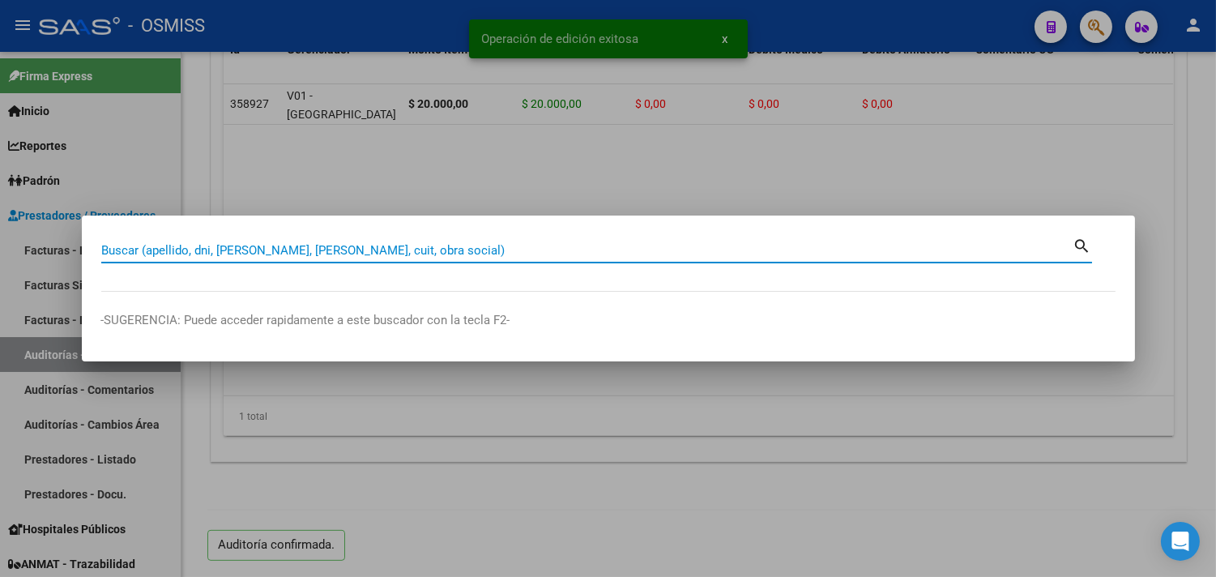
paste input "05-00001387"
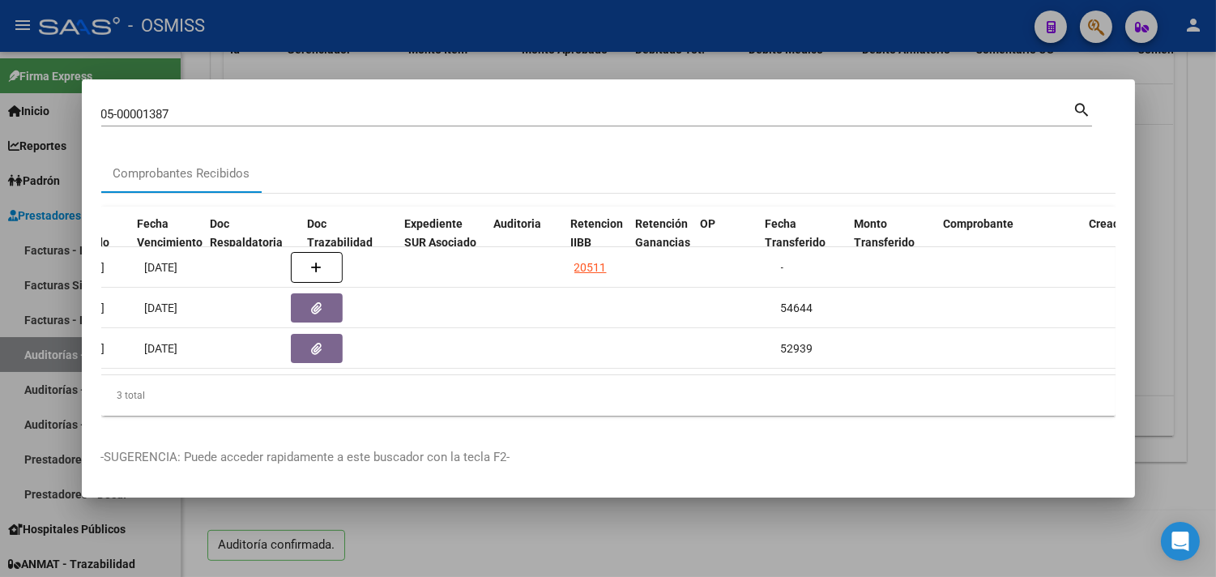
scroll to position [0, 884]
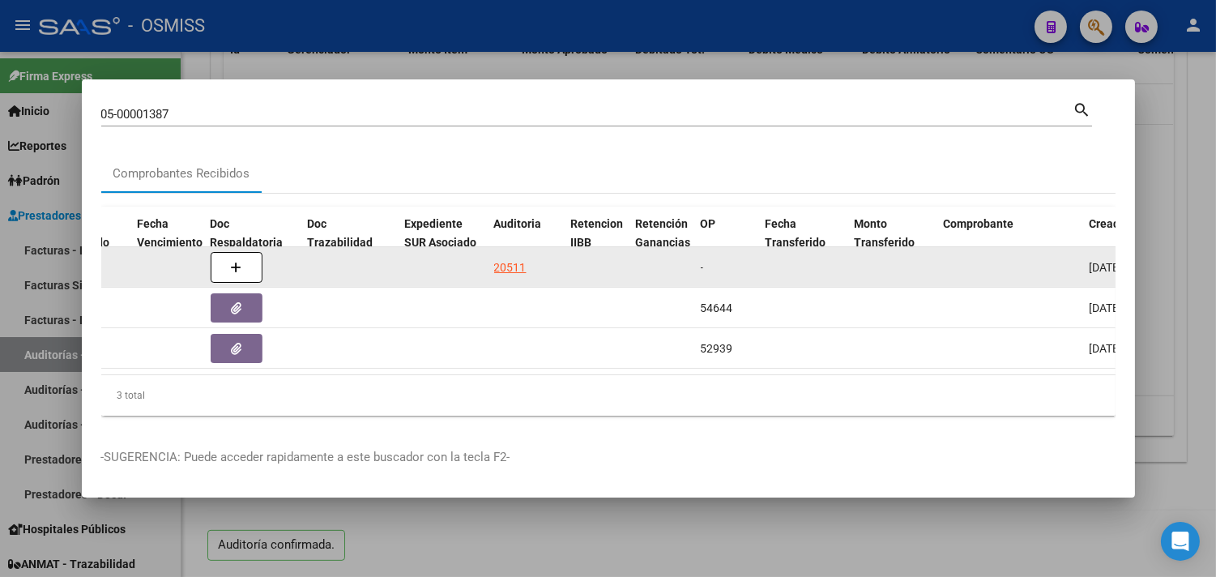
click at [499, 259] on div "20511" at bounding box center [510, 268] width 32 height 19
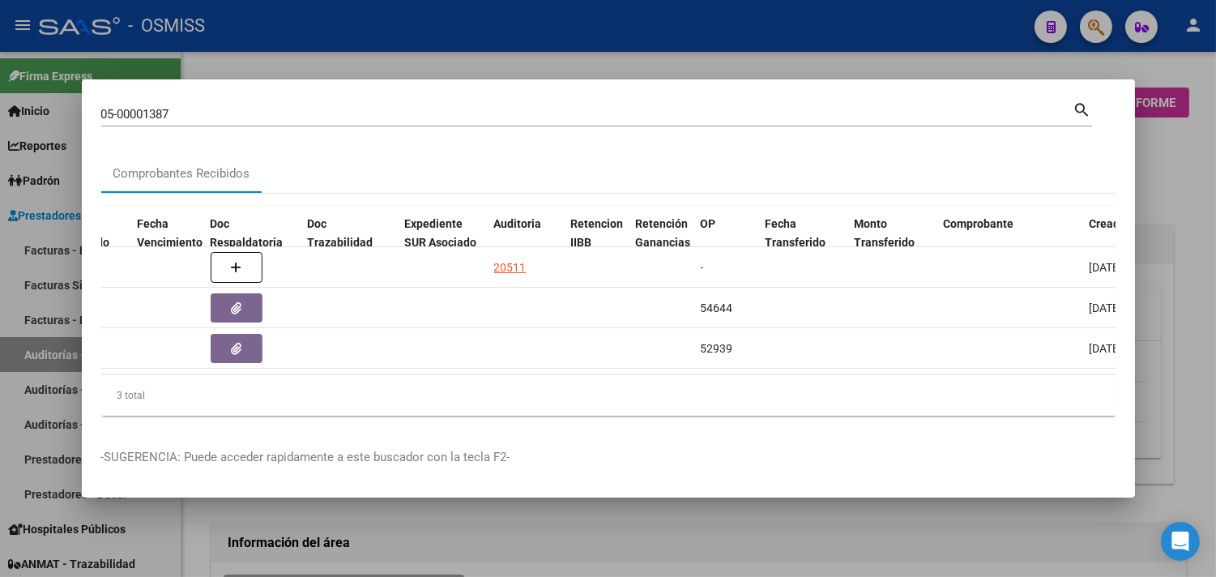
click at [1182, 169] on div at bounding box center [608, 288] width 1216 height 577
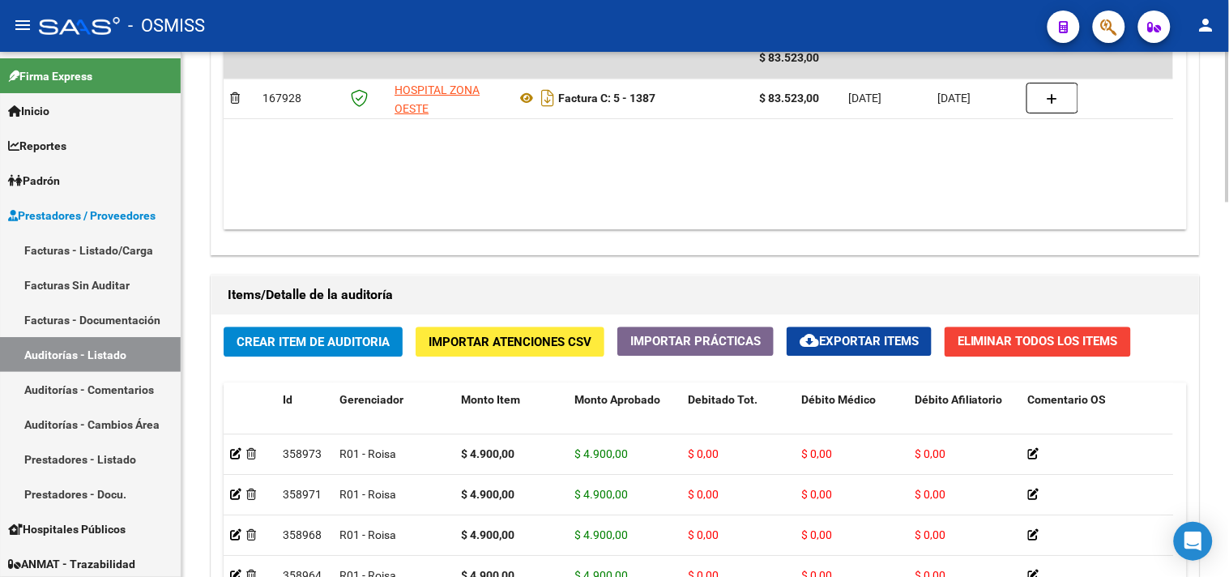
scroll to position [1311, 0]
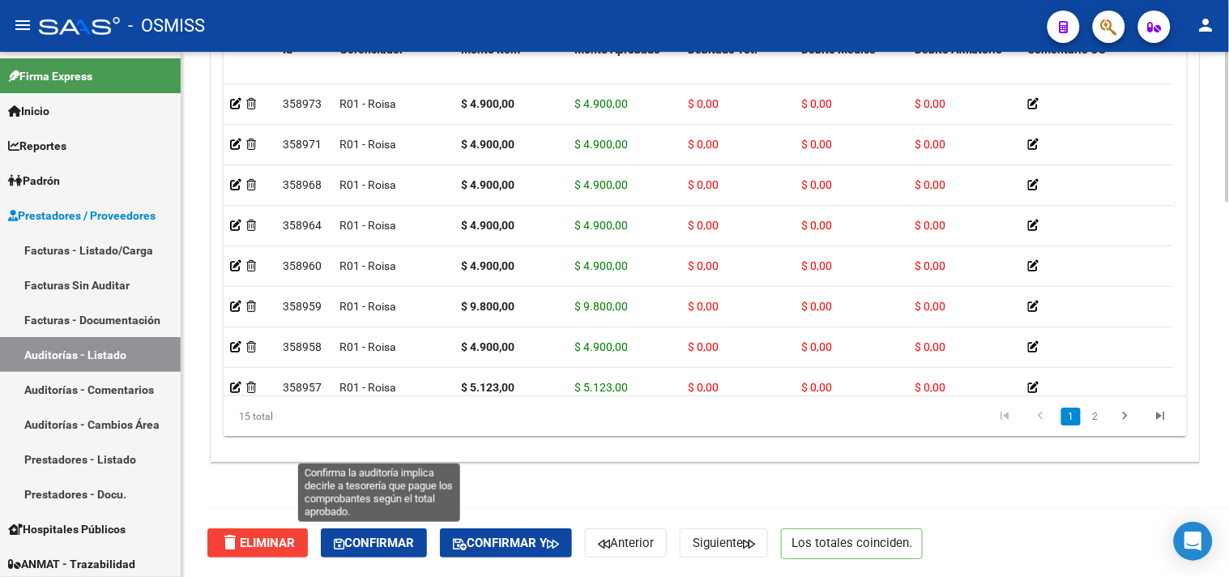
click at [411, 528] on button "Confirmar" at bounding box center [374, 542] width 106 height 29
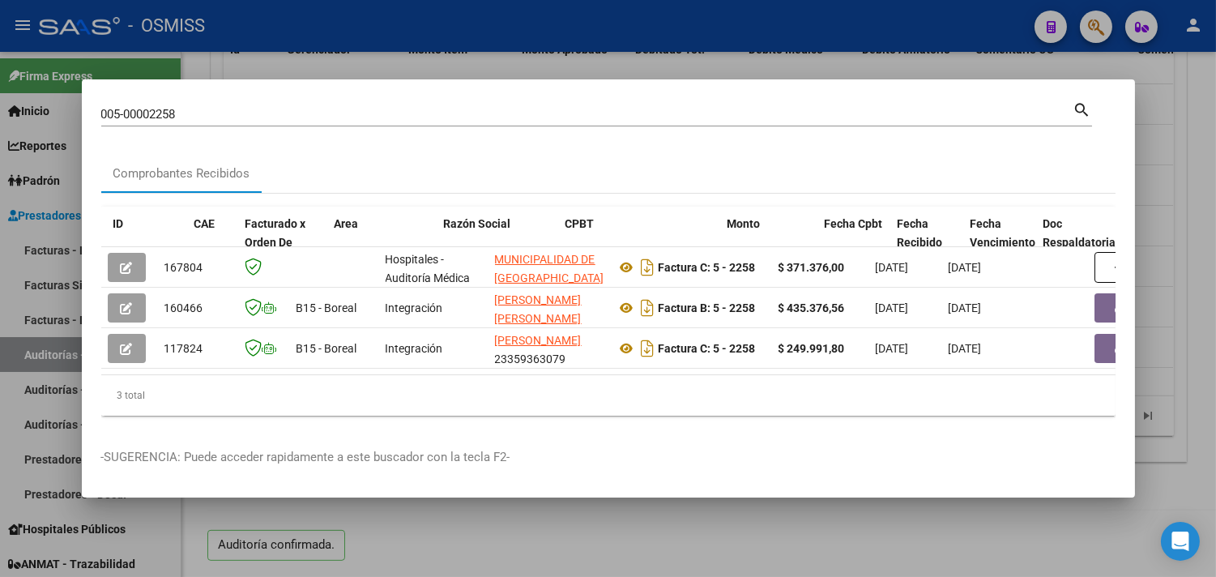
scroll to position [0, 684]
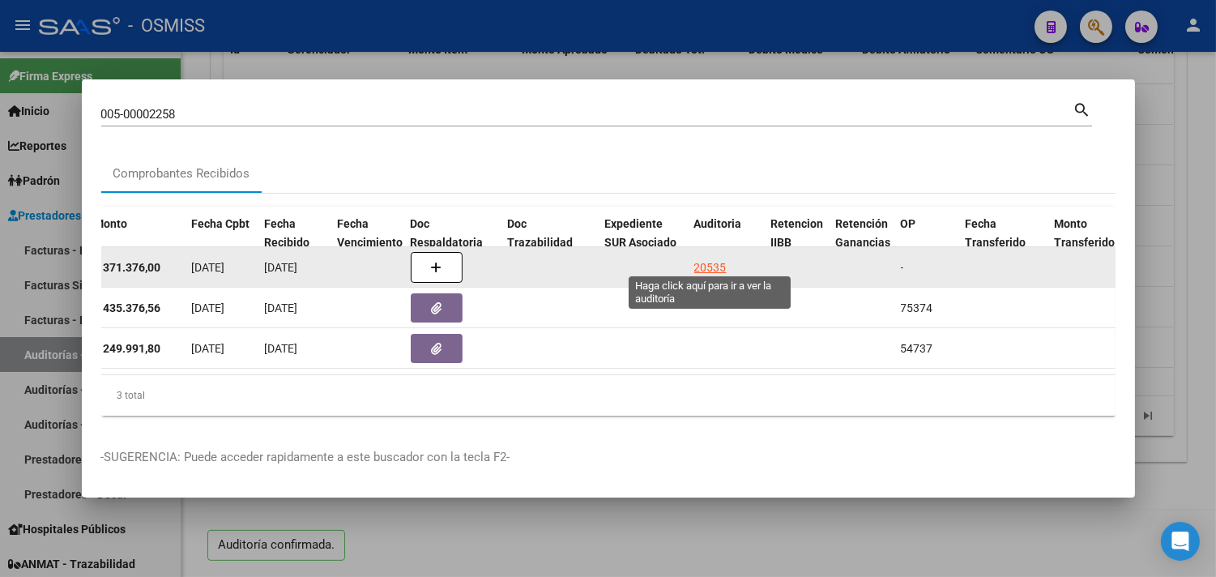
click at [702, 262] on div "20535" at bounding box center [711, 268] width 32 height 19
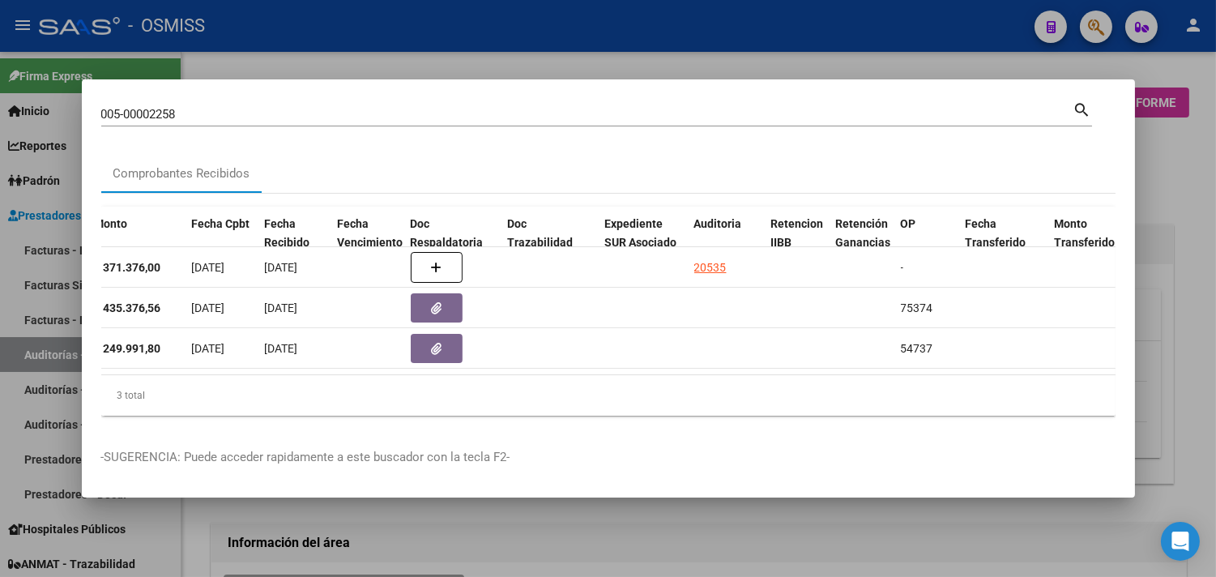
click at [1168, 308] on div at bounding box center [608, 288] width 1216 height 577
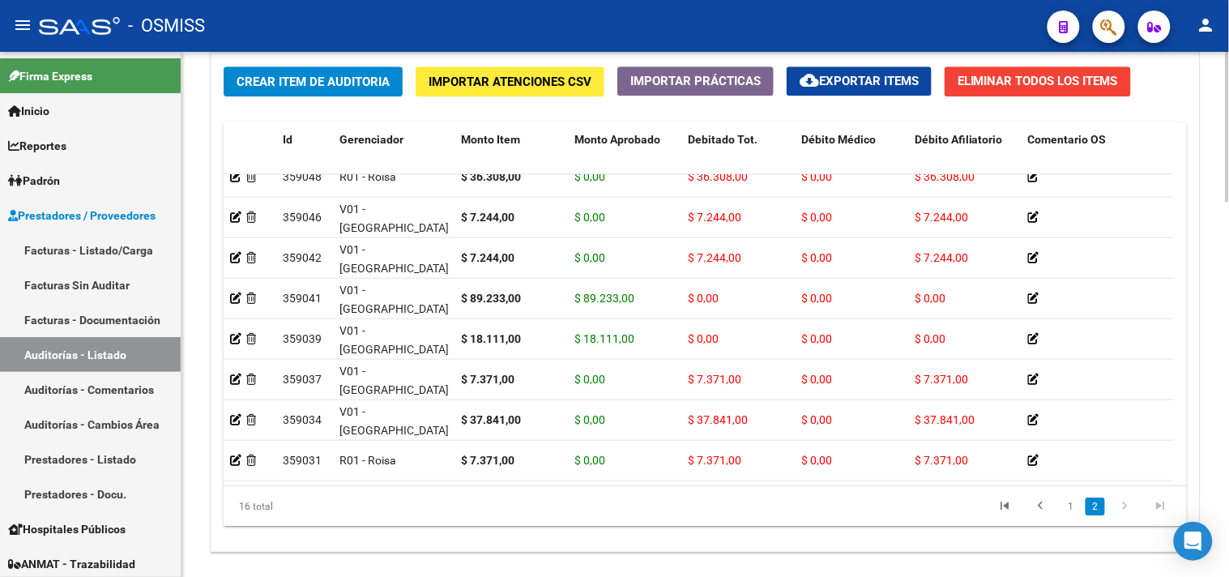
scroll to position [1311, 0]
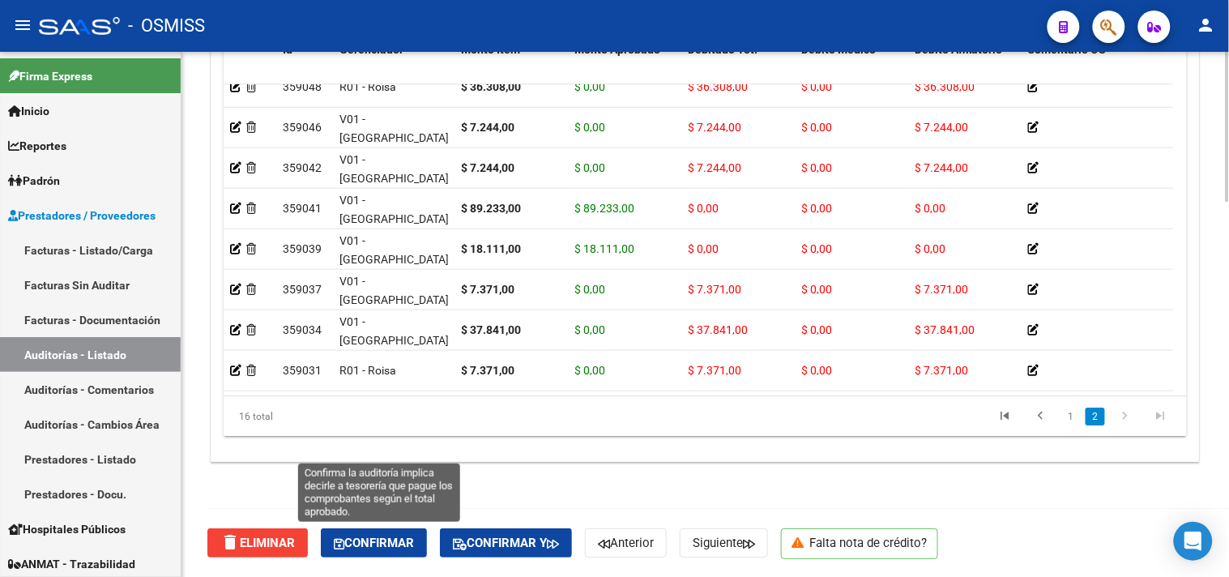
click at [400, 529] on button "Confirmar" at bounding box center [374, 542] width 106 height 29
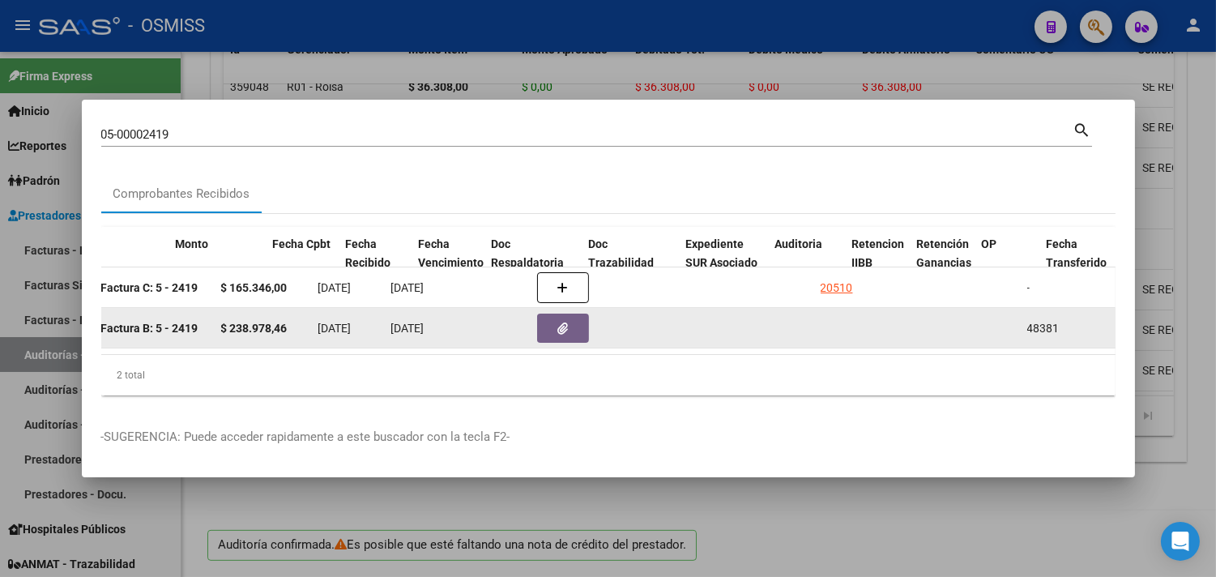
scroll to position [0, 603]
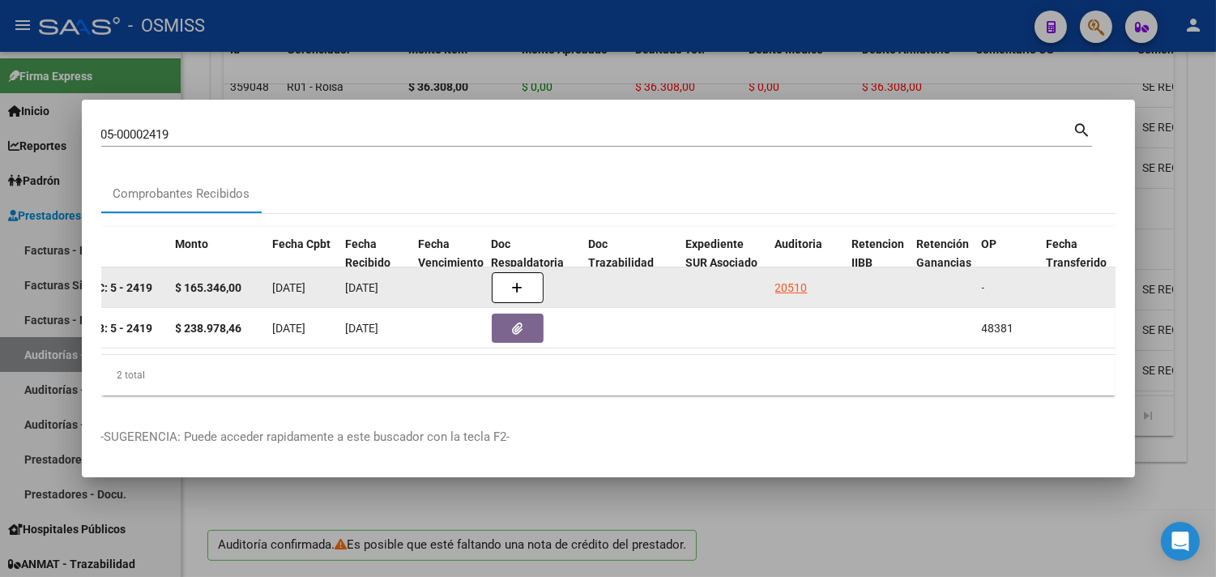
click at [793, 279] on div "20510" at bounding box center [792, 288] width 32 height 19
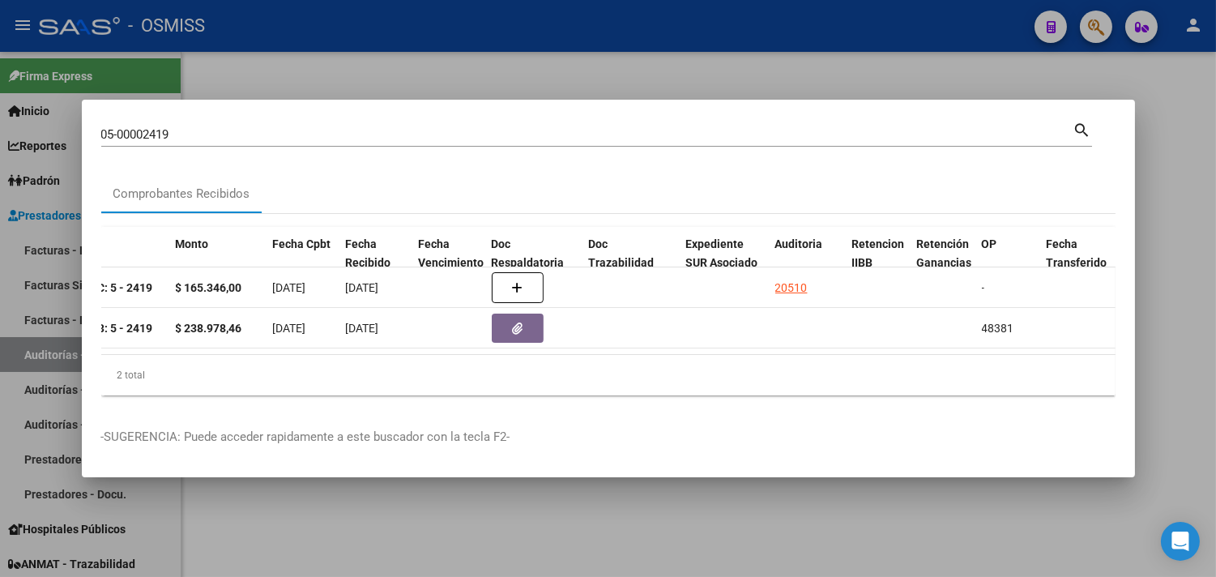
click at [1178, 169] on div at bounding box center [608, 288] width 1216 height 577
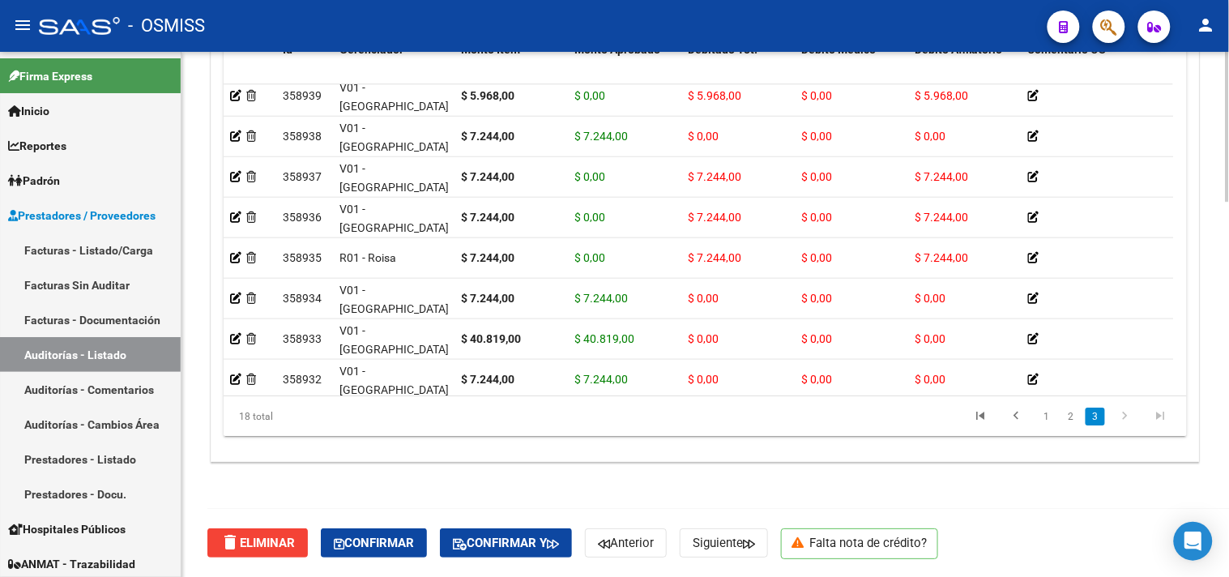
scroll to position [436, 0]
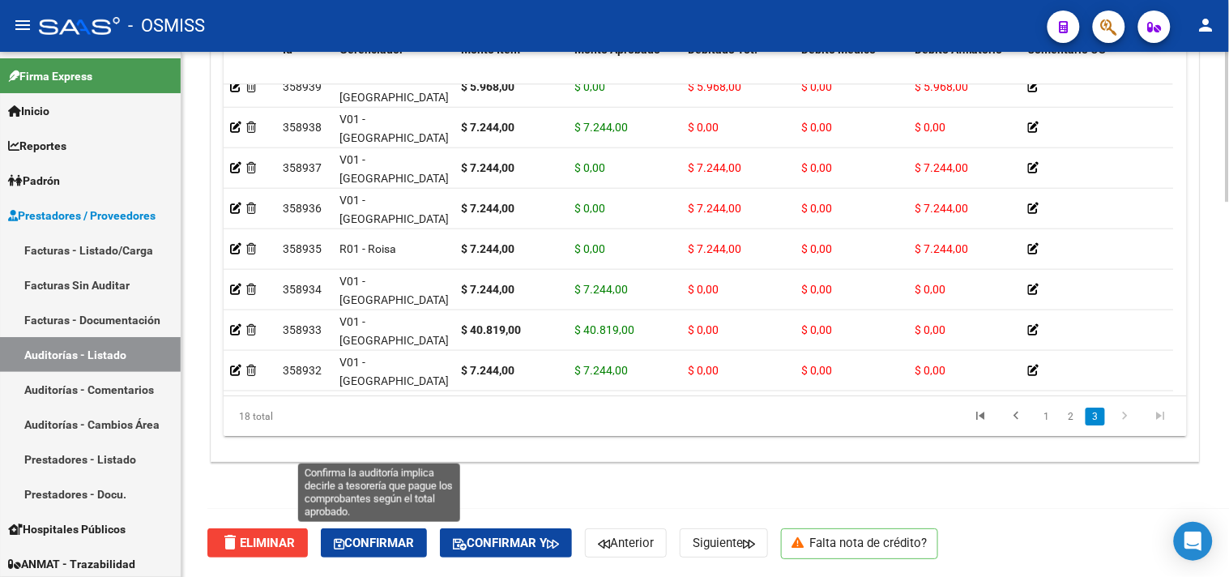
click at [394, 552] on button "Confirmar" at bounding box center [374, 542] width 106 height 29
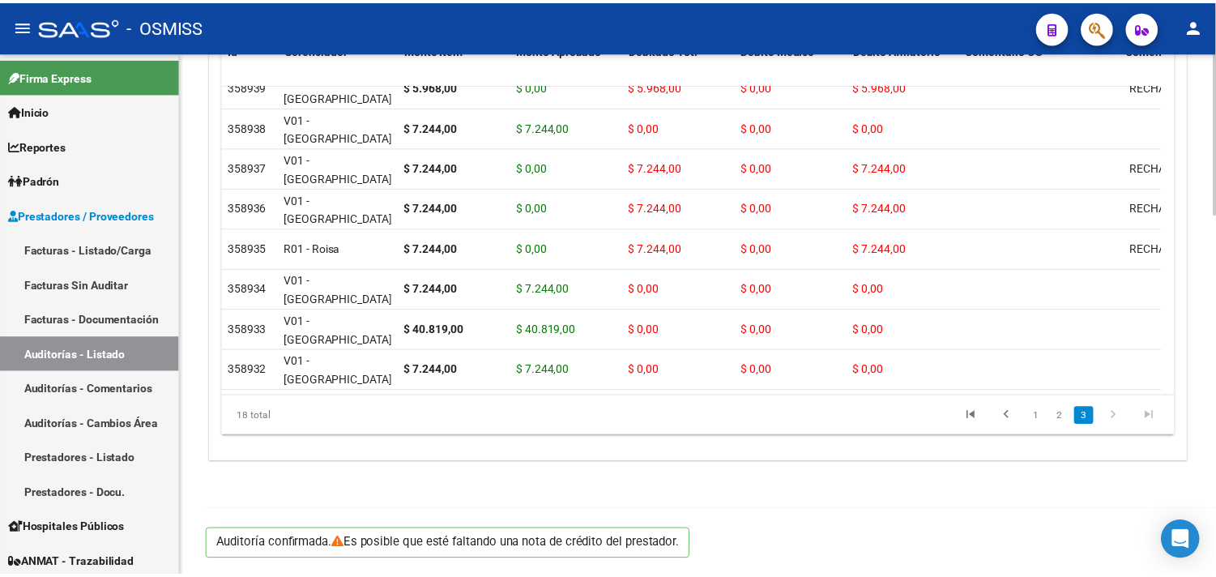
scroll to position [1165, 0]
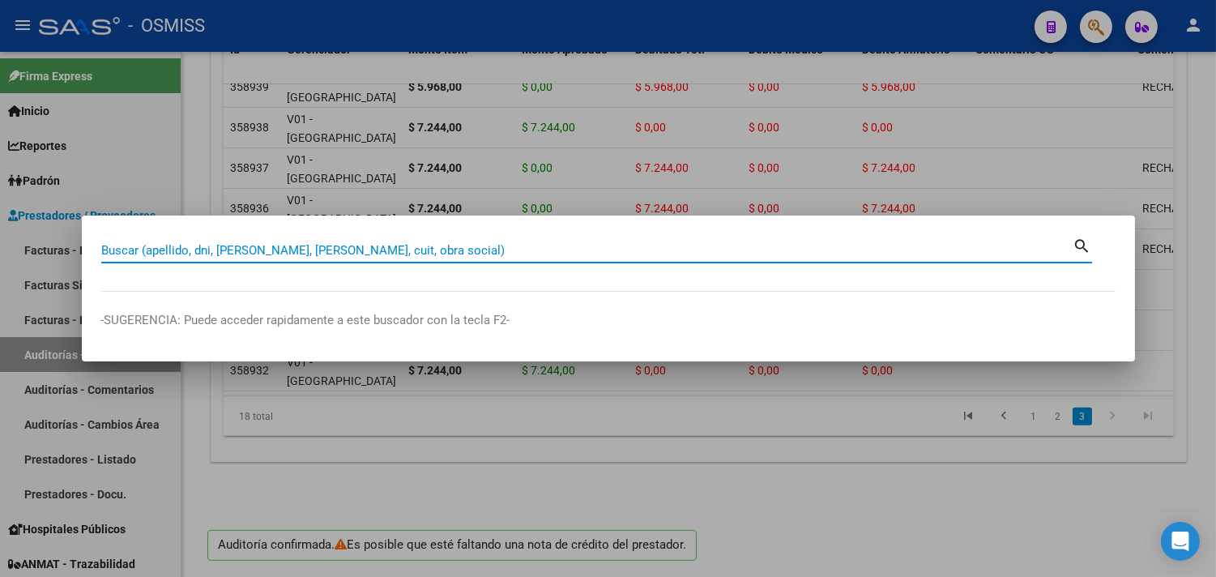
paste input "1606-00007320"
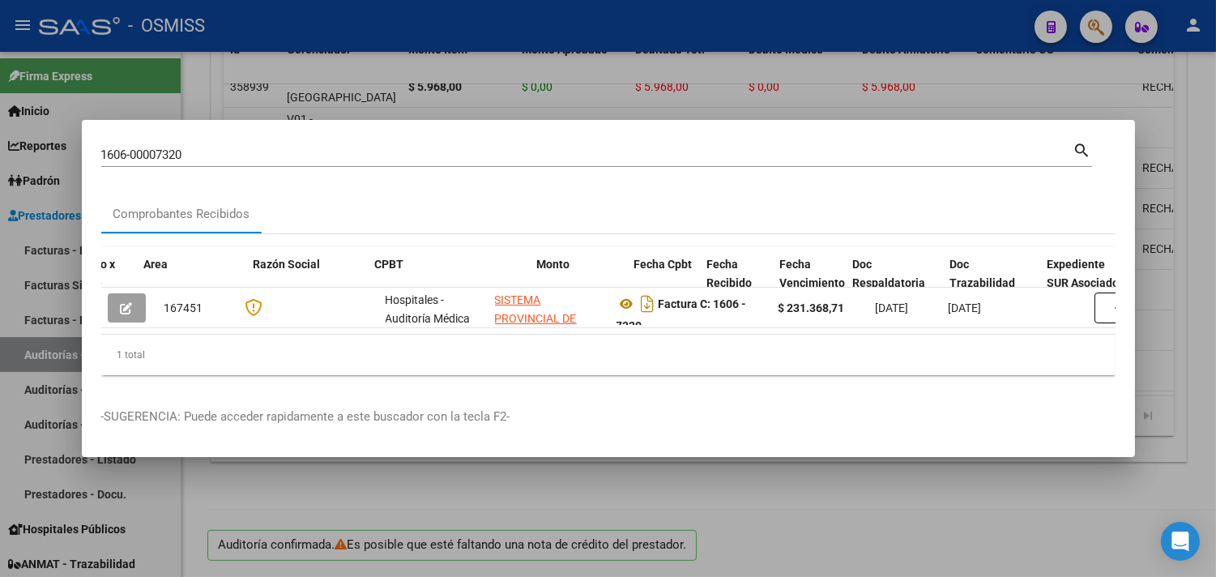
scroll to position [0, 774]
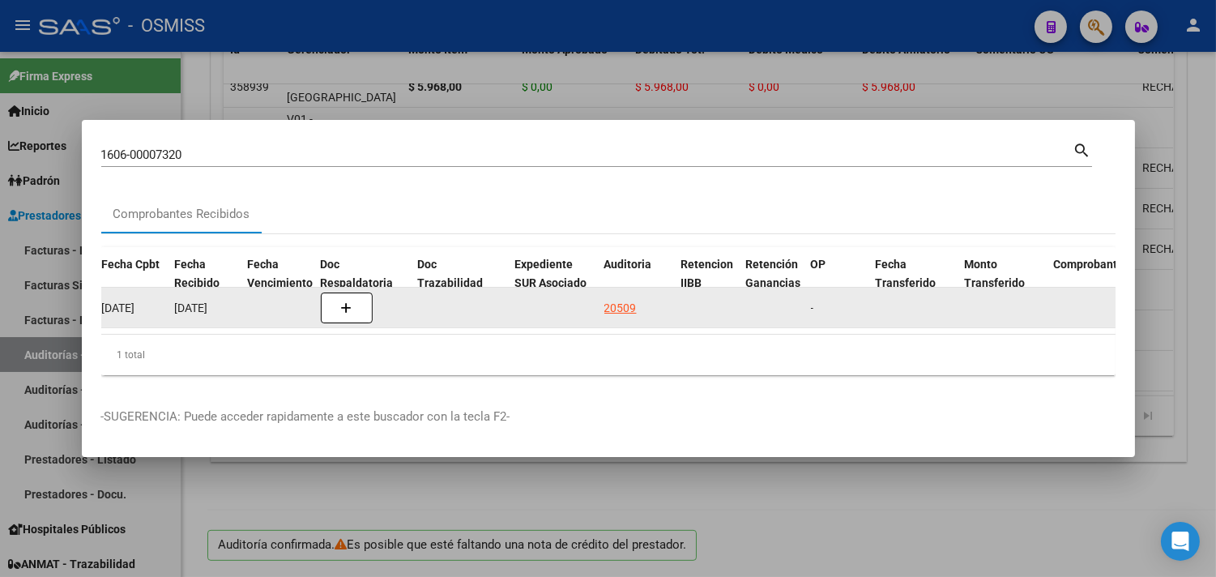
click at [619, 301] on div "20509" at bounding box center [621, 308] width 32 height 19
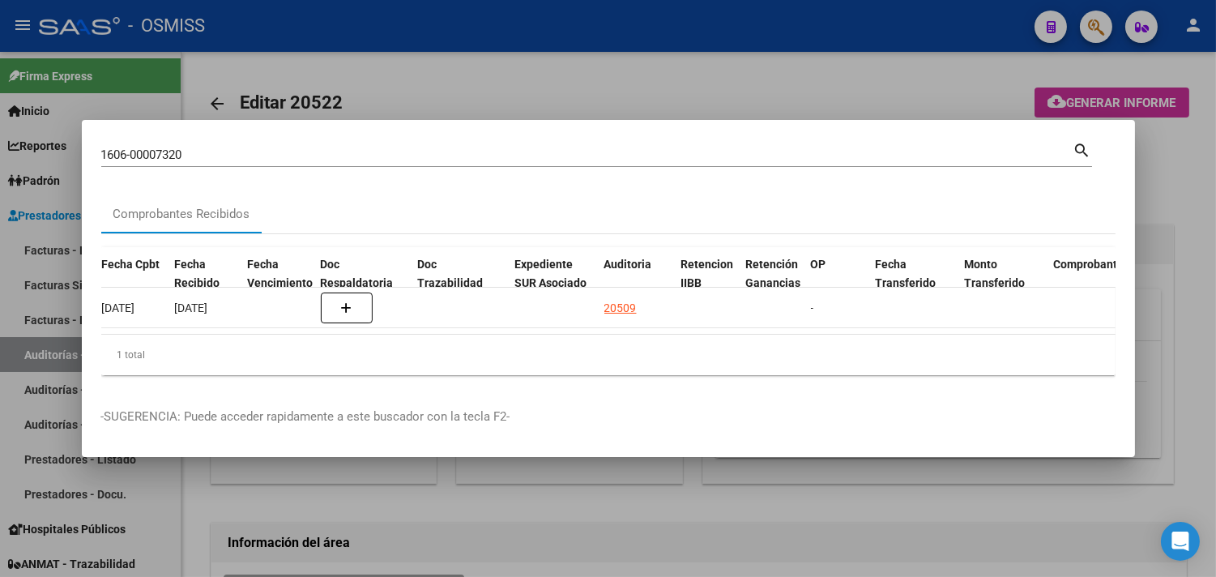
click at [1189, 263] on div at bounding box center [608, 288] width 1216 height 577
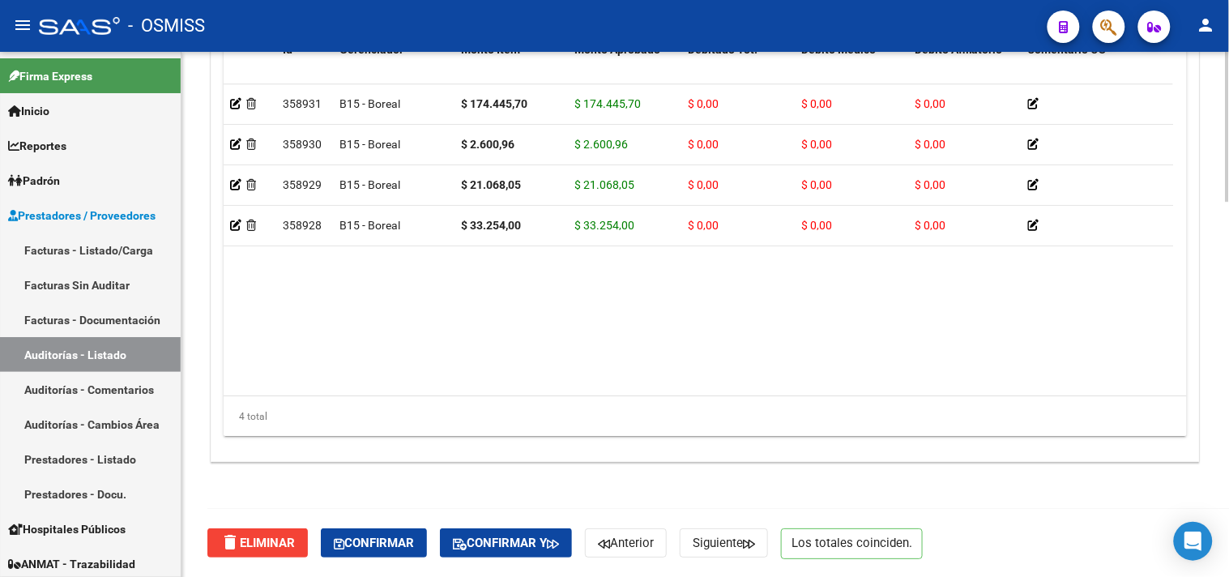
scroll to position [1311, 0]
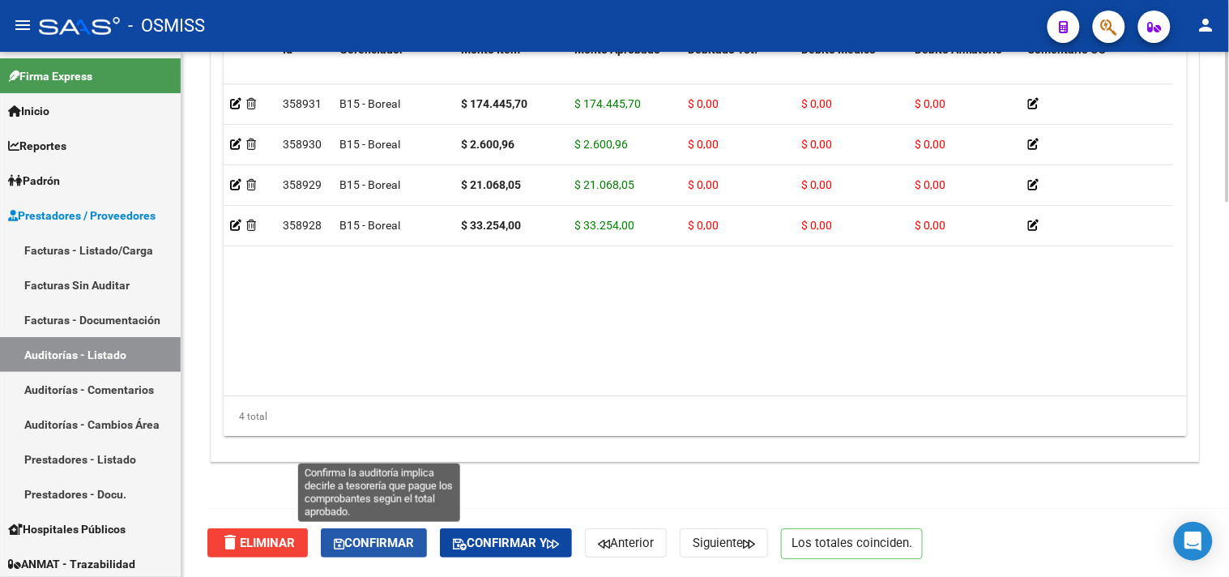
click at [398, 554] on button "Confirmar" at bounding box center [374, 542] width 106 height 29
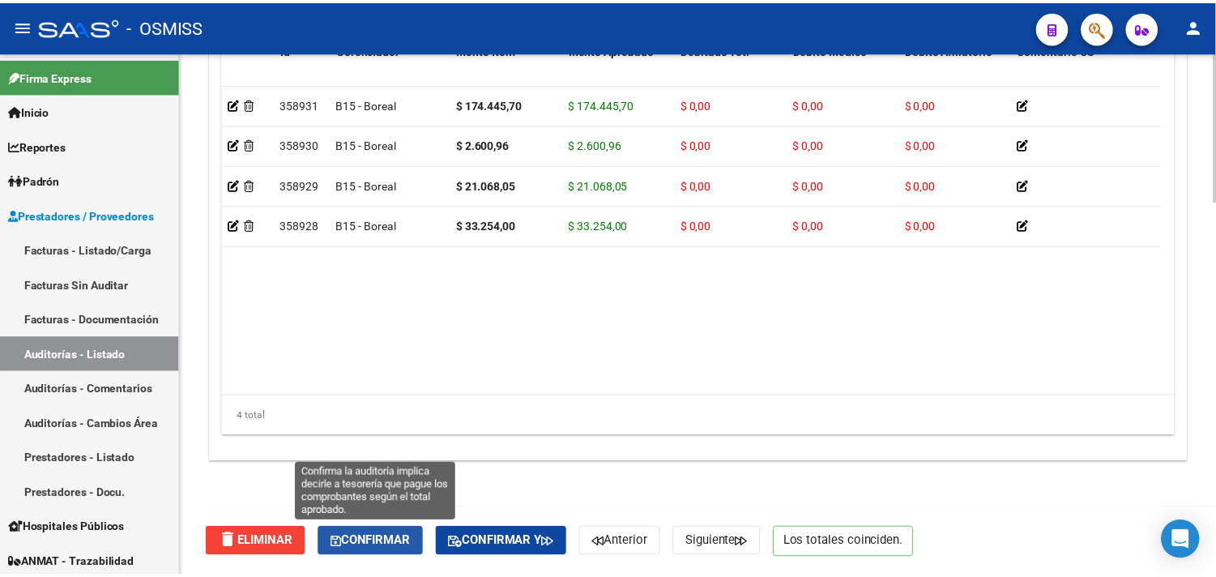
scroll to position [1165, 0]
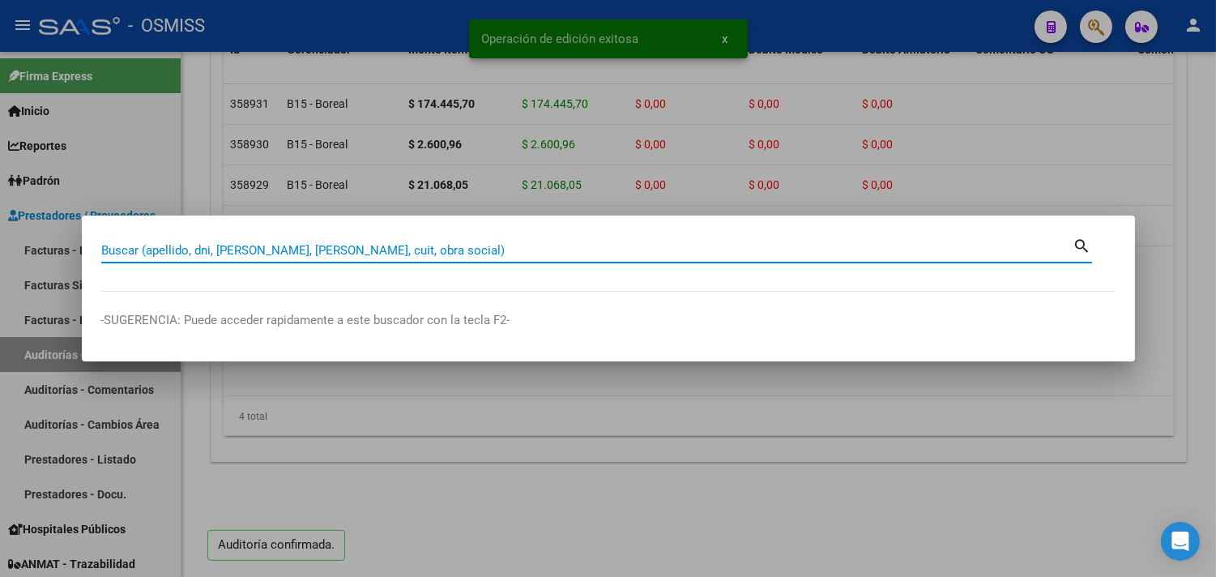
paste input "011-00001958"
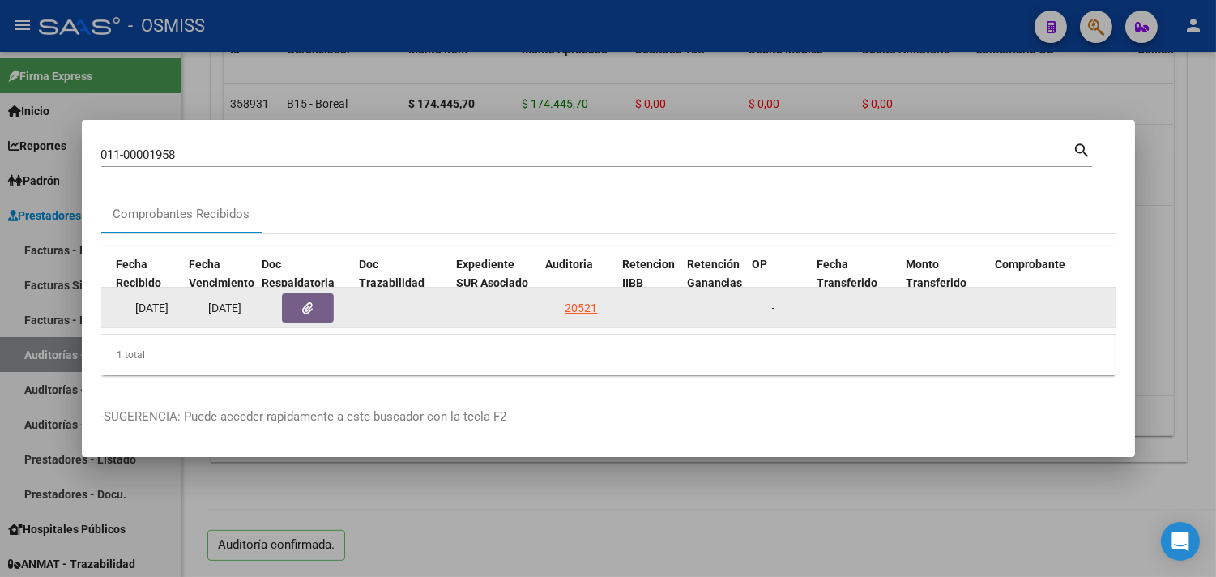
scroll to position [0, 832]
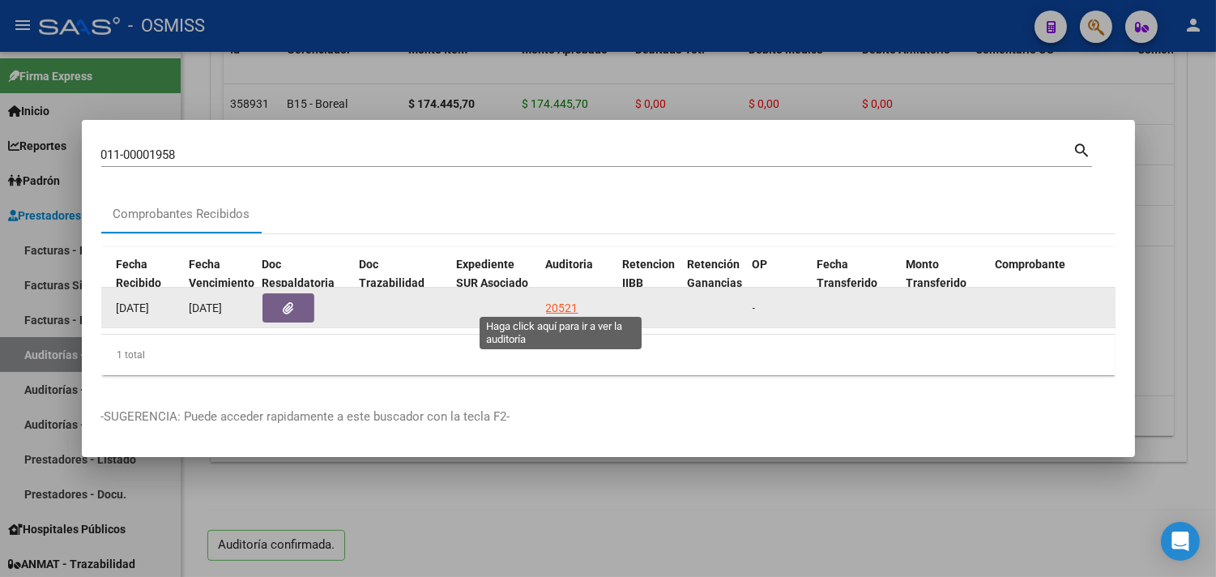
click at [560, 301] on div "20521" at bounding box center [562, 308] width 32 height 19
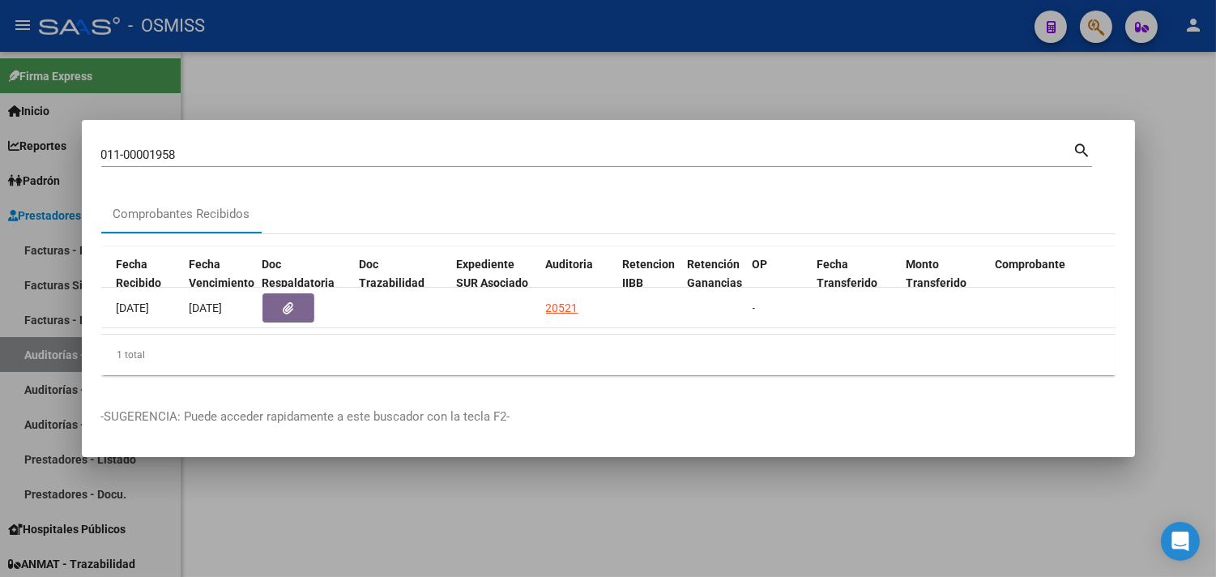
click at [1186, 174] on div at bounding box center [608, 288] width 1216 height 577
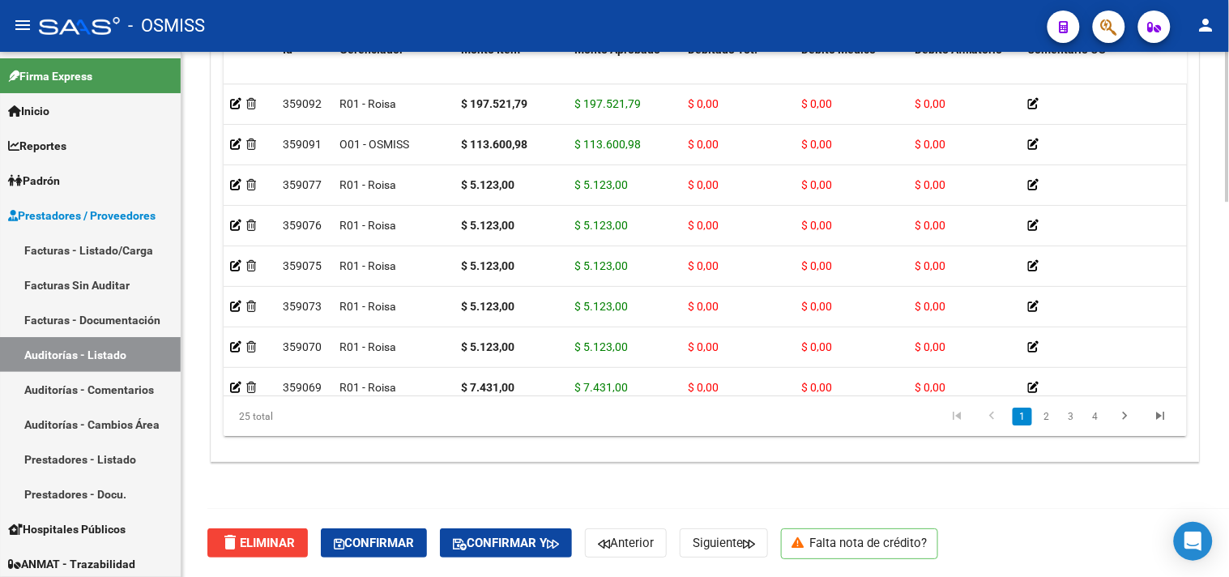
click at [378, 541] on span "Confirmar" at bounding box center [374, 543] width 80 height 15
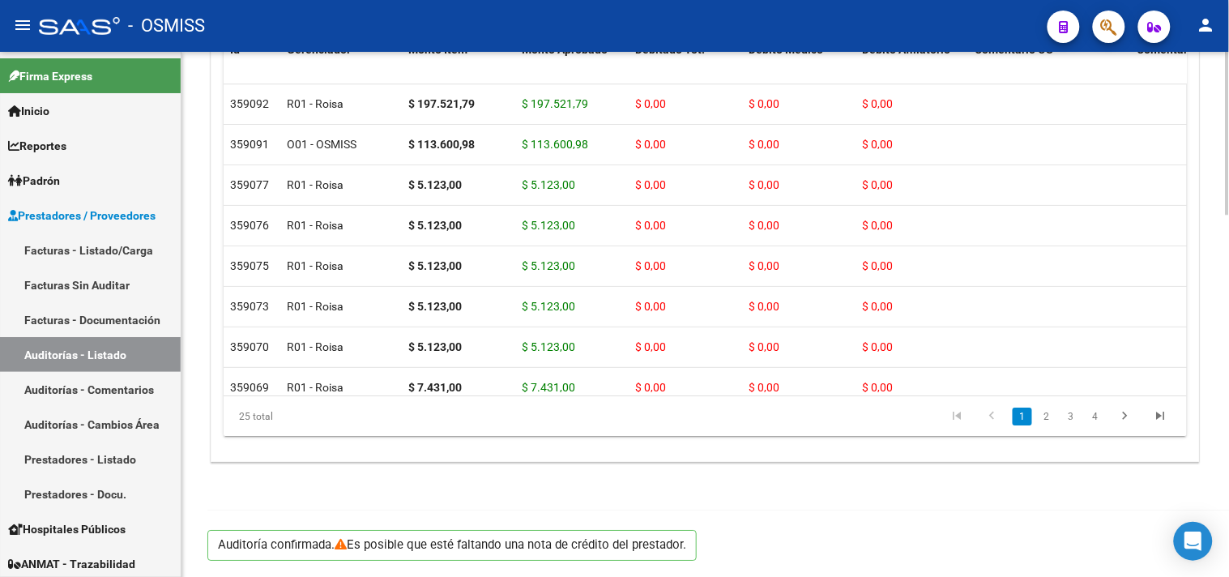
scroll to position [1165, 0]
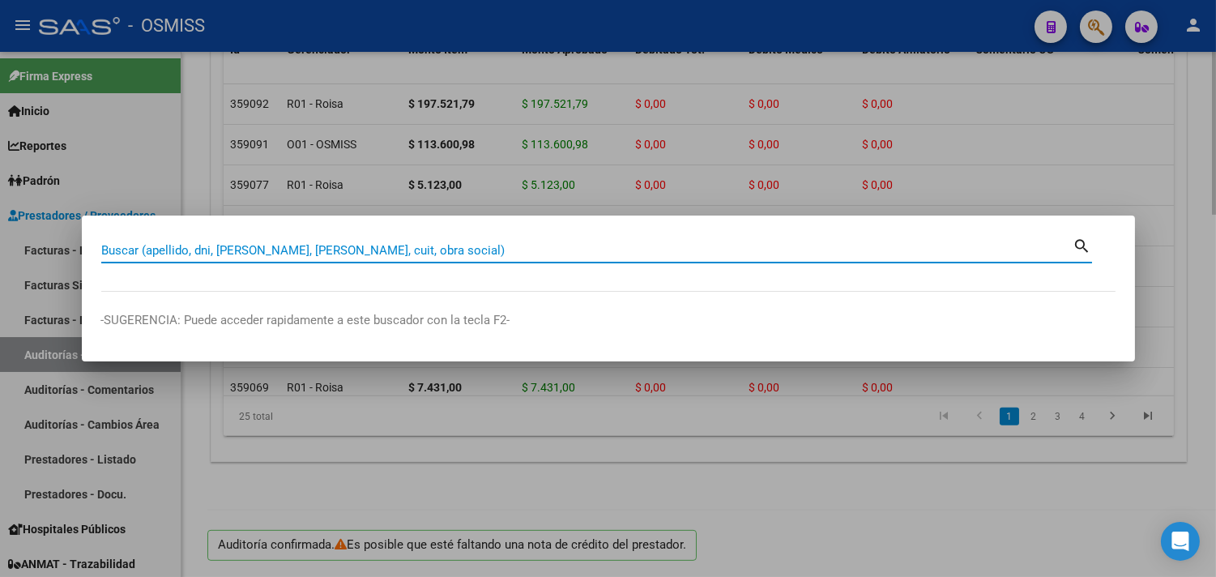
paste input "108-217"
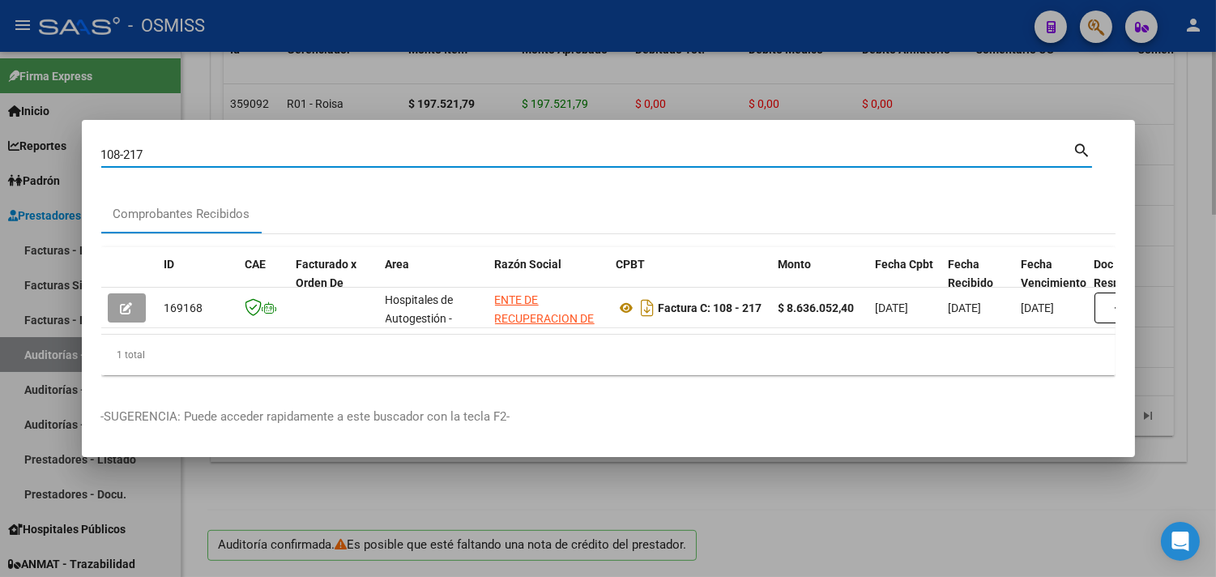
click at [521, 53] on div at bounding box center [608, 288] width 1216 height 577
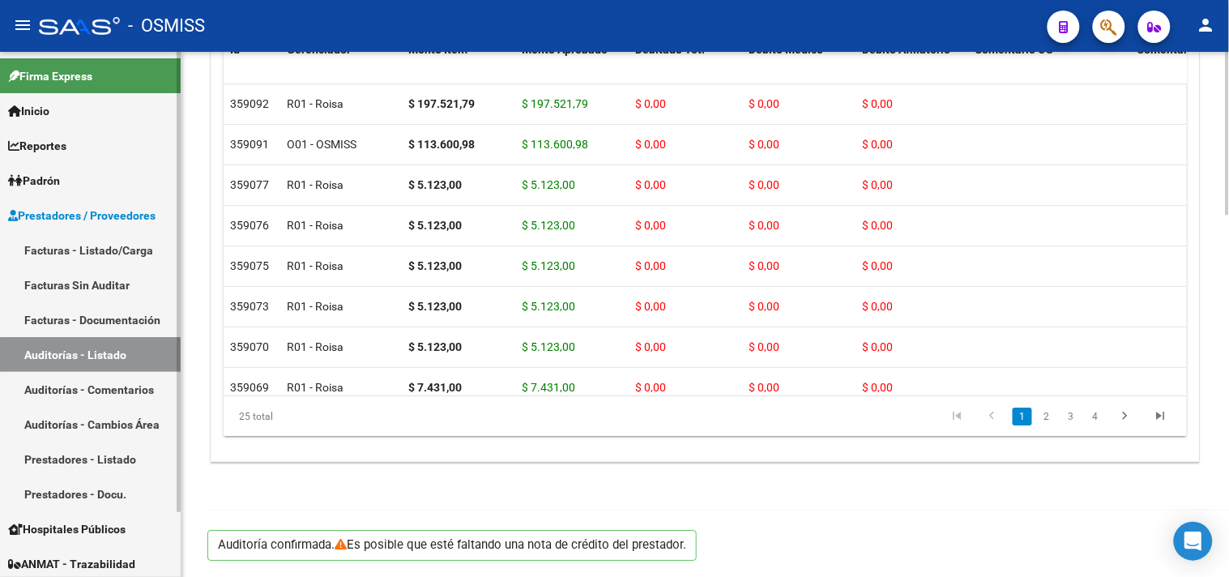
click at [92, 247] on link "Facturas - Listado/Carga" at bounding box center [90, 250] width 181 height 35
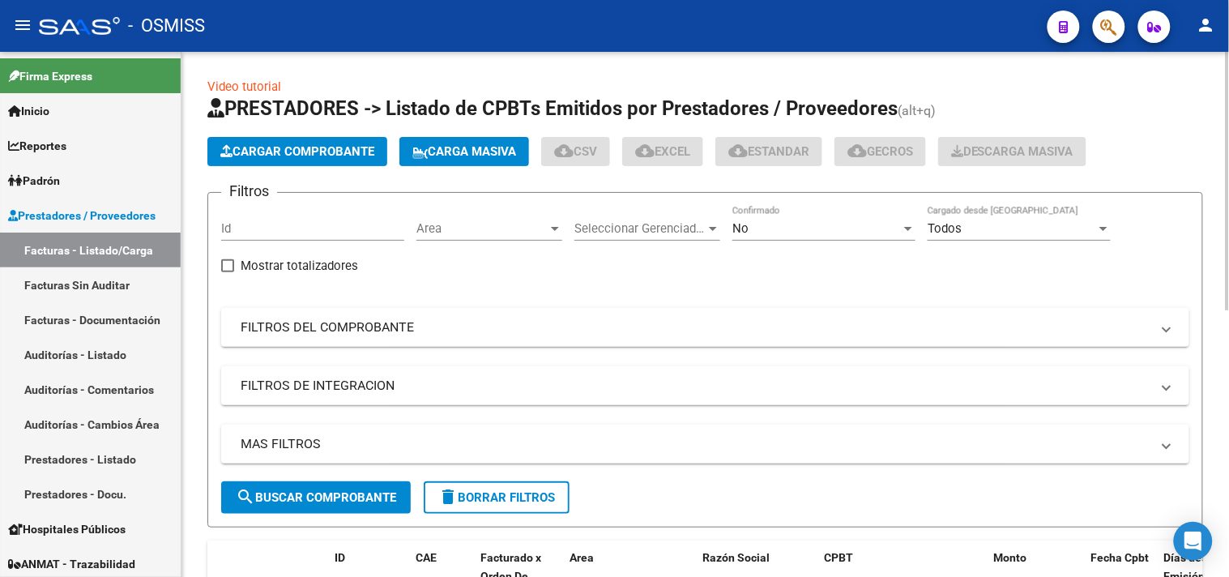
click at [313, 150] on span "Cargar Comprobante" at bounding box center [297, 151] width 154 height 15
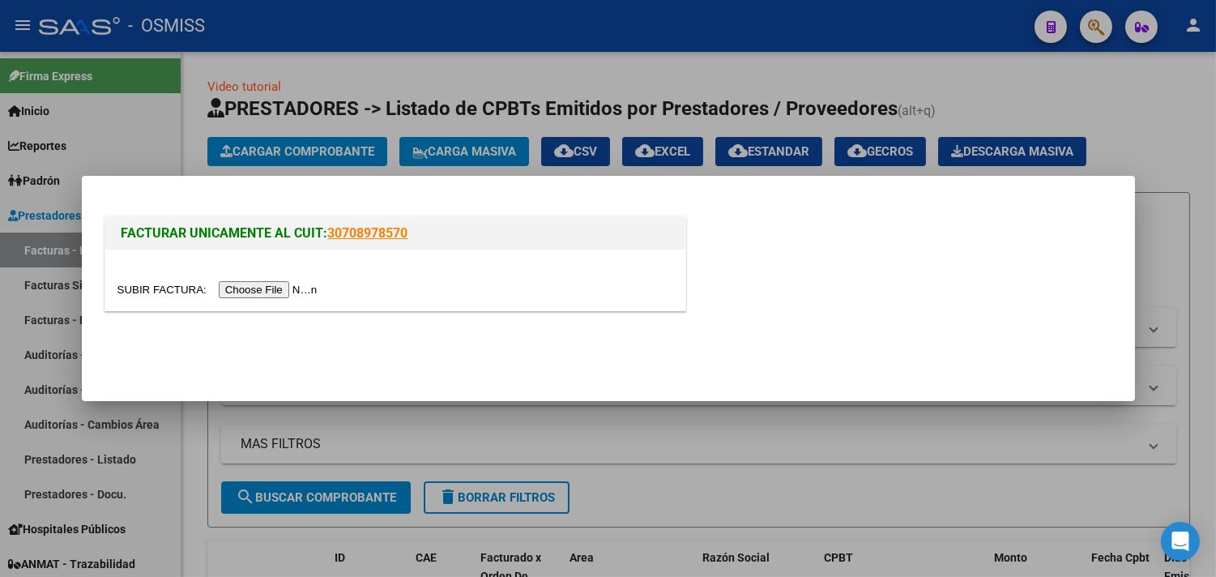
click at [267, 292] on input "file" at bounding box center [220, 289] width 205 height 17
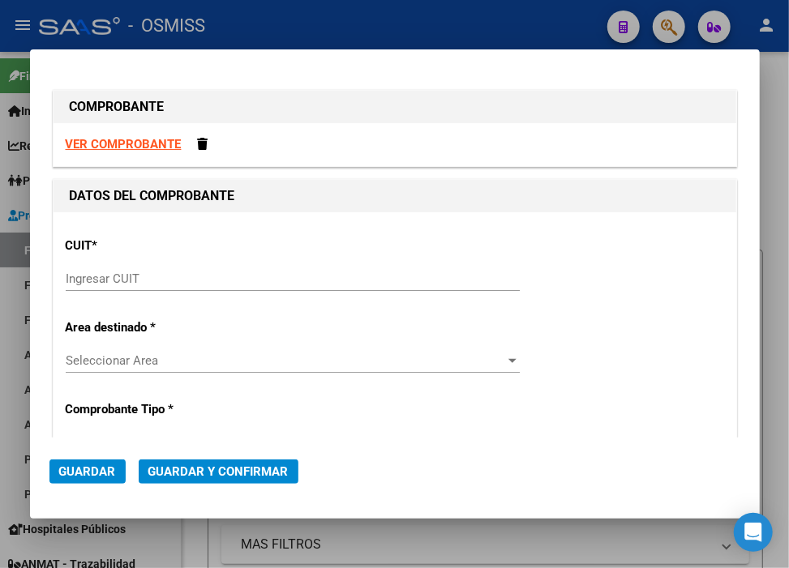
click at [118, 280] on input "Ingresar CUIT" at bounding box center [293, 279] width 454 height 15
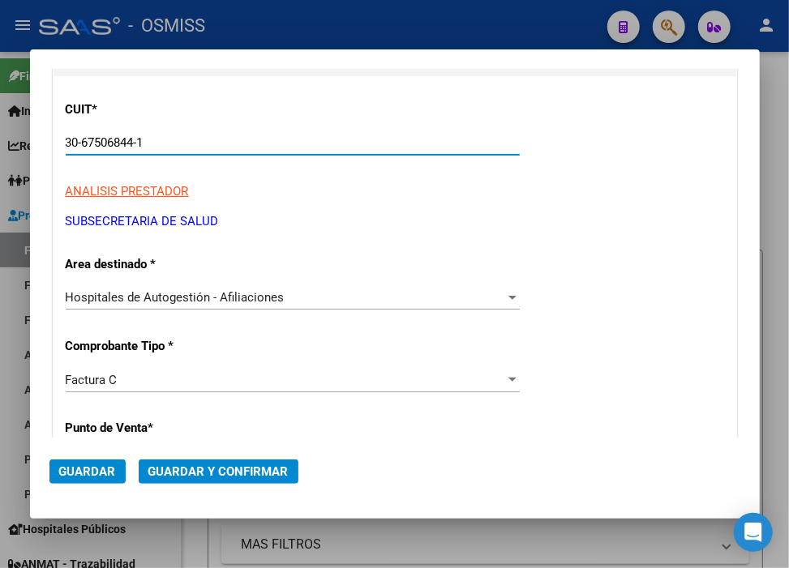
scroll to position [270, 0]
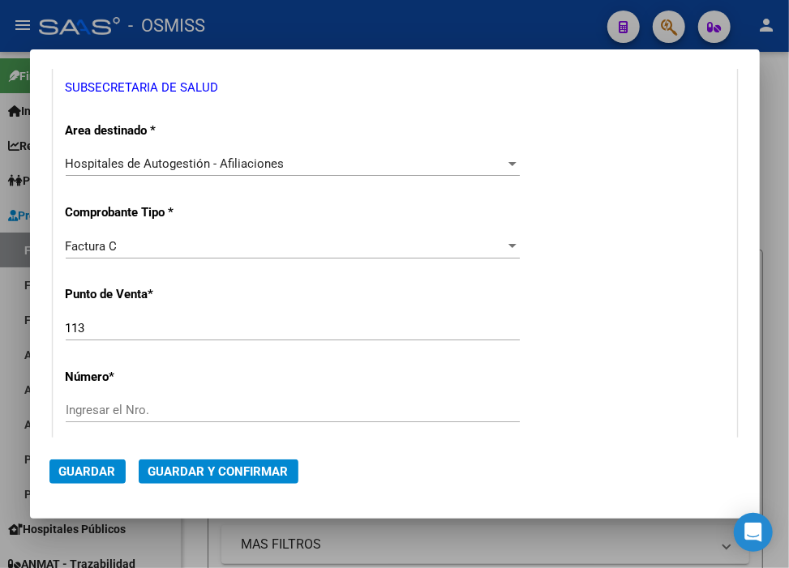
click at [133, 413] on input "Ingresar el Nro." at bounding box center [293, 410] width 454 height 15
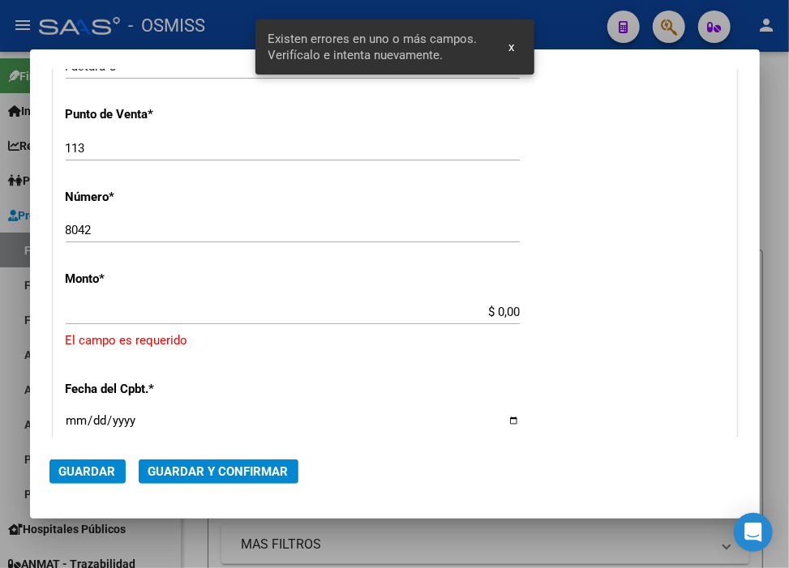
scroll to position [501, 0]
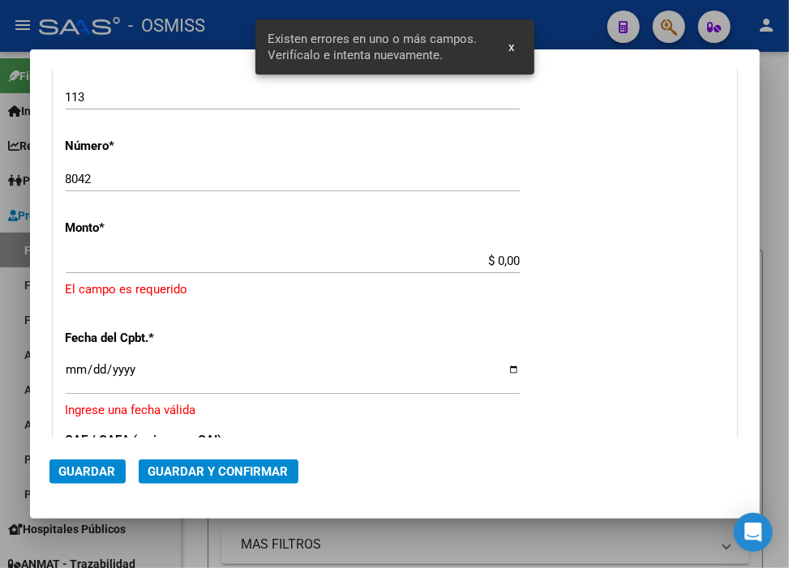
click at [491, 263] on input "$ 0,00" at bounding box center [293, 261] width 454 height 15
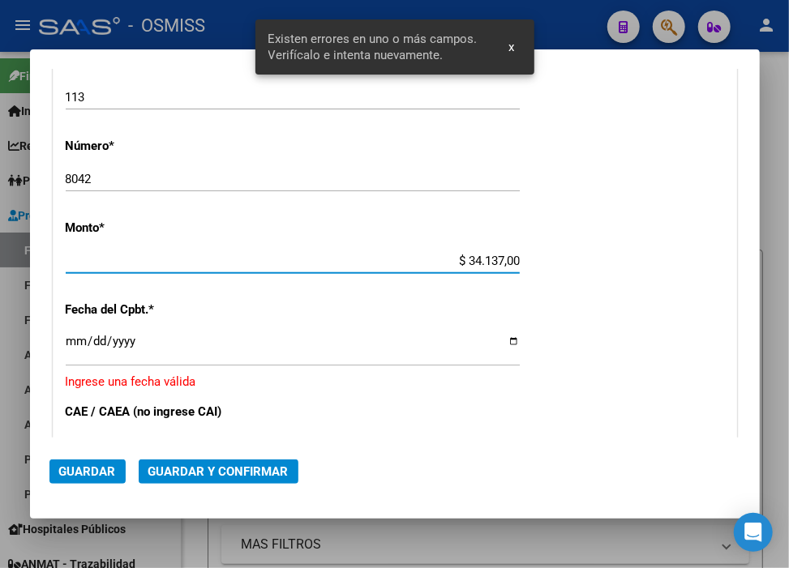
click at [77, 333] on div "Ingresar la fecha" at bounding box center [293, 348] width 454 height 35
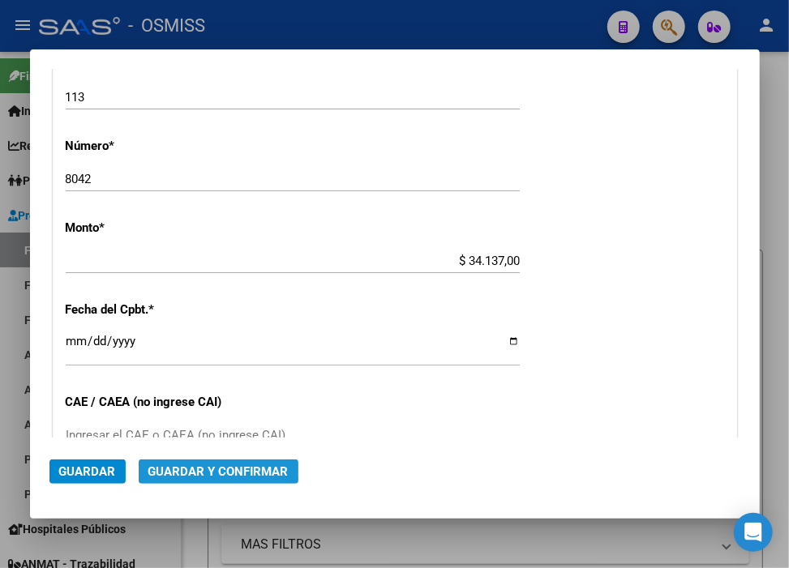
click at [213, 466] on span "Guardar y Confirmar" at bounding box center [218, 471] width 140 height 15
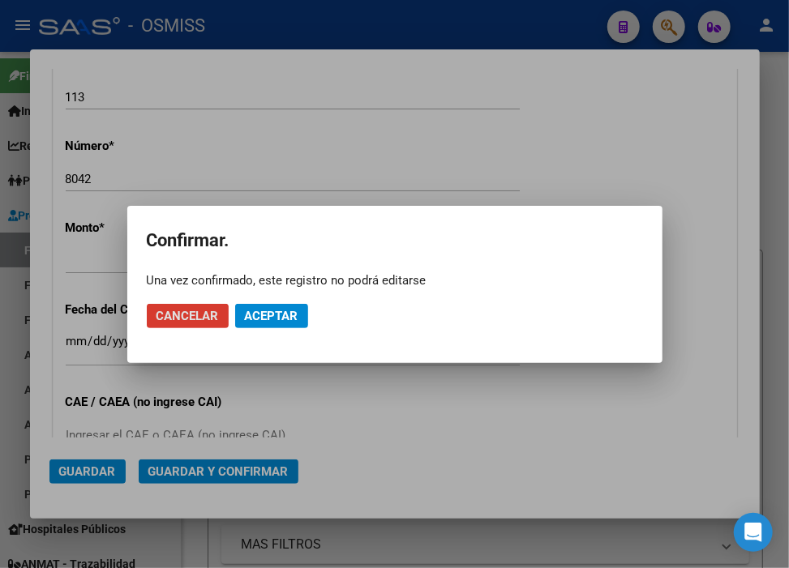
click at [320, 178] on div at bounding box center [394, 284] width 789 height 568
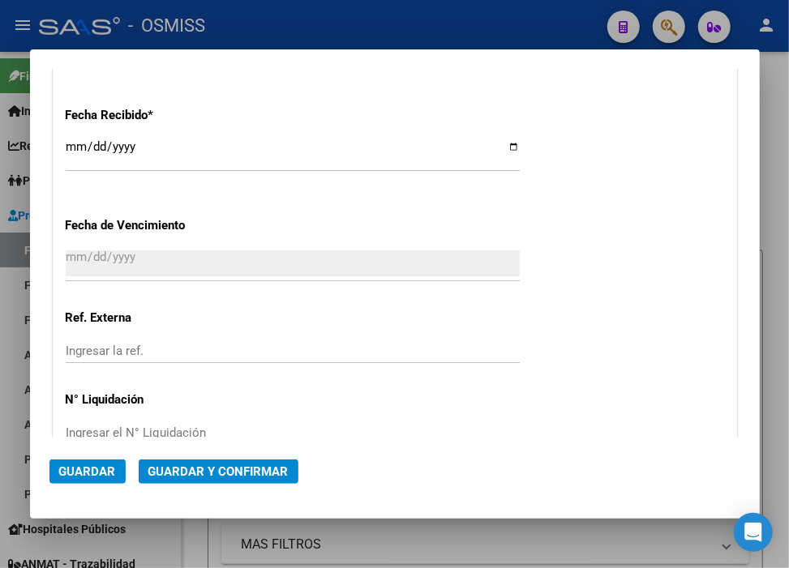
scroll to position [977, 0]
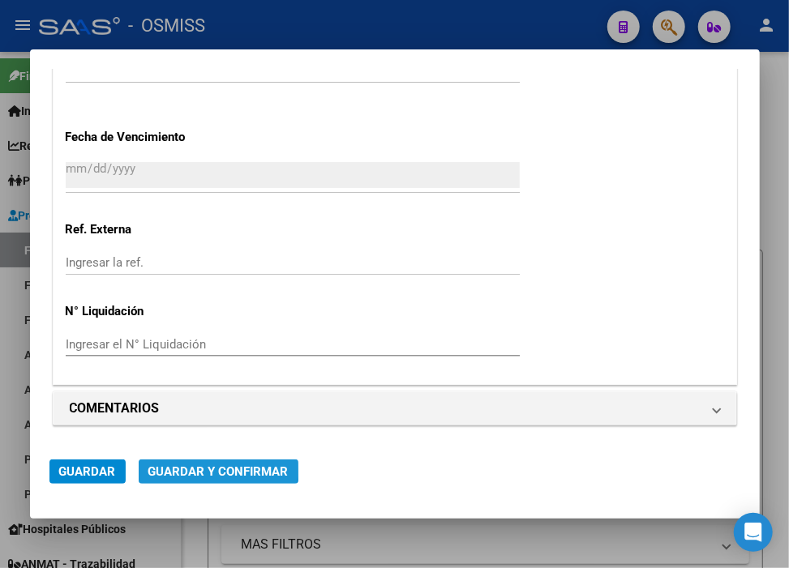
click at [164, 464] on span "Guardar y Confirmar" at bounding box center [218, 471] width 140 height 15
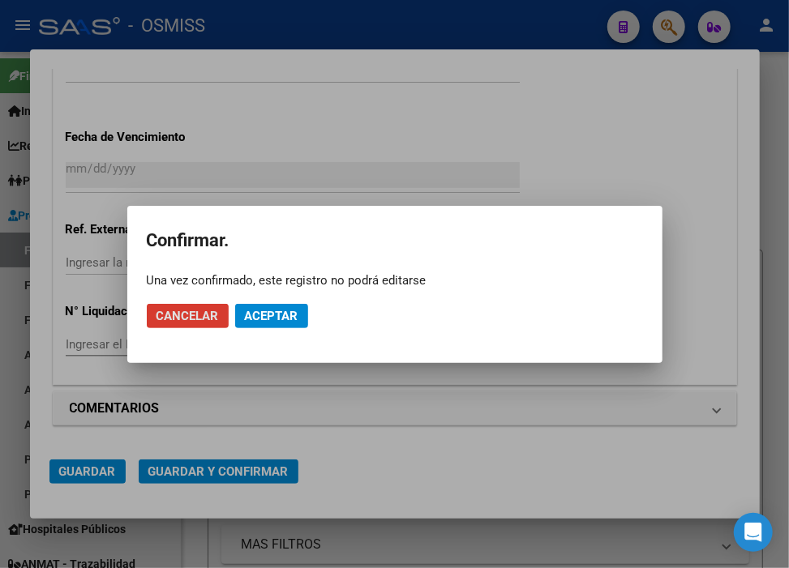
click at [272, 309] on span "Aceptar" at bounding box center [271, 316] width 53 height 15
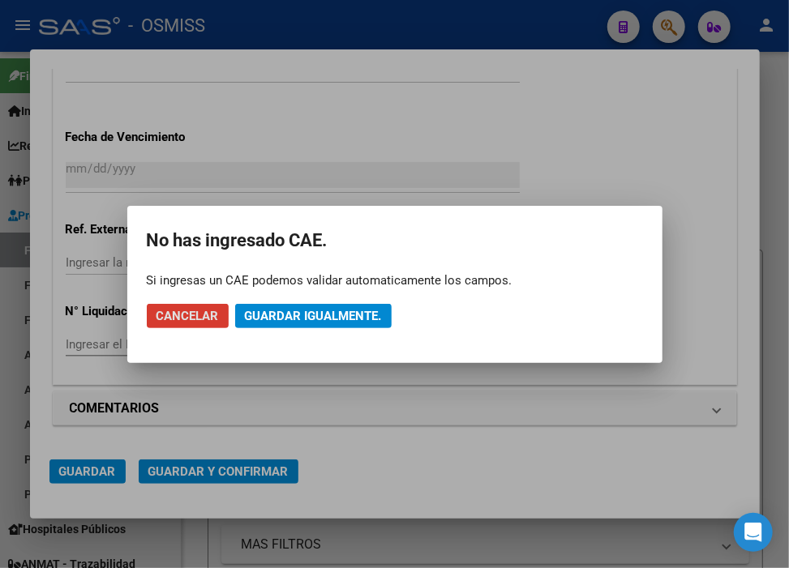
click at [331, 323] on button "Guardar igualmente." at bounding box center [313, 316] width 156 height 24
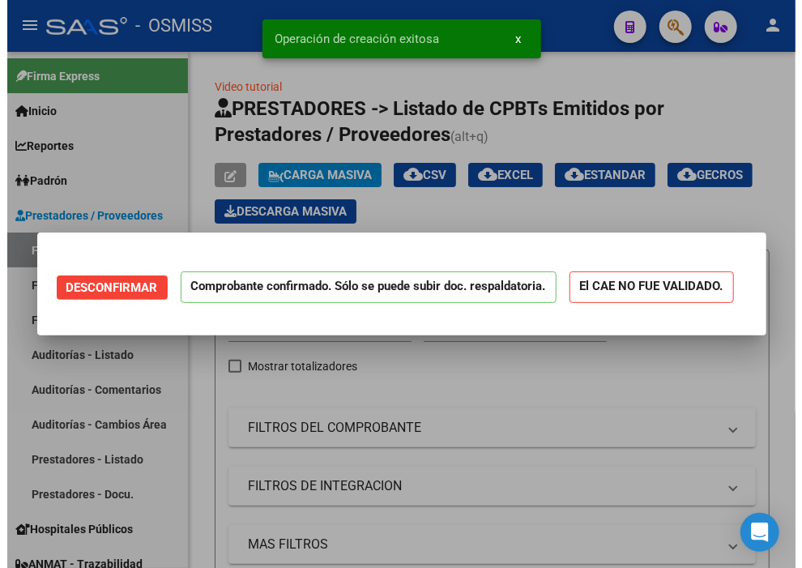
scroll to position [0, 0]
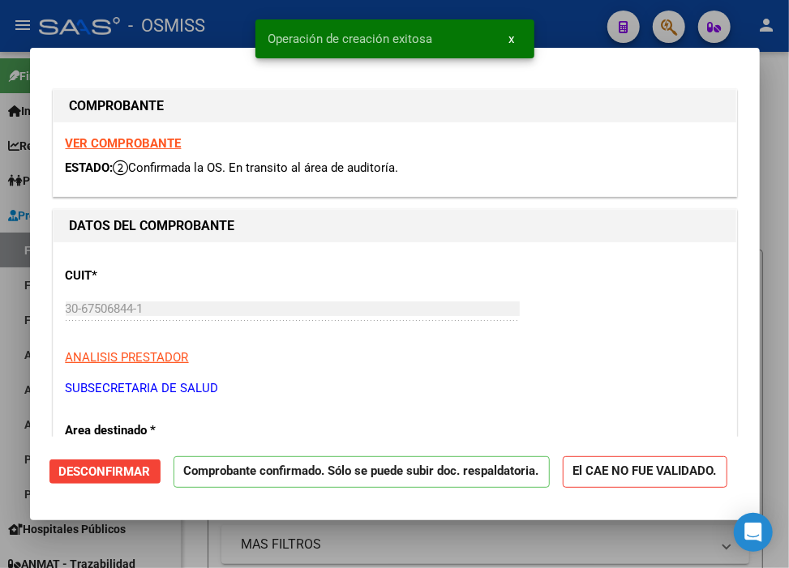
click at [545, 9] on div "Operación de creación exitosa x" at bounding box center [395, 39] width 318 height 78
click at [582, 14] on div at bounding box center [394, 284] width 789 height 568
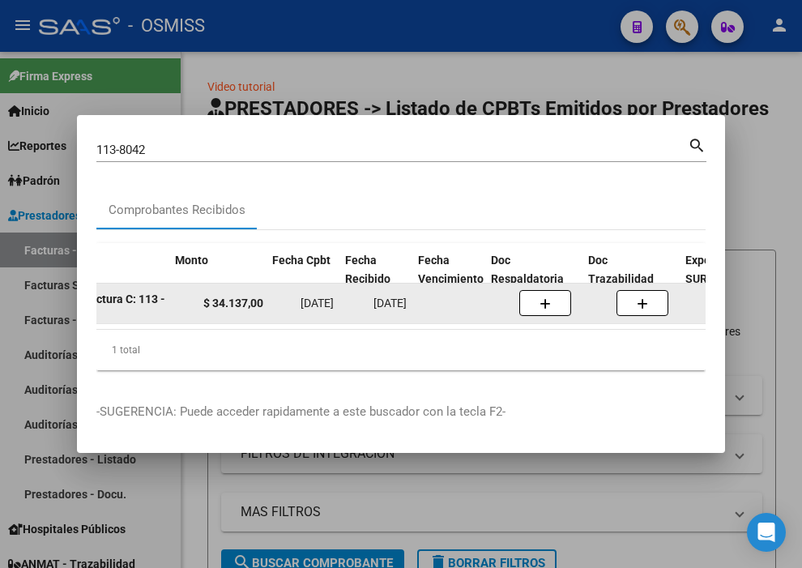
scroll to position [0, 598]
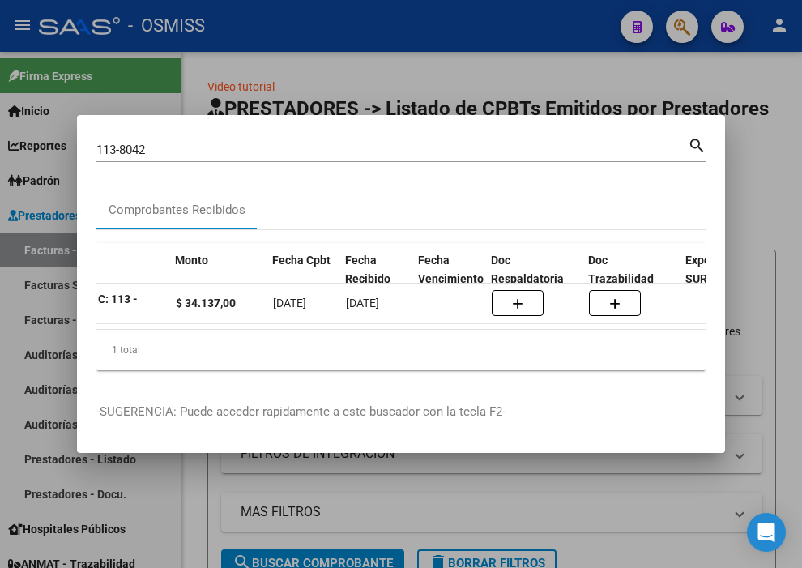
click at [759, 154] on div at bounding box center [401, 284] width 802 height 568
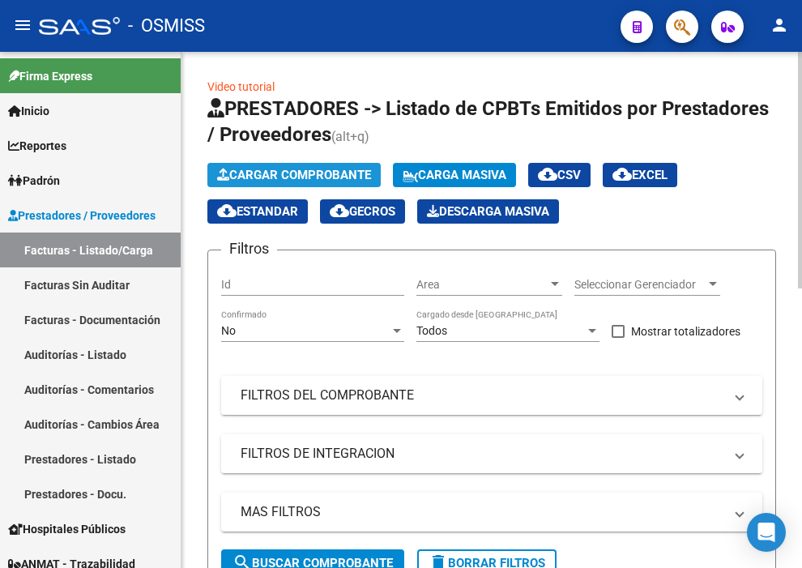
click at [306, 182] on span "Cargar Comprobante" at bounding box center [294, 175] width 154 height 15
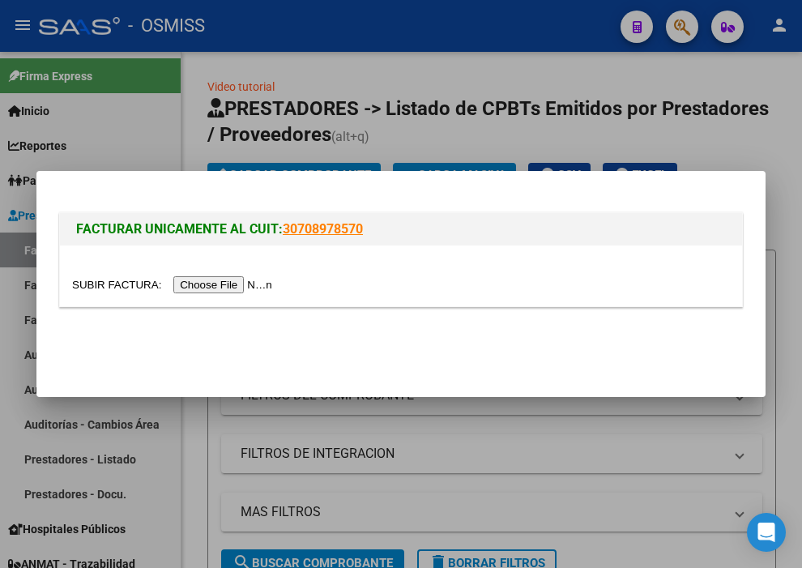
click at [254, 285] on input "file" at bounding box center [174, 284] width 205 height 17
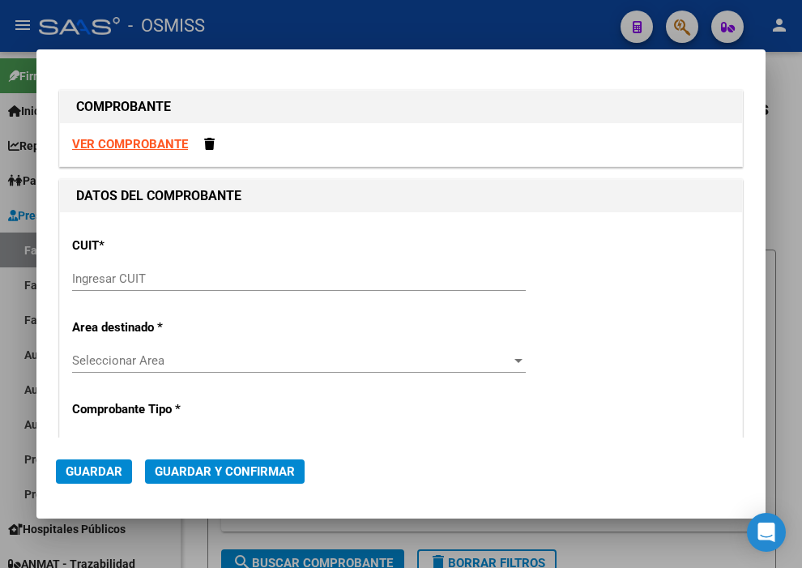
click at [109, 272] on input "Ingresar CUIT" at bounding box center [299, 279] width 454 height 15
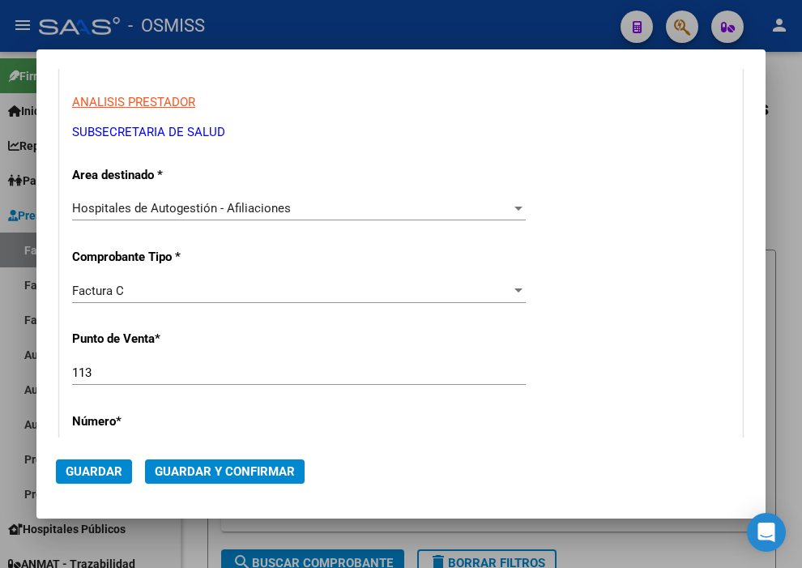
scroll to position [270, 0]
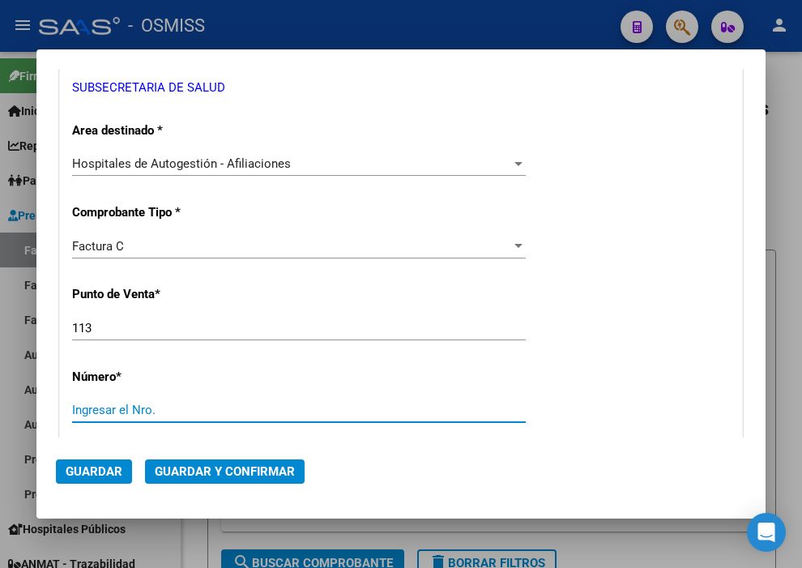
click at [130, 403] on input "Ingresar el Nro." at bounding box center [299, 410] width 454 height 15
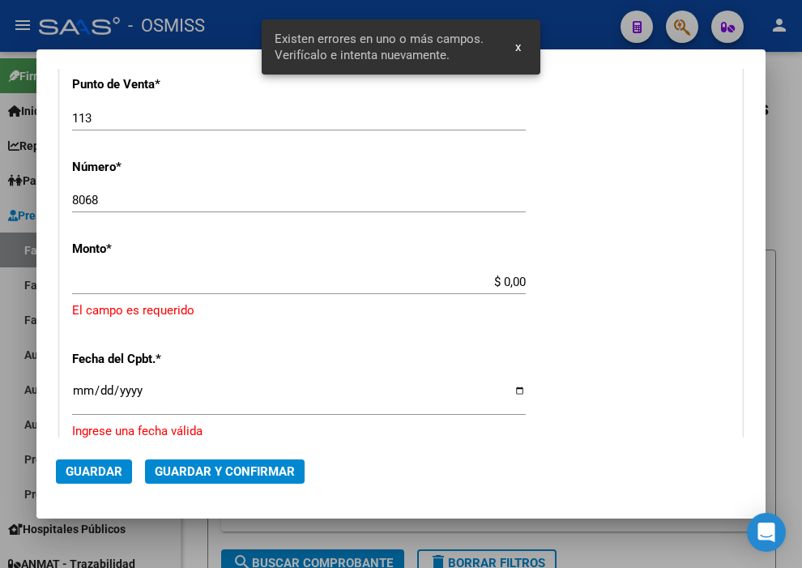
scroll to position [501, 0]
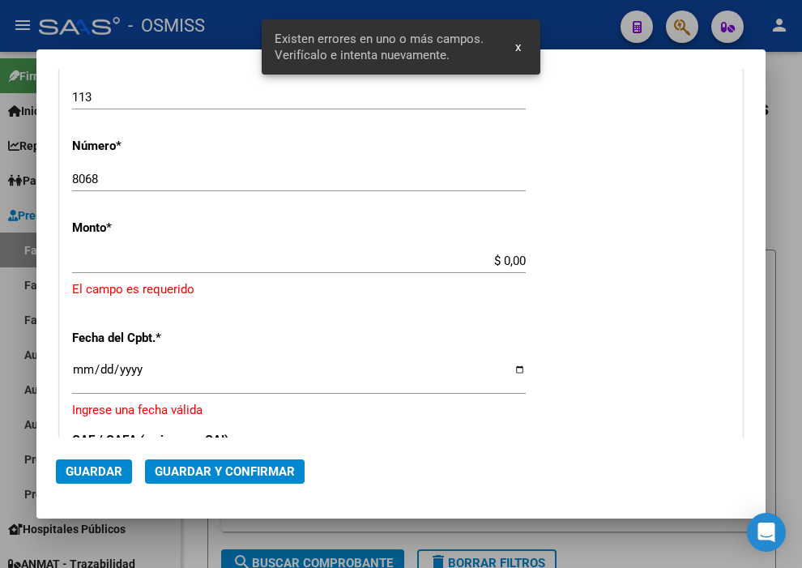
click at [495, 263] on input "$ 0,00" at bounding box center [299, 261] width 454 height 15
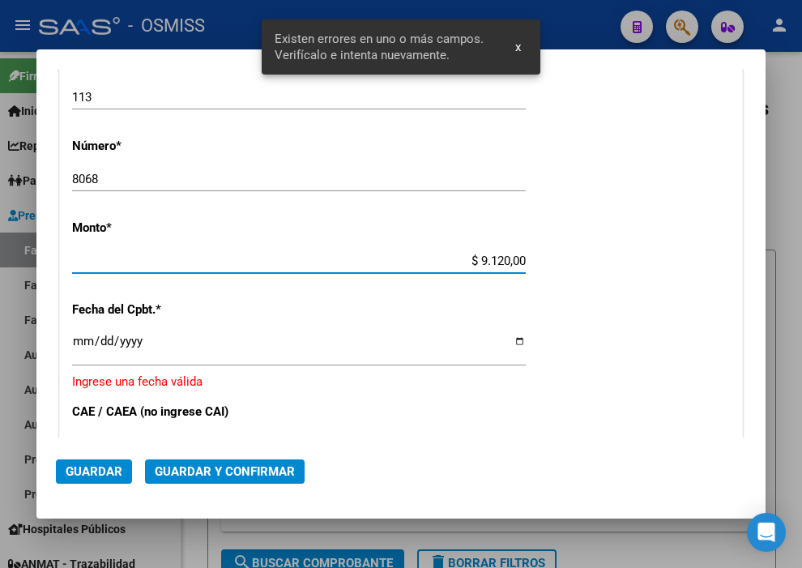
click at [73, 344] on input "Ingresar la fecha" at bounding box center [299, 348] width 454 height 26
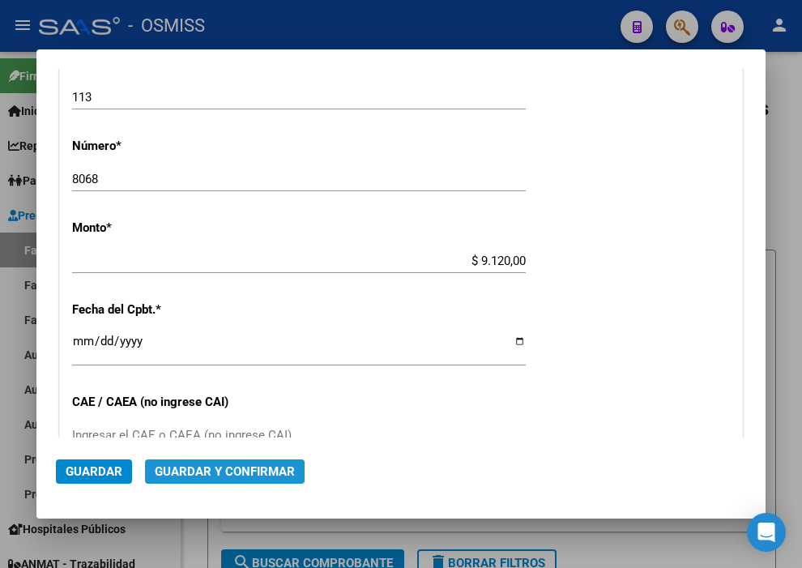
click at [237, 468] on span "Guardar y Confirmar" at bounding box center [225, 471] width 140 height 15
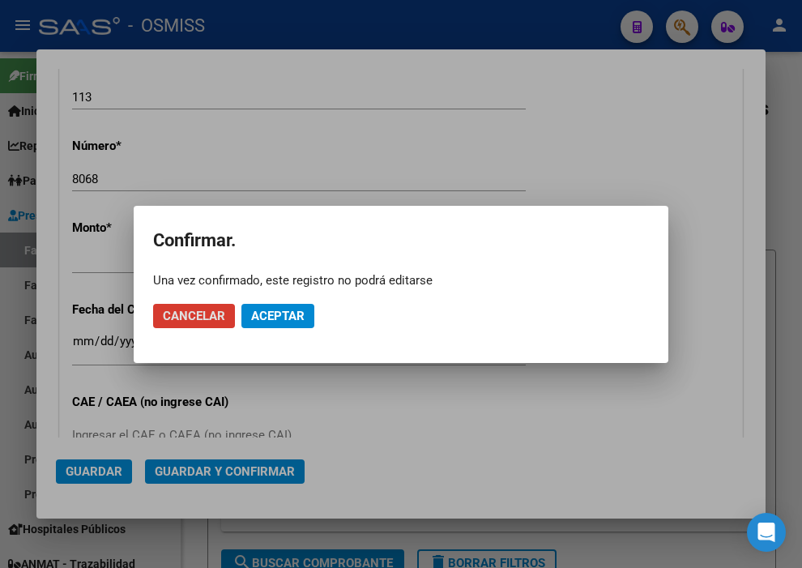
click at [269, 318] on span "Aceptar" at bounding box center [277, 316] width 53 height 15
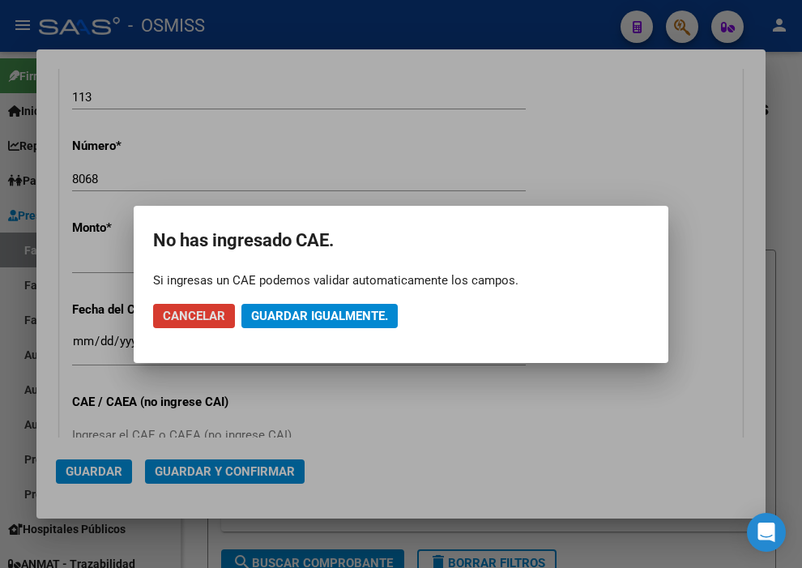
click at [269, 317] on span "Guardar igualmente." at bounding box center [319, 316] width 137 height 15
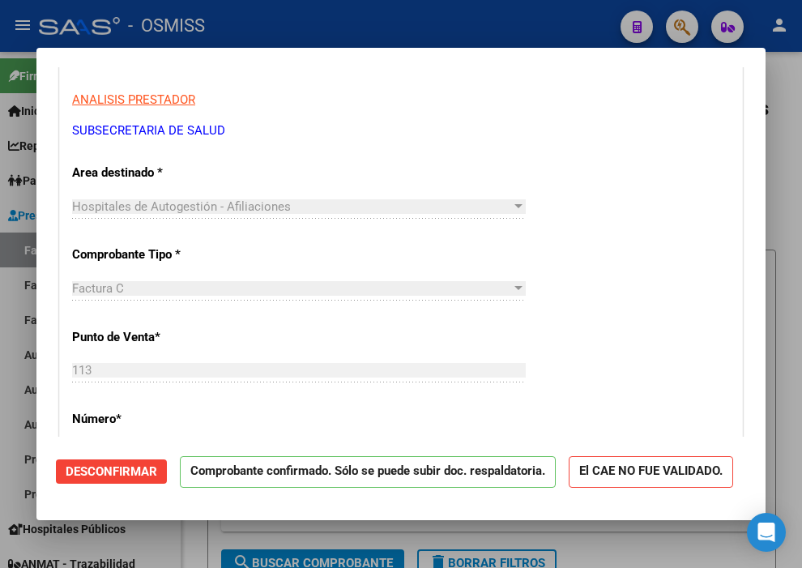
scroll to position [360, 0]
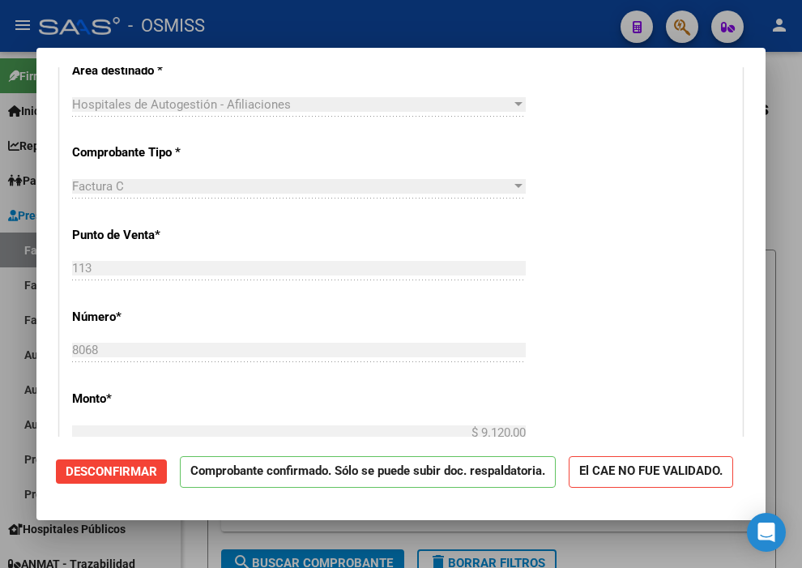
click at [576, 16] on div at bounding box center [401, 284] width 802 height 568
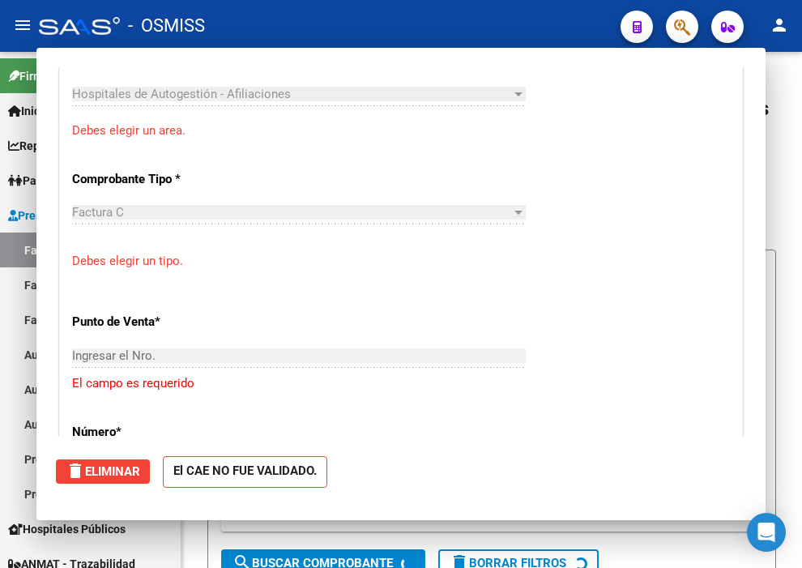
scroll to position [370, 0]
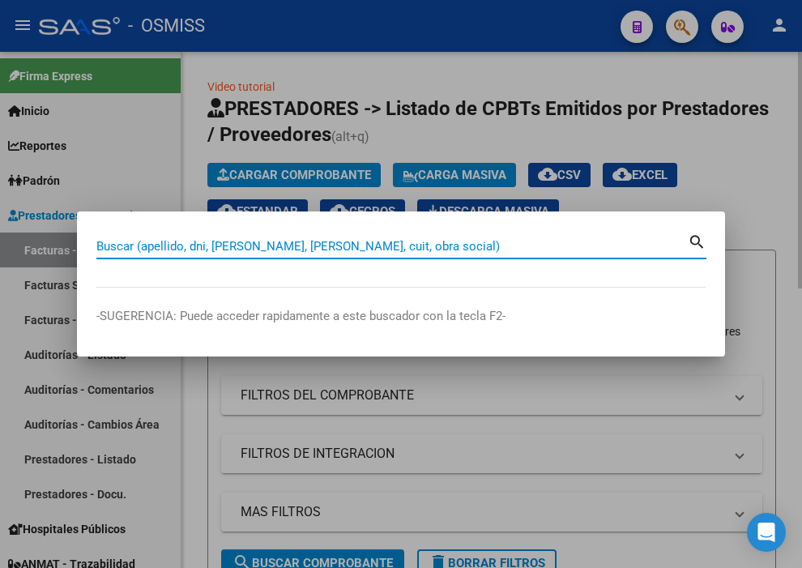
paste input "113-00008115"
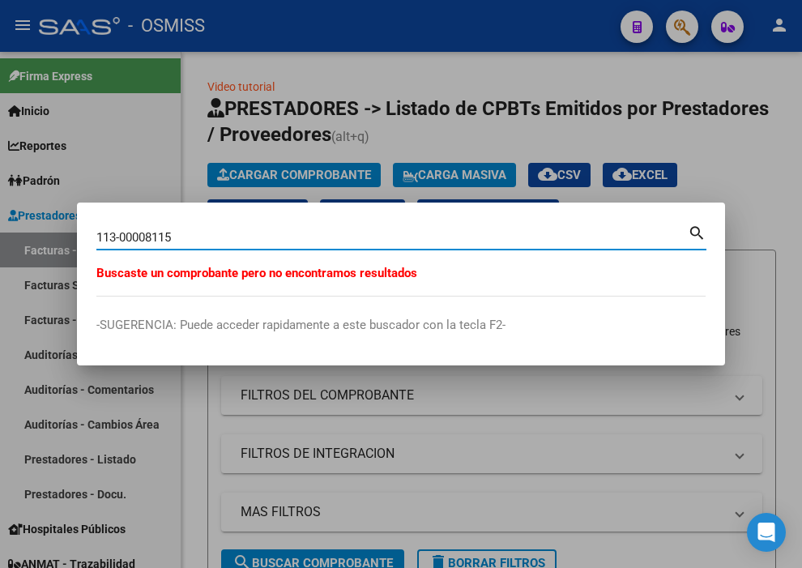
click at [374, 386] on div at bounding box center [401, 284] width 802 height 568
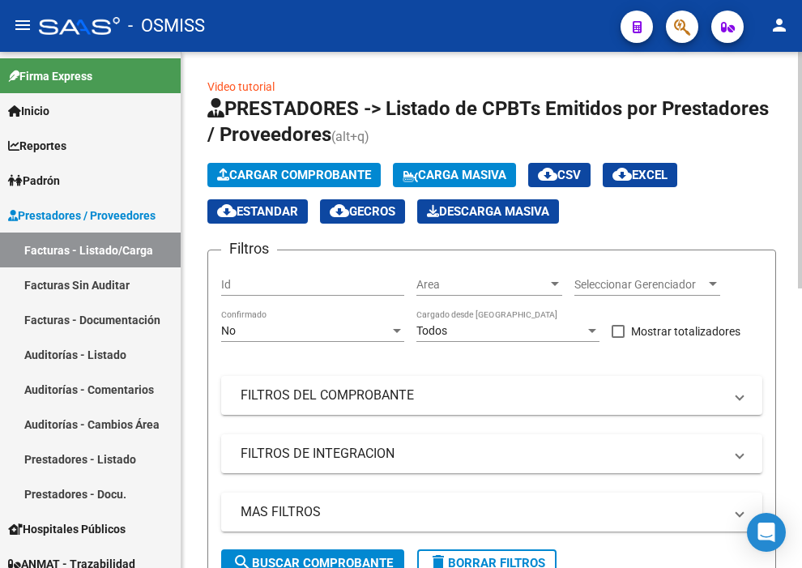
click at [280, 163] on button "Cargar Comprobante" at bounding box center [293, 175] width 173 height 24
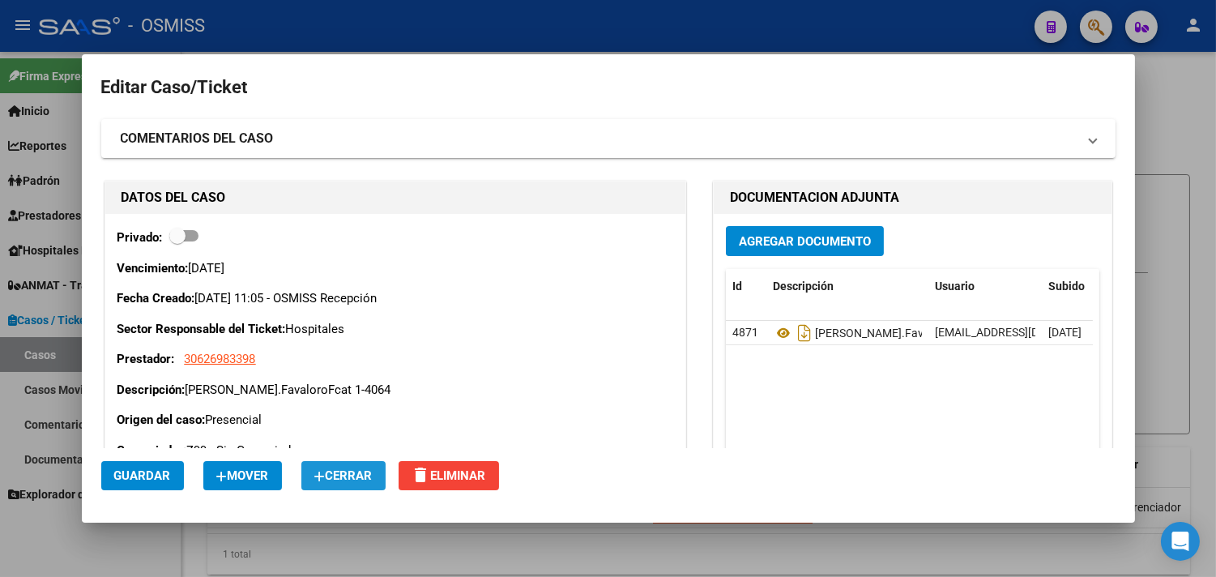
click at [348, 468] on span "Cerrar" at bounding box center [343, 475] width 58 height 15
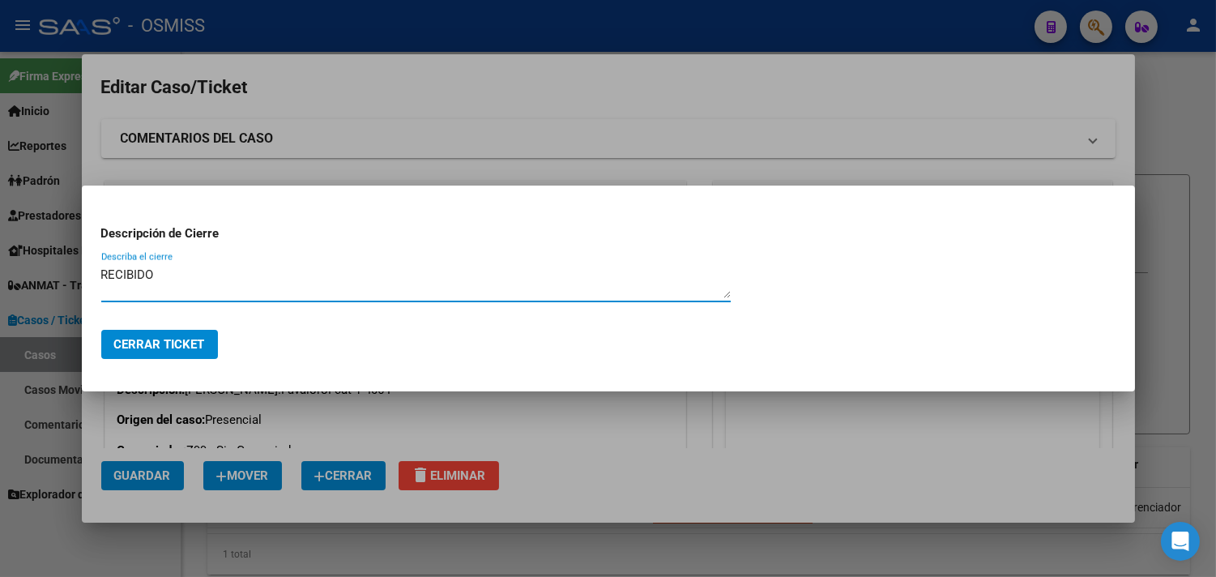
type textarea "RECIBIDO"
click at [189, 348] on span "Cerrar Ticket" at bounding box center [159, 344] width 91 height 15
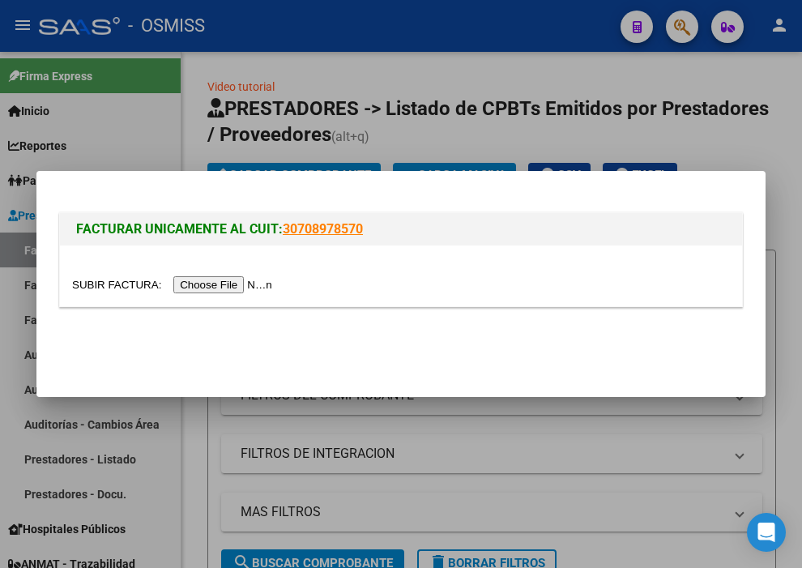
click at [225, 284] on input "file" at bounding box center [174, 284] width 205 height 17
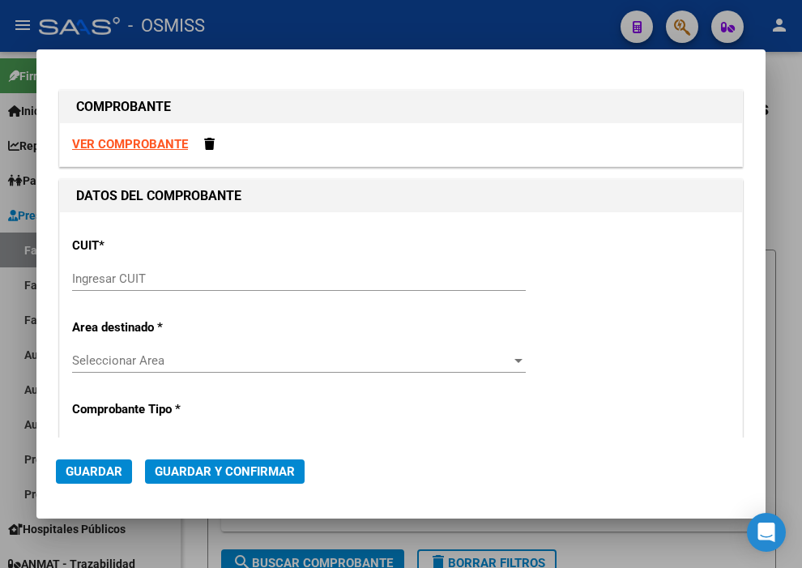
click at [141, 281] on input "Ingresar CUIT" at bounding box center [299, 279] width 454 height 15
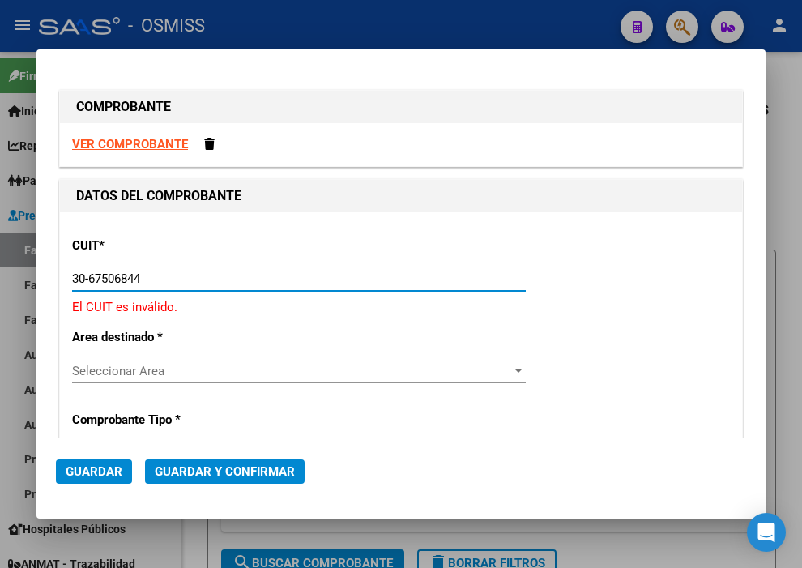
type input "30-67506844-1"
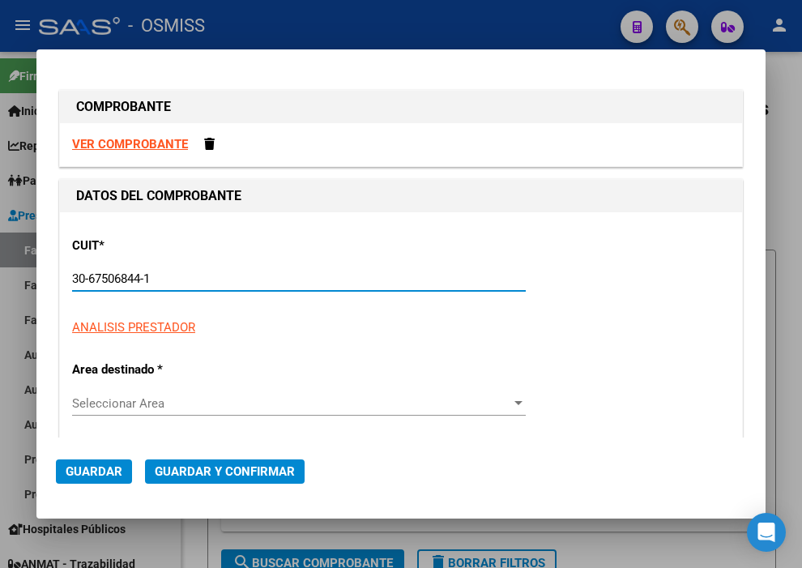
type input "113"
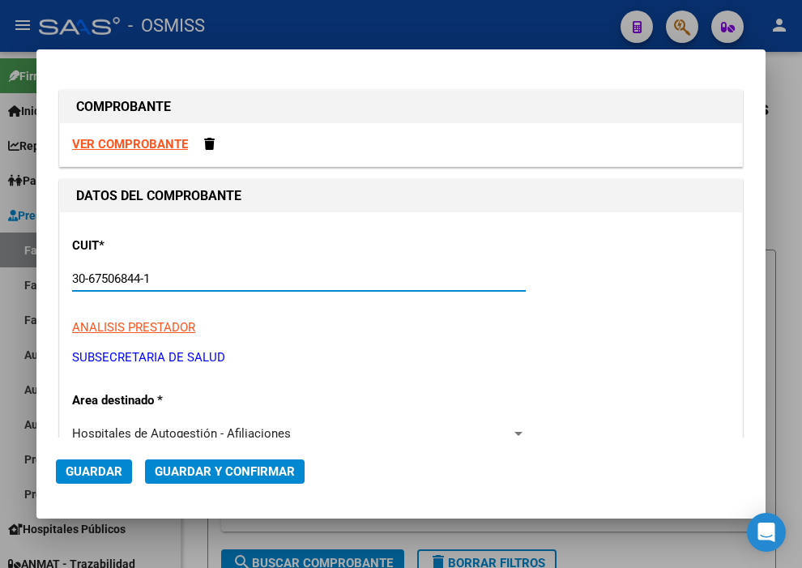
scroll to position [360, 0]
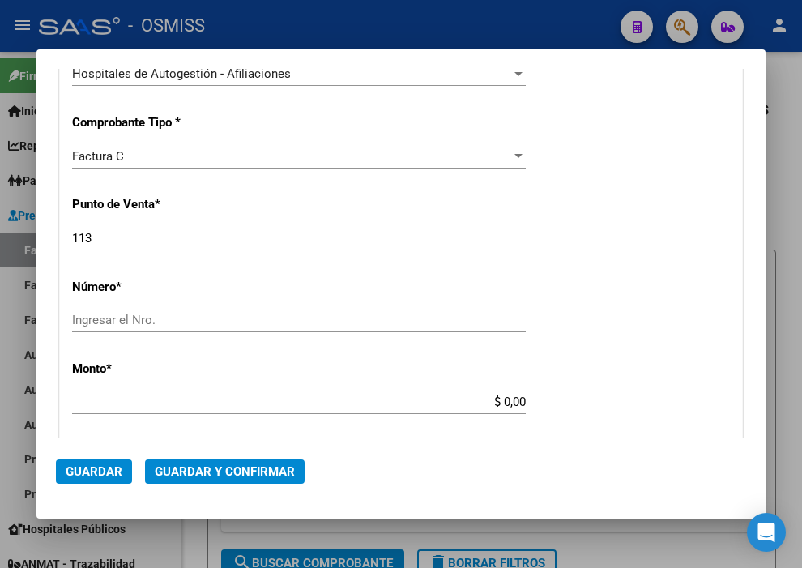
type input "30-67506844-1"
click at [122, 319] on input "Ingresar el Nro." at bounding box center [299, 320] width 454 height 15
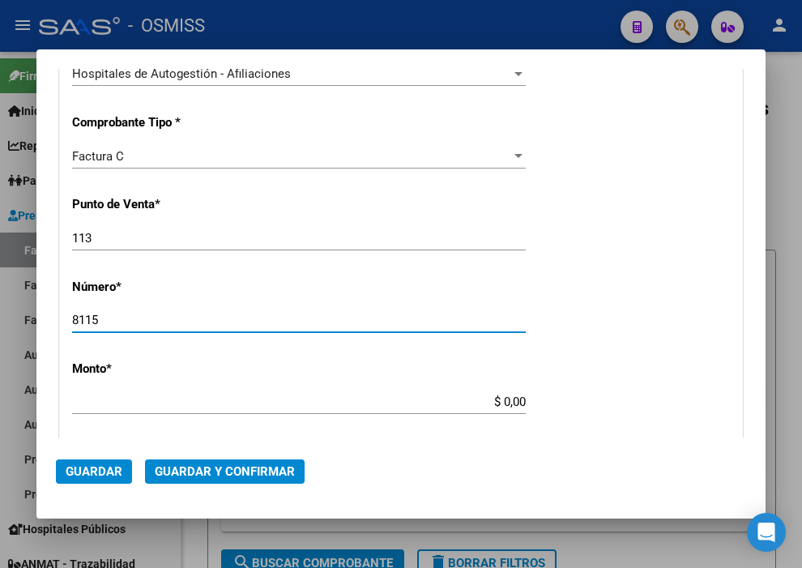
type input "8115"
click at [495, 398] on input "$ 0,00" at bounding box center [299, 402] width 454 height 15
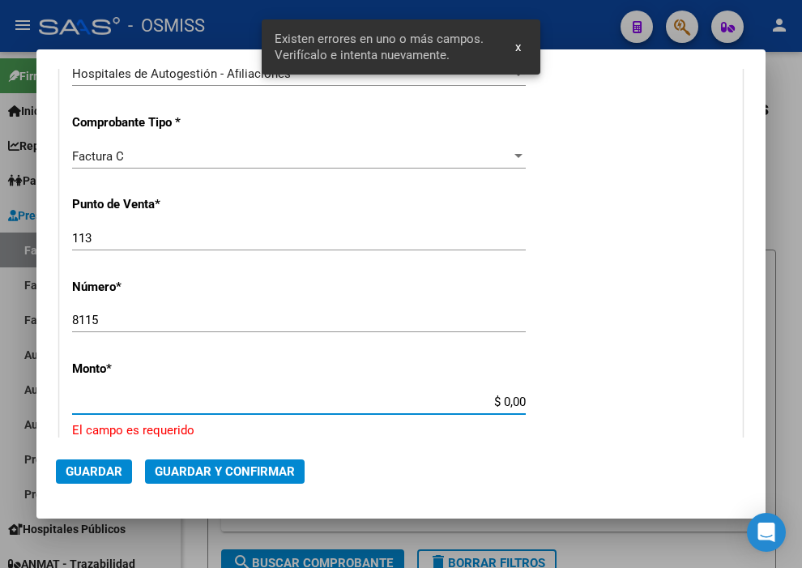
scroll to position [501, 0]
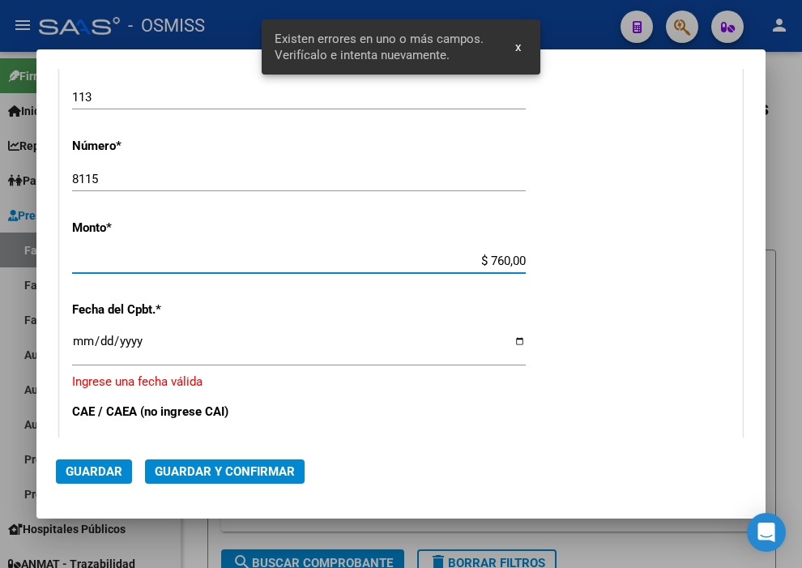
type input "$ 7.602,00"
click at [74, 337] on input "Ingresar la fecha" at bounding box center [299, 348] width 454 height 26
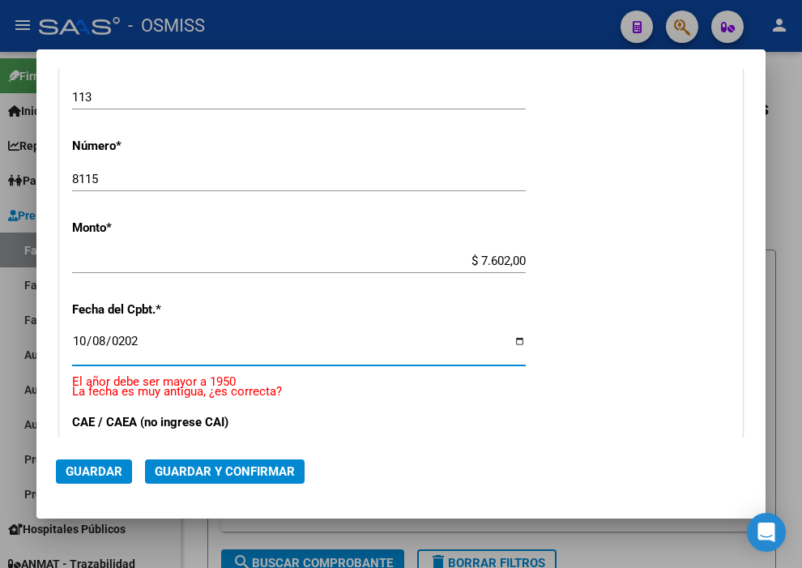
type input "2025-10-08"
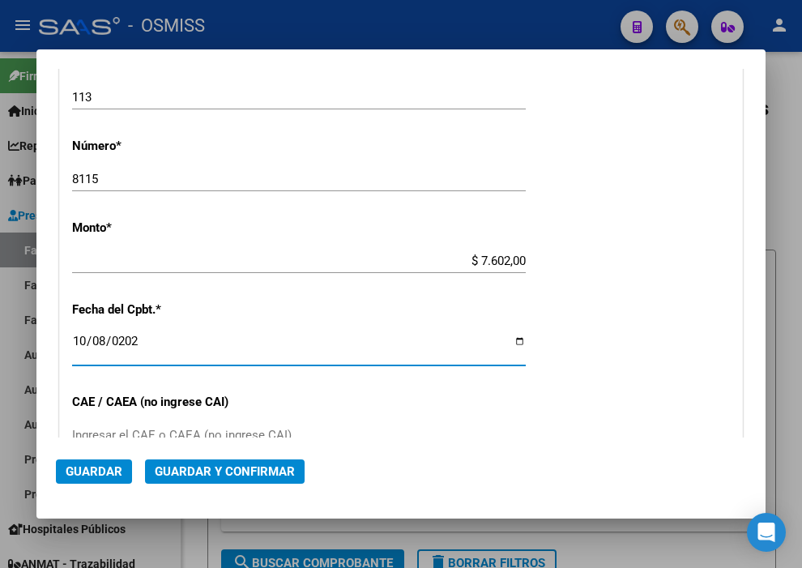
click at [244, 475] on span "Guardar y Confirmar" at bounding box center [225, 471] width 140 height 15
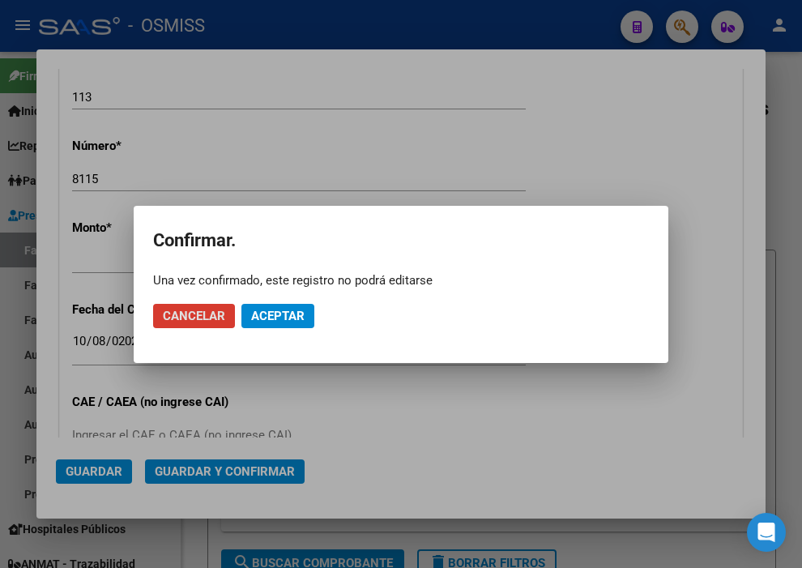
click at [270, 317] on span "Aceptar" at bounding box center [277, 316] width 53 height 15
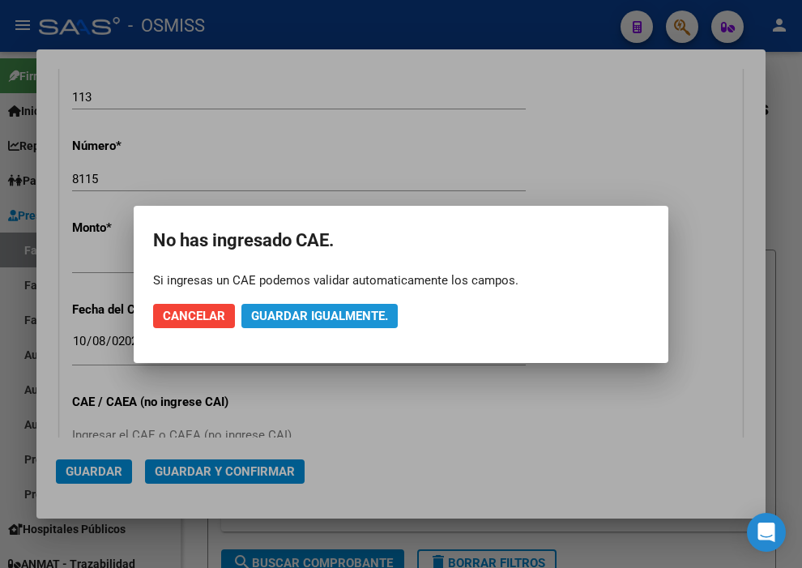
click at [270, 317] on span "Guardar igualmente." at bounding box center [319, 316] width 137 height 15
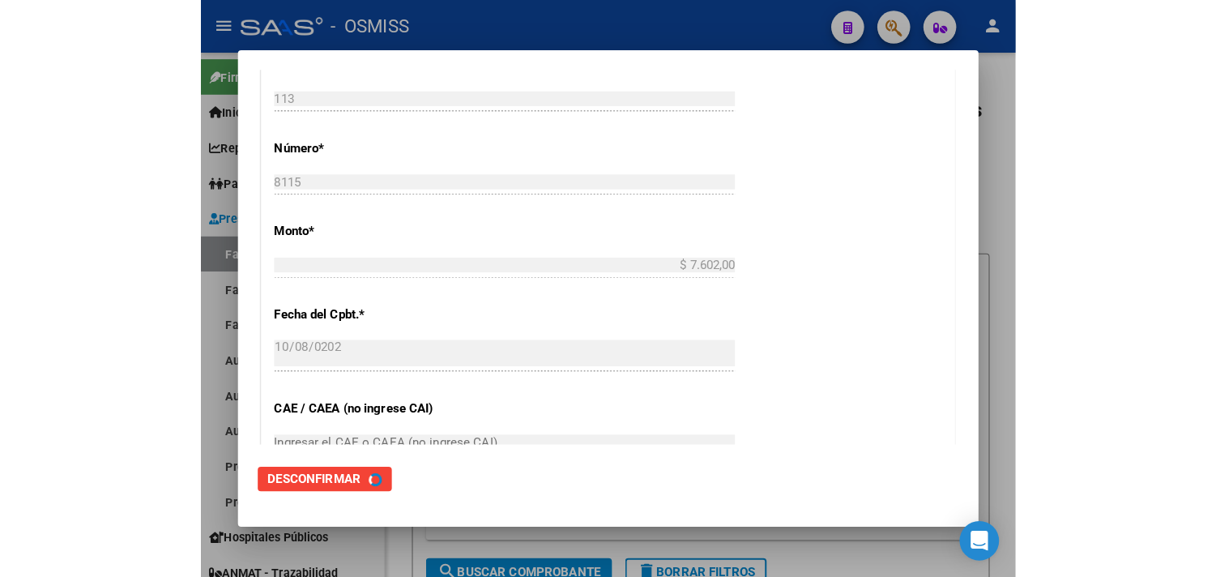
scroll to position [0, 0]
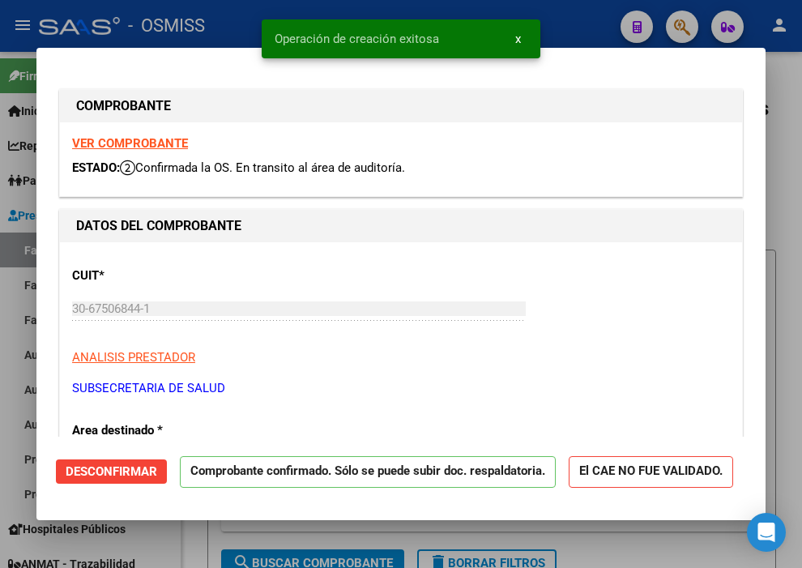
type input "2025-12-07"
click at [584, 11] on div at bounding box center [401, 284] width 802 height 568
type input "$ 0,00"
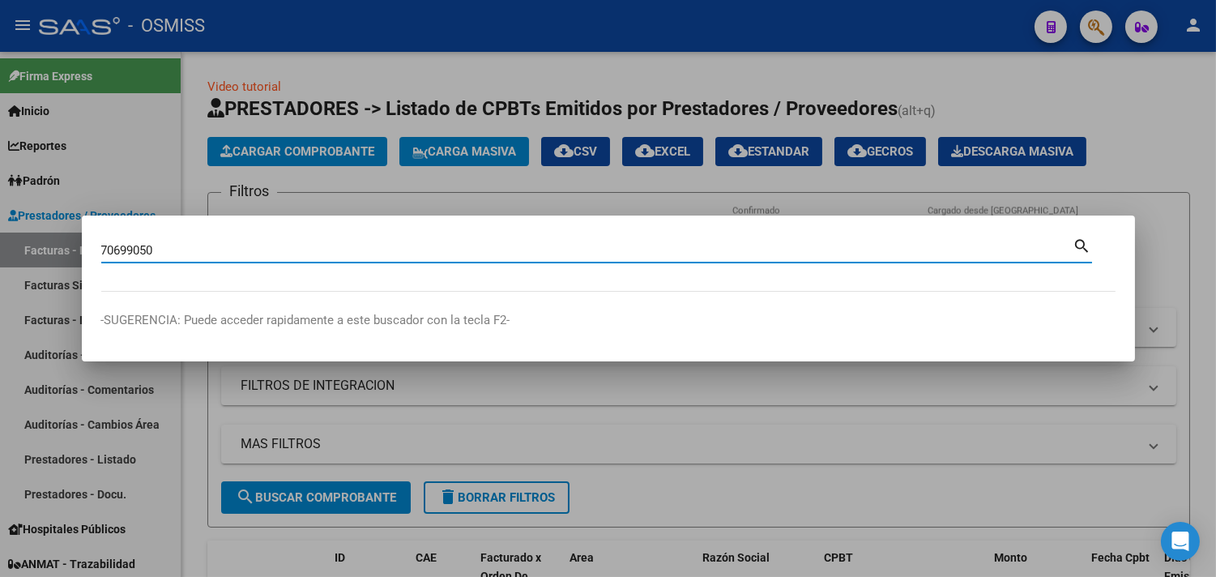
type input "70699050"
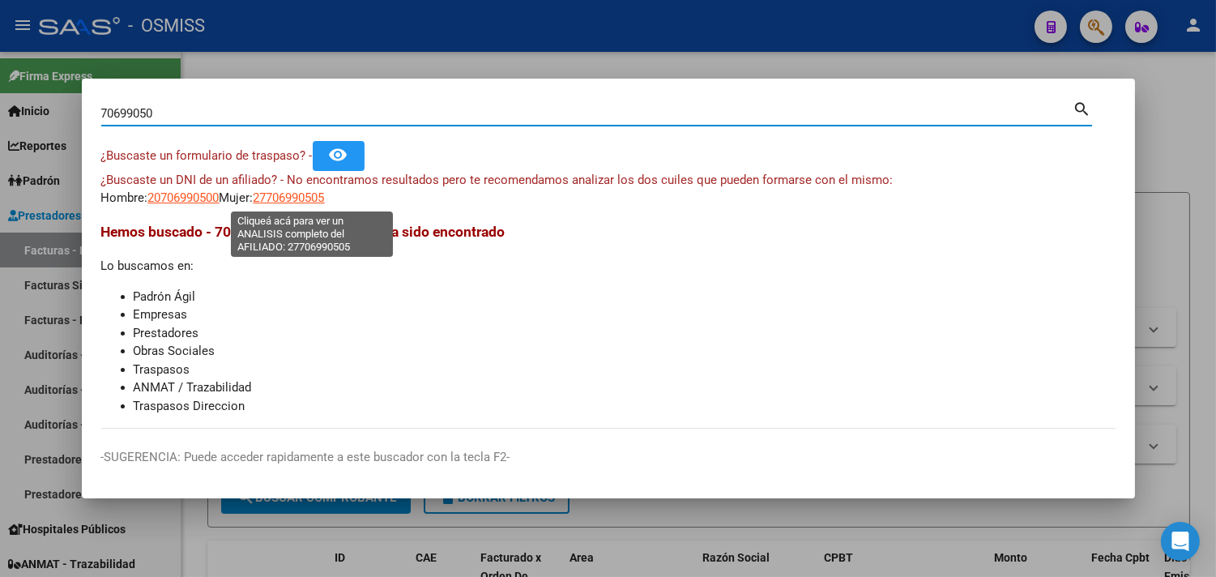
click at [297, 193] on span "27706990505" at bounding box center [289, 197] width 71 height 15
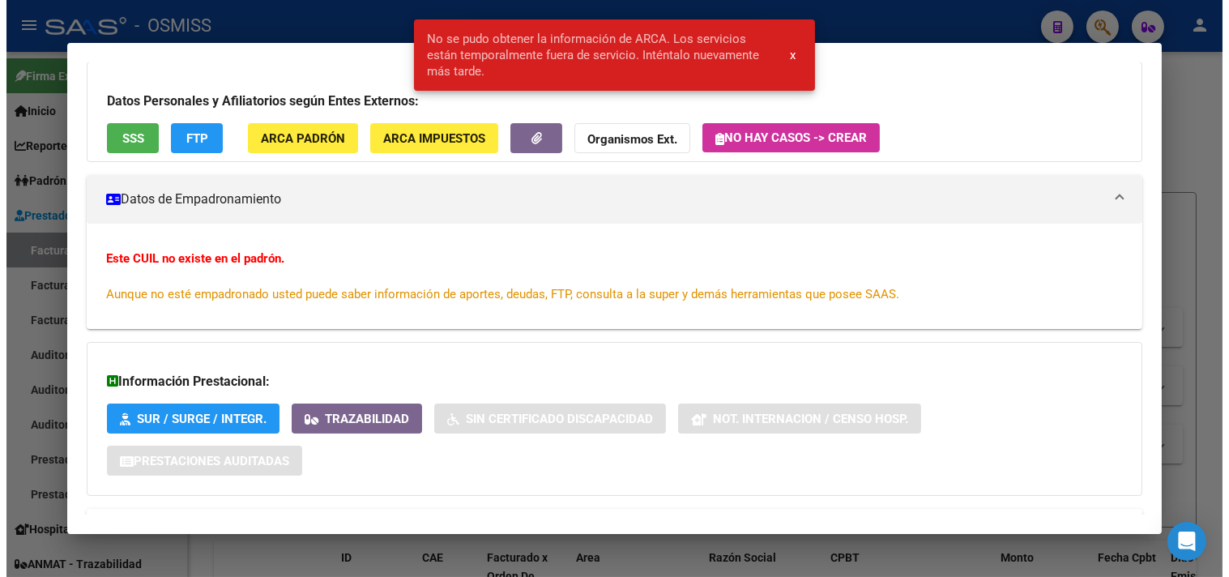
scroll to position [160, 0]
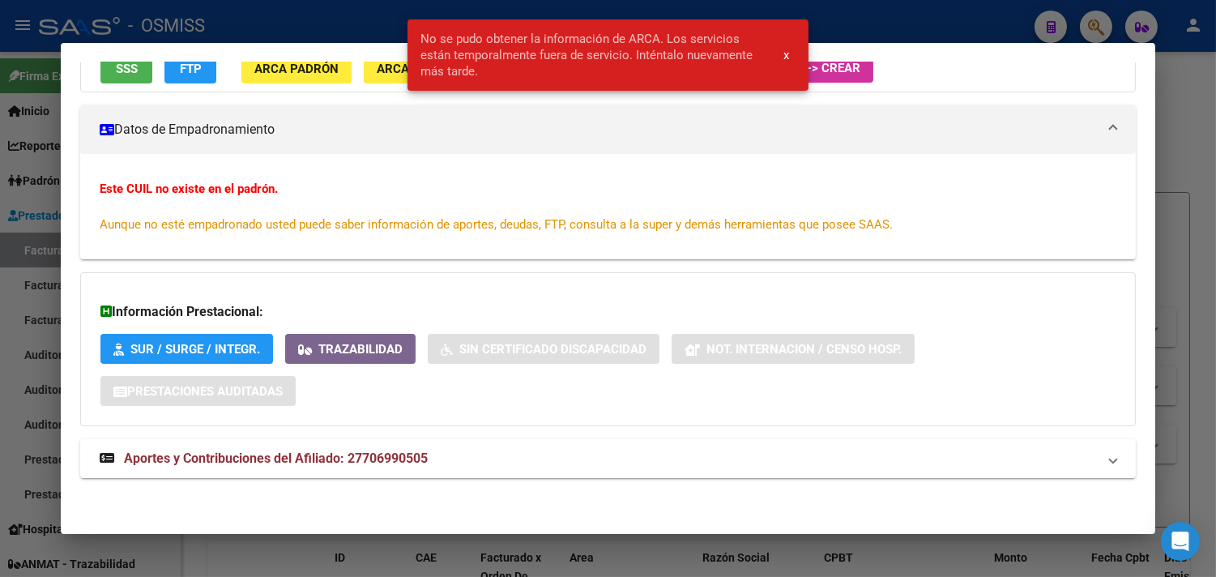
click at [802, 196] on div at bounding box center [608, 288] width 1216 height 577
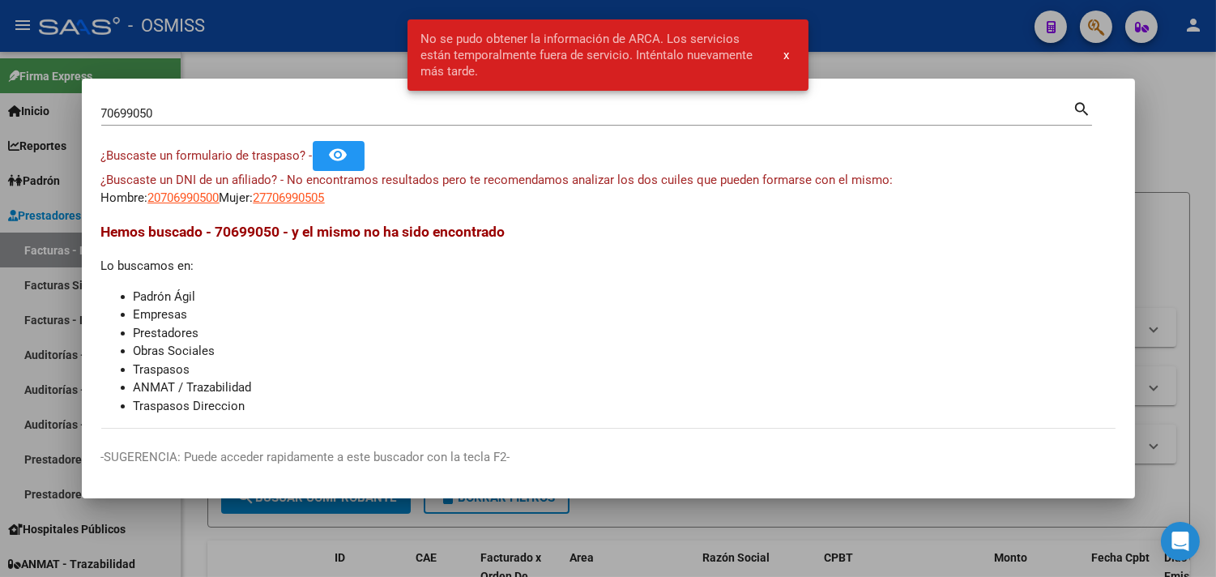
click at [802, 195] on div at bounding box center [608, 288] width 1216 height 577
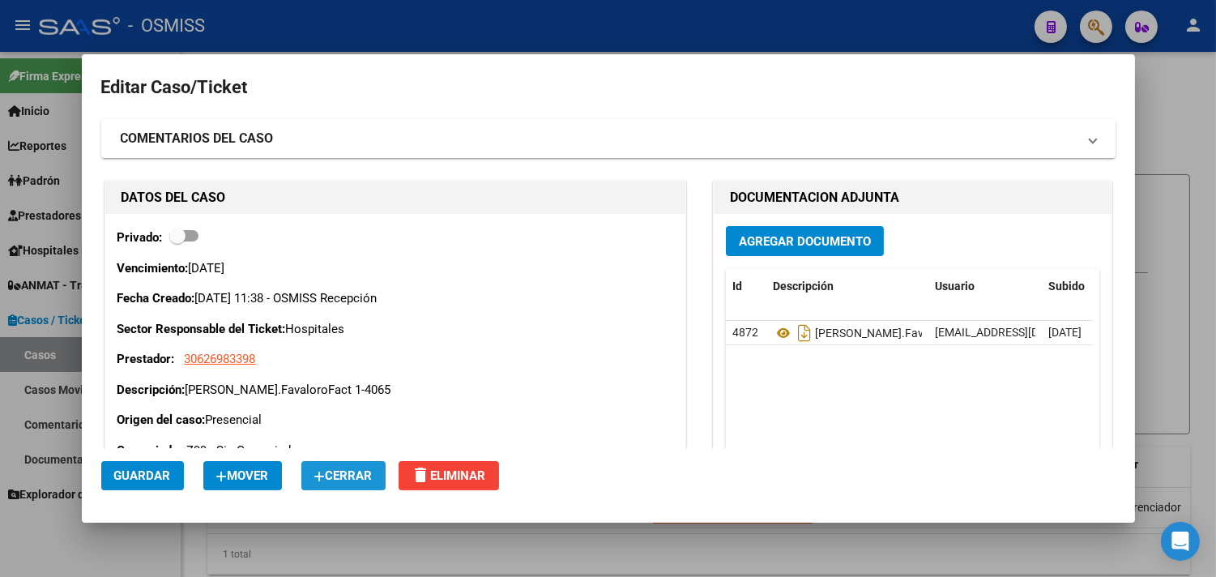
click at [319, 493] on mat-dialog-actions "Guardar Mover Cerrar delete Eliminar" at bounding box center [608, 475] width 1015 height 55
click at [326, 482] on icon "button" at bounding box center [319, 477] width 11 height 12
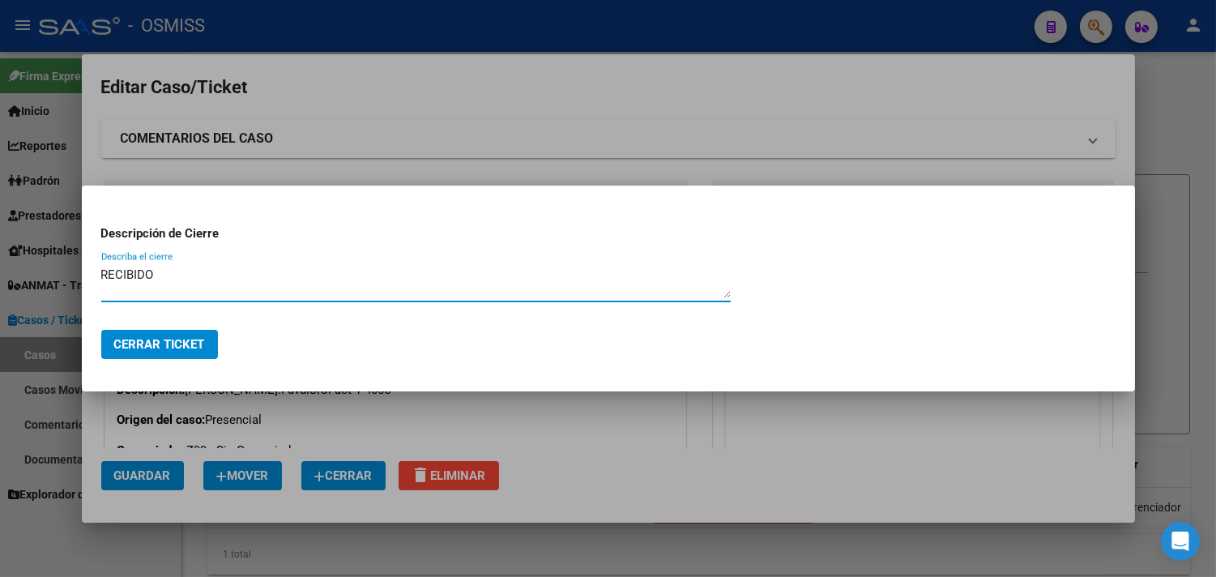
drag, startPoint x: 225, startPoint y: 289, endPoint x: 83, endPoint y: 279, distance: 143.0
click at [83, 279] on mat-dialog-content "Descripción de Cierre RECIBIDO Describa el cierre" at bounding box center [609, 260] width 1054 height 111
type textarea "RECIBIDO"
click at [196, 338] on span "Cerrar Ticket" at bounding box center [159, 344] width 91 height 15
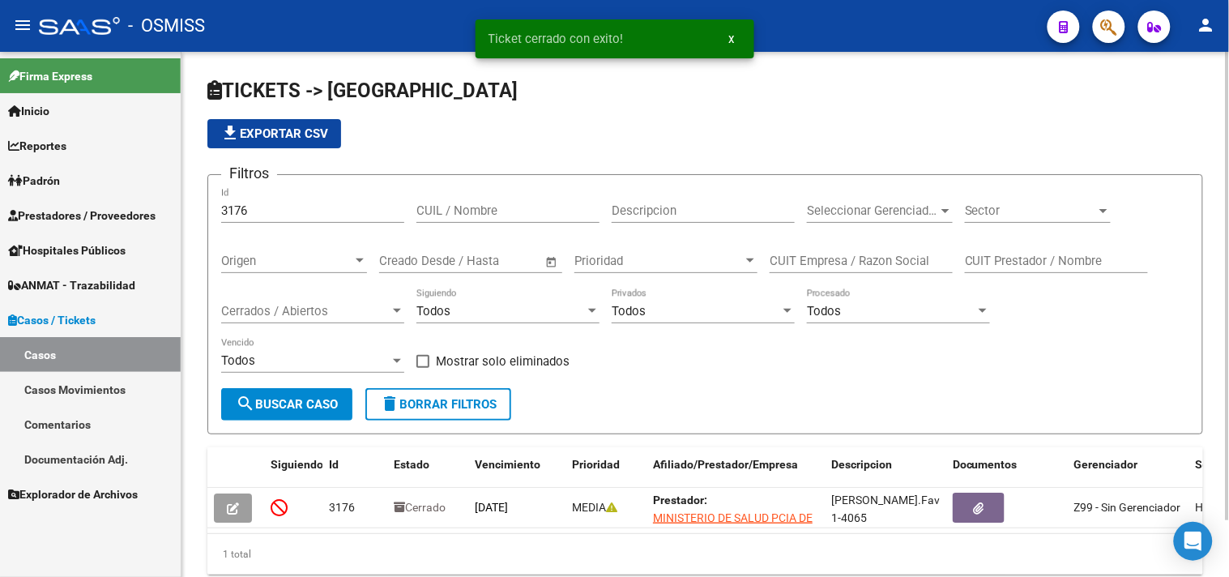
drag, startPoint x: 240, startPoint y: 212, endPoint x: 212, endPoint y: 209, distance: 28.6
click at [212, 209] on form "Filtros 3176 Id CUIL / Nombre Descripcion Seleccionar Gerenciador Seleccionar G…" at bounding box center [705, 304] width 996 height 260
click at [527, 136] on div "file_download Exportar CSV" at bounding box center [705, 133] width 996 height 29
drag, startPoint x: 305, startPoint y: 209, endPoint x: 200, endPoint y: 206, distance: 104.6
click at [191, 207] on div "TICKETS -> Casos file_download Exportar CSV Filtros 3176 Id CUIL / Nombre Descr…" at bounding box center [706, 339] width 1048 height 575
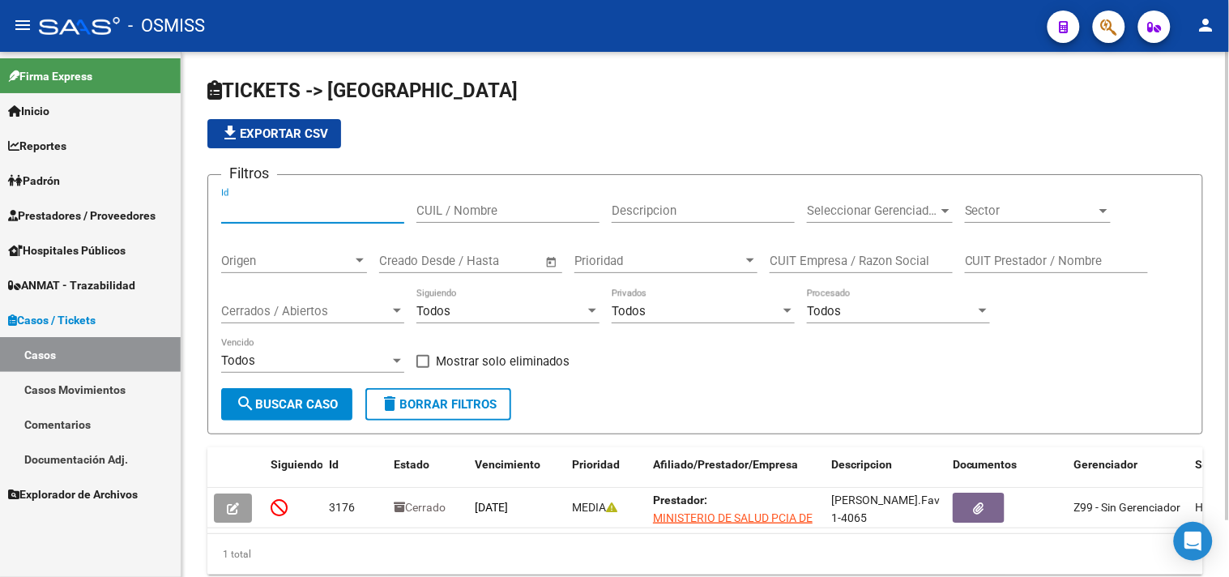
click at [357, 254] on div "Origen" at bounding box center [294, 261] width 146 height 15
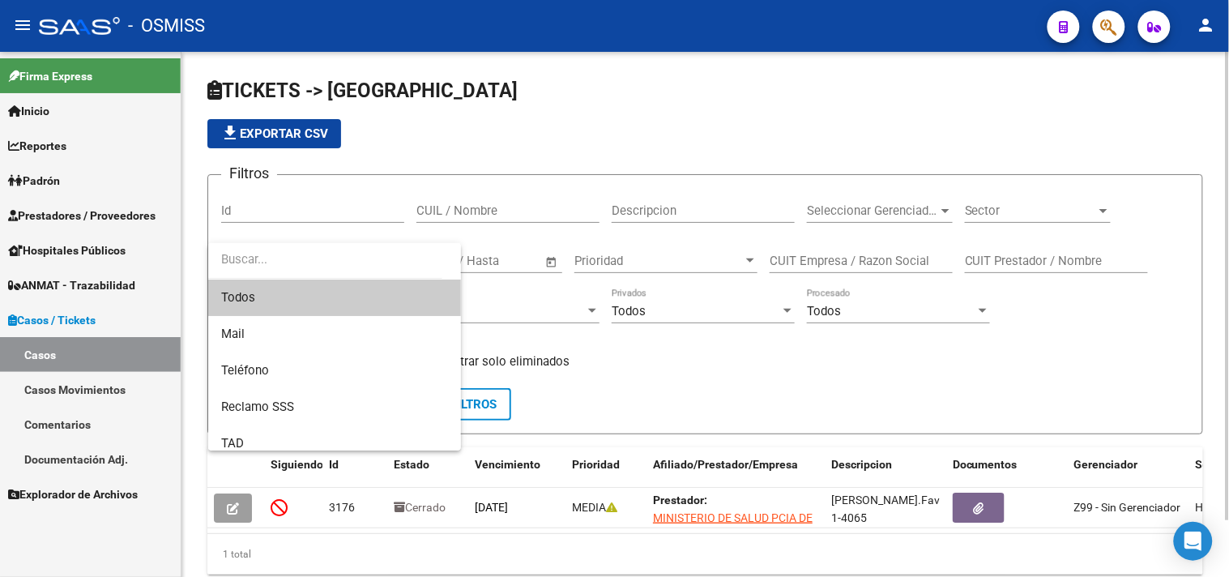
click at [354, 252] on input "dropdown search" at bounding box center [325, 260] width 234 height 36
click at [629, 391] on div at bounding box center [614, 288] width 1229 height 577
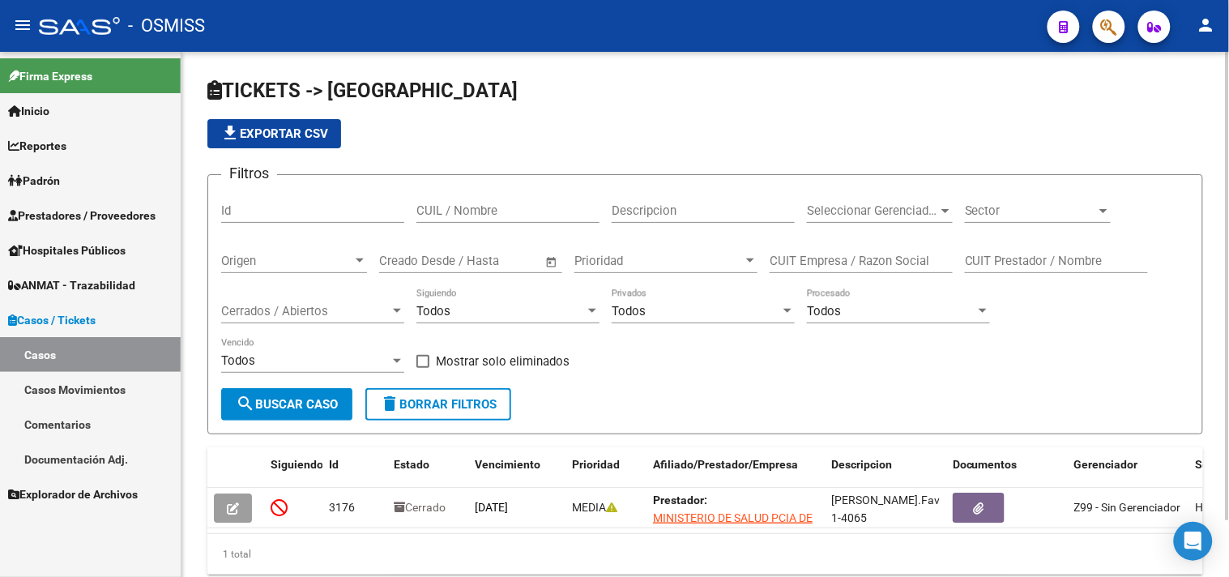
click at [304, 309] on span "Cerrados / Abiertos" at bounding box center [305, 311] width 169 height 15
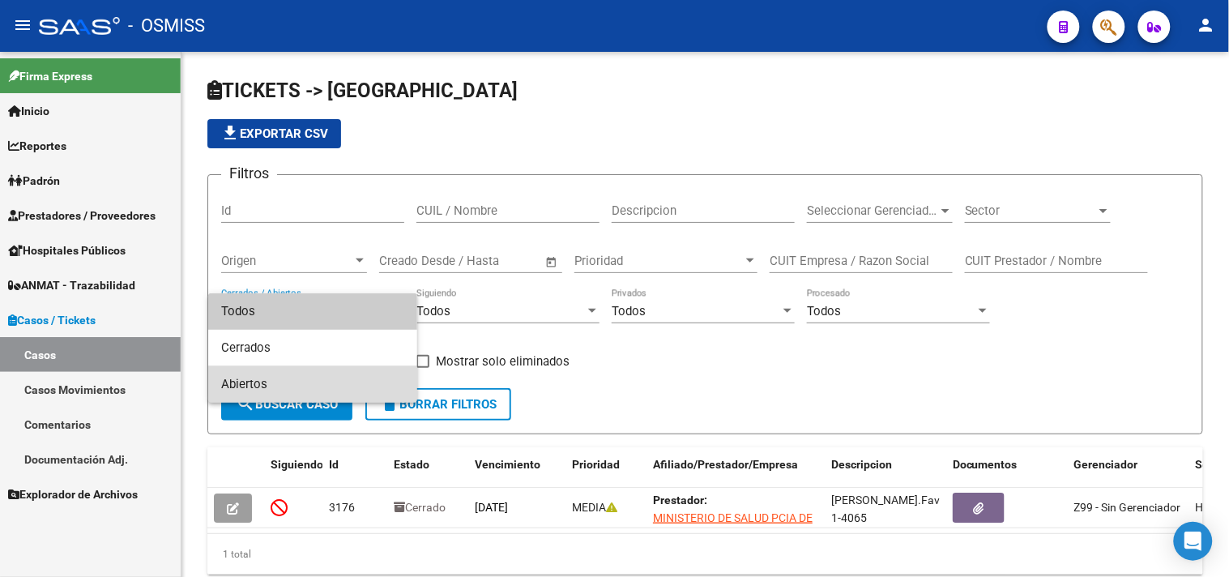
click at [256, 374] on span "Abiertos" at bounding box center [312, 384] width 183 height 36
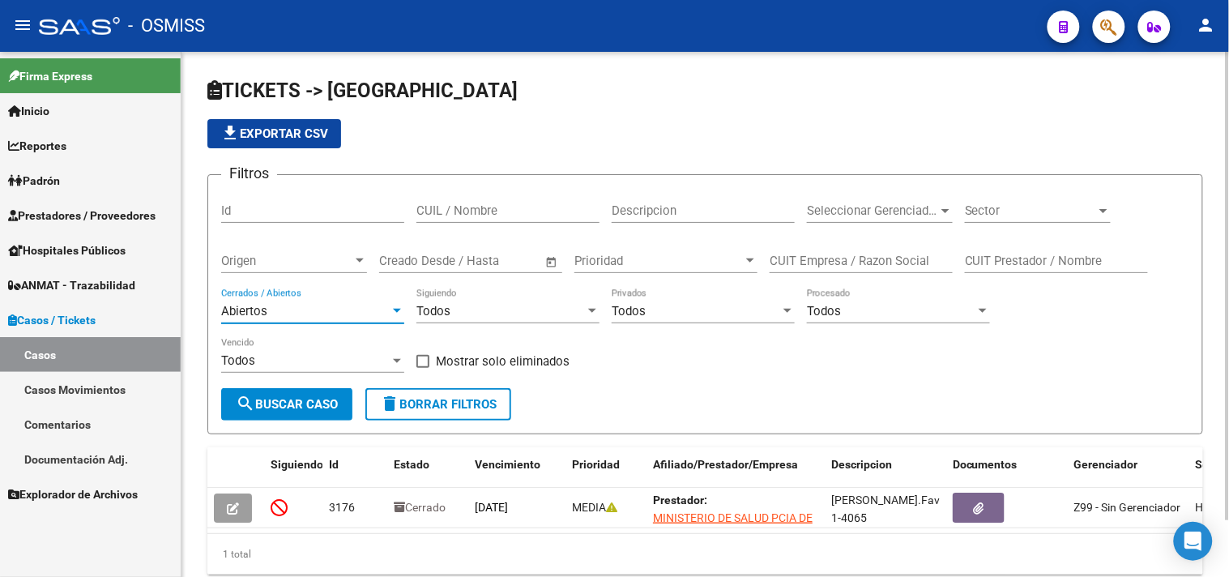
click at [1030, 204] on span "Sector" at bounding box center [1030, 210] width 131 height 15
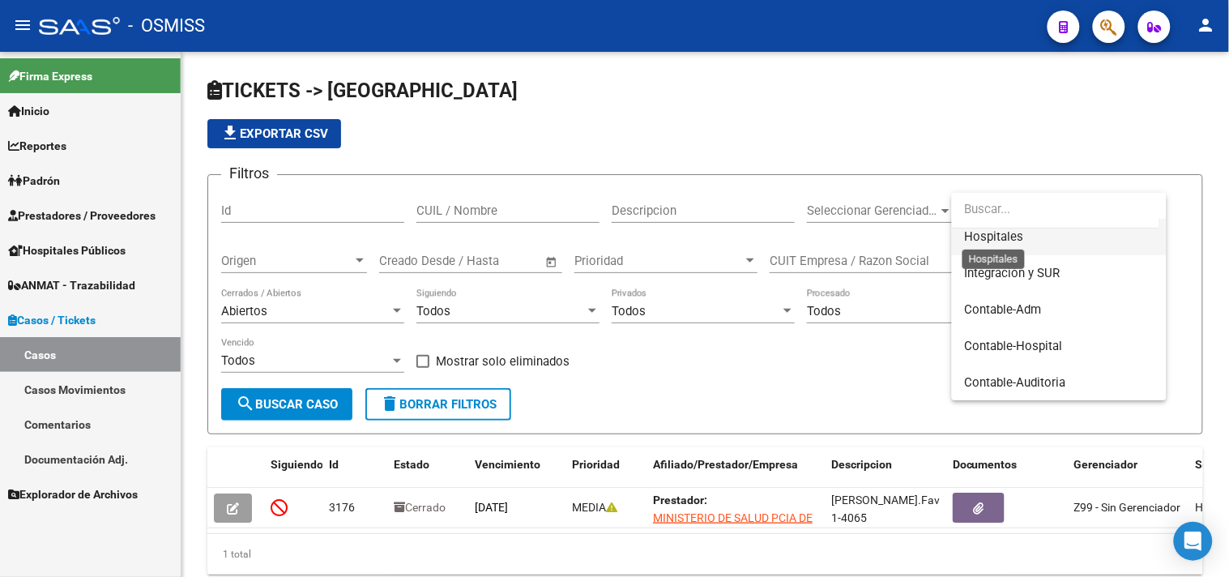
click at [1017, 241] on span "Hospitales" at bounding box center [994, 236] width 59 height 15
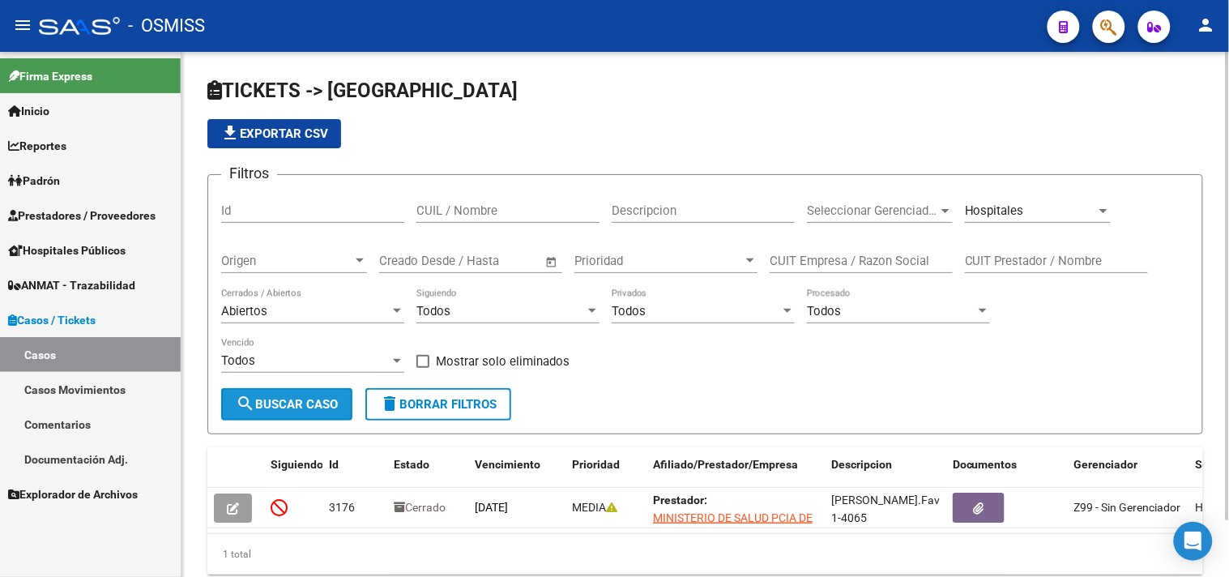
click at [272, 403] on span "search Buscar Caso" at bounding box center [287, 404] width 102 height 15
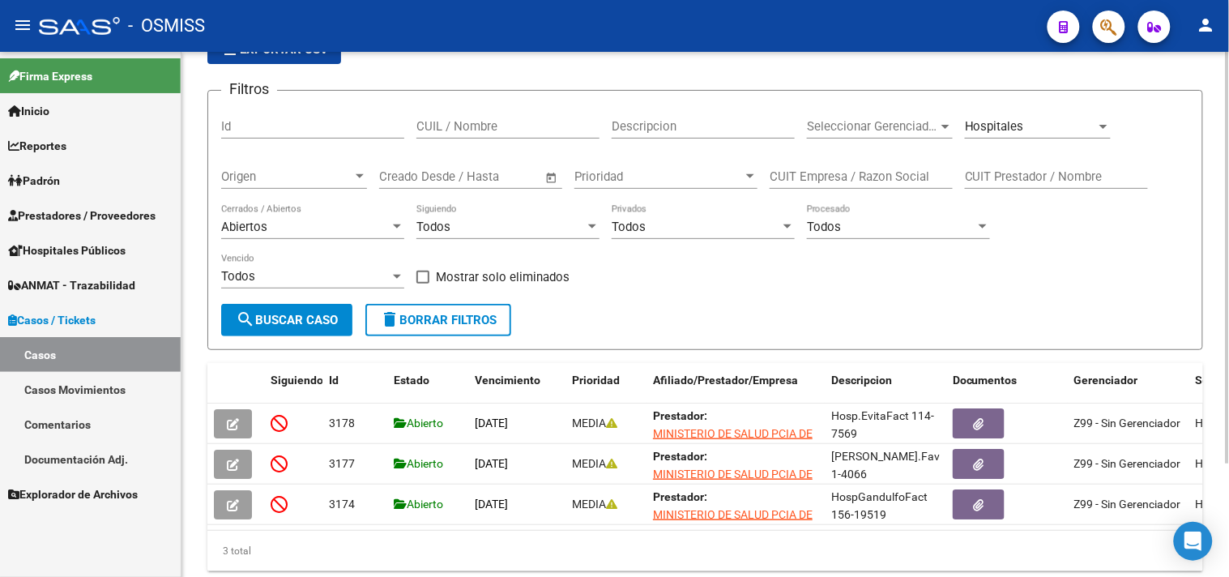
scroll to position [143, 0]
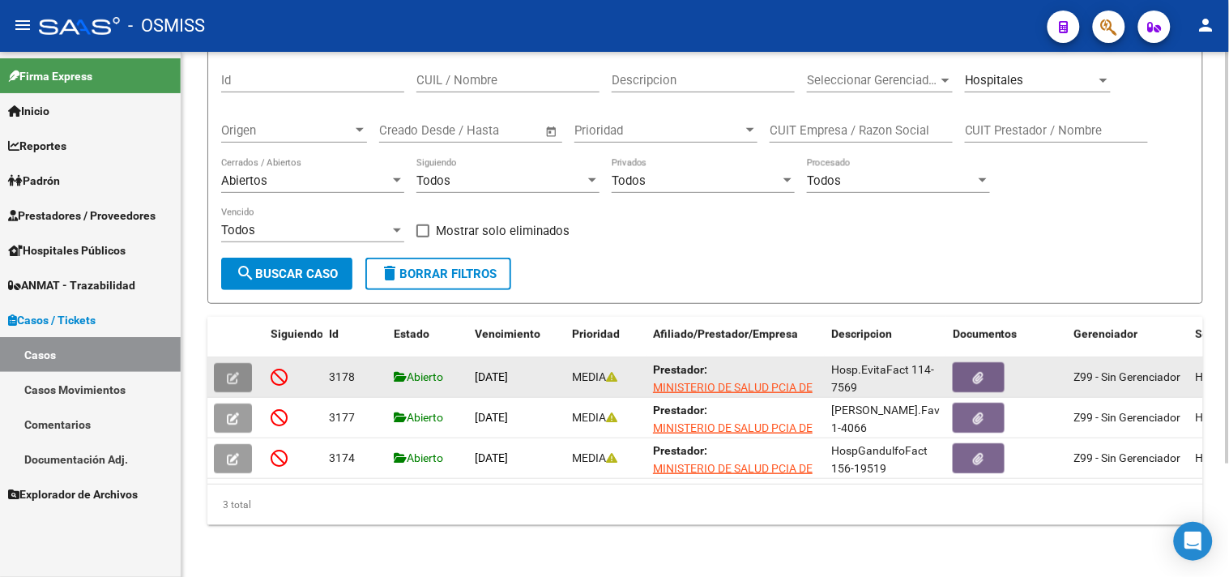
click at [250, 363] on button "button" at bounding box center [233, 377] width 38 height 29
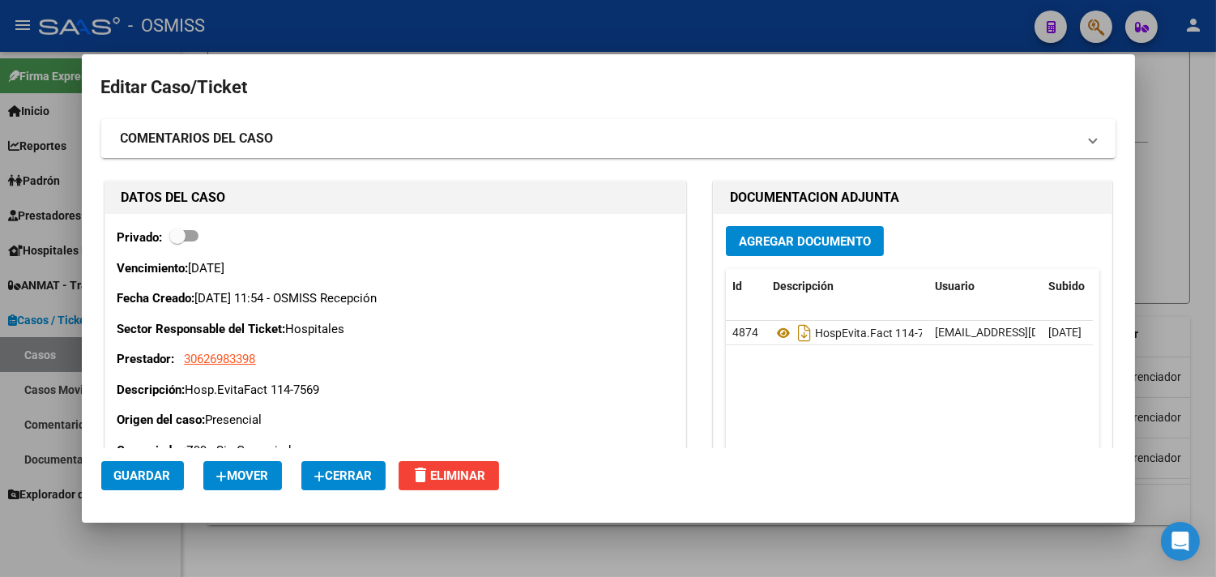
click at [349, 482] on span "Cerrar" at bounding box center [343, 475] width 58 height 15
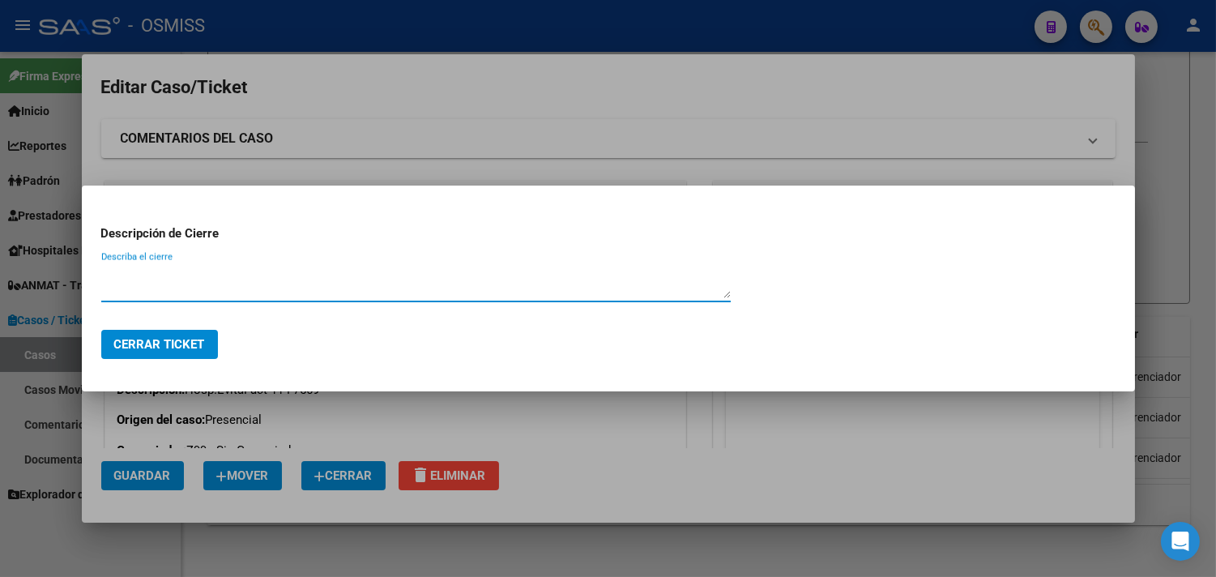
paste textarea "RECIBIDO"
type textarea "RECIBIDO"
click at [191, 352] on button "Cerrar Ticket" at bounding box center [159, 344] width 117 height 29
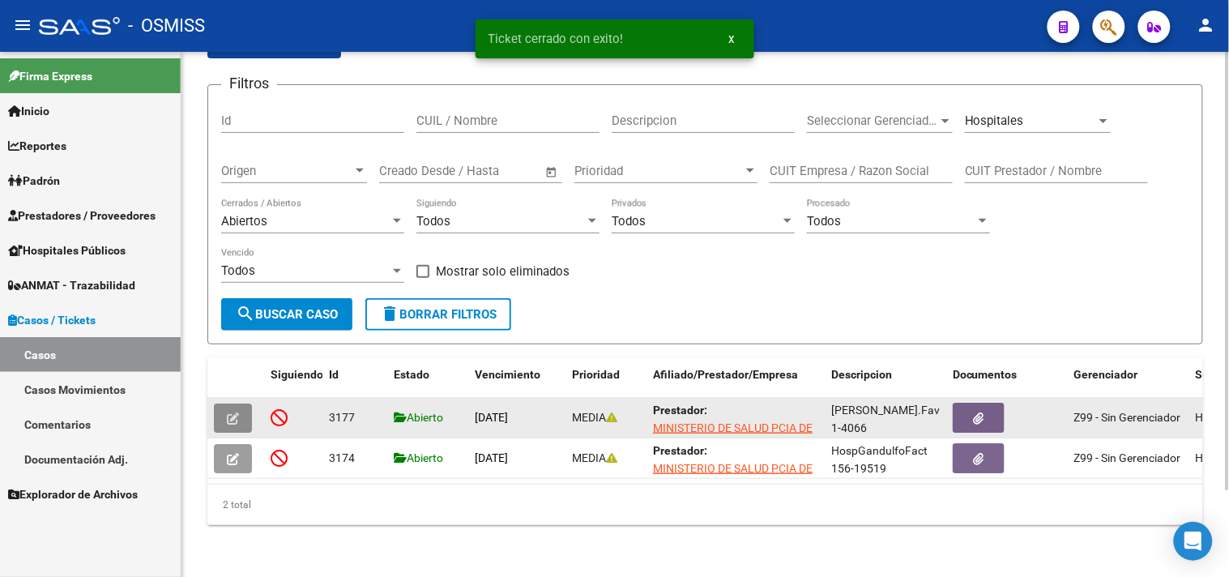
scroll to position [104, 0]
click at [237, 413] on icon "button" at bounding box center [233, 419] width 12 height 12
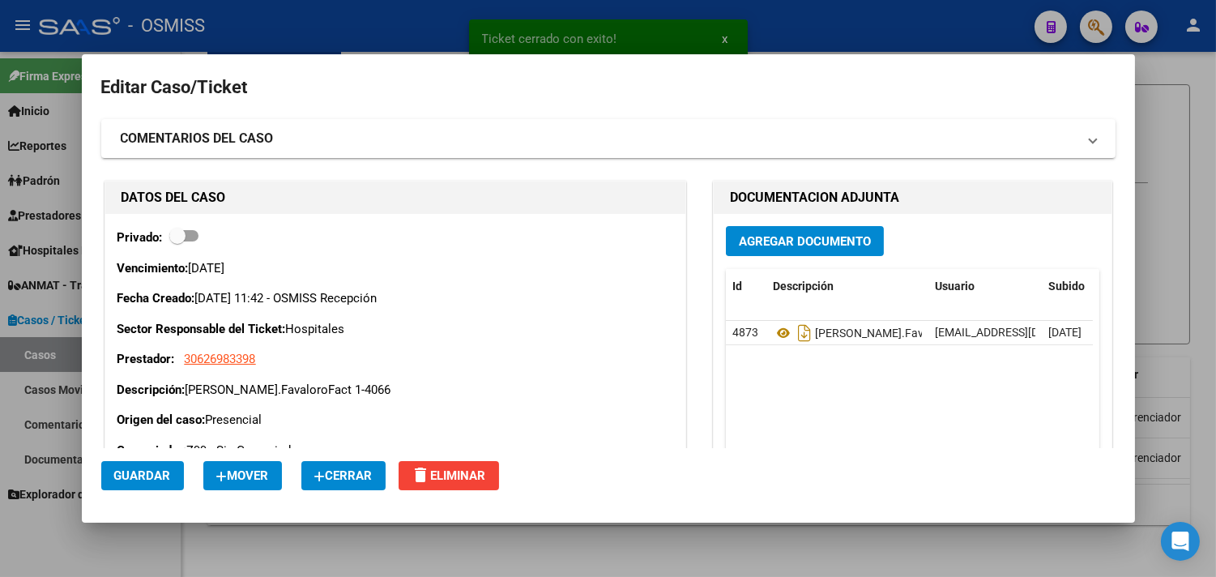
click at [326, 476] on icon "button" at bounding box center [319, 477] width 11 height 12
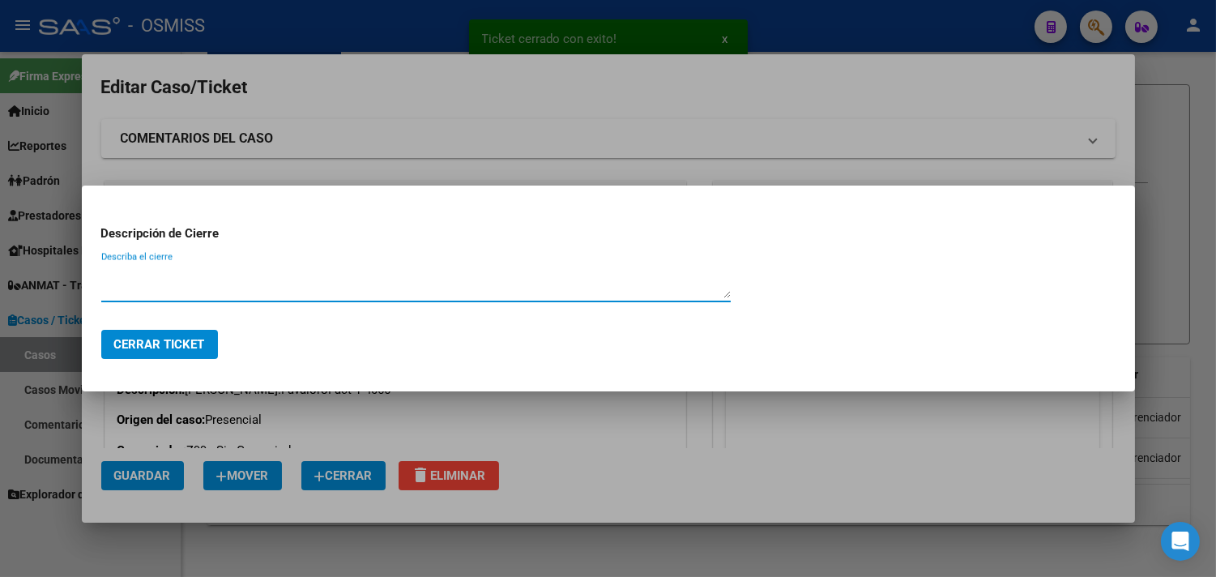
paste textarea "RECIBIDO"
type textarea "RECIBIDO"
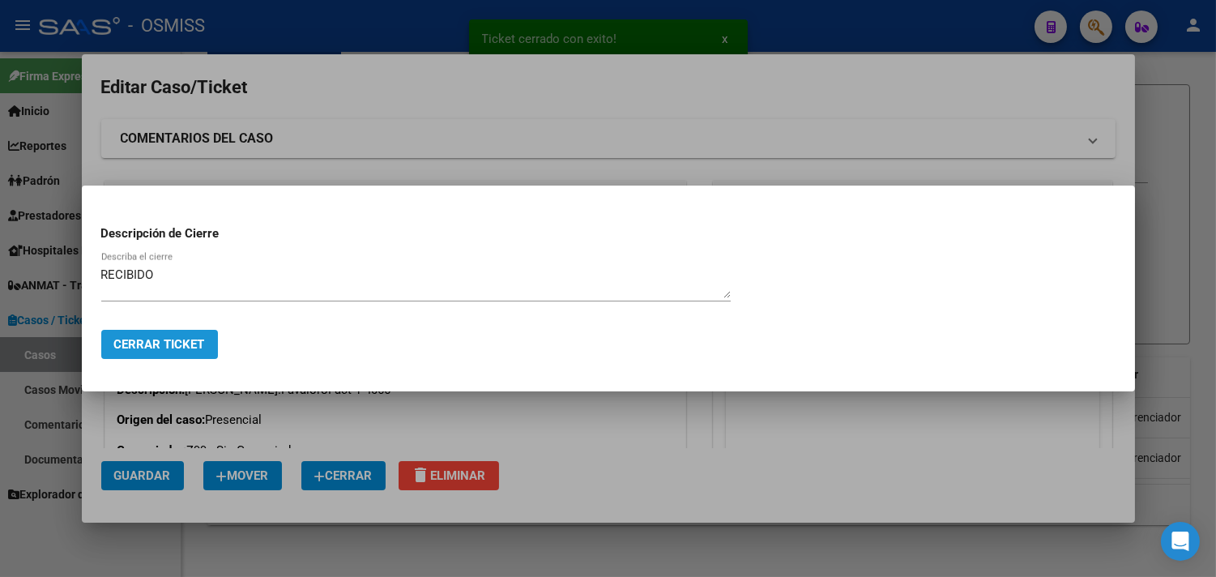
click at [163, 338] on span "Cerrar Ticket" at bounding box center [159, 344] width 91 height 15
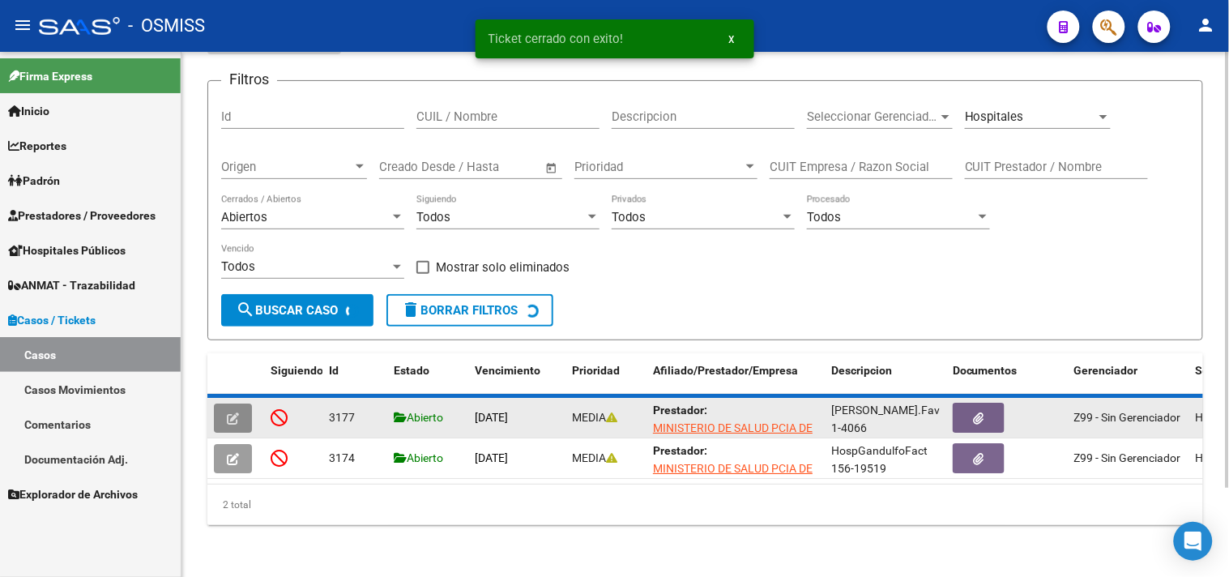
scroll to position [63, 0]
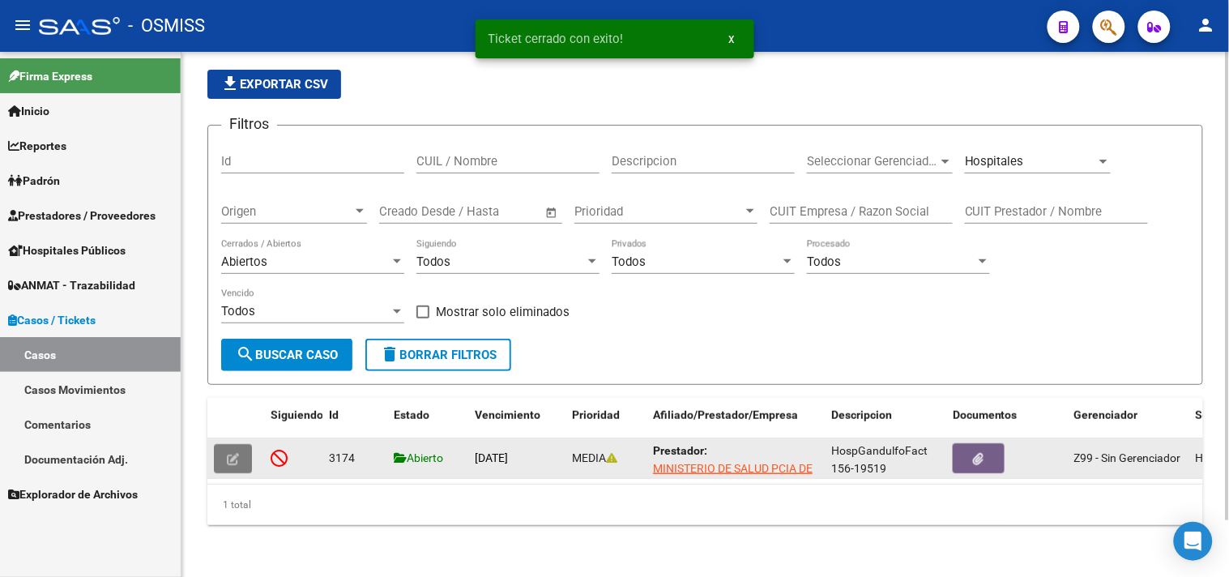
click at [230, 453] on icon "button" at bounding box center [233, 459] width 12 height 12
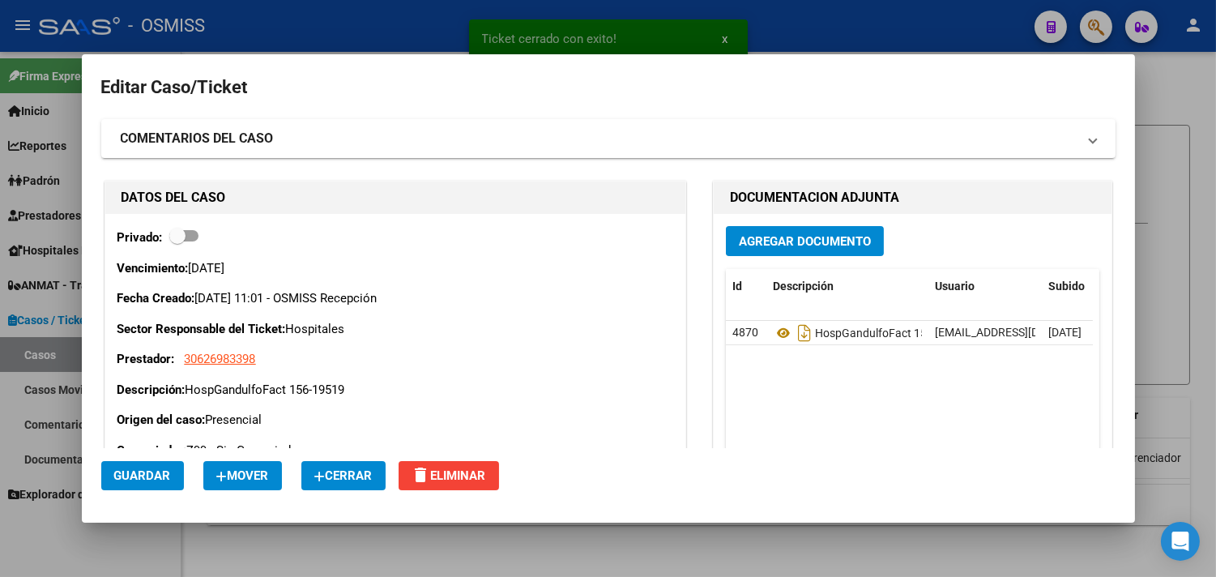
click at [354, 479] on span "Cerrar" at bounding box center [343, 475] width 58 height 15
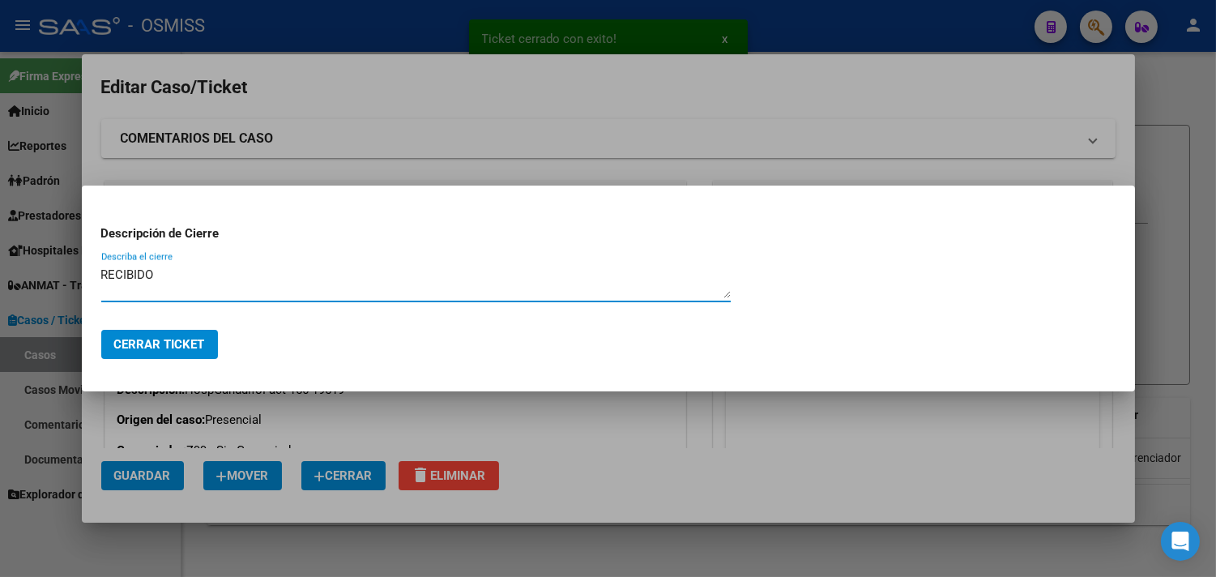
type textarea "RECIBIDO"
click at [182, 343] on span "Cerrar Ticket" at bounding box center [159, 344] width 91 height 15
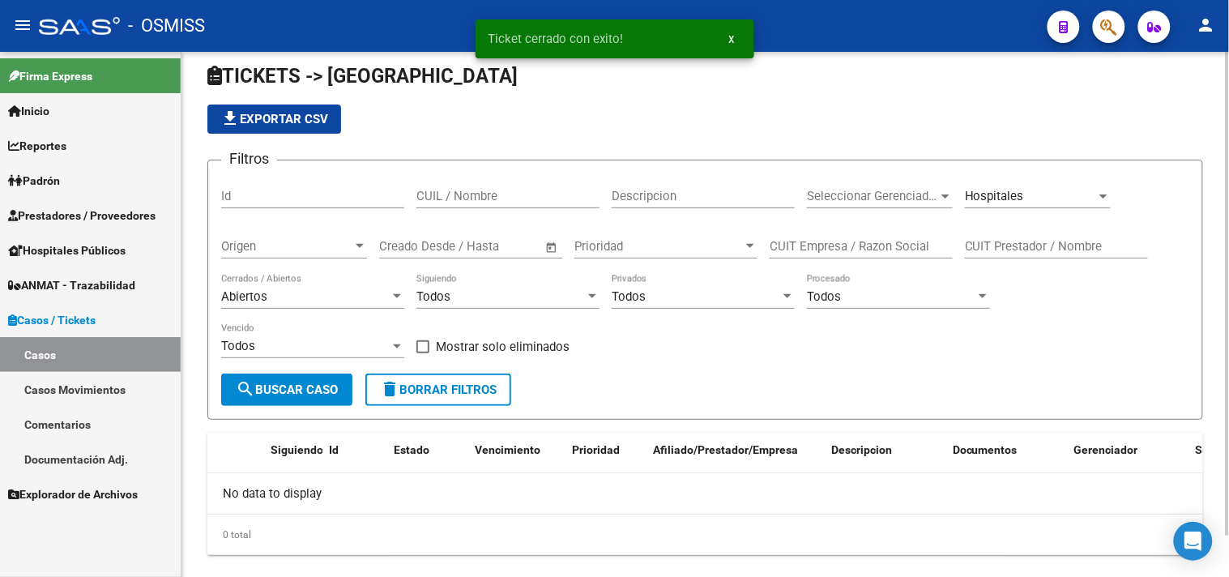
scroll to position [0, 0]
